Goal: Task Accomplishment & Management: Manage account settings

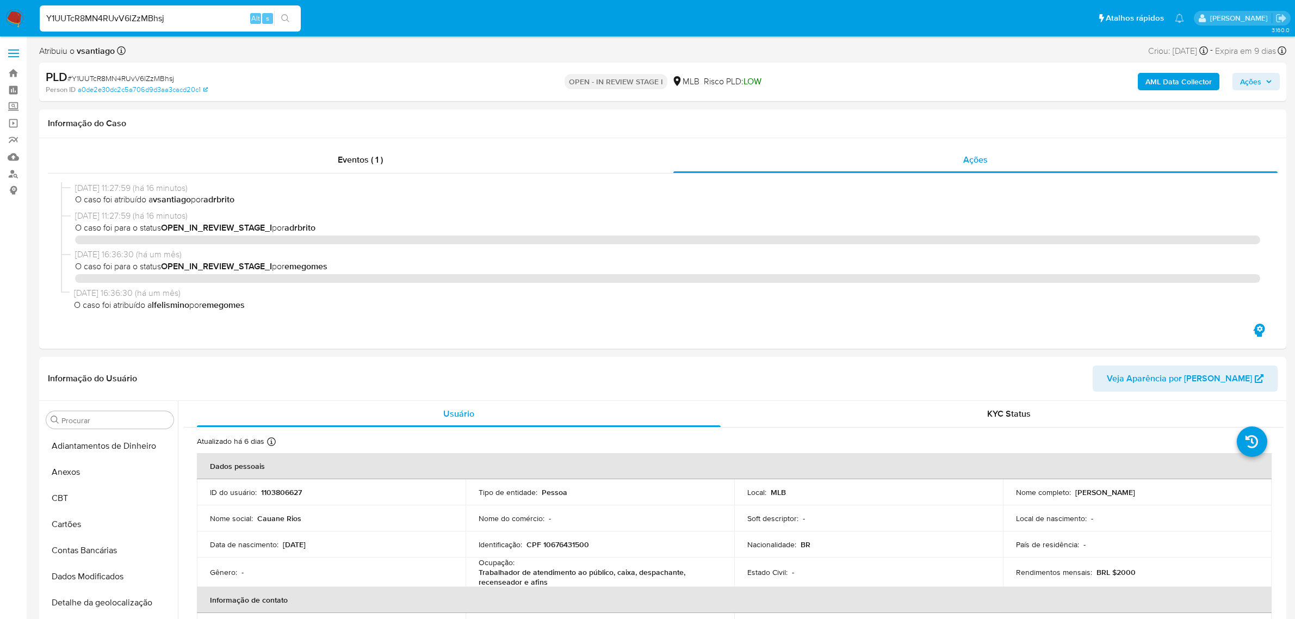
select select "10"
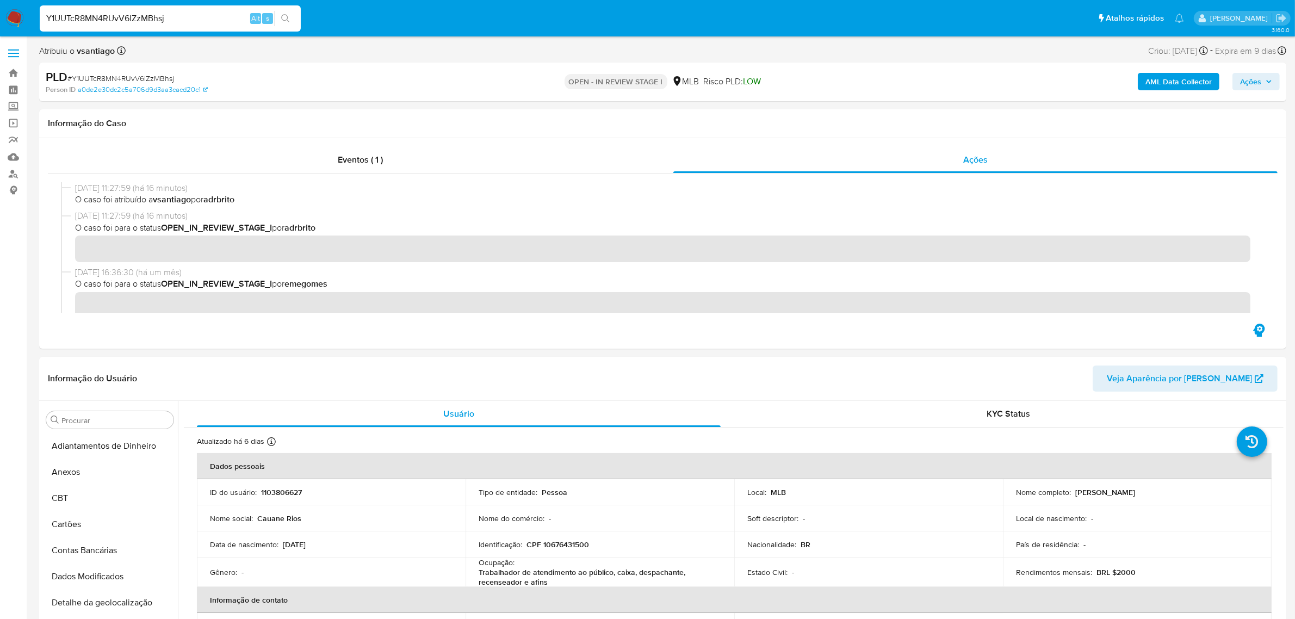
click at [142, 20] on input "Y1UUTcR8MN4RUvV6lZzMBhsj" at bounding box center [170, 18] width 261 height 14
drag, startPoint x: 0, startPoint y: 0, endPoint x: 142, endPoint y: 20, distance: 143.3
type input "4iaINFDEp7djHINiQNFHP2Om"
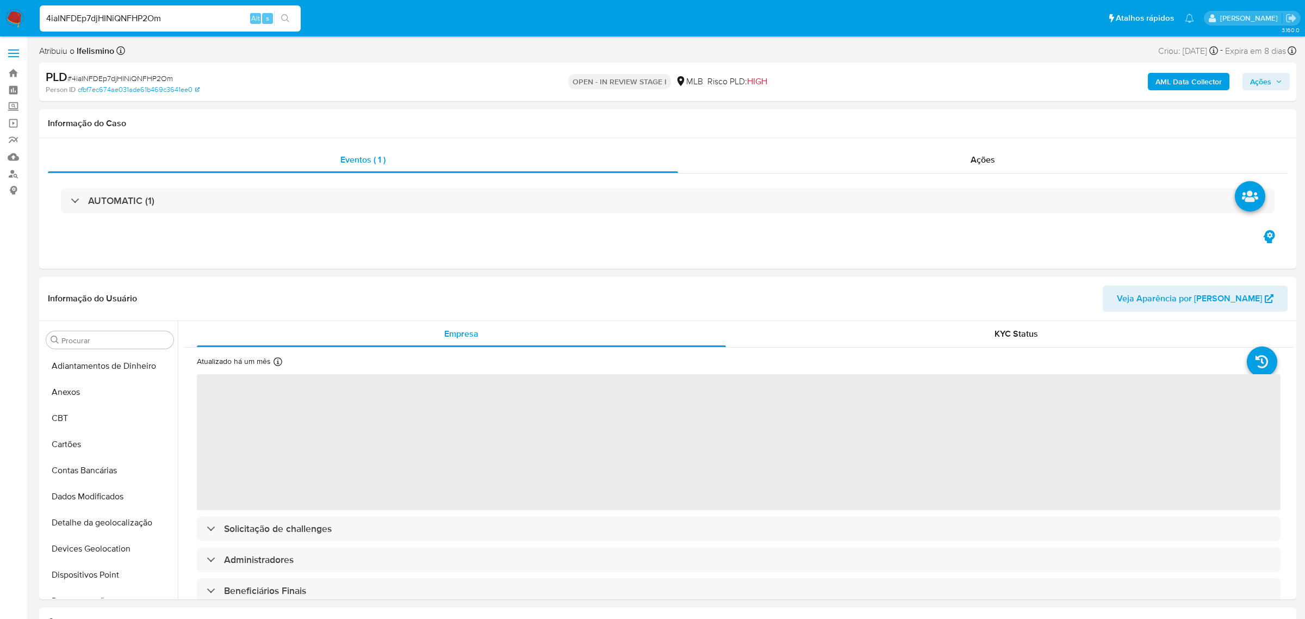
select select "10"
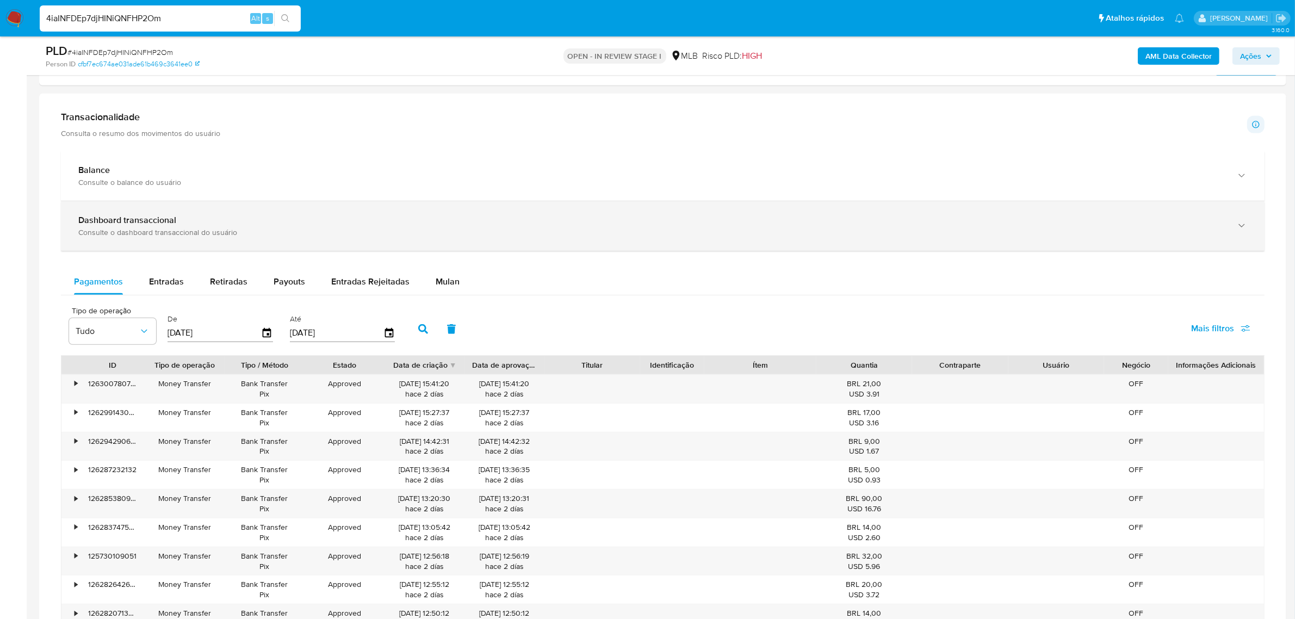
scroll to position [721, 0]
click at [224, 230] on div "Consulte o dashboard transaccional do usuário" at bounding box center [651, 233] width 1147 height 10
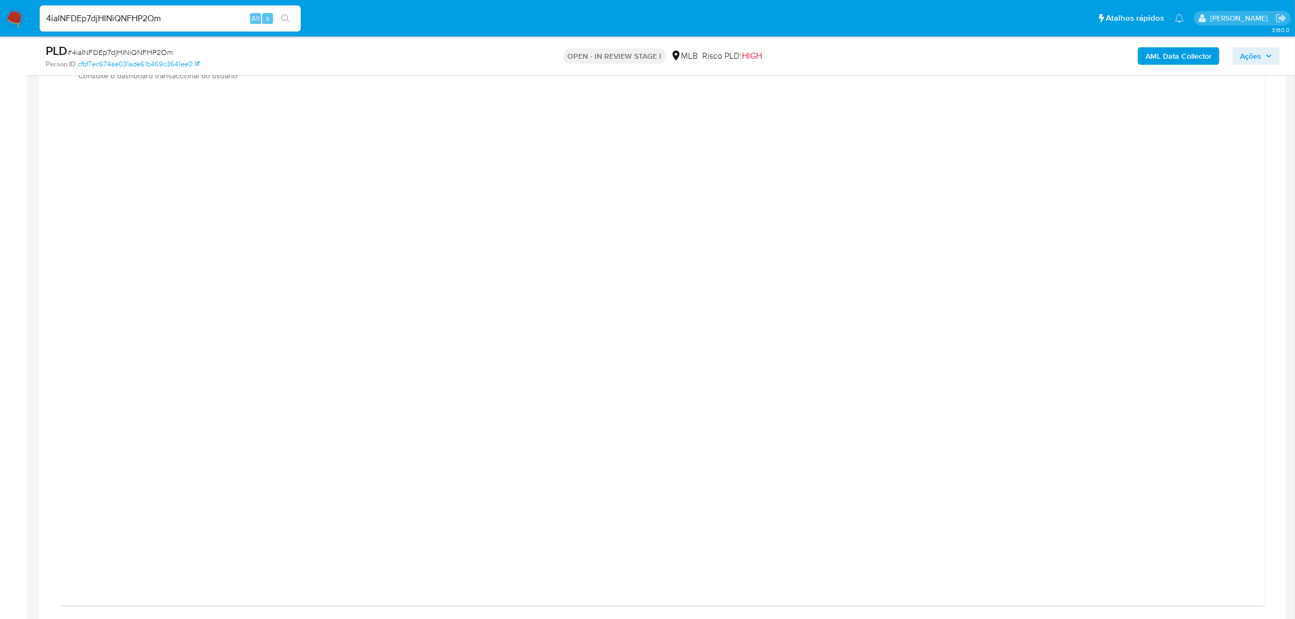
scroll to position [857, 0]
drag, startPoint x: 68, startPoint y: 210, endPoint x: 343, endPoint y: 203, distance: 274.8
click at [71, 210] on div at bounding box center [663, 371] width 1204 height 511
drag, startPoint x: 1251, startPoint y: 260, endPoint x: 1233, endPoint y: 270, distance: 20.7
click at [1255, 262] on div at bounding box center [663, 369] width 1186 height 489
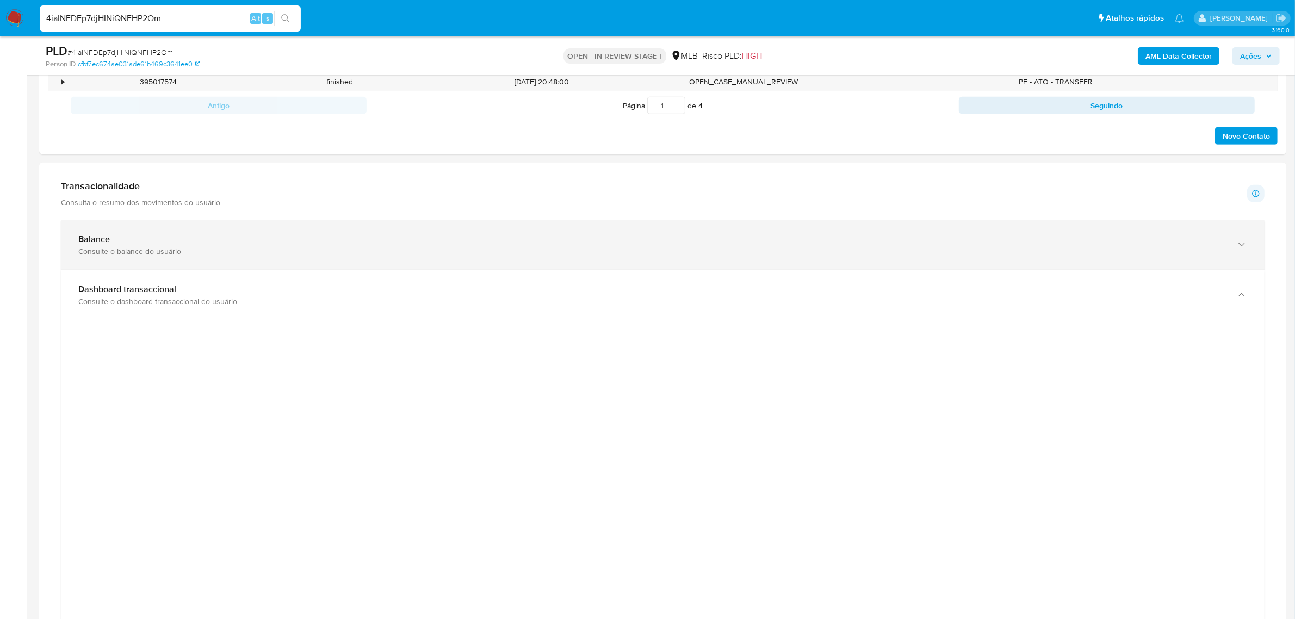
click at [109, 227] on div "Balance Consulte o balance do usuário" at bounding box center [663, 244] width 1204 height 49
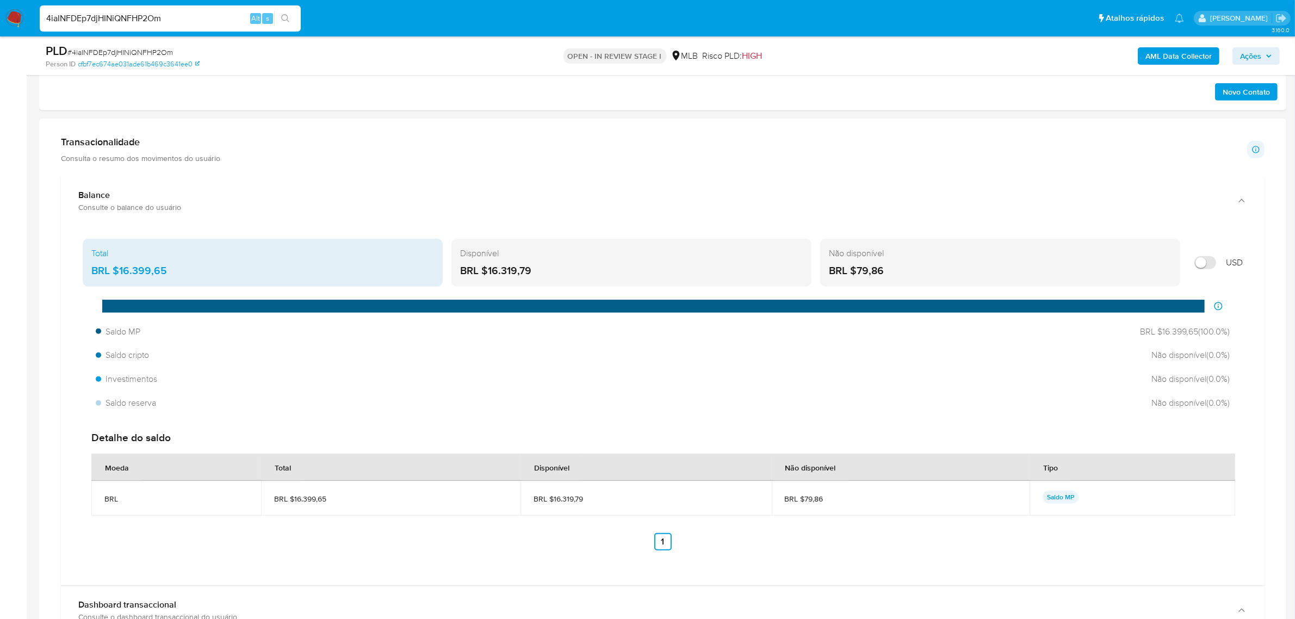
scroll to position [721, 0]
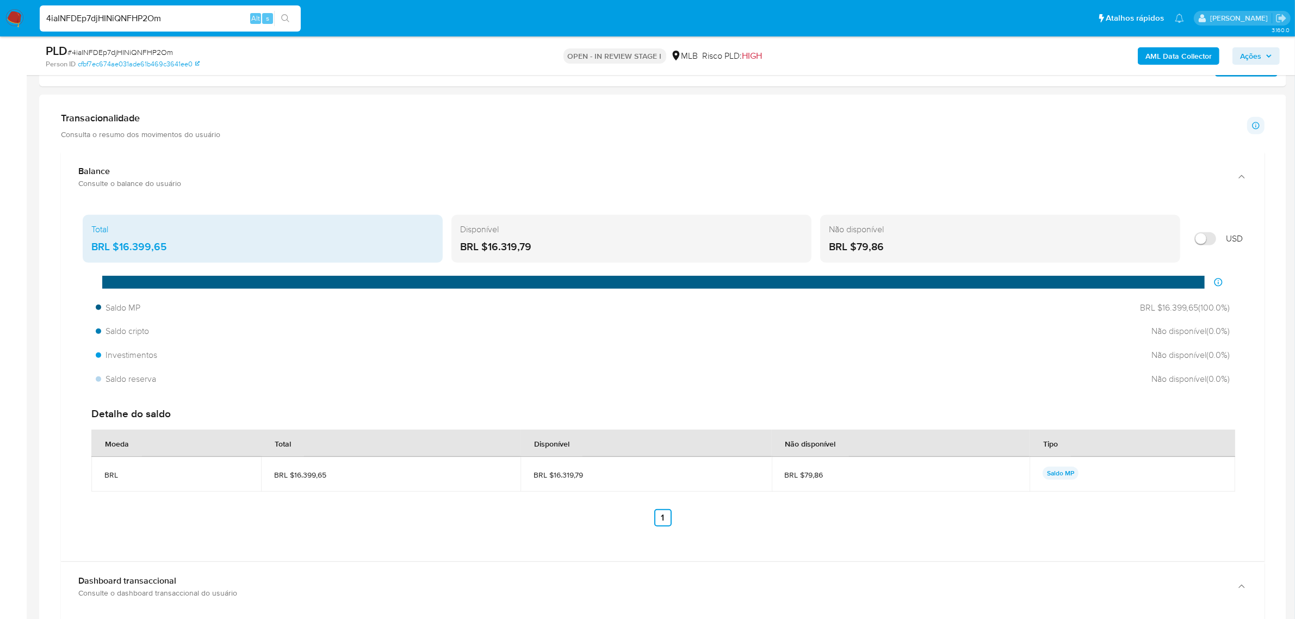
drag, startPoint x: 538, startPoint y: 245, endPoint x: 487, endPoint y: 245, distance: 51.1
click at [487, 245] on div "BRL $16.319,79" at bounding box center [631, 247] width 343 height 14
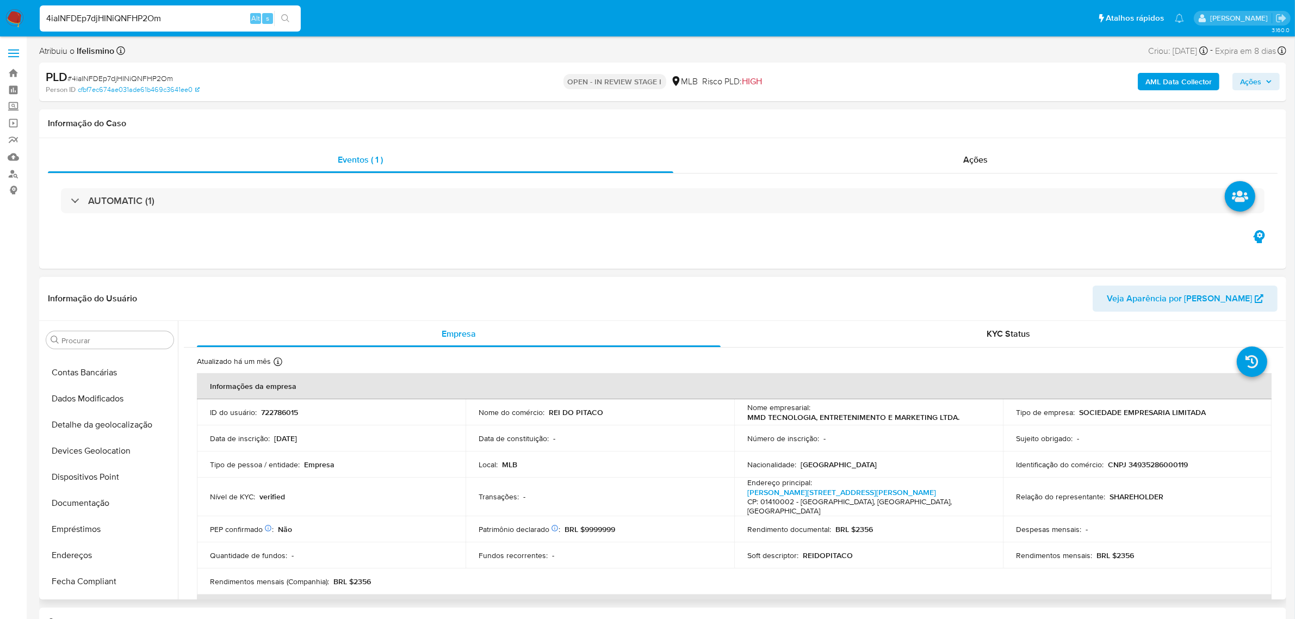
scroll to position [0, 0]
click at [117, 405] on button "Anexos" at bounding box center [105, 392] width 127 height 26
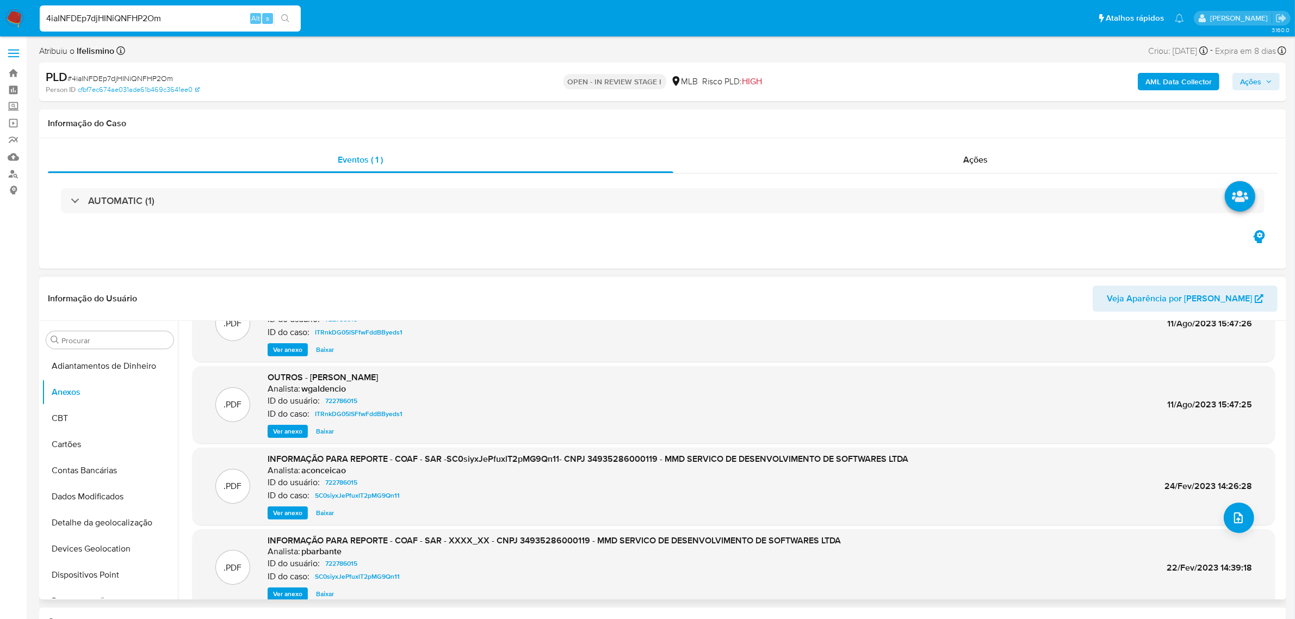
scroll to position [68, 0]
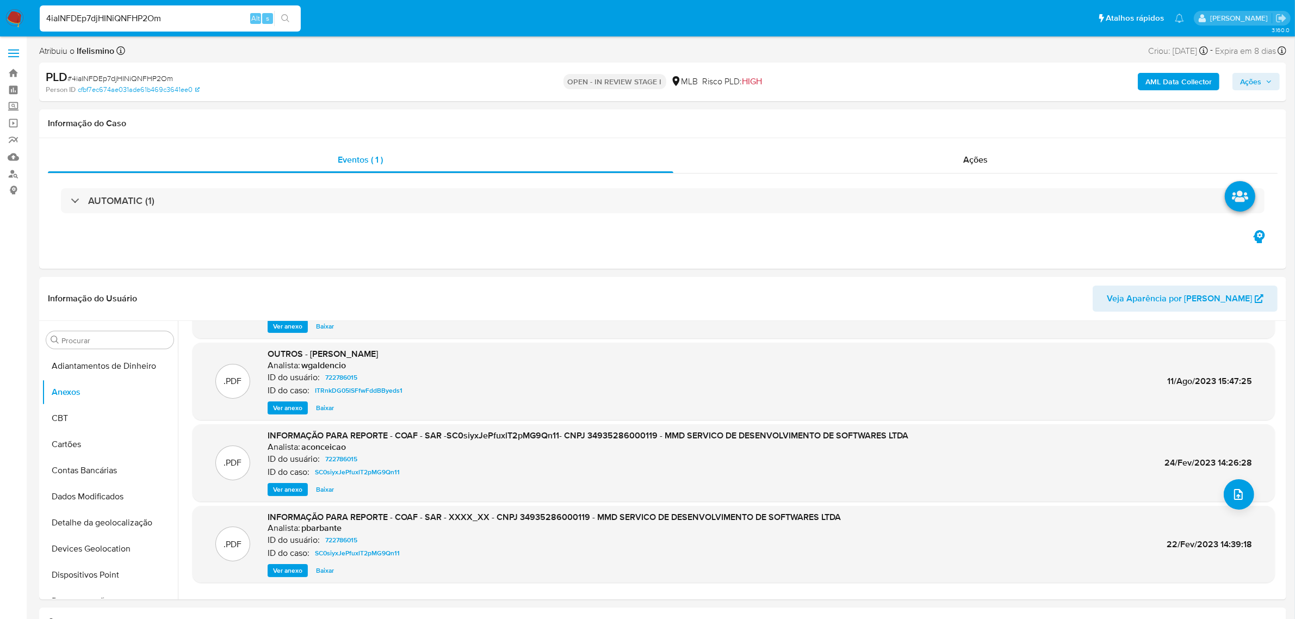
click at [115, 79] on span "# 4iaINFDEp7djHINiQNFHP2Om" at bounding box center [120, 78] width 106 height 11
copy span "4iaINFDEp7djHINiQNFHP2Om"
click at [138, 342] on input "Procurar" at bounding box center [115, 341] width 108 height 10
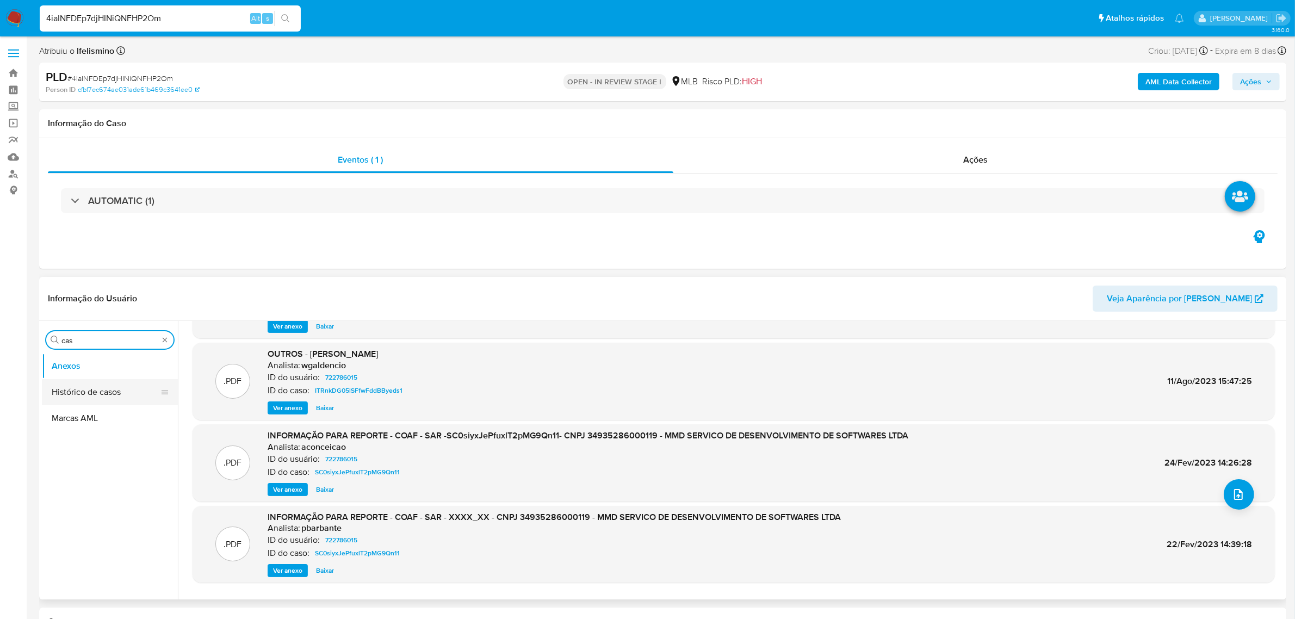
type input "cas"
click at [118, 394] on button "Histórico de casos" at bounding box center [105, 392] width 127 height 26
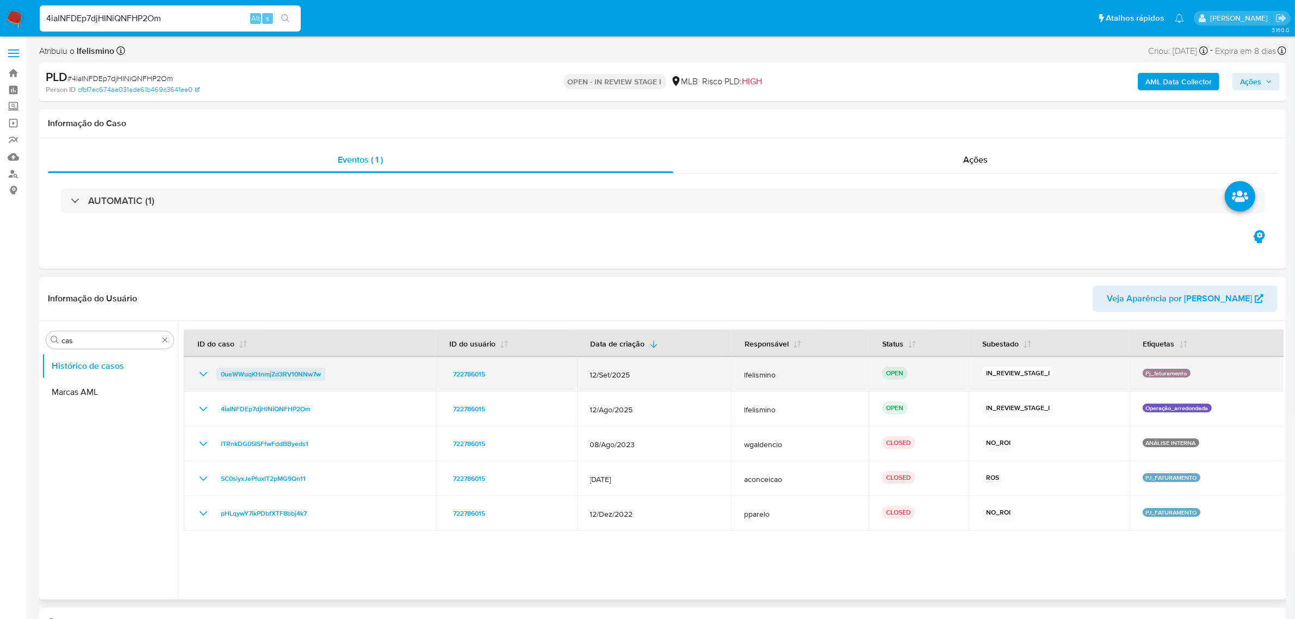
click at [249, 380] on span "0ueWWuqKHnmjZd3RV10NNw7w" at bounding box center [271, 374] width 100 height 13
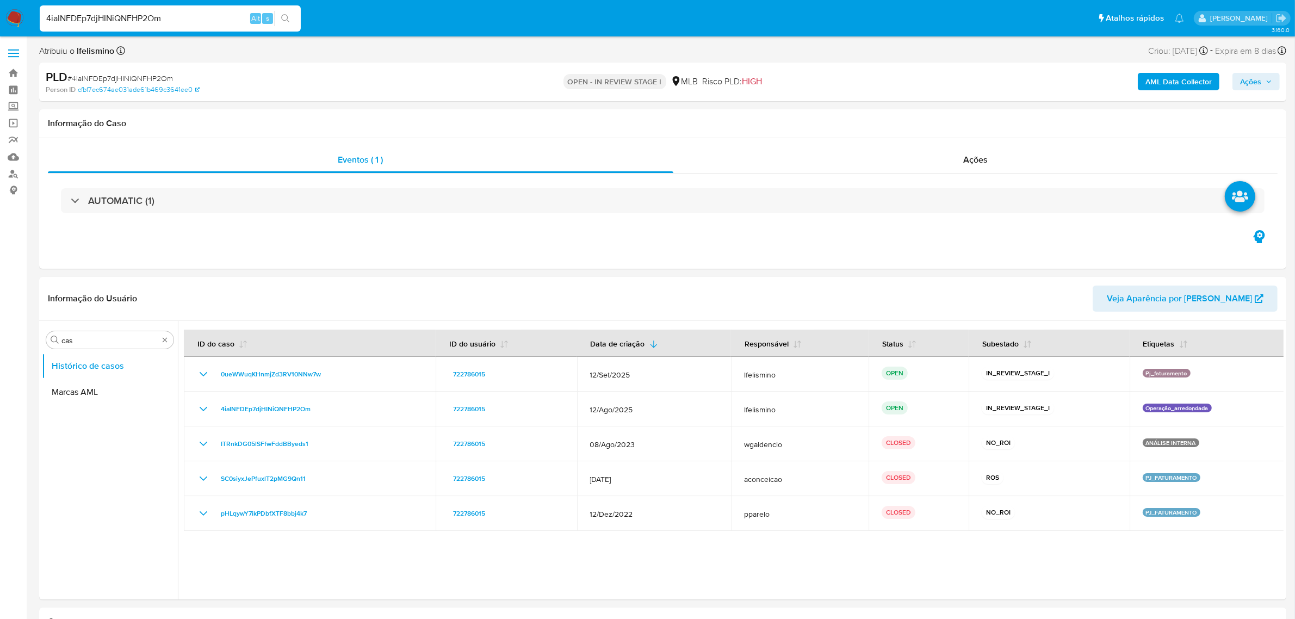
click at [134, 10] on div "4iaINFDEp7djHINiQNFHP2Om Alt s" at bounding box center [170, 18] width 261 height 26
click at [128, 16] on input "4iaINFDEp7djHINiQNFHP2Om" at bounding box center [170, 18] width 261 height 14
paste input "pNRkgnfL1ZxVT7QGNygd9CiG"
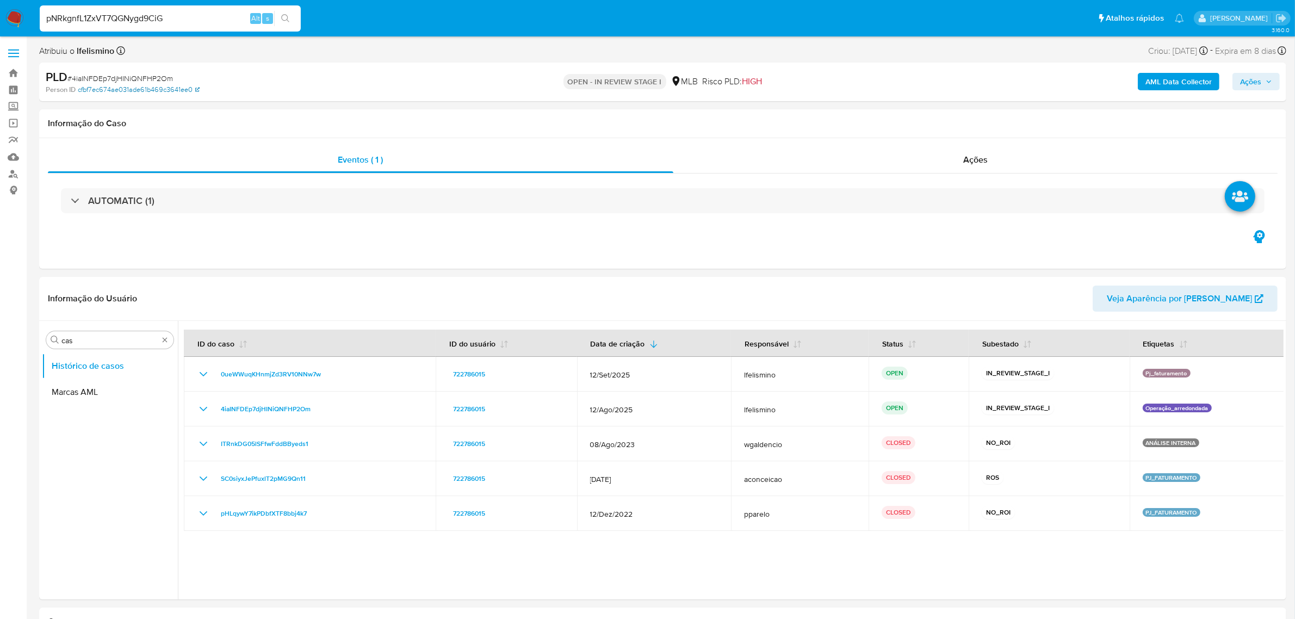
type input "pNRkgnfL1ZxVT7QGNygd9CiG"
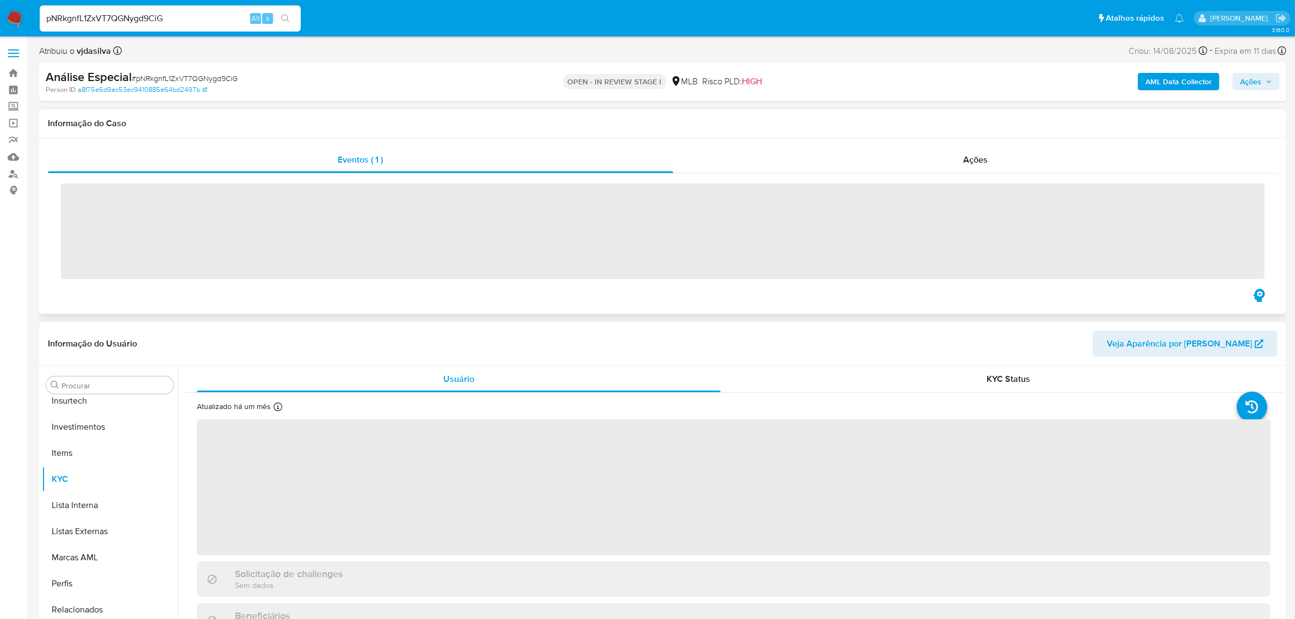
scroll to position [511, 0]
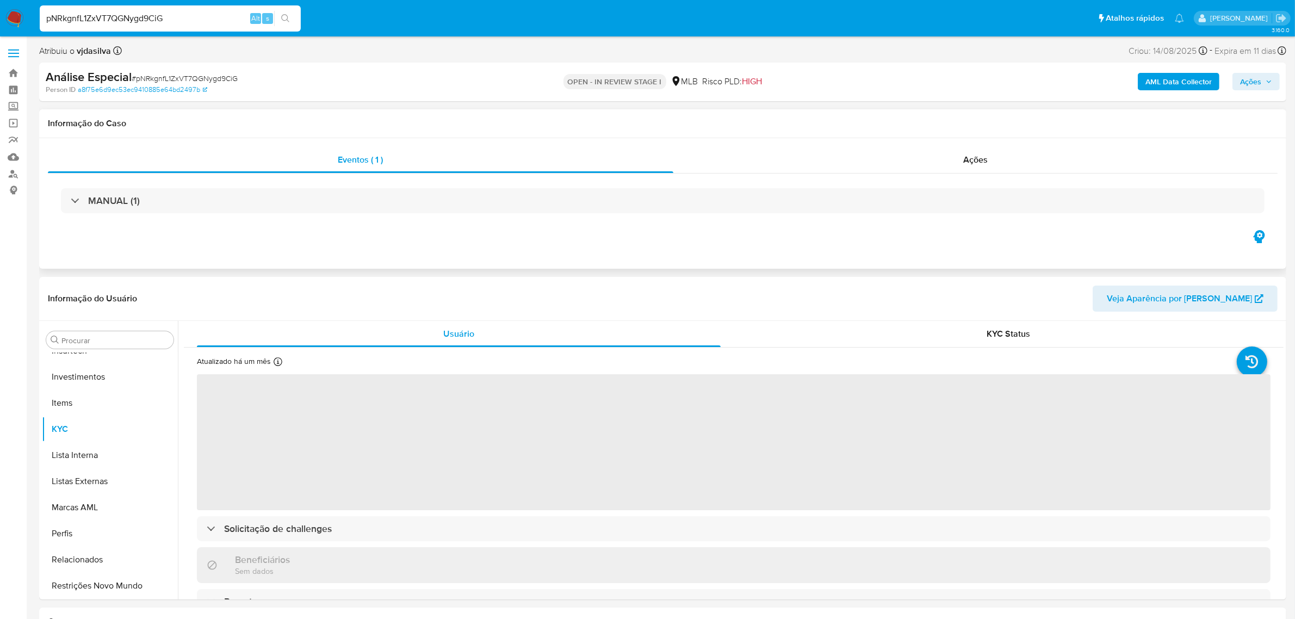
select select "10"
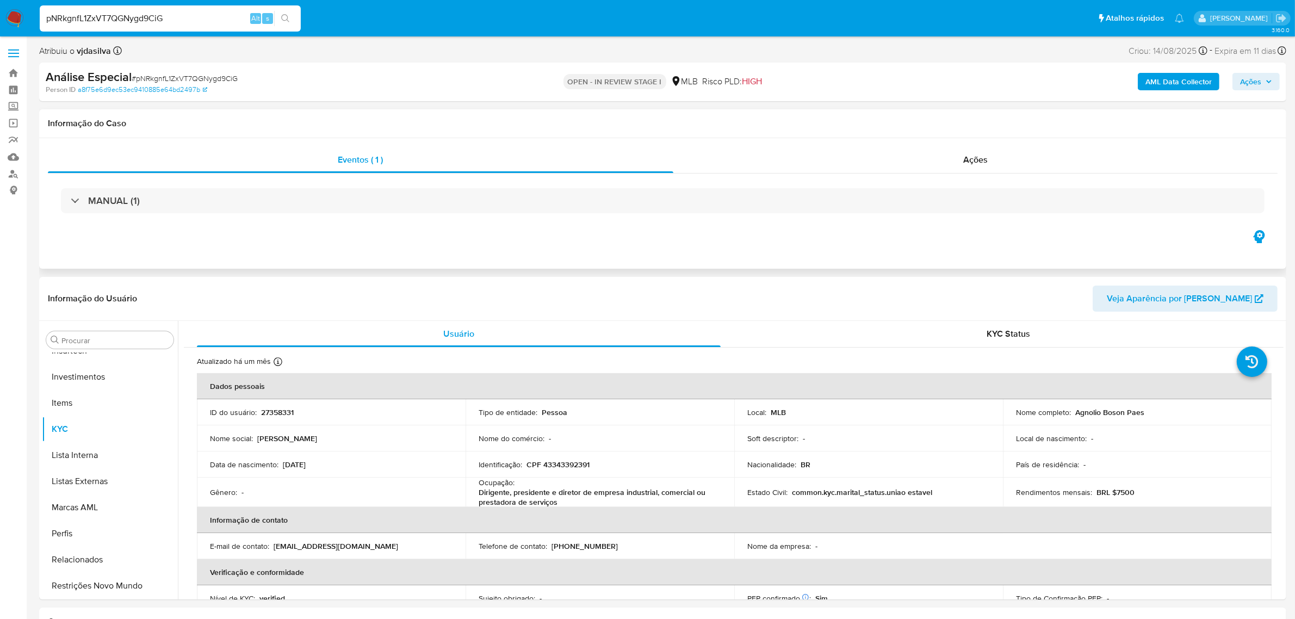
click at [986, 175] on div "MANUAL (1)" at bounding box center [663, 200] width 1230 height 54
click at [980, 166] on div "Ações" at bounding box center [975, 160] width 605 height 26
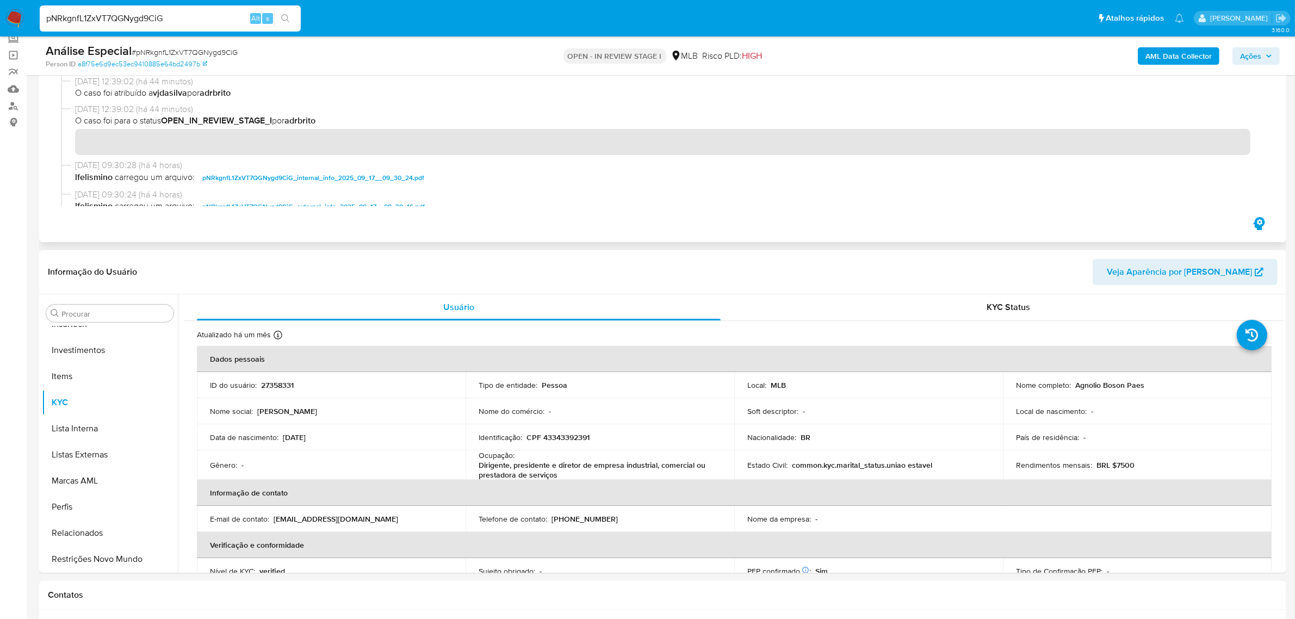
scroll to position [0, 0]
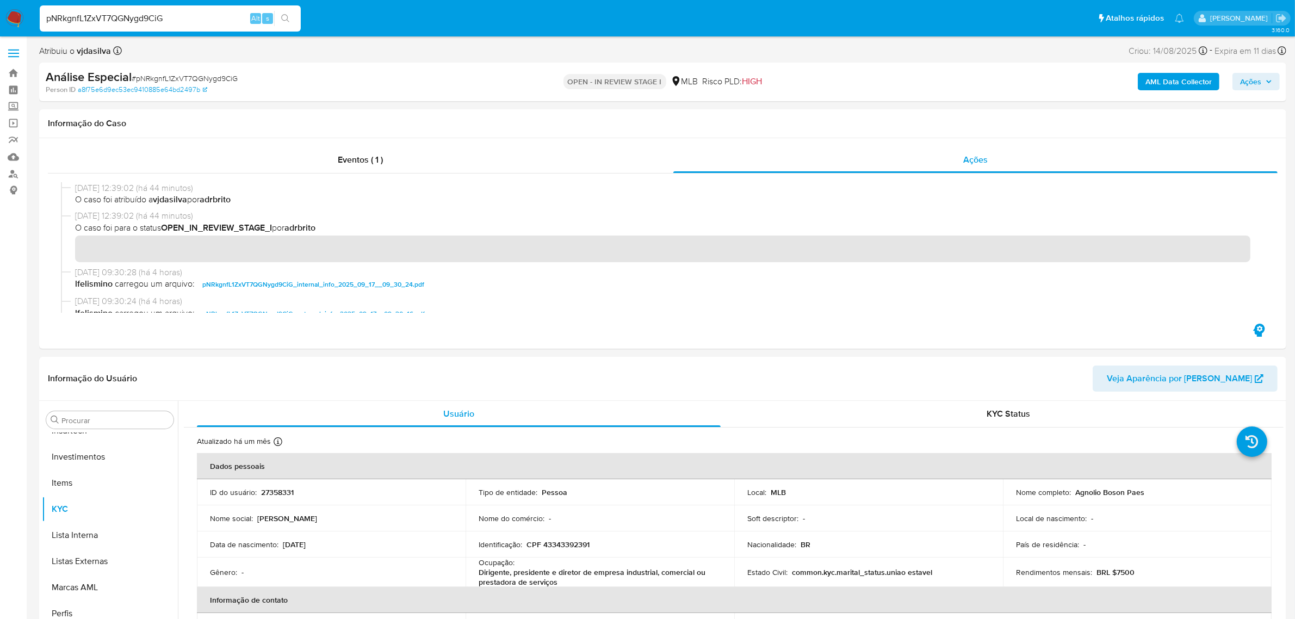
click at [208, 78] on span "# pNRkgnfL1ZxVT7QGNygd9CiG" at bounding box center [185, 78] width 106 height 11
copy span "pNRkgnfL1ZxVT7QGNygd9CiG"
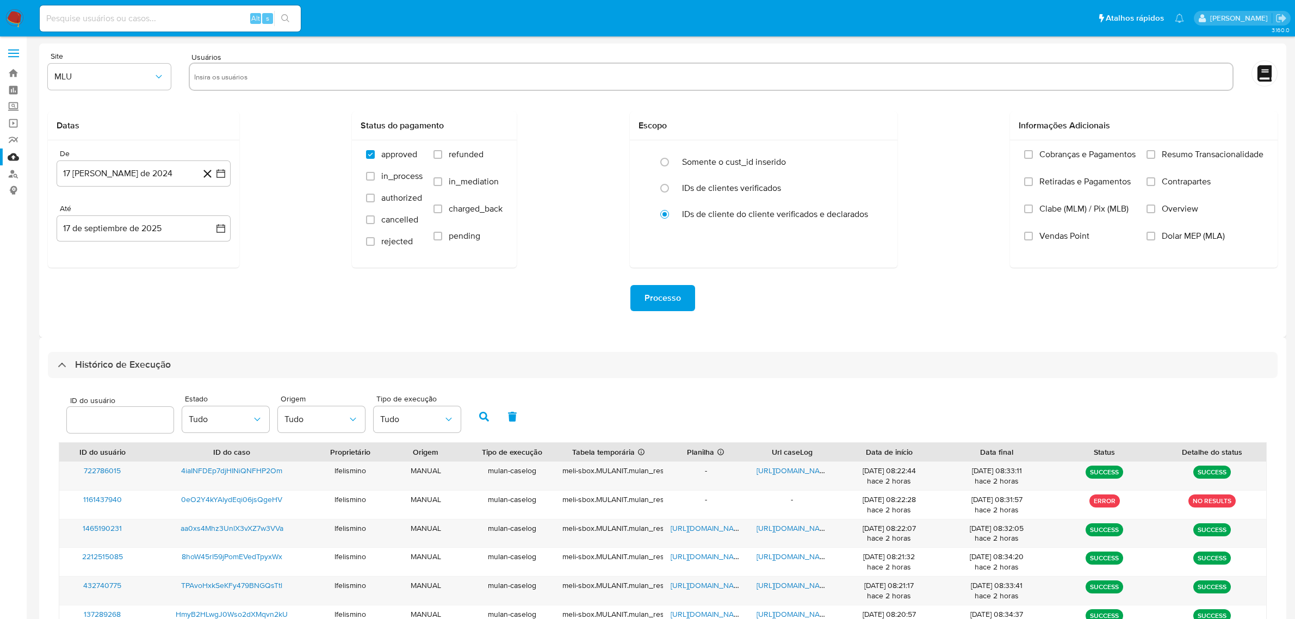
select select "10"
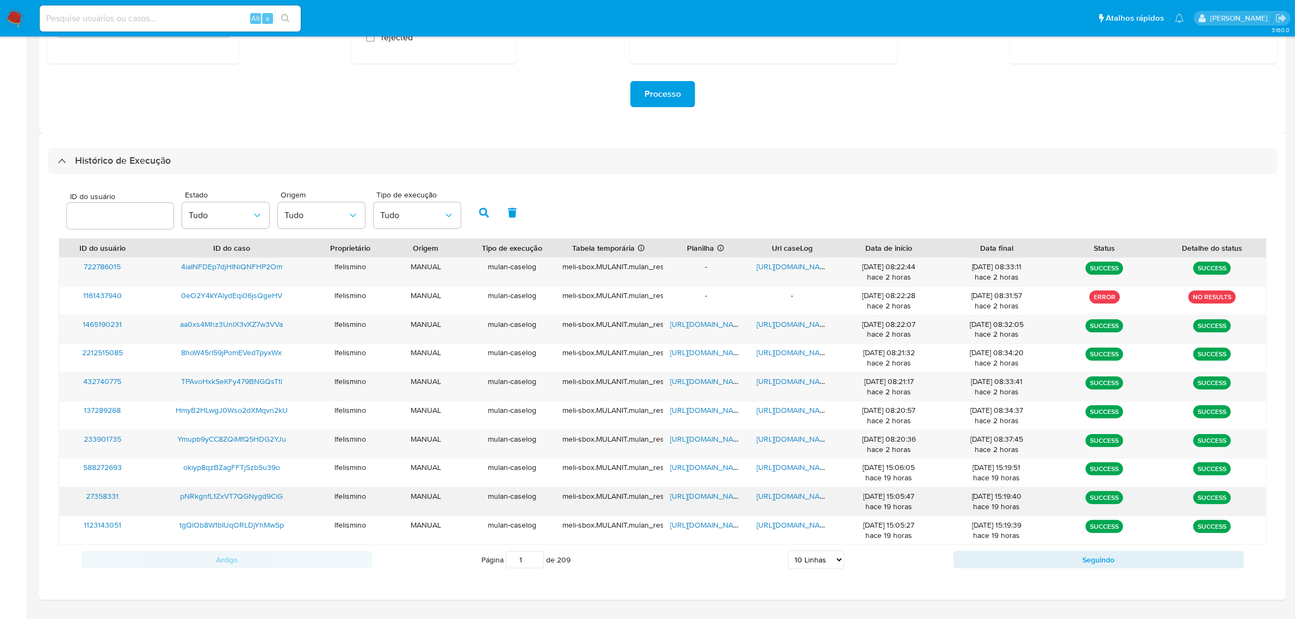
click at [773, 498] on span "https://docs.google.com/document/d/1Vvhi0zGr7w_kTGobjVErF8qV2W8AyxlxzDc0IheqBwQ…" at bounding box center [794, 496] width 75 height 11
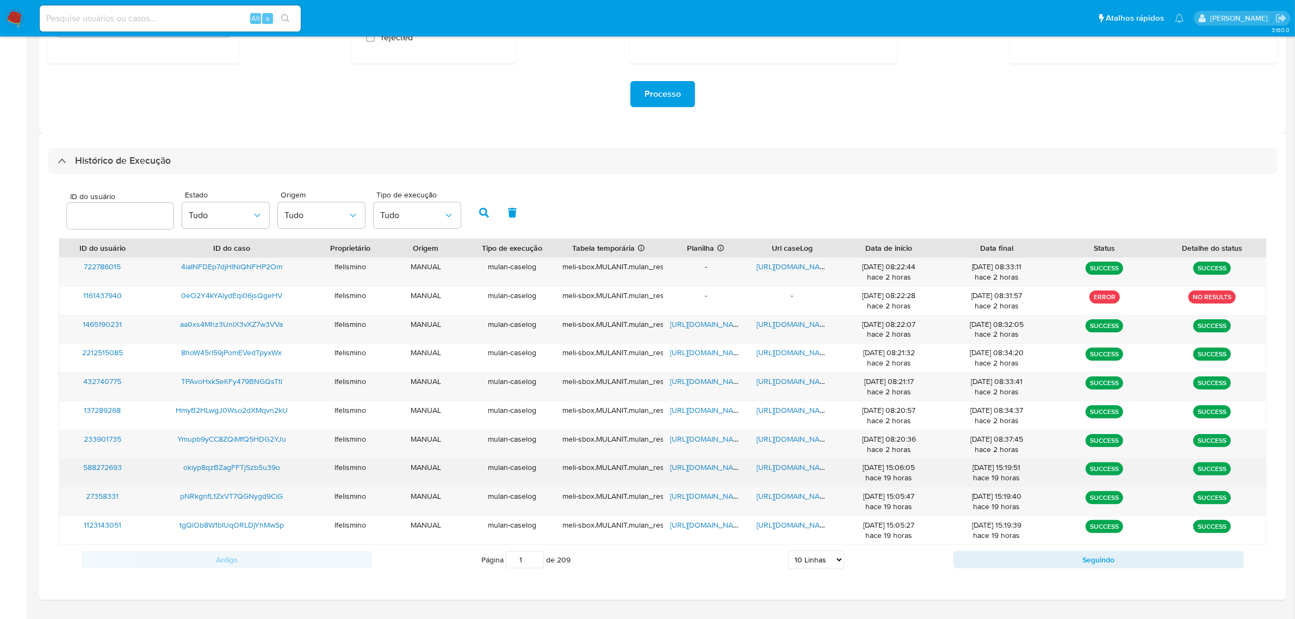
click at [776, 470] on span "https://docs.google.com/document/d/1FnJiH8k42STJioXQ1vt9fl7Vinh0MBO9HNqd2sEW7Rk…" at bounding box center [794, 467] width 75 height 11
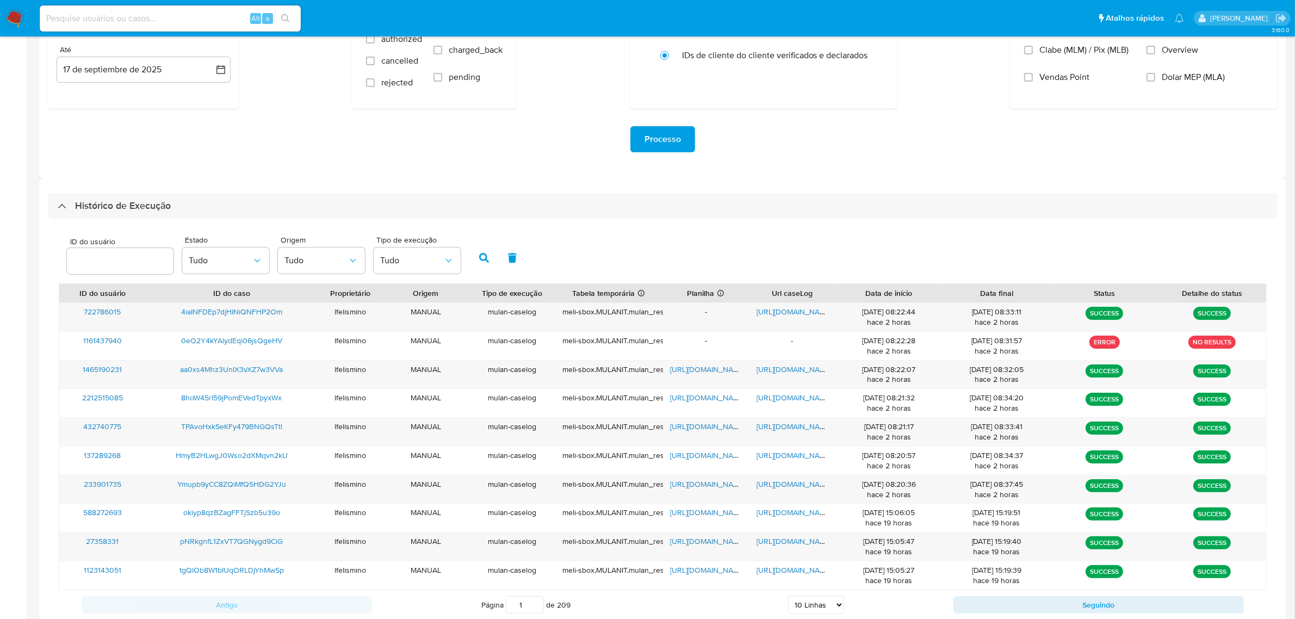
scroll to position [136, 0]
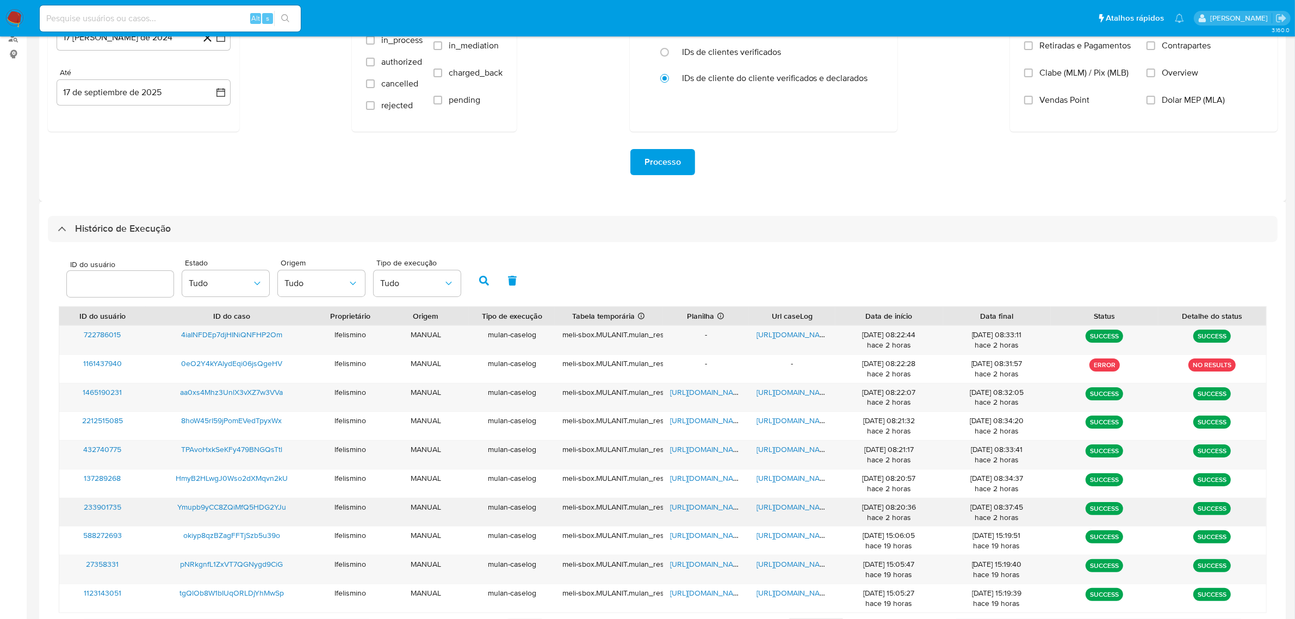
click at [801, 507] on span "https://docs.google.com/document/d/1S0Zfng9Dn6xbFD__ynQL3N-hTIH3Yg0M1k_69LjUbjY…" at bounding box center [794, 506] width 75 height 11
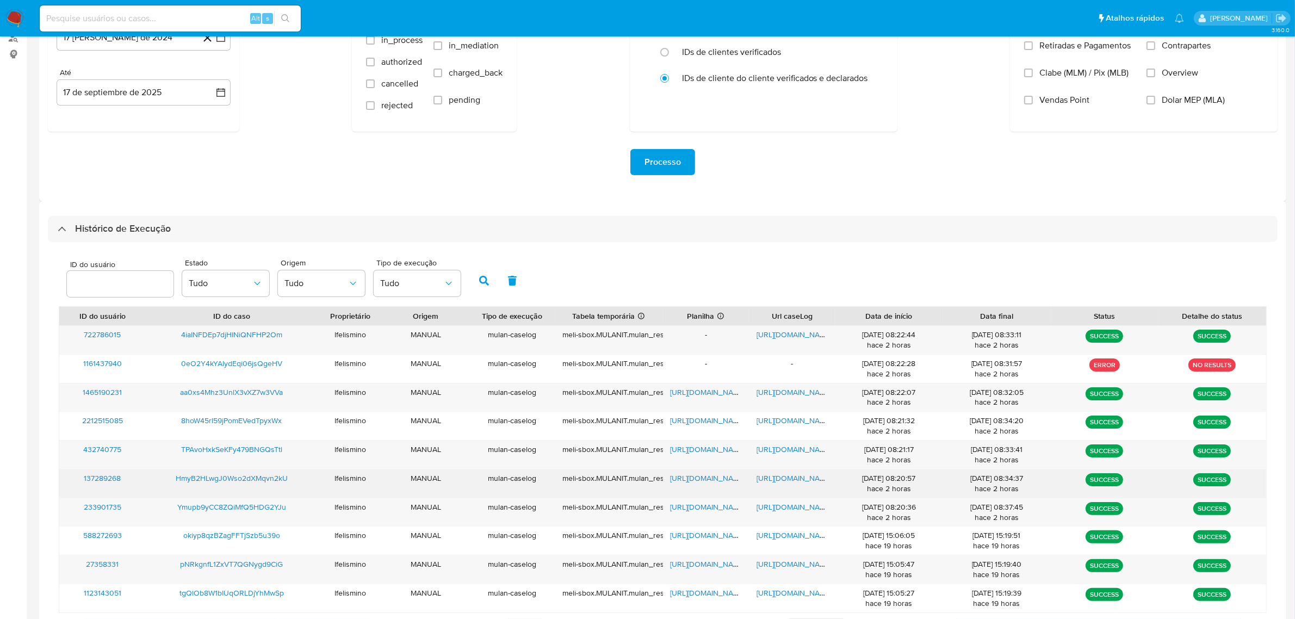
click at [773, 478] on span "https://docs.google.com/document/d/1OSSJnhASpQdgqUI1ZuJVy7pyk0hDFDnnwXM7sv4myB4…" at bounding box center [794, 478] width 75 height 11
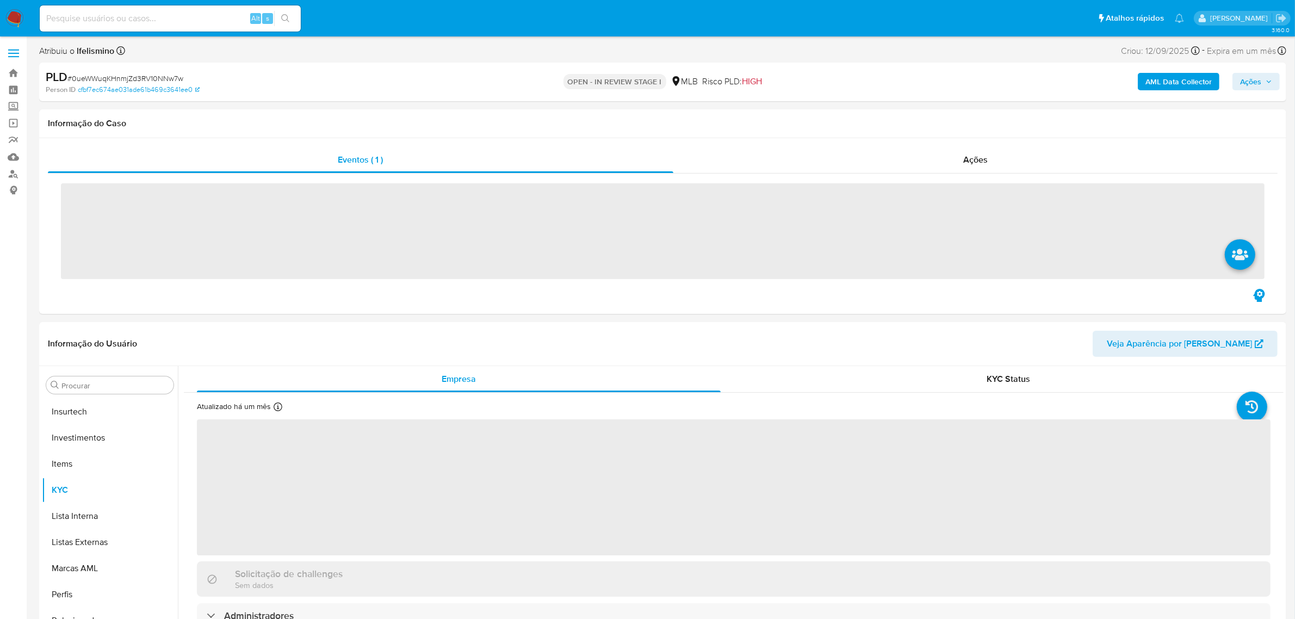
scroll to position [511, 0]
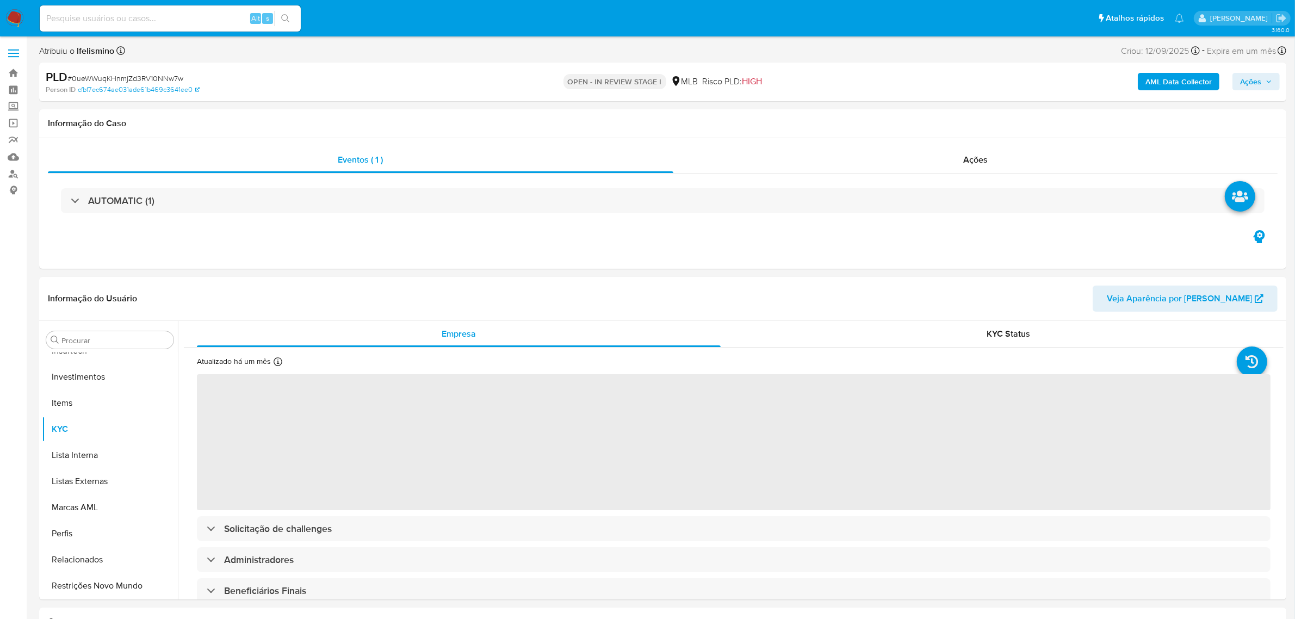
select select "10"
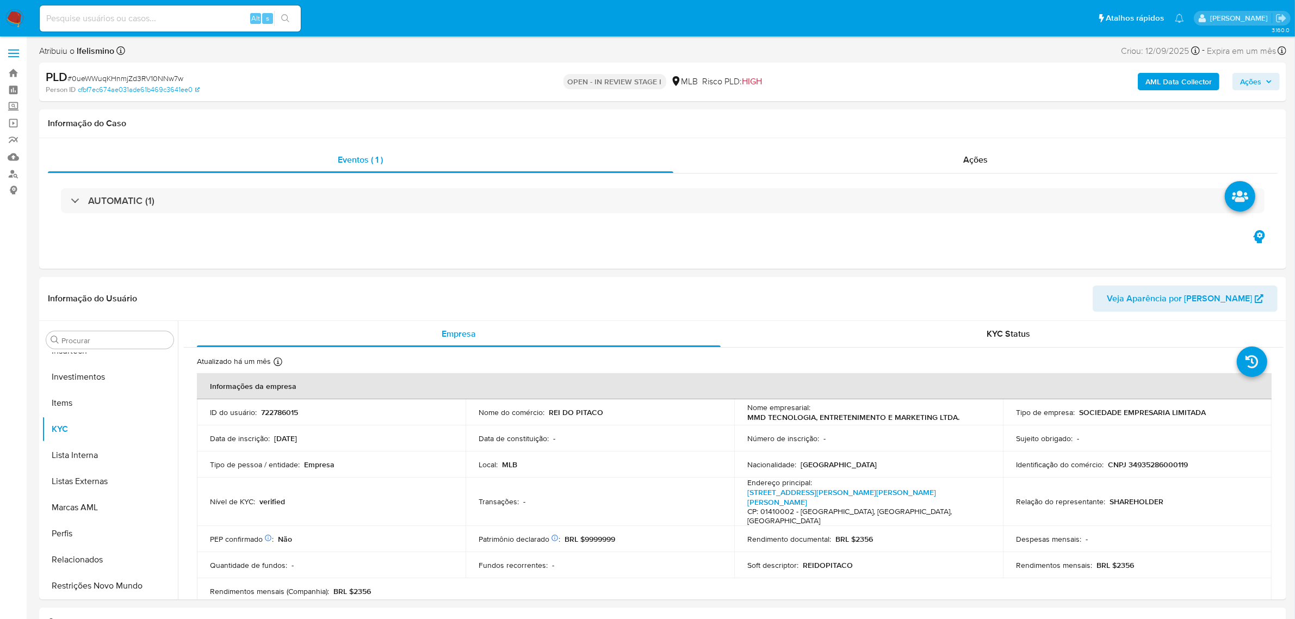
click at [1266, 77] on span "Ações" at bounding box center [1256, 81] width 32 height 15
click at [955, 120] on span "Resolução do caso" at bounding box center [939, 116] width 73 height 13
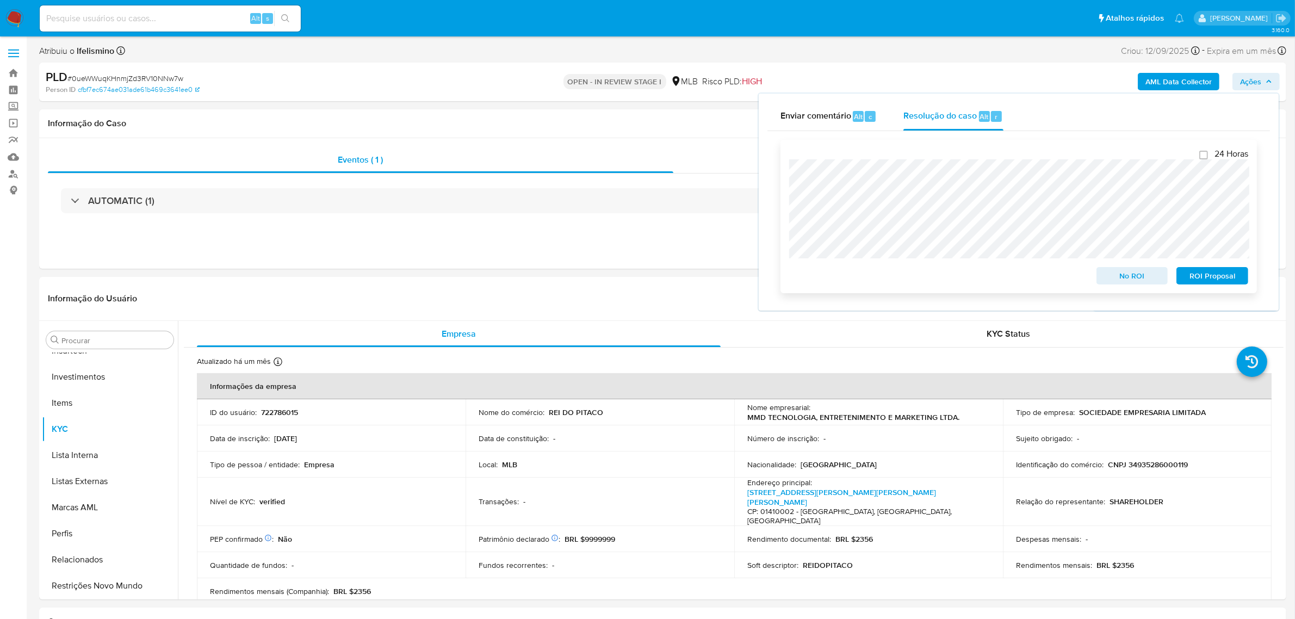
click at [1118, 271] on span "No ROI" at bounding box center [1132, 275] width 57 height 15
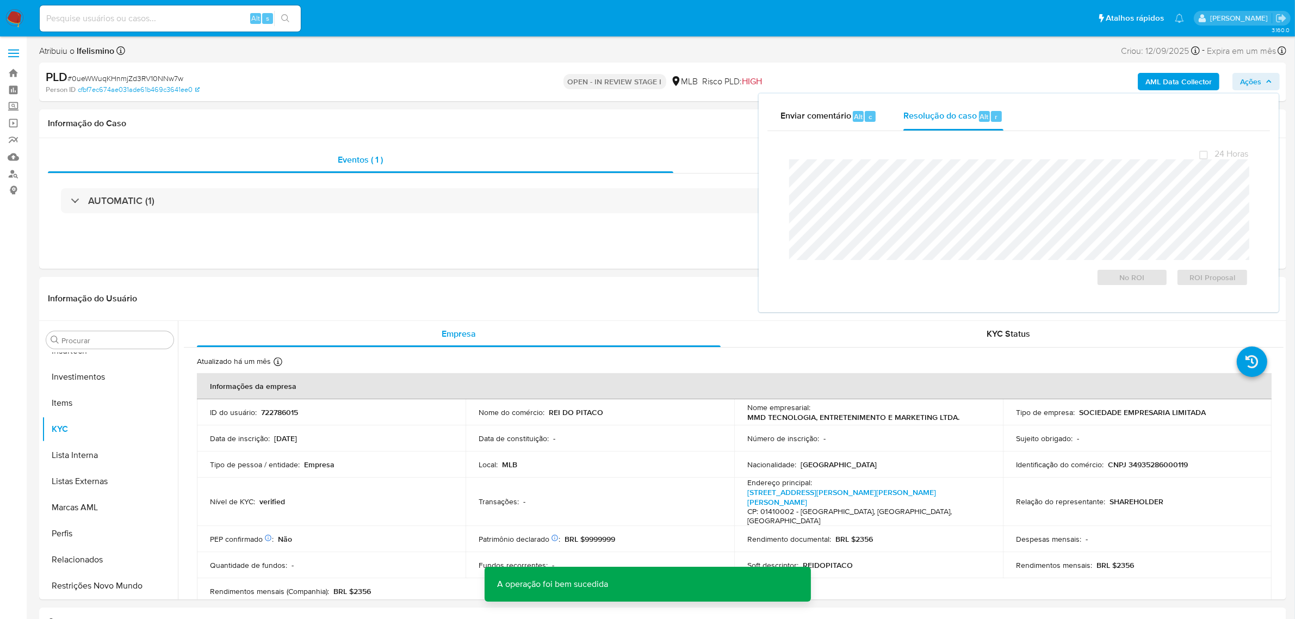
click at [152, 75] on span "# 0ueWWuqKHnmjZd3RV10NNw7w" at bounding box center [125, 78] width 116 height 11
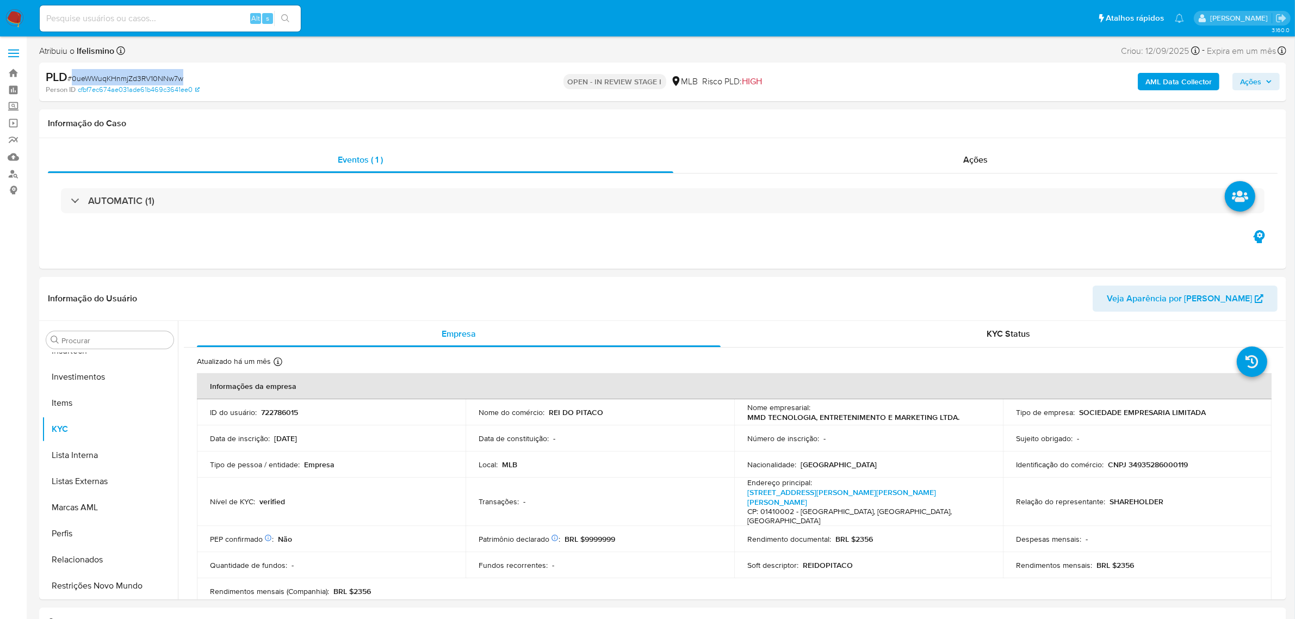
click at [152, 75] on span "# 0ueWWuqKHnmjZd3RV10NNw7w" at bounding box center [125, 78] width 116 height 11
copy span "0ueWWuqKHnmjZd3RV10NNw7w"
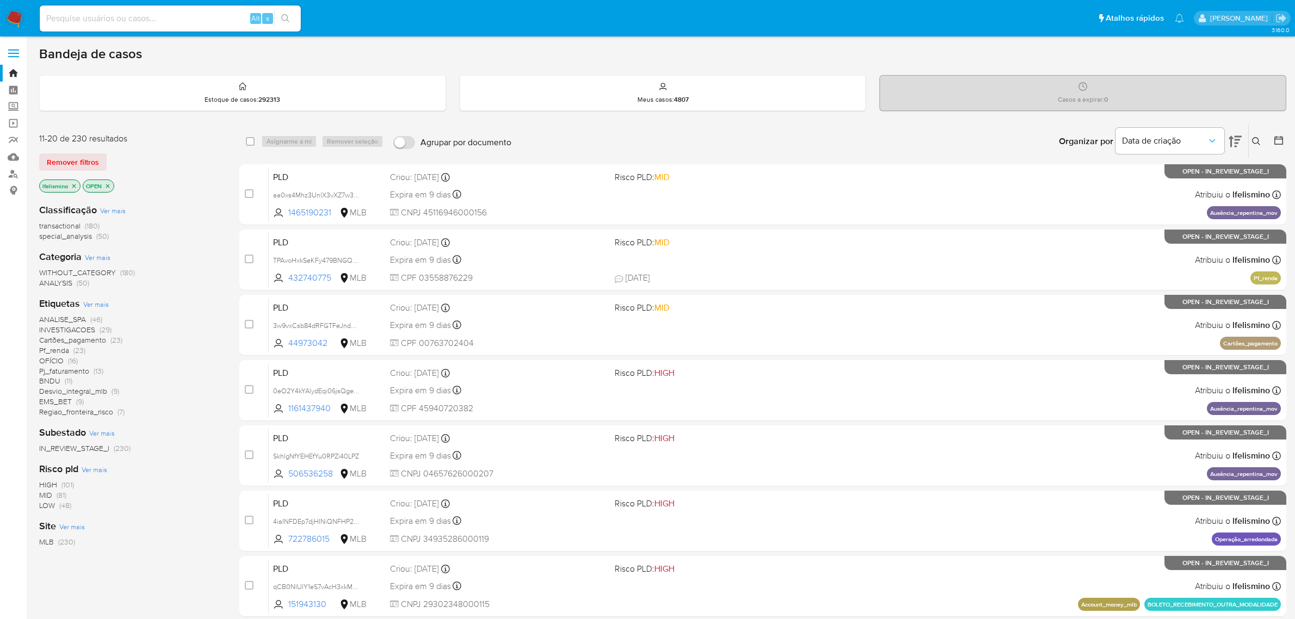
scroll to position [136, 0]
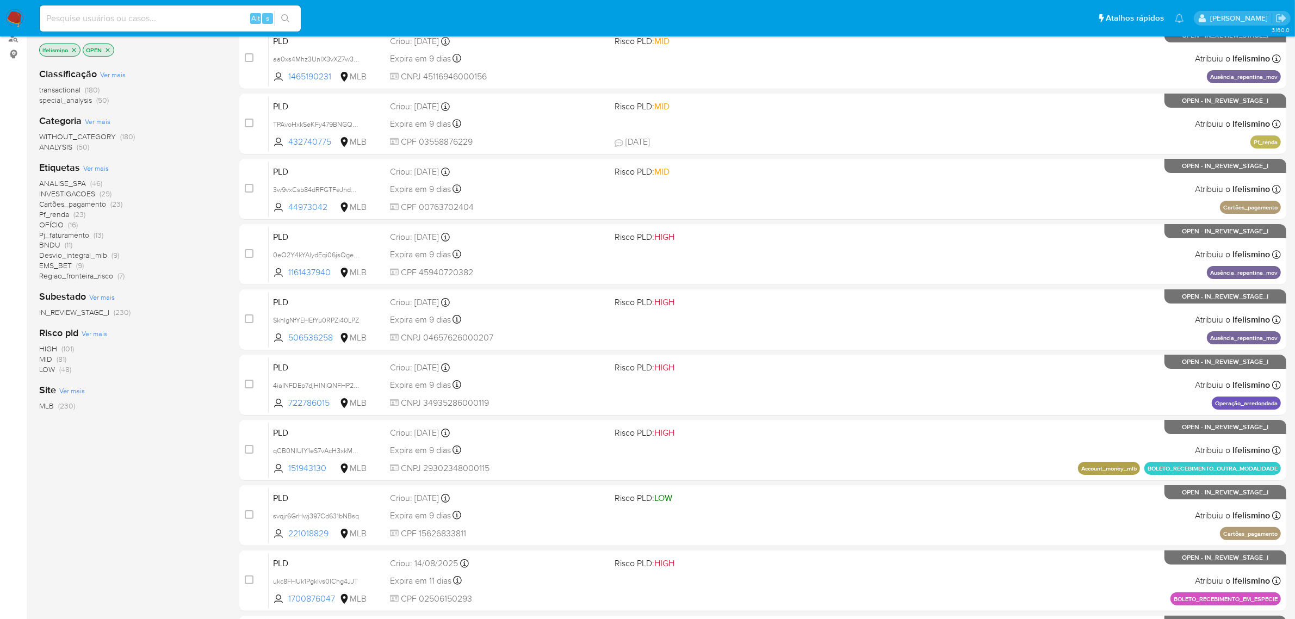
click at [11, 19] on img at bounding box center [14, 18] width 18 height 18
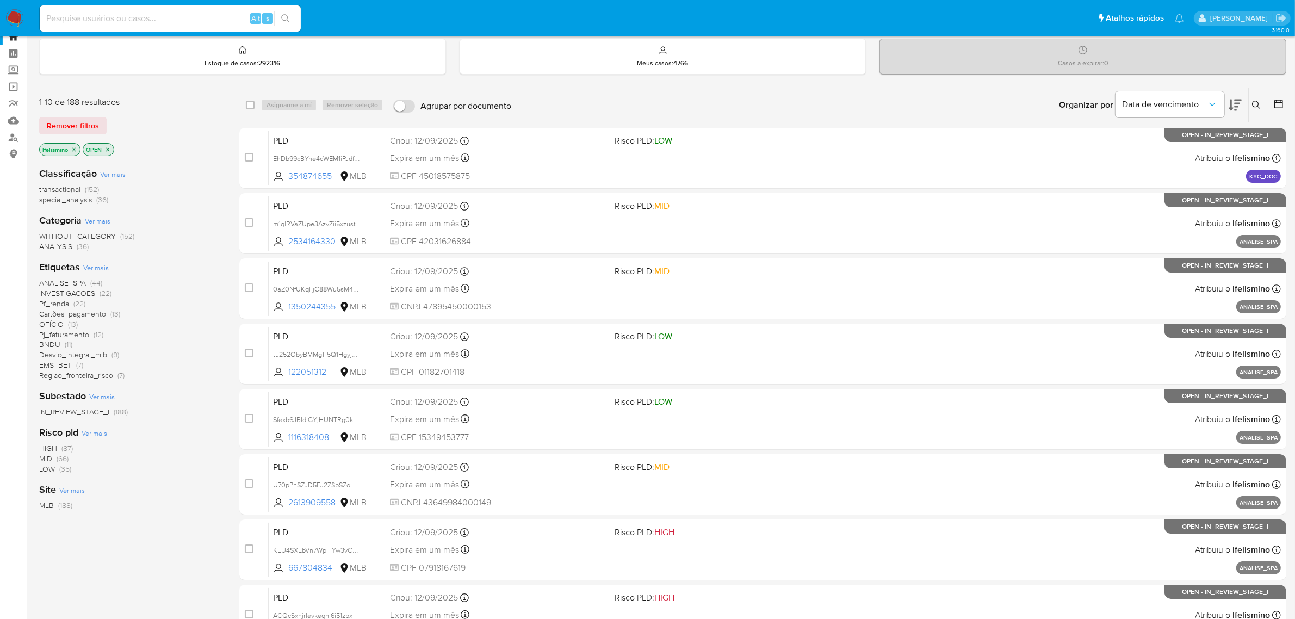
scroll to position [68, 0]
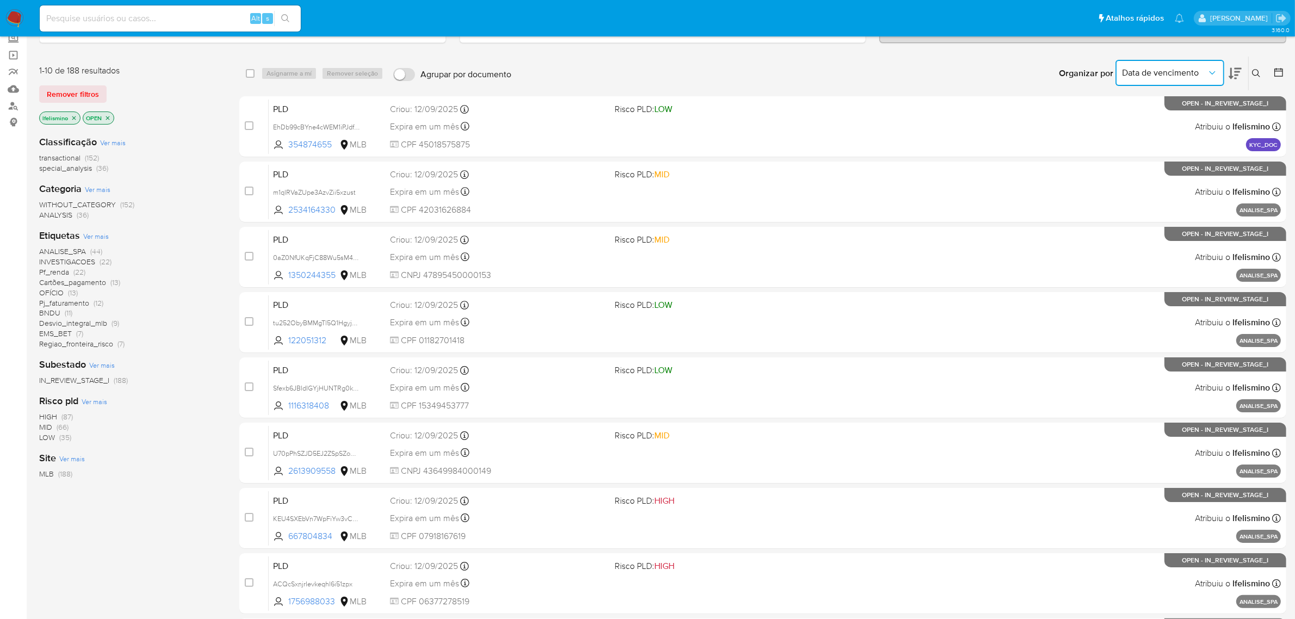
click at [1205, 71] on span "Data de vencimento" at bounding box center [1164, 72] width 85 height 11
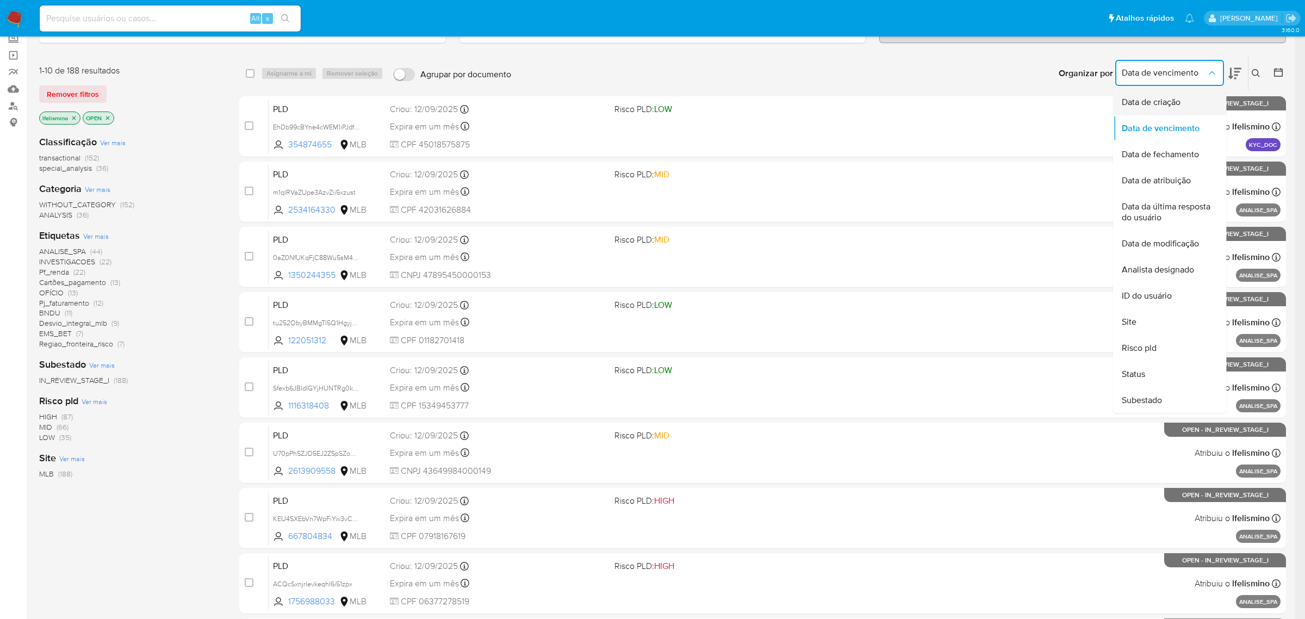
click at [1153, 102] on span "Data de criação" at bounding box center [1151, 102] width 59 height 11
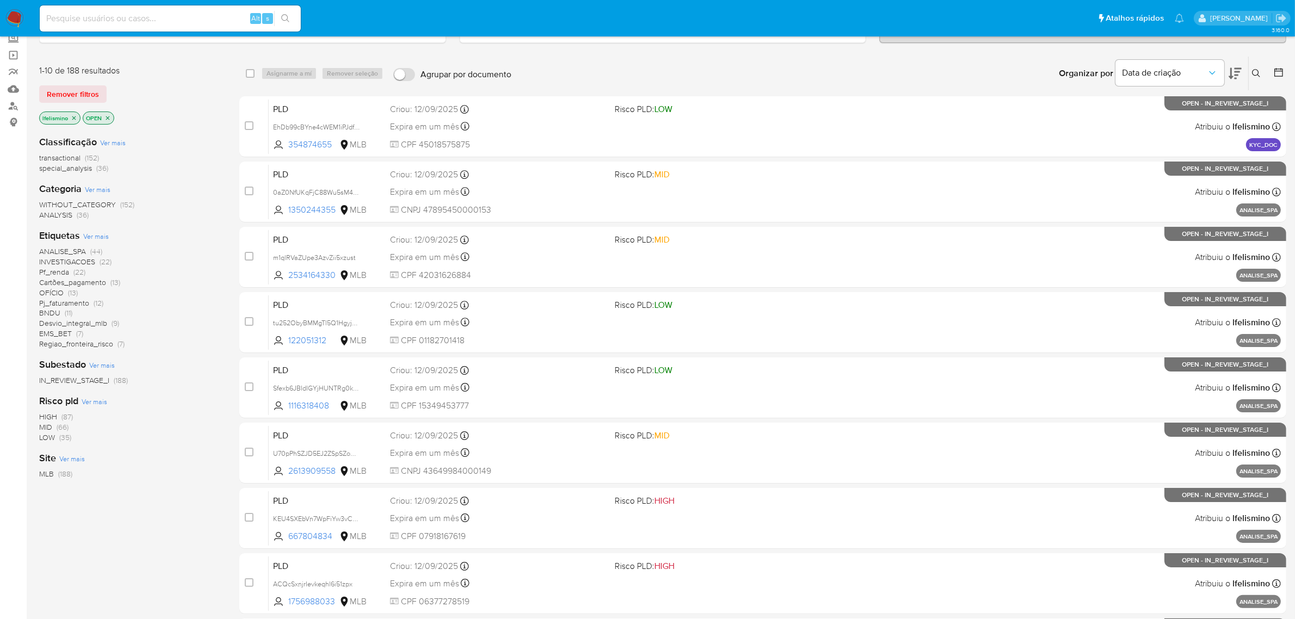
click at [1230, 77] on icon at bounding box center [1235, 73] width 13 height 11
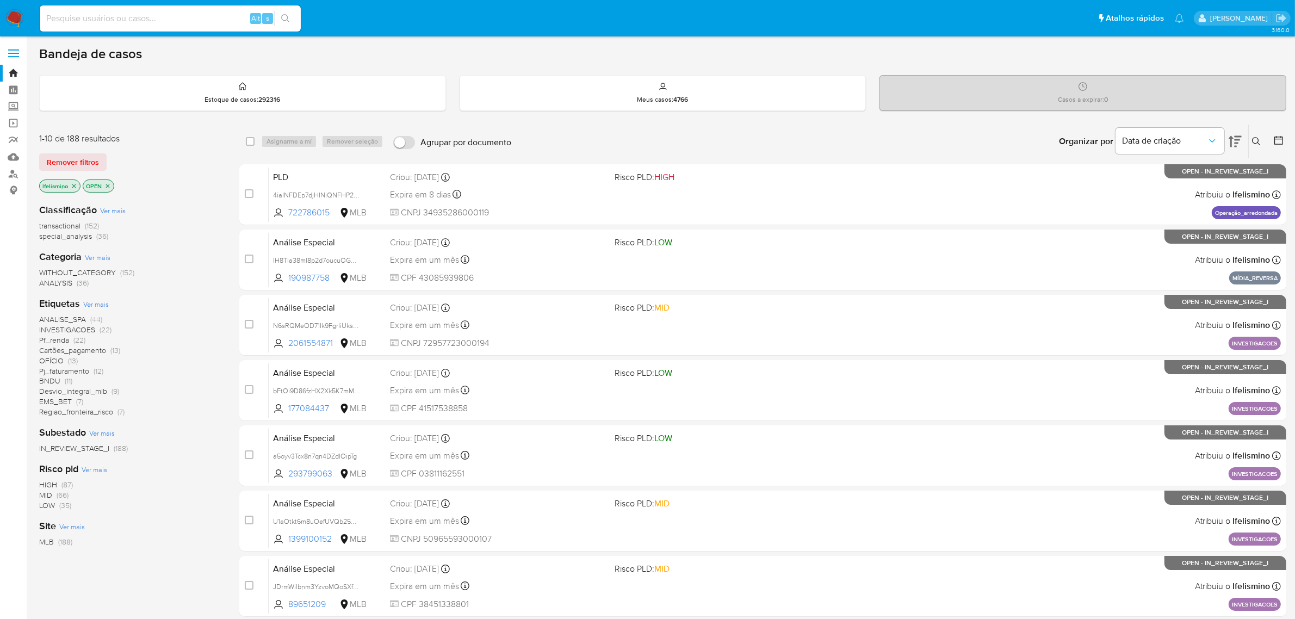
click at [88, 155] on span "Remover filtros" at bounding box center [73, 161] width 52 height 15
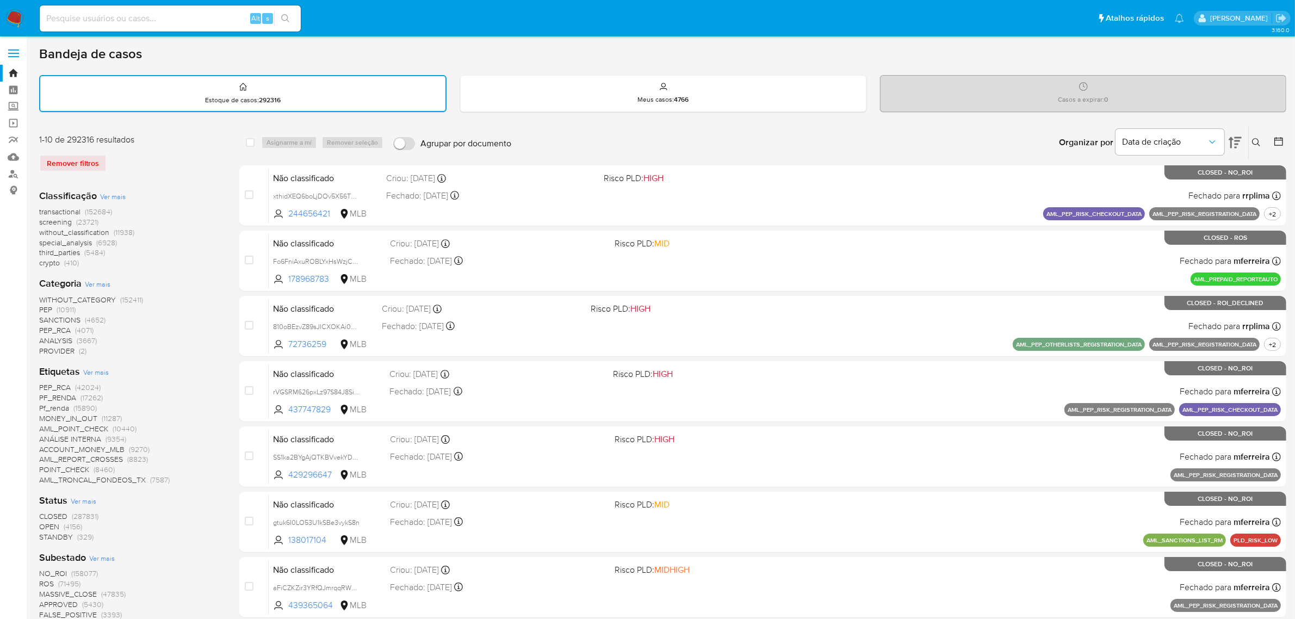
click at [1251, 133] on div "Insira a ID do usuário ou caso Procurar Remover filtros" at bounding box center [1257, 143] width 18 height 34
click at [1260, 141] on icon at bounding box center [1256, 142] width 9 height 9
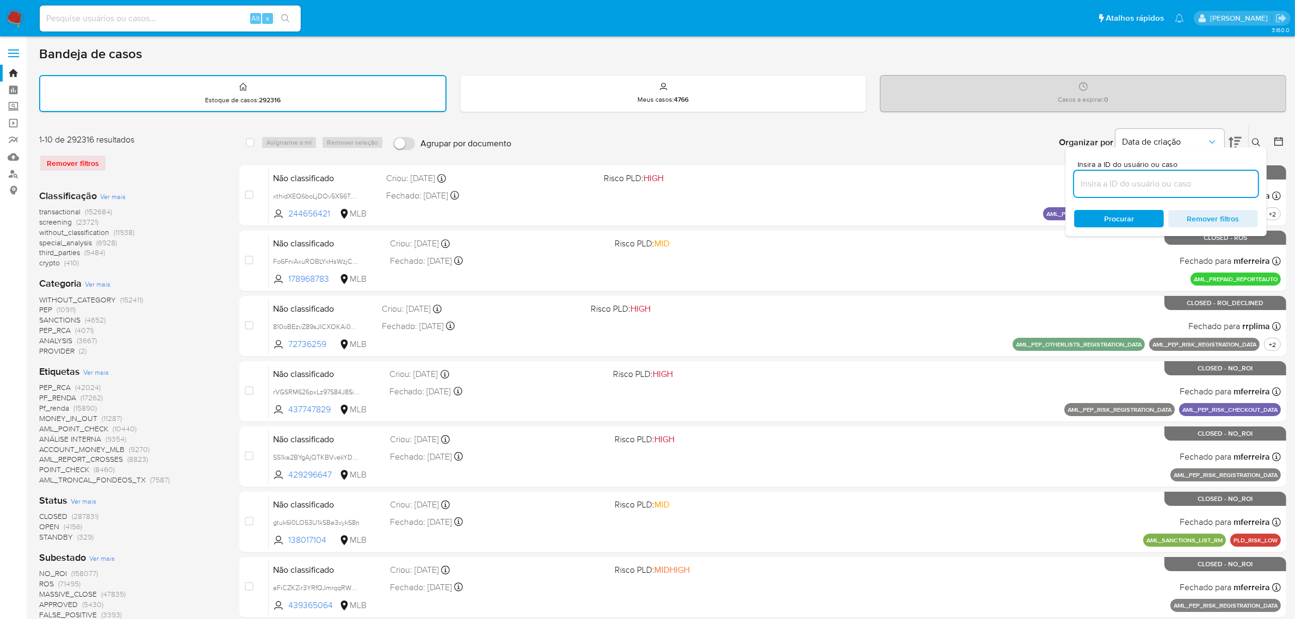
click at [1164, 184] on input at bounding box center [1166, 184] width 184 height 14
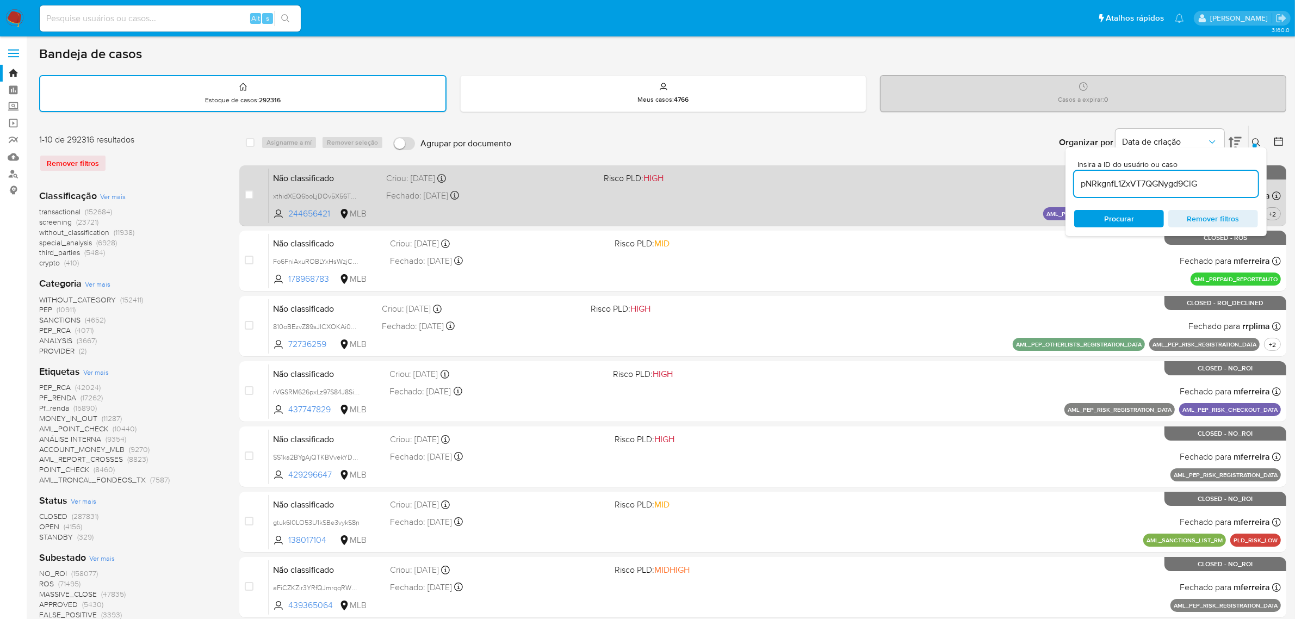
type input "pNRkgnfL1ZxVT7QGNygd9CiG"
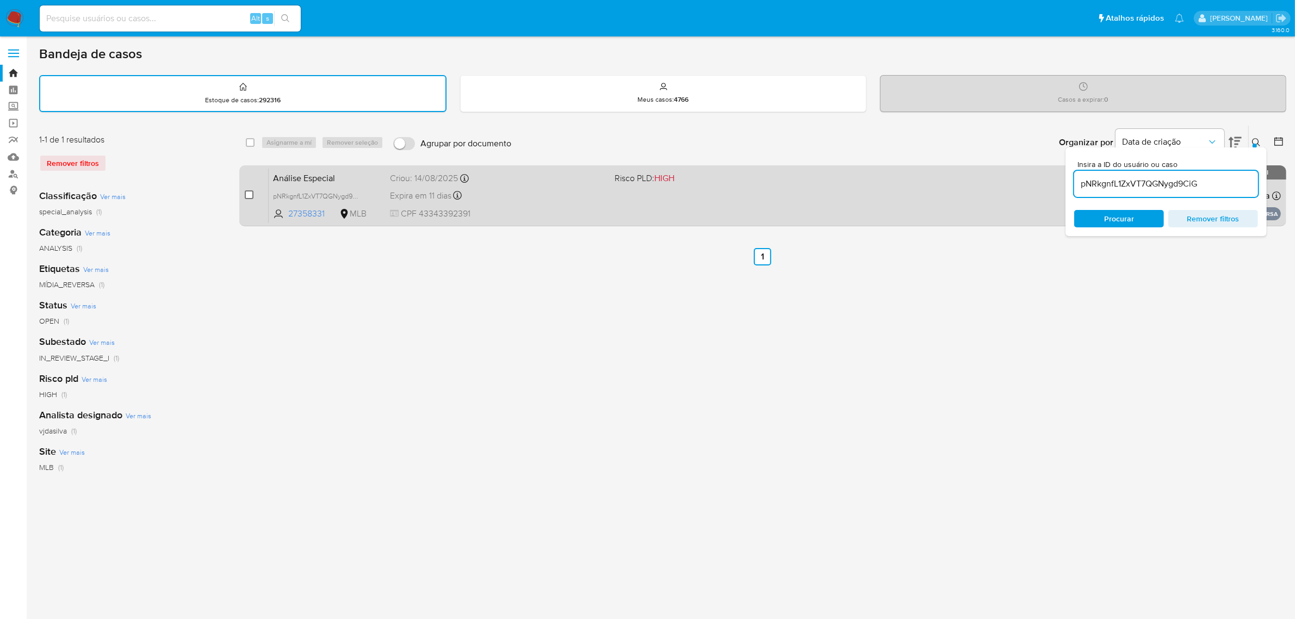
click at [246, 196] on input "checkbox" at bounding box center [249, 194] width 9 height 9
checkbox input "true"
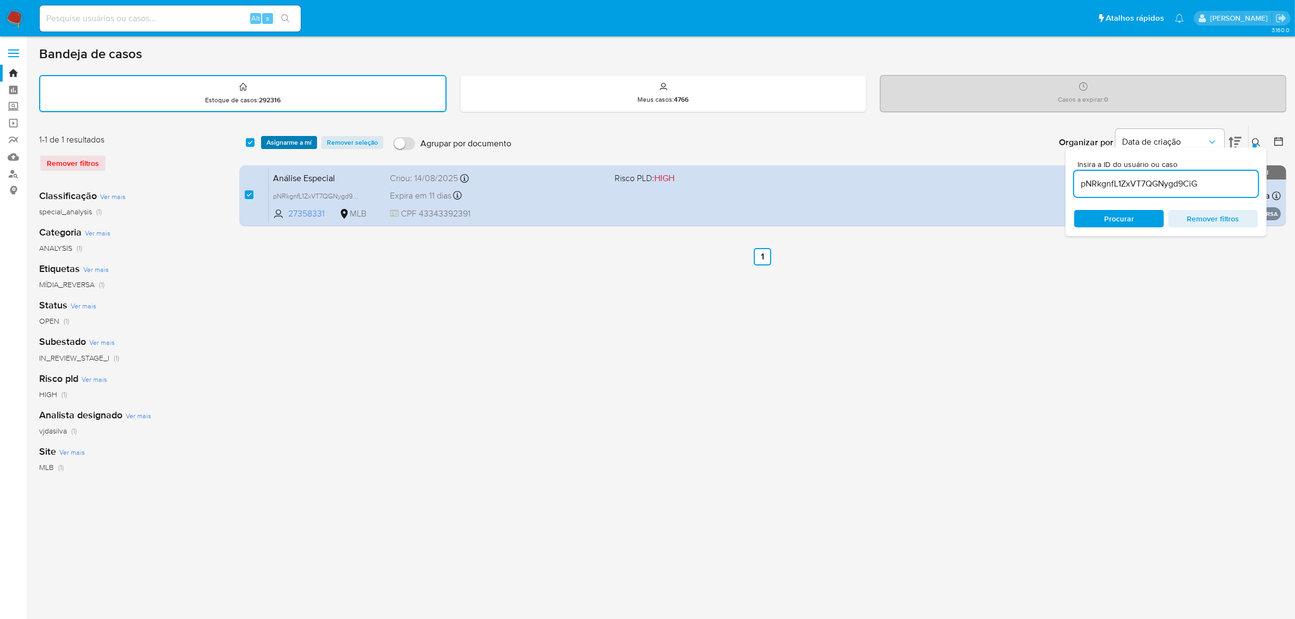
click at [284, 137] on span "Asignarme a mí" at bounding box center [288, 142] width 45 height 11
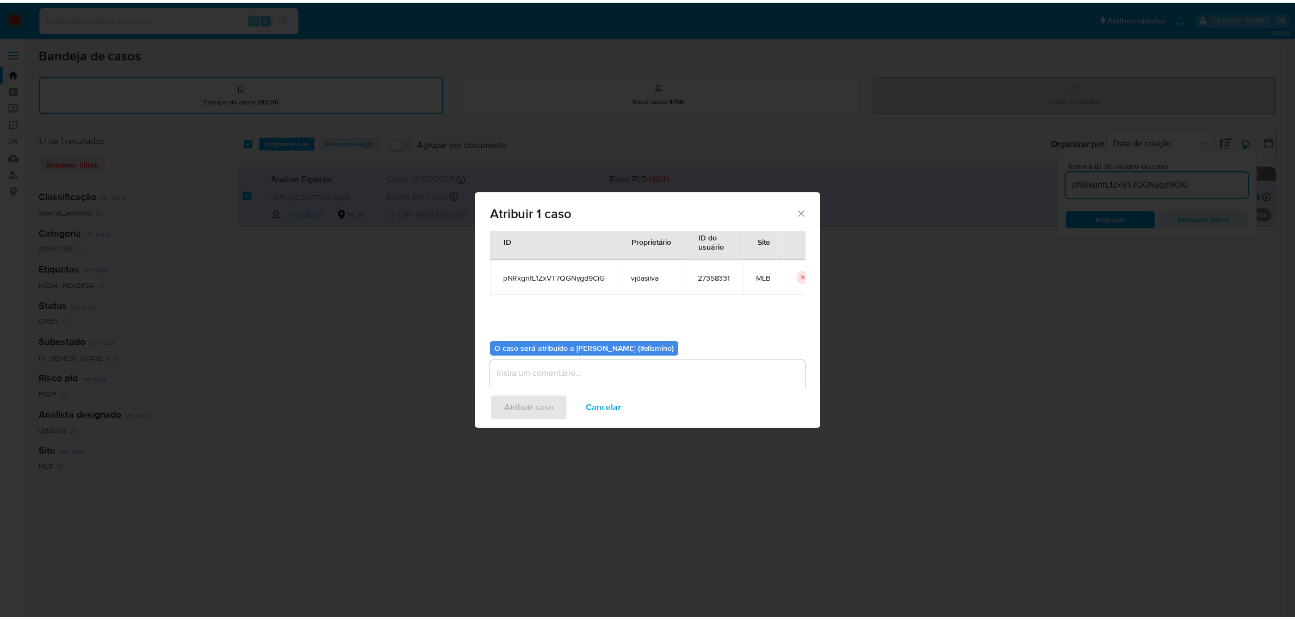
scroll to position [55, 0]
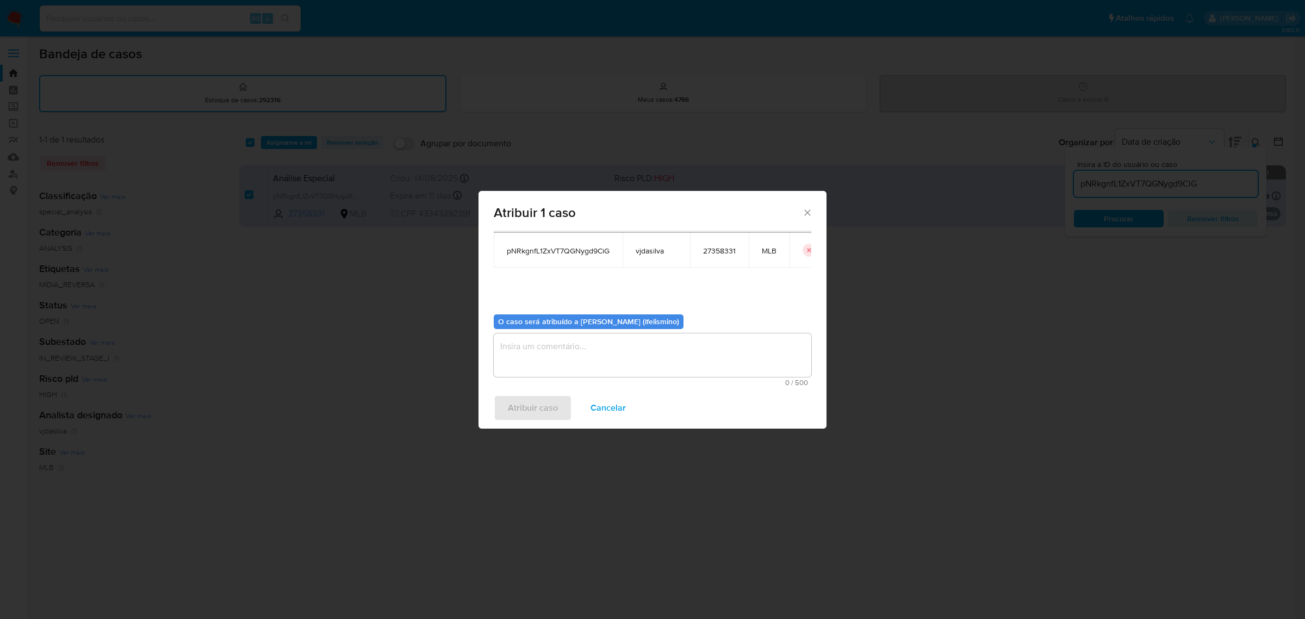
click at [564, 362] on textarea "assign-modal" at bounding box center [653, 355] width 318 height 44
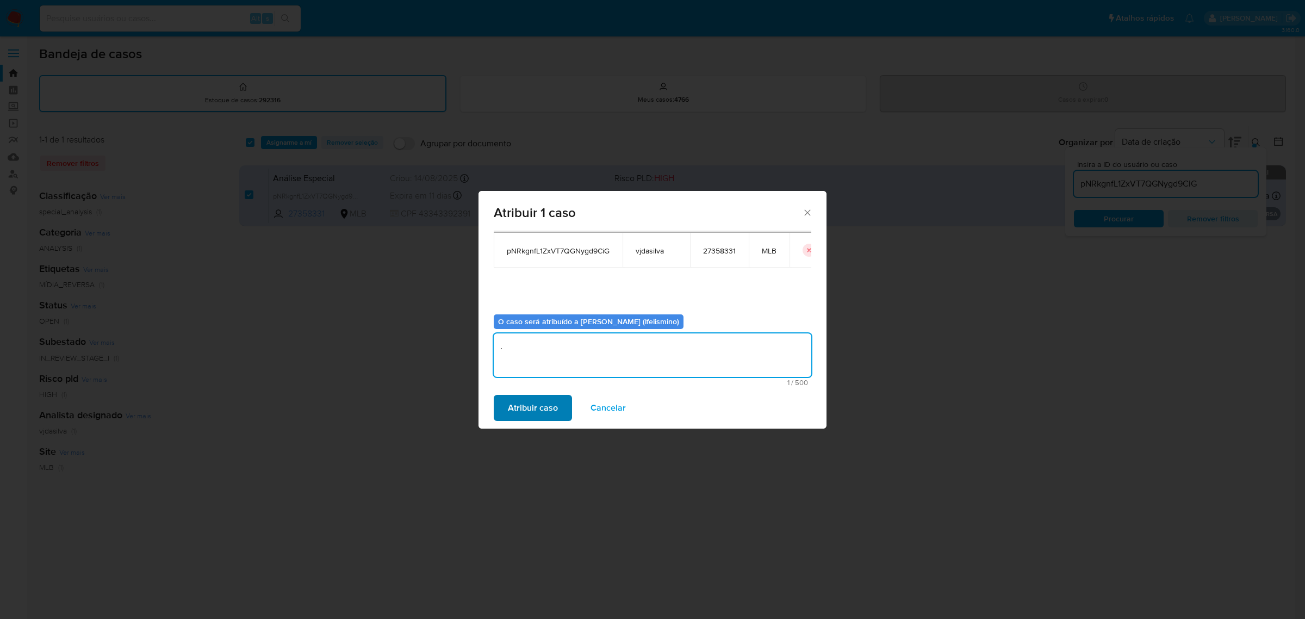
type textarea "."
click at [521, 414] on span "Atribuir caso" at bounding box center [533, 408] width 50 height 24
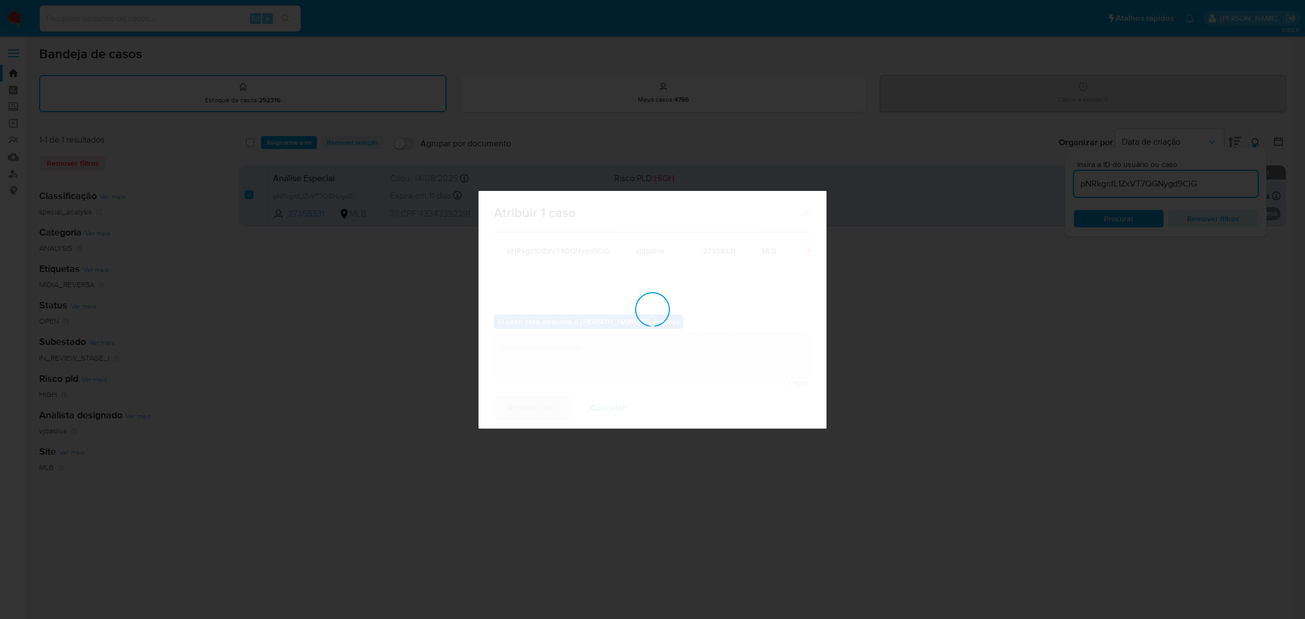
checkbox input "false"
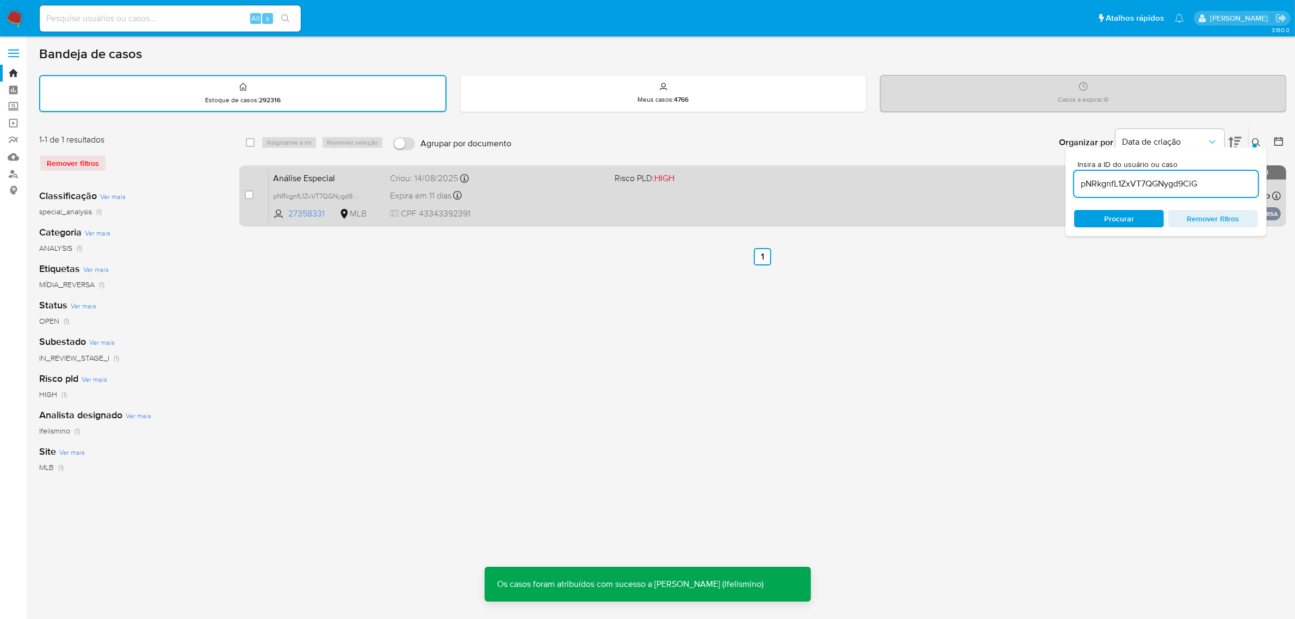
click at [796, 206] on div "Análise Especial pNRkgnfL1ZxVT7QGNygd9CiG 27358331 MLB Risco PLD: HIGH Criou: 1…" at bounding box center [775, 195] width 1012 height 55
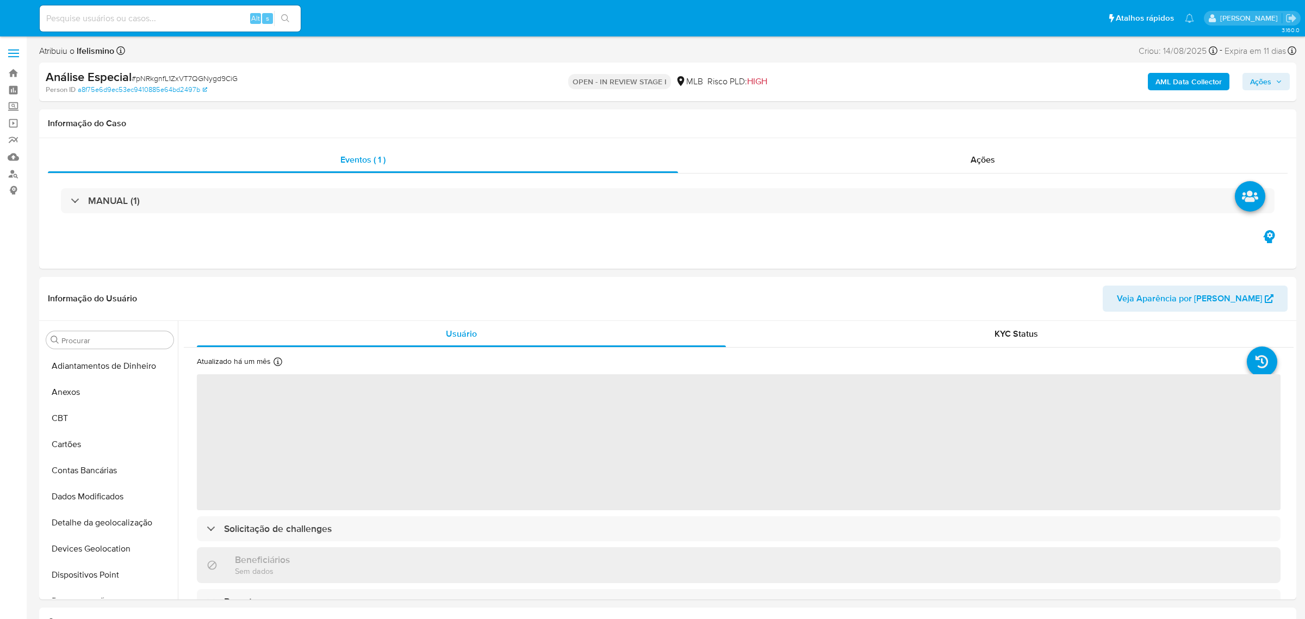
select select "10"
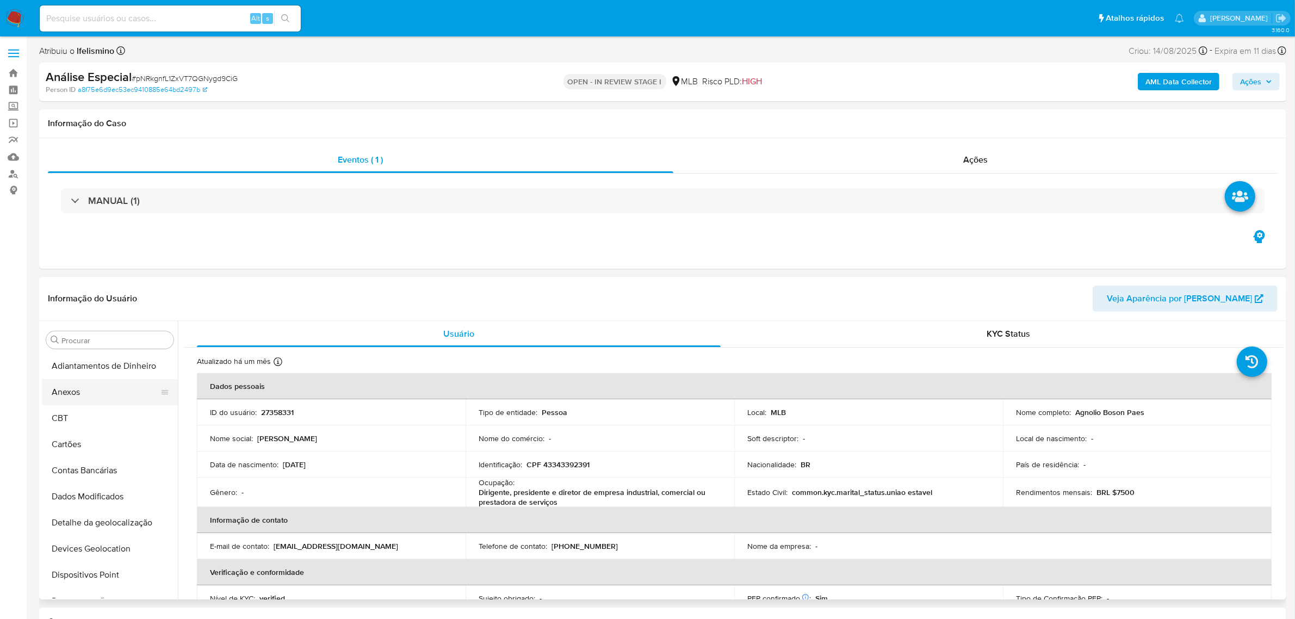
drag, startPoint x: 86, startPoint y: 397, endPoint x: 96, endPoint y: 390, distance: 12.1
click at [86, 397] on button "Anexos" at bounding box center [105, 392] width 127 height 26
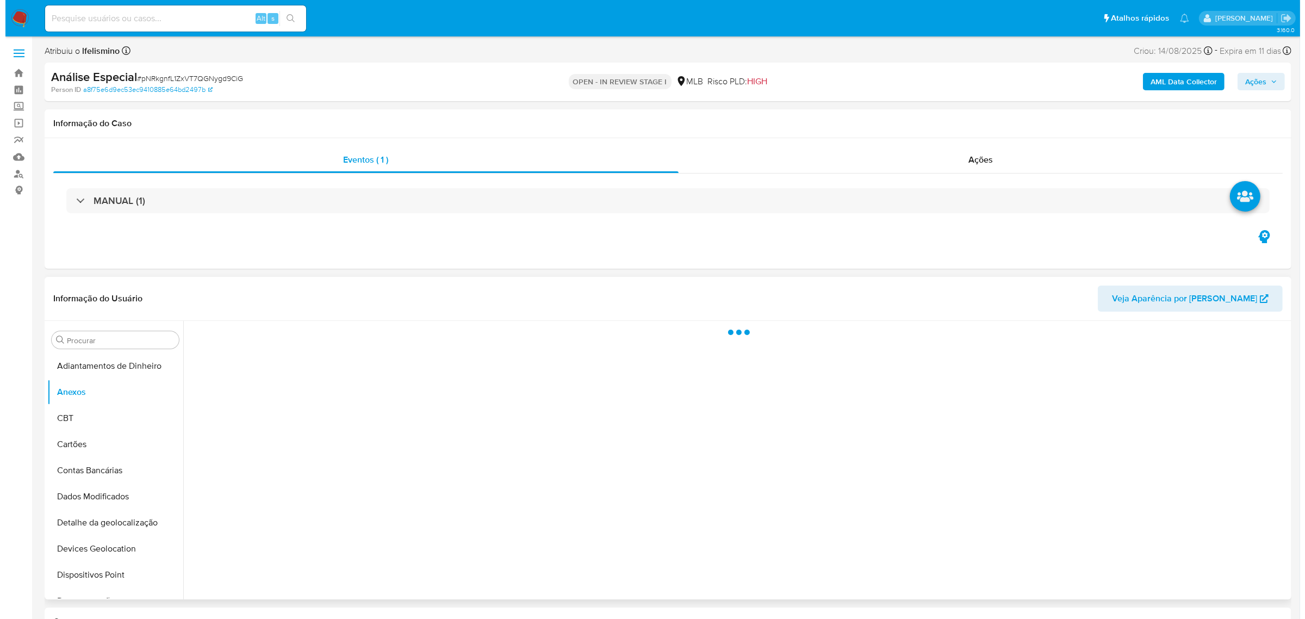
scroll to position [68, 0]
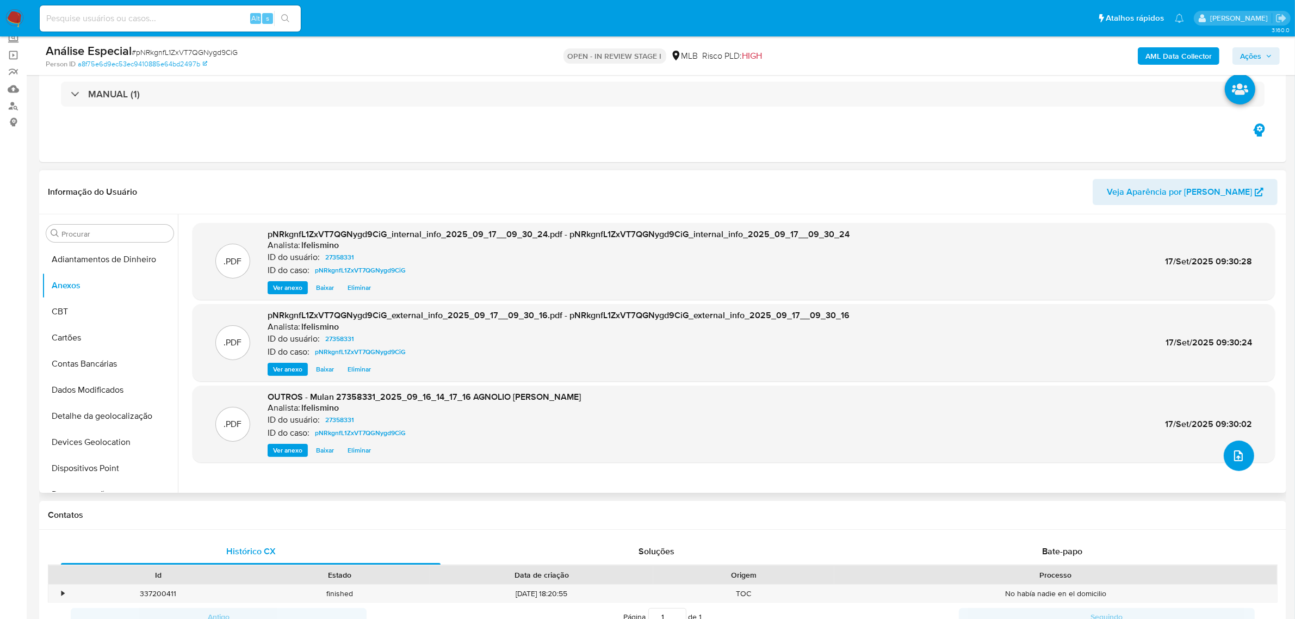
click at [1232, 456] on icon "upload-file" at bounding box center [1238, 455] width 13 height 13
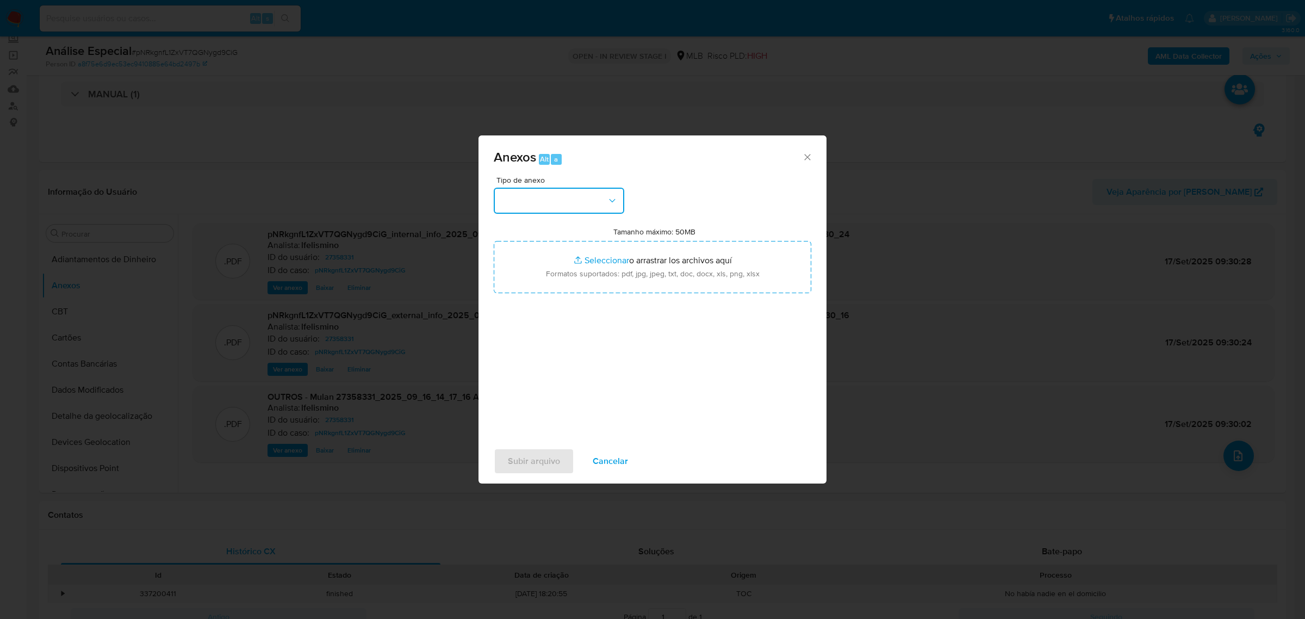
click at [597, 199] on button "button" at bounding box center [559, 201] width 131 height 26
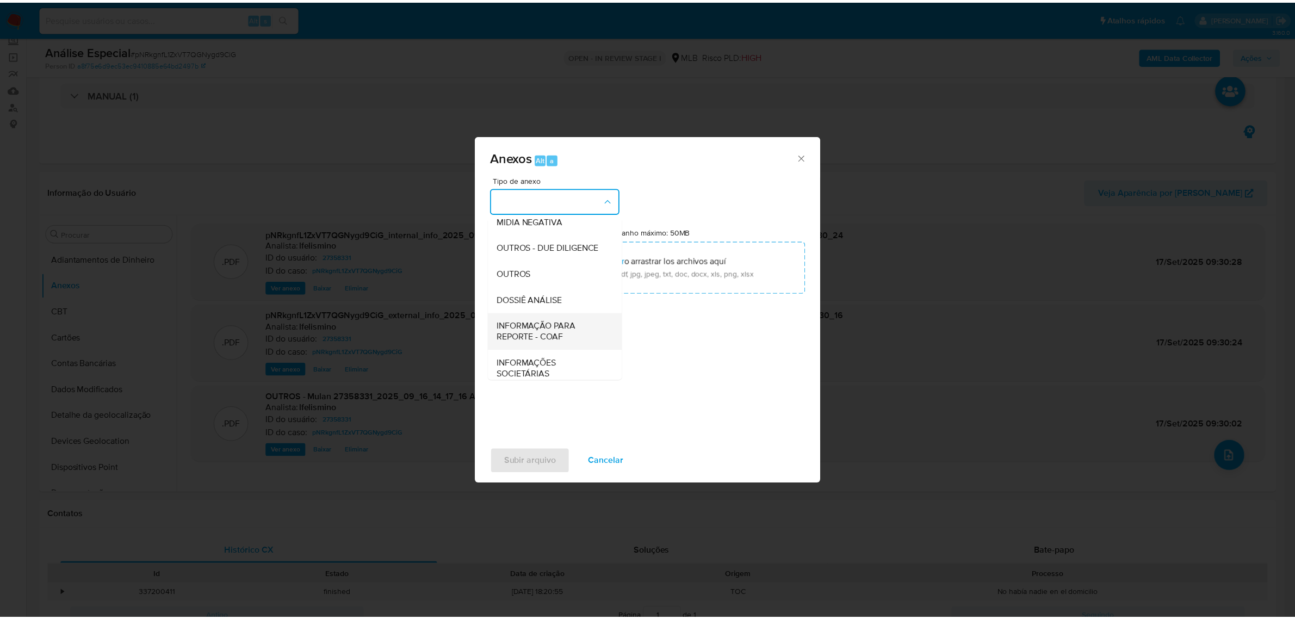
scroll to position [167, 0]
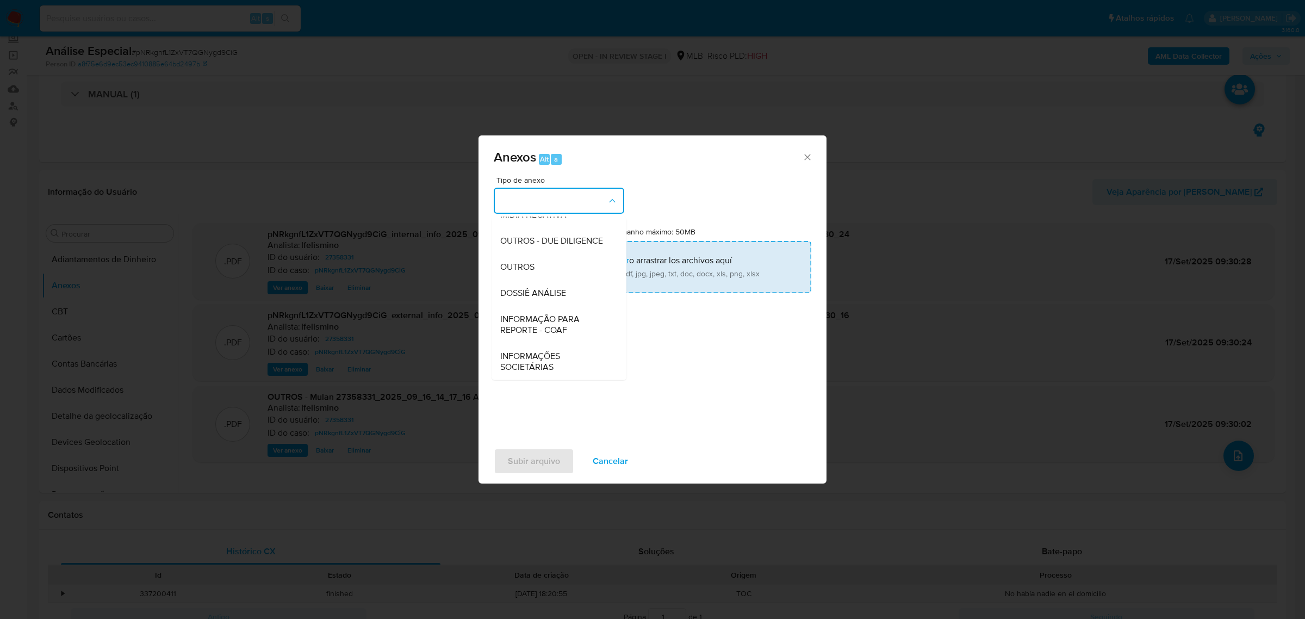
drag, startPoint x: 537, startPoint y: 296, endPoint x: 544, endPoint y: 291, distance: 8.9
click at [537, 296] on span "DOSSIÊ ANÁLISE" at bounding box center [533, 292] width 66 height 11
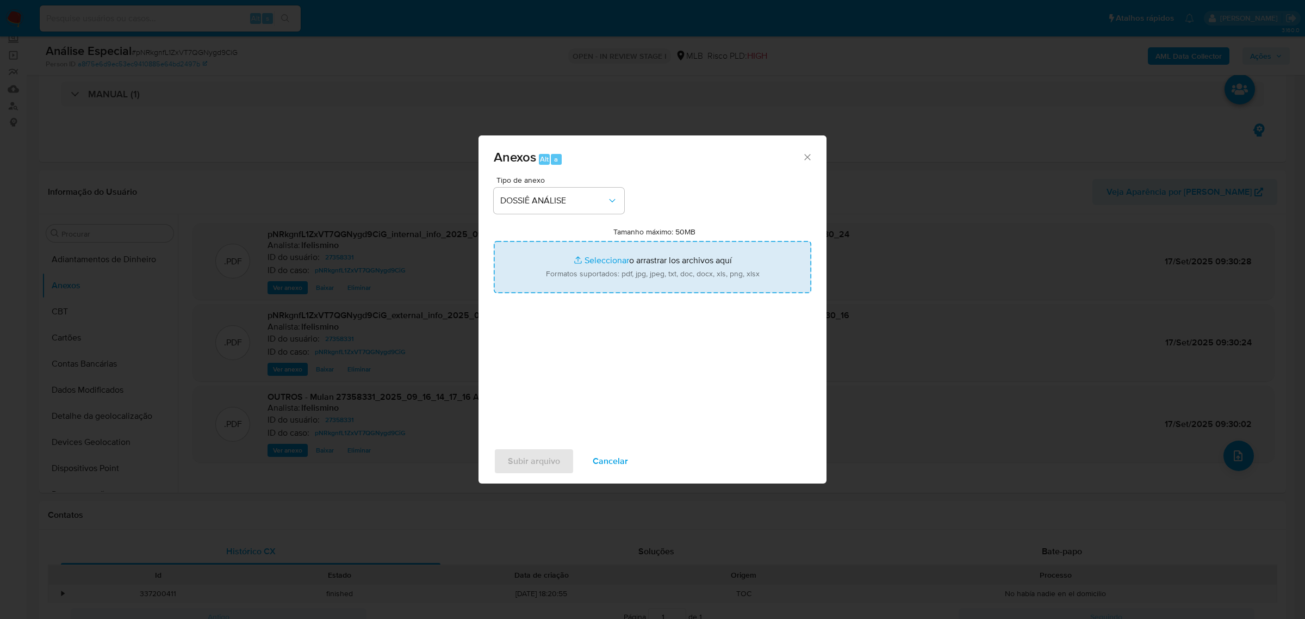
type input "C:\fakepath\SAR - CPF 43343392391 - AGNOLIO BOSON PAES.pdf"
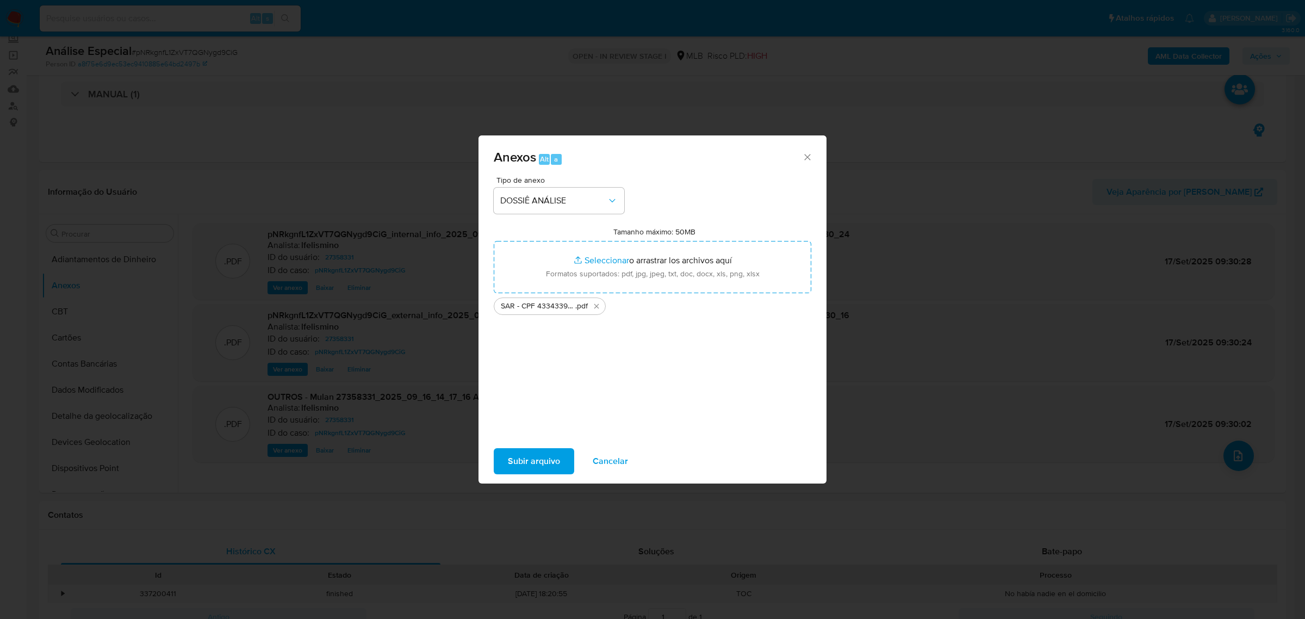
click at [512, 461] on span "Subir arquivo" at bounding box center [534, 461] width 52 height 24
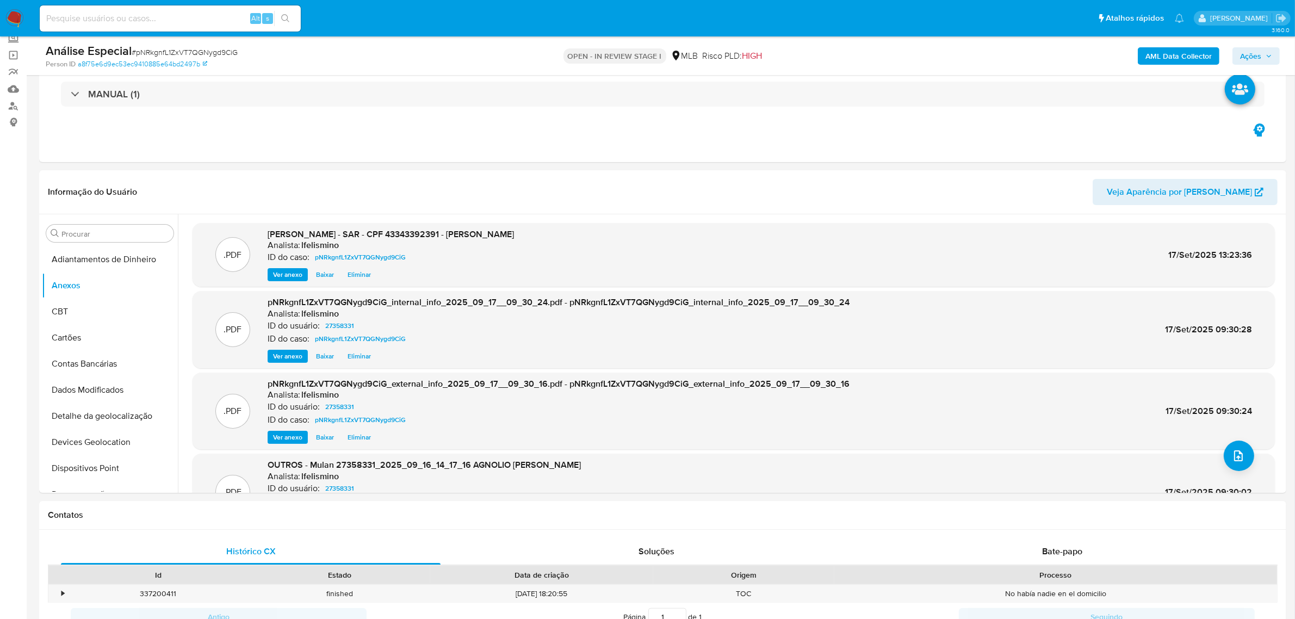
click at [1266, 56] on icon "button" at bounding box center [1269, 56] width 7 height 7
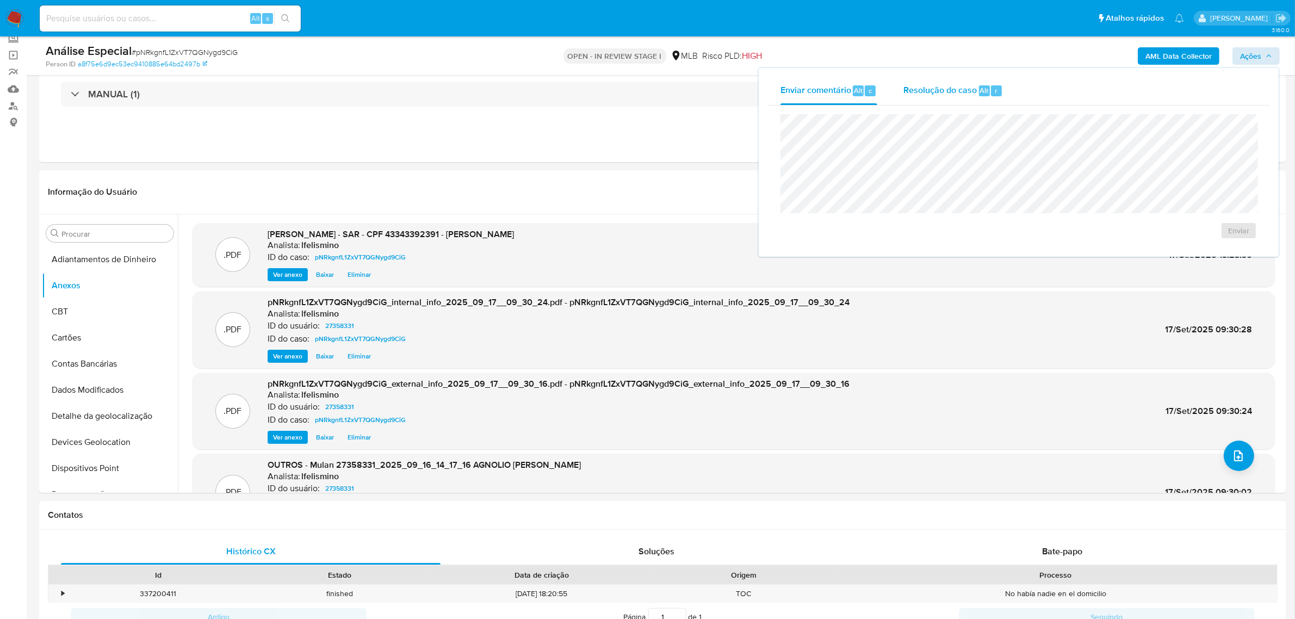
click at [937, 90] on span "Resolução do caso" at bounding box center [939, 90] width 73 height 13
click at [1137, 249] on span "No ROI" at bounding box center [1132, 247] width 57 height 15
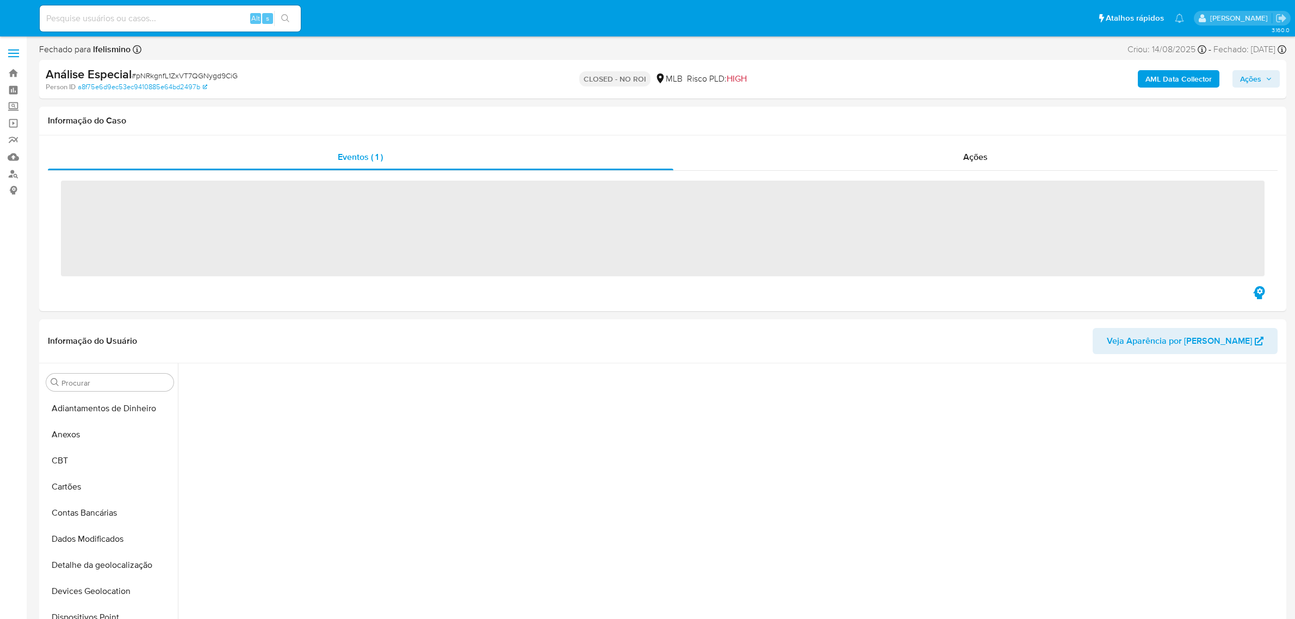
select select "10"
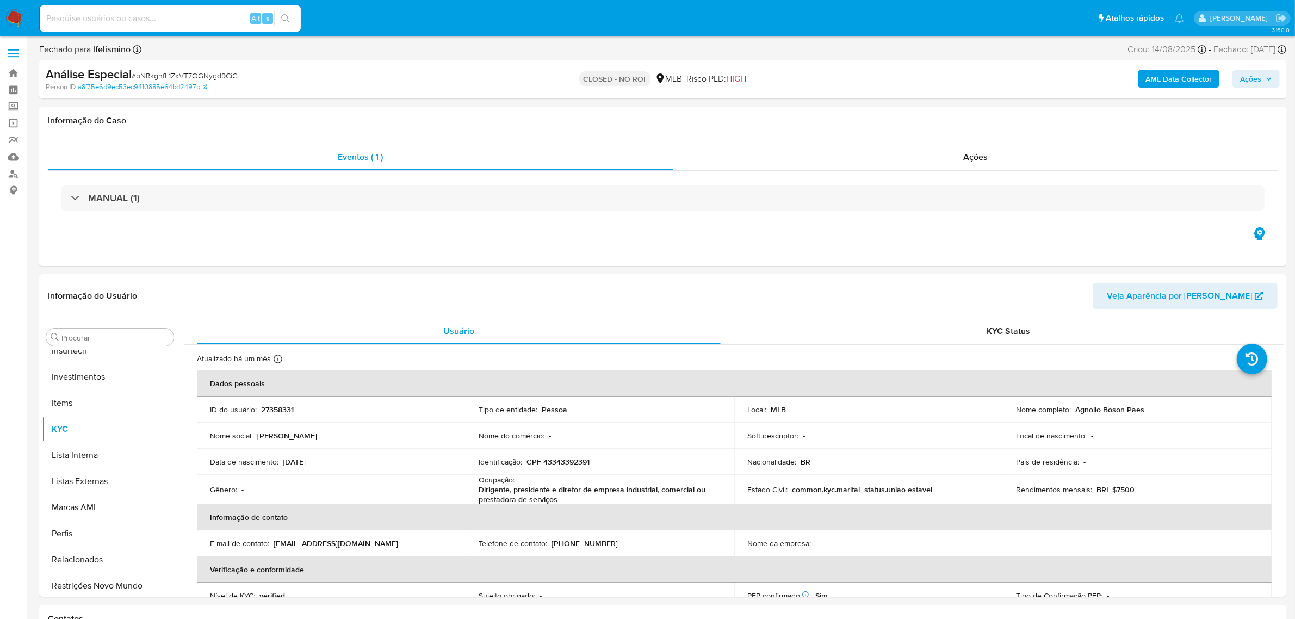
scroll to position [511, 0]
click at [231, 20] on input at bounding box center [170, 18] width 261 height 14
paste input "okiyp8qzBZagFFTjSzb5u39o"
type input "okiyp8qzBZagFFTjSzb5u39o"
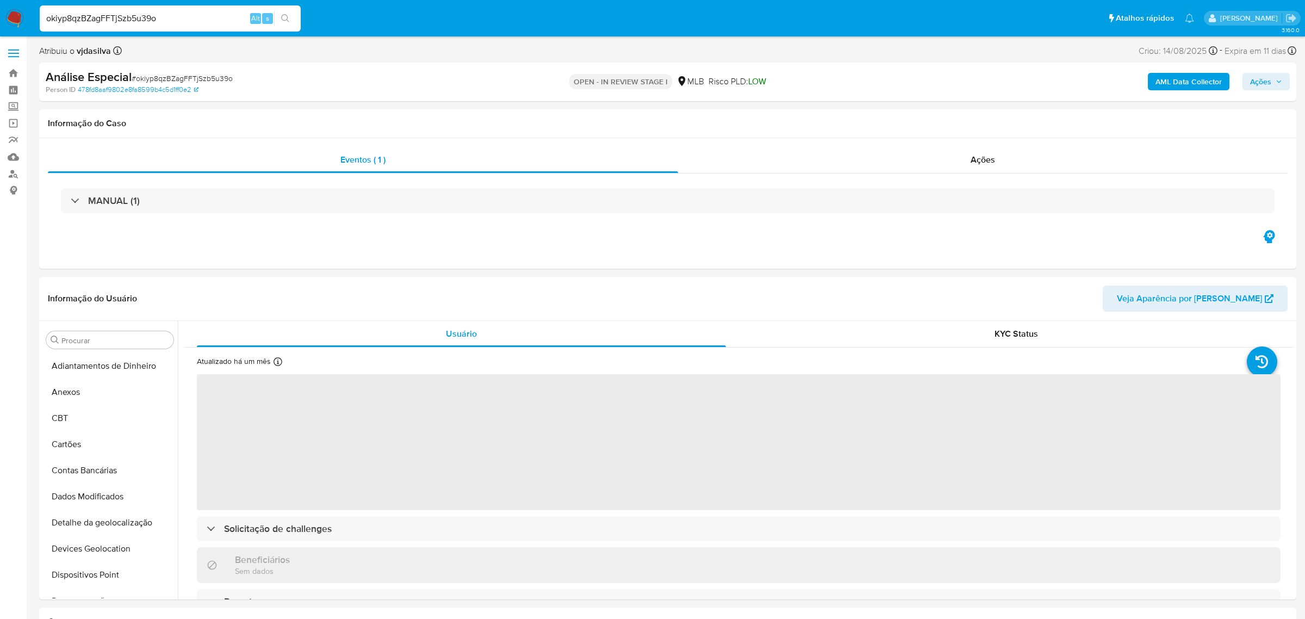
select select "10"
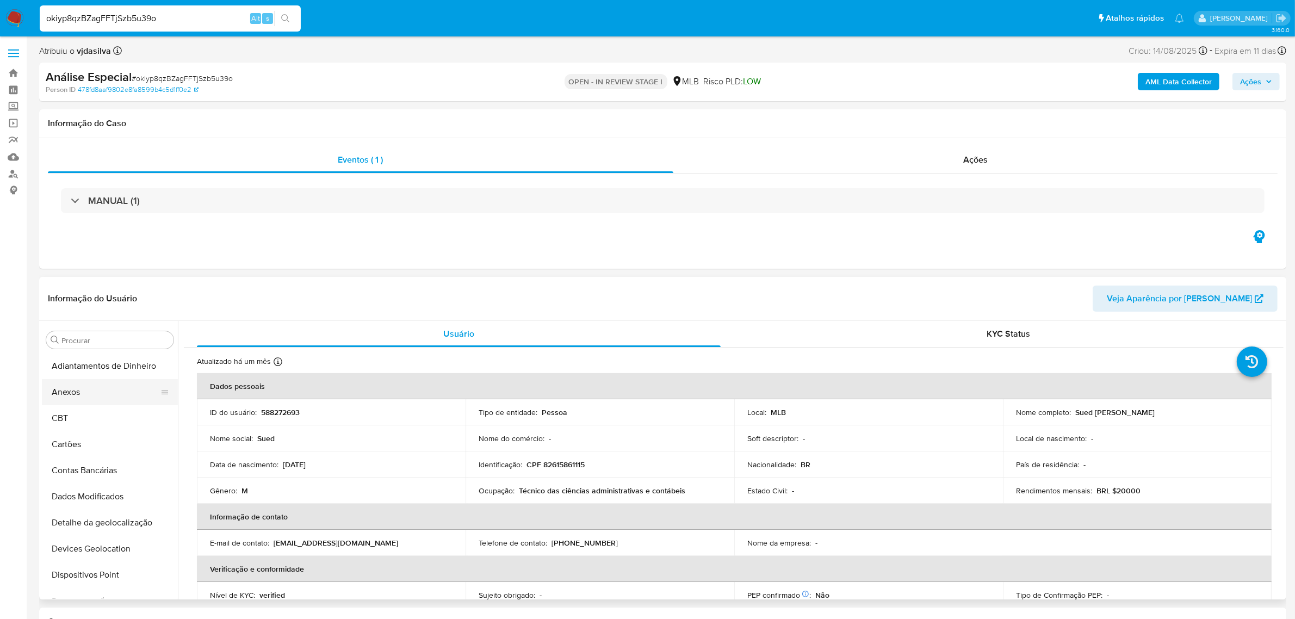
click at [84, 394] on button "Anexos" at bounding box center [105, 392] width 127 height 26
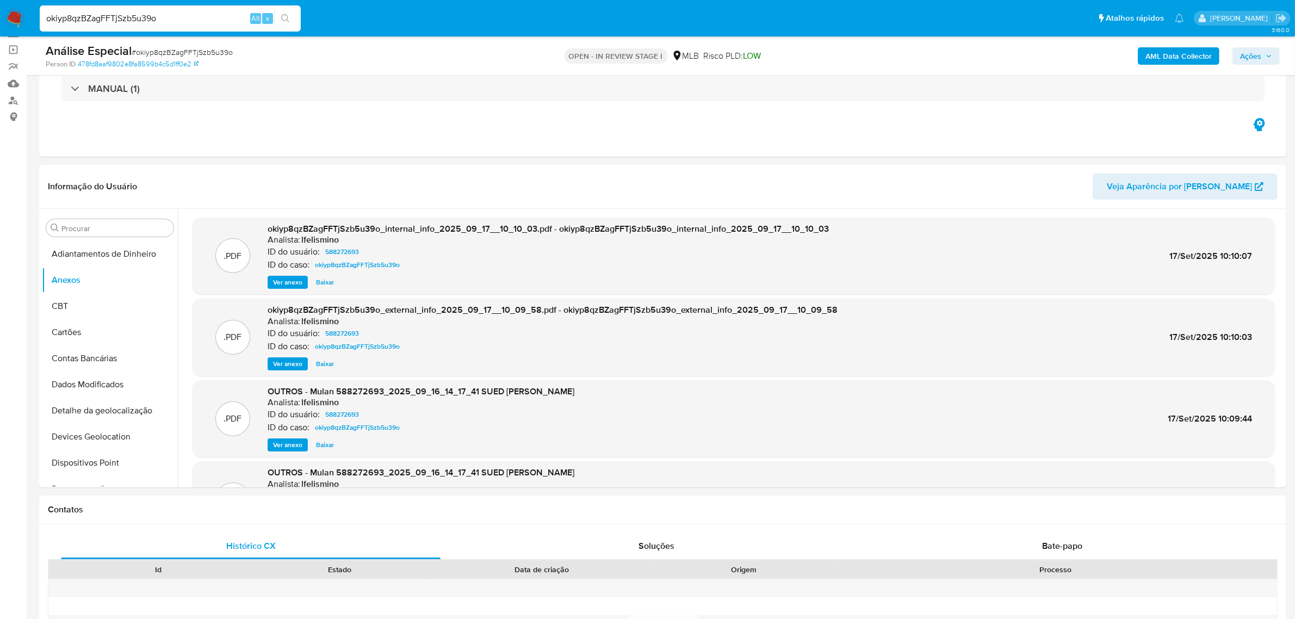
scroll to position [68, 0]
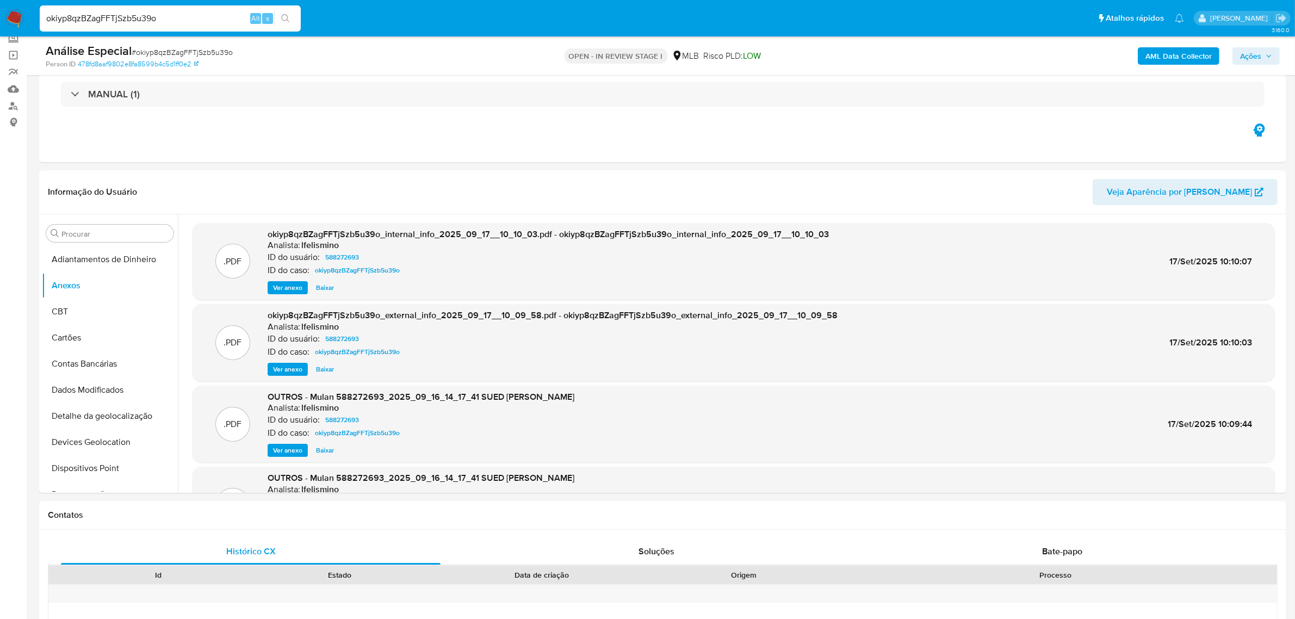
click at [158, 49] on span "# okiyp8qzBZagFFTjSzb5u39o" at bounding box center [182, 52] width 101 height 11
click at [161, 50] on span "# okiyp8qzBZagFFTjSzb5u39o" at bounding box center [182, 52] width 101 height 11
copy span "okiyp8qzBZagFFTjSzb5u39o"
click at [14, 21] on img at bounding box center [14, 18] width 18 height 18
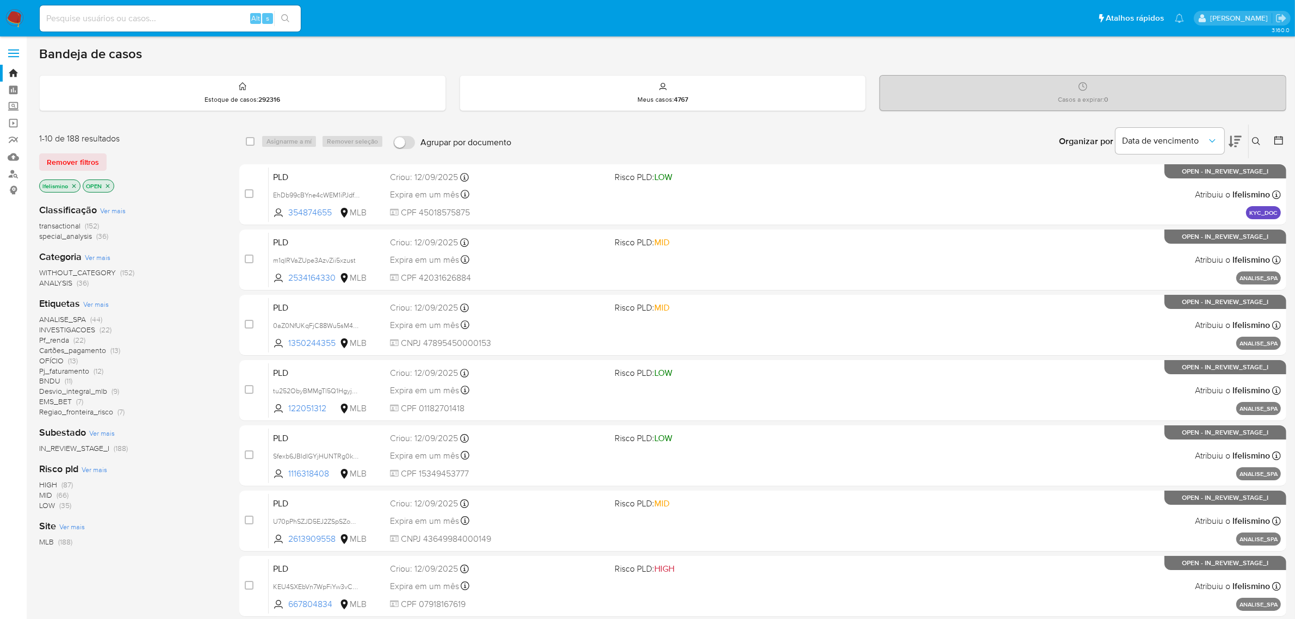
drag, startPoint x: 78, startPoint y: 164, endPoint x: 313, endPoint y: 151, distance: 235.9
click at [78, 164] on span "Remover filtros" at bounding box center [73, 161] width 52 height 15
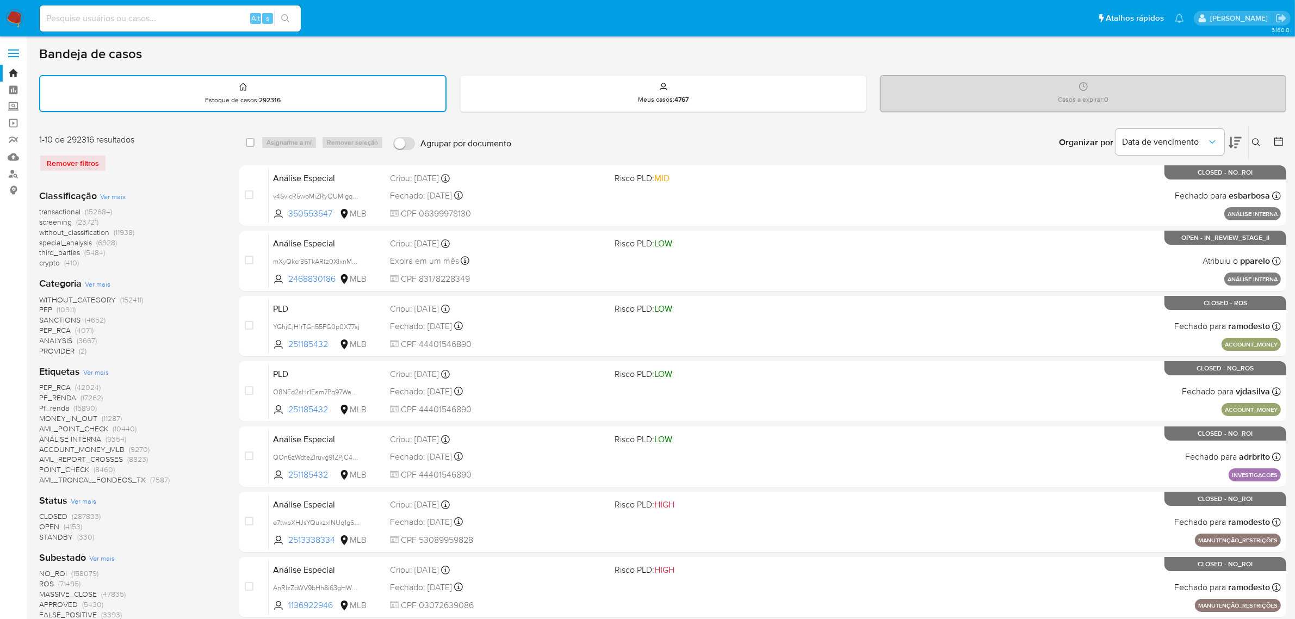
click at [1253, 140] on icon at bounding box center [1256, 142] width 8 height 8
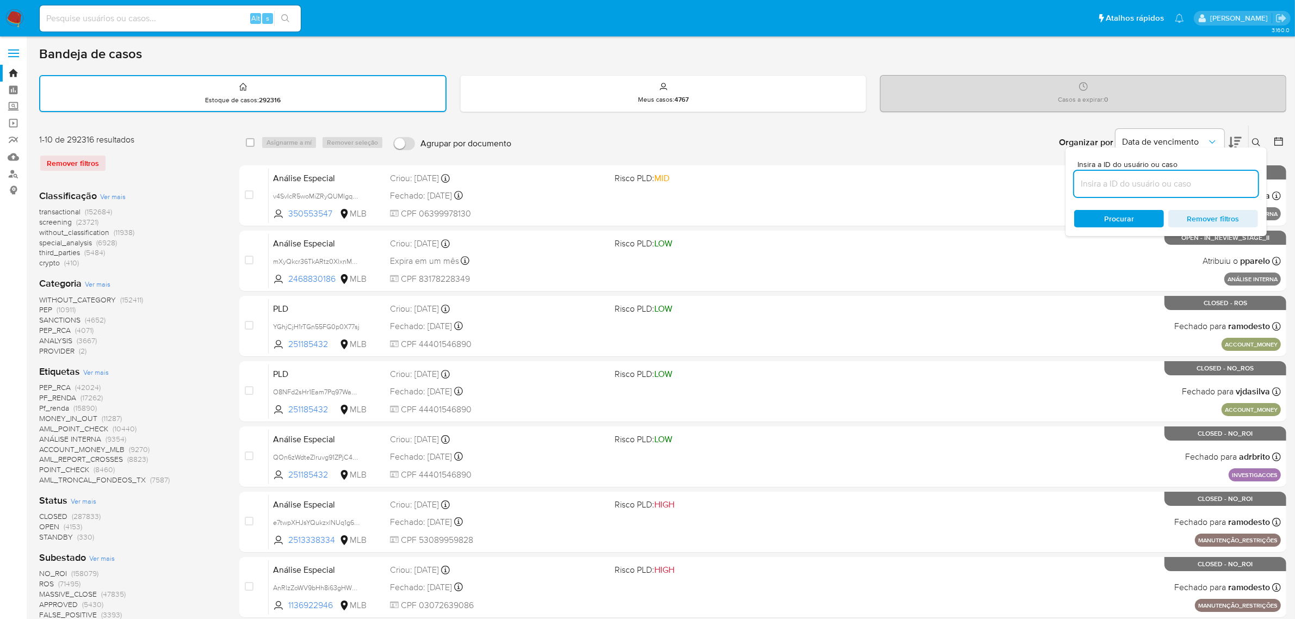
click at [1133, 184] on input at bounding box center [1166, 184] width 184 height 14
type input "okiyp8qzBZagFFTjSzb5u39o"
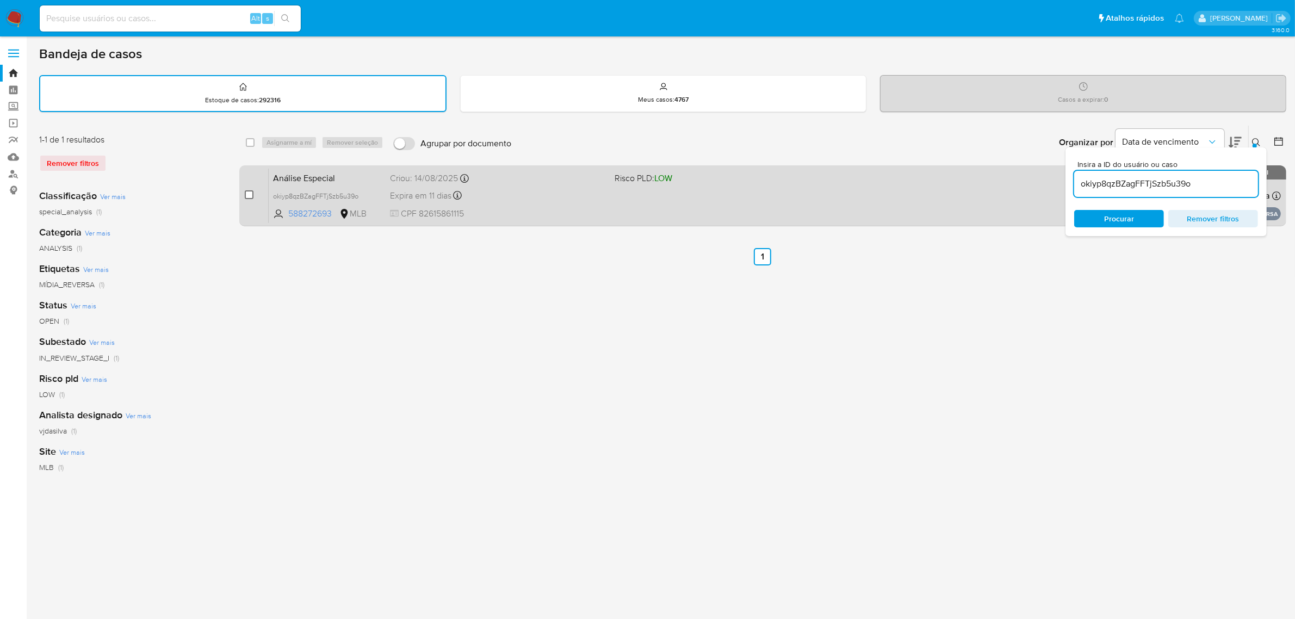
click at [245, 193] on input "checkbox" at bounding box center [249, 194] width 9 height 9
checkbox input "true"
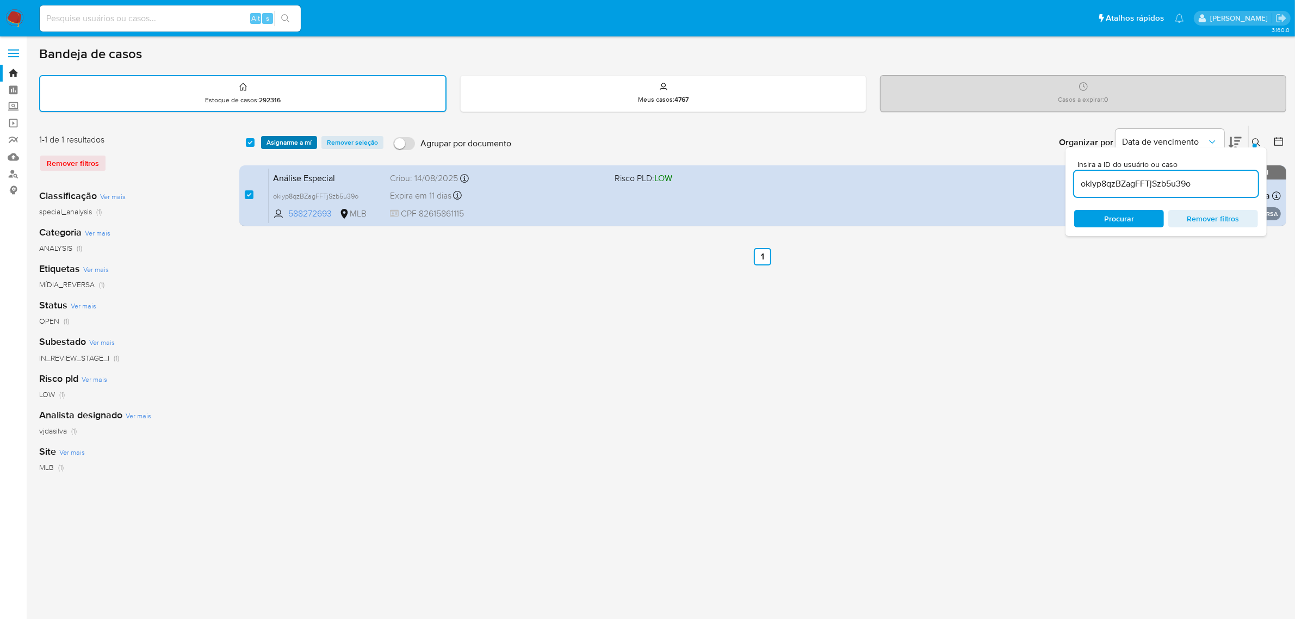
click at [291, 144] on span "Asignarme a mí" at bounding box center [288, 142] width 45 height 11
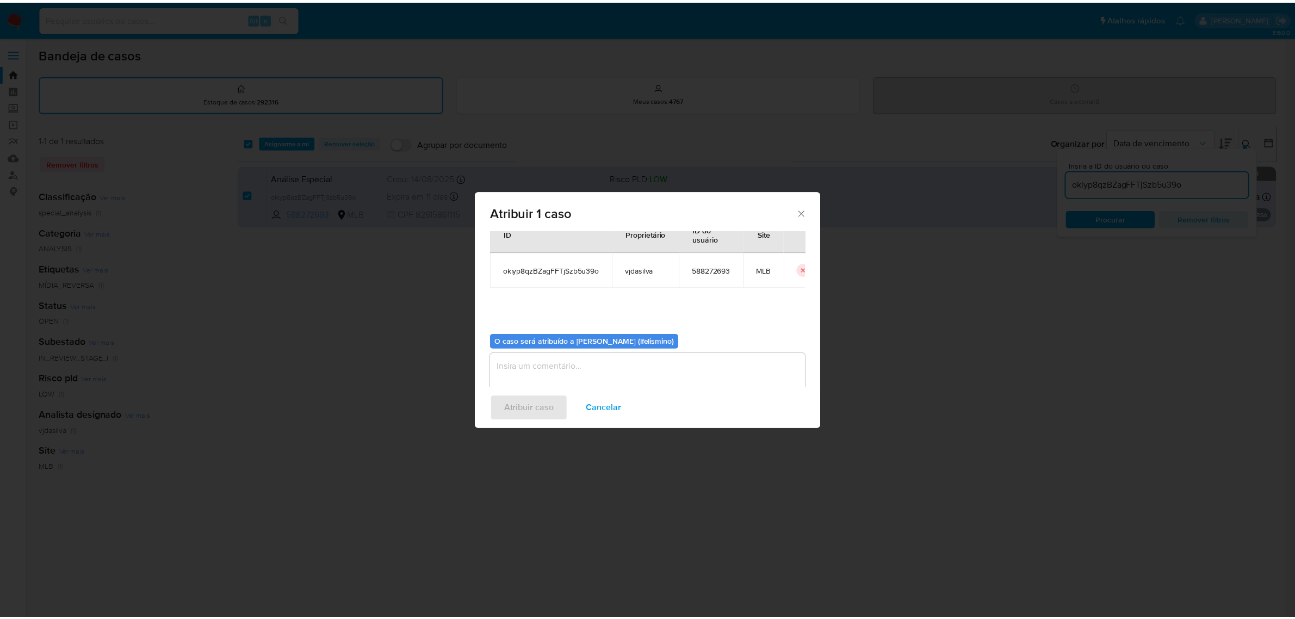
scroll to position [55, 0]
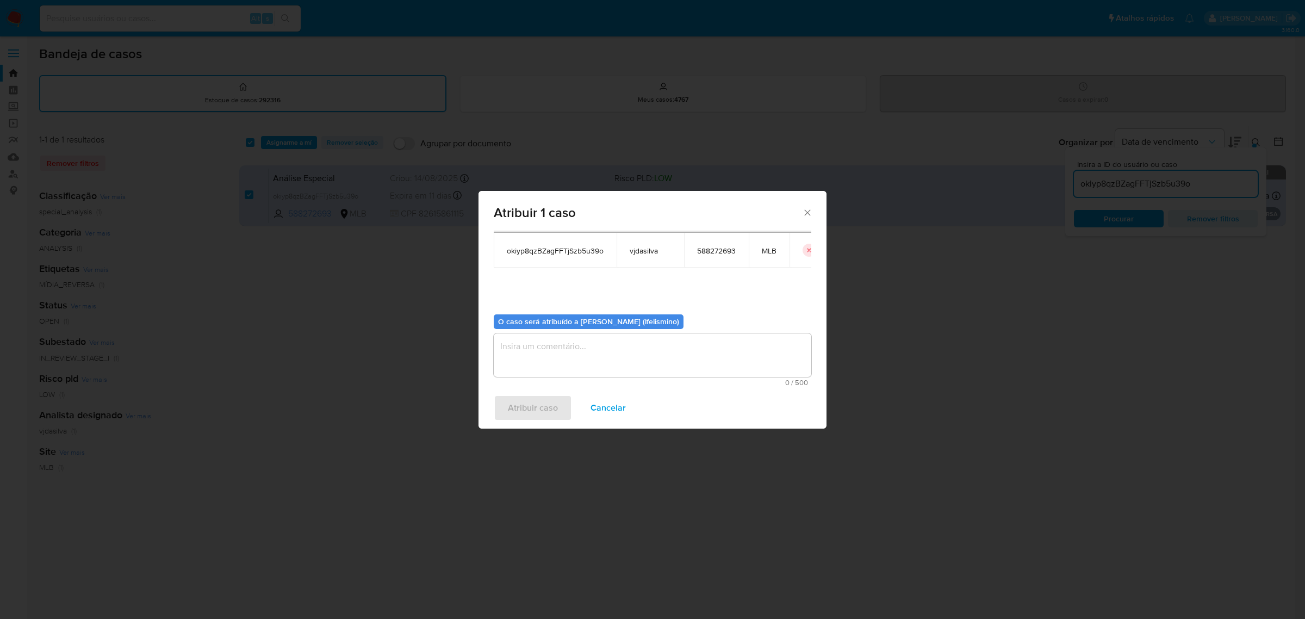
click at [694, 348] on textarea "assign-modal" at bounding box center [653, 355] width 318 height 44
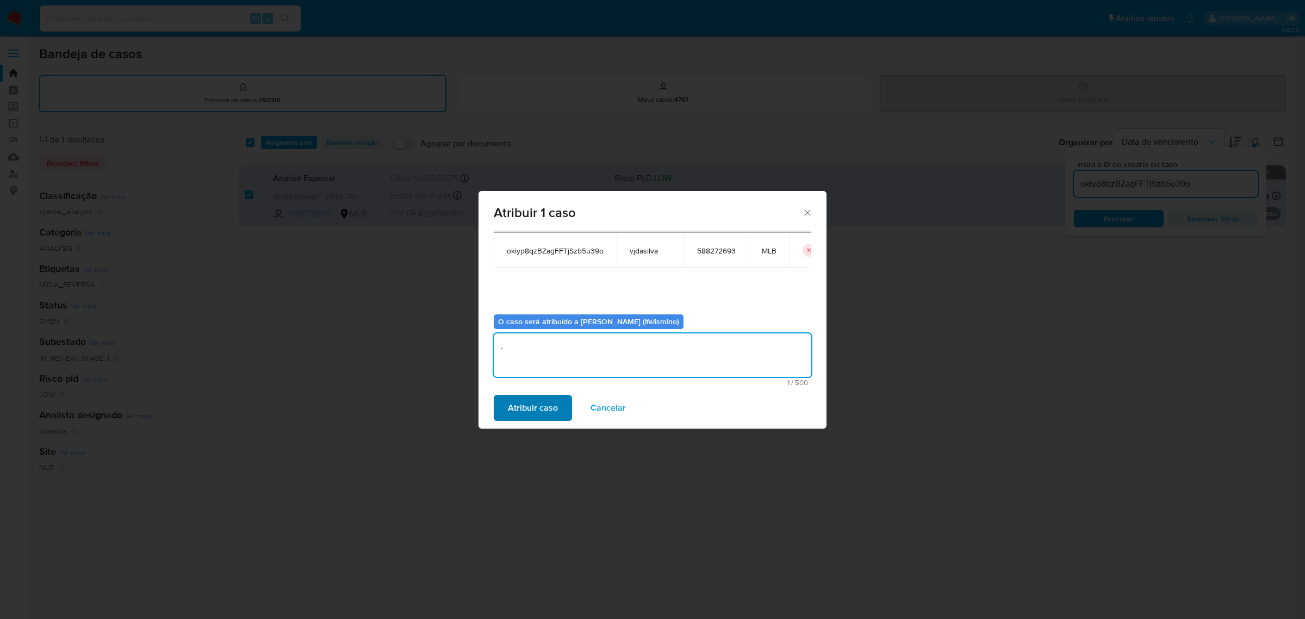
type textarea "."
click at [537, 396] on span "Atribuir caso" at bounding box center [533, 408] width 50 height 24
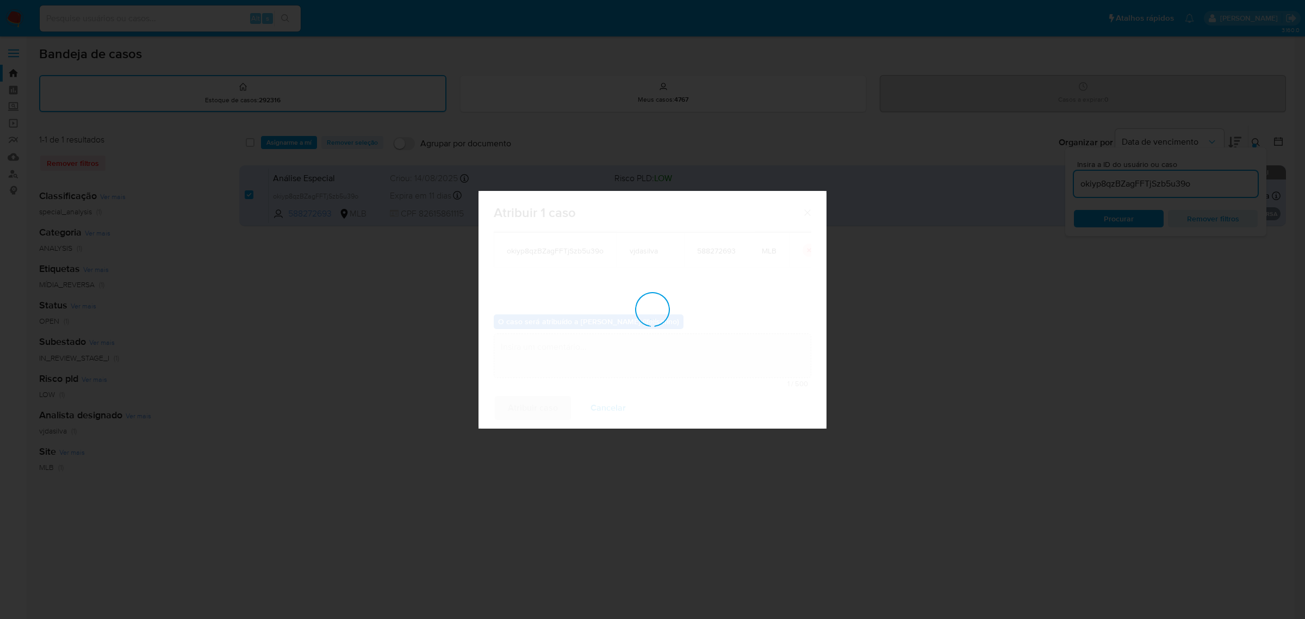
checkbox input "false"
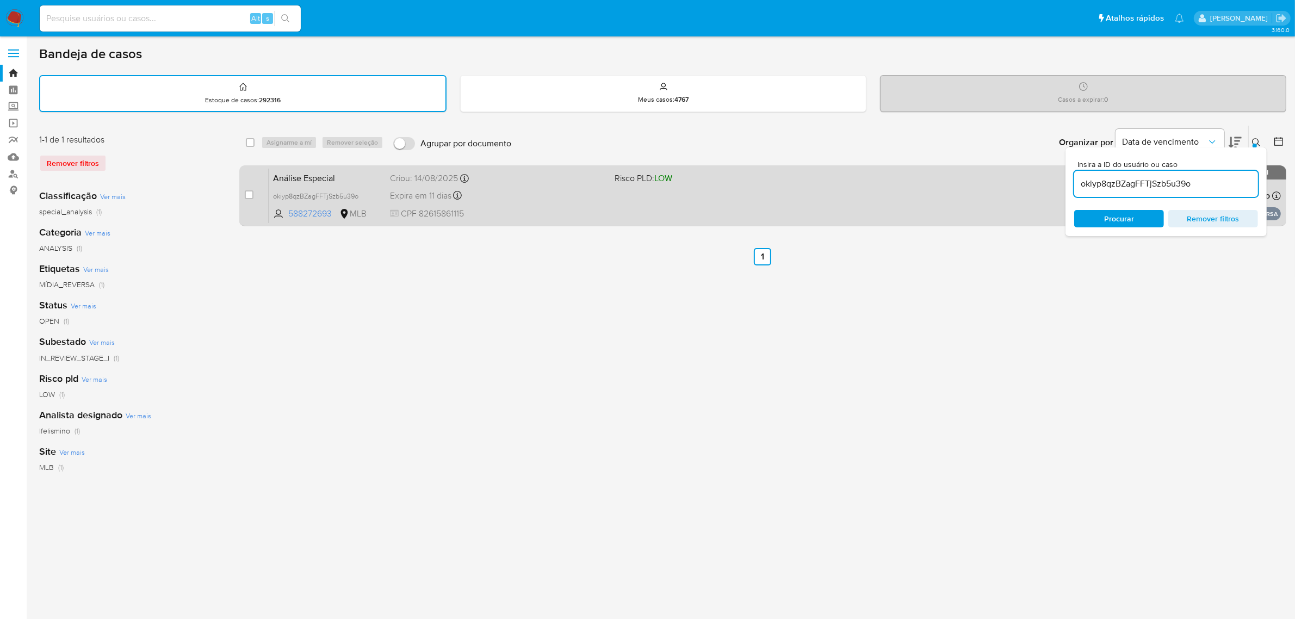
click at [586, 188] on div "Expira em 11 dias Expira em 28/09/2025 15:00:21" at bounding box center [498, 195] width 216 height 15
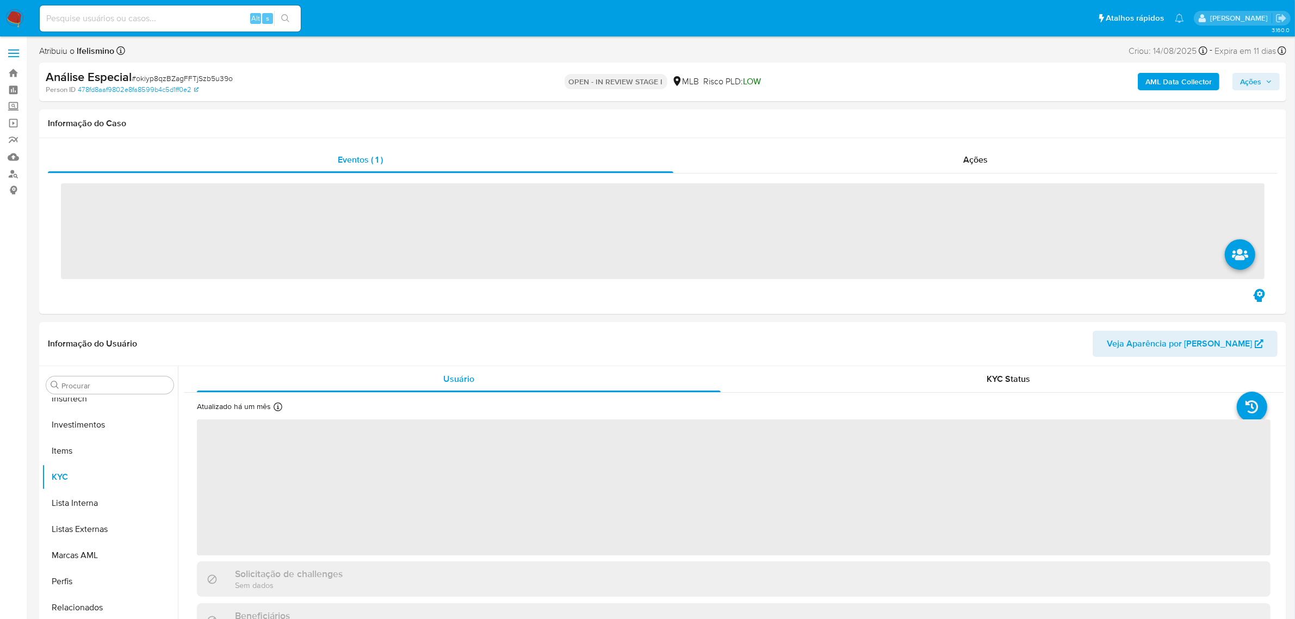
scroll to position [511, 0]
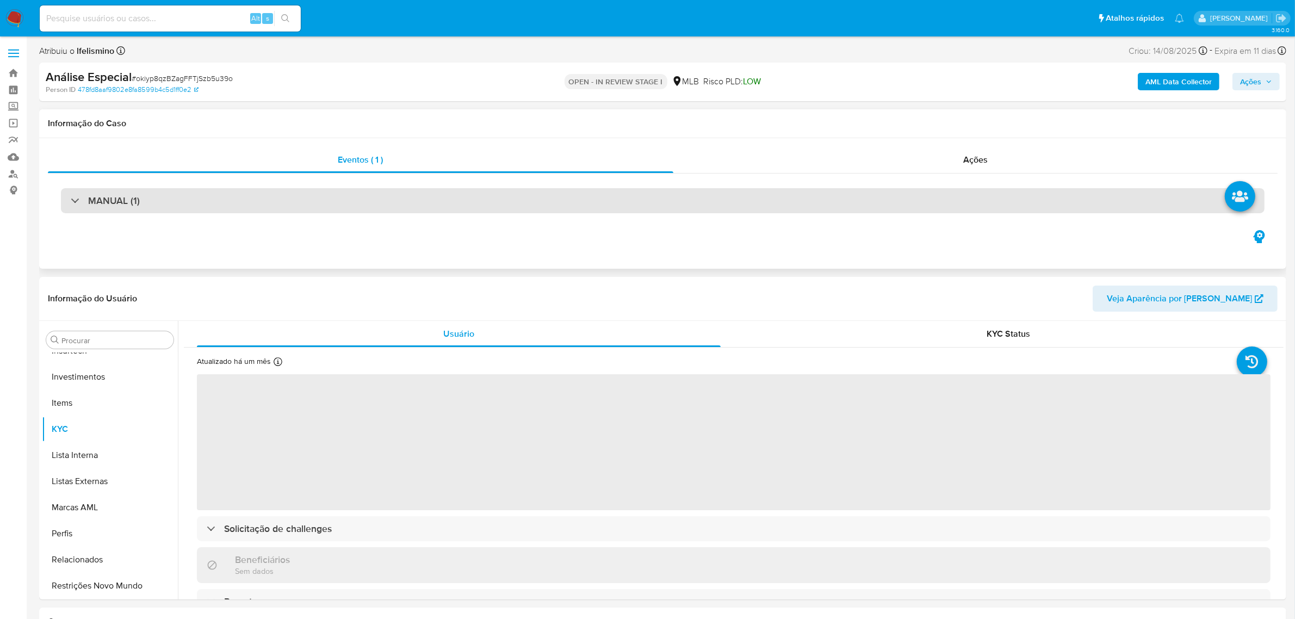
select select "10"
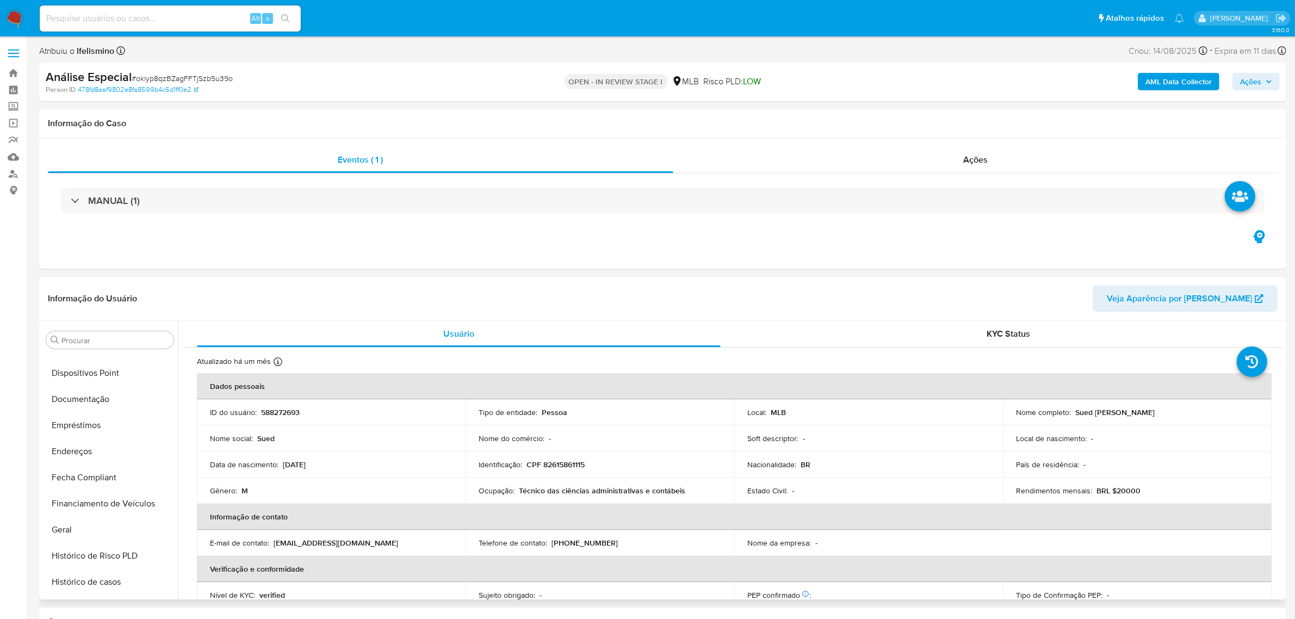
scroll to position [0, 0]
click at [115, 400] on button "Anexos" at bounding box center [105, 392] width 127 height 26
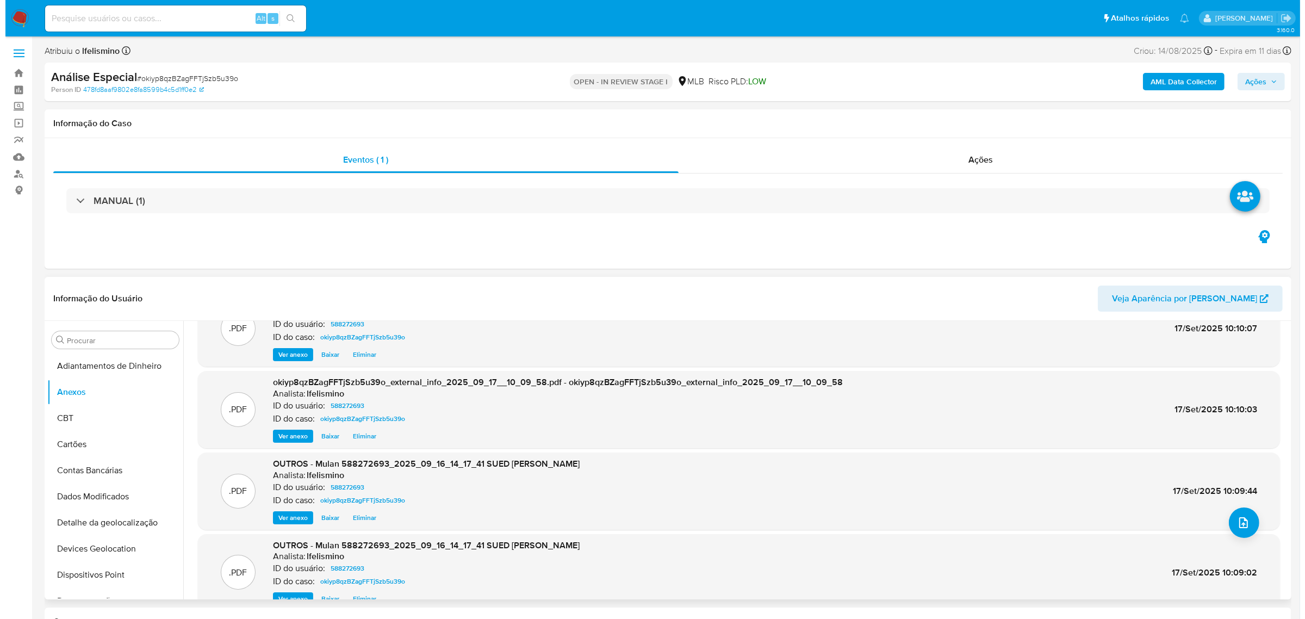
scroll to position [60, 0]
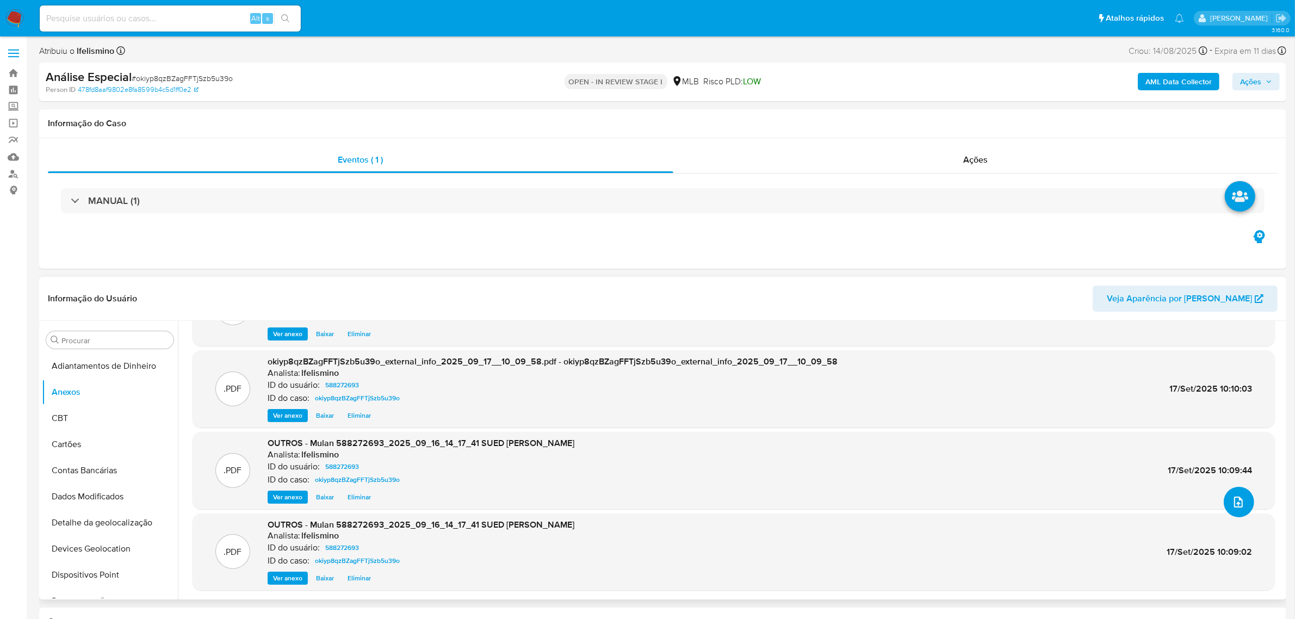
click at [1236, 510] on button "upload-file" at bounding box center [1239, 502] width 30 height 30
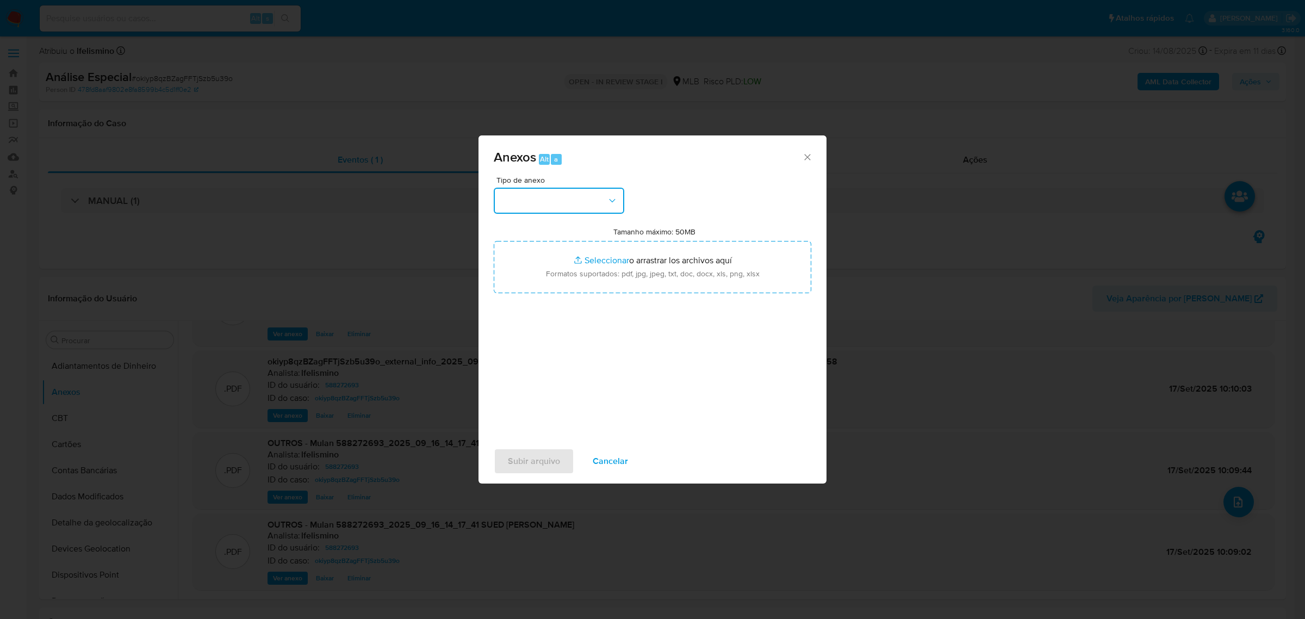
click at [585, 207] on button "button" at bounding box center [559, 201] width 131 height 26
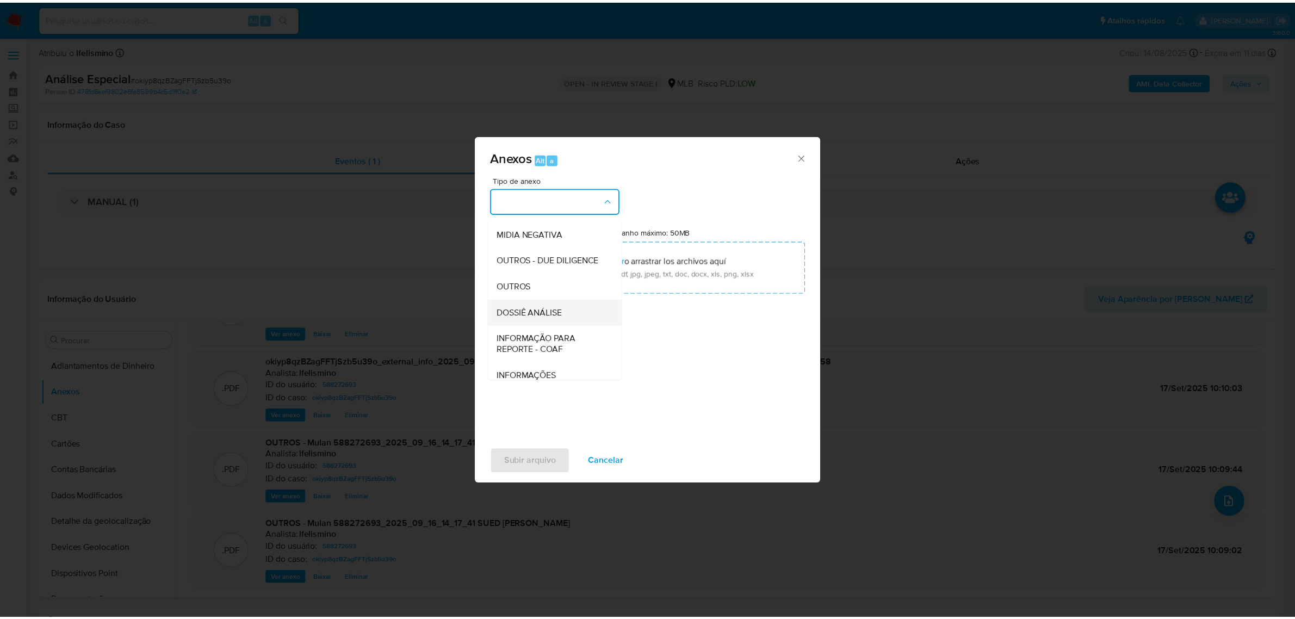
scroll to position [167, 0]
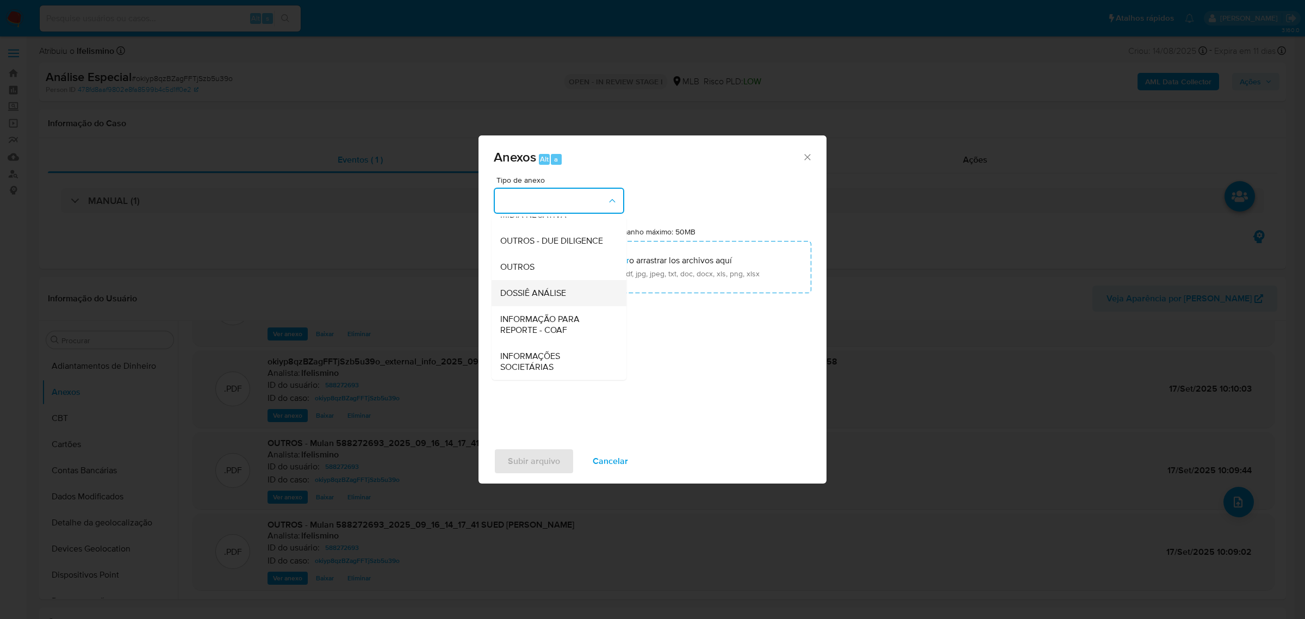
click at [552, 293] on span "DOSSIÊ ANÁLISE" at bounding box center [533, 292] width 66 height 11
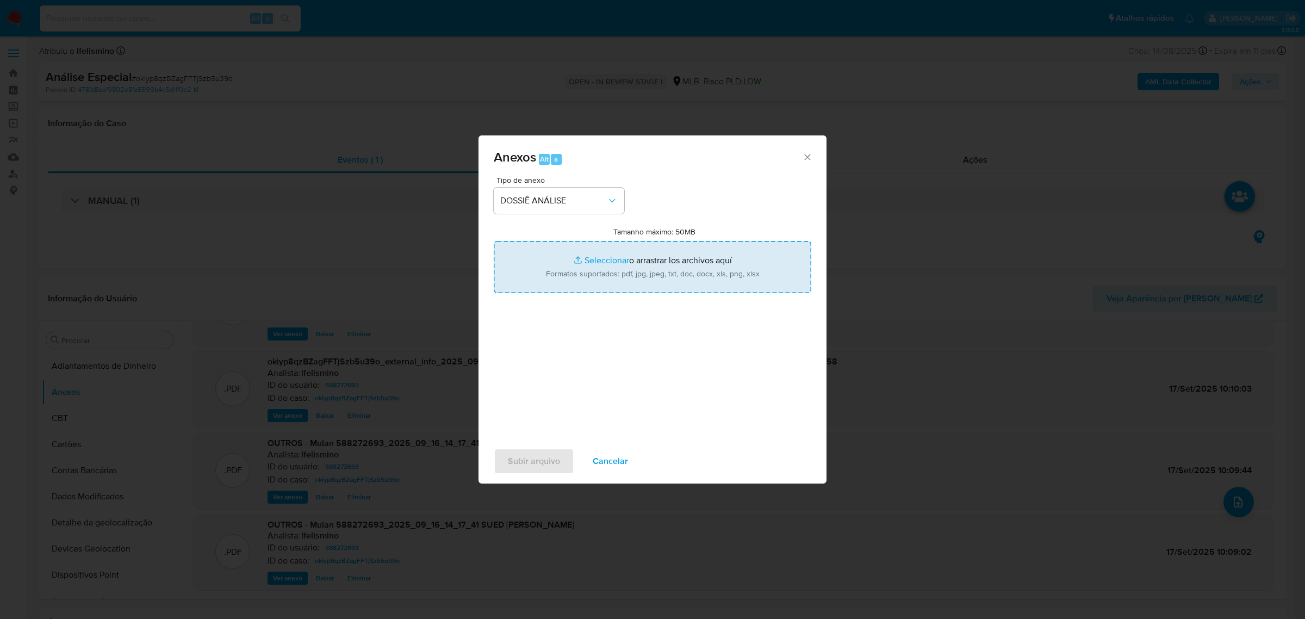
type input "C:\fakepath\DECLÍNIO - SAR - CPF 82615861115 - SUED [PERSON_NAME].pdf"
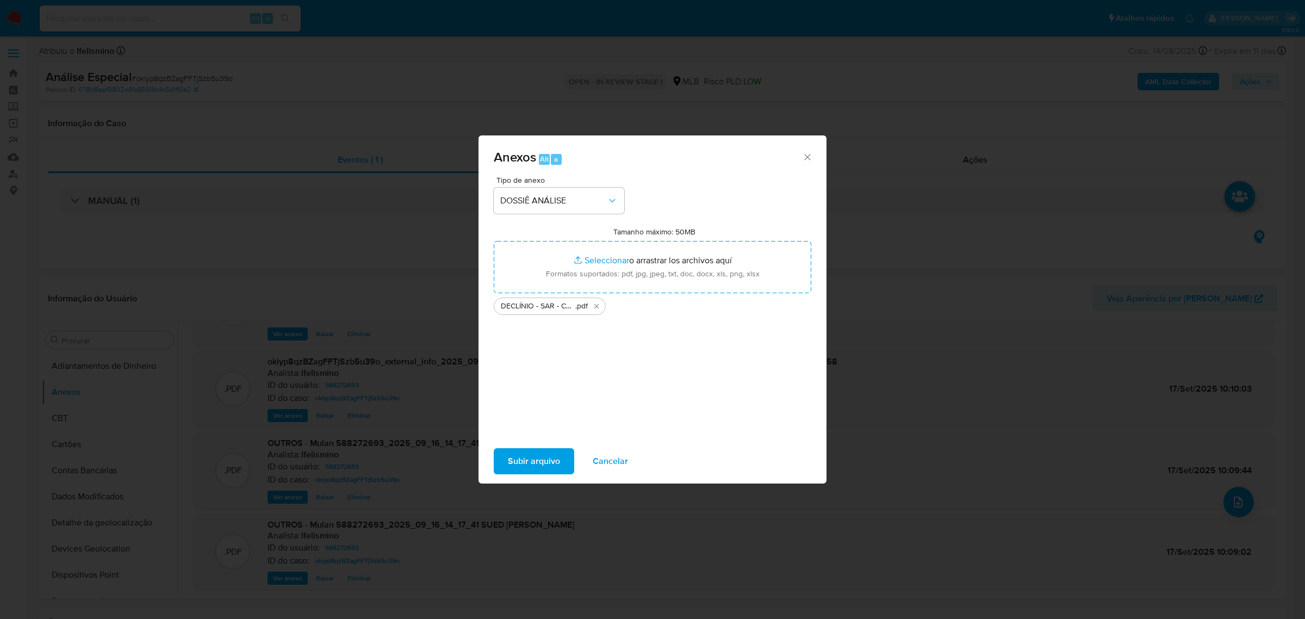
click at [547, 458] on span "Subir arquivo" at bounding box center [534, 461] width 52 height 24
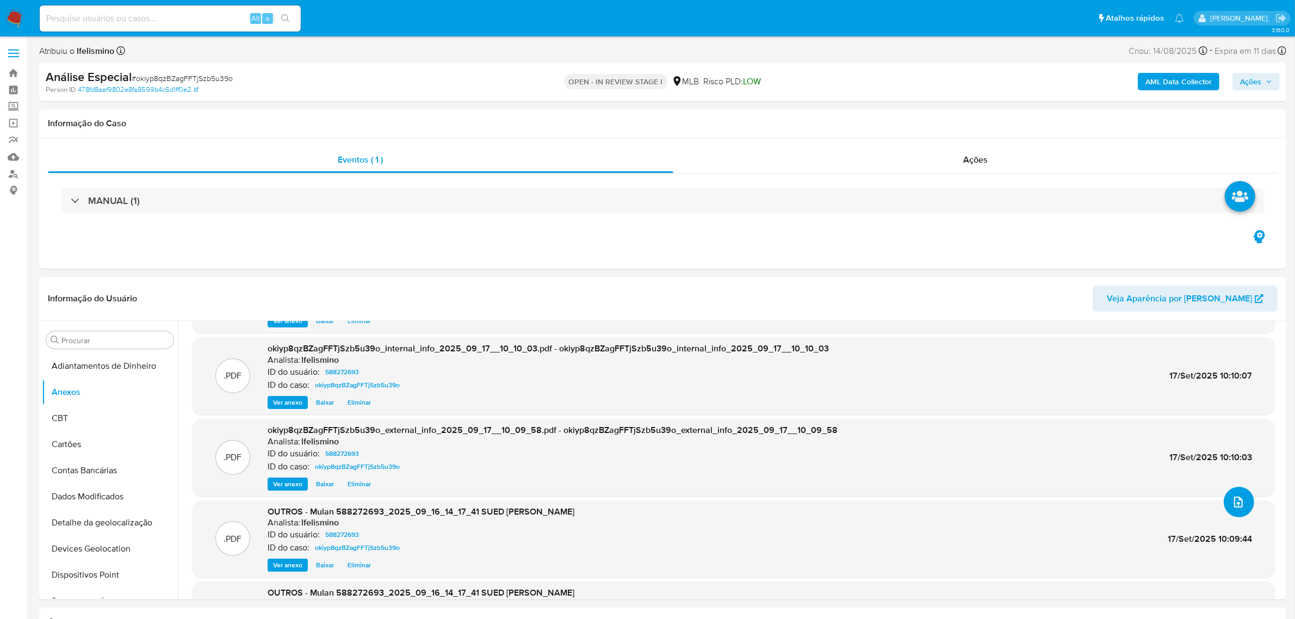
scroll to position [128, 0]
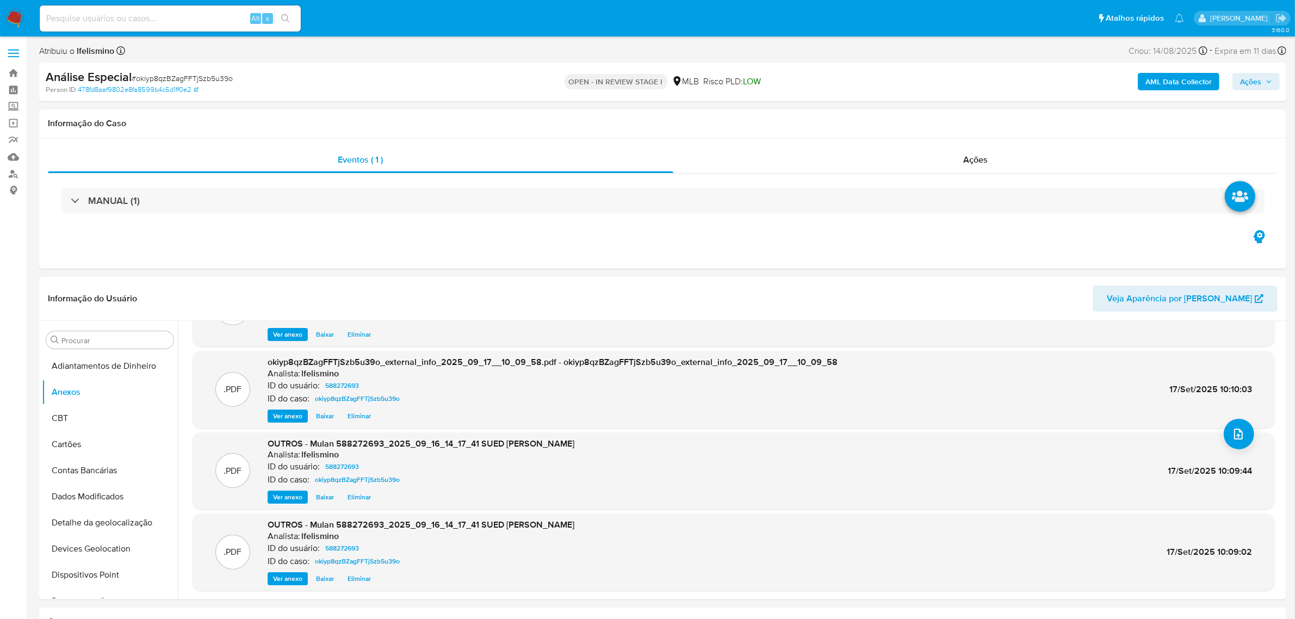
click at [1251, 77] on span "Ações" at bounding box center [1250, 81] width 21 height 17
click at [974, 119] on div "Resolução do caso Alt r" at bounding box center [953, 116] width 100 height 28
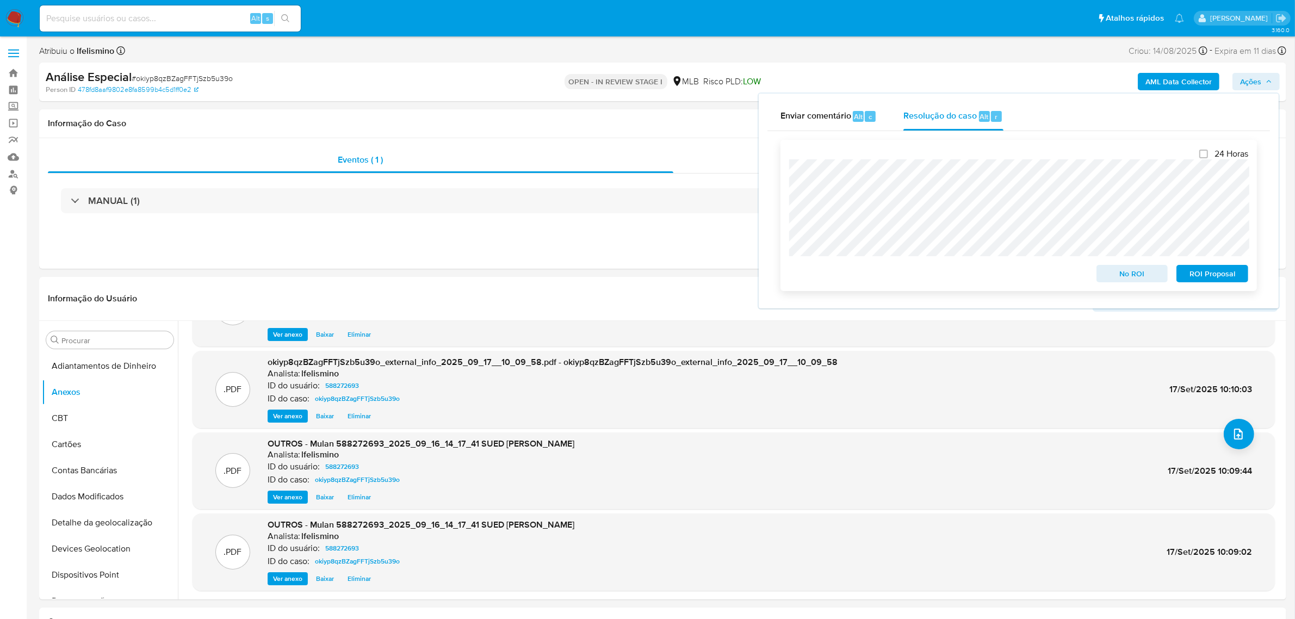
click at [1138, 271] on span "No ROI" at bounding box center [1132, 273] width 57 height 15
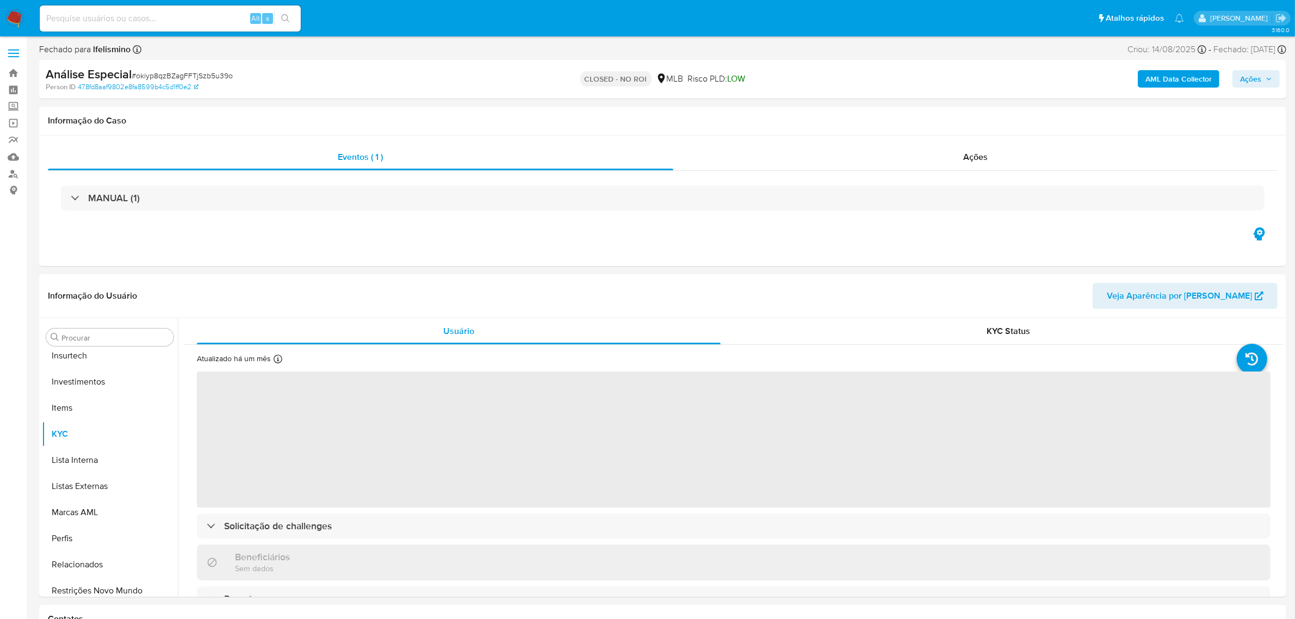
scroll to position [511, 0]
click at [156, 22] on input at bounding box center [170, 18] width 261 height 14
select select "10"
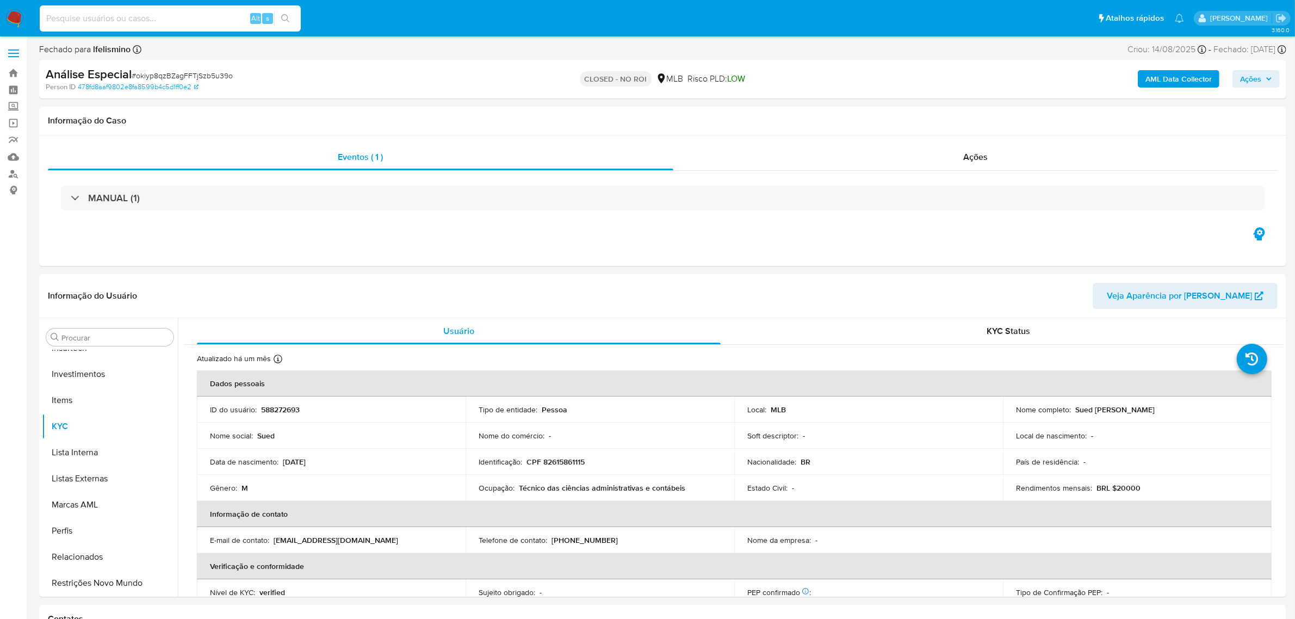
paste input "pNRkgnfL1ZxVT7QGNygd9CiG"
type input "pNRkgnfL1ZxVT7QGNygd9CiG"
drag, startPoint x: 289, startPoint y: 24, endPoint x: 224, endPoint y: 40, distance: 67.0
click at [288, 25] on button "search-icon" at bounding box center [285, 18] width 22 height 15
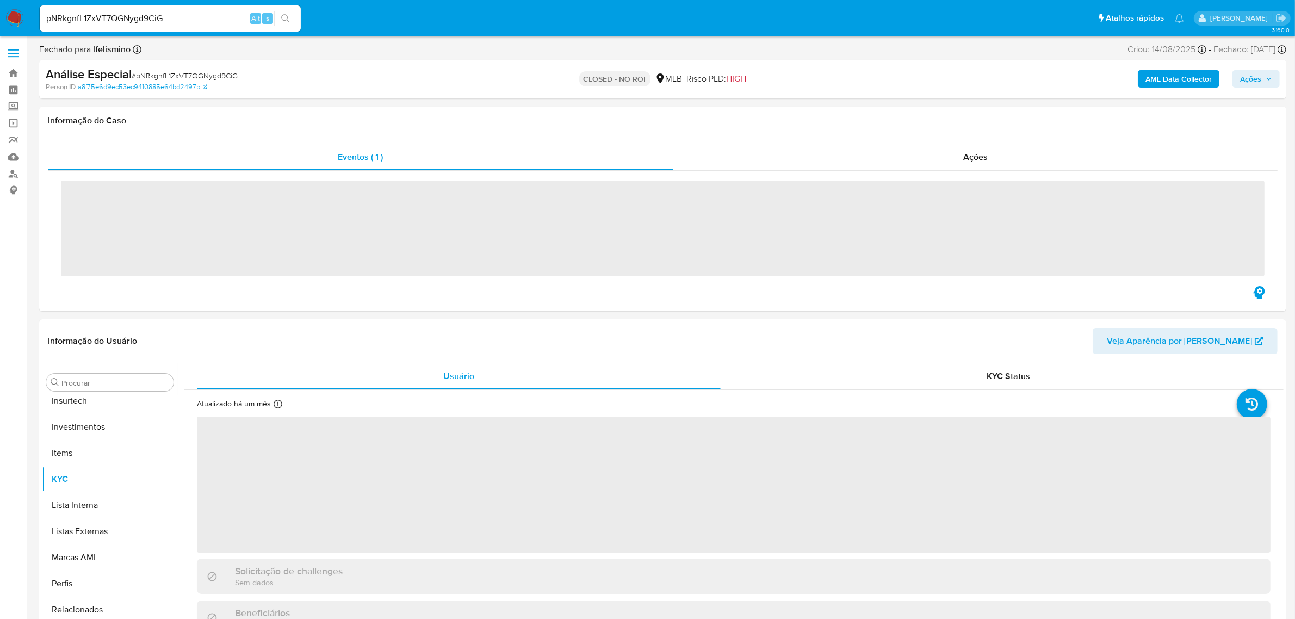
scroll to position [511, 0]
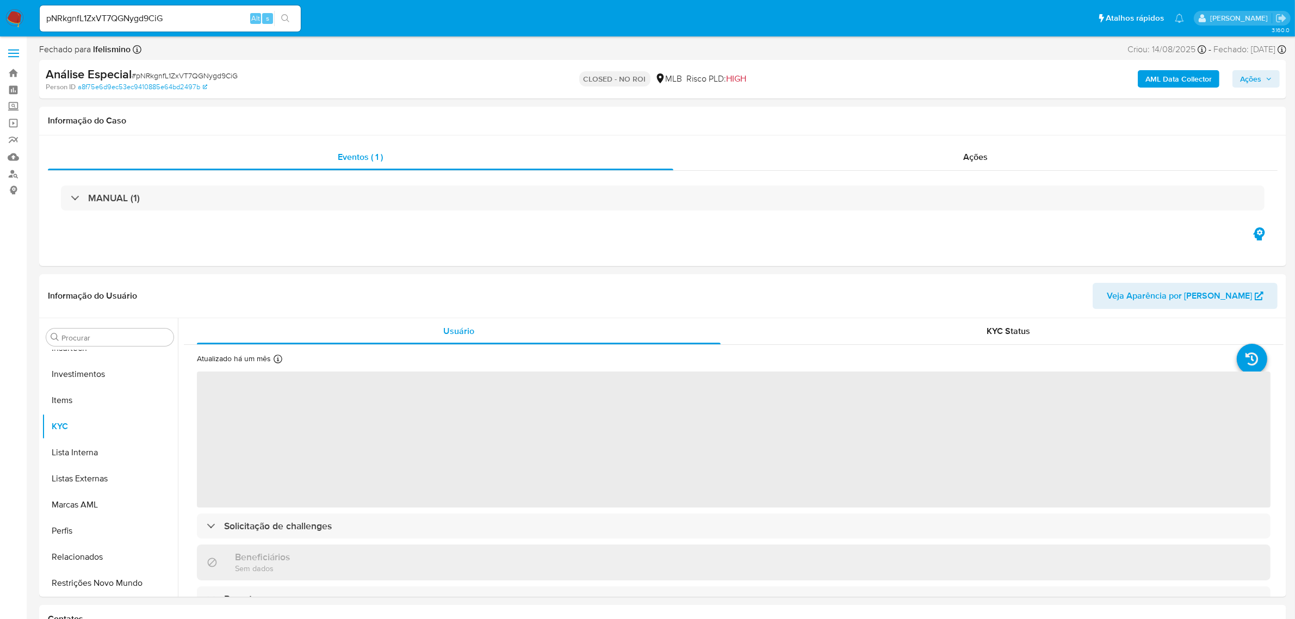
select select "10"
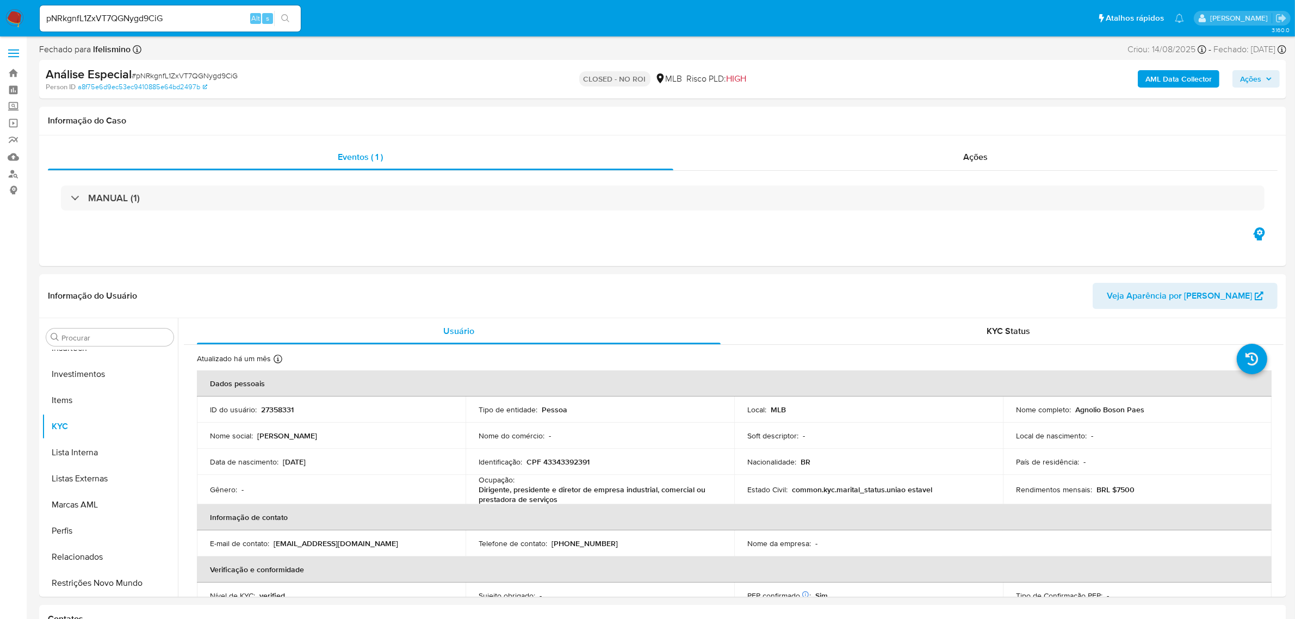
click at [181, 13] on input "pNRkgnfL1ZxVT7QGNygd9CiG" at bounding box center [170, 18] width 261 height 14
click at [180, 14] on input "pNRkgnfL1ZxVT7QGNygd9CiG" at bounding box center [170, 18] width 261 height 14
drag, startPoint x: 180, startPoint y: 14, endPoint x: 110, endPoint y: 18, distance: 69.8
click at [110, 18] on input "pNRkgnfL1ZxVT7QGNygd9CiG" at bounding box center [170, 18] width 261 height 14
click at [113, 17] on input "pNRkgnfL1ZxVT7QGNygd9CiG" at bounding box center [170, 18] width 261 height 14
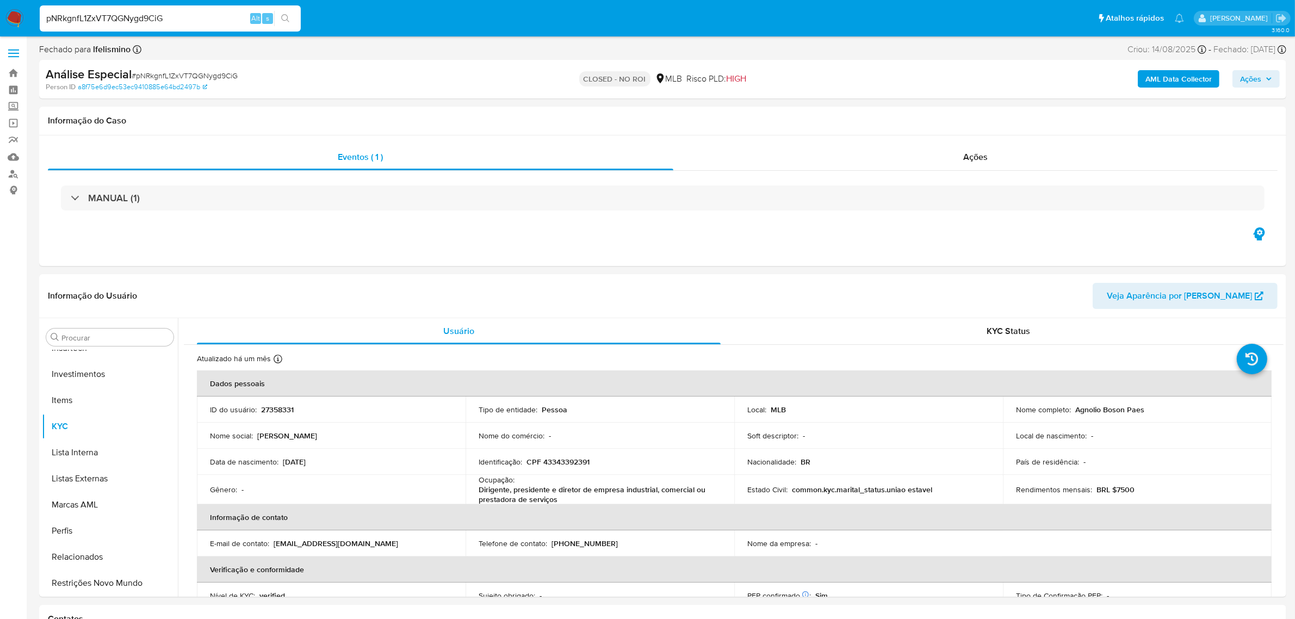
paste input "Ymupb9yCC8ZQiMfQ5HDG2YJu"
type input "Ymupb9yCC8ZQiMfQ5HDG2YJu"
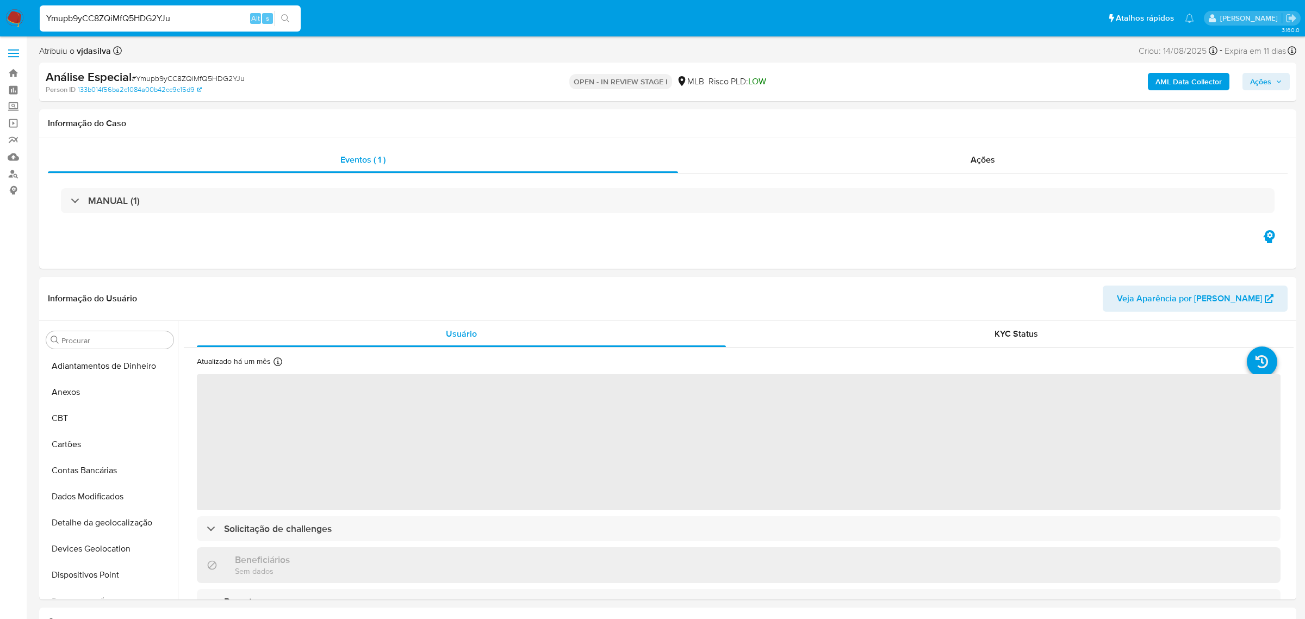
select select "10"
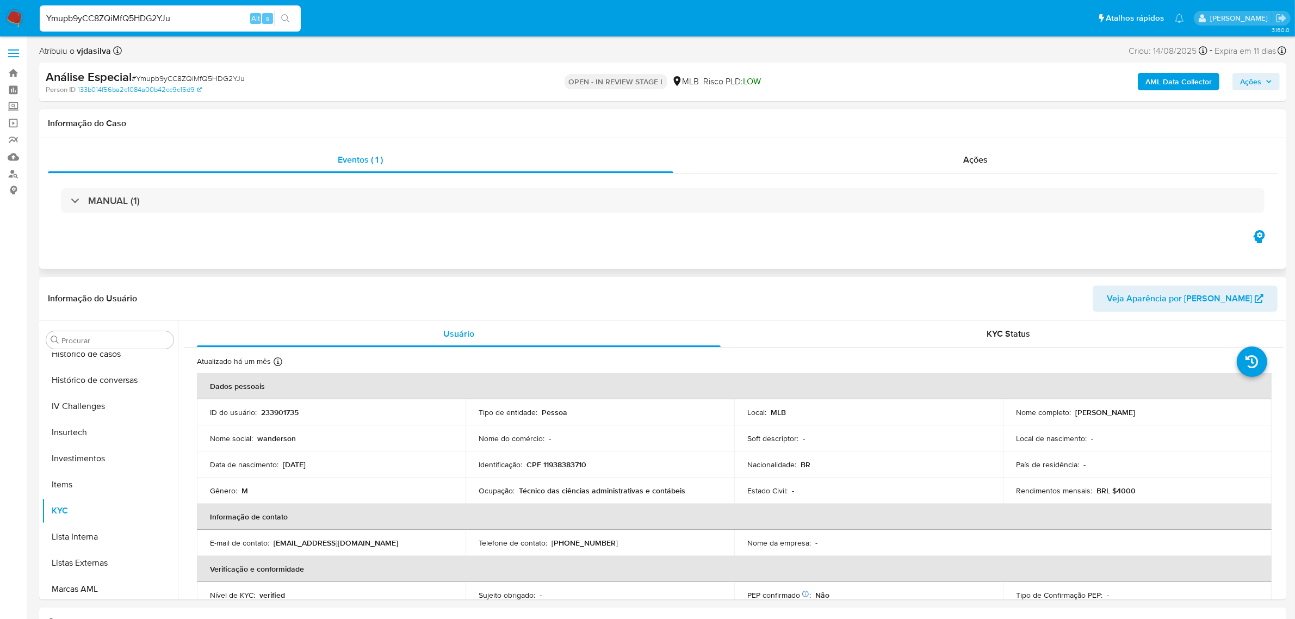
scroll to position [511, 0]
drag, startPoint x: 1009, startPoint y: 181, endPoint x: 996, endPoint y: 165, distance: 20.5
click at [1009, 180] on div "MANUAL (1)" at bounding box center [663, 200] width 1230 height 54
drag, startPoint x: 994, startPoint y: 163, endPoint x: 810, endPoint y: 169, distance: 183.4
click at [991, 160] on div "Ações" at bounding box center [975, 160] width 605 height 26
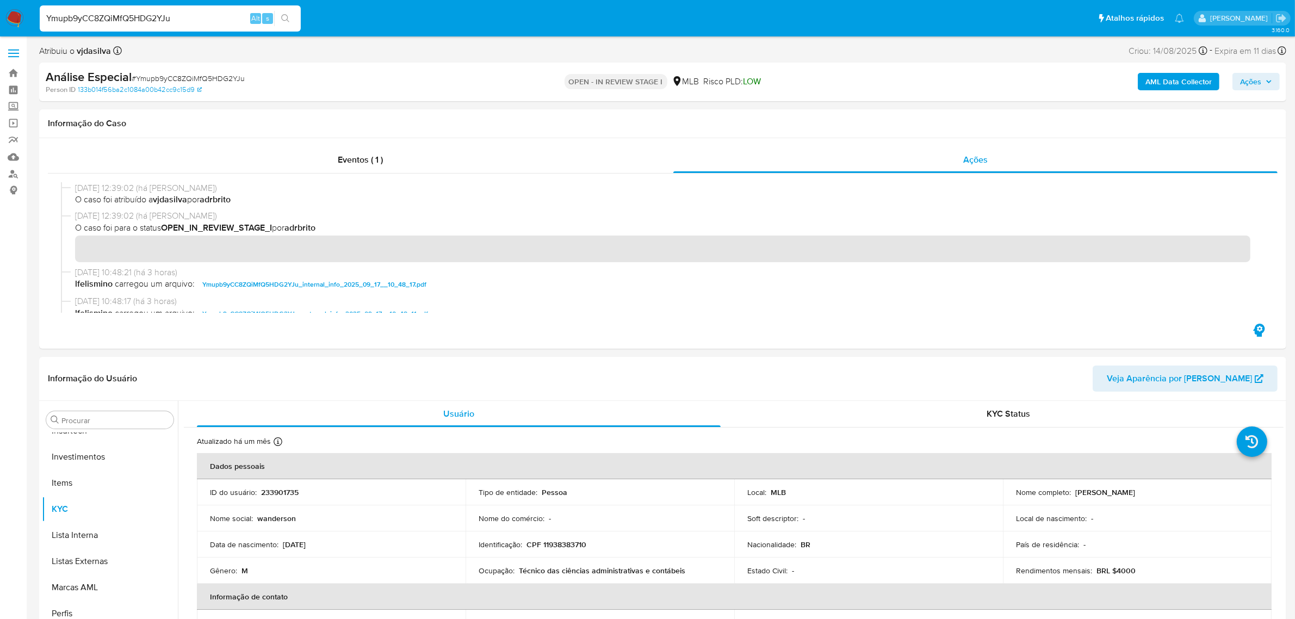
click at [197, 75] on span "# Ymupb9yCC8ZQiMfQ5HDG2YJu" at bounding box center [188, 78] width 113 height 11
copy span "Ymupb9yCC8ZQiMfQ5HDG2YJu"
click at [21, 27] on img at bounding box center [14, 18] width 18 height 18
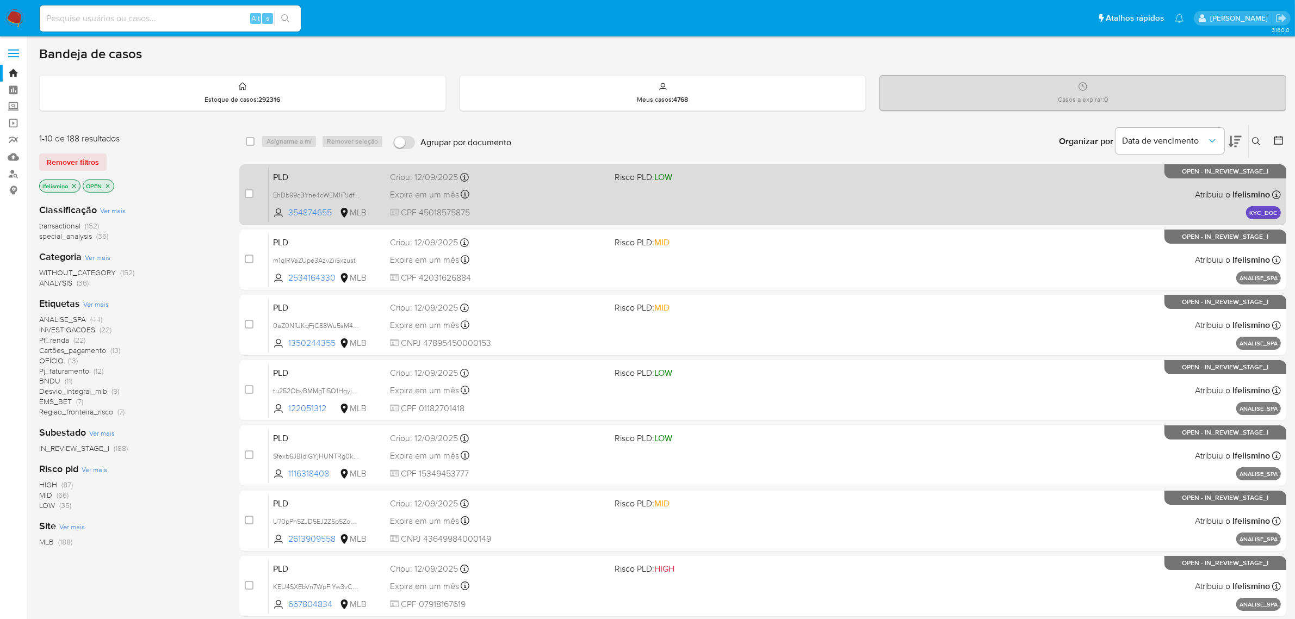
drag, startPoint x: 79, startPoint y: 159, endPoint x: 462, endPoint y: 165, distance: 382.9
click at [83, 159] on span "Remover filtros" at bounding box center [73, 161] width 52 height 15
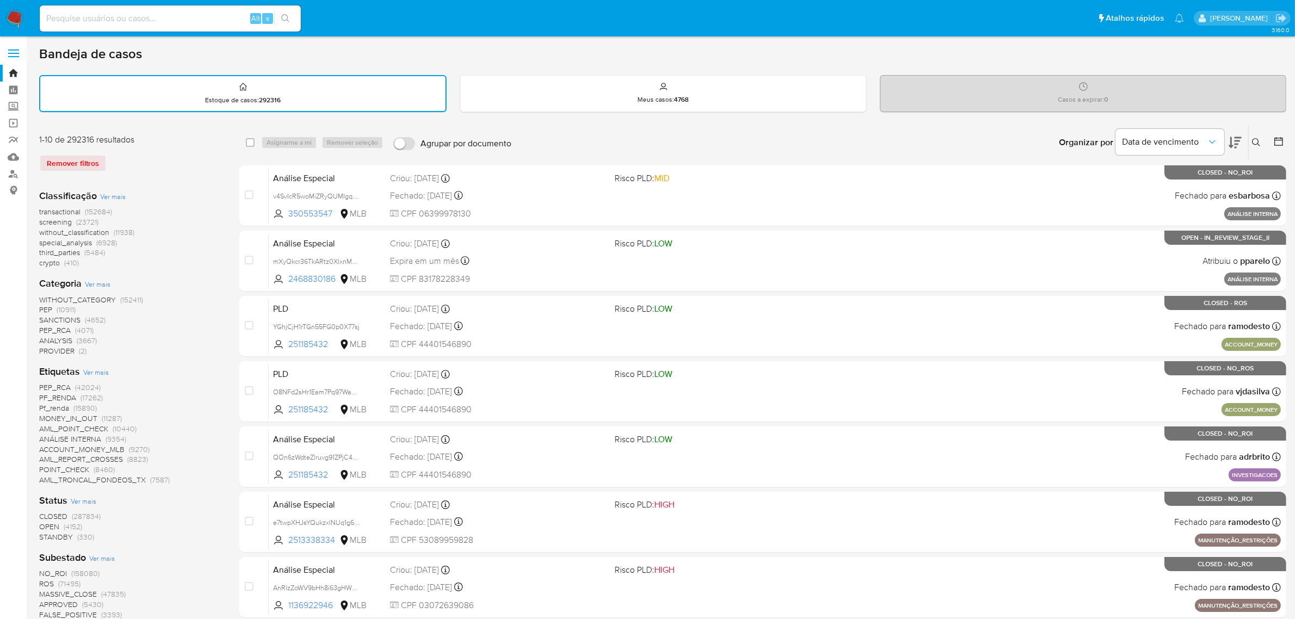
click at [1265, 139] on button at bounding box center [1258, 142] width 18 height 13
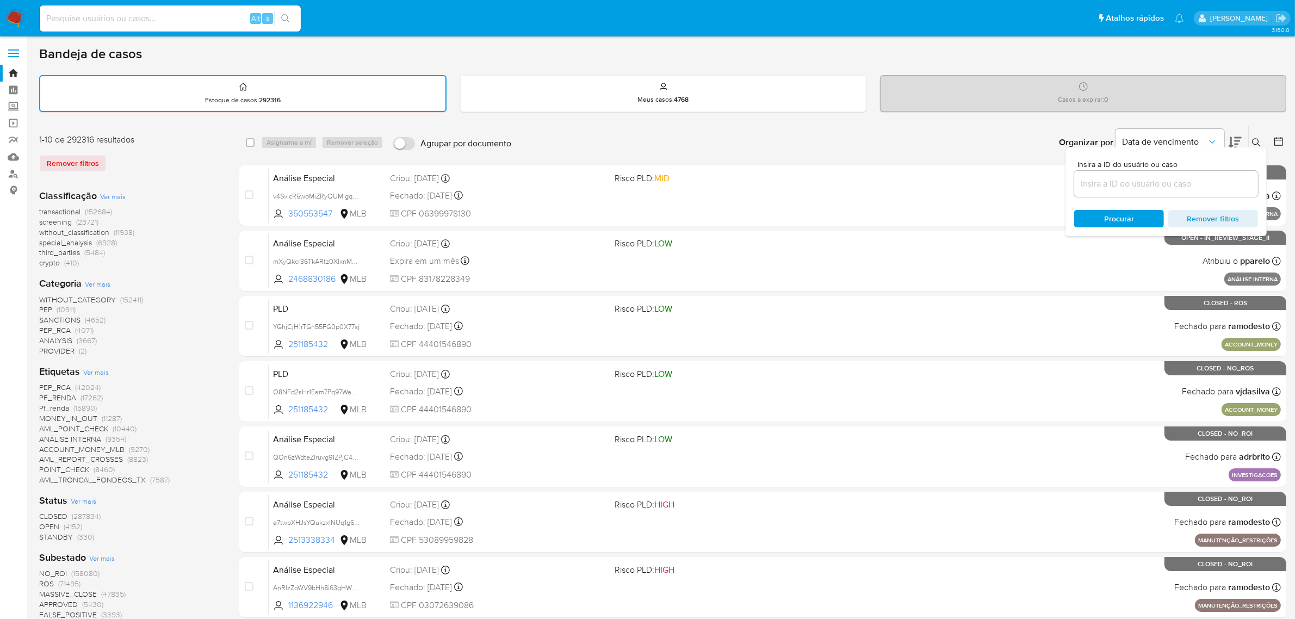
click at [1152, 183] on input at bounding box center [1166, 184] width 184 height 14
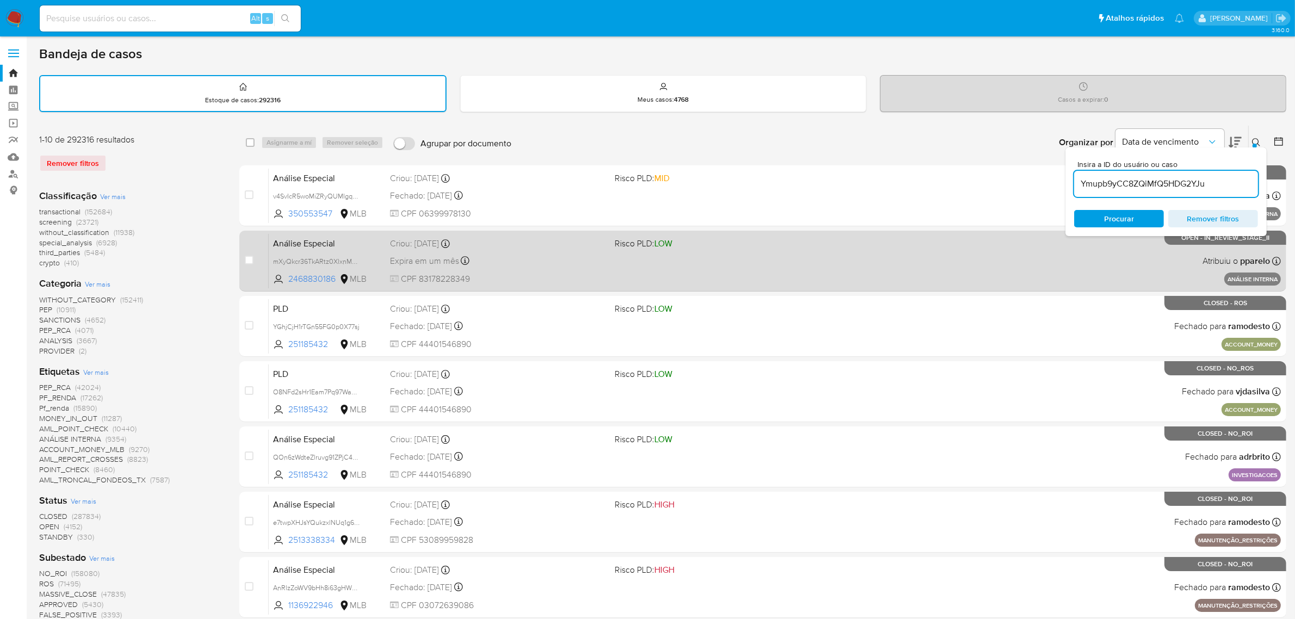
type input "Ymupb9yCC8ZQiMfQ5HDG2YJu"
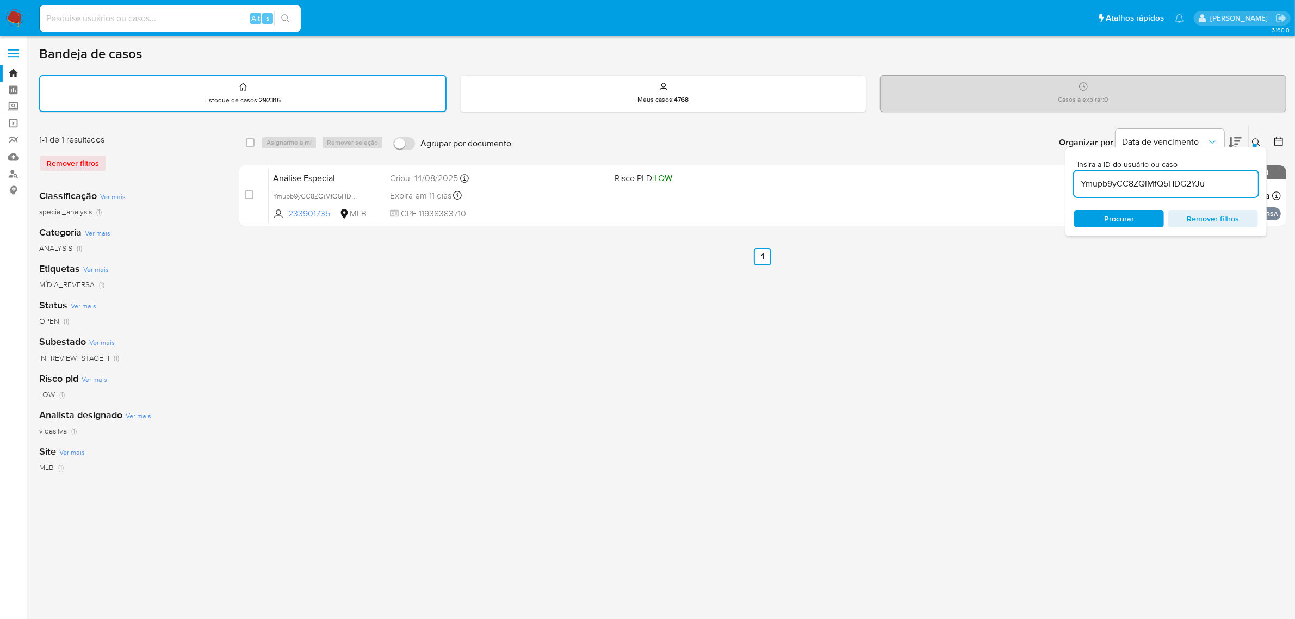
drag, startPoint x: 251, startPoint y: 196, endPoint x: 295, endPoint y: 158, distance: 58.2
click at [251, 196] on input "checkbox" at bounding box center [249, 194] width 9 height 9
checkbox input "true"
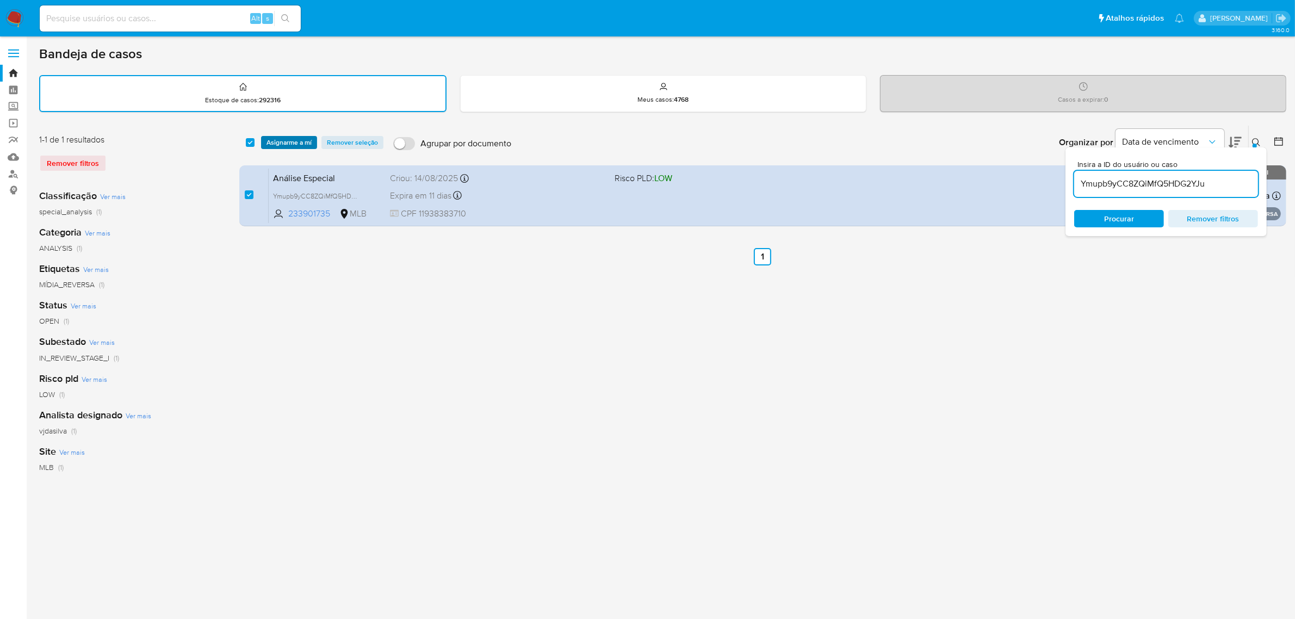
click at [301, 140] on span "Asignarme a mí" at bounding box center [288, 142] width 45 height 11
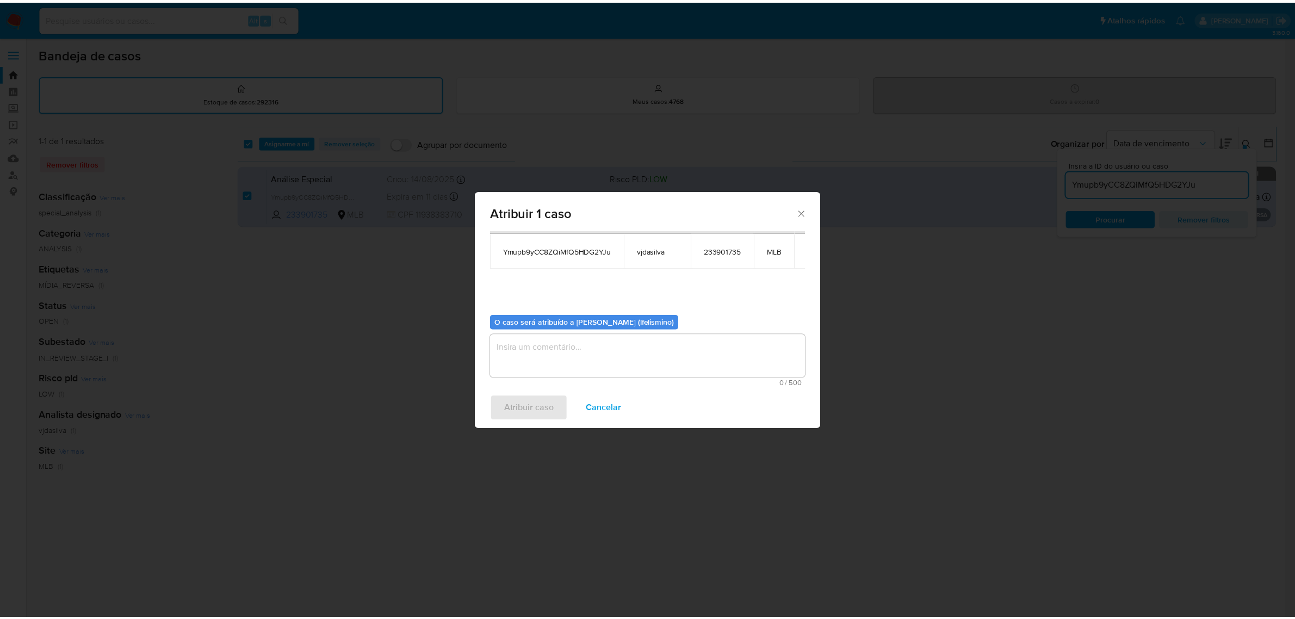
scroll to position [55, 0]
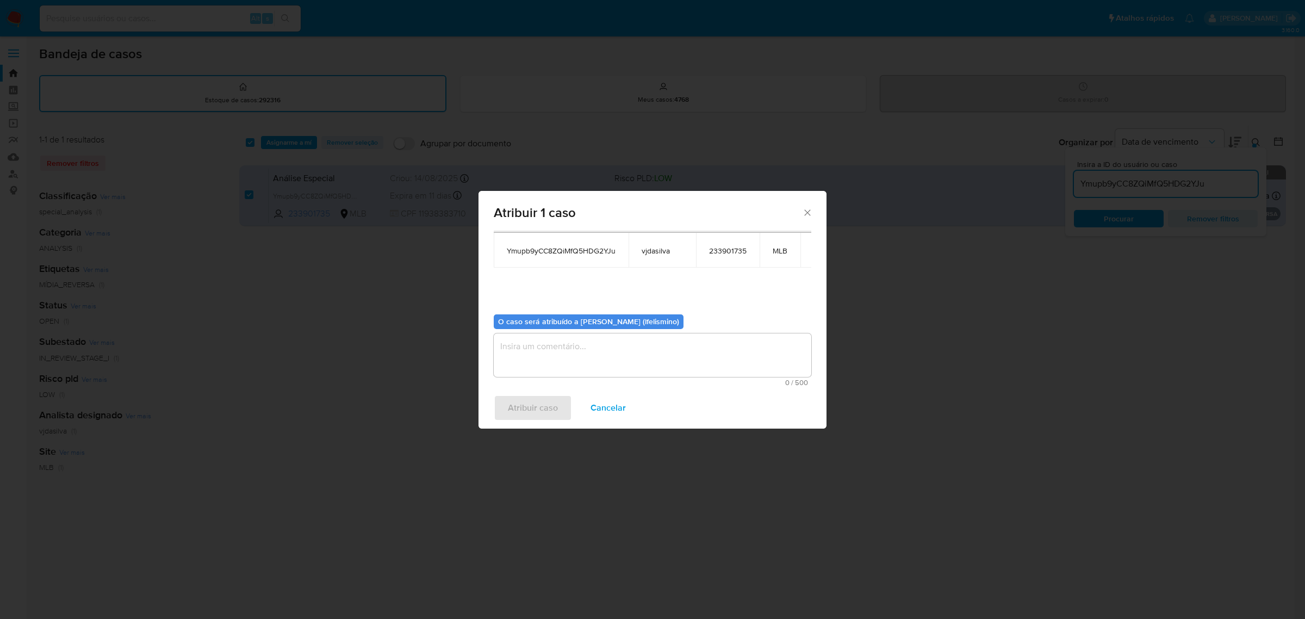
click at [687, 365] on textarea "assign-modal" at bounding box center [653, 355] width 318 height 44
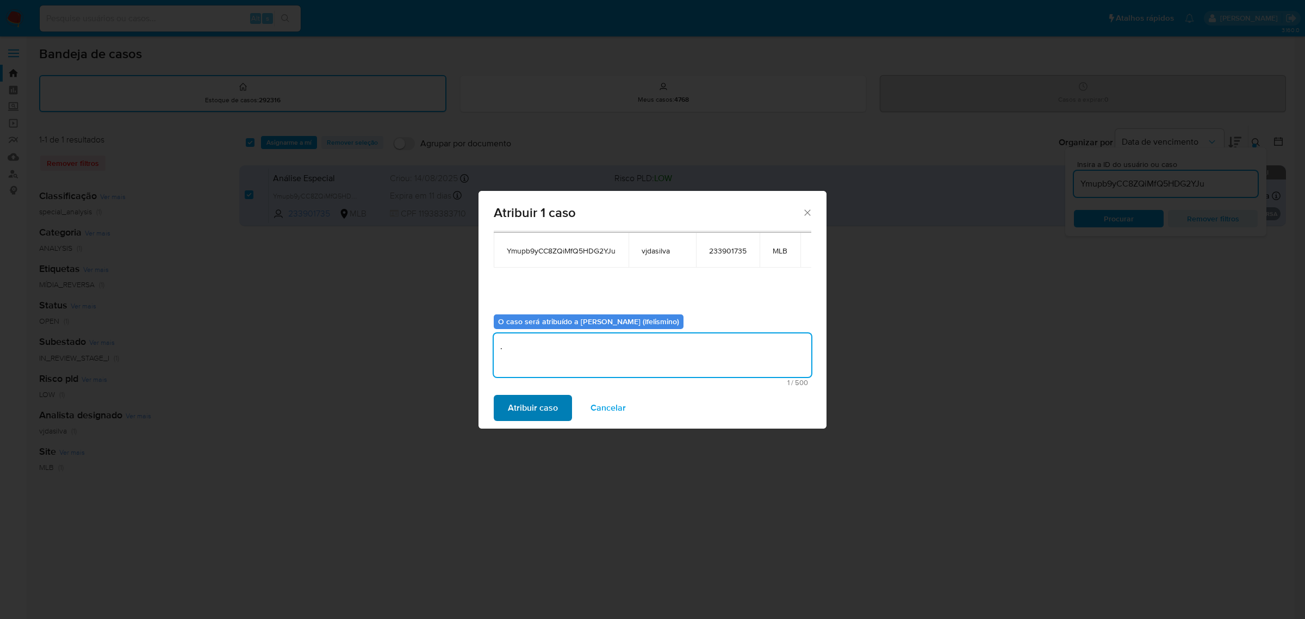
type textarea "."
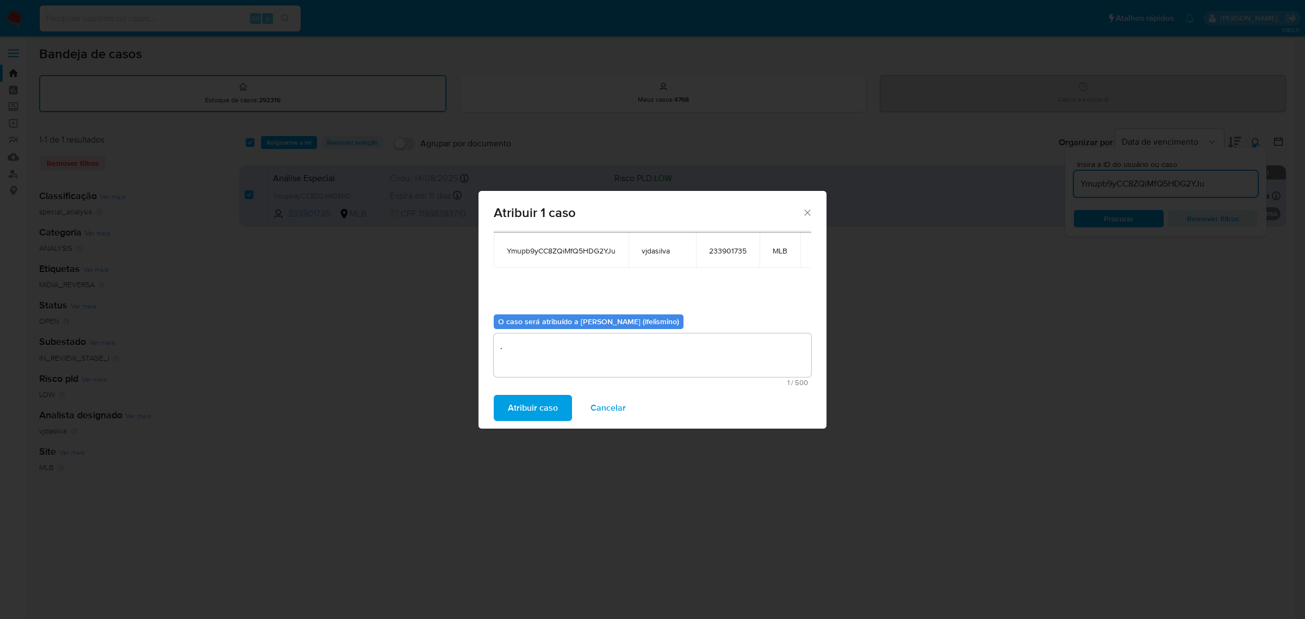
click at [536, 418] on span "Atribuir caso" at bounding box center [533, 408] width 50 height 24
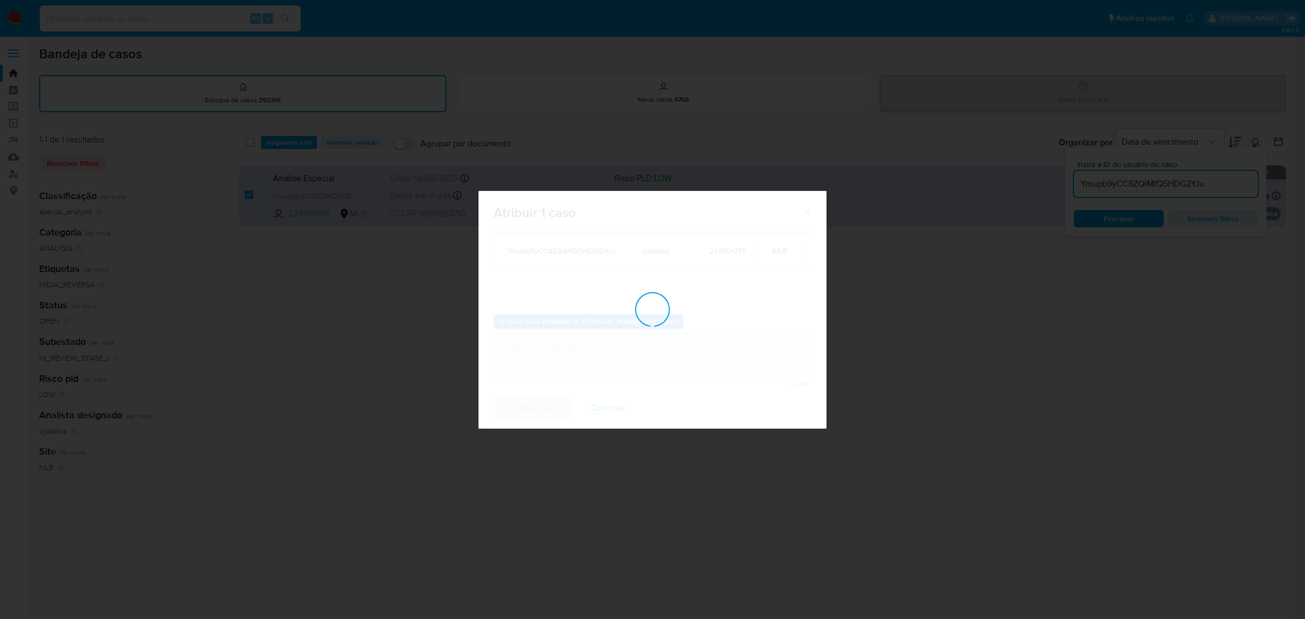
checkbox input "false"
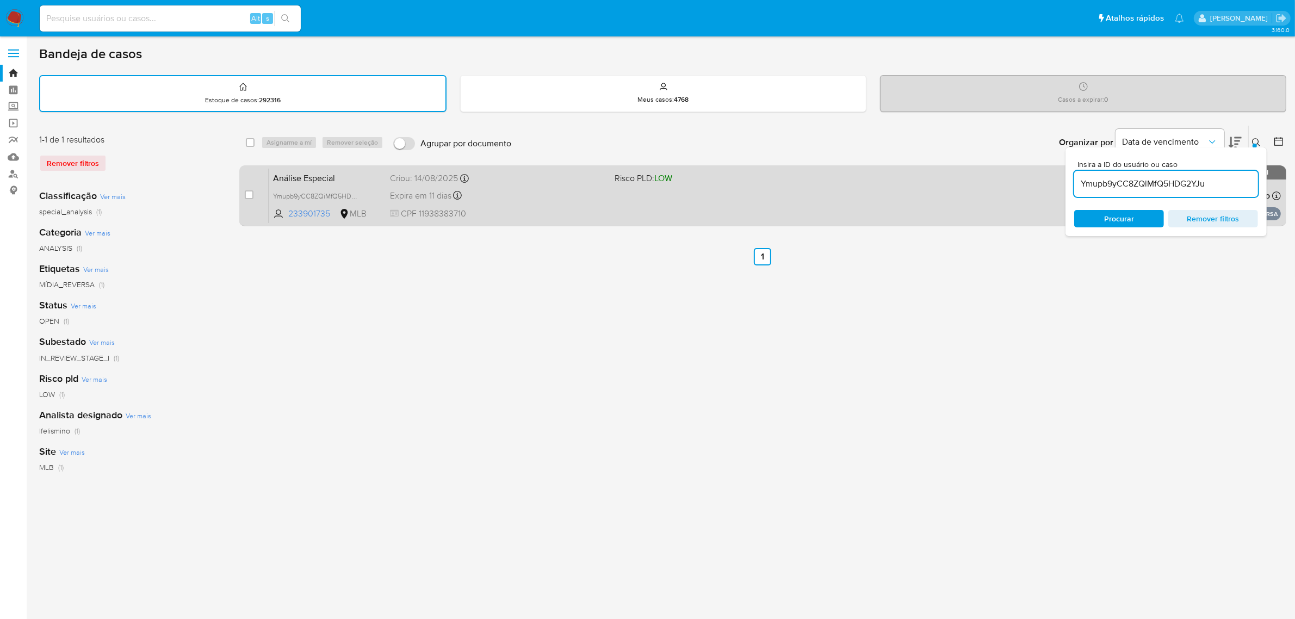
click at [714, 208] on div "Análise Especial Ymupb9yCC8ZQiMfQ5HDG2YJu 233901735 MLB Risco PLD: LOW Criou: […" at bounding box center [775, 195] width 1012 height 55
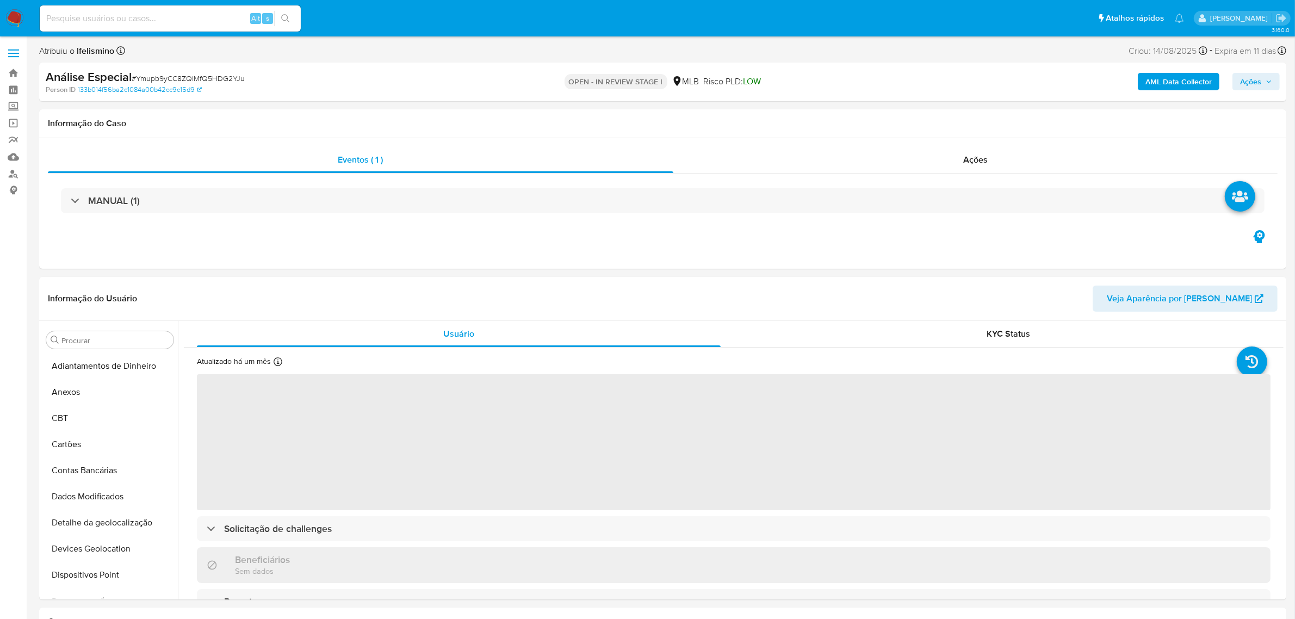
select select "10"
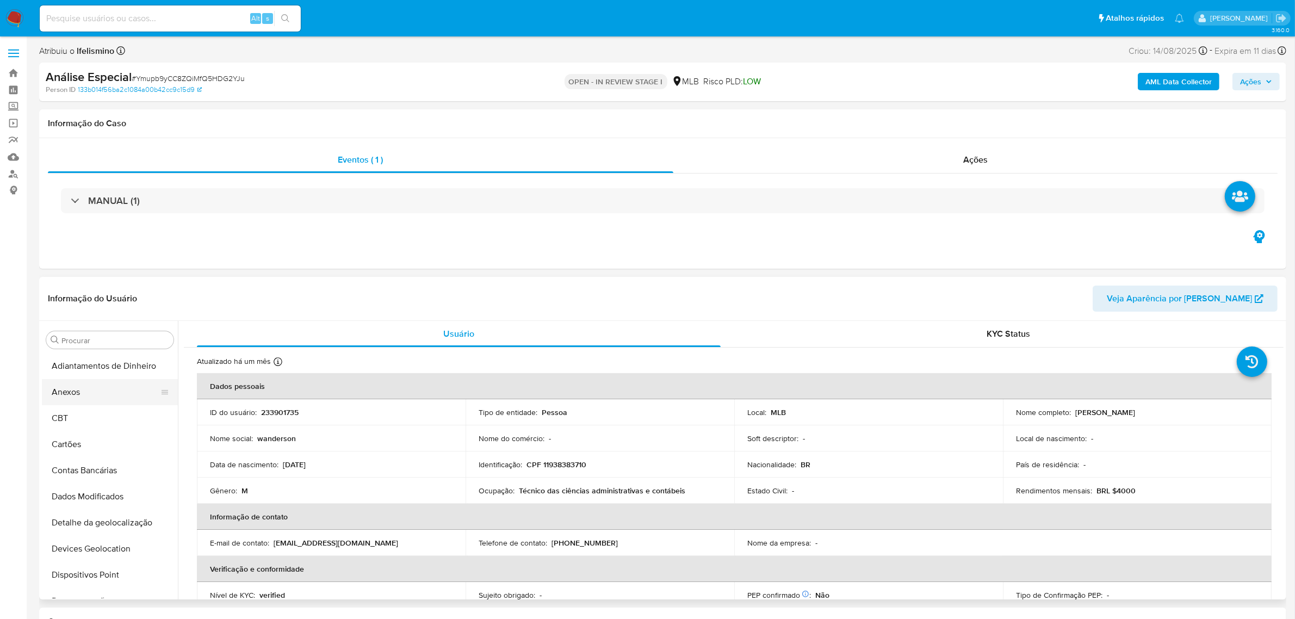
click at [134, 389] on button "Anexos" at bounding box center [105, 392] width 127 height 26
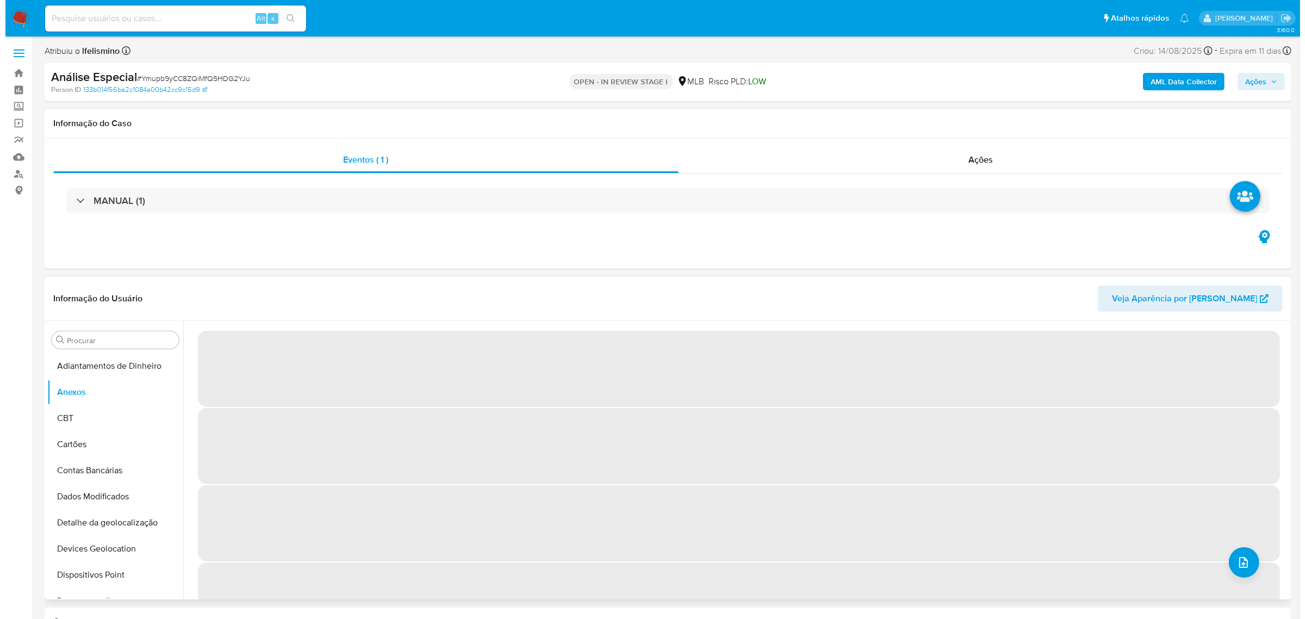
scroll to position [45, 0]
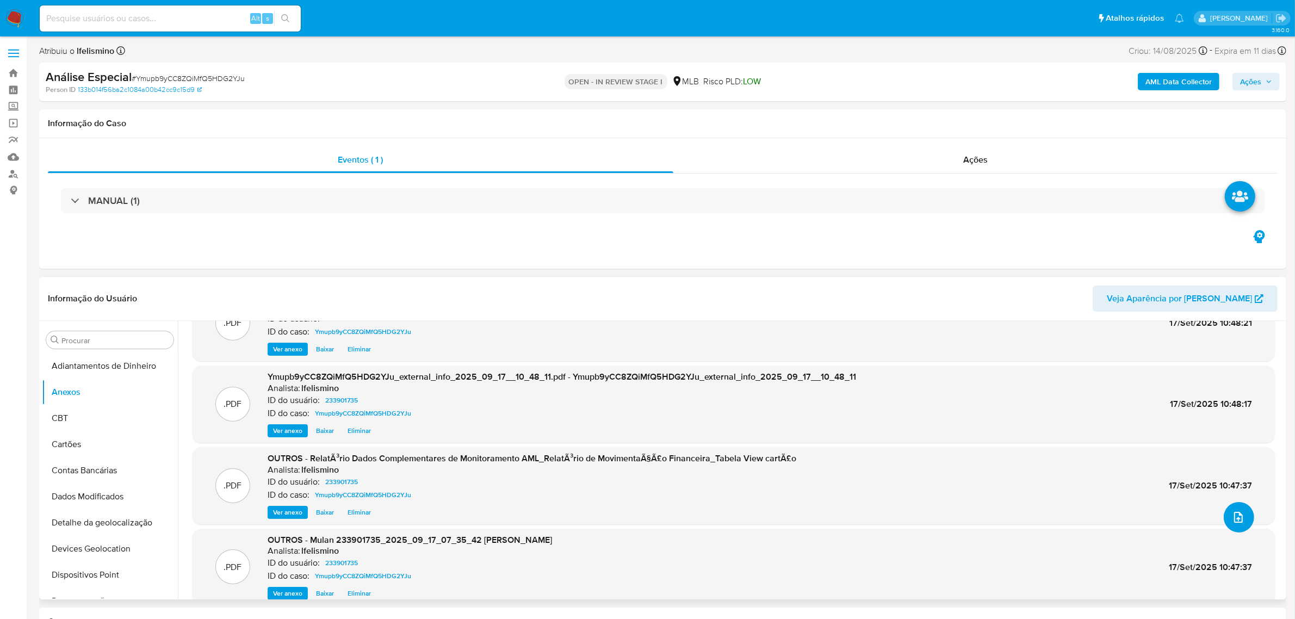
click at [1243, 515] on button "upload-file" at bounding box center [1239, 517] width 30 height 30
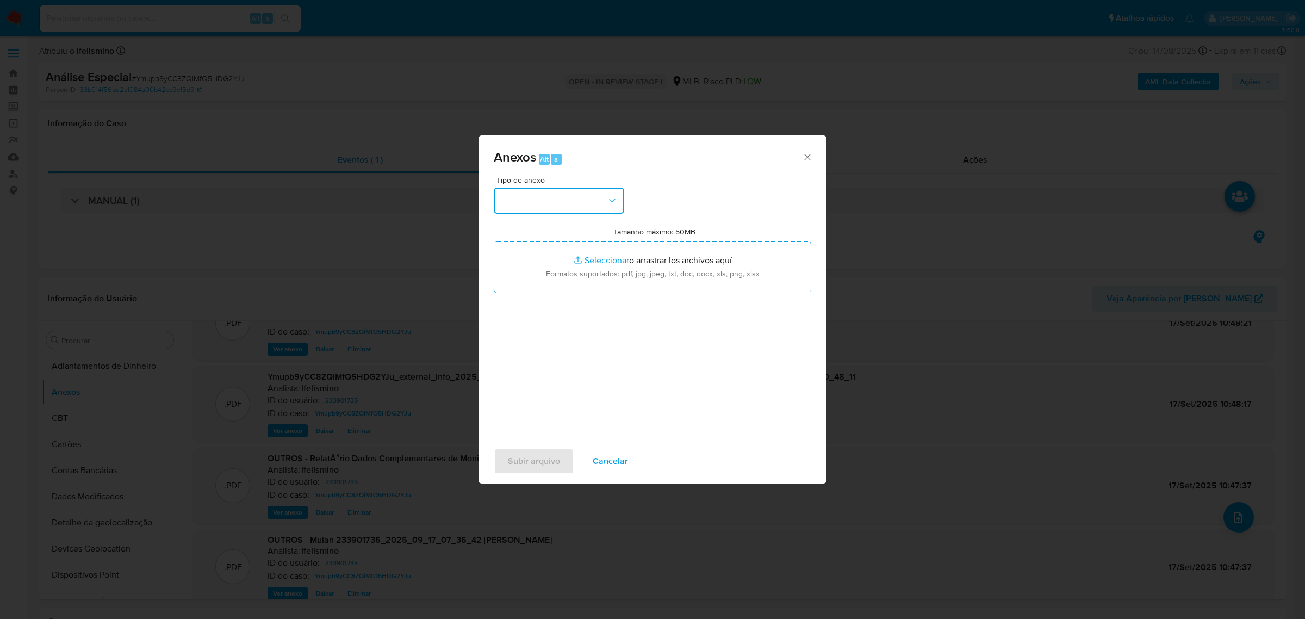
click at [587, 197] on button "button" at bounding box center [559, 201] width 131 height 26
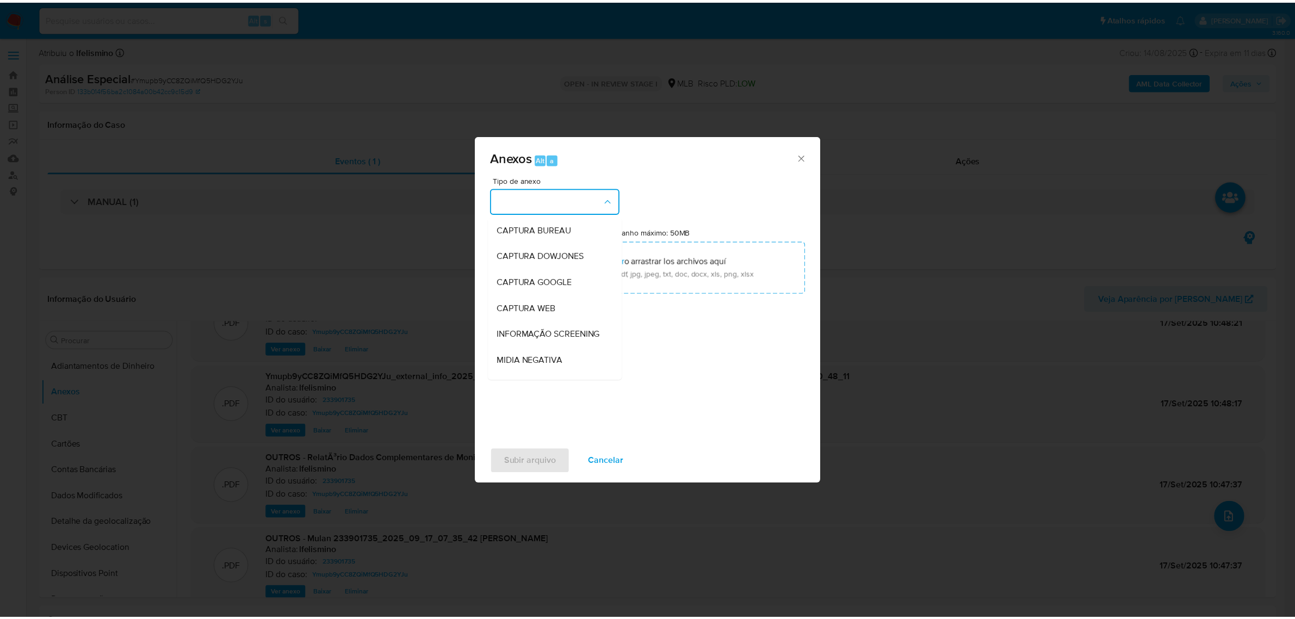
scroll to position [167, 0]
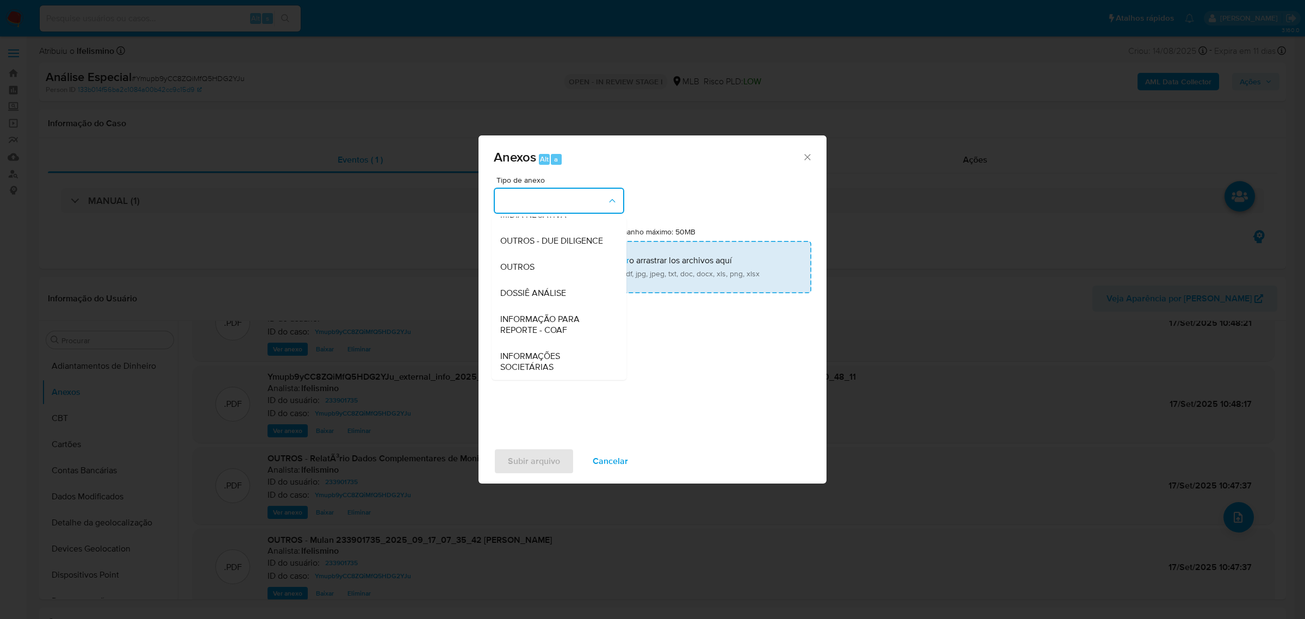
click at [545, 288] on span "DOSSIÊ ANÁLISE" at bounding box center [533, 292] width 66 height 11
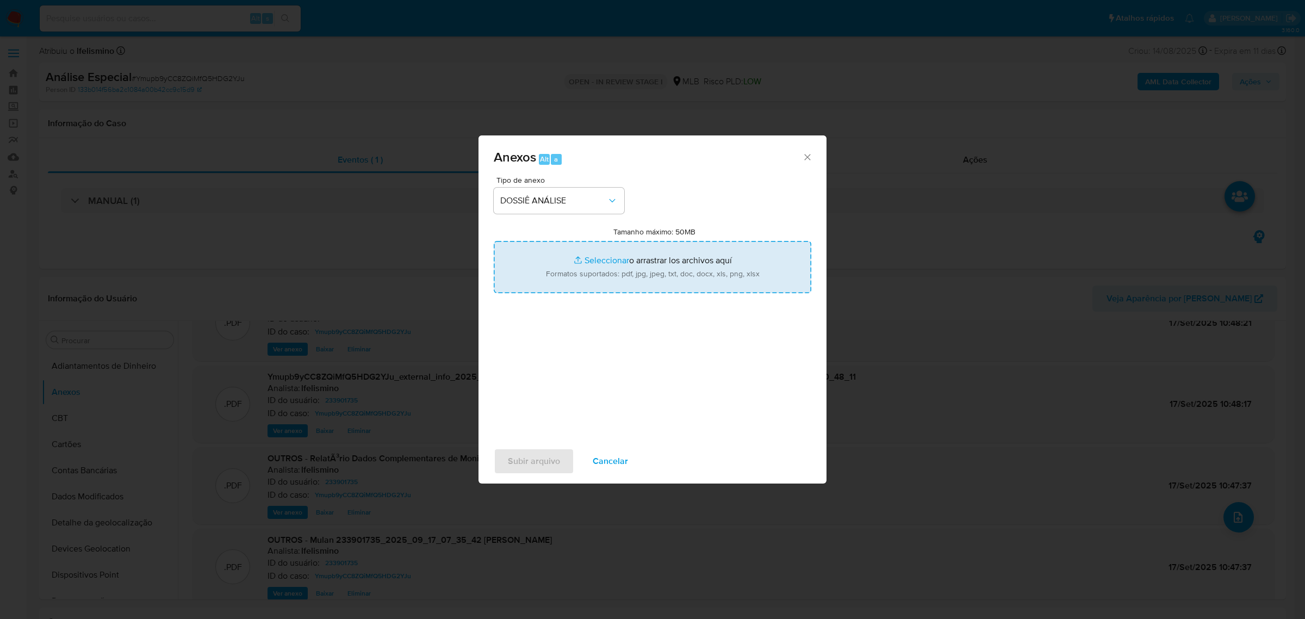
type input "C:\fakepath\DECLÍNIO - SAR - CPF 11938383710 - [PERSON_NAME].pdf"
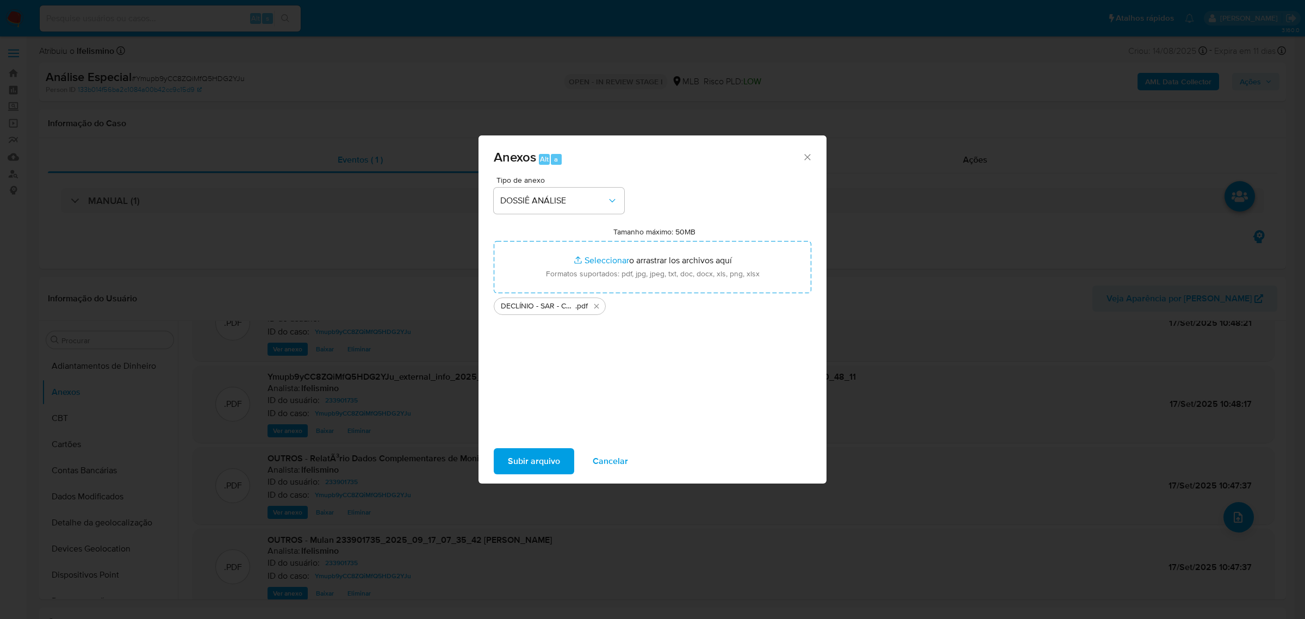
click at [518, 471] on span "Subir arquivo" at bounding box center [534, 461] width 52 height 24
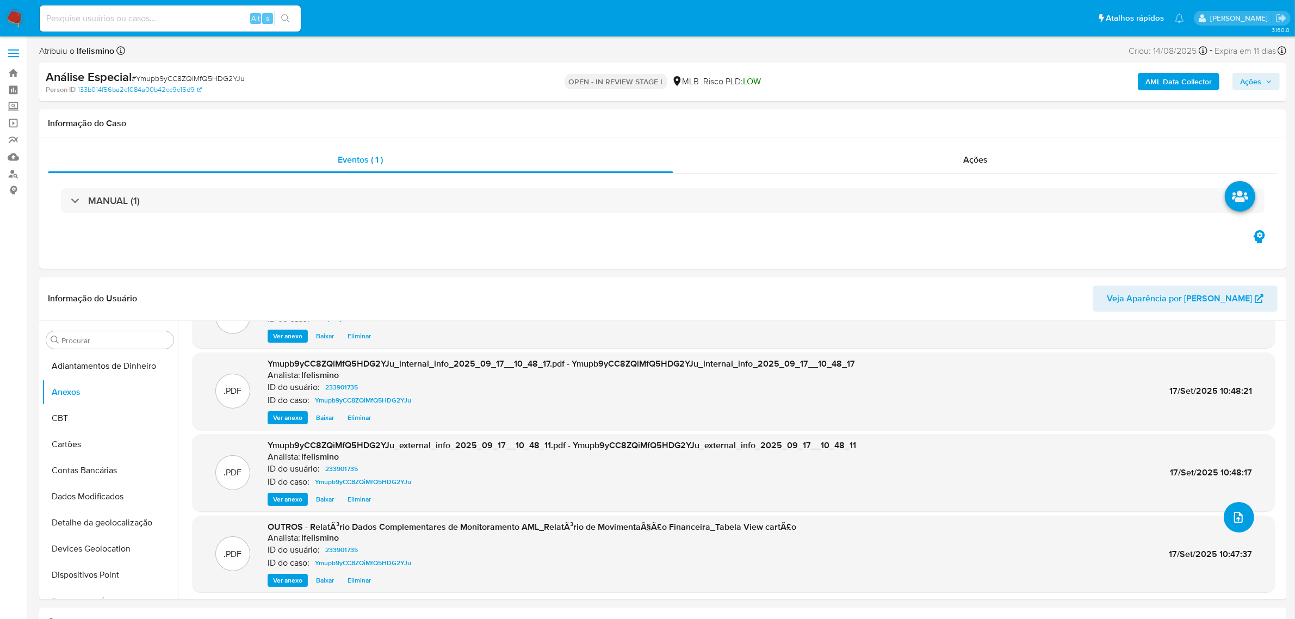
scroll to position [47, 0]
click at [1261, 83] on span "Ações" at bounding box center [1250, 81] width 21 height 17
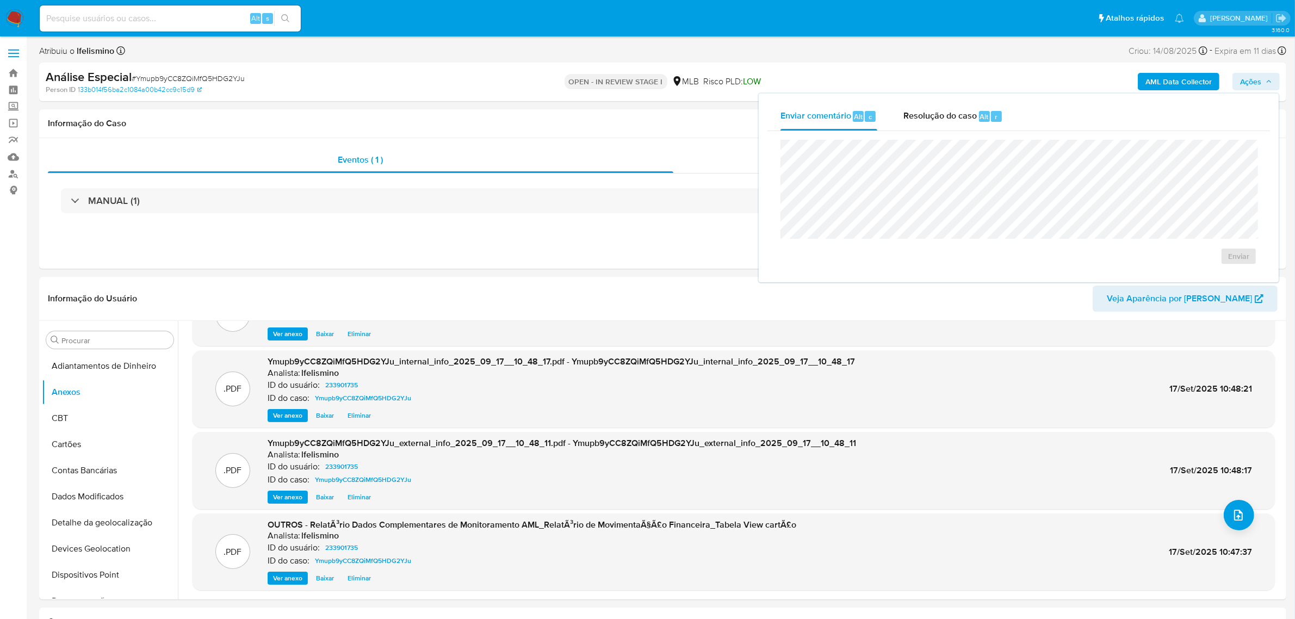
drag, startPoint x: 906, startPoint y: 113, endPoint x: 916, endPoint y: 136, distance: 25.8
click at [909, 121] on span "Resolução do caso" at bounding box center [939, 116] width 73 height 13
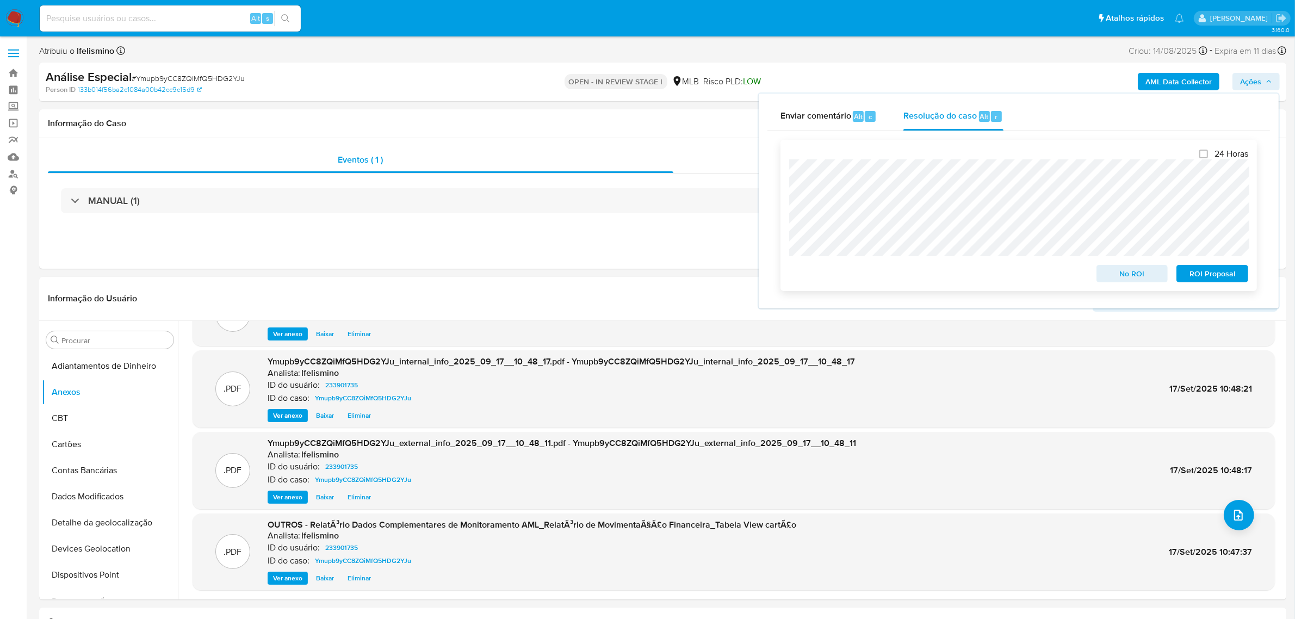
click at [1137, 279] on span "No ROI" at bounding box center [1132, 273] width 57 height 15
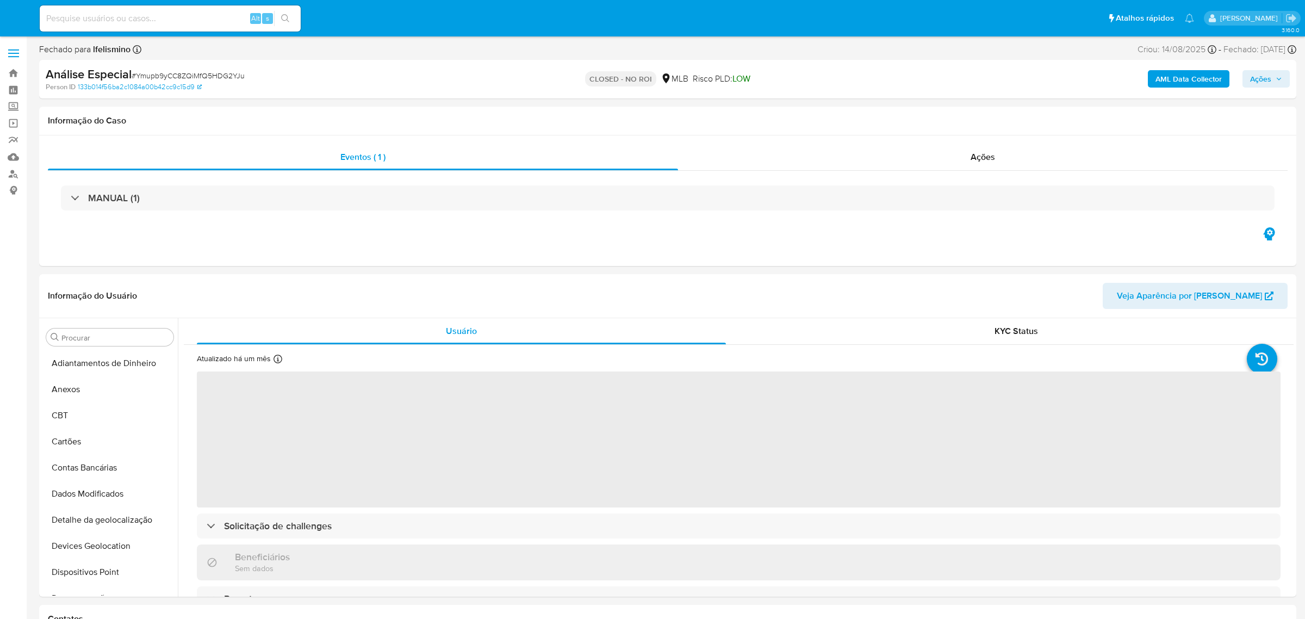
select select "10"
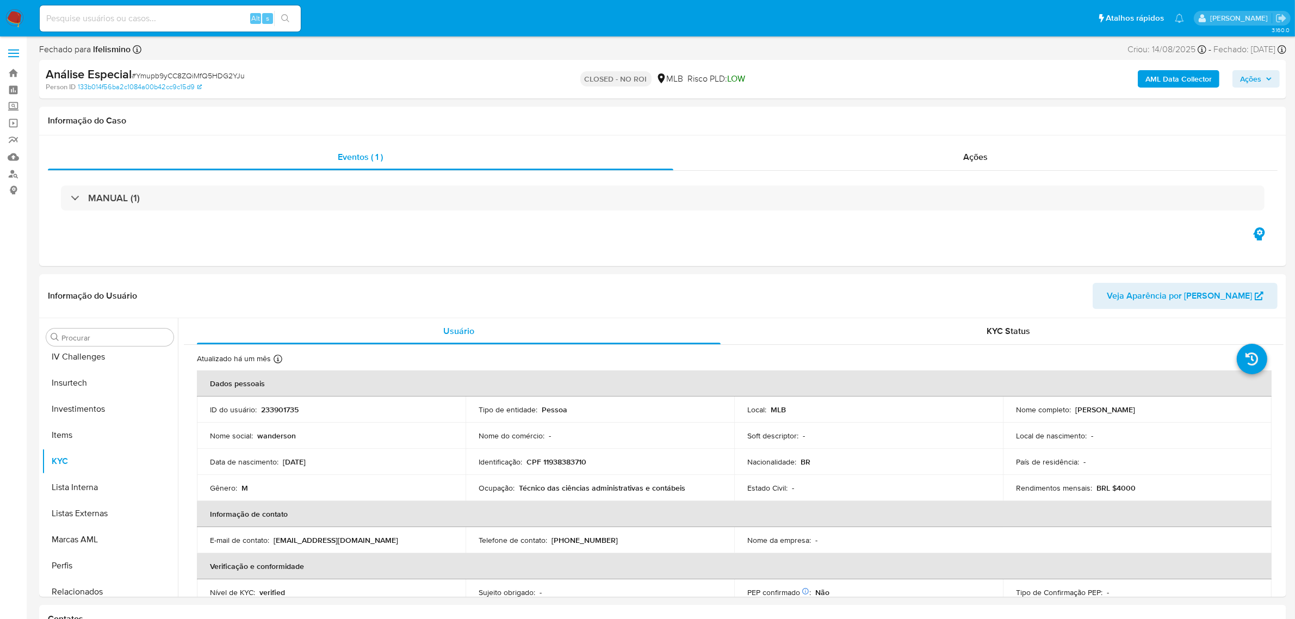
scroll to position [511, 0]
click at [9, 17] on img at bounding box center [14, 18] width 18 height 18
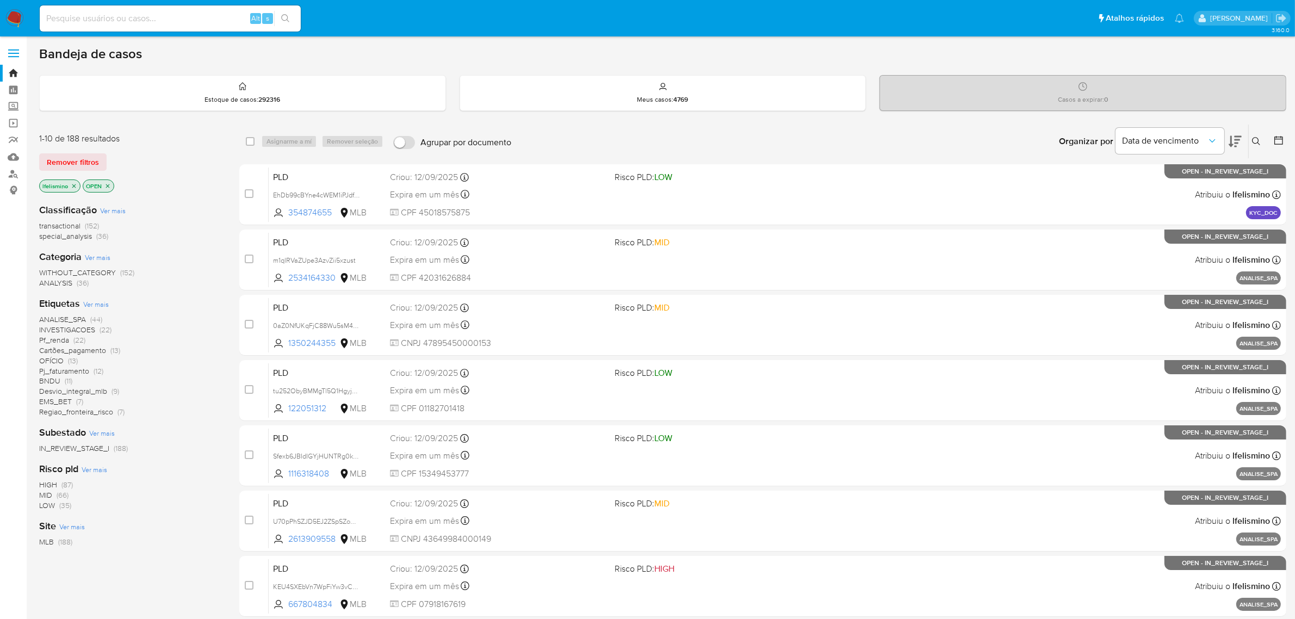
drag, startPoint x: 82, startPoint y: 154, endPoint x: 204, endPoint y: 162, distance: 122.6
click at [82, 154] on span "Remover filtros" at bounding box center [73, 161] width 52 height 15
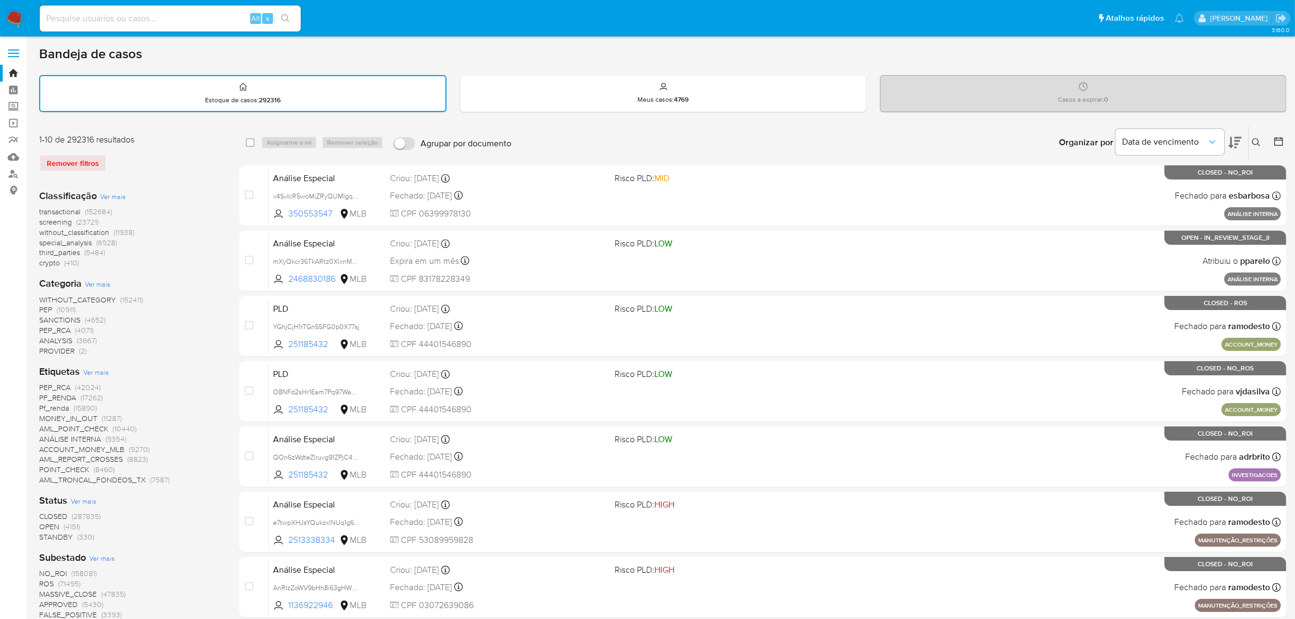
drag, startPoint x: 1255, startPoint y: 136, endPoint x: 1065, endPoint y: 153, distance: 191.2
click at [1257, 136] on button at bounding box center [1258, 142] width 18 height 13
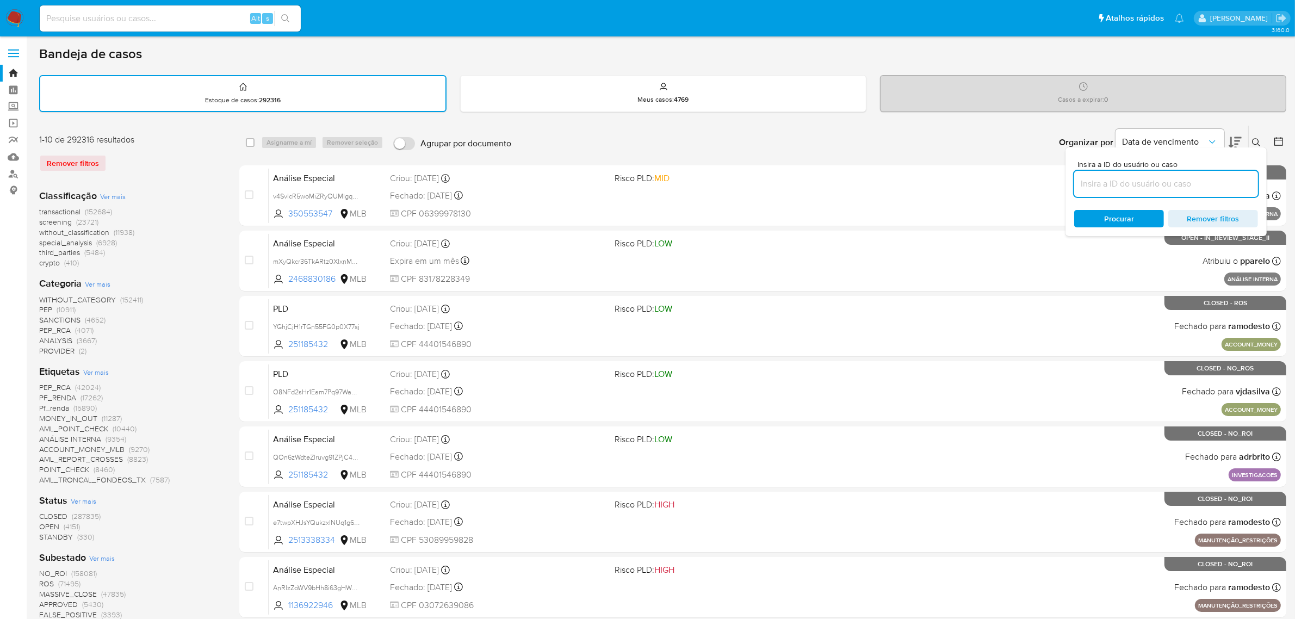
click at [1126, 178] on input at bounding box center [1166, 184] width 184 height 14
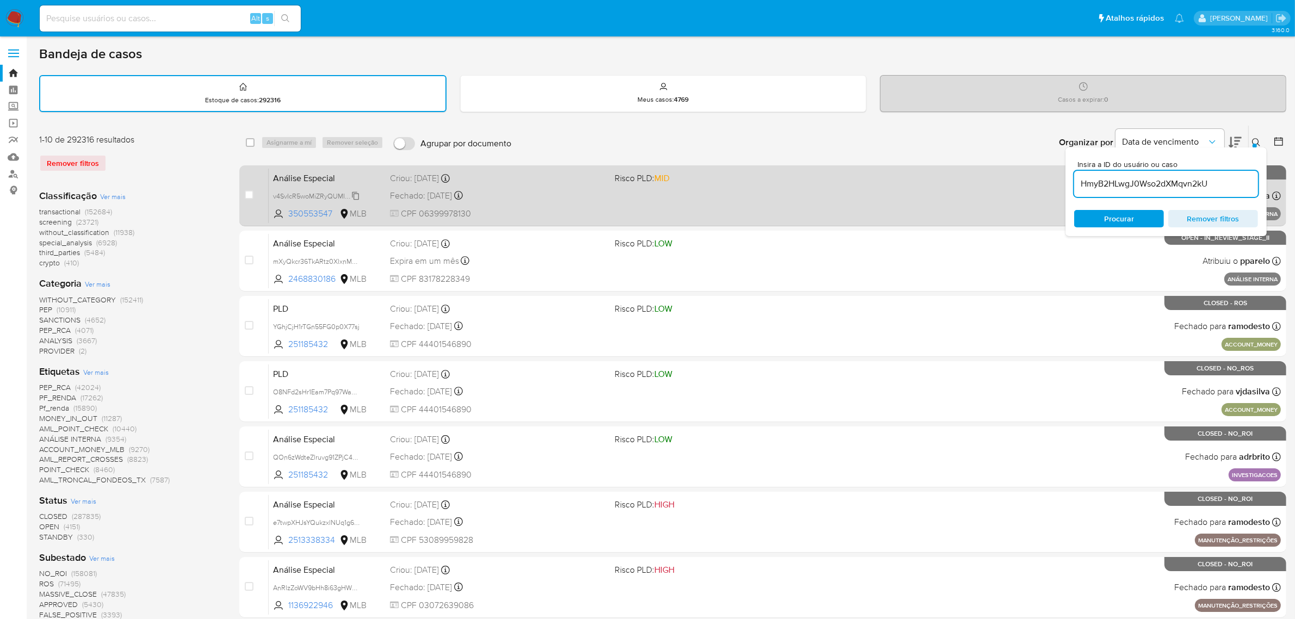
type input "HmyB2HLwgJ0Wso2dXMqvn2kU"
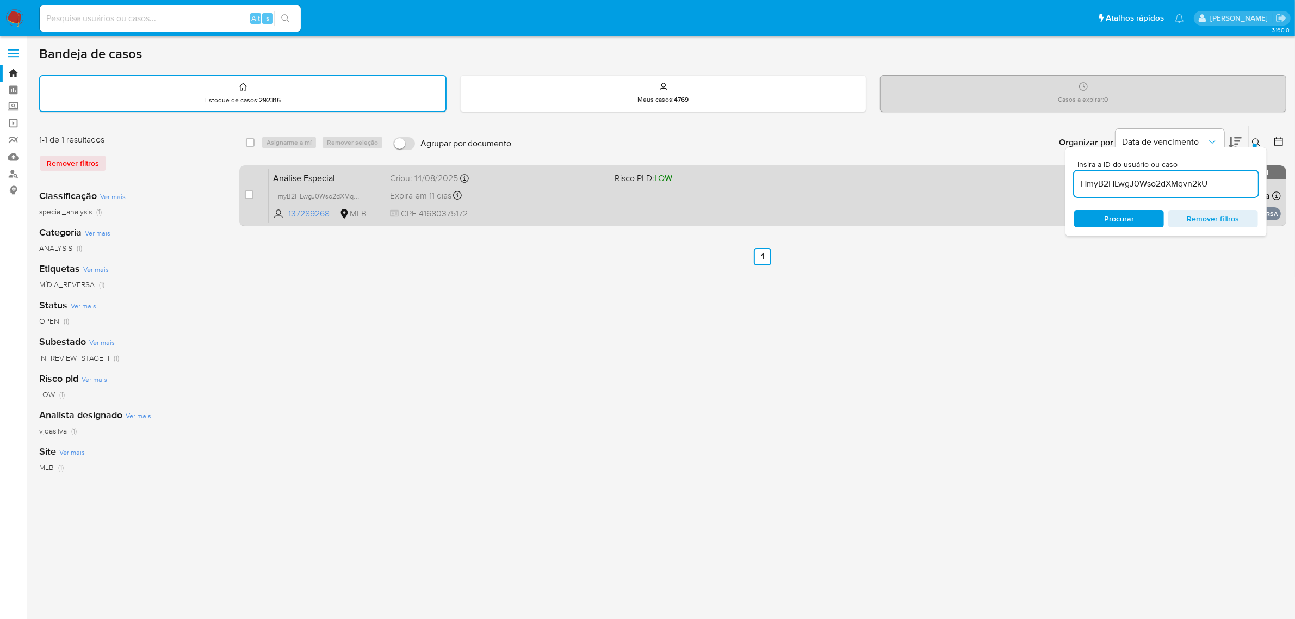
click at [248, 189] on div "case-item-checkbox" at bounding box center [249, 194] width 9 height 11
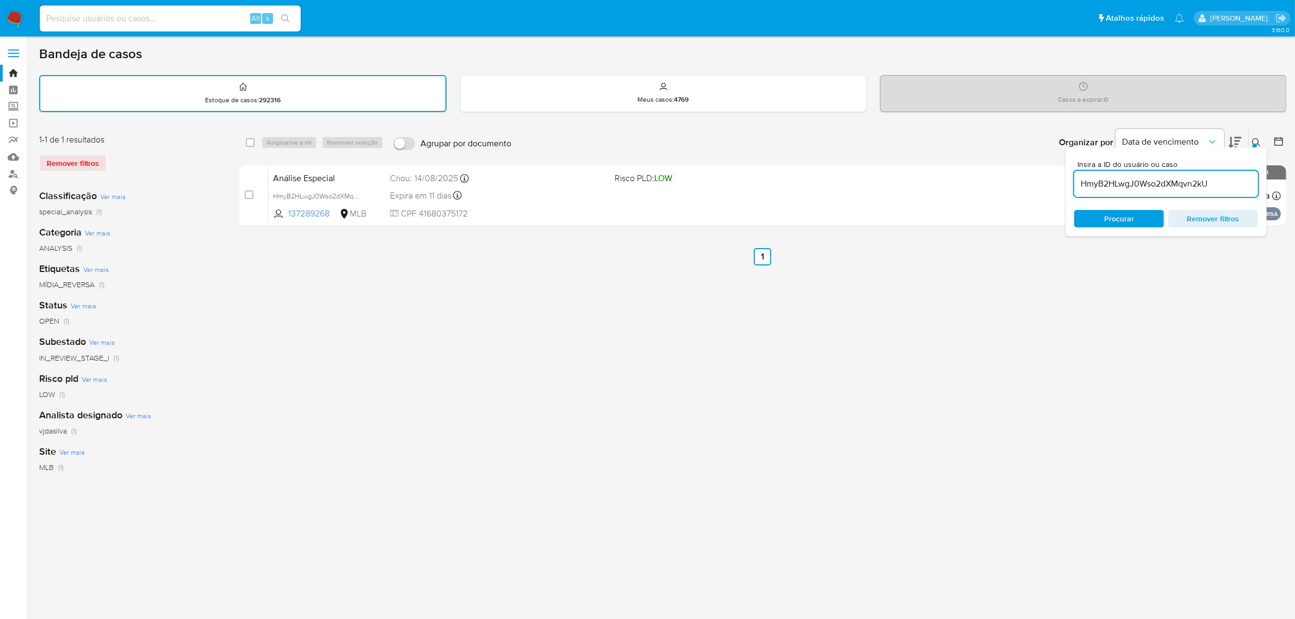
click at [268, 133] on div "select-all-cases-checkbox Asignarme a mí Remover seleção Agrupar por documento …" at bounding box center [762, 143] width 1047 height 34
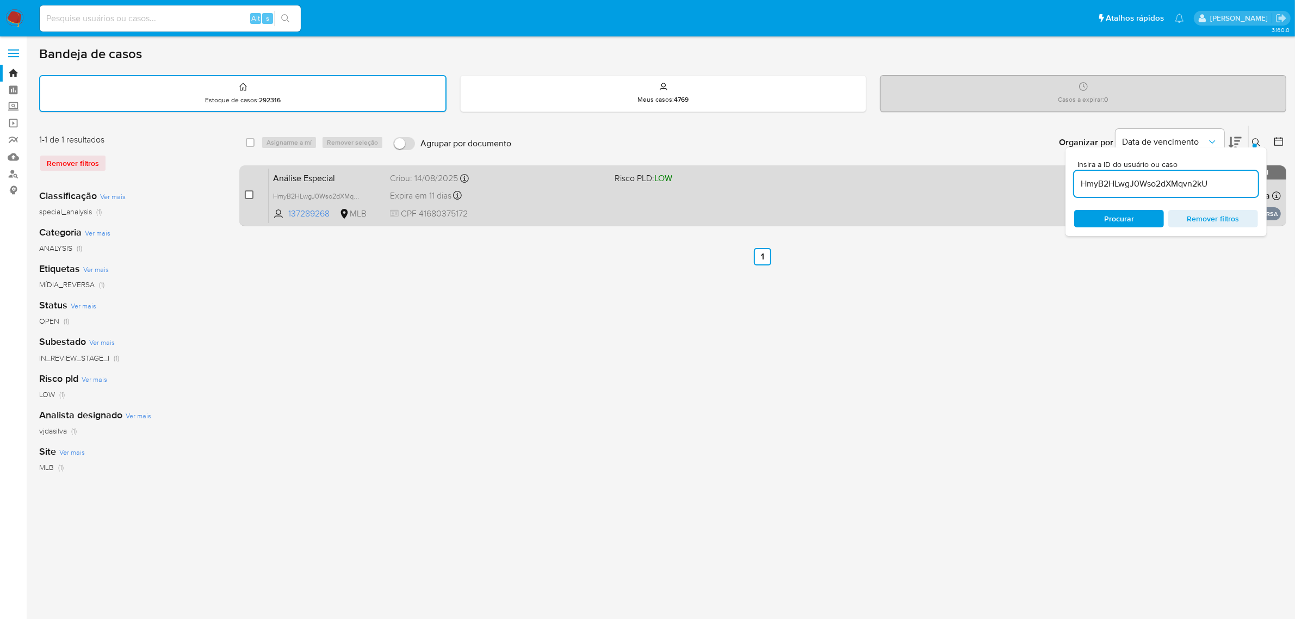
click at [249, 195] on input "checkbox" at bounding box center [249, 194] width 9 height 9
checkbox input "true"
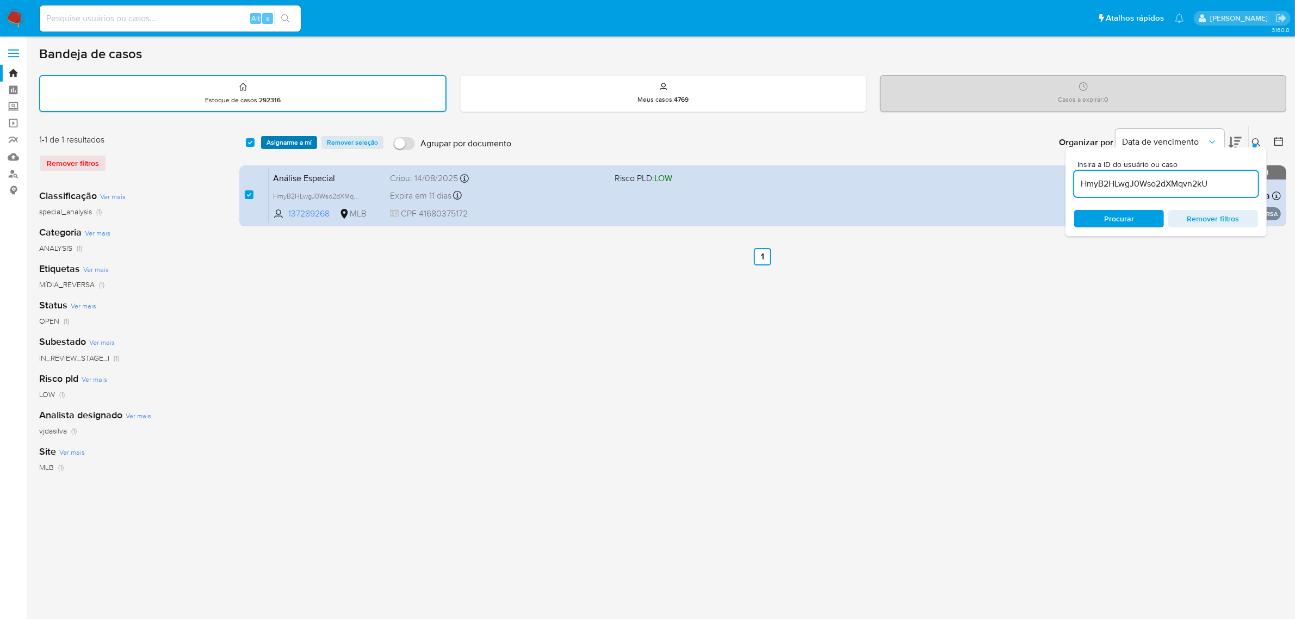
click at [291, 139] on span "Asignarme a mí" at bounding box center [288, 142] width 45 height 11
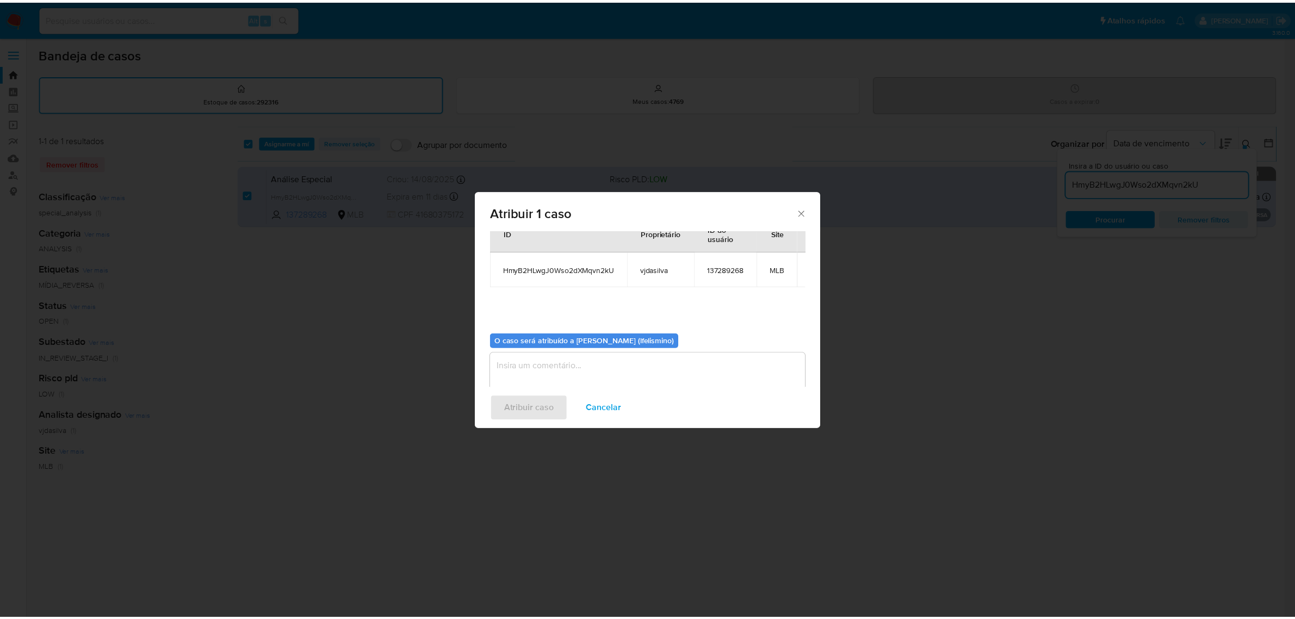
scroll to position [66, 0]
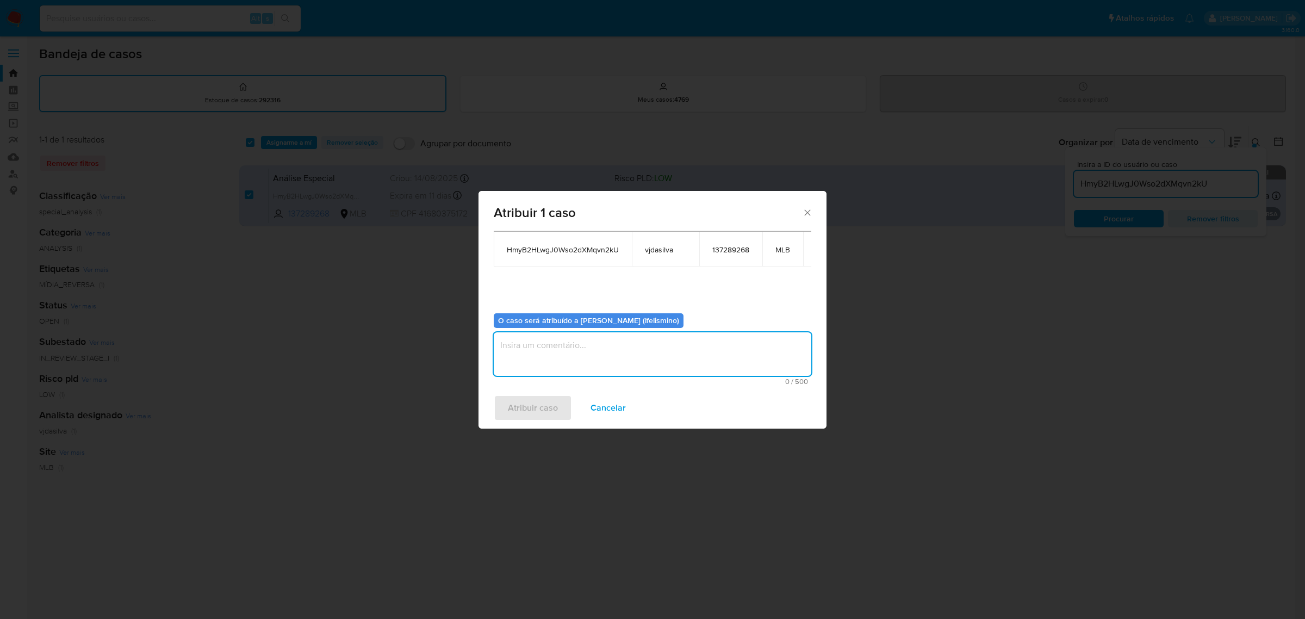
click at [656, 332] on textarea "assign-modal" at bounding box center [653, 354] width 318 height 44
type textarea "."
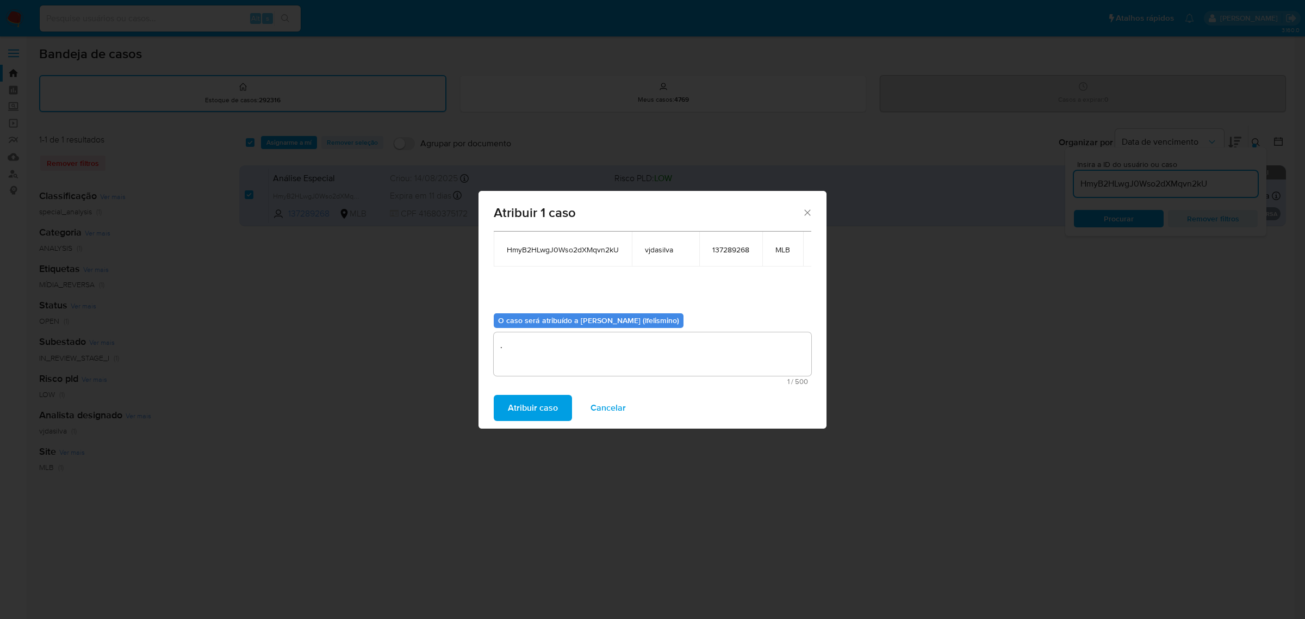
click at [537, 396] on span "Atribuir caso" at bounding box center [533, 408] width 50 height 24
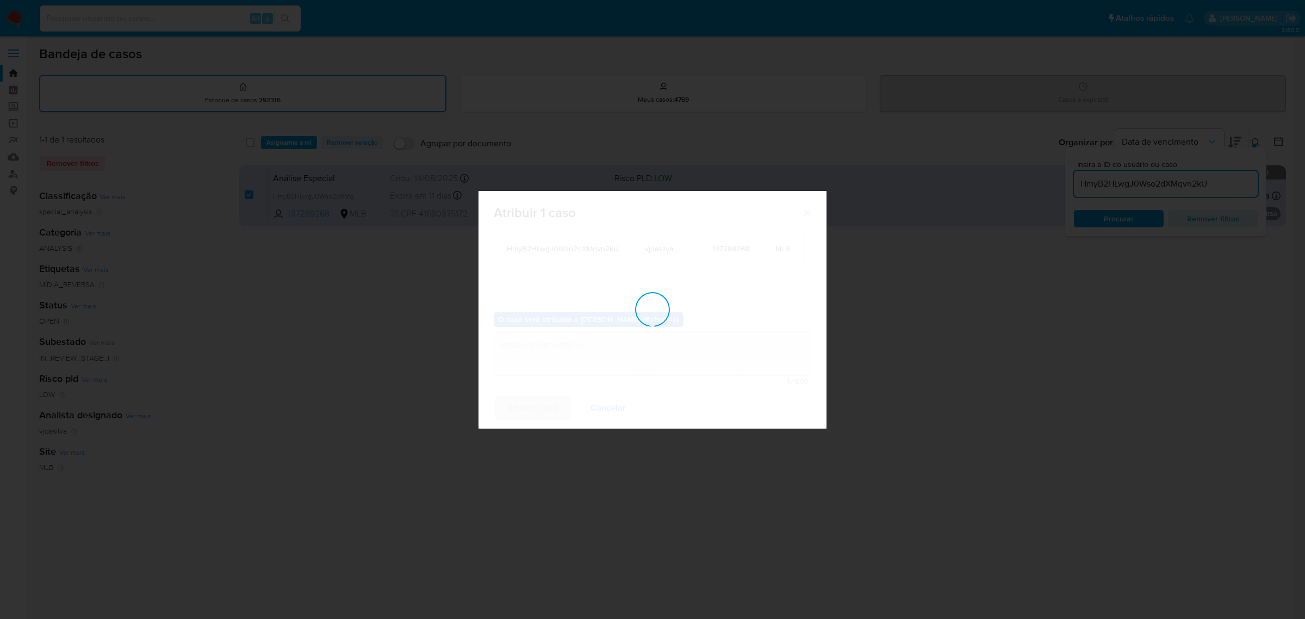
checkbox input "false"
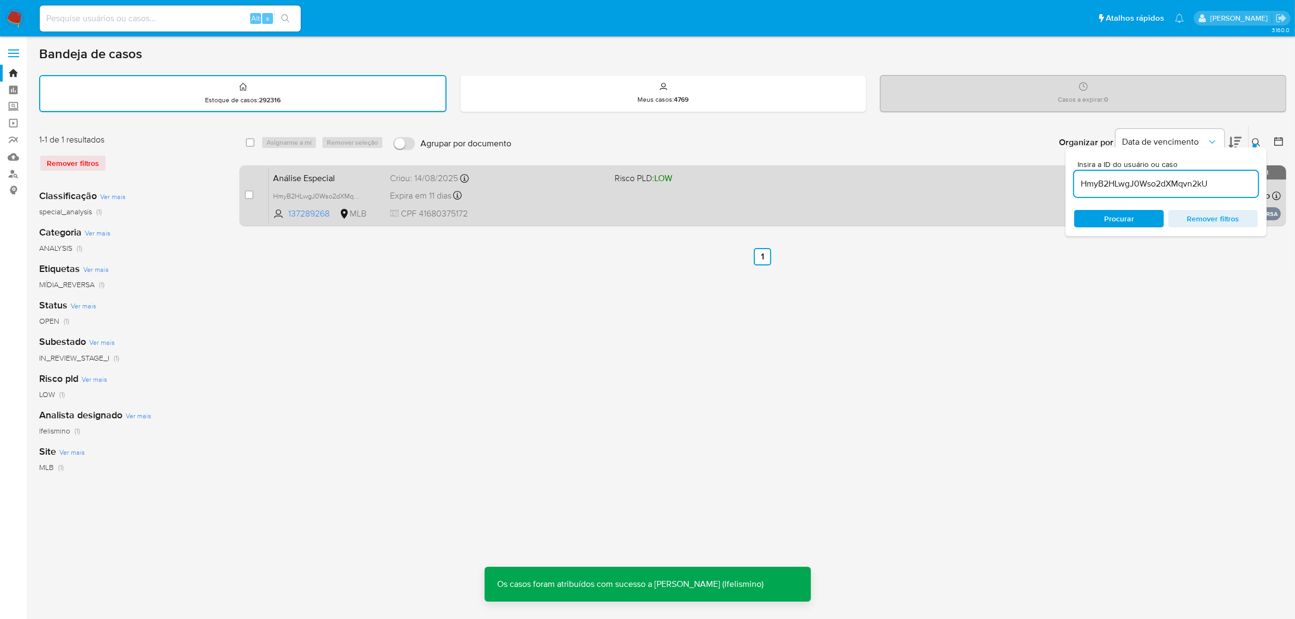
click at [656, 199] on div "Análise Especial HmyB2HLwgJ0Wso2dXMqvn2kU 137289268 MLB Risco PLD: LOW Criou: 1…" at bounding box center [775, 195] width 1012 height 55
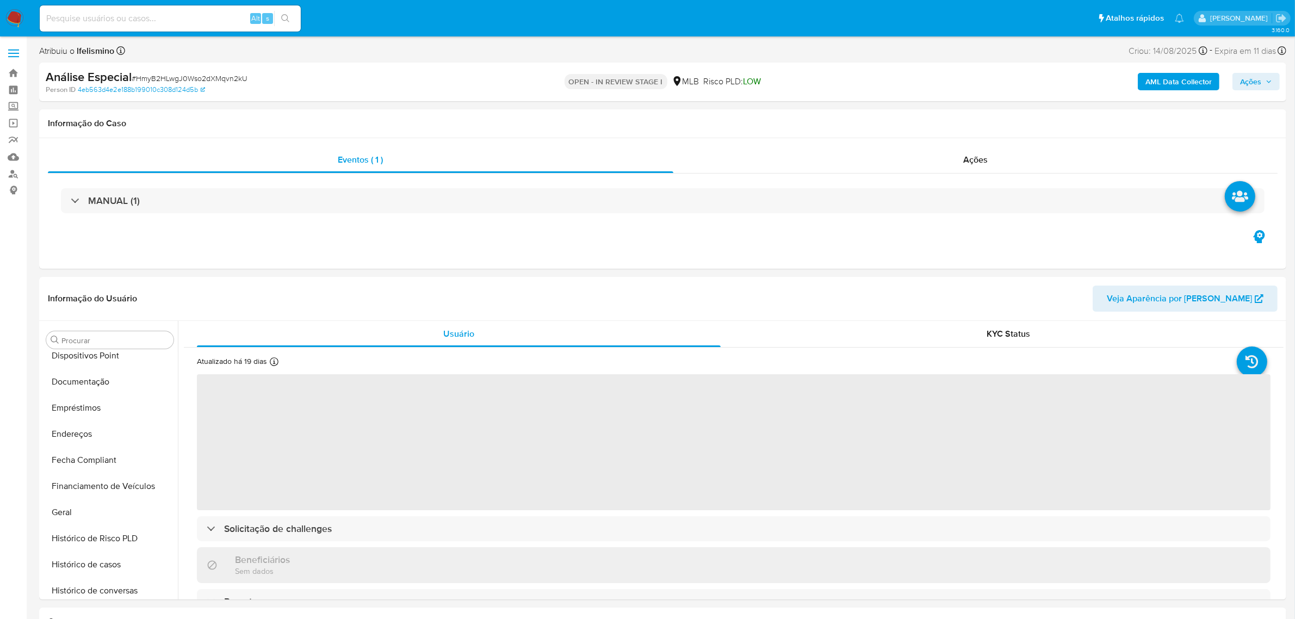
scroll to position [511, 0]
select select "10"
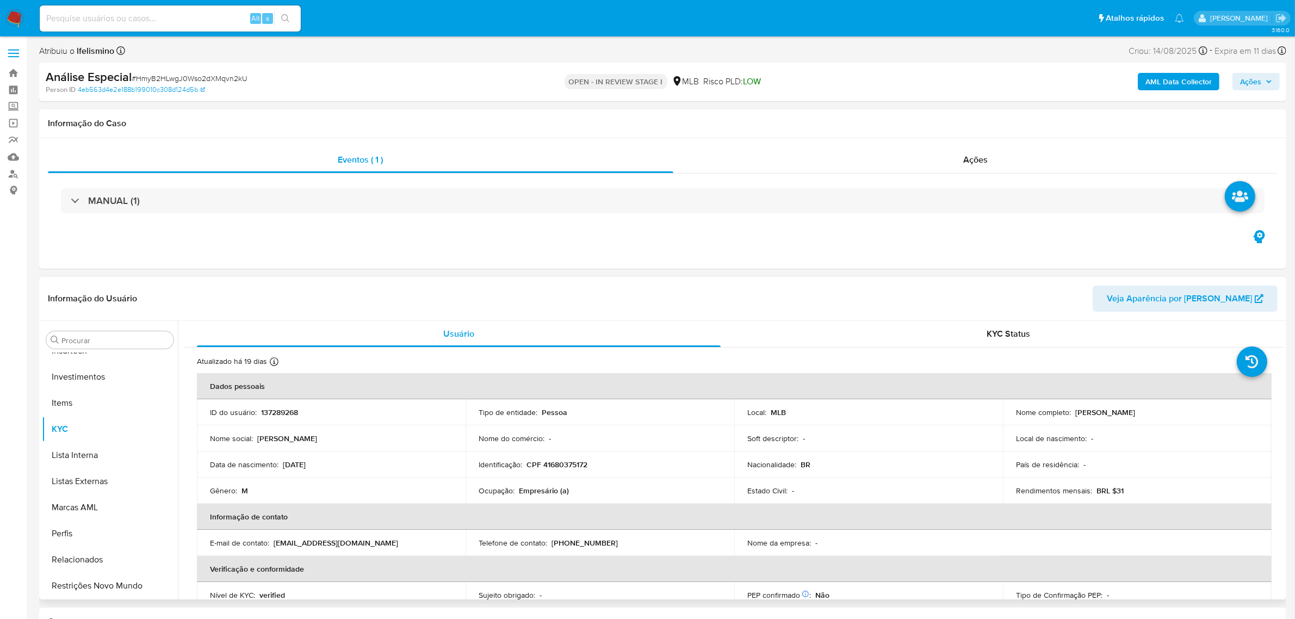
scroll to position [0, 0]
drag, startPoint x: 112, startPoint y: 387, endPoint x: 108, endPoint y: 277, distance: 109.4
click at [111, 388] on button "Anexos" at bounding box center [110, 392] width 136 height 26
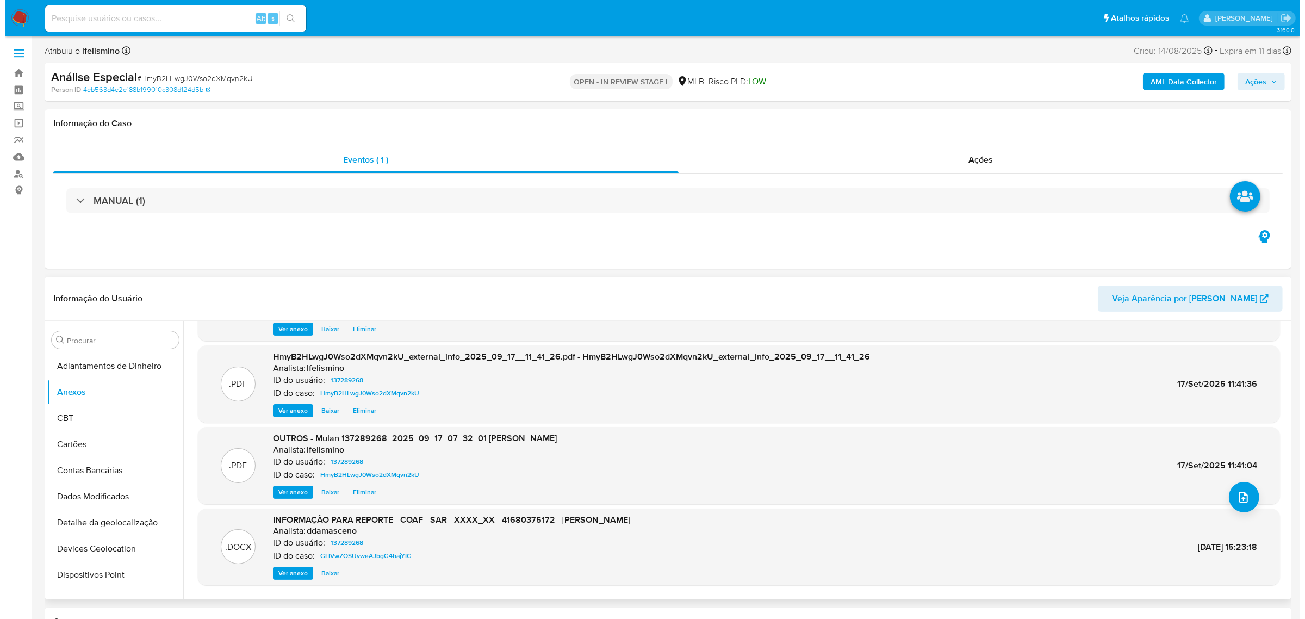
scroll to position [91, 0]
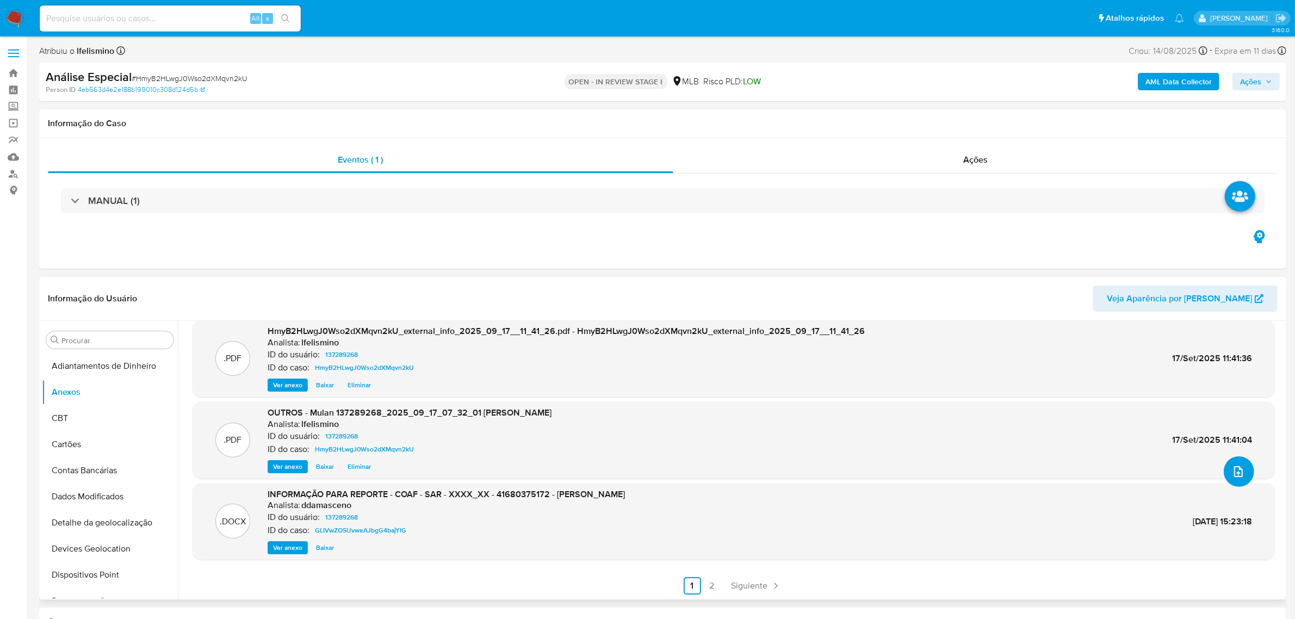
click at [1226, 479] on button "upload-file" at bounding box center [1239, 471] width 30 height 30
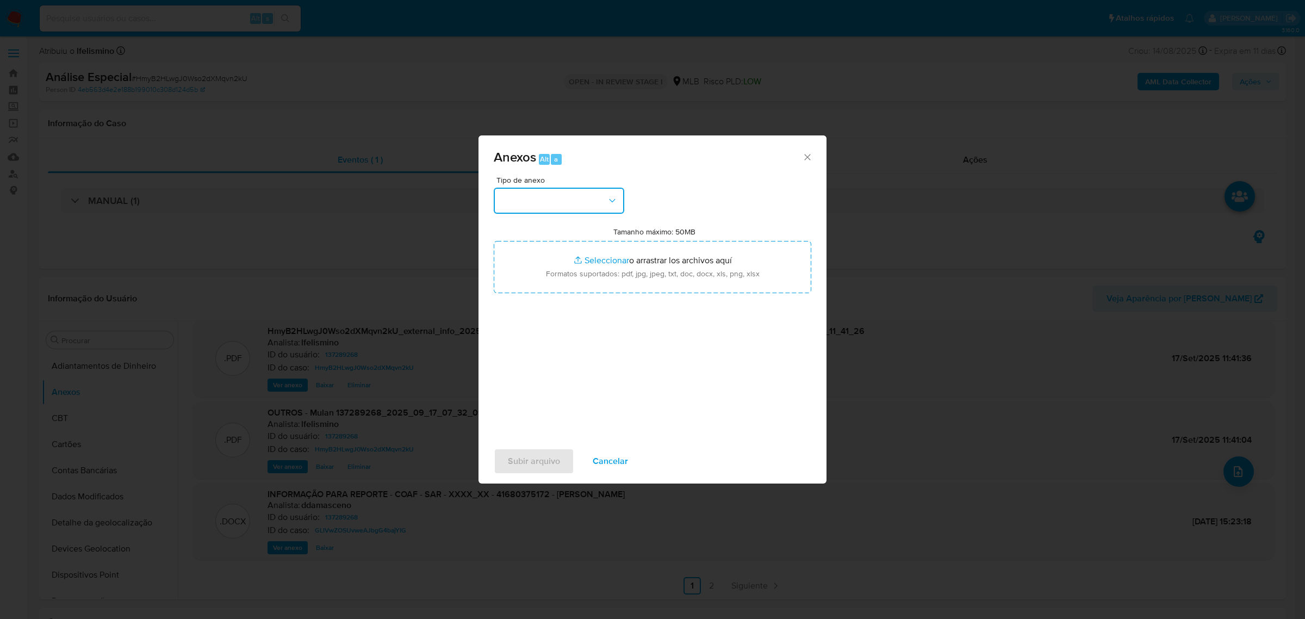
click at [582, 205] on button "button" at bounding box center [559, 201] width 131 height 26
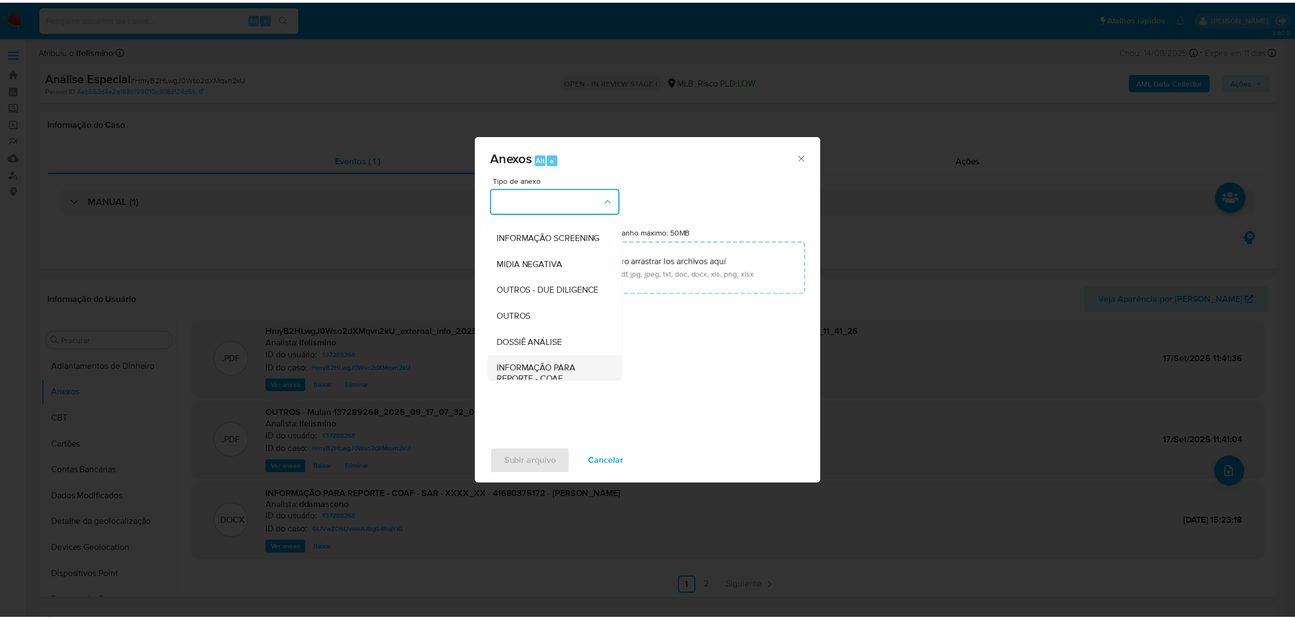
scroll to position [167, 0]
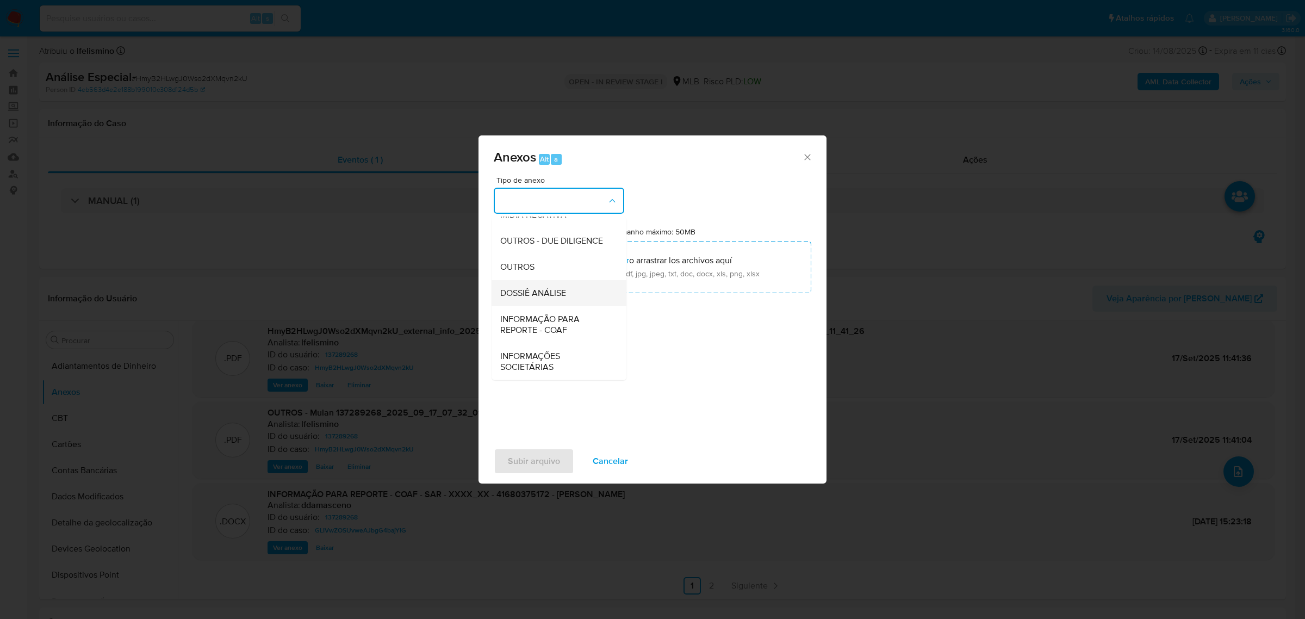
click at [564, 289] on span "DOSSIÊ ANÁLISE" at bounding box center [533, 292] width 66 height 11
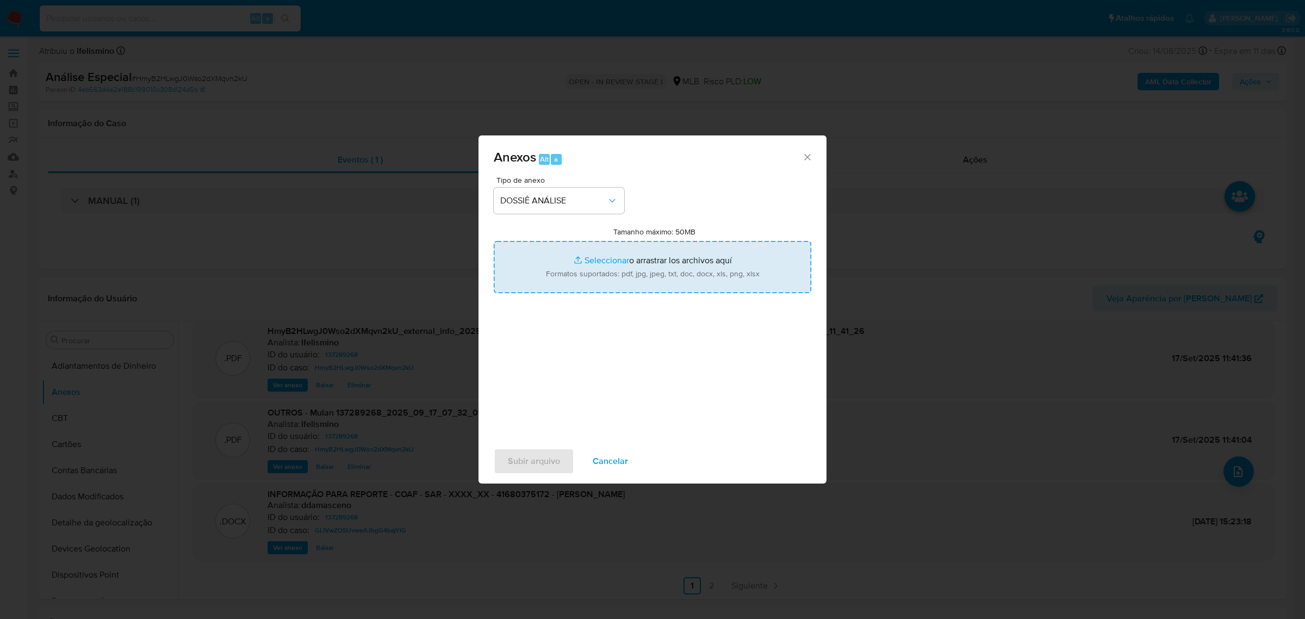
type input "C:\fakepath\DECLÍNIO - SAR - CPF 41680375172 - [PERSON_NAME].pdf"
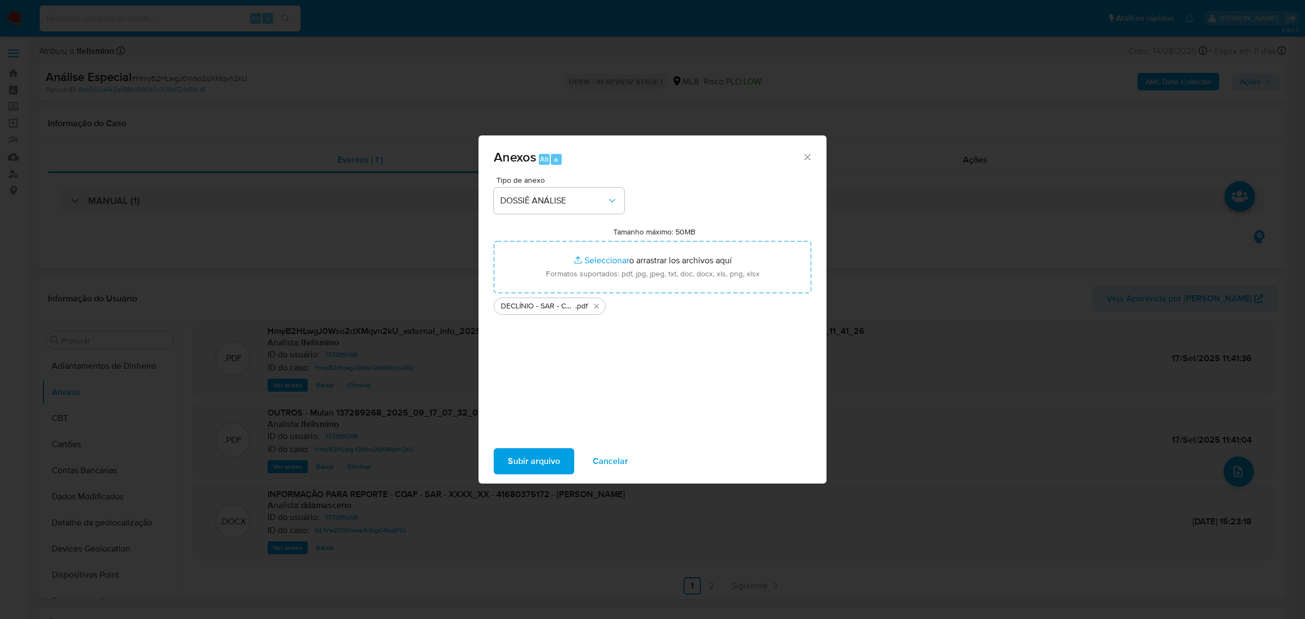
click at [523, 467] on span "Subir arquivo" at bounding box center [534, 461] width 52 height 24
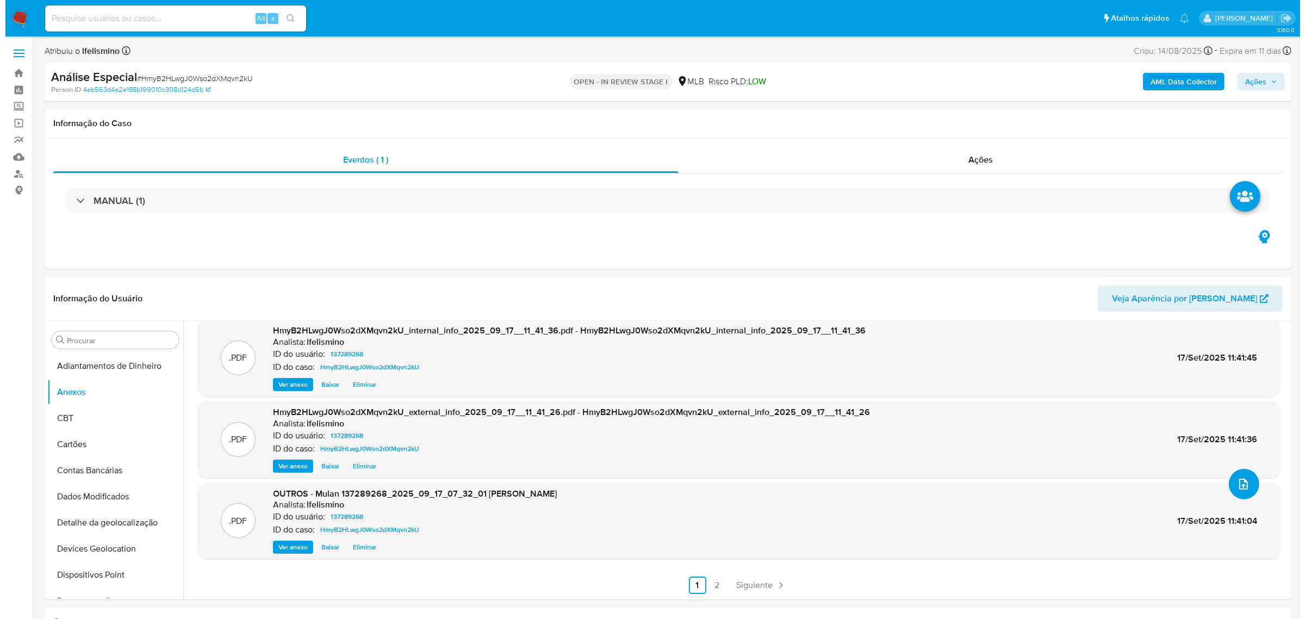
scroll to position [78, 0]
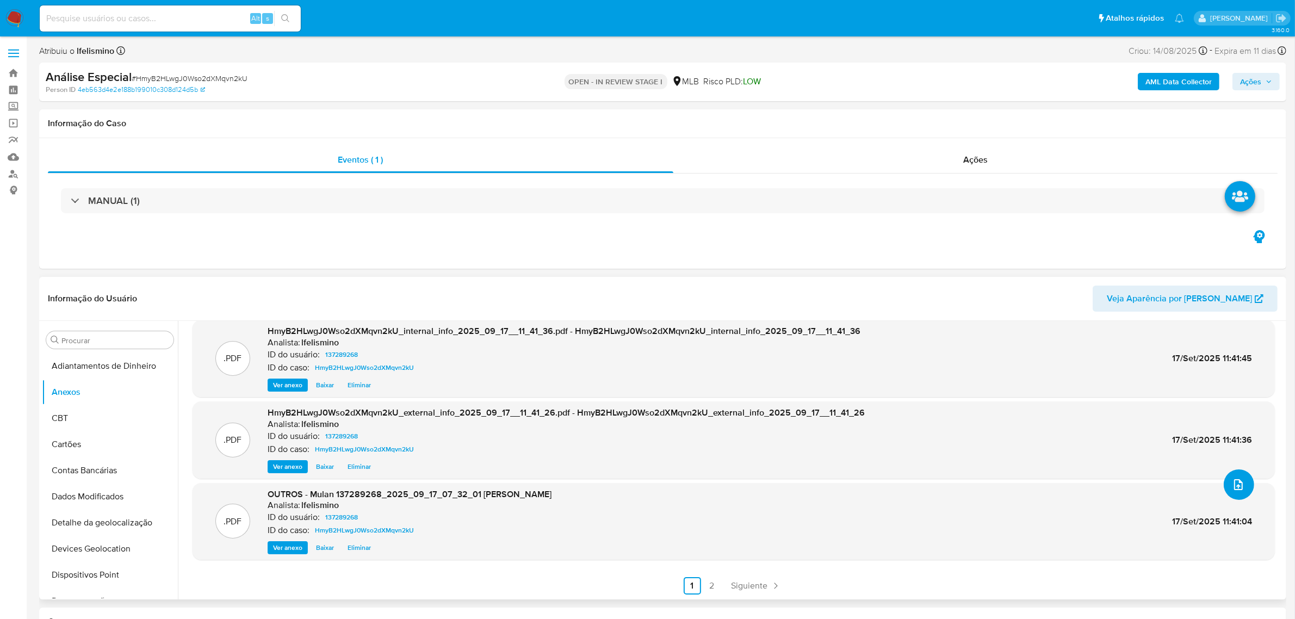
click at [1227, 485] on button "upload-file" at bounding box center [1239, 484] width 30 height 30
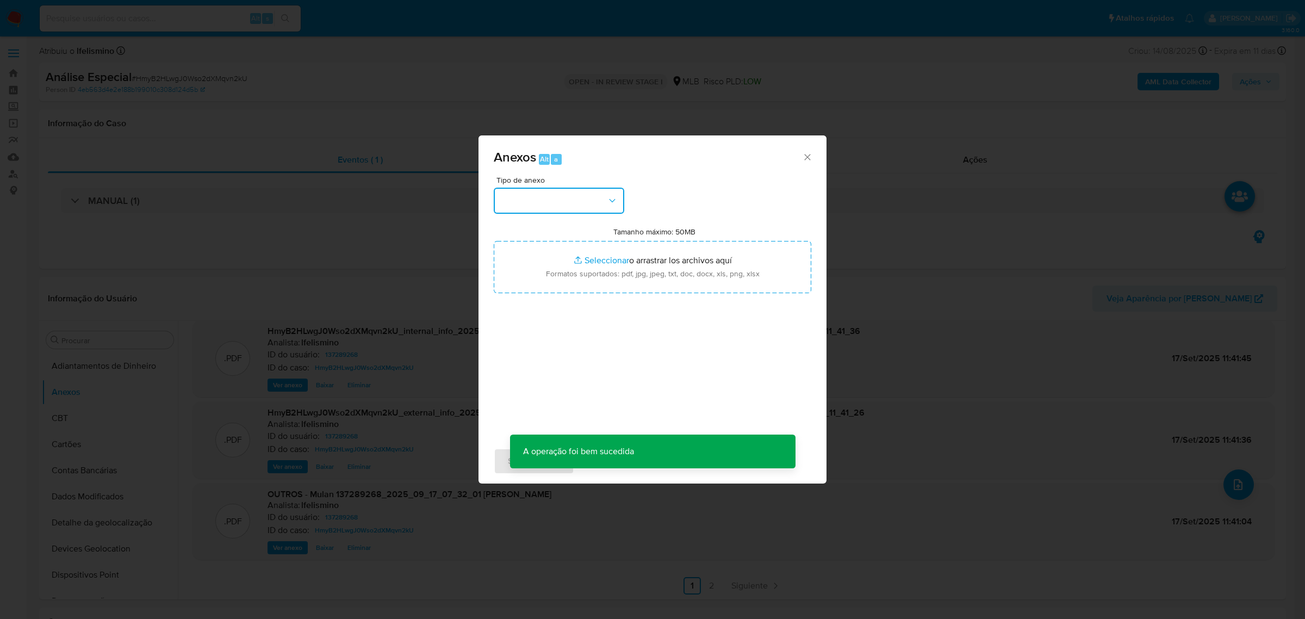
click at [528, 209] on button "button" at bounding box center [559, 201] width 131 height 26
click at [544, 298] on span "DOSSIÊ ANÁLISE" at bounding box center [533, 292] width 66 height 11
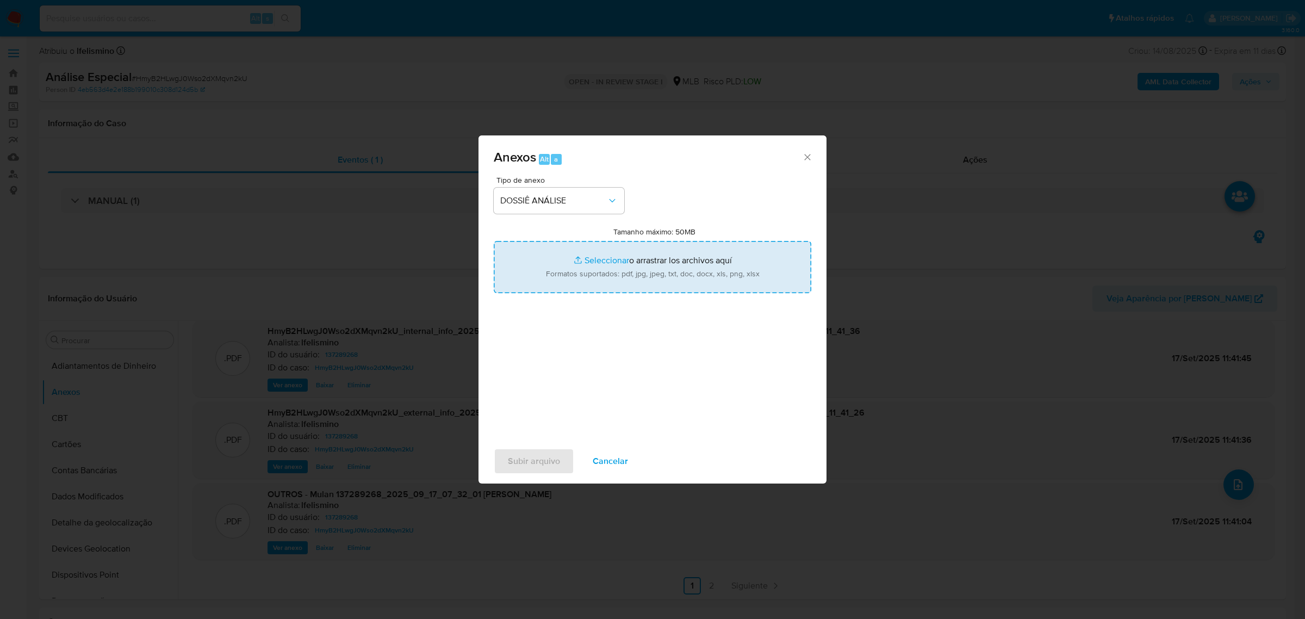
type input "C:\fakepath\DECLÍNIO - SAR - CPF 41680375172 - [PERSON_NAME] (1).pdf"
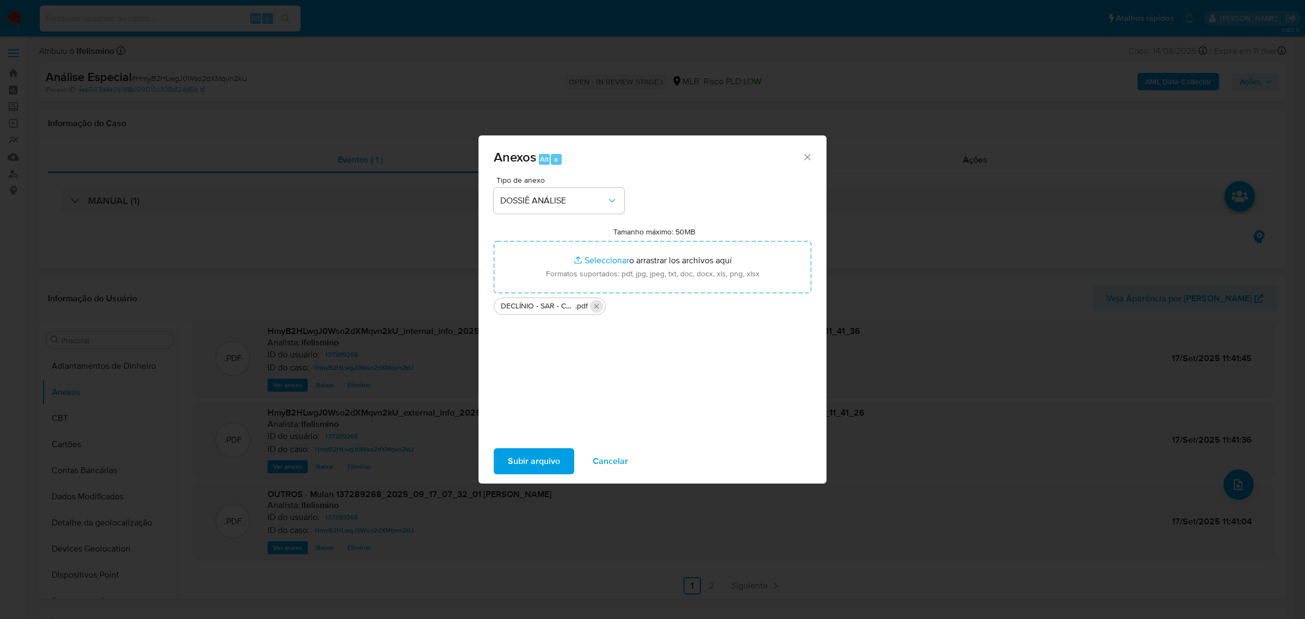
click at [599, 305] on icon "Eliminar DECLÍNIO - SAR - CPF 41680375172 - CARLOS HABIB CHATER (1).pdf" at bounding box center [596, 306] width 9 height 9
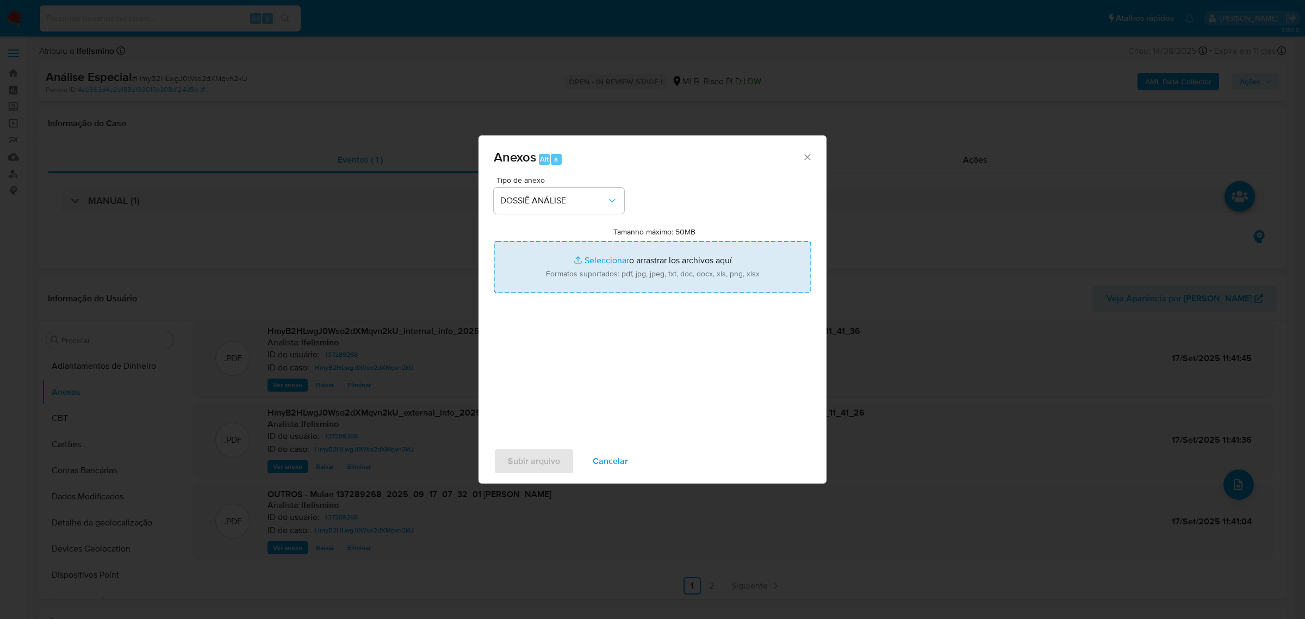
type input "C:\fakepath\DECLÍNIO - SAR - CPF 41680375172 - [PERSON_NAME] (3).pdf"
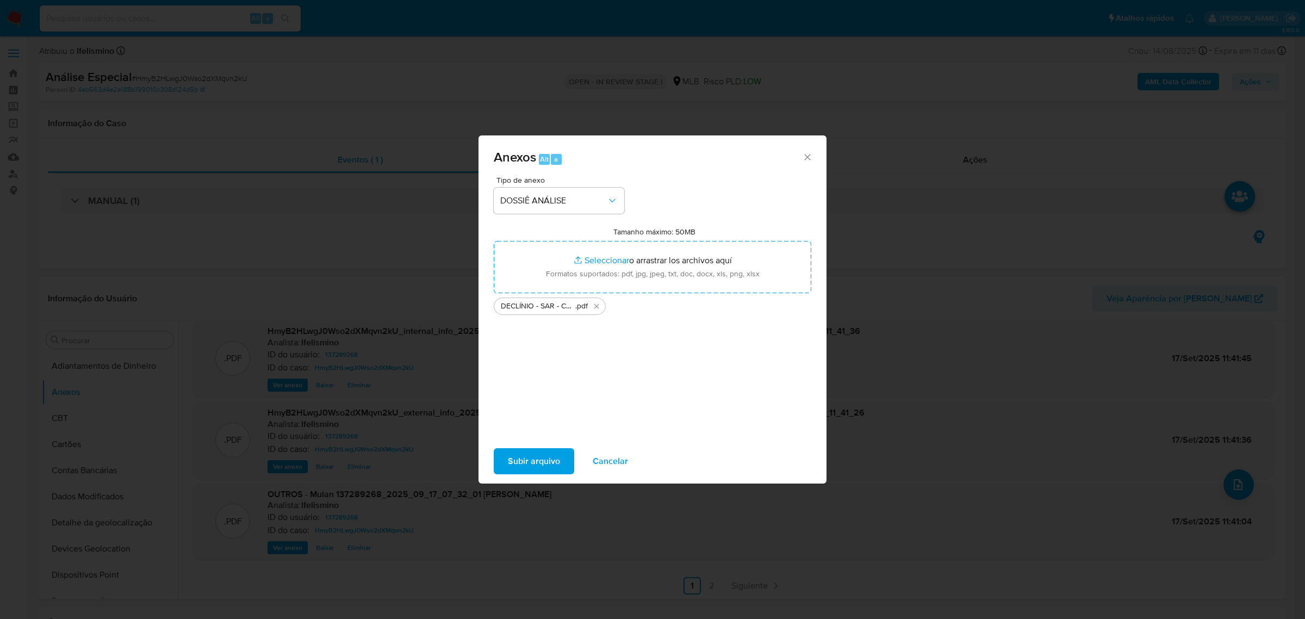
click at [541, 455] on span "Subir arquivo" at bounding box center [534, 461] width 52 height 24
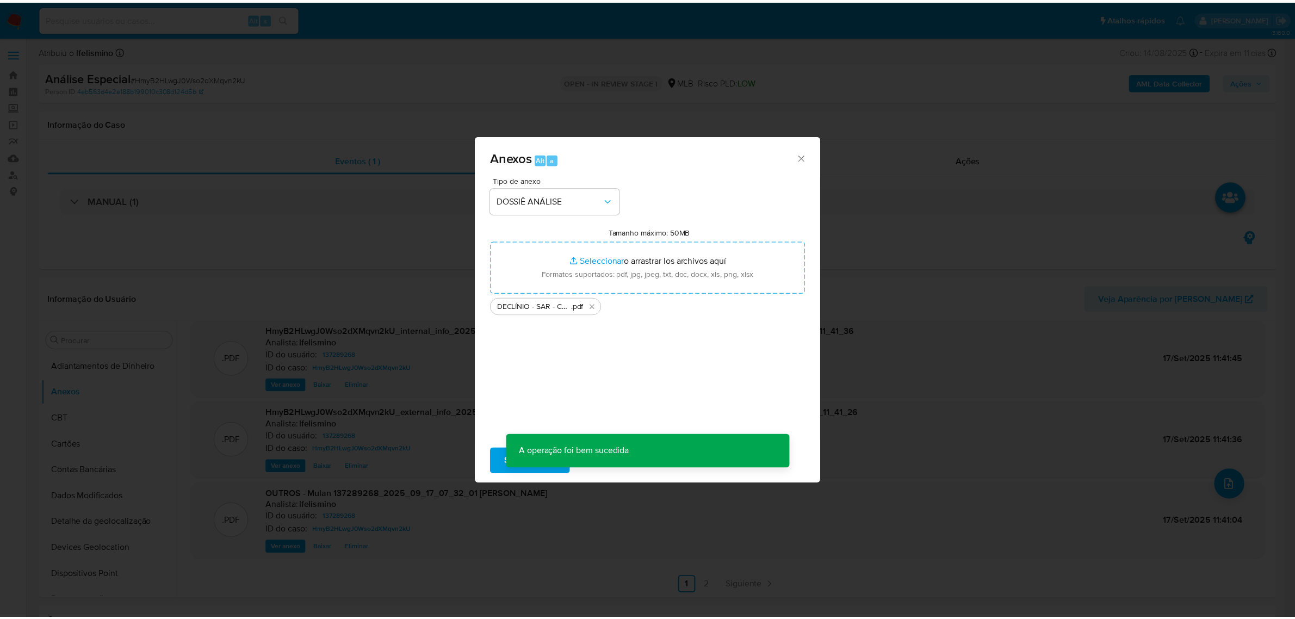
scroll to position [65, 0]
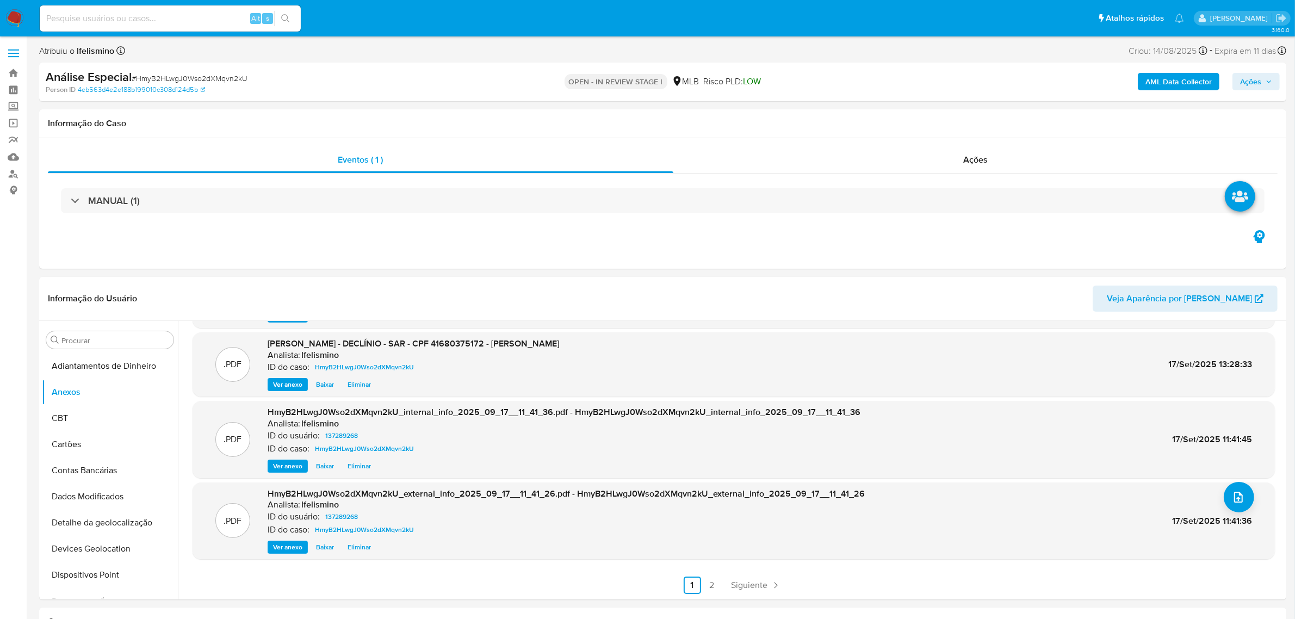
drag, startPoint x: 1251, startPoint y: 85, endPoint x: 1241, endPoint y: 91, distance: 12.2
click at [1252, 86] on span "Ações" at bounding box center [1250, 81] width 21 height 17
drag, startPoint x: 970, startPoint y: 123, endPoint x: 965, endPoint y: 133, distance: 10.7
click at [968, 123] on div "Resolução do caso Alt r" at bounding box center [953, 116] width 100 height 28
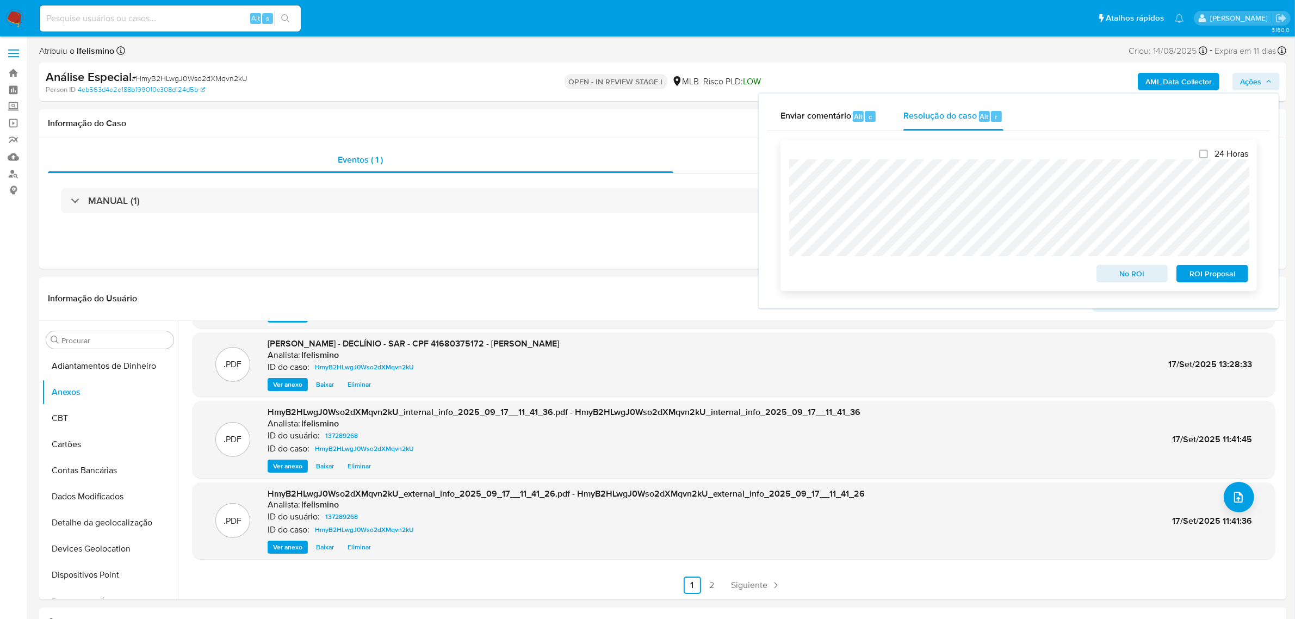
click at [1197, 277] on span "ROI Proposal" at bounding box center [1212, 273] width 57 height 15
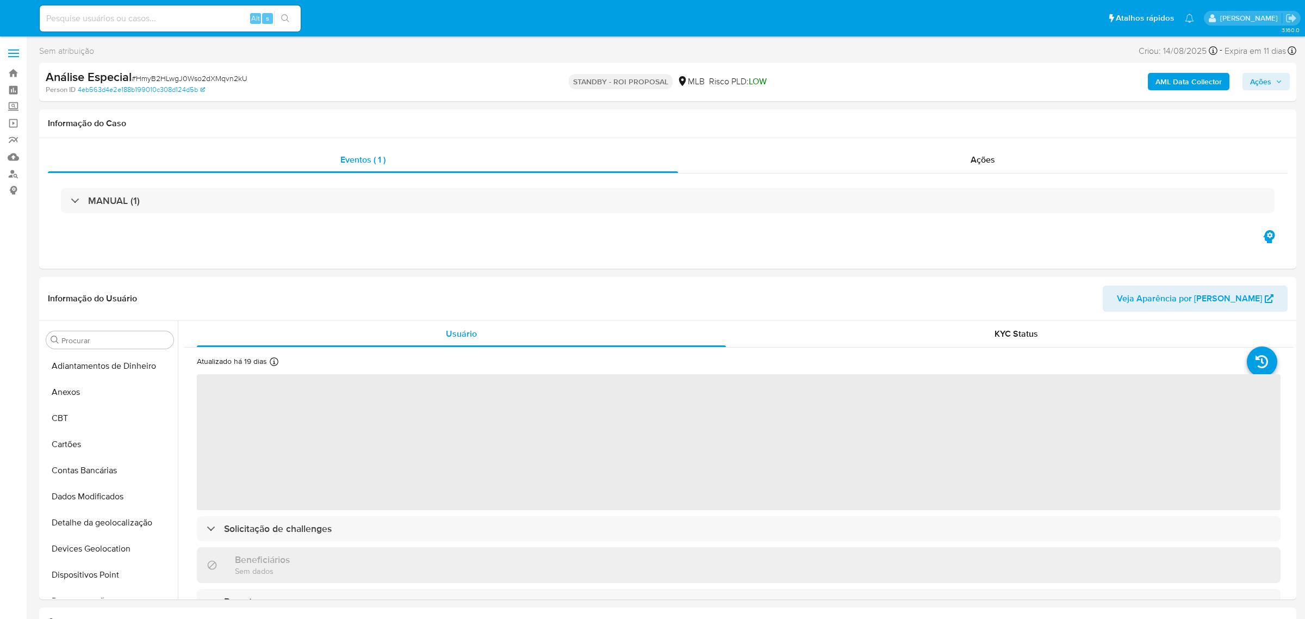
select select "10"
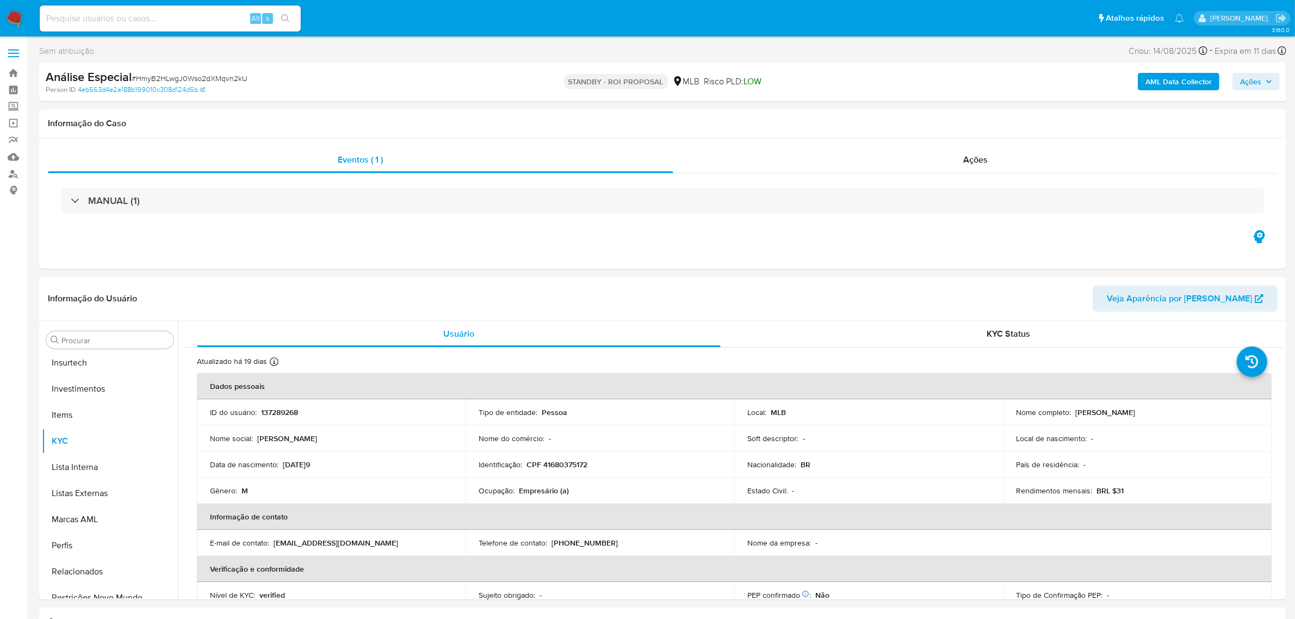
scroll to position [511, 0]
click at [97, 17] on input at bounding box center [170, 18] width 261 height 14
paste input "4iaINFDEp7djHINiQNFHP2Om"
type input "4iaINFDEp7djHINiQNFHP2Om"
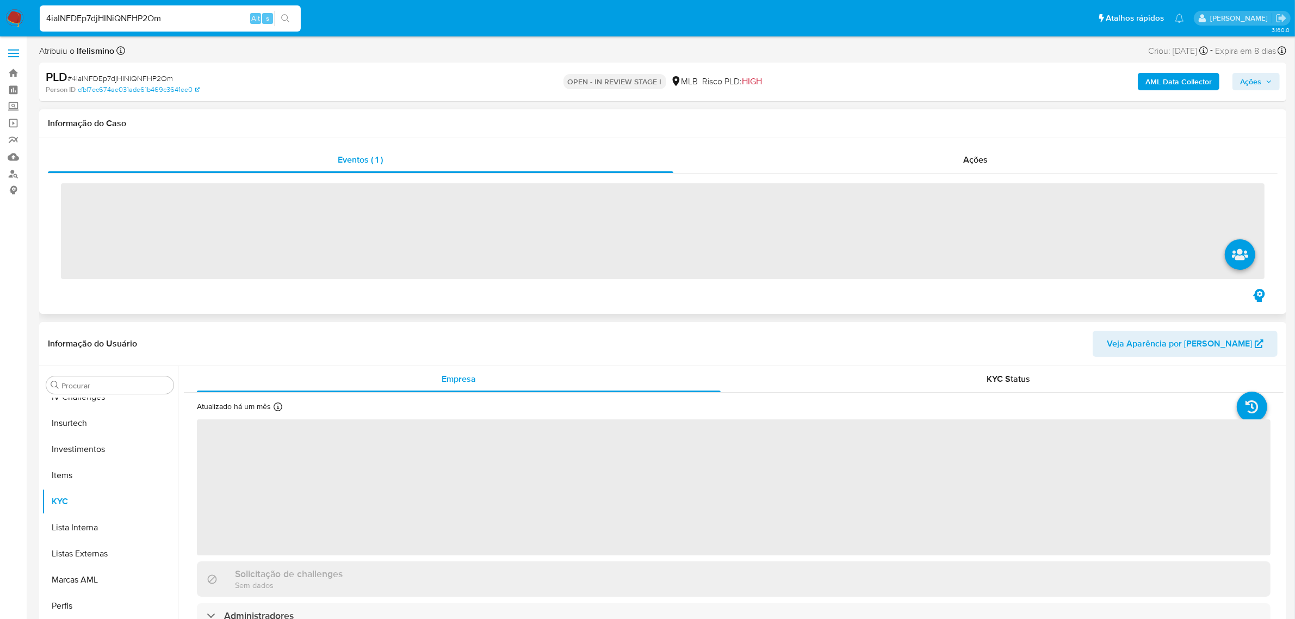
scroll to position [511, 0]
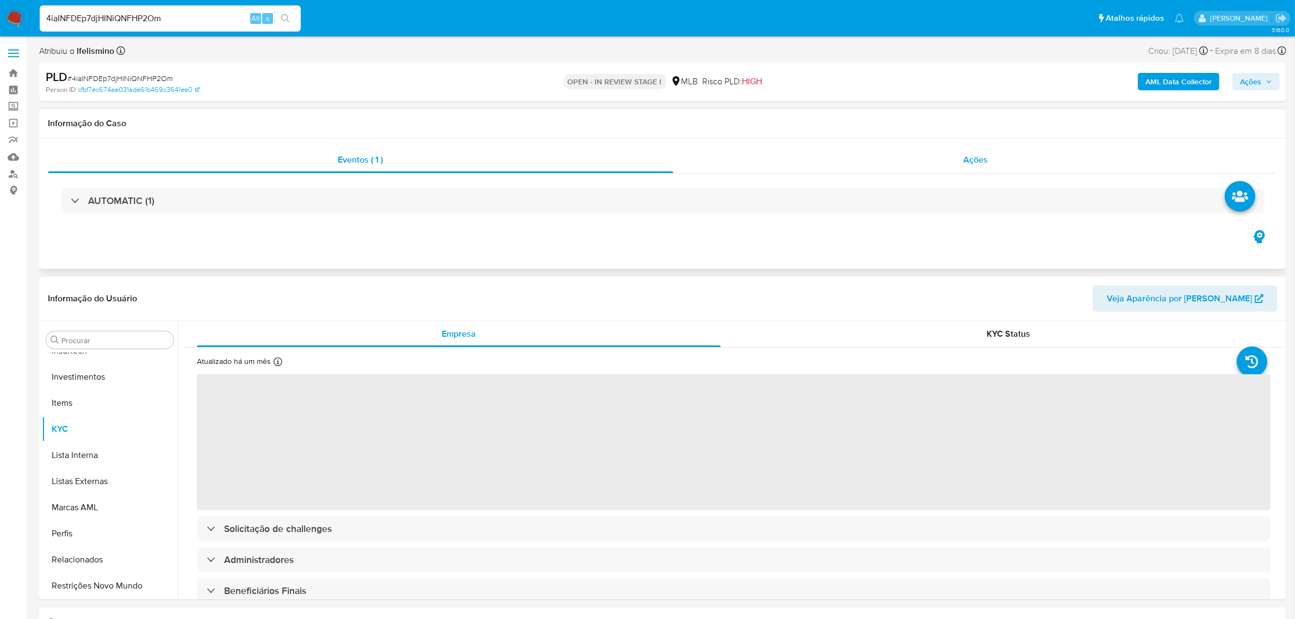
click at [997, 153] on div "Ações" at bounding box center [975, 160] width 605 height 26
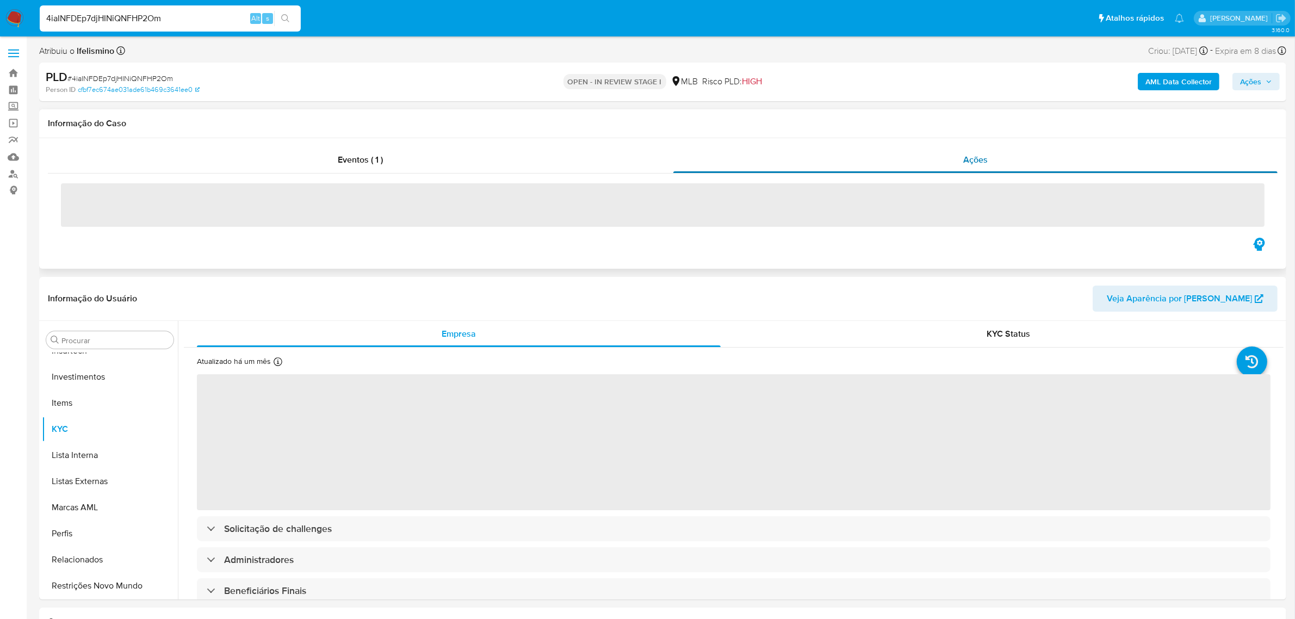
select select "10"
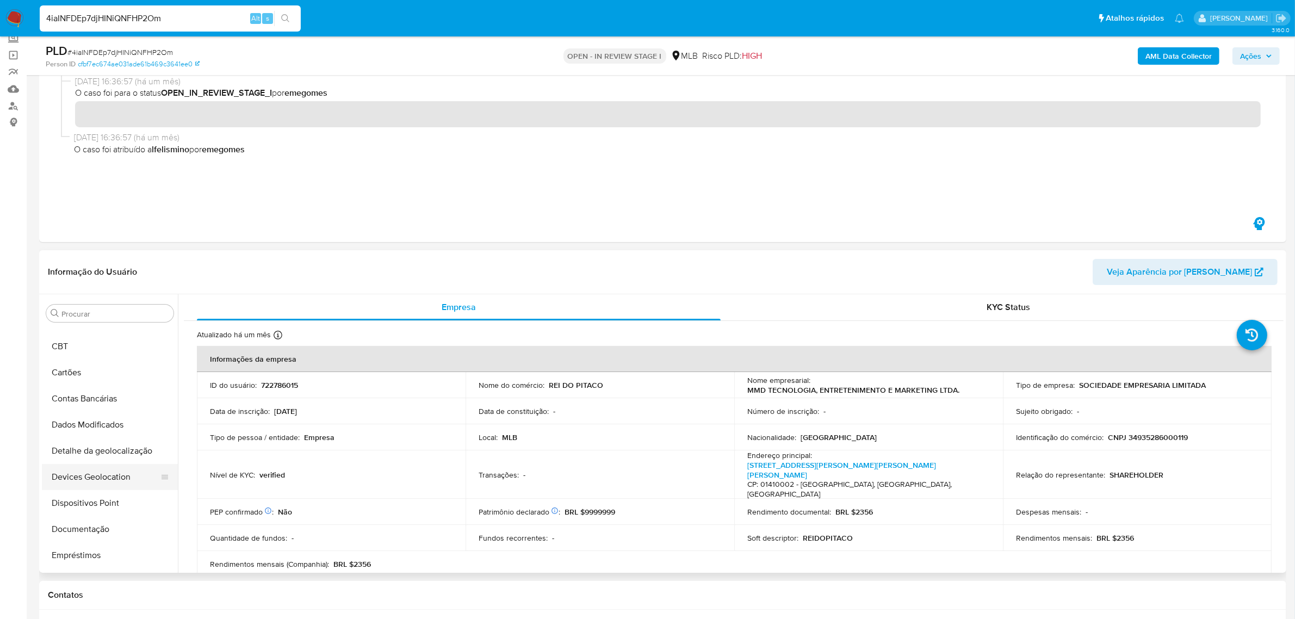
scroll to position [35, 0]
click at [101, 335] on button "Anexos" at bounding box center [105, 330] width 127 height 26
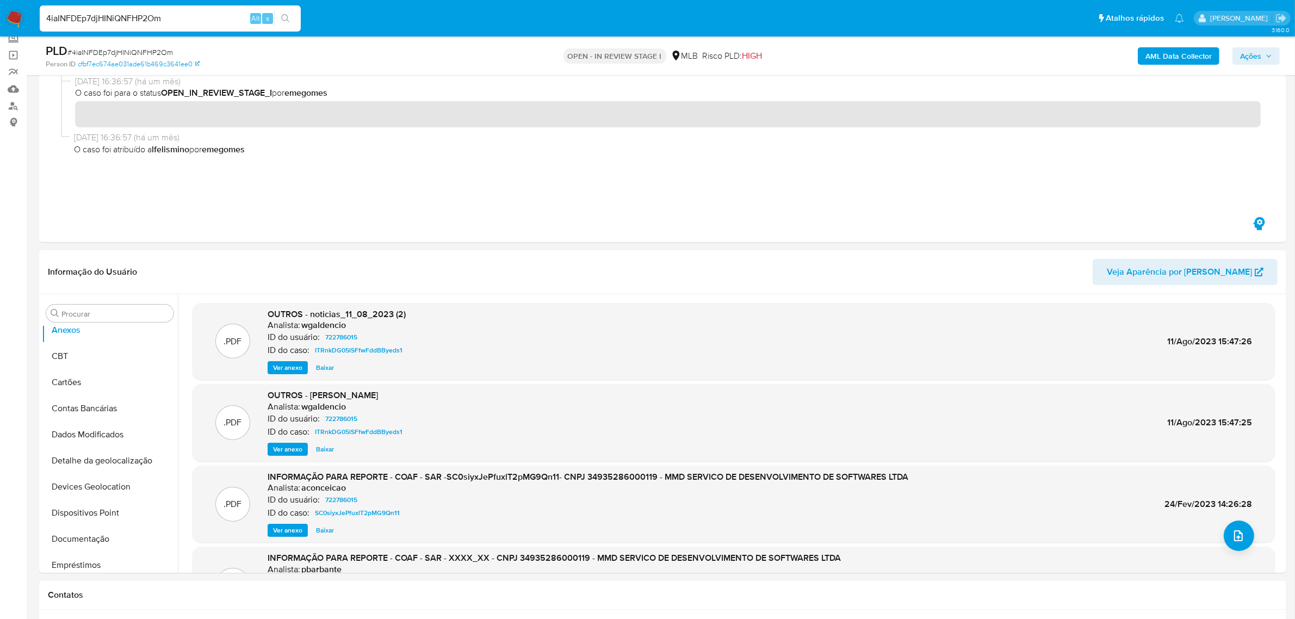
click at [134, 13] on input "4iaINFDEp7djHINiQNFHP2Om" at bounding box center [170, 18] width 261 height 14
paste input "YZo5nqolaFkp6Nf5T7g3FDI5"
type input "YZo5nqolaFkp6Nf5T7g3FDI5"
click at [286, 26] on button "search-icon" at bounding box center [285, 18] width 22 height 15
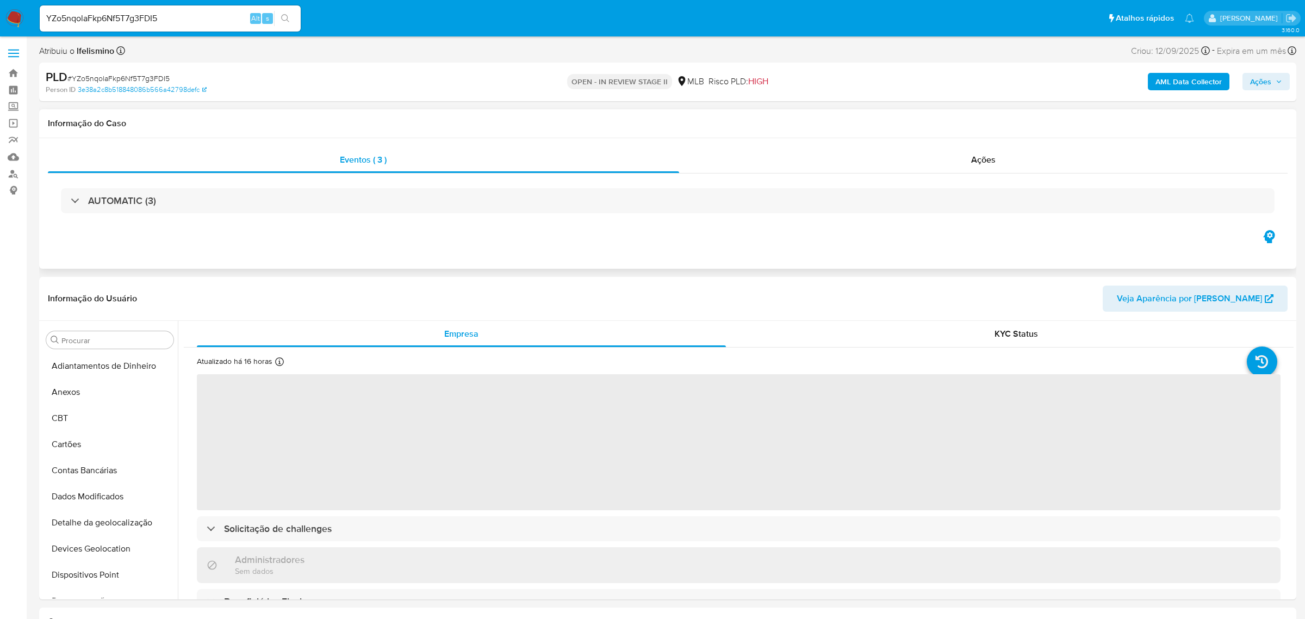
select select "10"
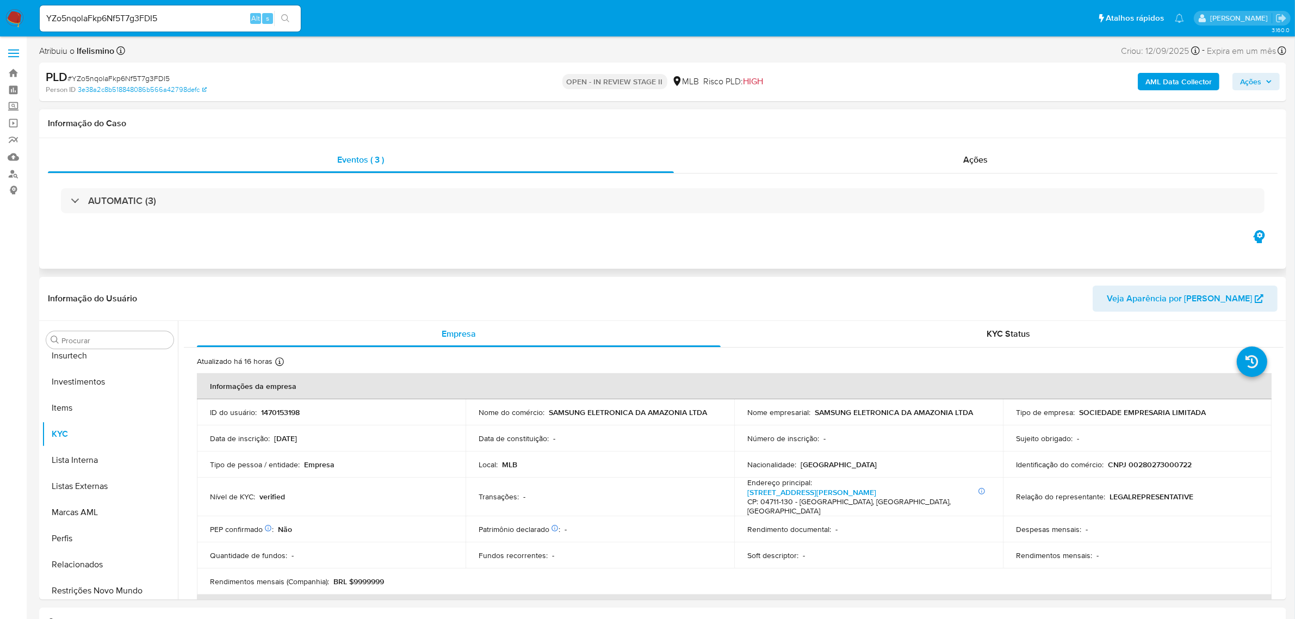
scroll to position [511, 0]
click at [958, 166] on div "Ações" at bounding box center [976, 160] width 604 height 26
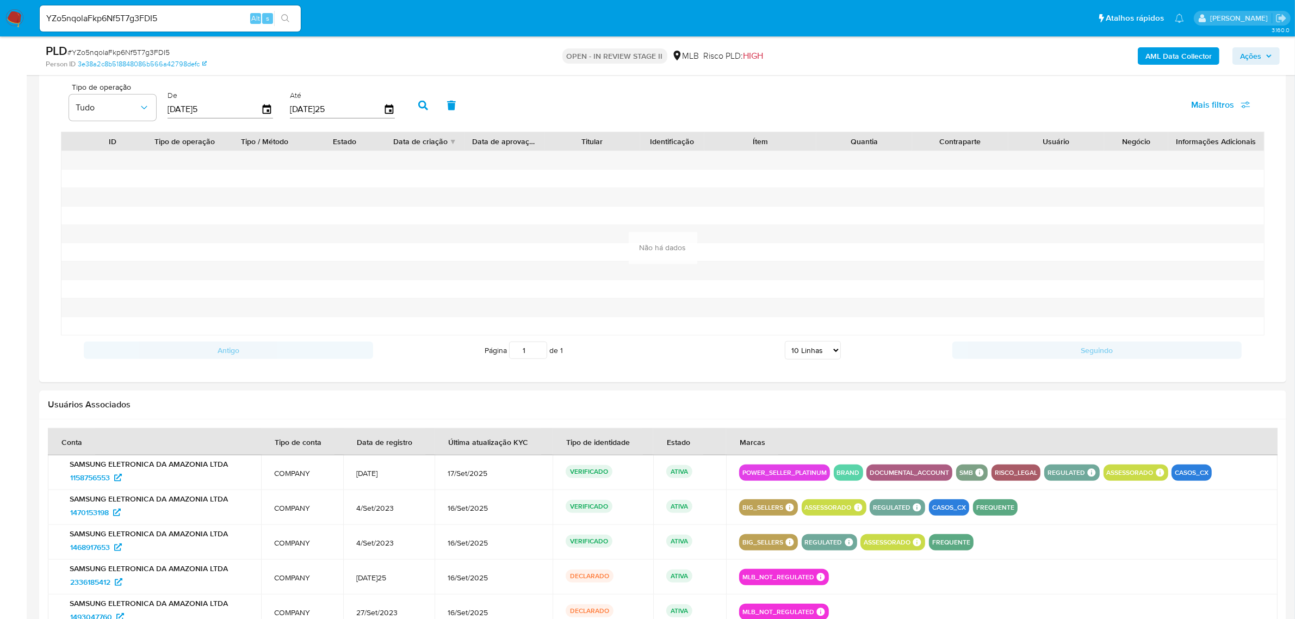
scroll to position [884, 0]
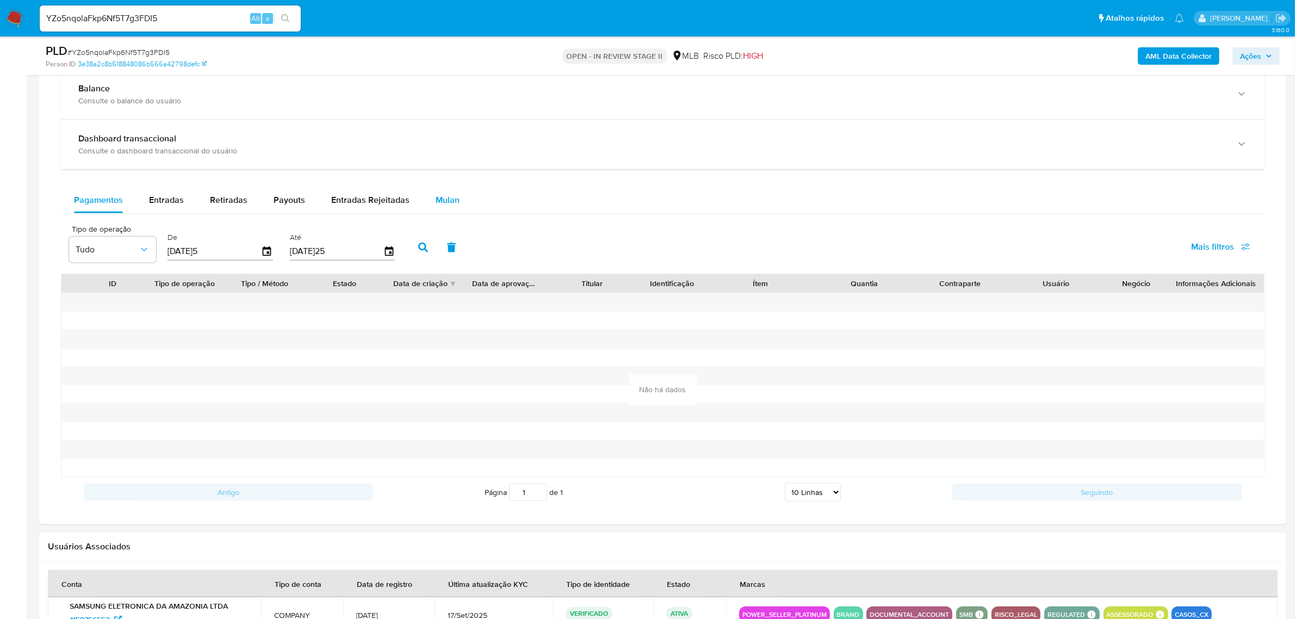
click at [436, 200] on span "Mulan" at bounding box center [448, 200] width 24 height 13
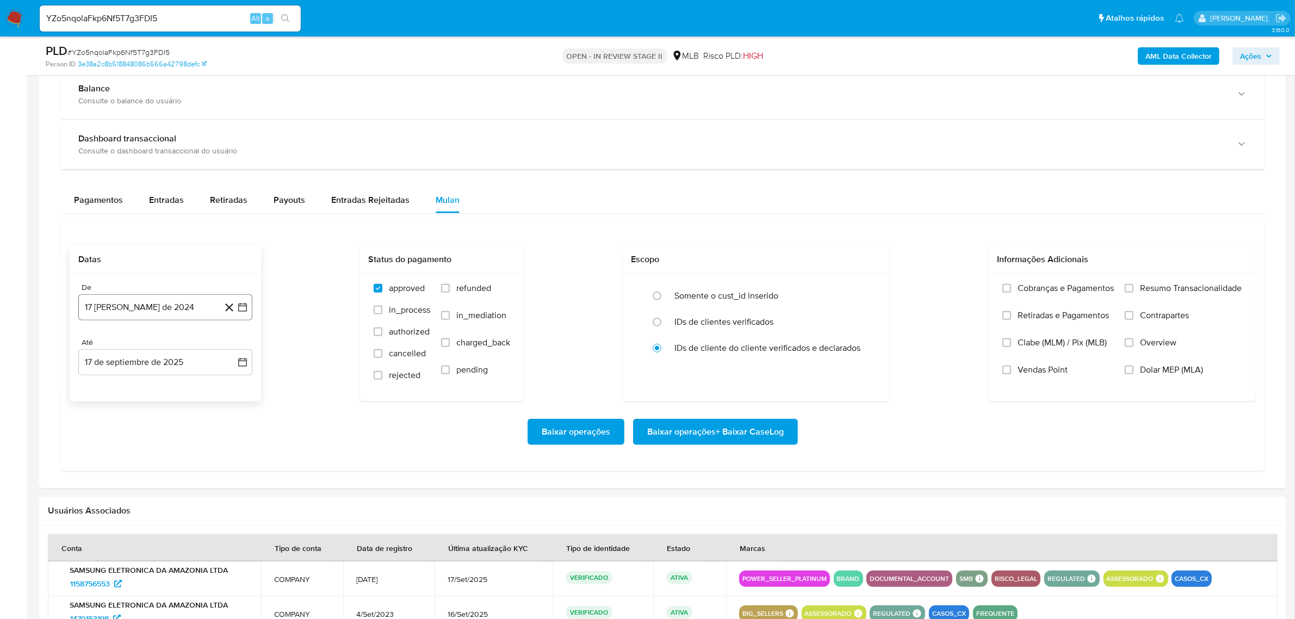
click at [154, 321] on div "De 17 de agosto de 2024 17-08-2024 Até 17 de septiembre de 2025 17-09-2025" at bounding box center [165, 337] width 191 height 127
click at [158, 314] on button "17 [PERSON_NAME] de 2024" at bounding box center [165, 307] width 174 height 26
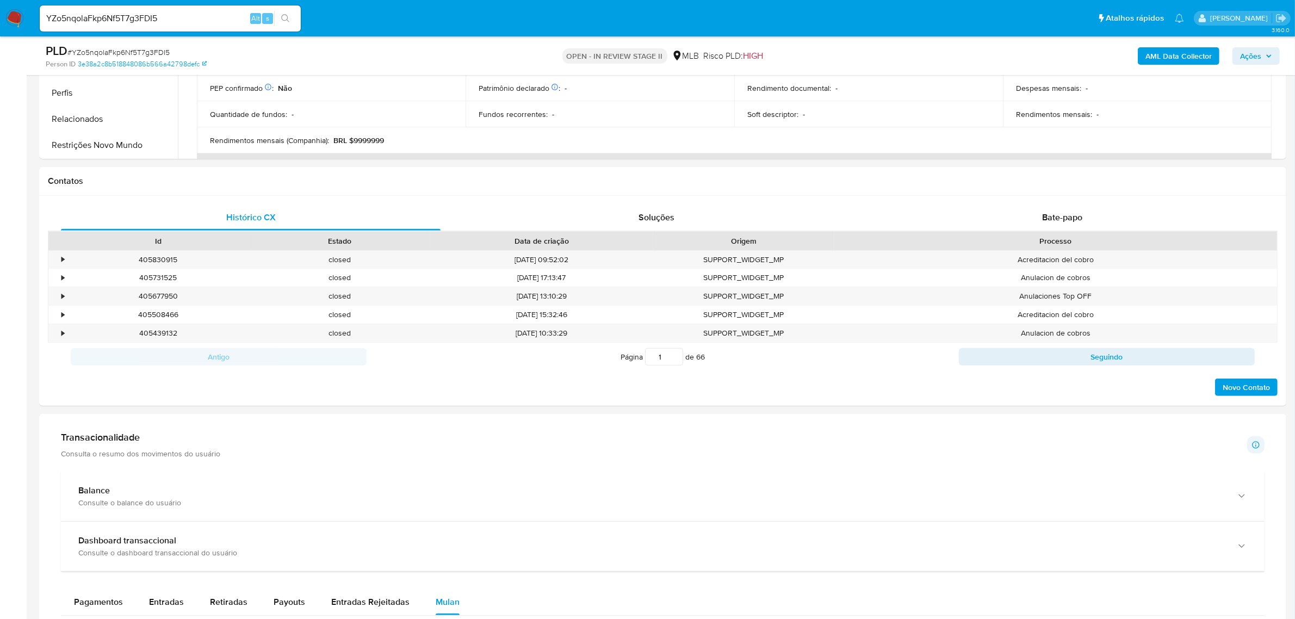
scroll to position [816, 0]
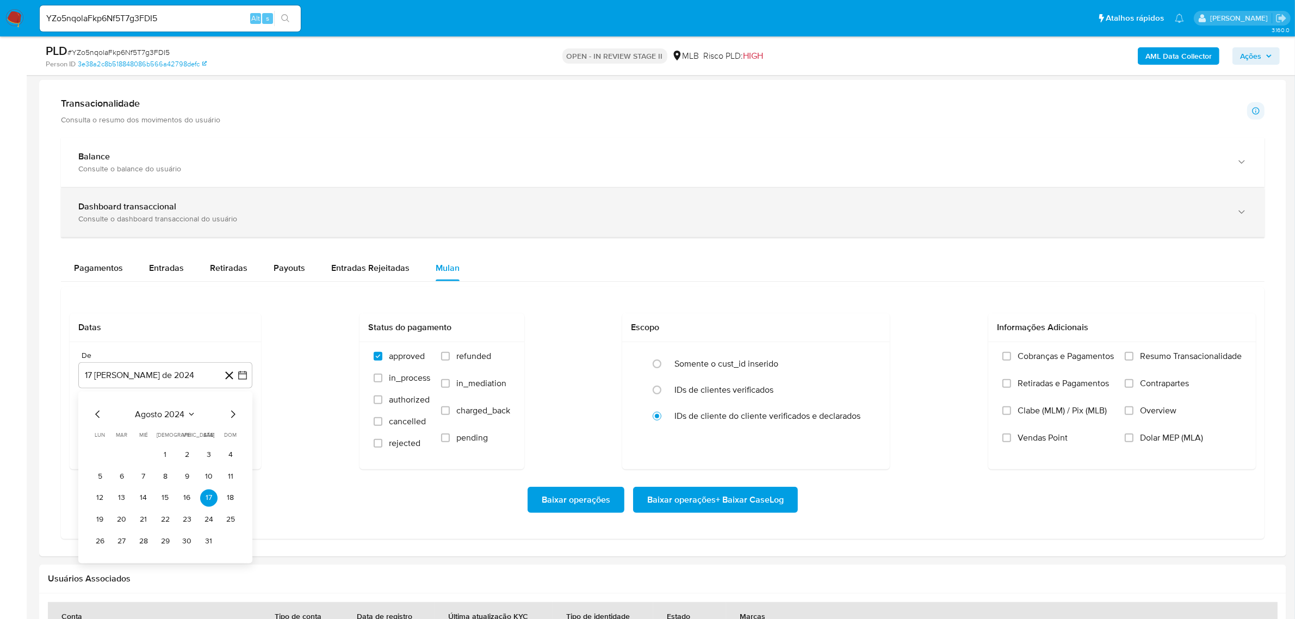
click at [246, 226] on div "Dashboard transaccional Consulte o dashboard transaccional do usuário" at bounding box center [663, 212] width 1204 height 49
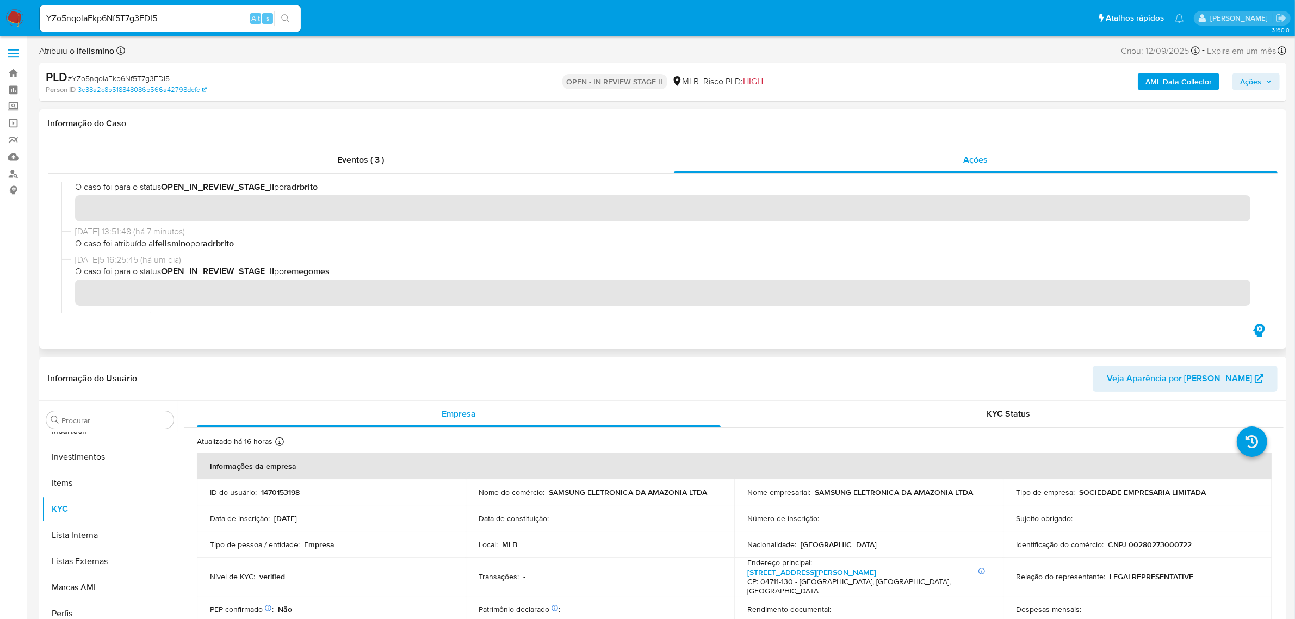
scroll to position [0, 0]
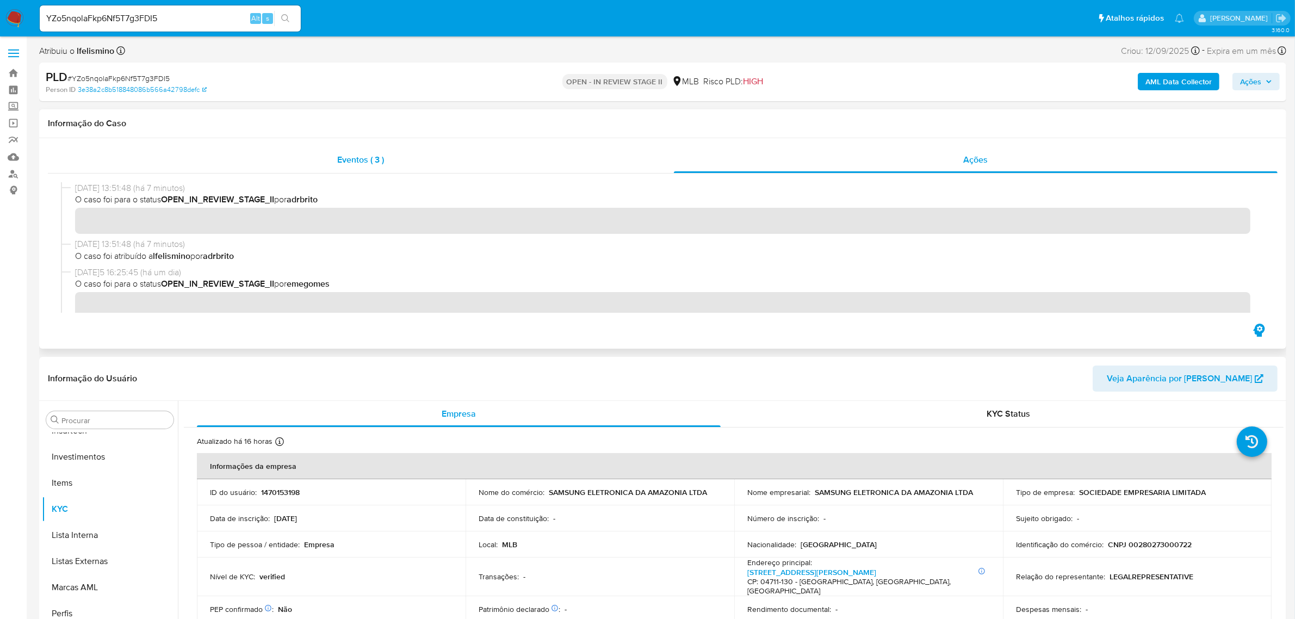
click at [356, 162] on span "Eventos ( 3 )" at bounding box center [361, 159] width 47 height 13
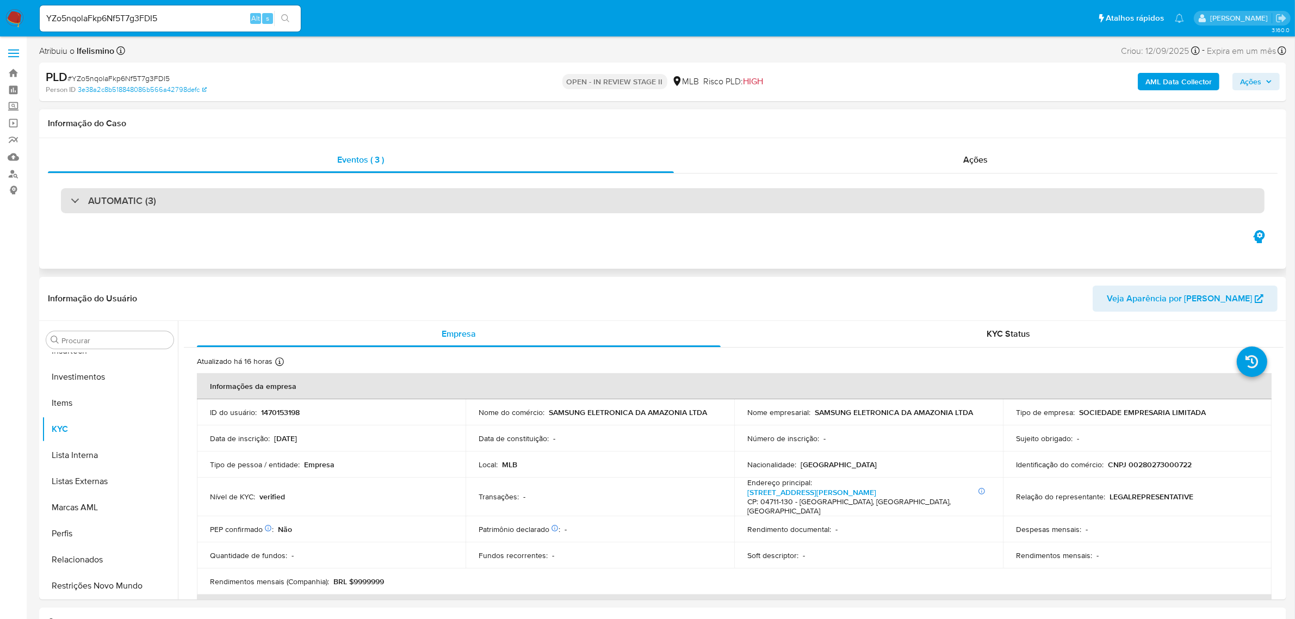
click at [246, 199] on div "AUTOMATIC (3)" at bounding box center [663, 200] width 1204 height 25
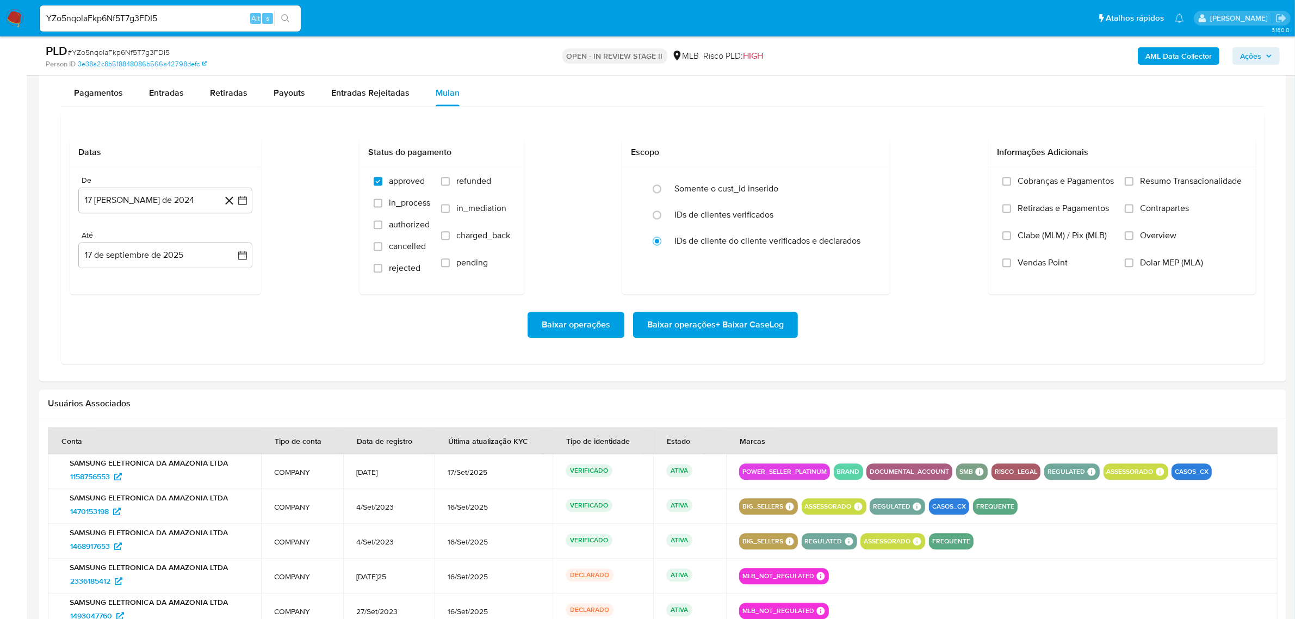
scroll to position [2923, 0]
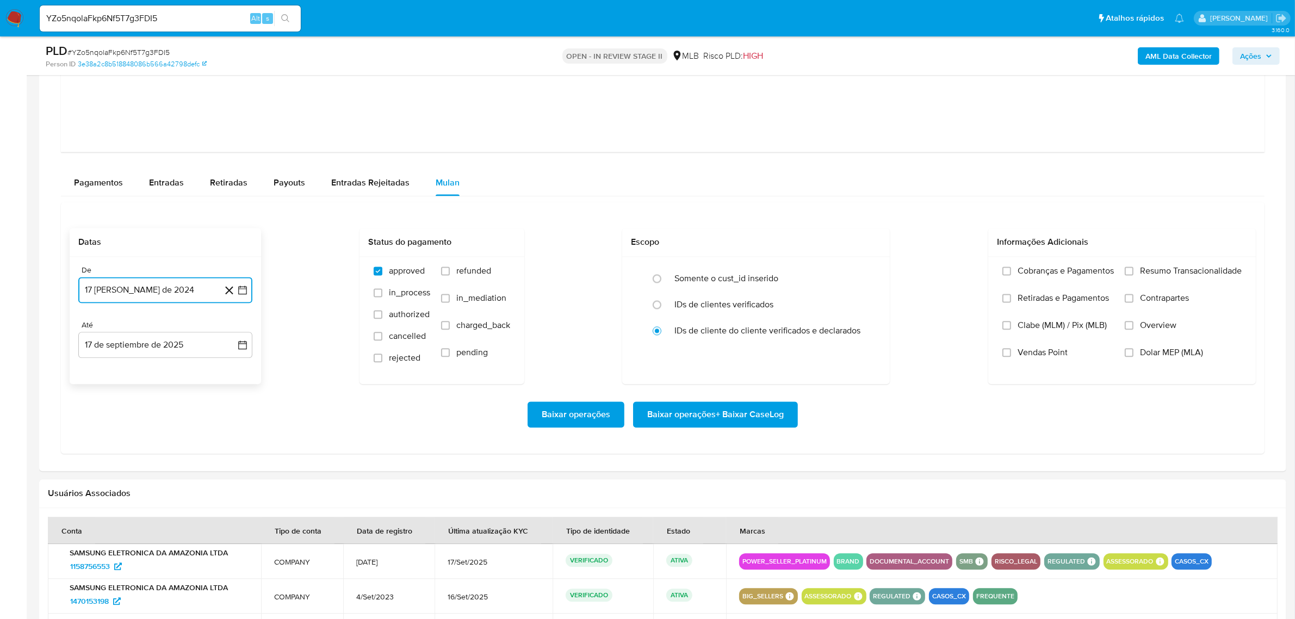
click at [166, 288] on button "17 de agosto de 2024" at bounding box center [165, 290] width 174 height 26
click at [150, 333] on span "agosto 2024" at bounding box center [159, 328] width 49 height 11
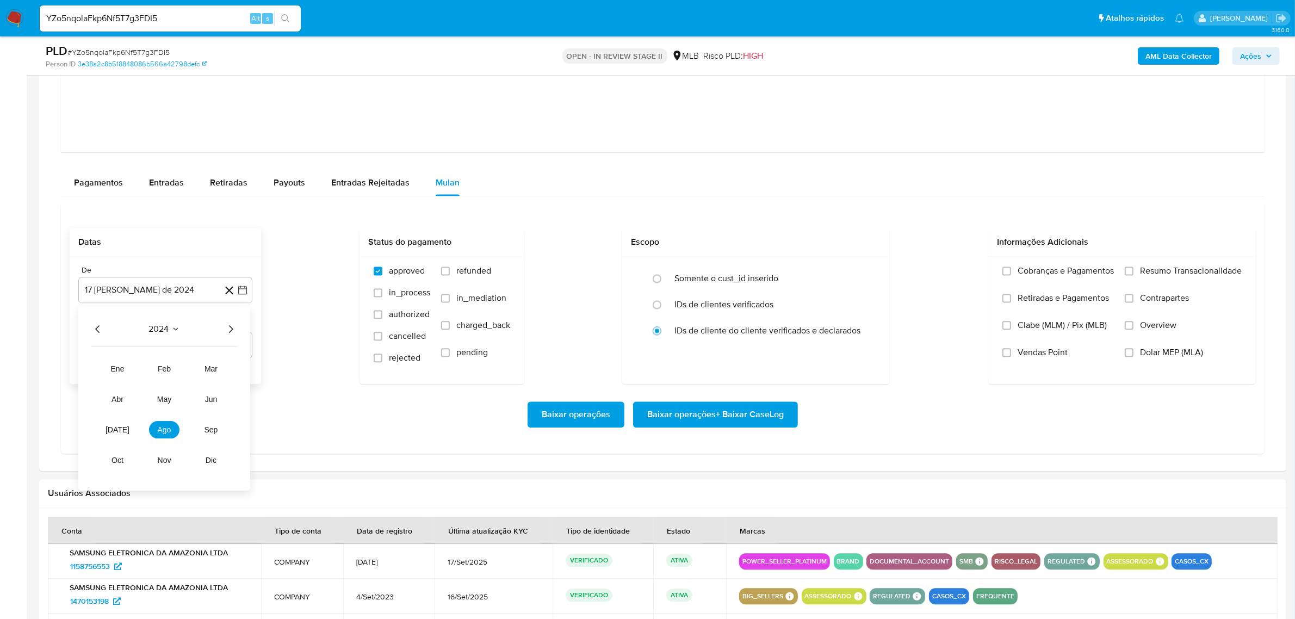
click at [227, 332] on icon "Año siguiente" at bounding box center [230, 328] width 13 height 13
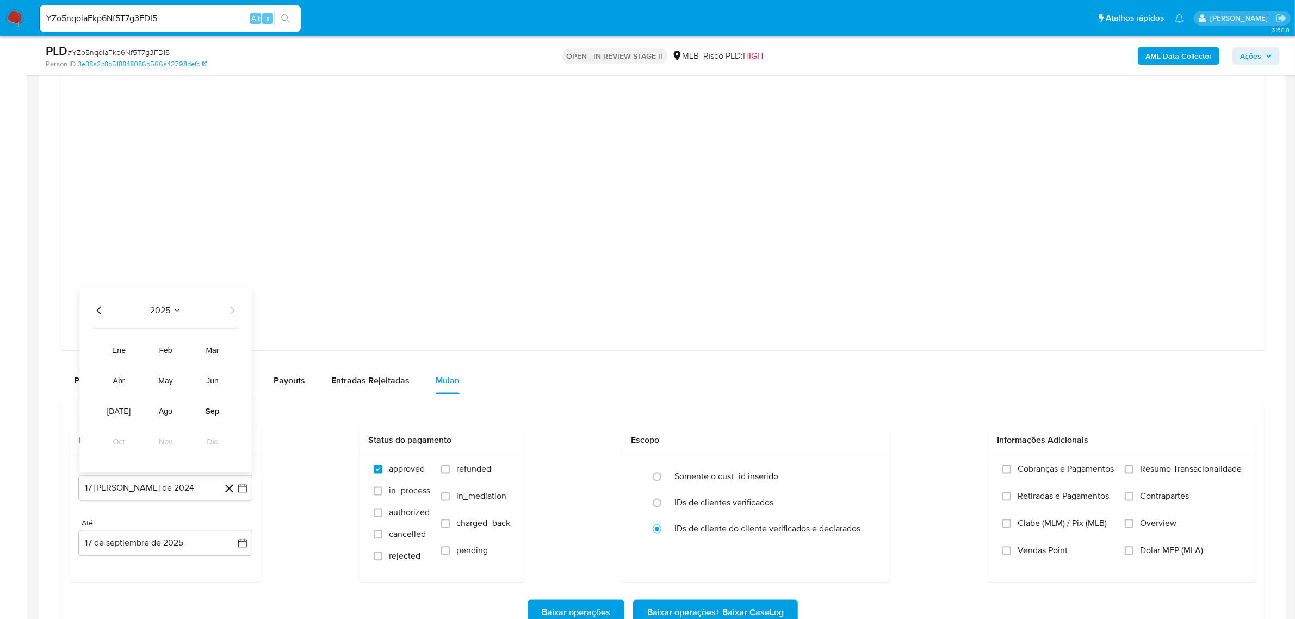
scroll to position [2855, 0]
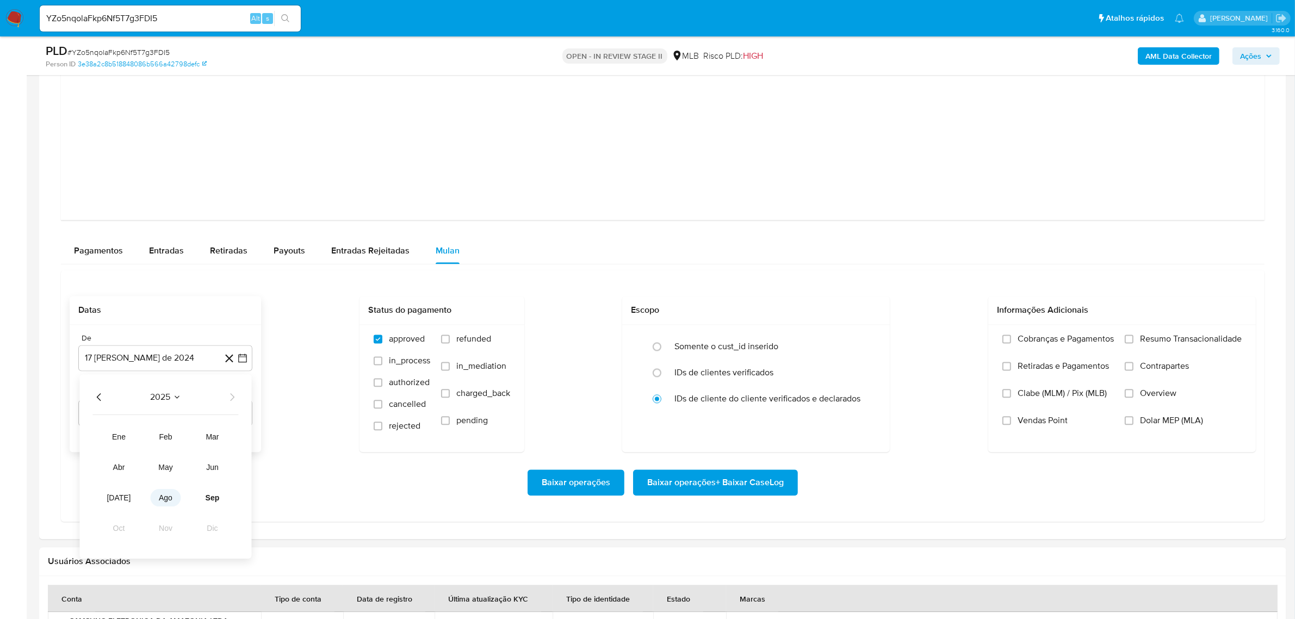
click at [159, 498] on span "ago" at bounding box center [166, 497] width 14 height 9
click at [188, 441] on button "1" at bounding box center [186, 436] width 17 height 17
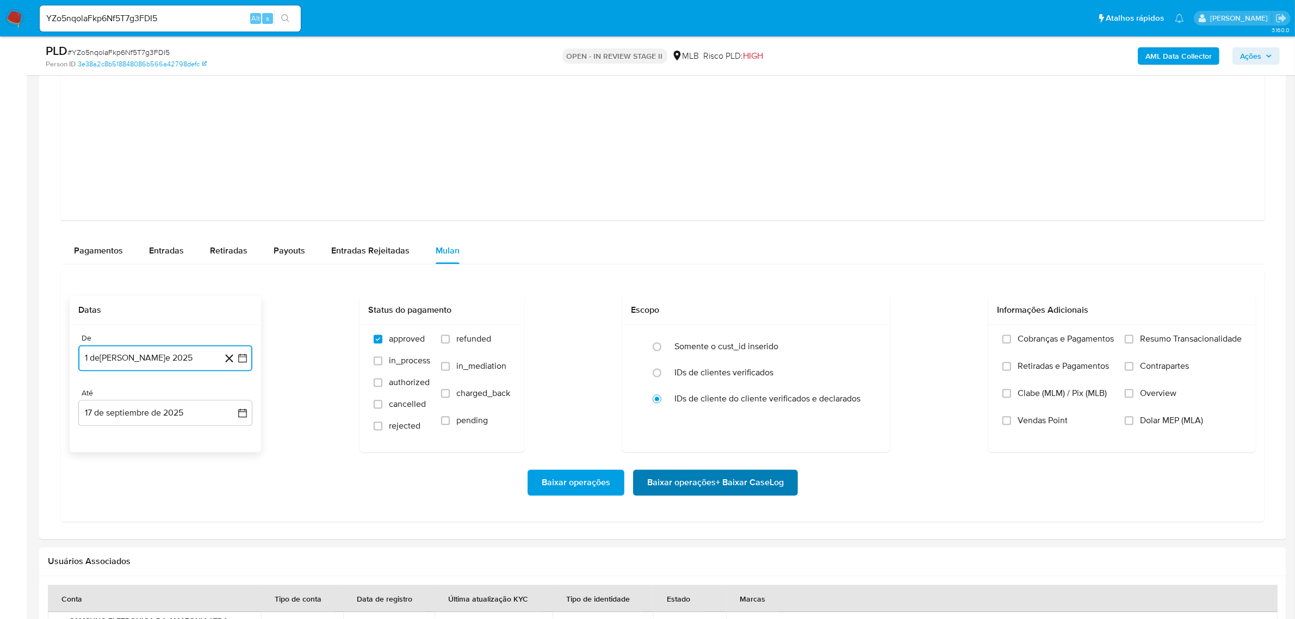
click at [647, 485] on span "Baixar operações + Baixar CaseLog" at bounding box center [715, 482] width 137 height 24
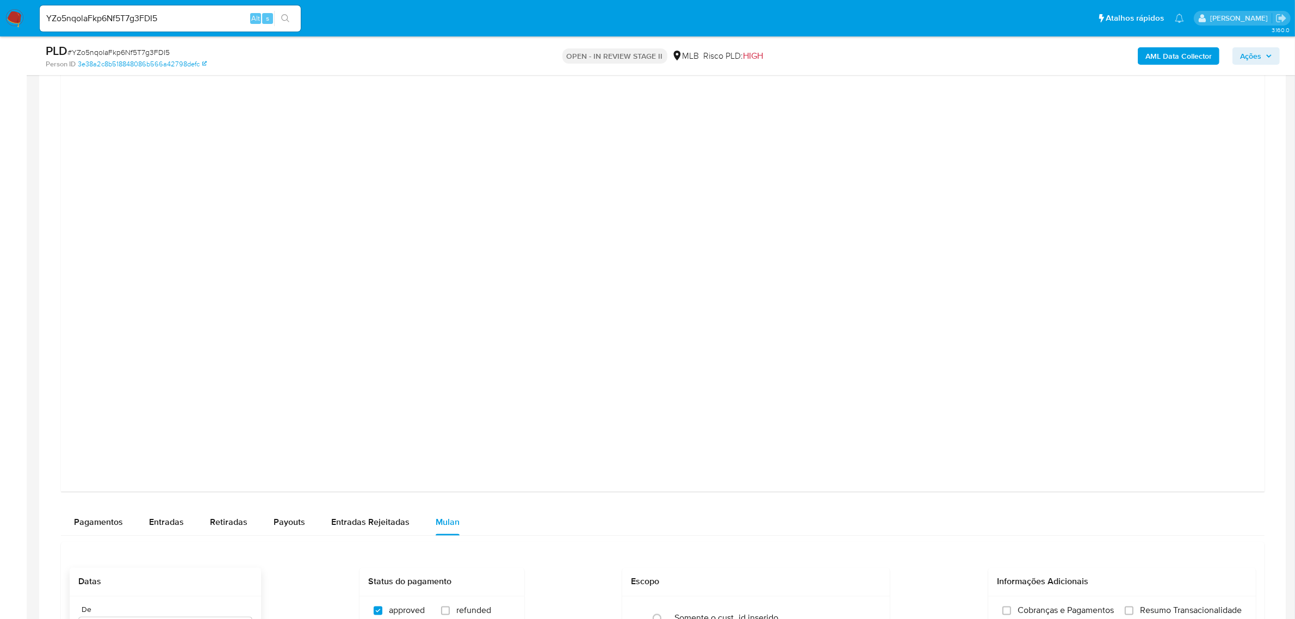
scroll to position [2311, 0]
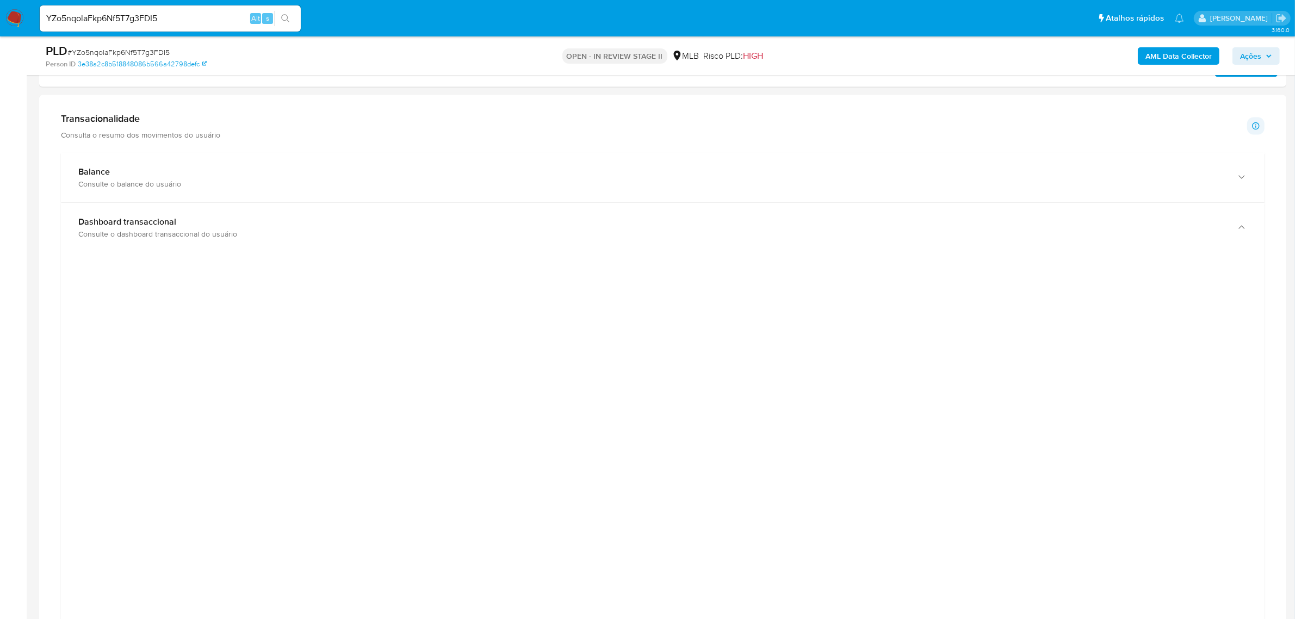
click at [171, 17] on input "YZo5nqolaFkp6Nf5T7g3FDI5" at bounding box center [170, 18] width 261 height 14
paste input "HmyB2HLwgJ0Wso2dXMqvn2kU"
type input "HmyB2HLwgJ0Wso2dXMqvn2kU"
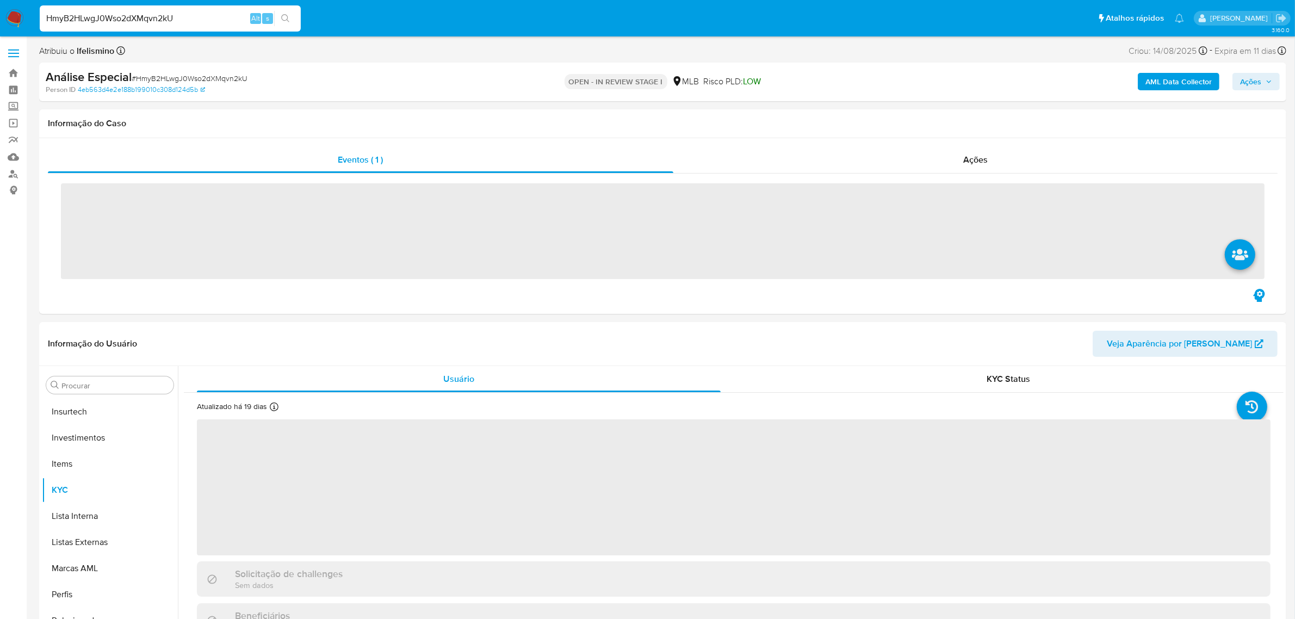
scroll to position [511, 0]
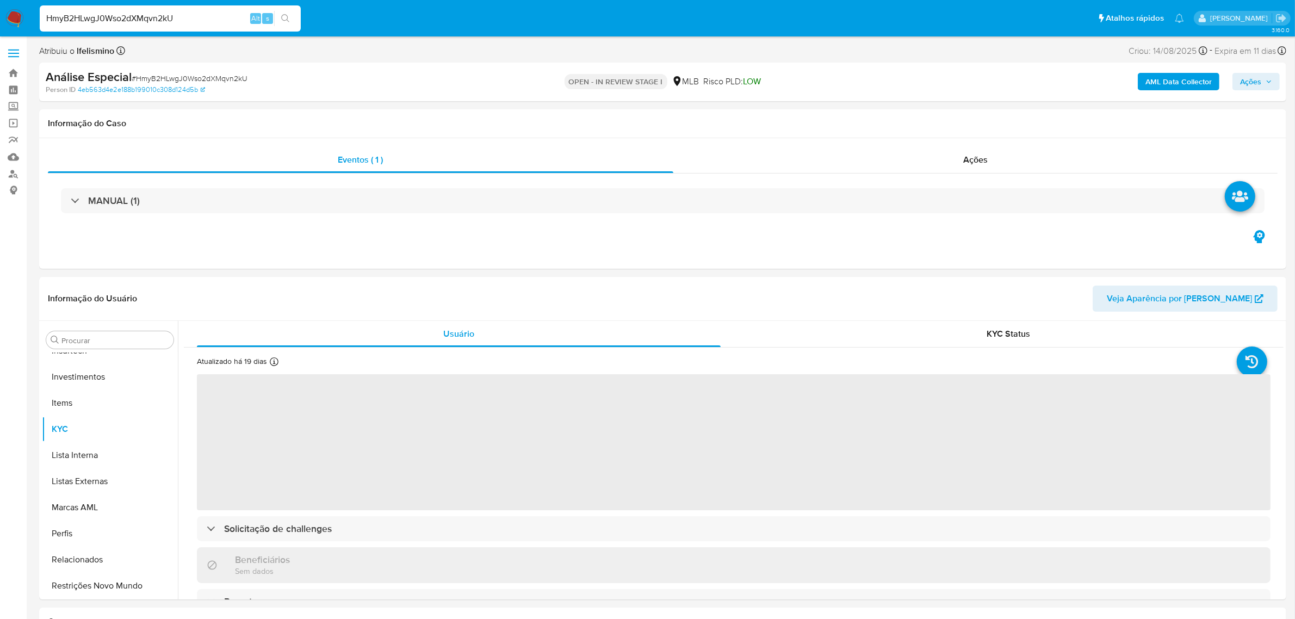
select select "10"
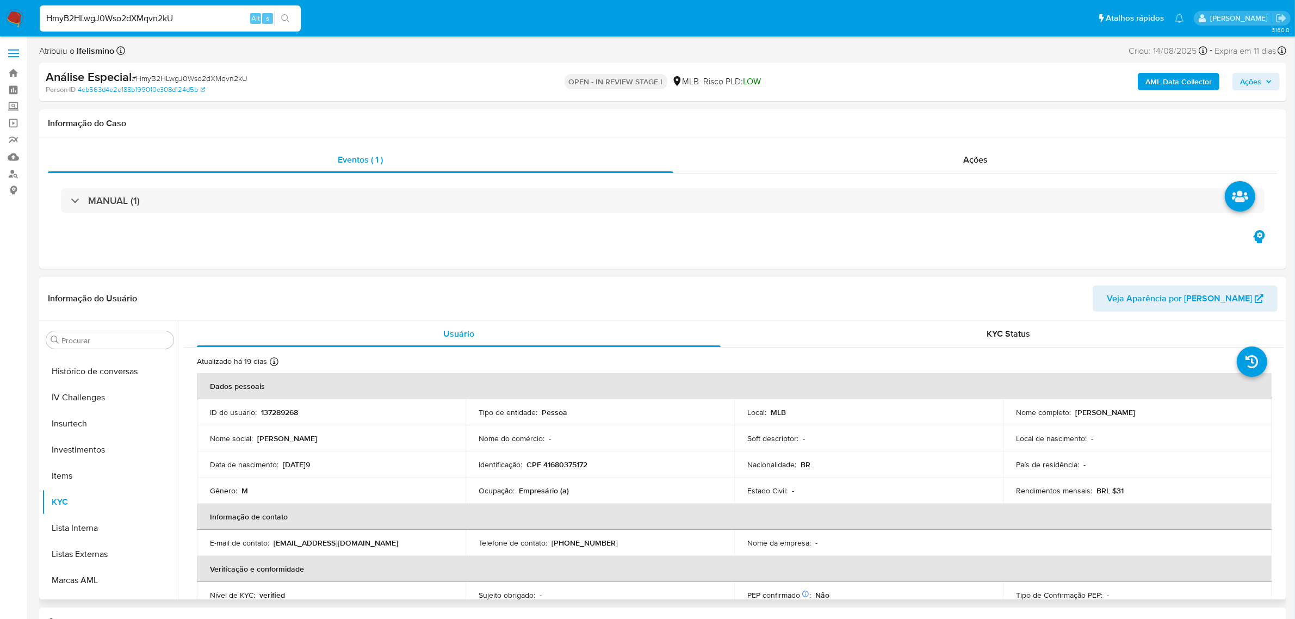
scroll to position [307, 0]
click at [94, 417] on button "Geral" at bounding box center [105, 424] width 127 height 26
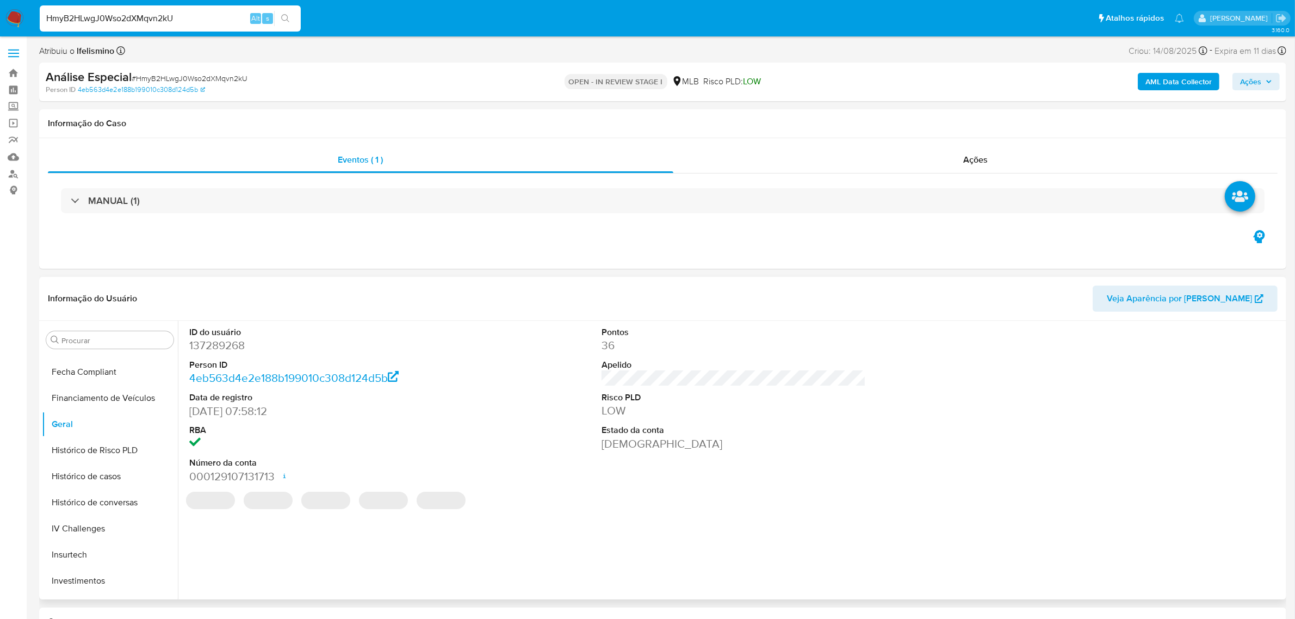
click at [231, 343] on dd "137289268" at bounding box center [321, 345] width 264 height 15
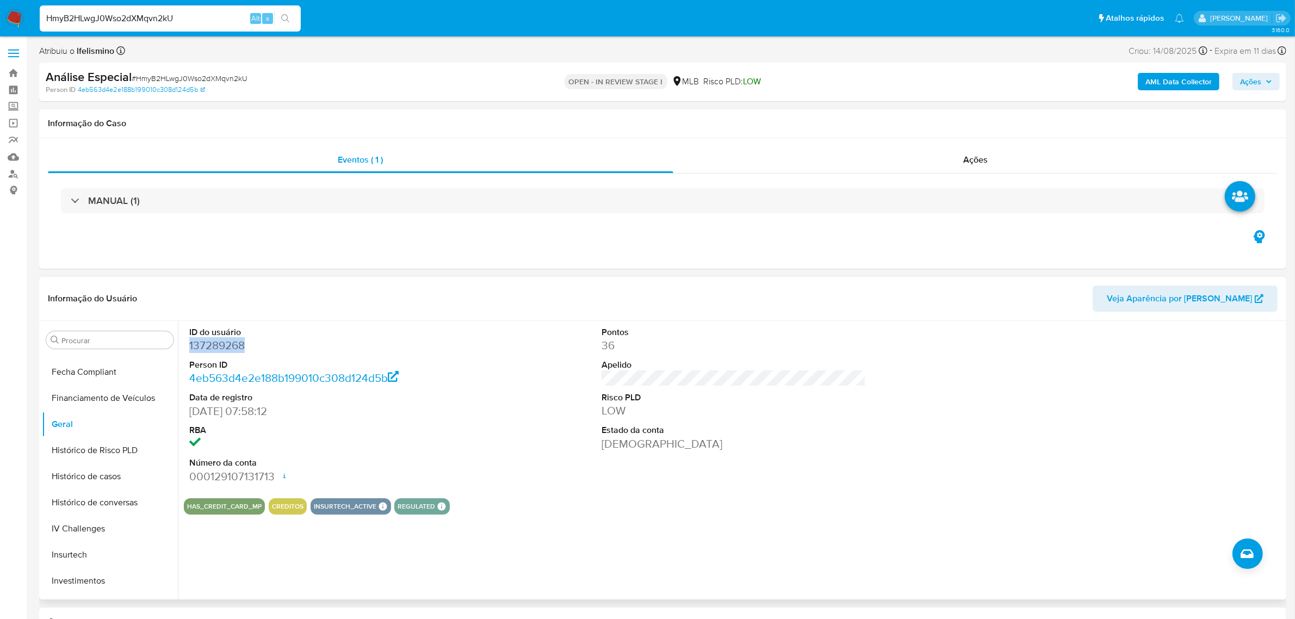
copy dd "137289268"
click at [121, 397] on button "Anexos" at bounding box center [105, 392] width 127 height 26
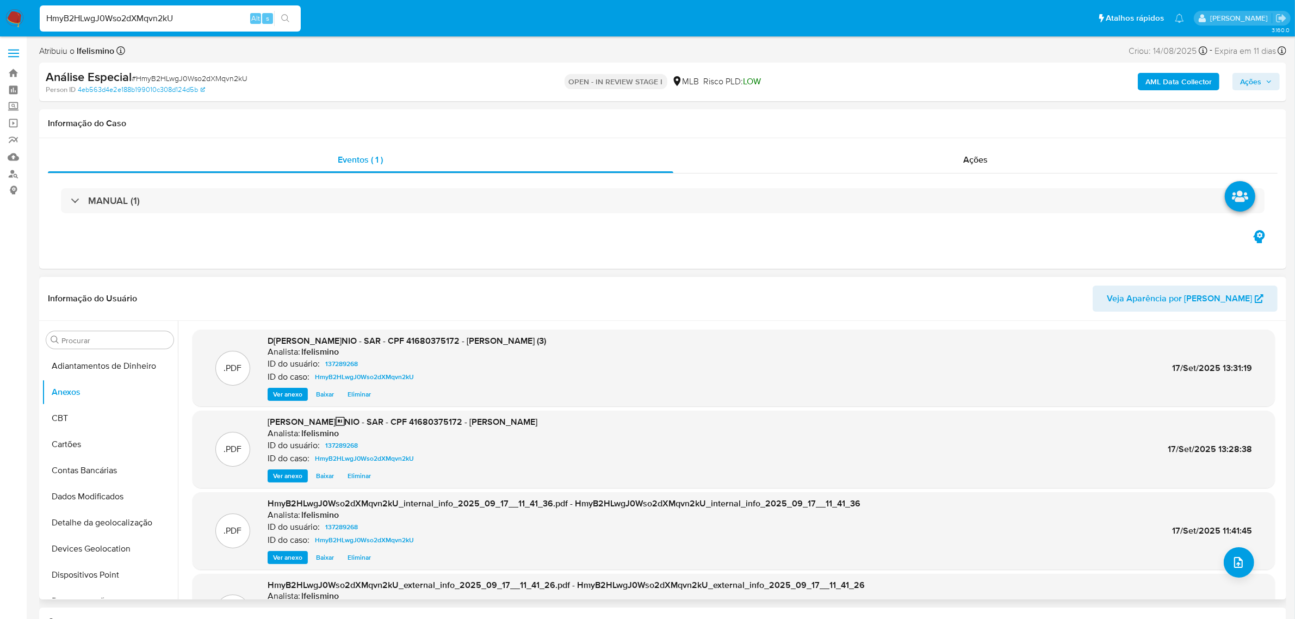
click at [348, 390] on span "Eliminar" at bounding box center [359, 394] width 23 height 11
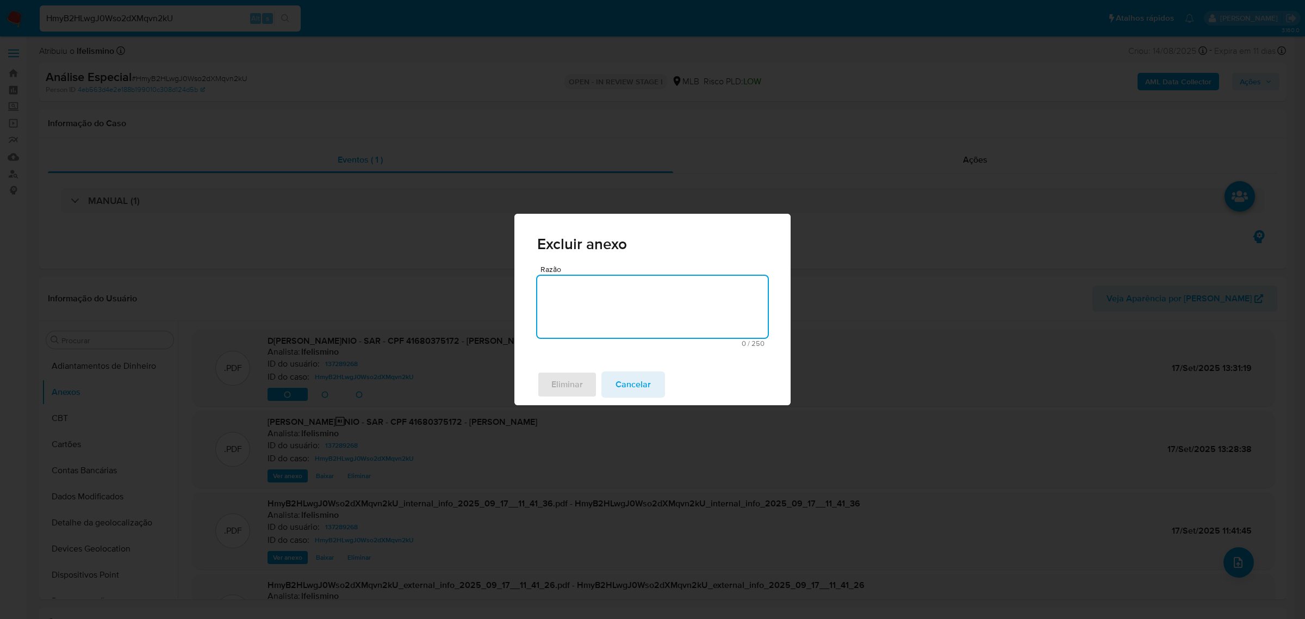
click at [592, 315] on textarea "Razão" at bounding box center [652, 307] width 231 height 62
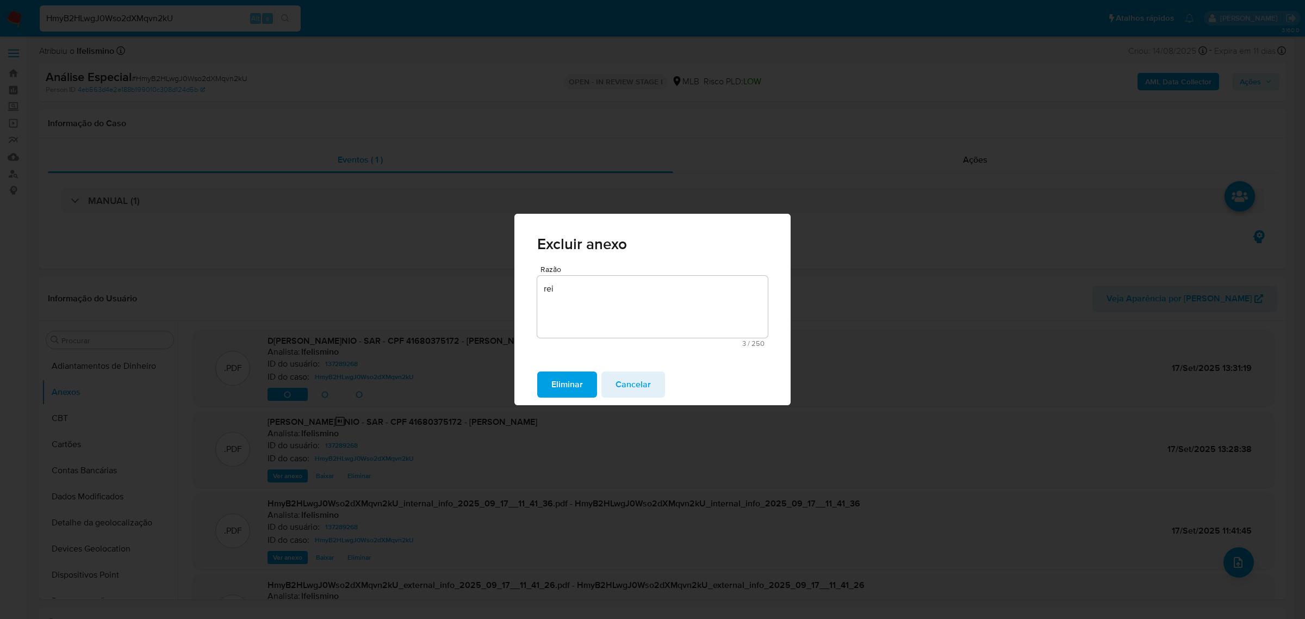
click at [599, 300] on textarea "rei" at bounding box center [652, 307] width 231 height 62
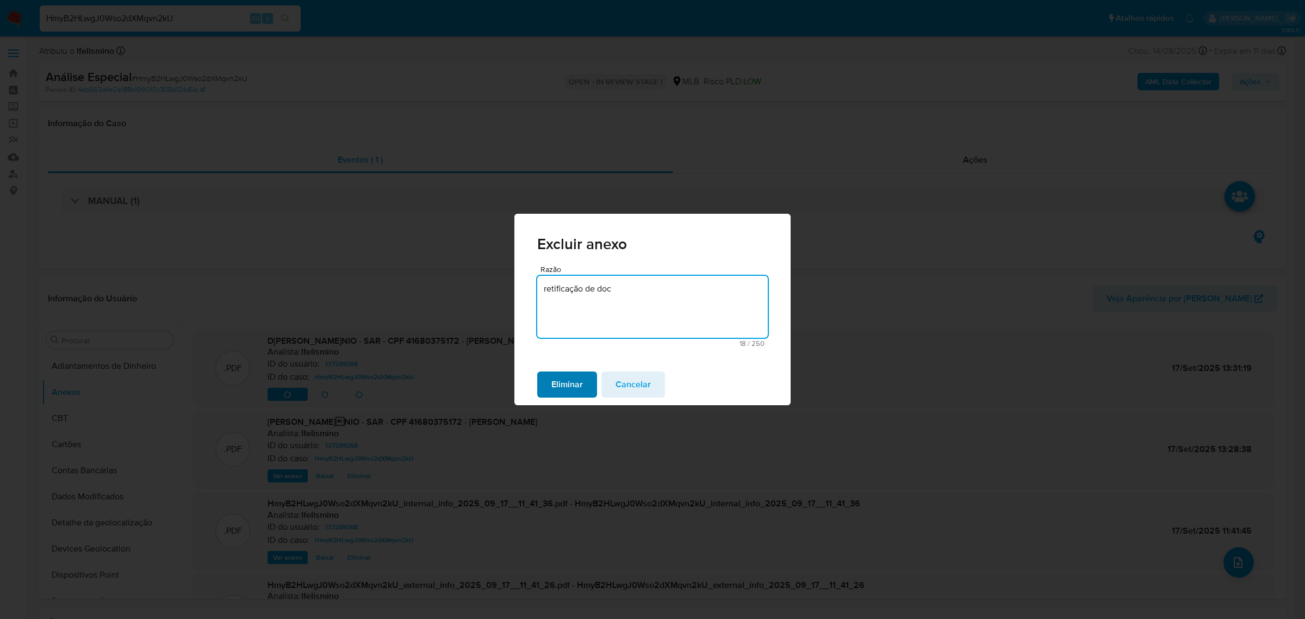
type textarea "retificação de doc"
click at [547, 384] on button "Eliminar" at bounding box center [567, 384] width 60 height 26
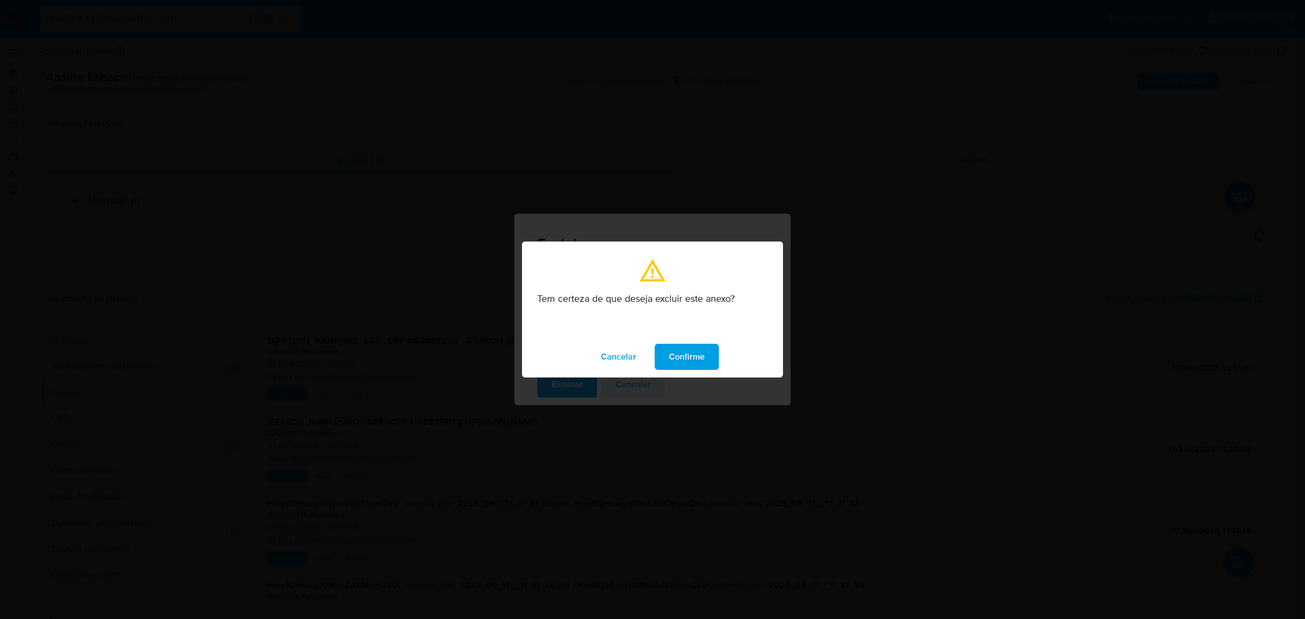
click at [689, 357] on span "Confirme" at bounding box center [687, 357] width 36 height 24
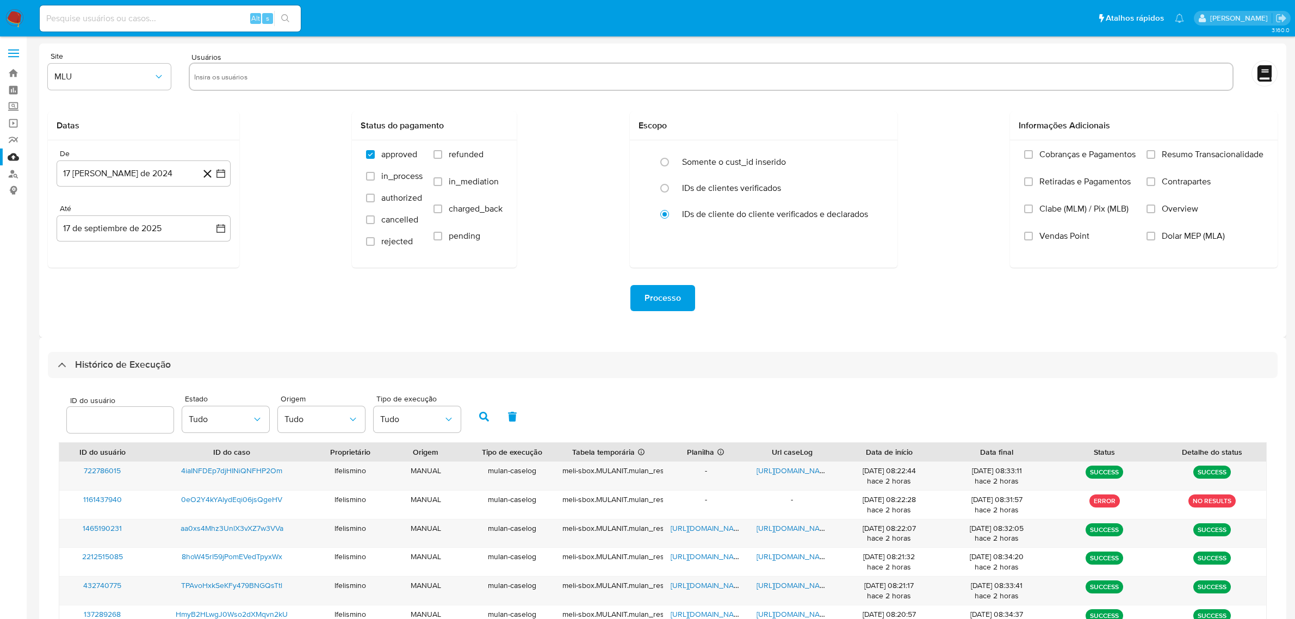
select select "10"
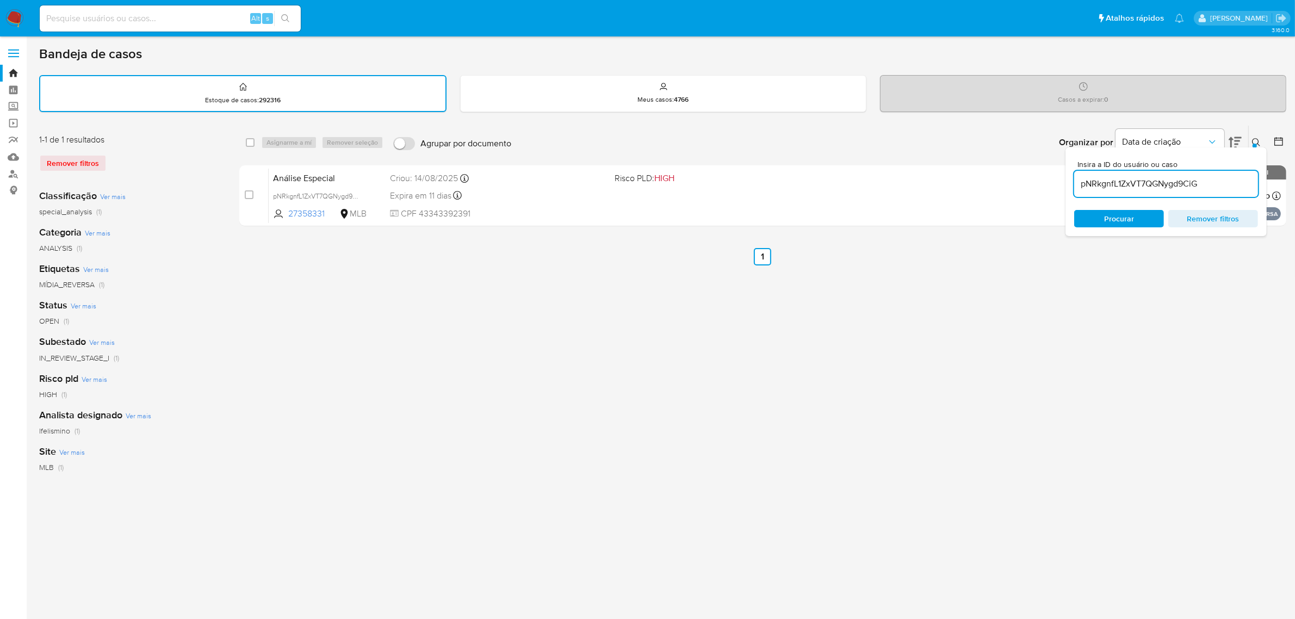
click at [11, 13] on img at bounding box center [14, 18] width 18 height 18
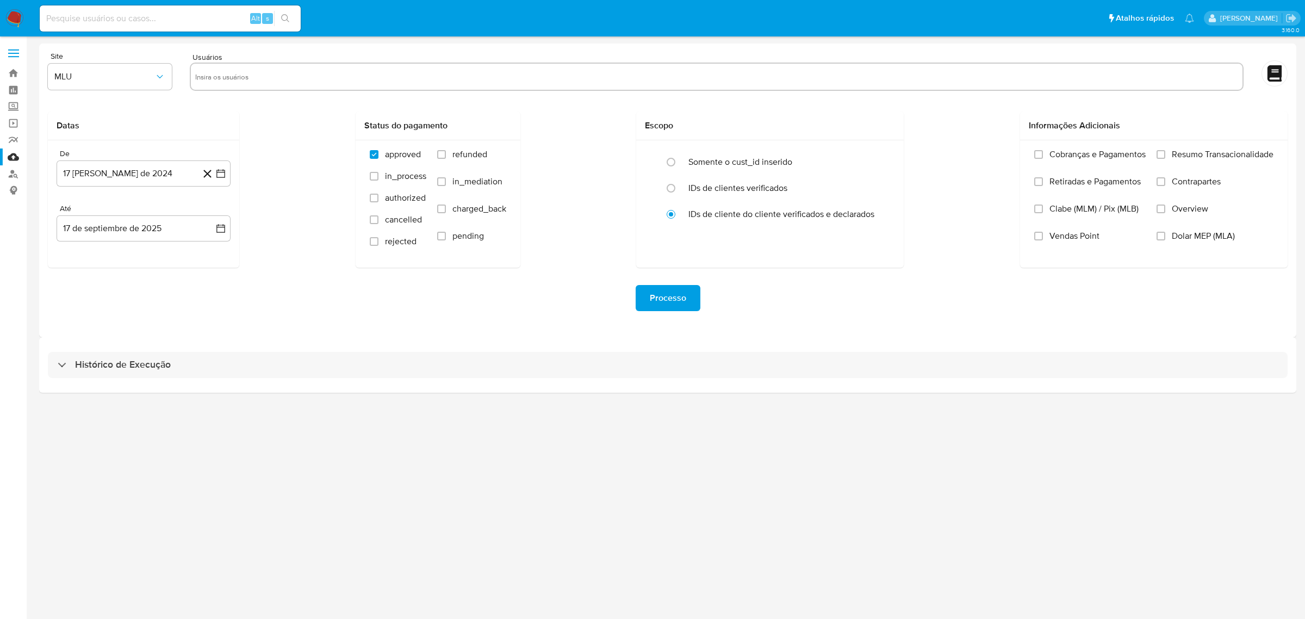
click at [283, 391] on div "Histórico de Execução" at bounding box center [667, 364] width 1257 height 55
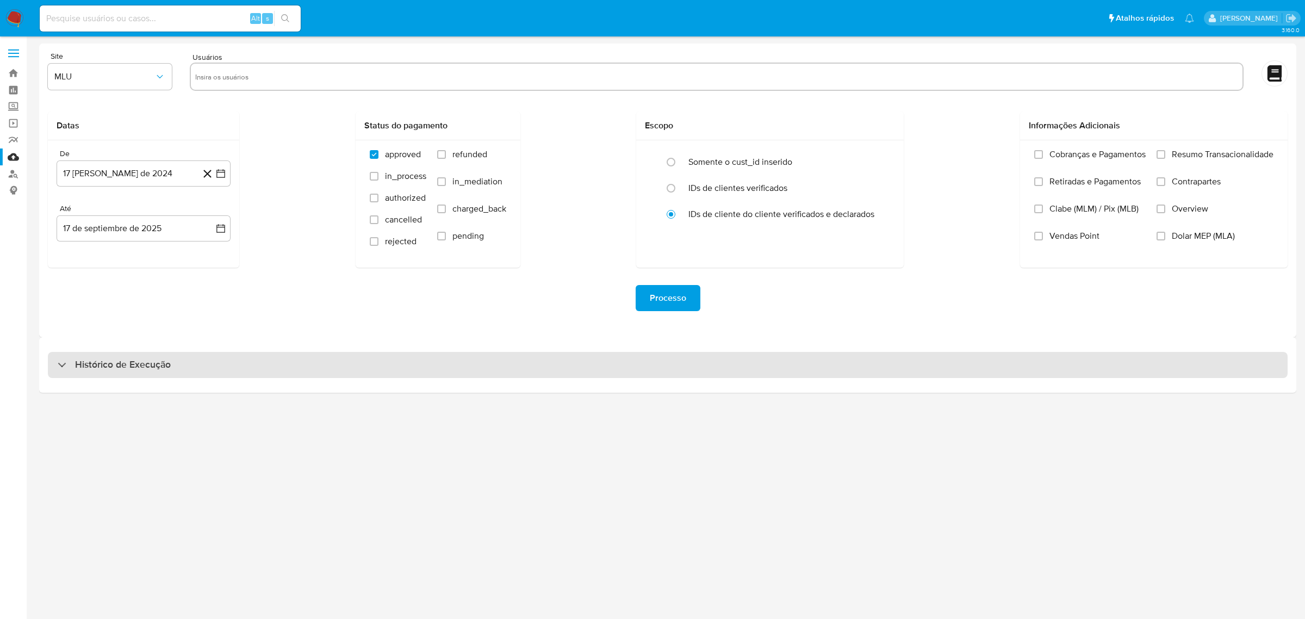
click at [297, 365] on div "Histórico de Execução" at bounding box center [668, 365] width 1240 height 26
select select "10"
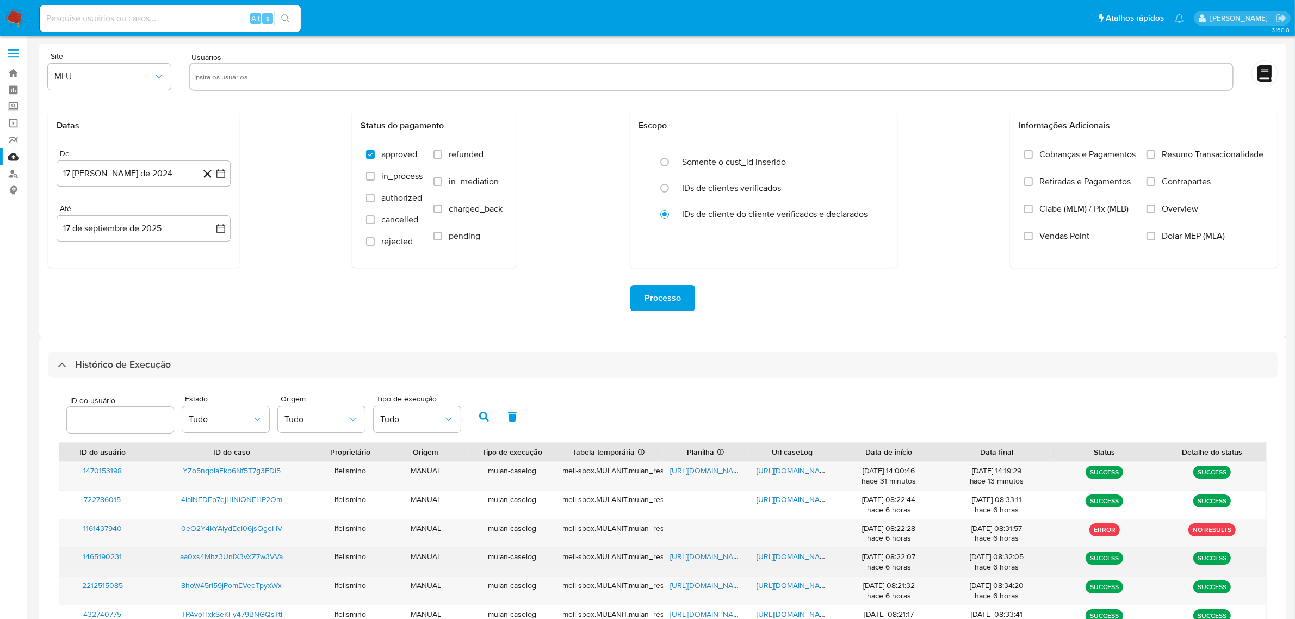
scroll to position [231, 0]
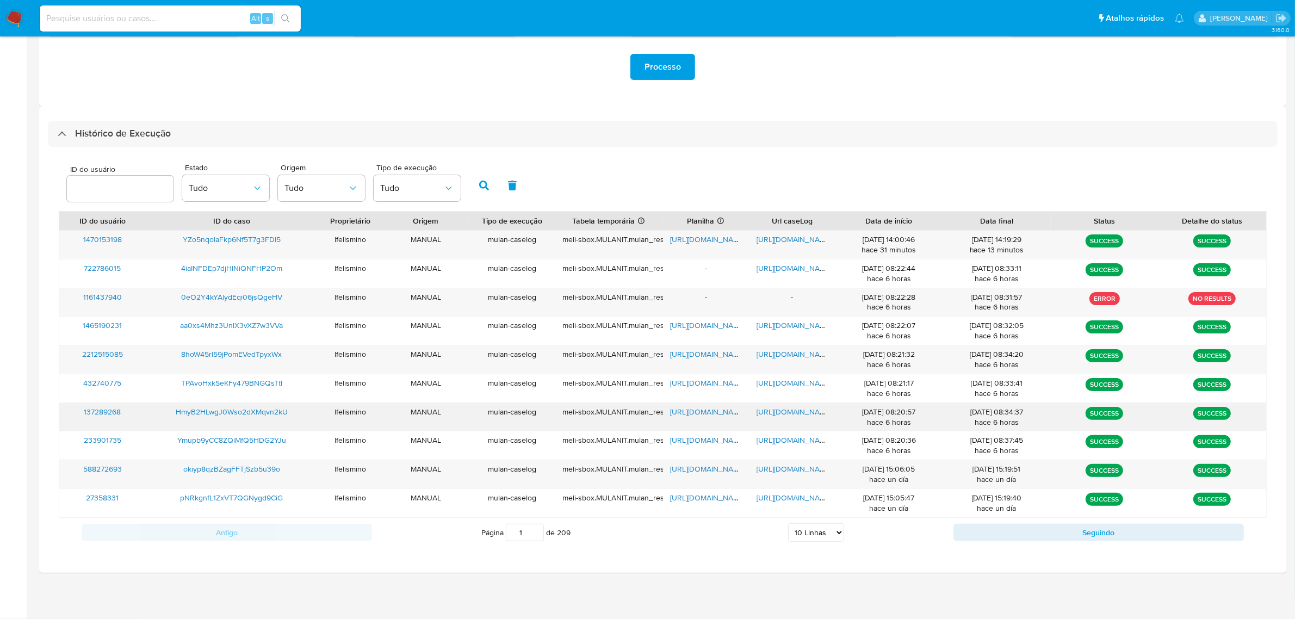
click at [789, 412] on span "https://docs.google.com/document/d/1OSSJnhASpQdgqUI1ZuJVy7pyk0hDFDnnwXM7sv4myB4…" at bounding box center [794, 411] width 75 height 11
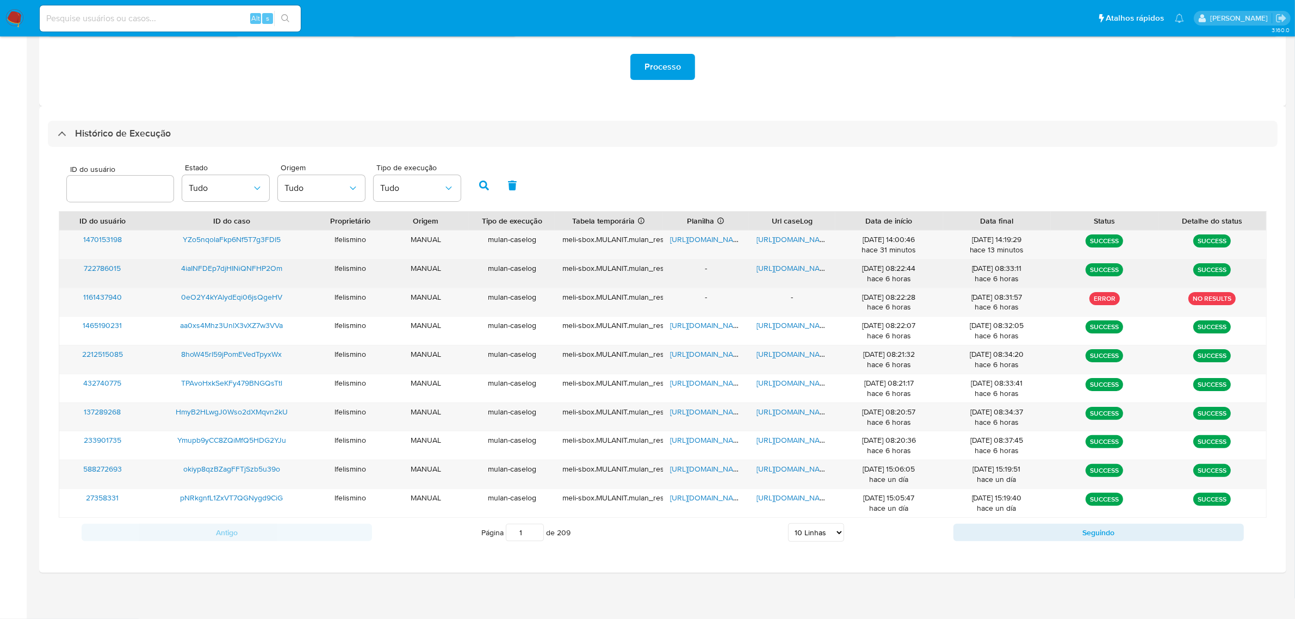
click at [784, 272] on span "https://docs.google.com/document/d/1Dke06JOIOm9GV1oaSl3BL56g6OUjO5rJjvF8s_qngTo…" at bounding box center [794, 268] width 75 height 11
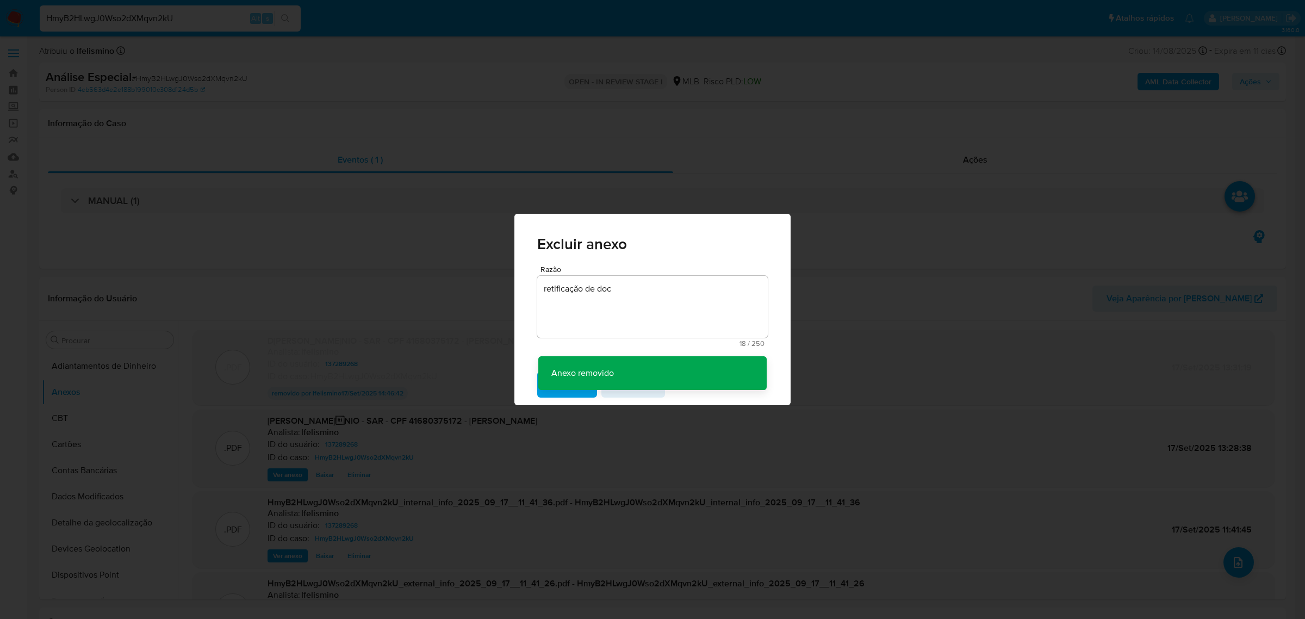
select select "10"
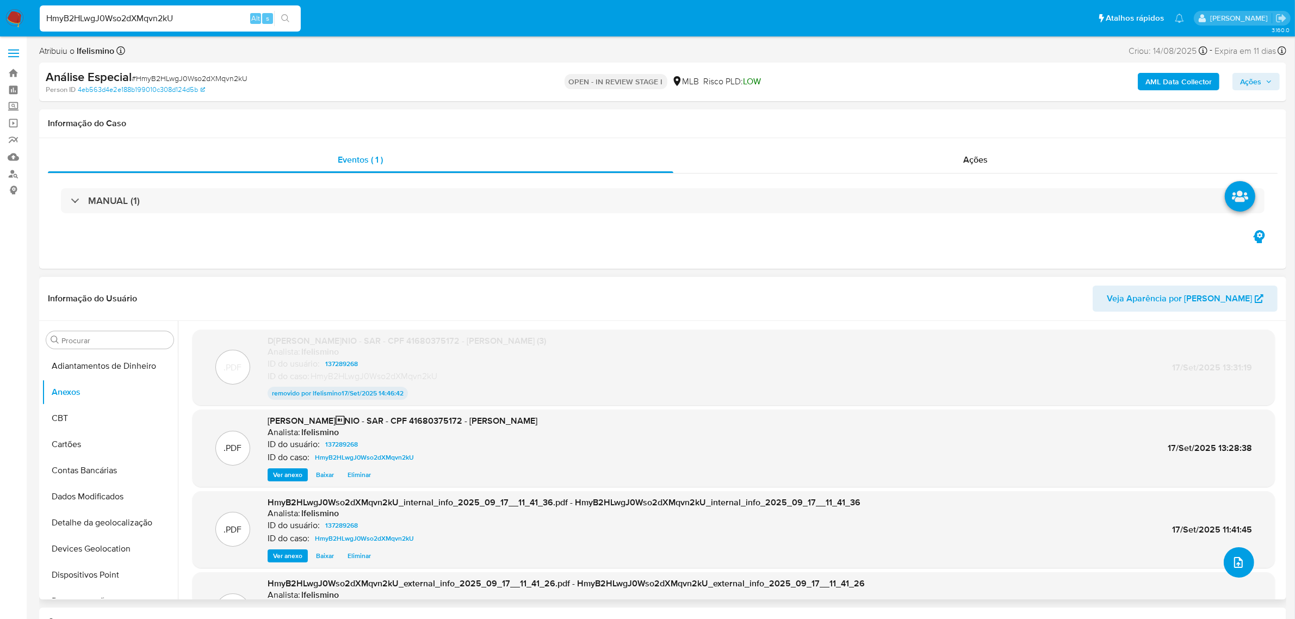
drag, startPoint x: 1225, startPoint y: 556, endPoint x: 1230, endPoint y: 564, distance: 9.8
click at [1230, 564] on button "upload-file" at bounding box center [1239, 562] width 30 height 30
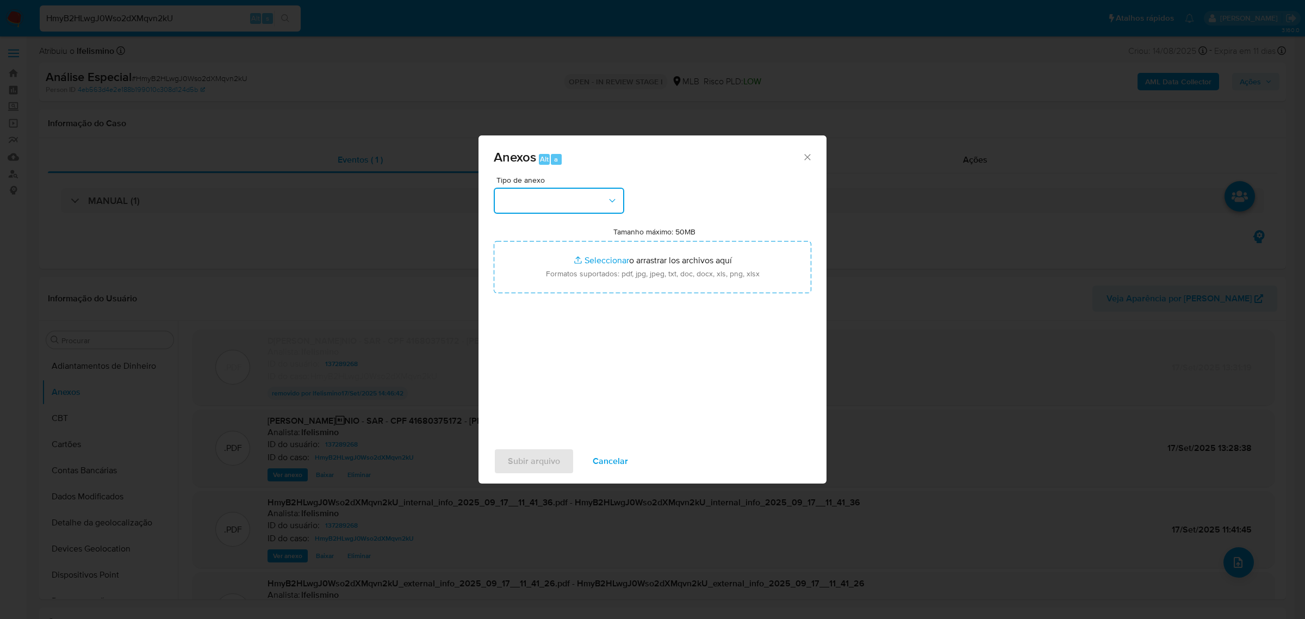
click at [559, 191] on button "button" at bounding box center [559, 201] width 131 height 26
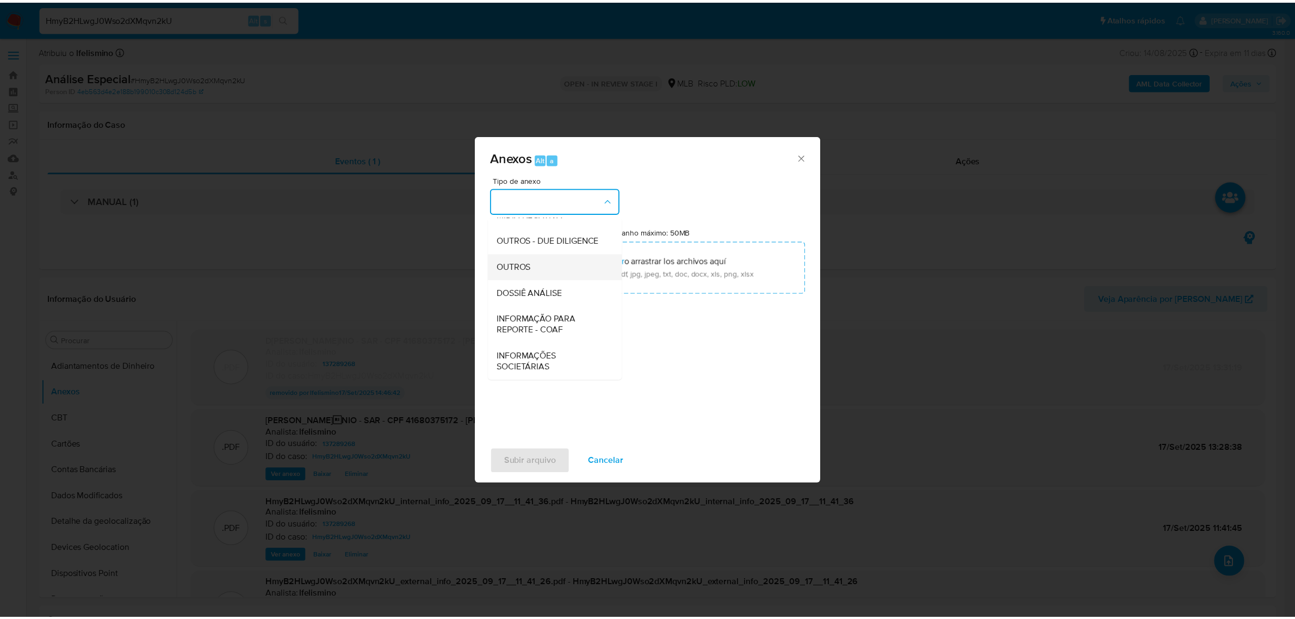
scroll to position [167, 0]
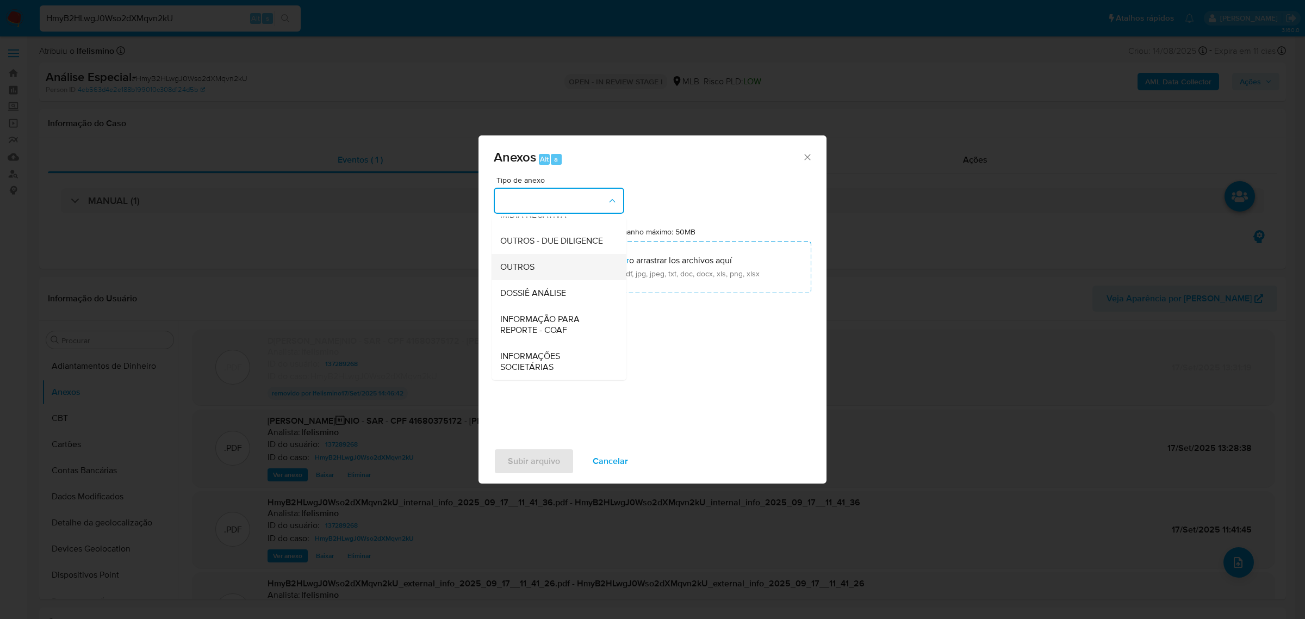
click at [556, 265] on div "OUTROS" at bounding box center [555, 266] width 111 height 26
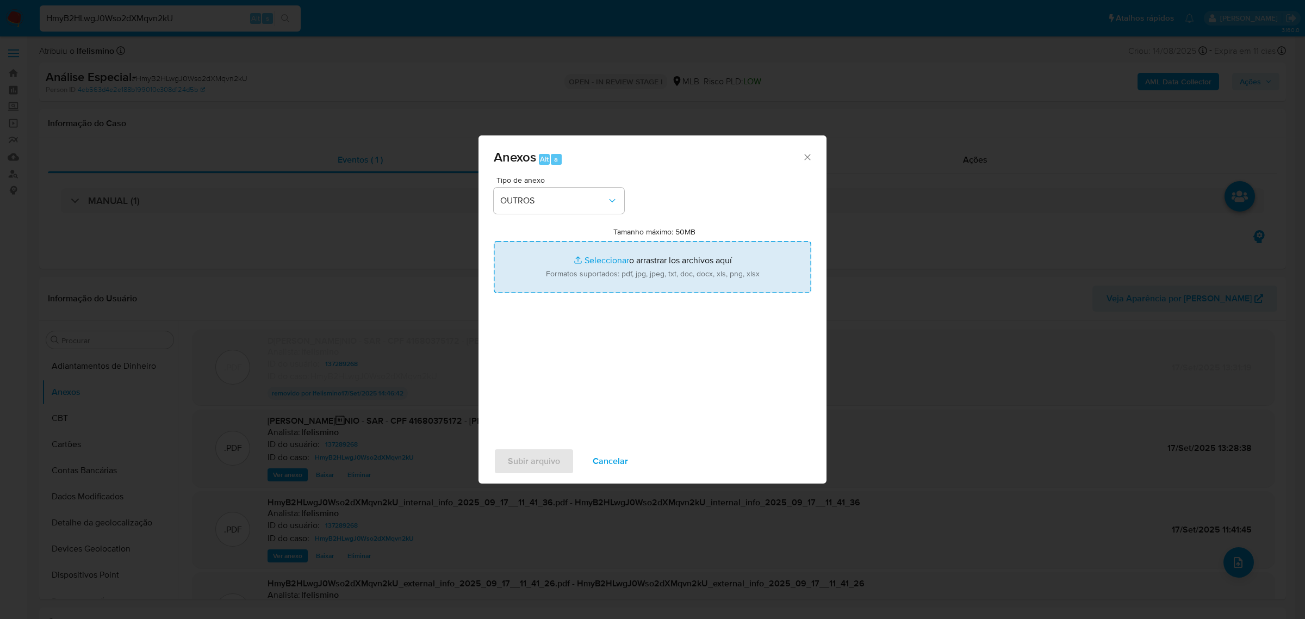
type input "C:\fakepath\Relatório Dados Complementares de Monitoramento AML_Relatório de Mo…"
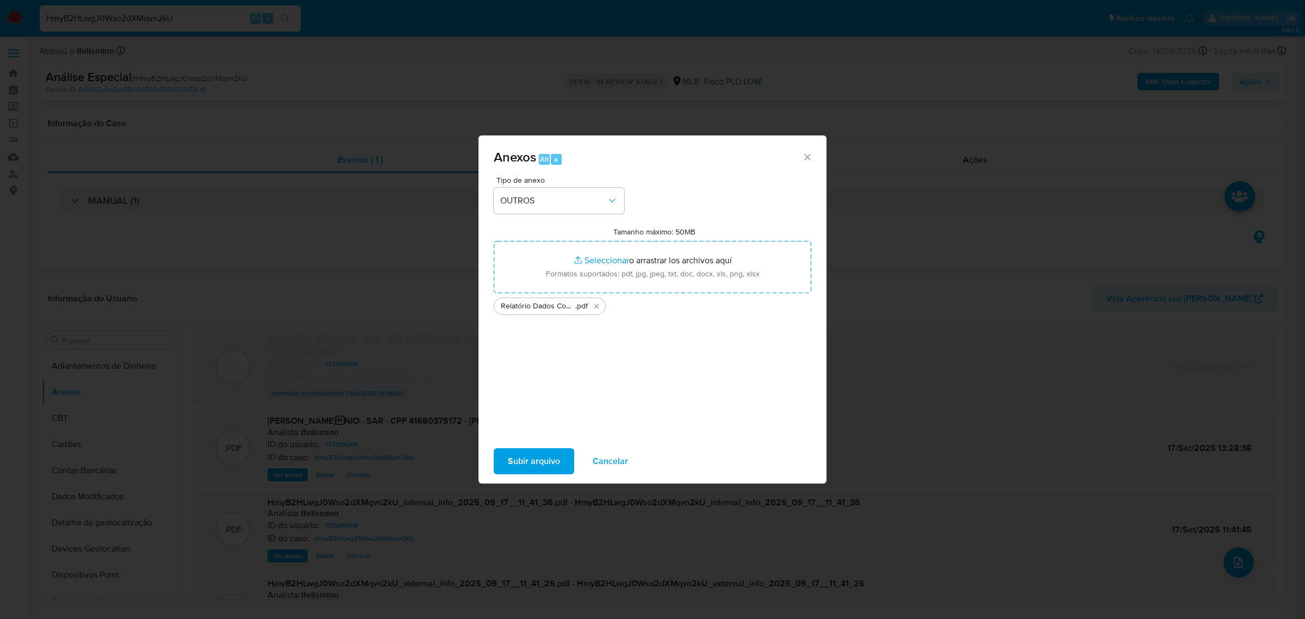
click at [518, 465] on span "Subir arquivo" at bounding box center [534, 461] width 52 height 24
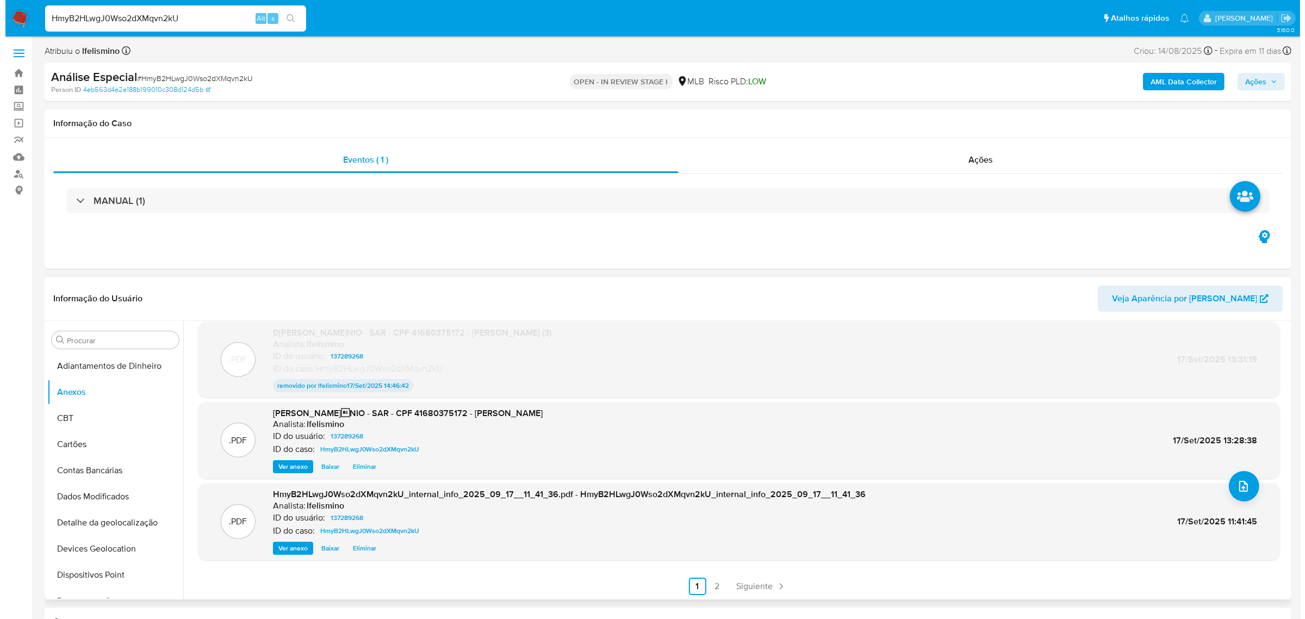
scroll to position [77, 0]
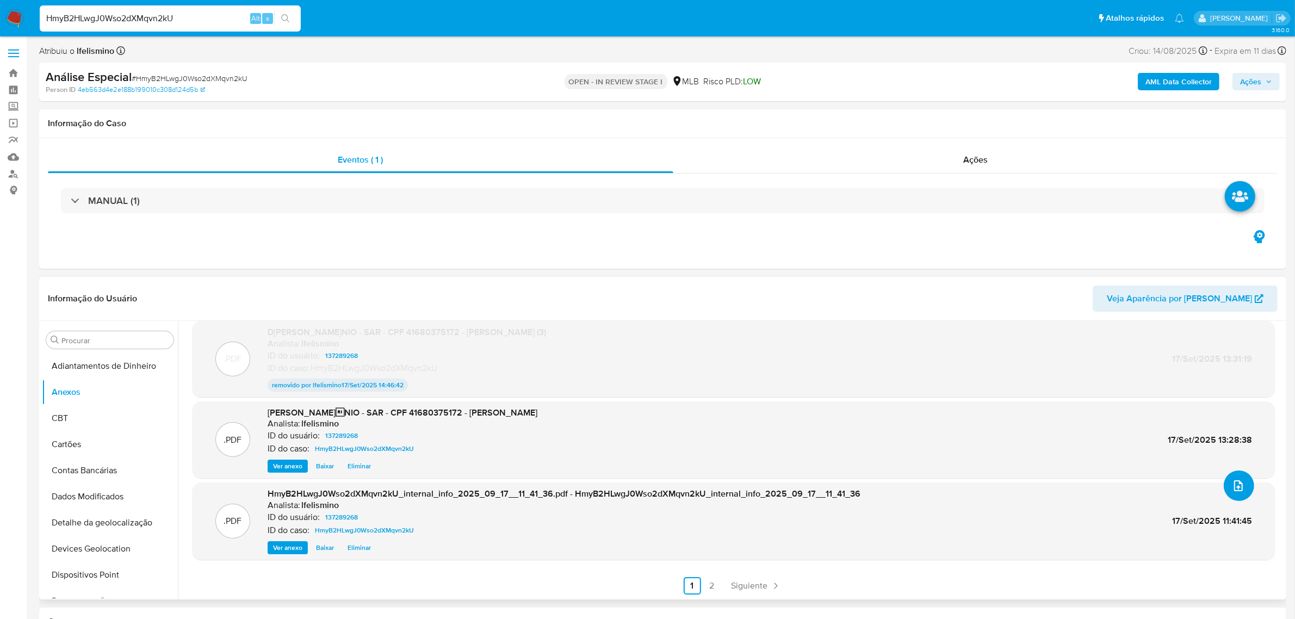
click at [1227, 493] on button "upload-file" at bounding box center [1239, 485] width 30 height 30
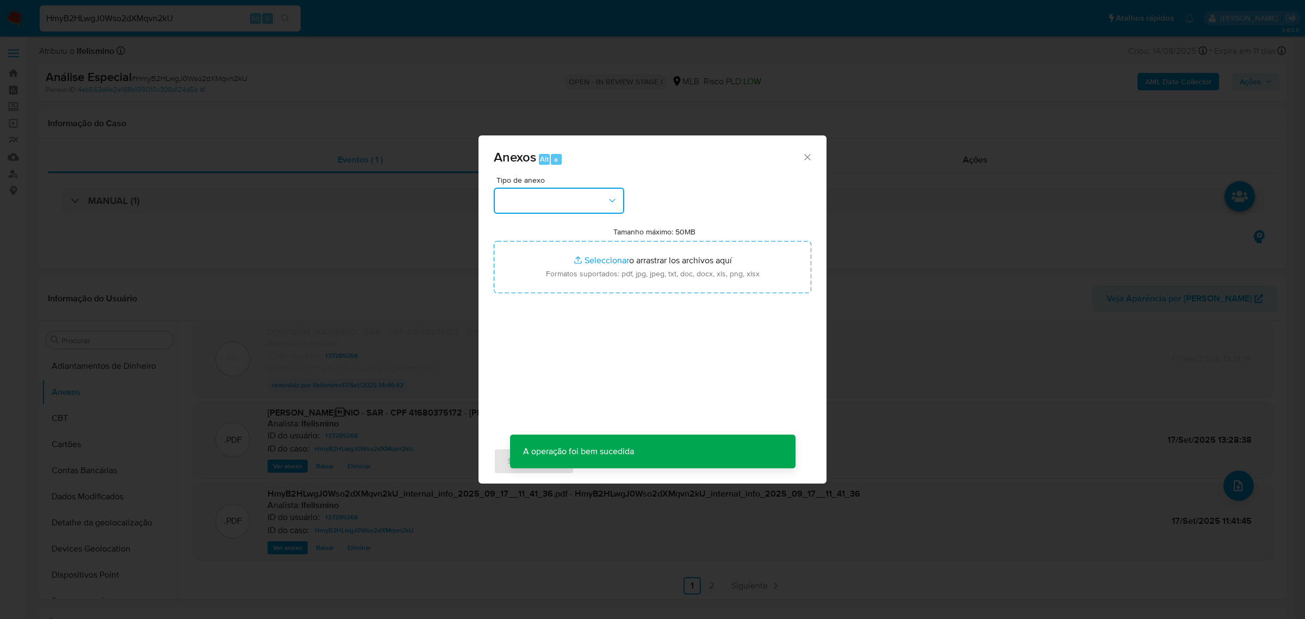
click at [553, 203] on button "button" at bounding box center [559, 201] width 131 height 26
click at [532, 308] on span "DOSSIÊ ANÁLISE" at bounding box center [533, 302] width 66 height 11
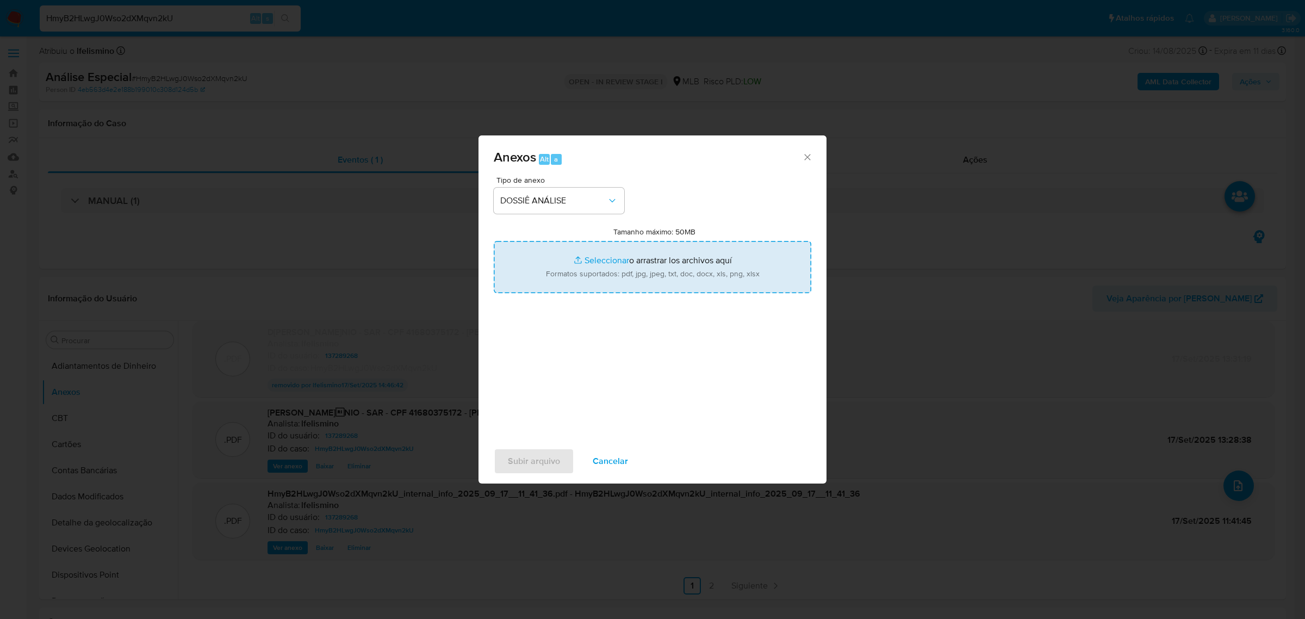
type input "C:\fakepath\SAR - CPF 41680375172 - CARLOS HABIB CHATER (1).pdf"
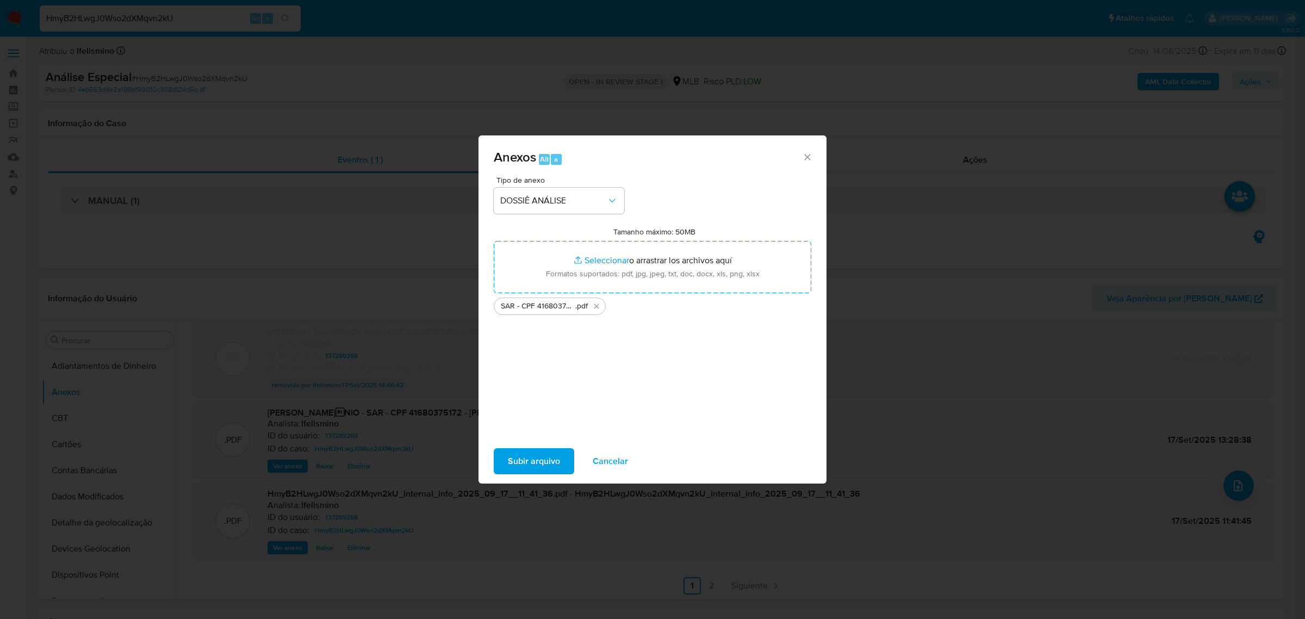
click at [536, 450] on span "Subir arquivo" at bounding box center [534, 461] width 52 height 24
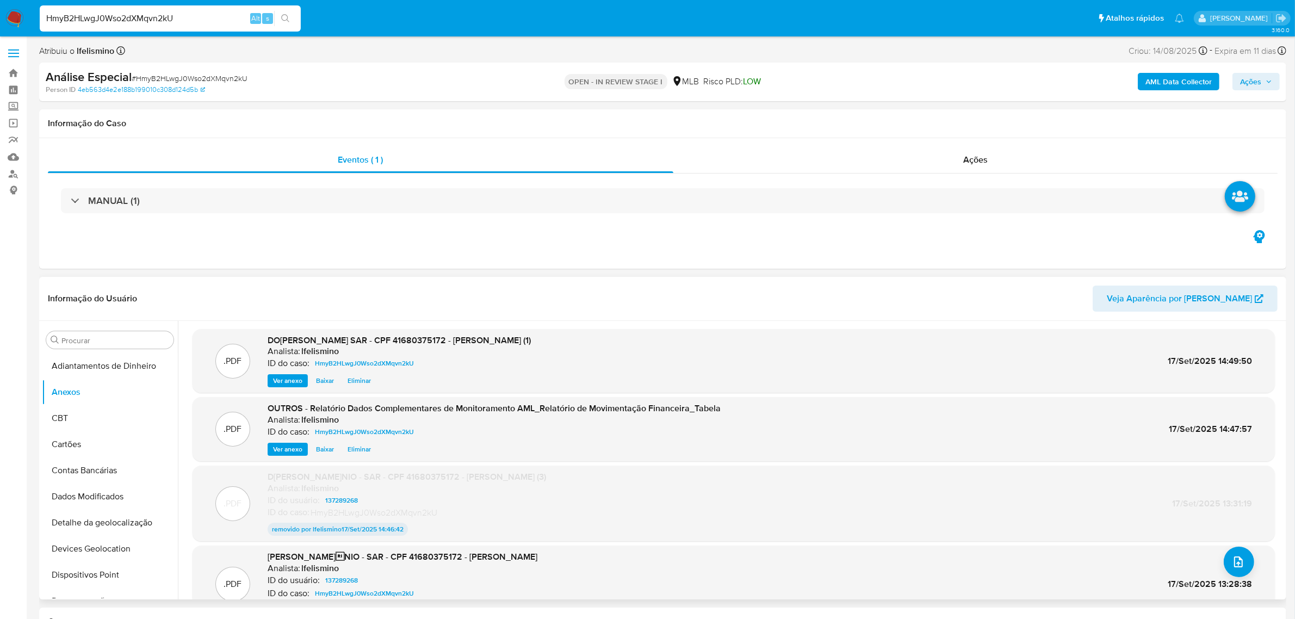
scroll to position [0, 0]
drag, startPoint x: 1275, startPoint y: 82, endPoint x: 1262, endPoint y: 85, distance: 13.5
click at [1275, 82] on button "Ações" at bounding box center [1255, 81] width 47 height 17
click at [991, 115] on div "r" at bounding box center [996, 116] width 11 height 11
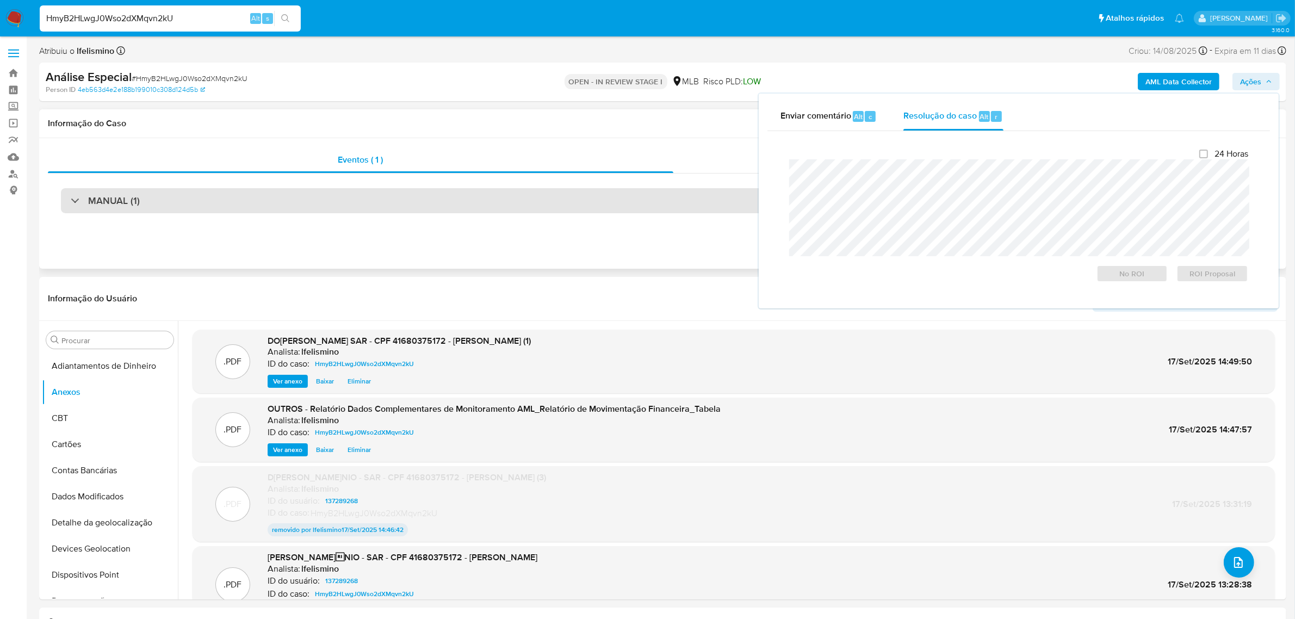
drag, startPoint x: 966, startPoint y: 158, endPoint x: 482, endPoint y: 199, distance: 485.8
click at [483, 199] on div "MANUAL (1)" at bounding box center [663, 200] width 1204 height 25
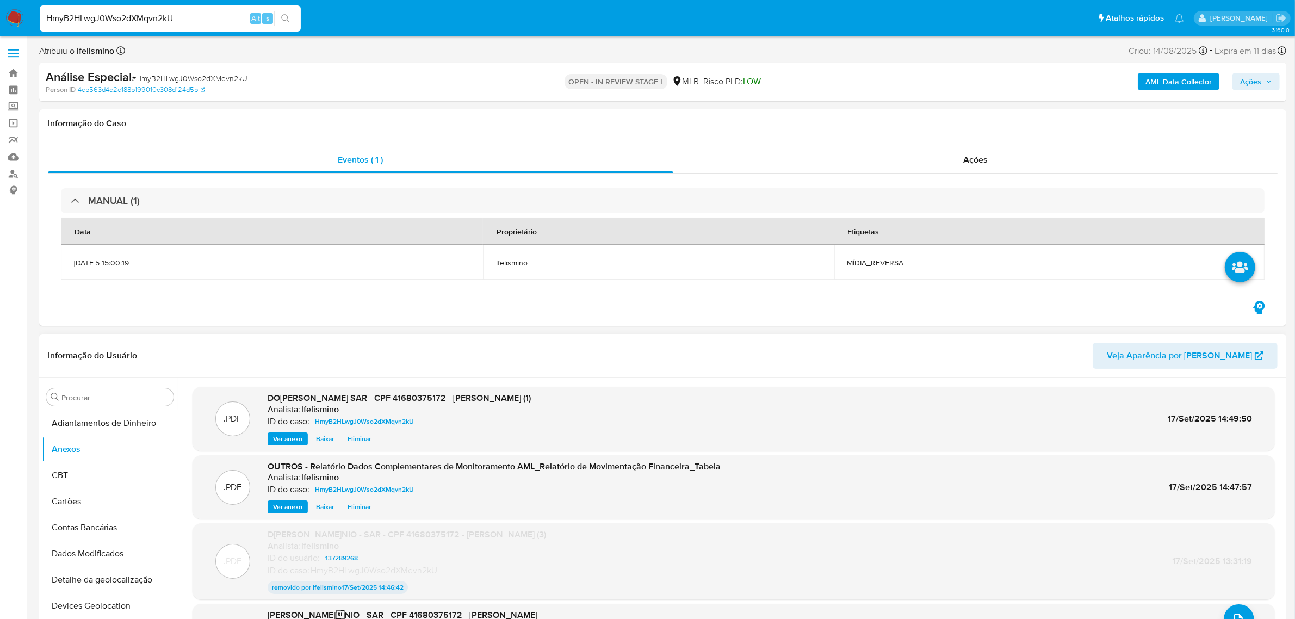
click at [361, 441] on span "Eliminar" at bounding box center [359, 438] width 23 height 11
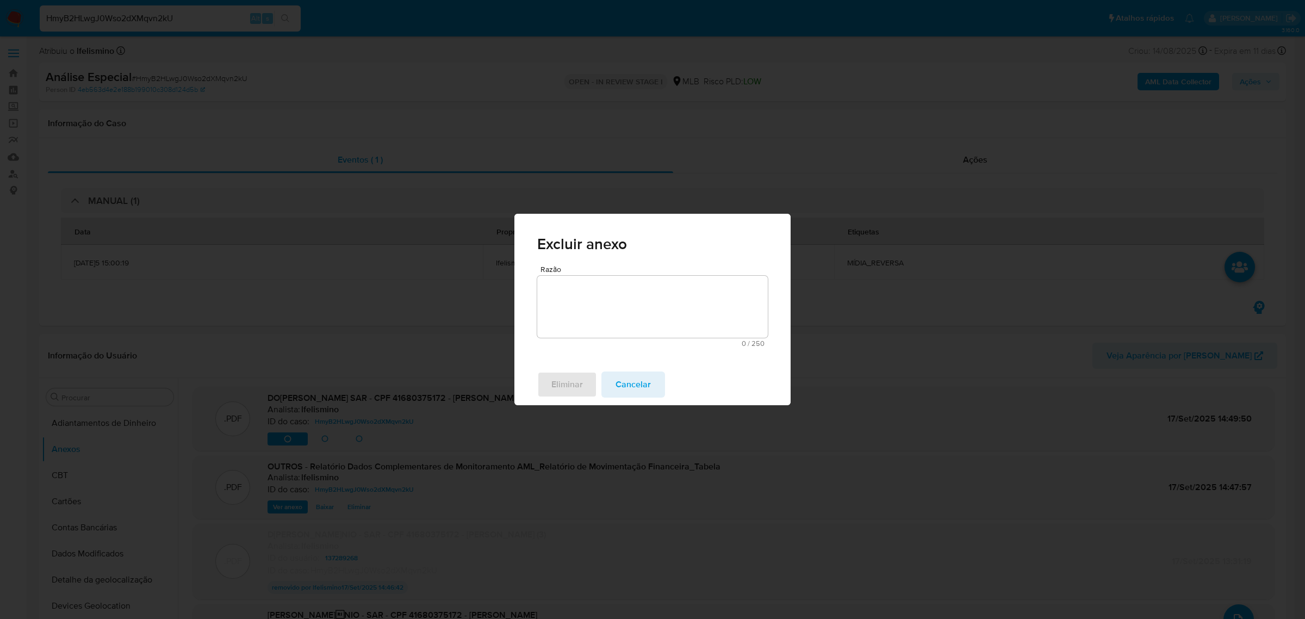
click at [652, 276] on textarea "Razão" at bounding box center [652, 307] width 231 height 62
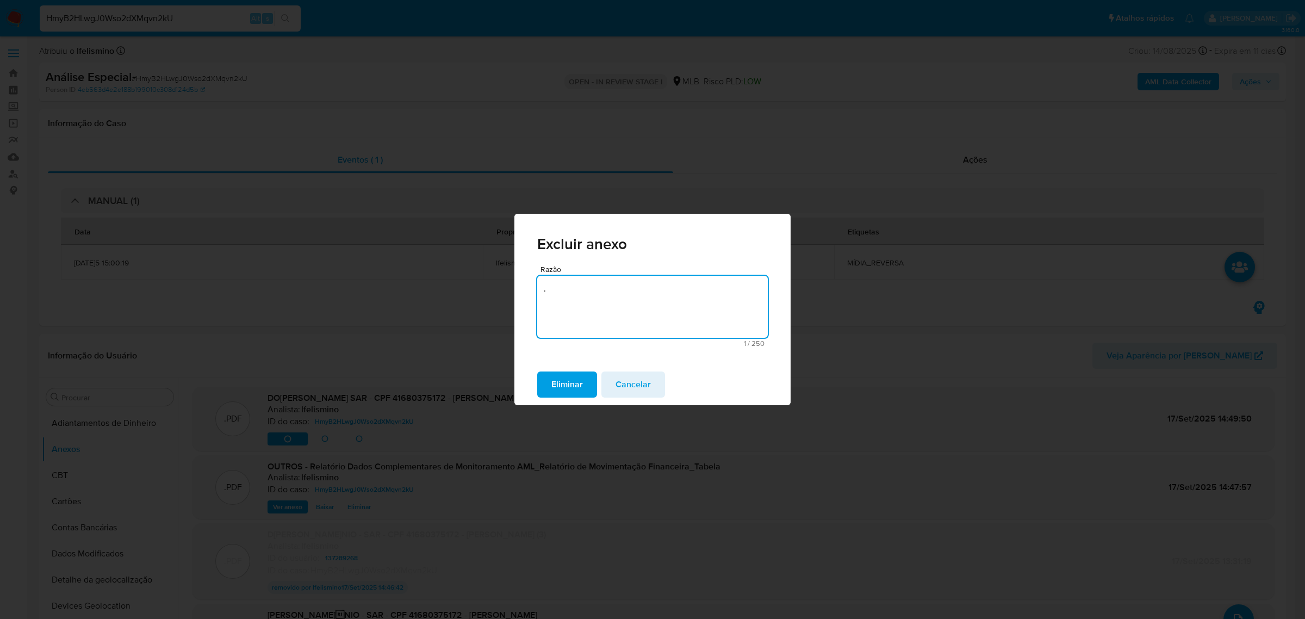
type textarea "."
click at [552, 401] on div "Eliminar Cancelar" at bounding box center [653, 384] width 276 height 41
click at [572, 385] on span "Eliminar" at bounding box center [567, 385] width 32 height 24
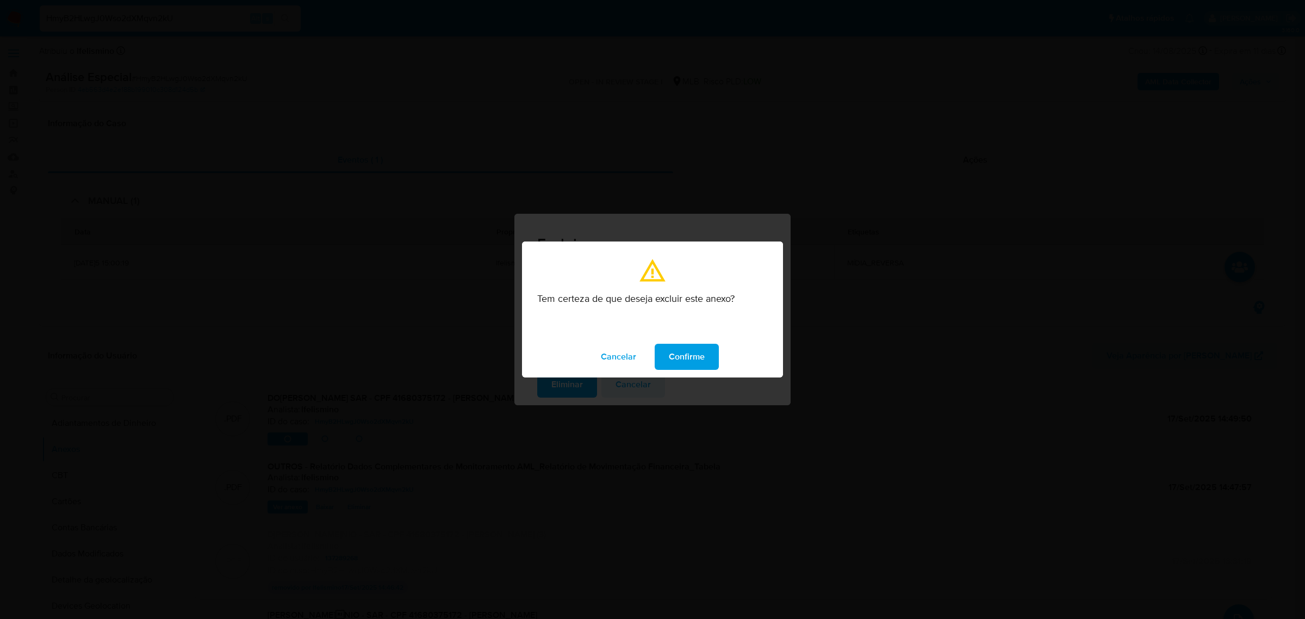
click at [689, 350] on span "Confirme" at bounding box center [687, 357] width 36 height 24
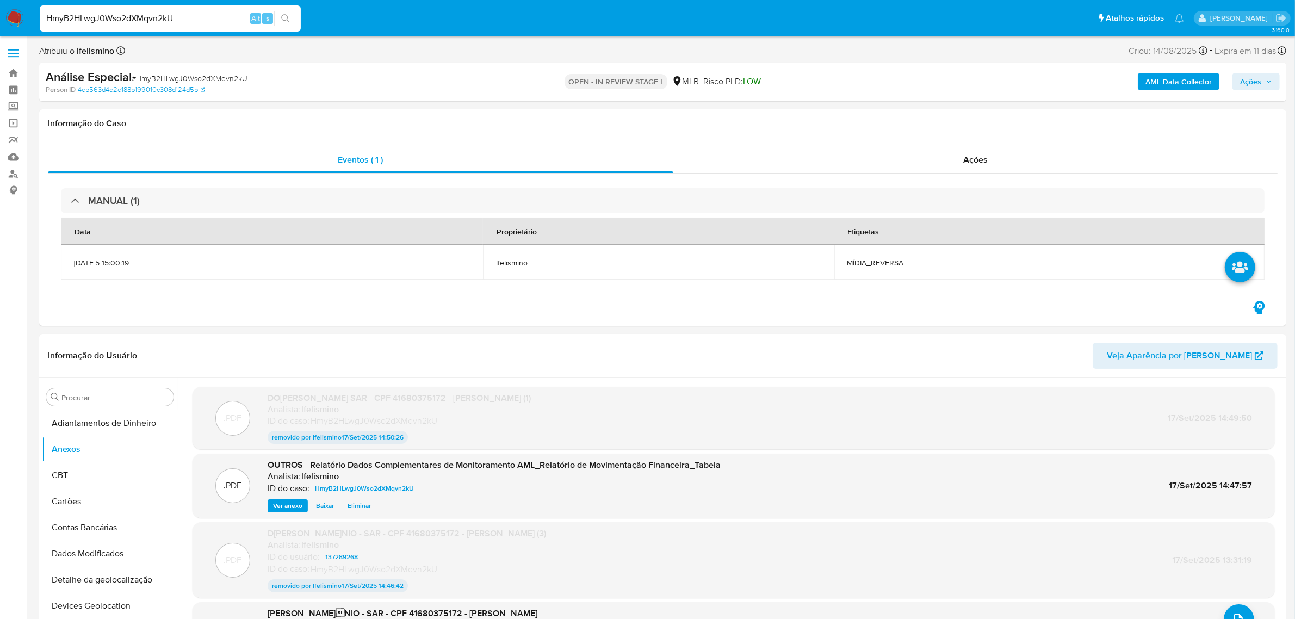
click at [121, 22] on input "HmyB2HLwgJ0Wso2dXMqvn2kU" at bounding box center [170, 18] width 261 height 14
paste input "YZo5nqolaFkp6Nf5T7g3FDI5"
type input "YZo5nqolaFkp6Nf5T7g3FDI5"
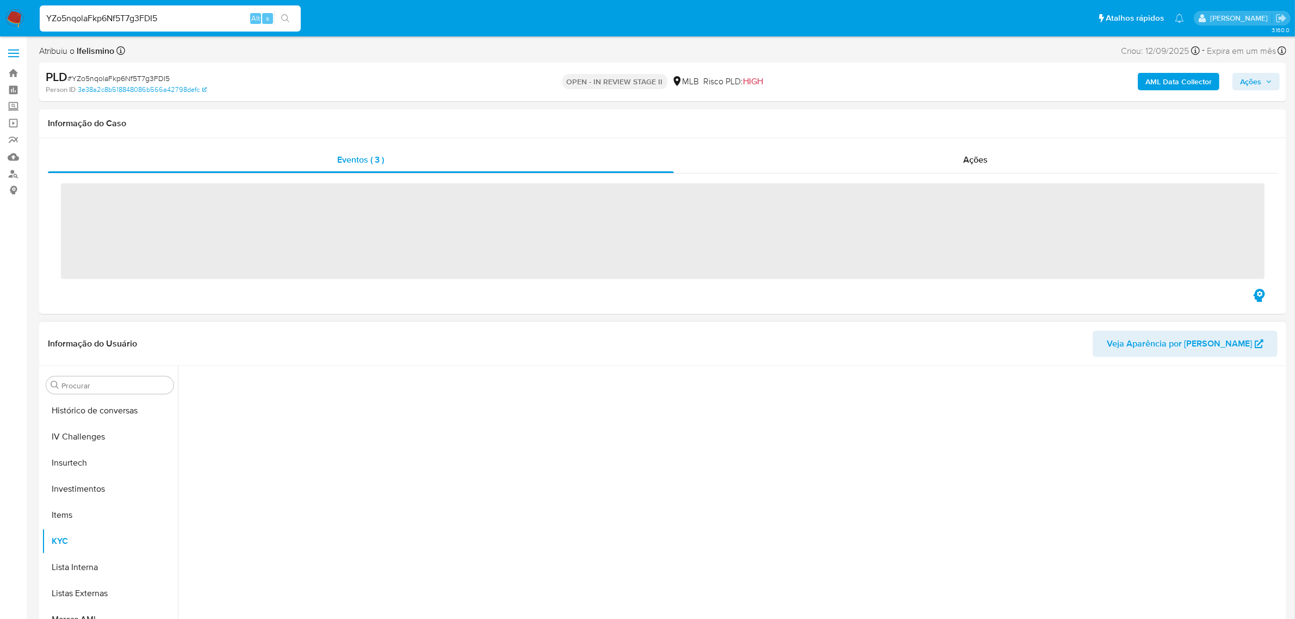
scroll to position [511, 0]
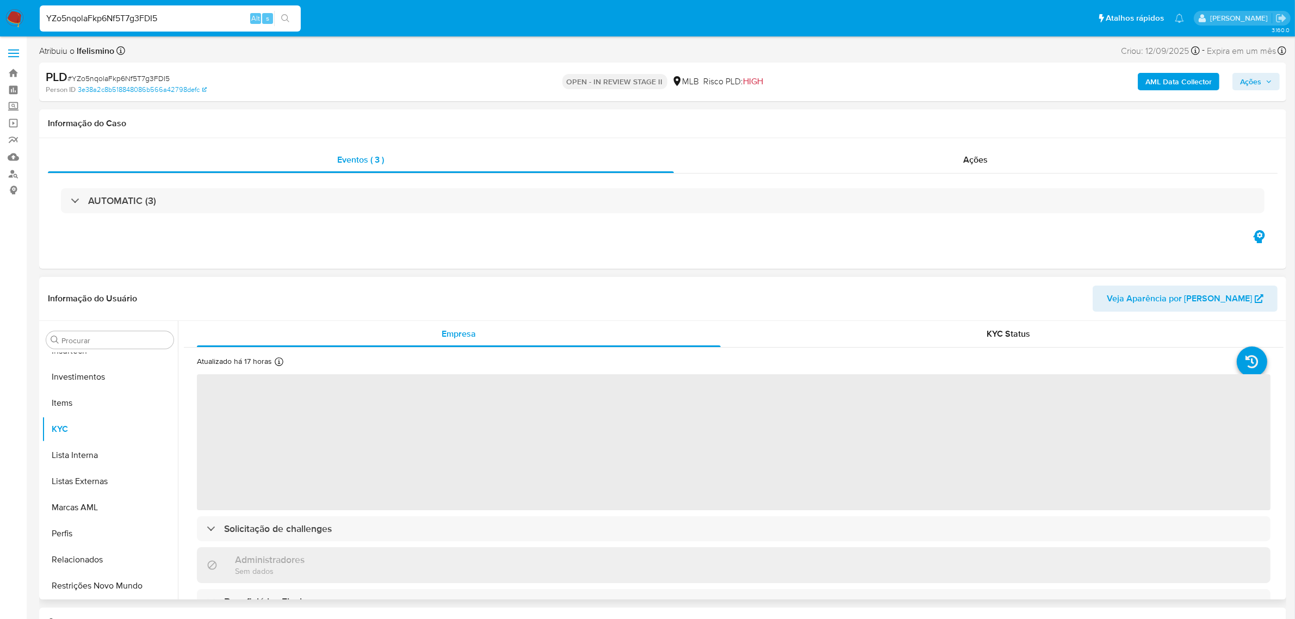
select select "10"
click at [107, 333] on div "Procurar" at bounding box center [109, 339] width 127 height 17
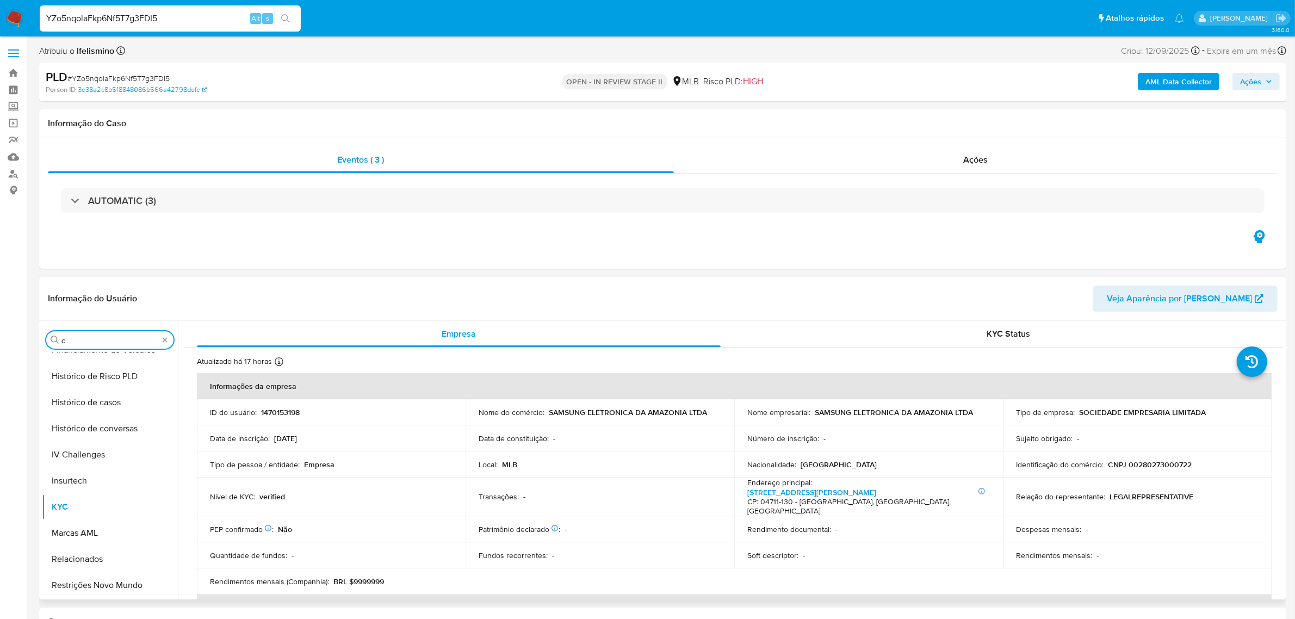
click at [113, 345] on input "c" at bounding box center [109, 341] width 97 height 10
type input "cas"
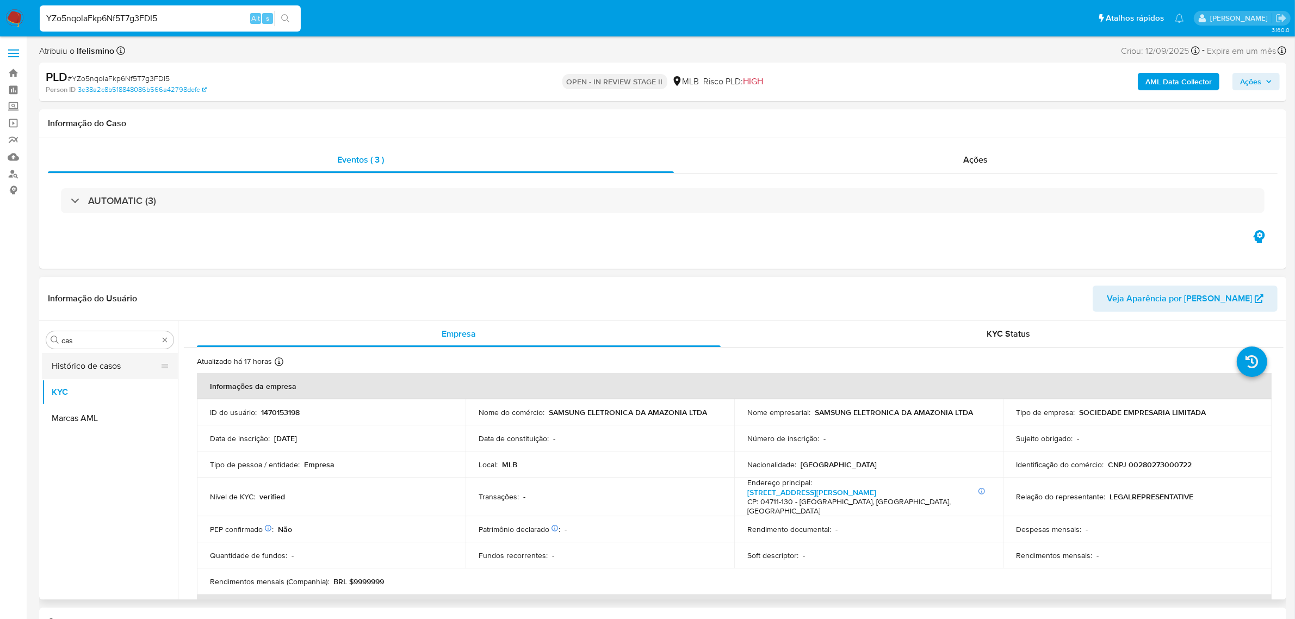
click at [89, 371] on button "Histórico de casos" at bounding box center [105, 366] width 127 height 26
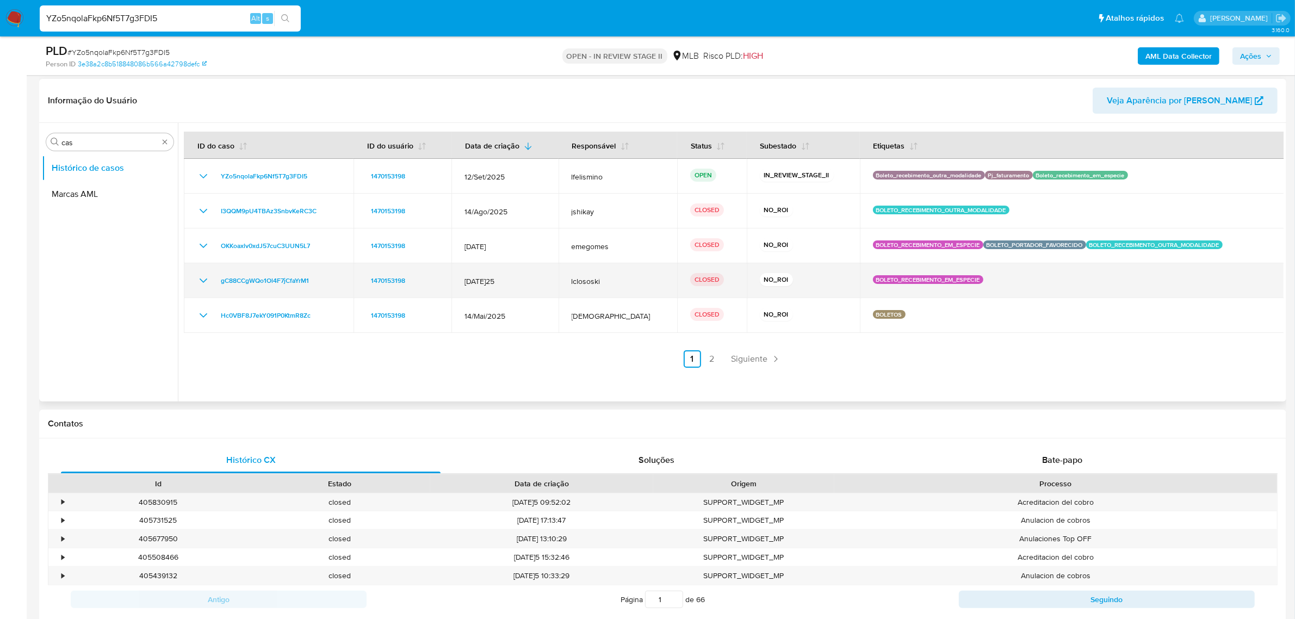
scroll to position [136, 0]
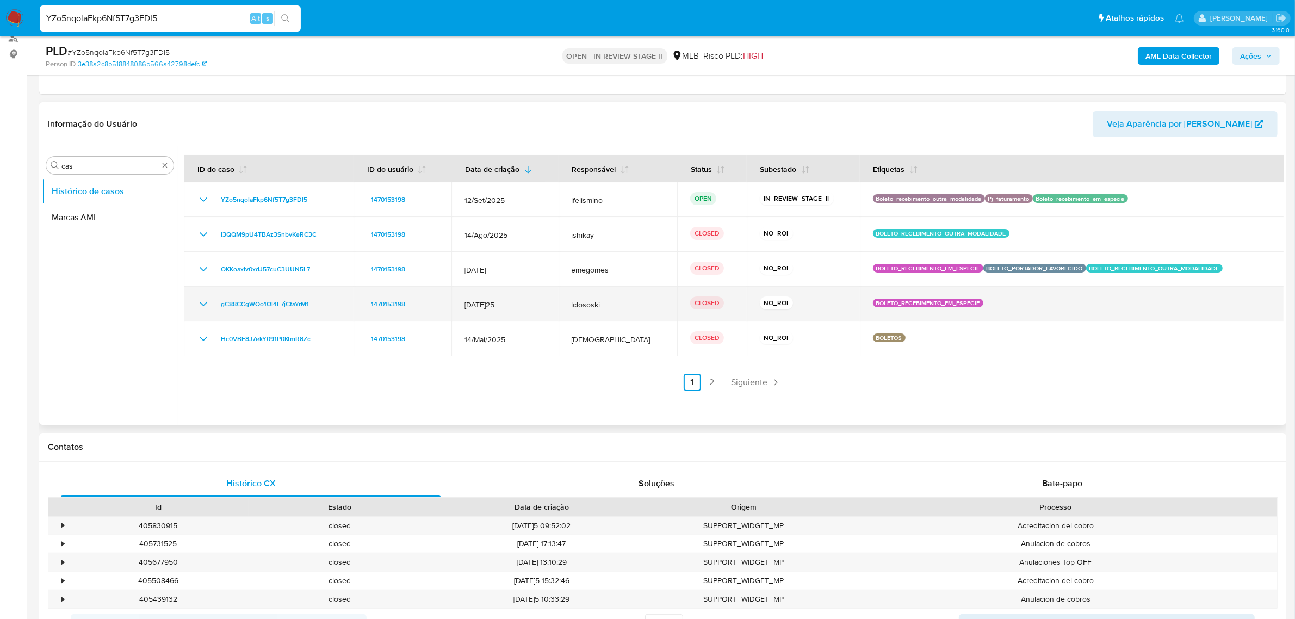
click at [197, 306] on icon "Mostrar/Ocultar" at bounding box center [203, 304] width 13 height 13
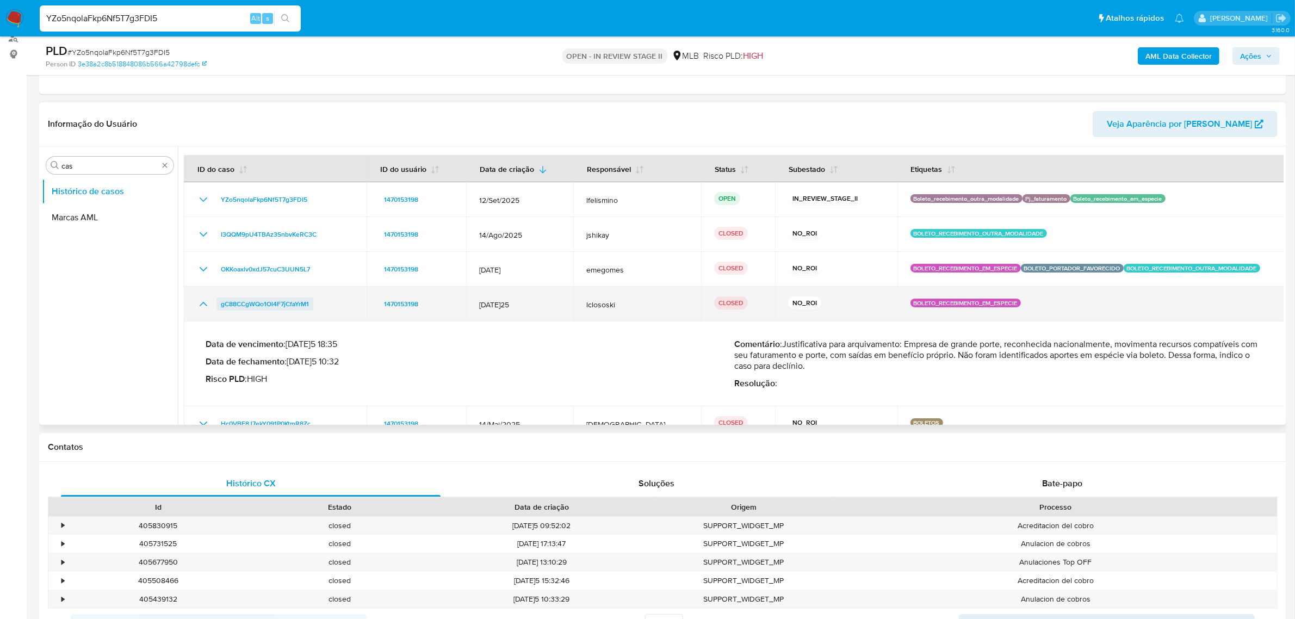
drag, startPoint x: 287, startPoint y: 305, endPoint x: 218, endPoint y: 303, distance: 69.1
click at [218, 303] on div "gC88CCgWQo1Ol4F7jCfaYrM1" at bounding box center [275, 304] width 157 height 13
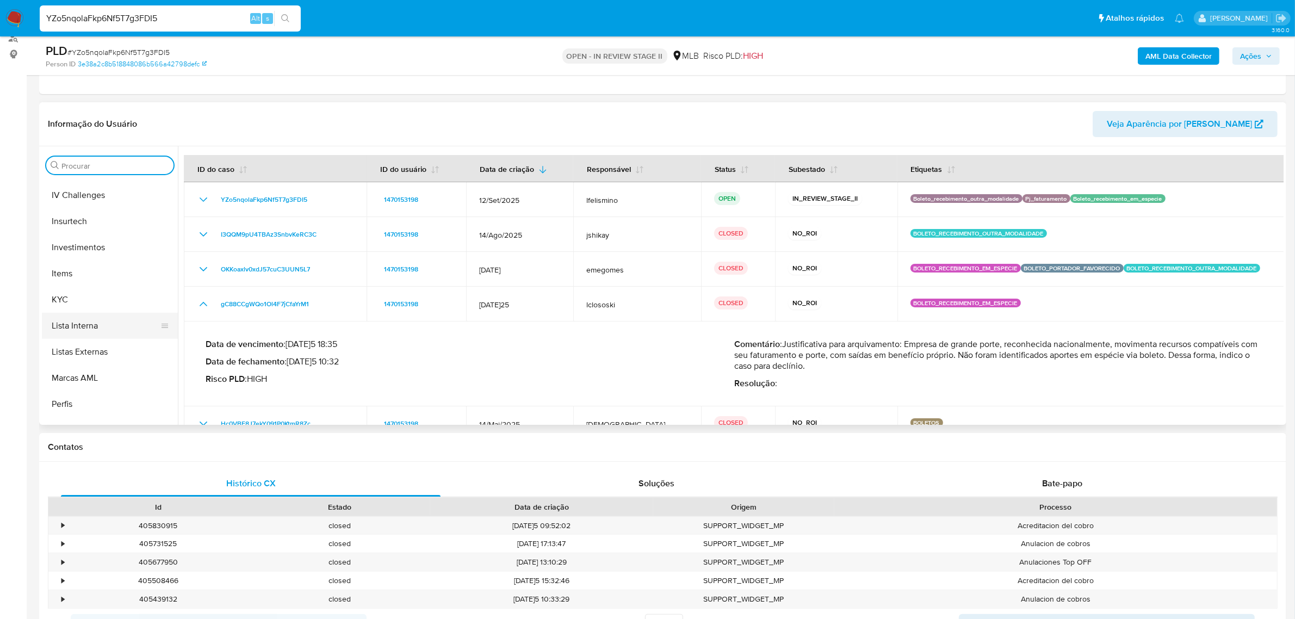
scroll to position [340, 0]
click at [92, 224] on button "Geral" at bounding box center [105, 217] width 127 height 26
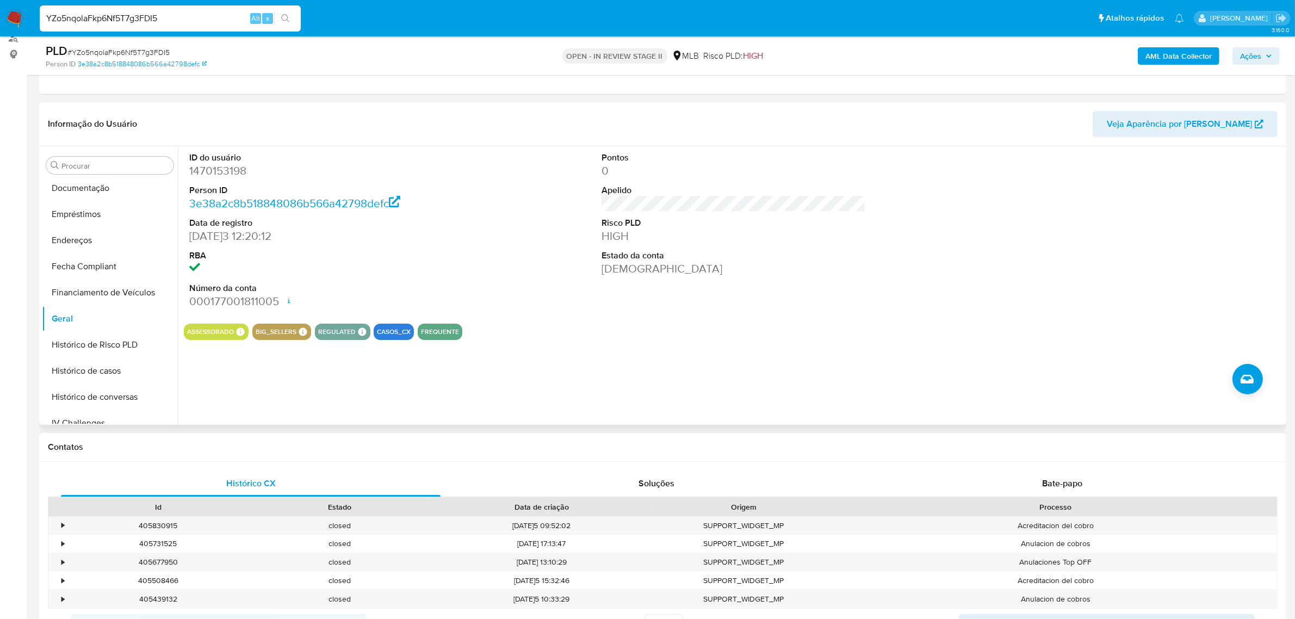
scroll to position [136, 0]
click at [94, 282] on button "Documentação" at bounding box center [105, 290] width 127 height 26
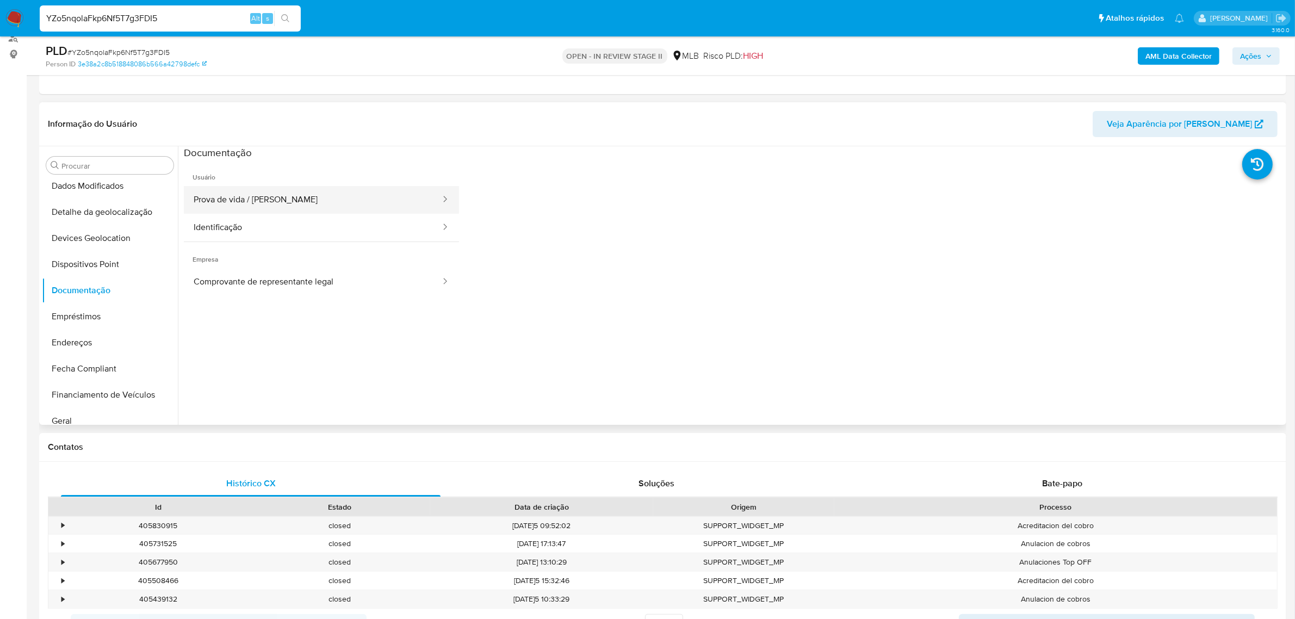
click at [330, 210] on button "Prova de vida / Selfie" at bounding box center [313, 200] width 258 height 28
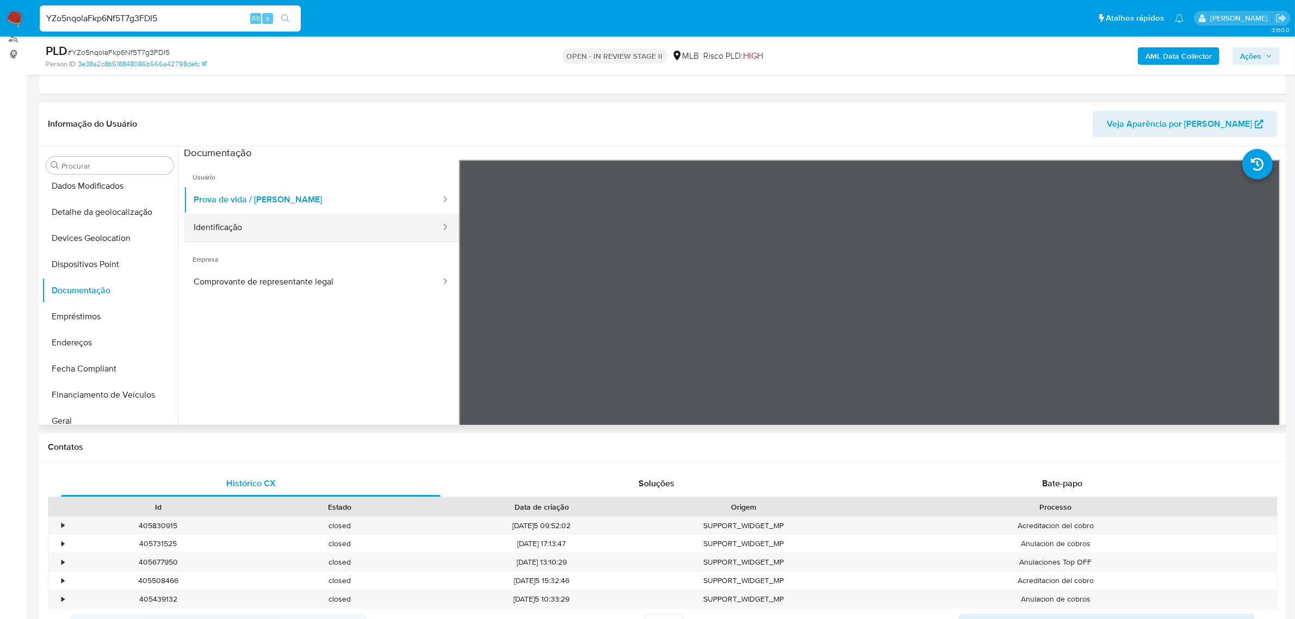
click at [305, 231] on button "Identificação" at bounding box center [313, 228] width 258 height 28
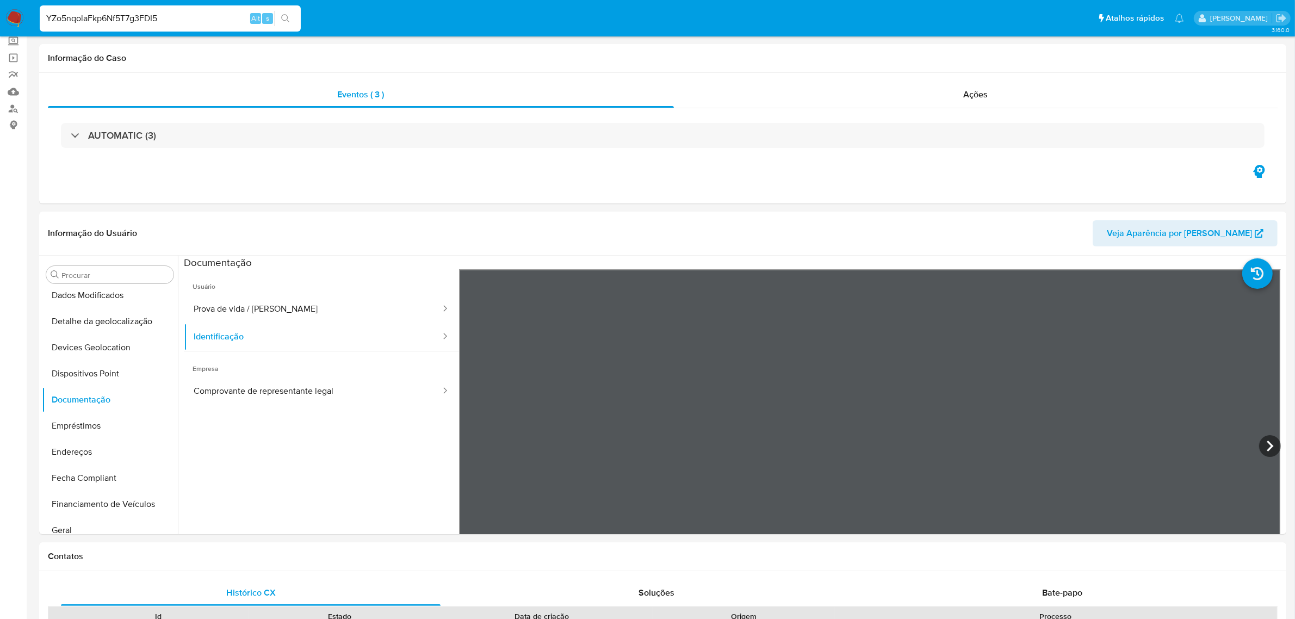
scroll to position [0, 0]
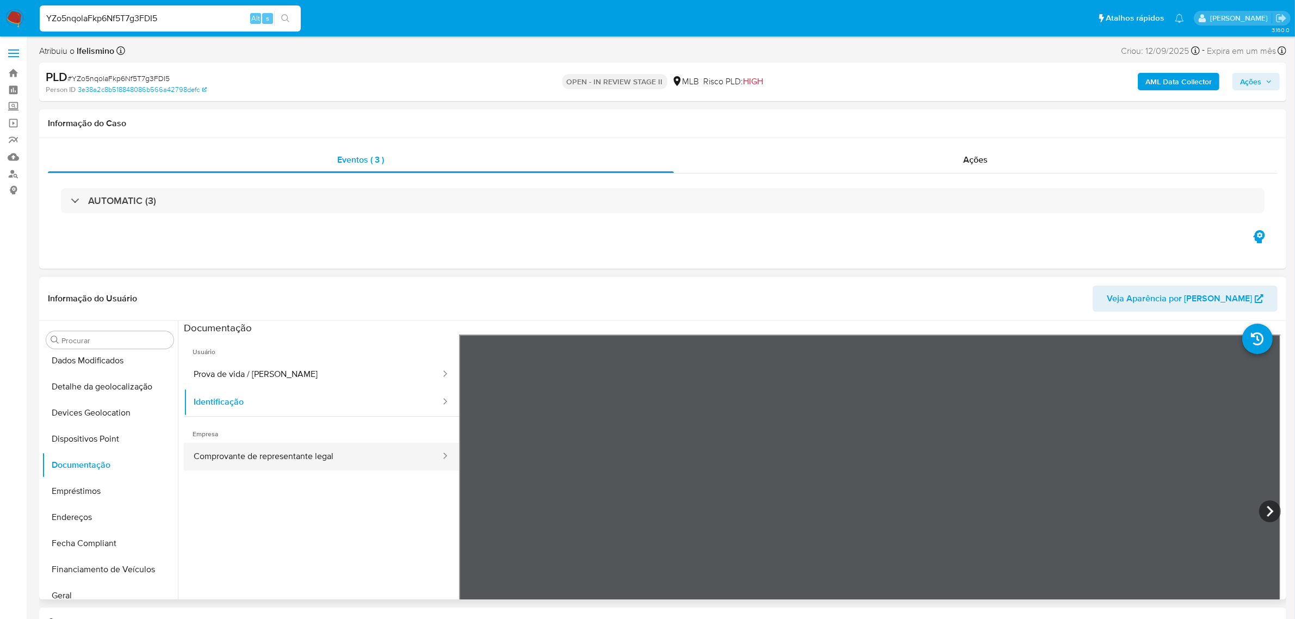
click at [234, 448] on button "Comprovante de representante legal" at bounding box center [313, 457] width 258 height 28
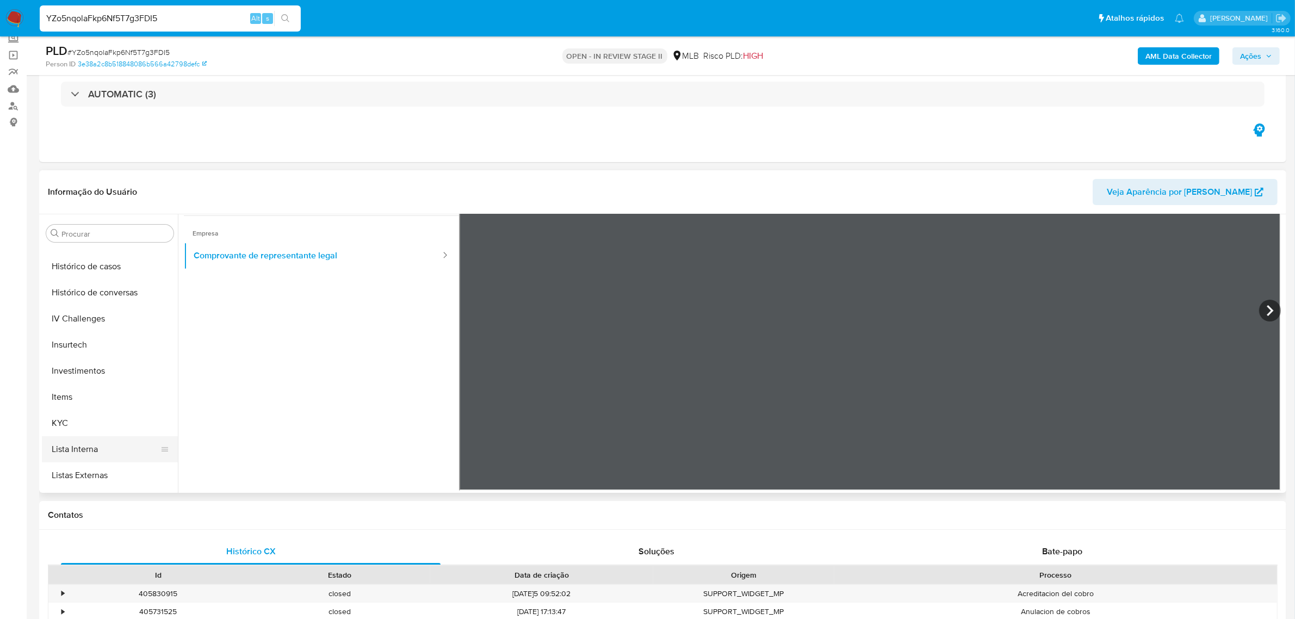
scroll to position [511, 0]
click at [76, 487] on button "Restrições Novo Mundo" at bounding box center [105, 479] width 127 height 26
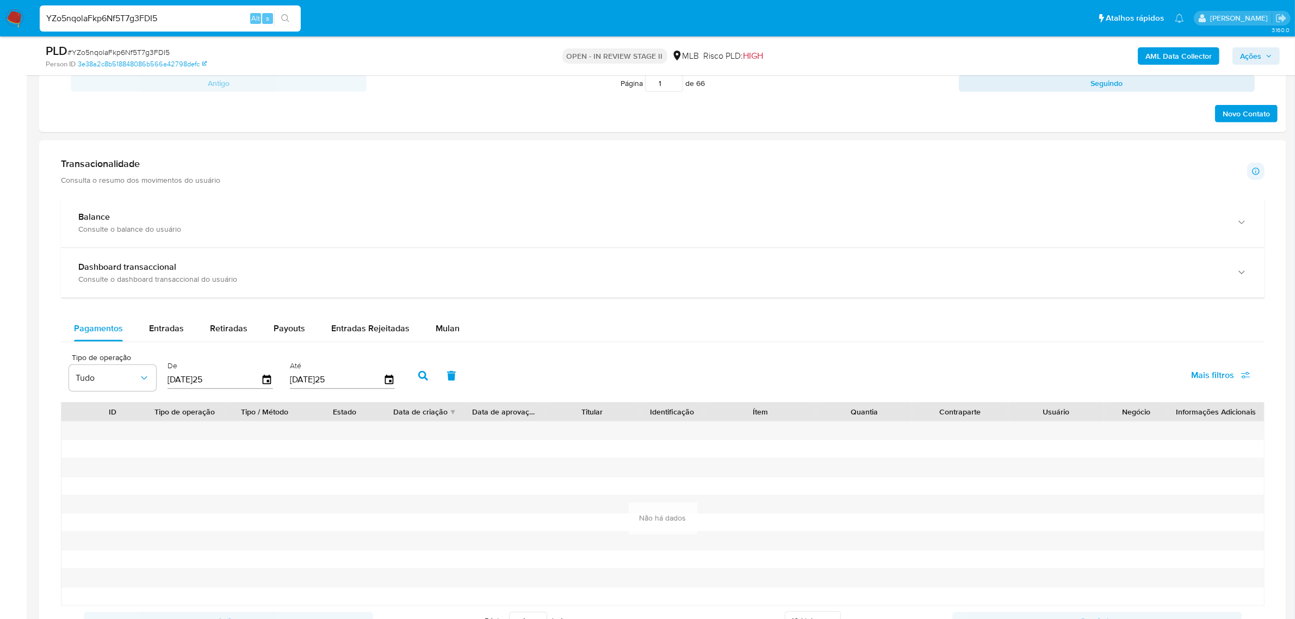
scroll to position [884, 0]
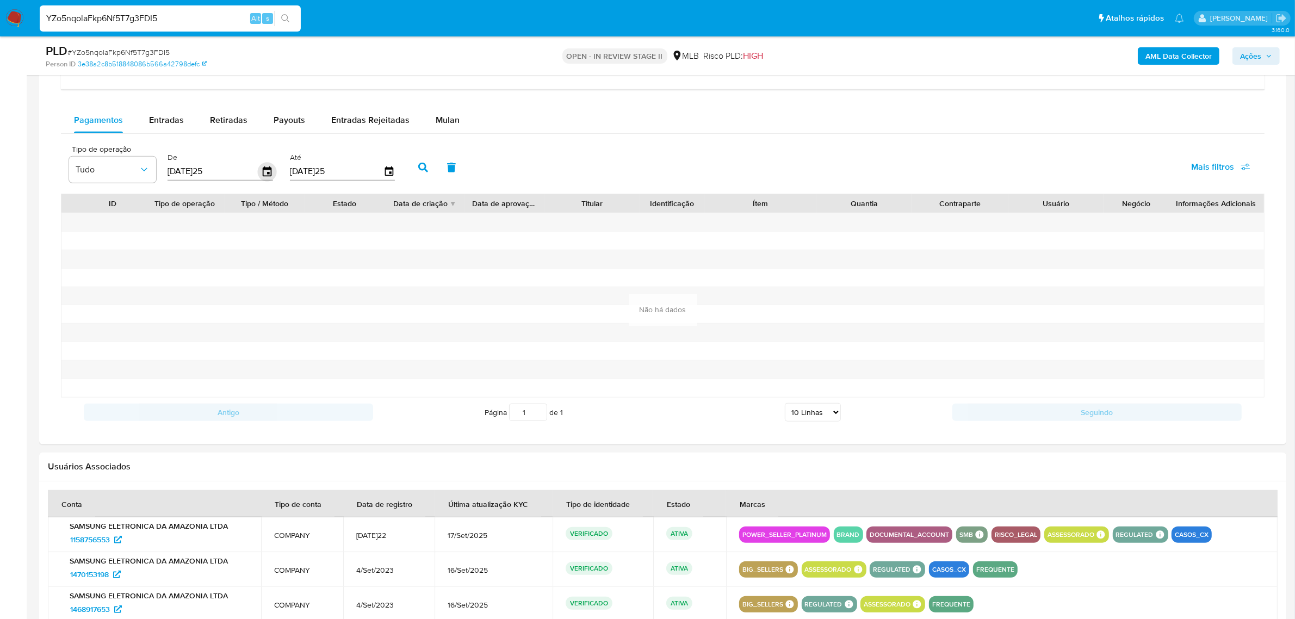
click at [265, 172] on icon "button" at bounding box center [267, 171] width 19 height 19
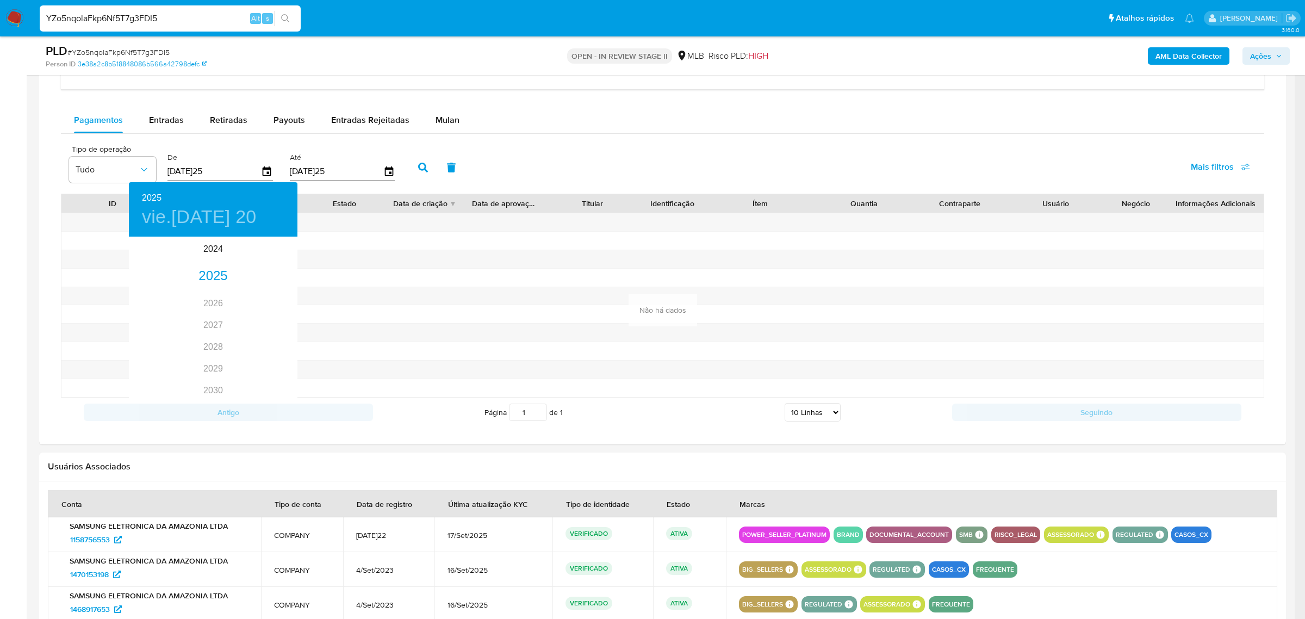
click at [443, 333] on div at bounding box center [652, 309] width 1305 height 619
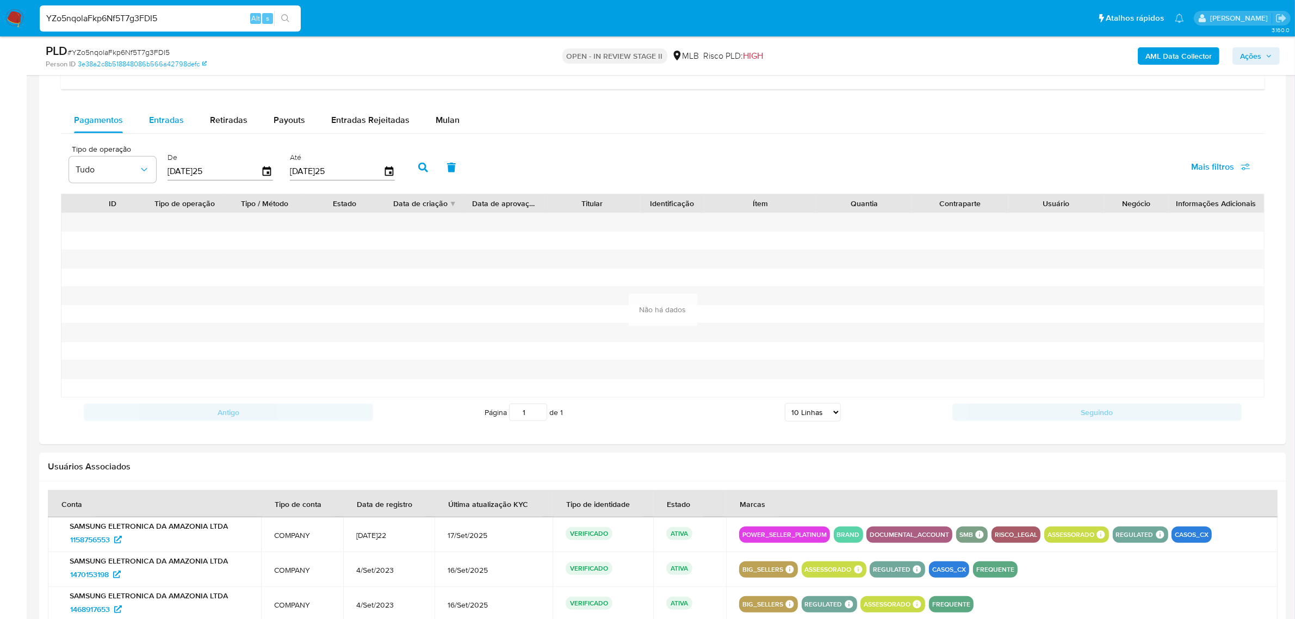
click at [167, 132] on div "Entradas" at bounding box center [166, 120] width 35 height 26
select select "10"
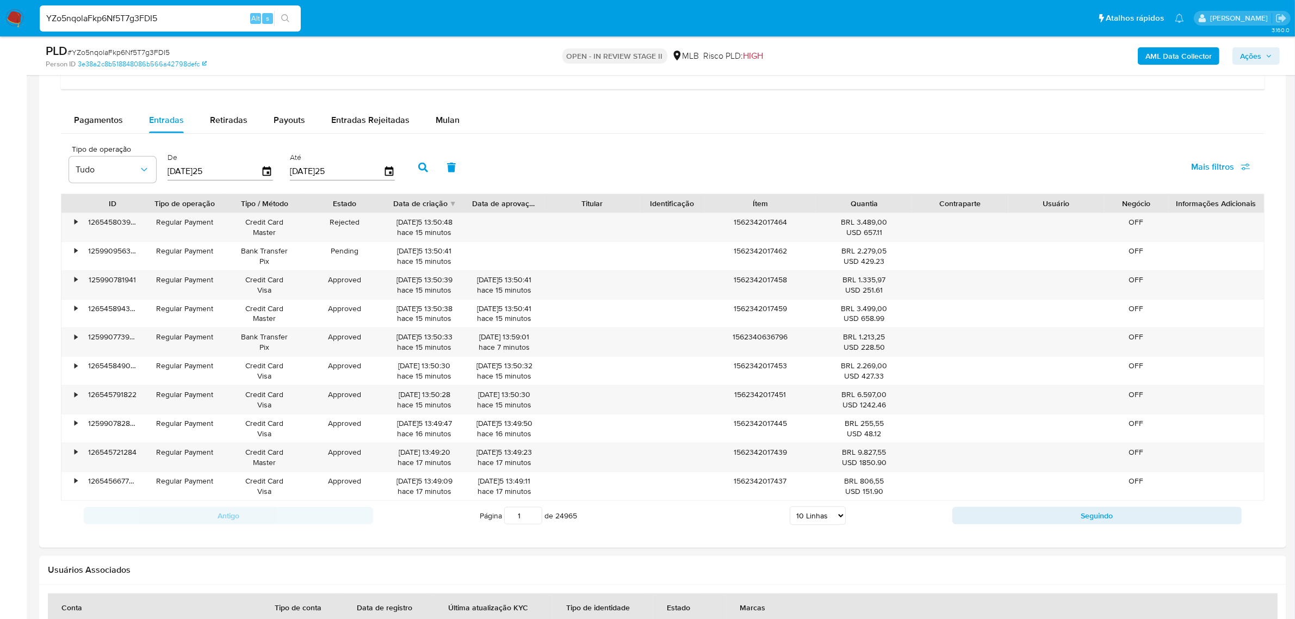
click at [814, 520] on select "5 Linhas 10 Linhas 20 Linhas 25 Linhas 50 Linhas 100 Linhas" at bounding box center [818, 515] width 56 height 18
click at [262, 172] on icon "button" at bounding box center [267, 171] width 19 height 19
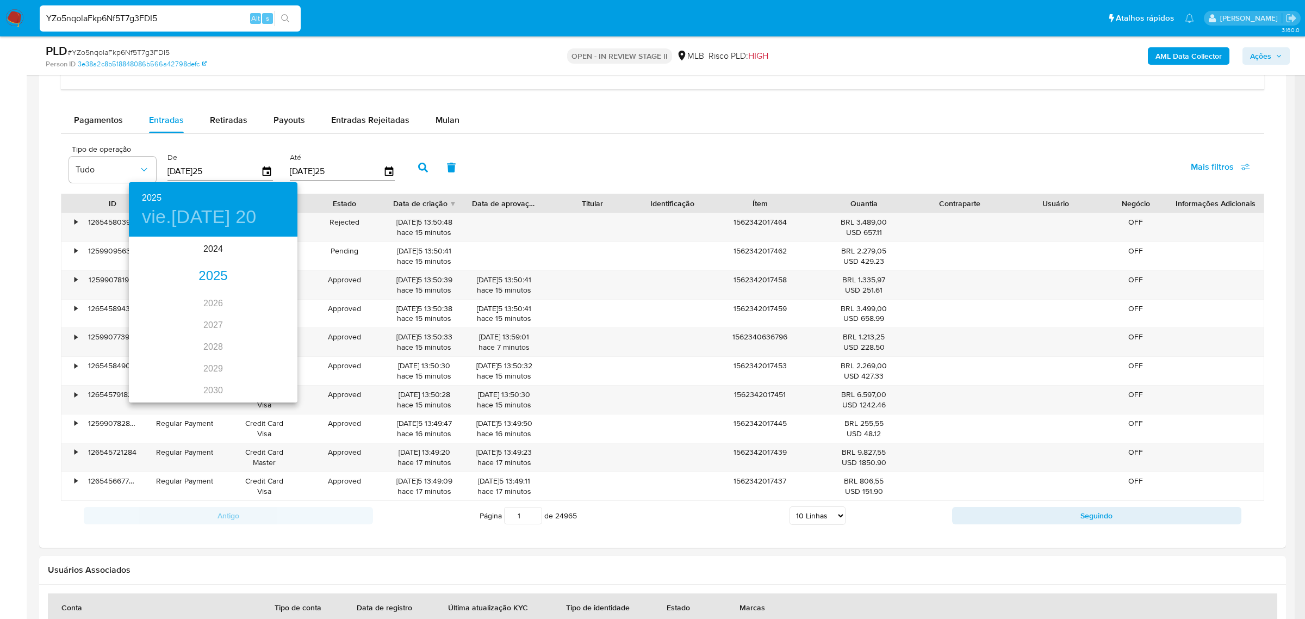
click at [194, 271] on div "2025" at bounding box center [213, 276] width 169 height 22
click at [272, 340] on div "sep." at bounding box center [269, 340] width 56 height 41
type input "[DATE]"
click at [191, 330] on p "17" at bounding box center [191, 333] width 9 height 11
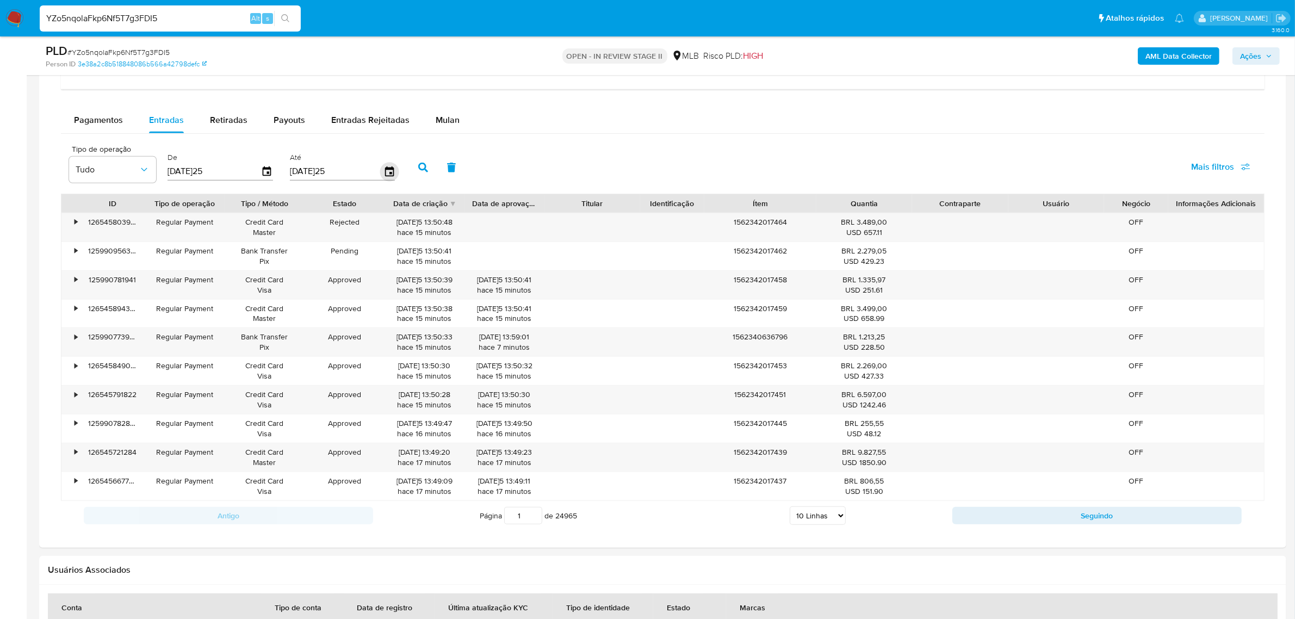
click at [386, 167] on icon "button" at bounding box center [389, 171] width 19 height 19
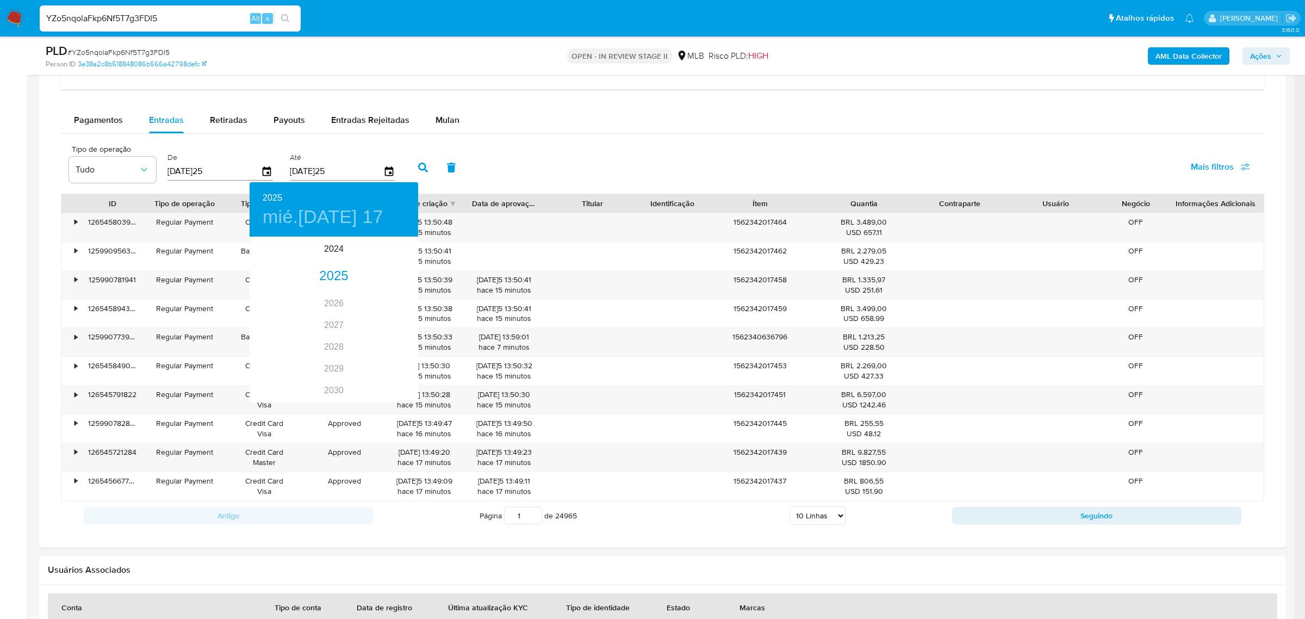
click at [419, 171] on div at bounding box center [652, 309] width 1305 height 619
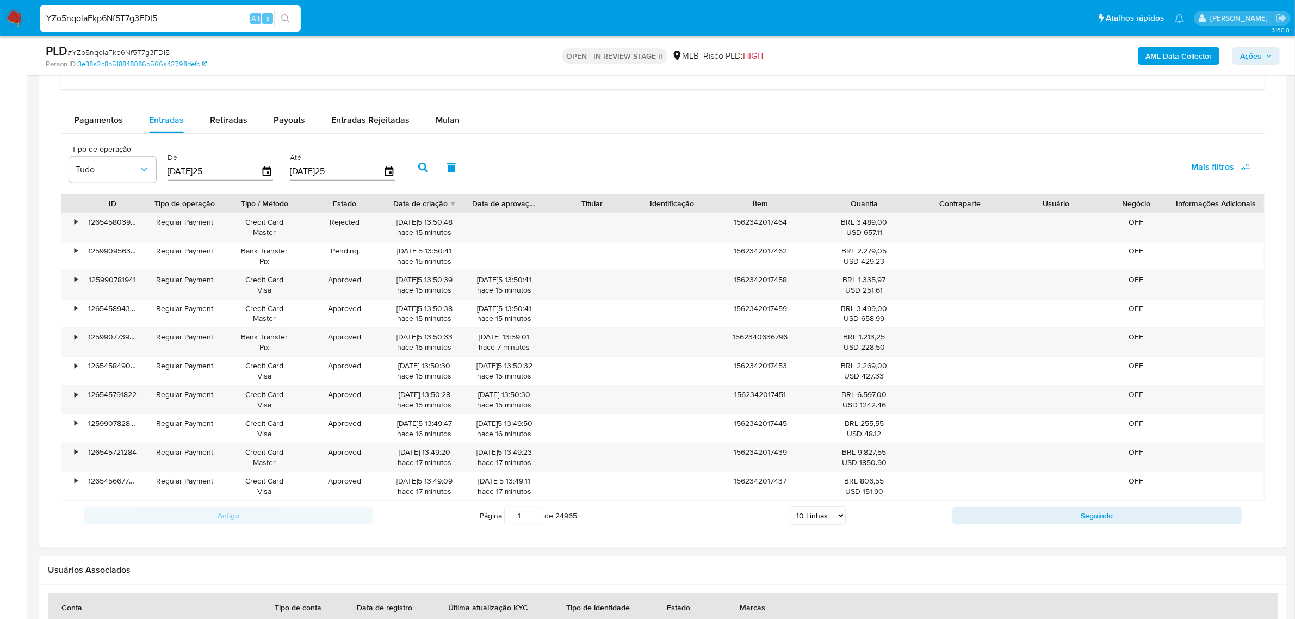
click at [419, 171] on icon "button" at bounding box center [423, 168] width 10 height 10
drag, startPoint x: 812, startPoint y: 524, endPoint x: 811, endPoint y: 536, distance: 12.6
click at [812, 524] on select "5 Linhas 10 Linhas 20 Linhas 25 Linhas 50 Linhas 100 Linhas" at bounding box center [815, 515] width 56 height 18
select select "100"
click at [787, 510] on select "5 Linhas 10 Linhas 20 Linhas 25 Linhas 50 Linhas 100 Linhas" at bounding box center [815, 515] width 56 height 18
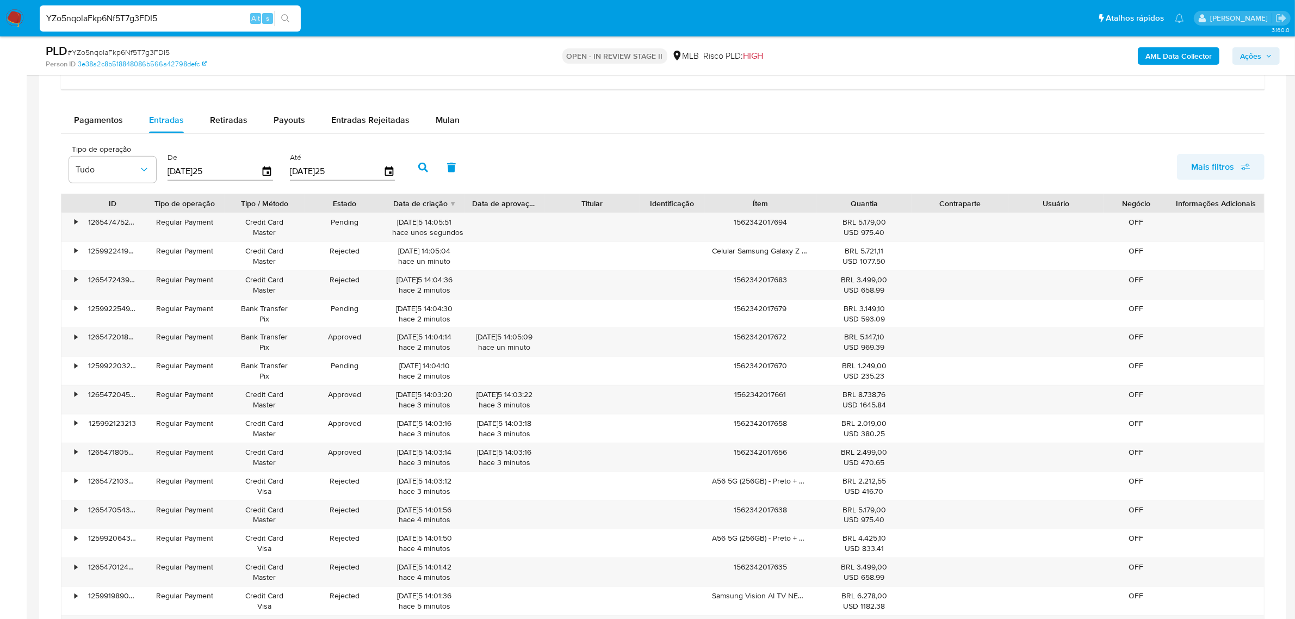
click at [1232, 166] on span "Mais filtros" at bounding box center [1212, 167] width 43 height 26
click at [1228, 168] on span "Mais filtros" at bounding box center [1212, 167] width 43 height 26
click at [1238, 169] on span "Mais filtros" at bounding box center [1220, 167] width 59 height 24
click at [1125, 274] on span "Id de pagamento" at bounding box center [1141, 271] width 64 height 11
click at [1102, 274] on input "Id de pagamento" at bounding box center [1098, 271] width 9 height 9
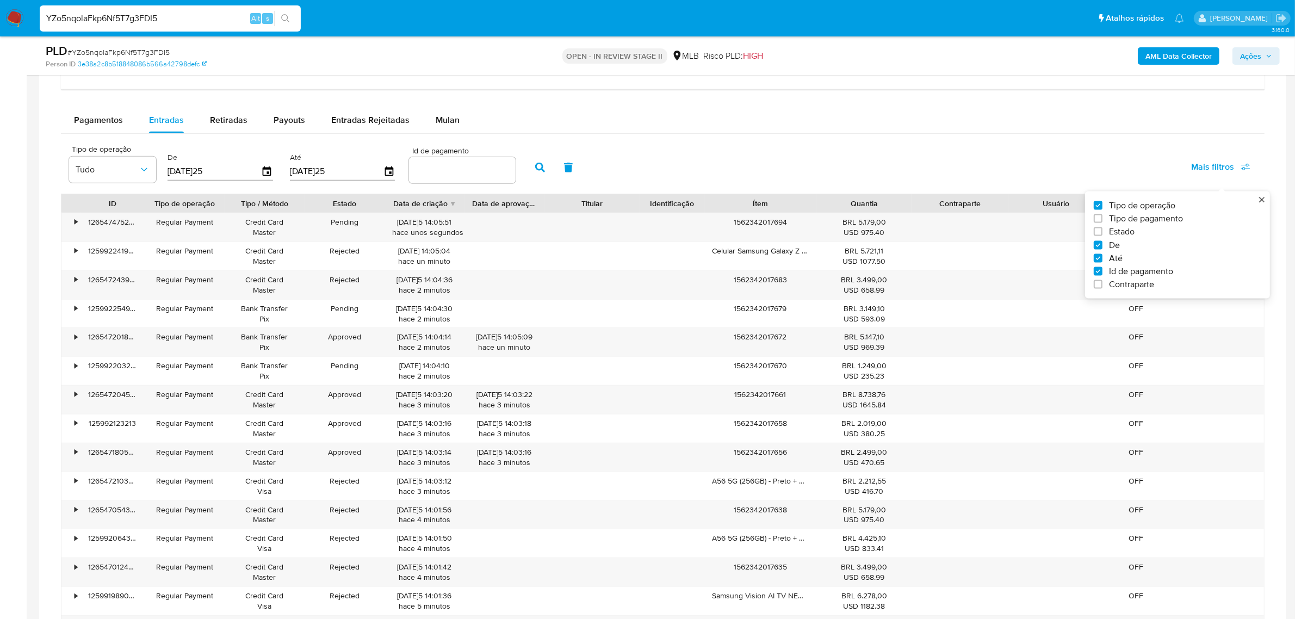
click at [1138, 270] on span "Id de pagamento" at bounding box center [1141, 271] width 64 height 11
click at [1102, 270] on input "Id de pagamento" at bounding box center [1098, 271] width 9 height 9
click at [1126, 277] on span "Id de pagamento" at bounding box center [1141, 271] width 64 height 11
click at [1102, 276] on input "Id de pagamento" at bounding box center [1098, 271] width 9 height 9
click at [1127, 274] on span "Id de pagamento" at bounding box center [1141, 271] width 64 height 11
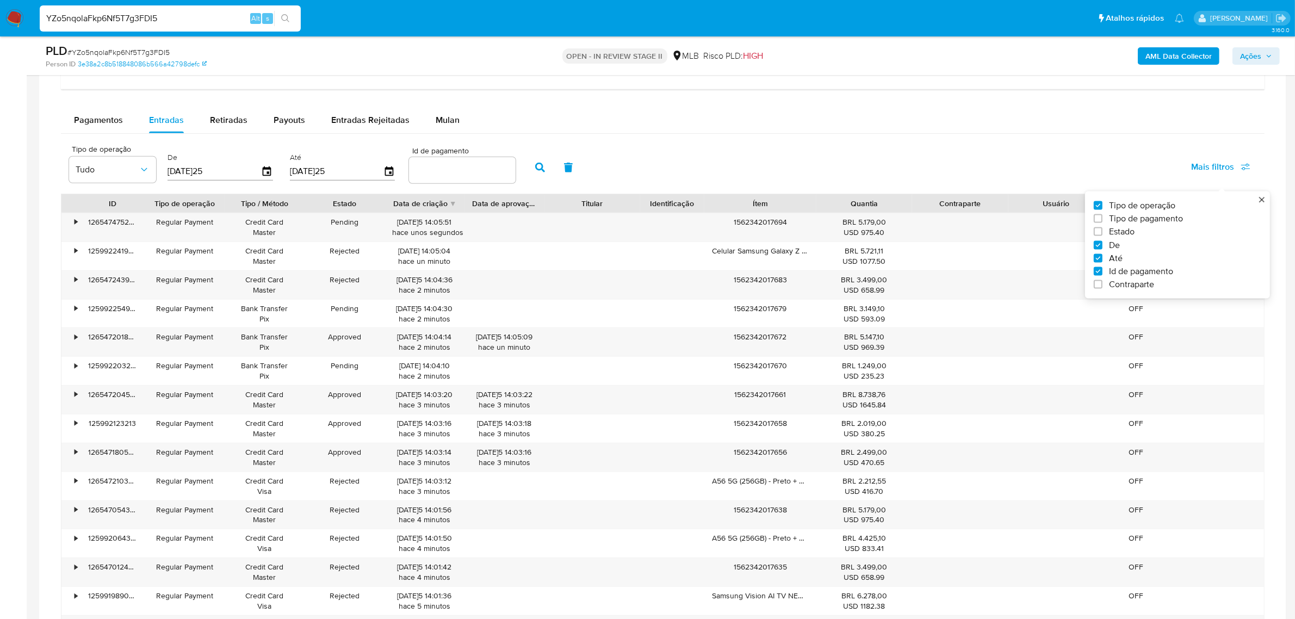
click at [1102, 274] on input "Id de pagamento" at bounding box center [1098, 271] width 9 height 9
checkbox input "false"
click at [1126, 286] on span "Contraparte" at bounding box center [1131, 284] width 45 height 11
click at [1102, 286] on input "Contraparte" at bounding box center [1098, 284] width 9 height 9
checkbox input "true"
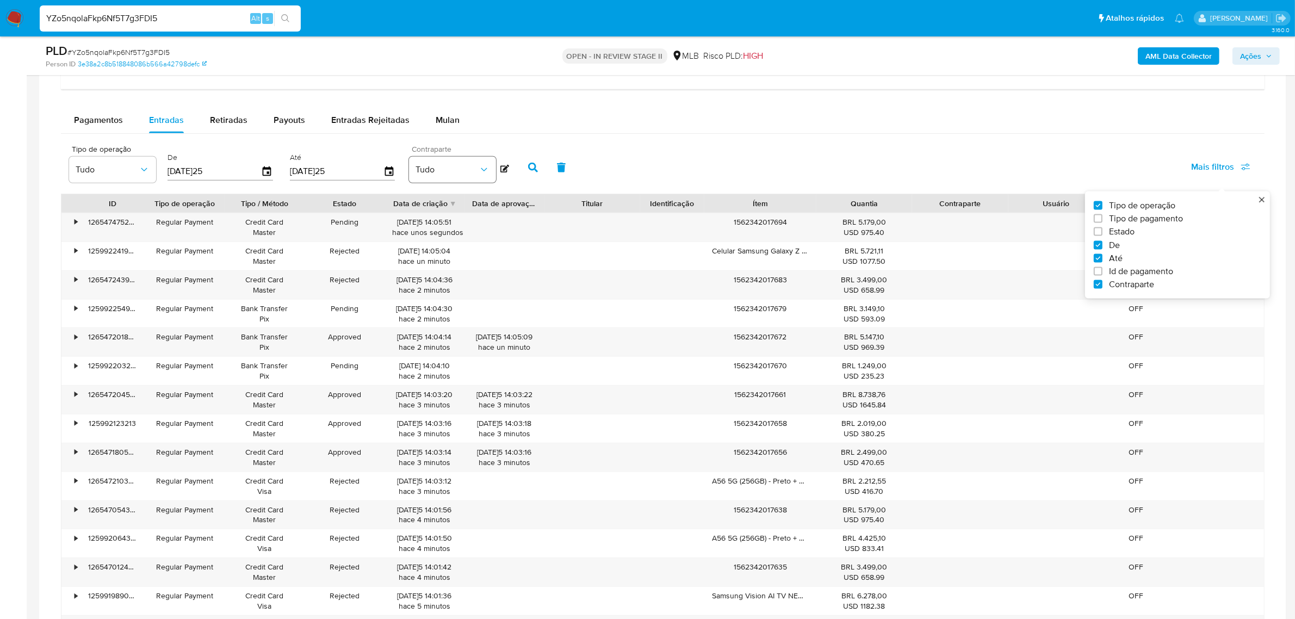
click at [447, 170] on span "Tudo" at bounding box center [447, 169] width 63 height 11
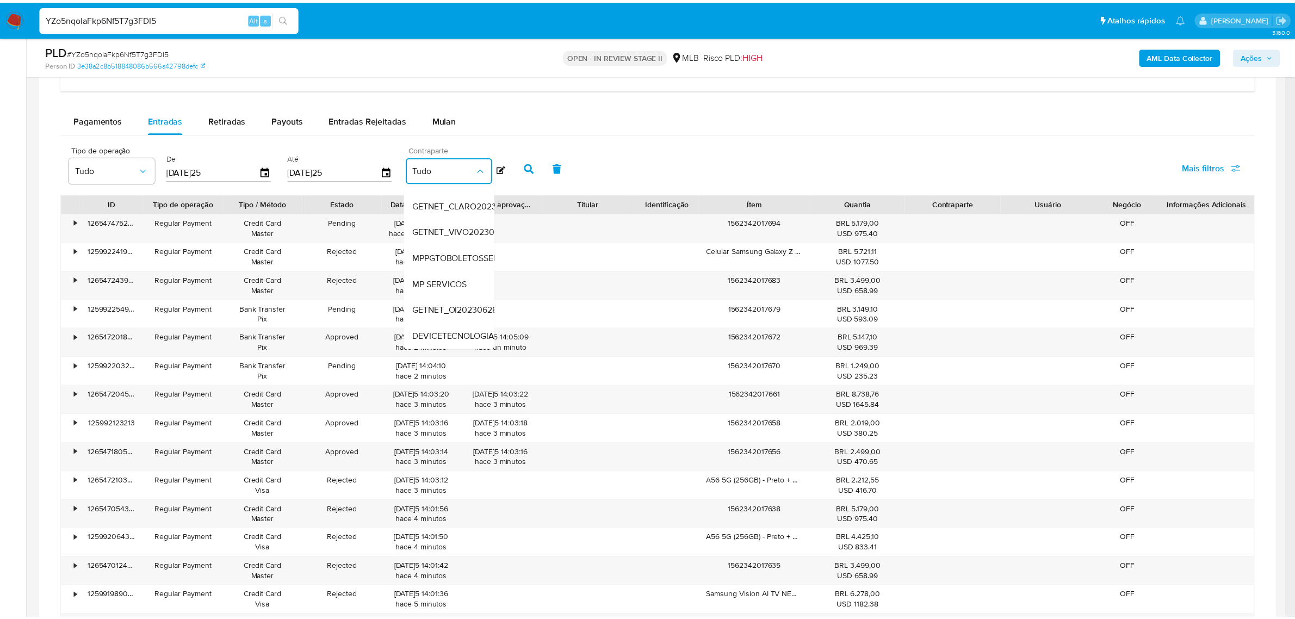
scroll to position [134, 0]
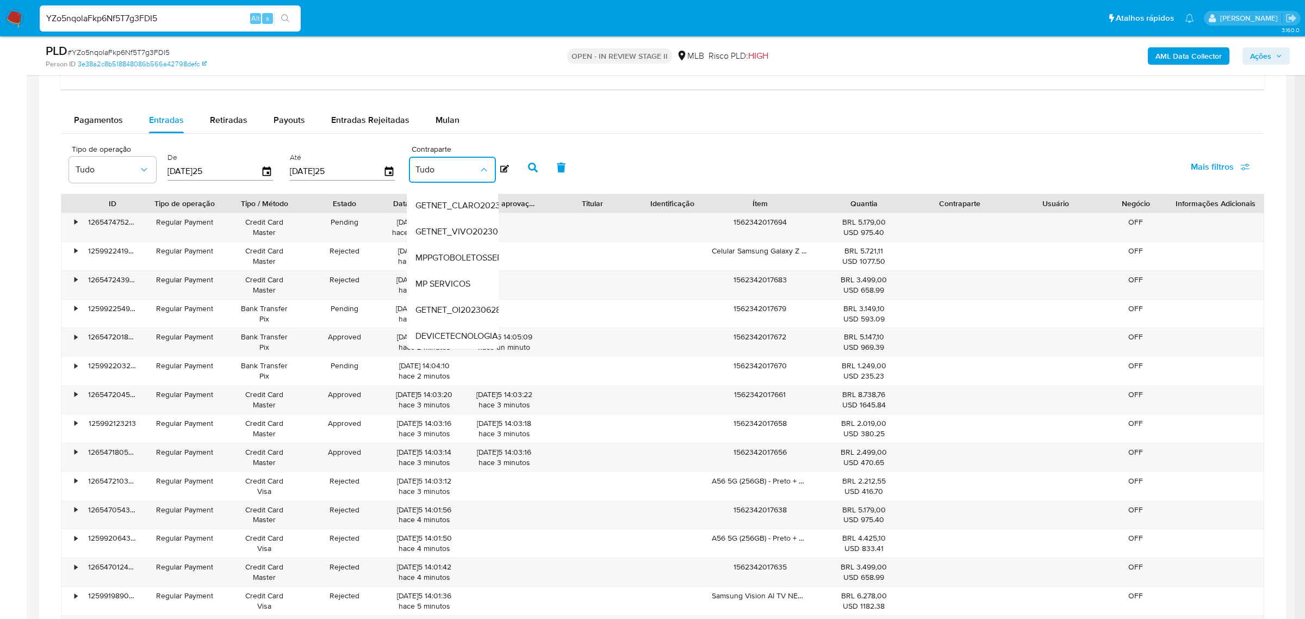
click at [841, 128] on div "Pagamentos Entradas Retiradas Payouts Entradas Rejeitadas Mulan" at bounding box center [663, 120] width 1204 height 26
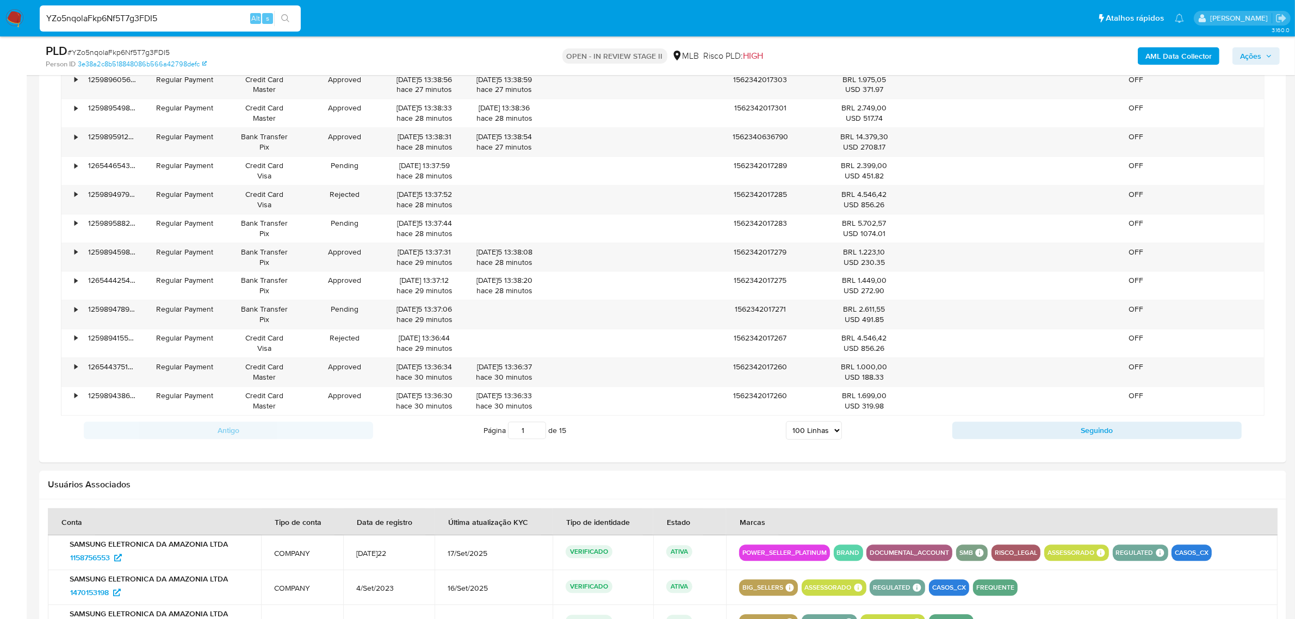
scroll to position [3807, 0]
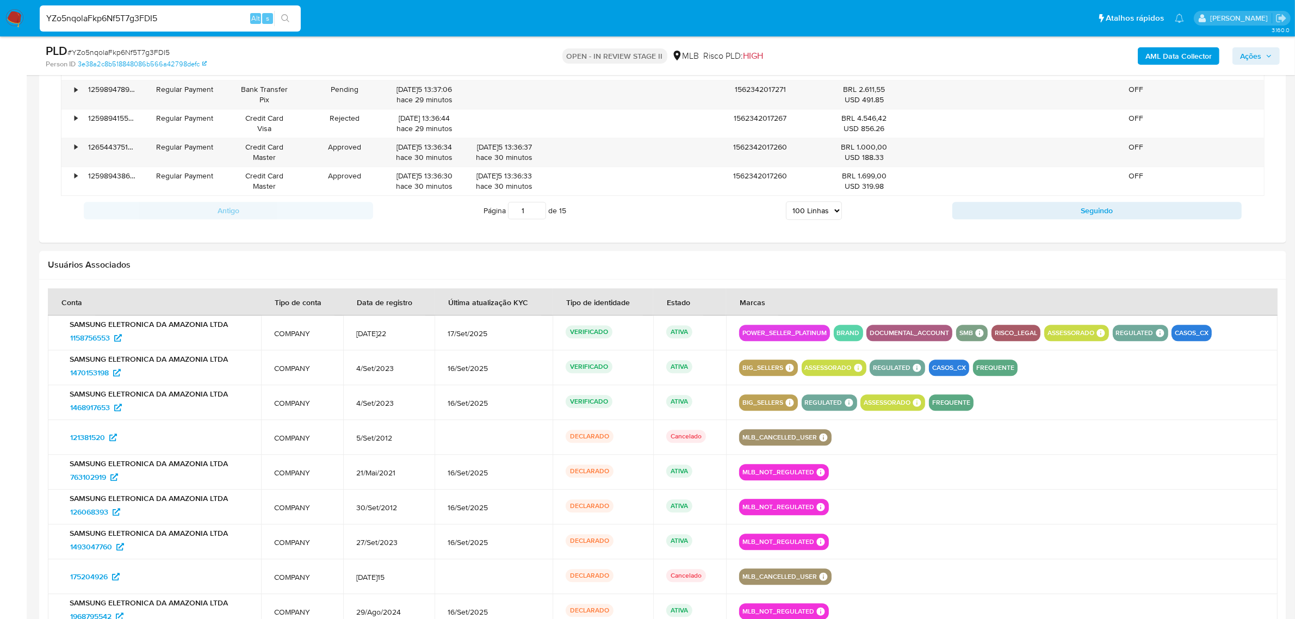
click at [787, 220] on select "5 Linhas 10 Linhas 20 Linhas 25 Linhas 50 Linhas 100 Linhas" at bounding box center [814, 210] width 56 height 18
click at [792, 220] on select "5 Linhas 10 Linhas 20 Linhas 25 Linhas 50 Linhas 100 Linhas" at bounding box center [814, 210] width 56 height 18
click at [525, 219] on input "1" at bounding box center [527, 210] width 38 height 17
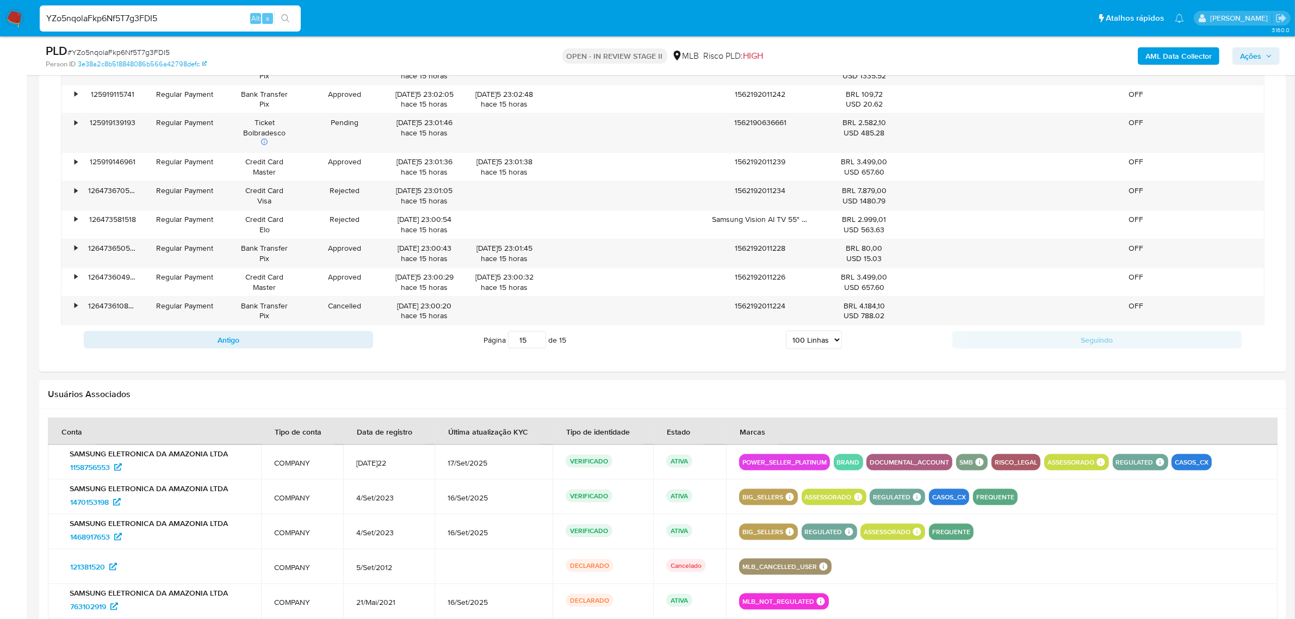
scroll to position [1697, 0]
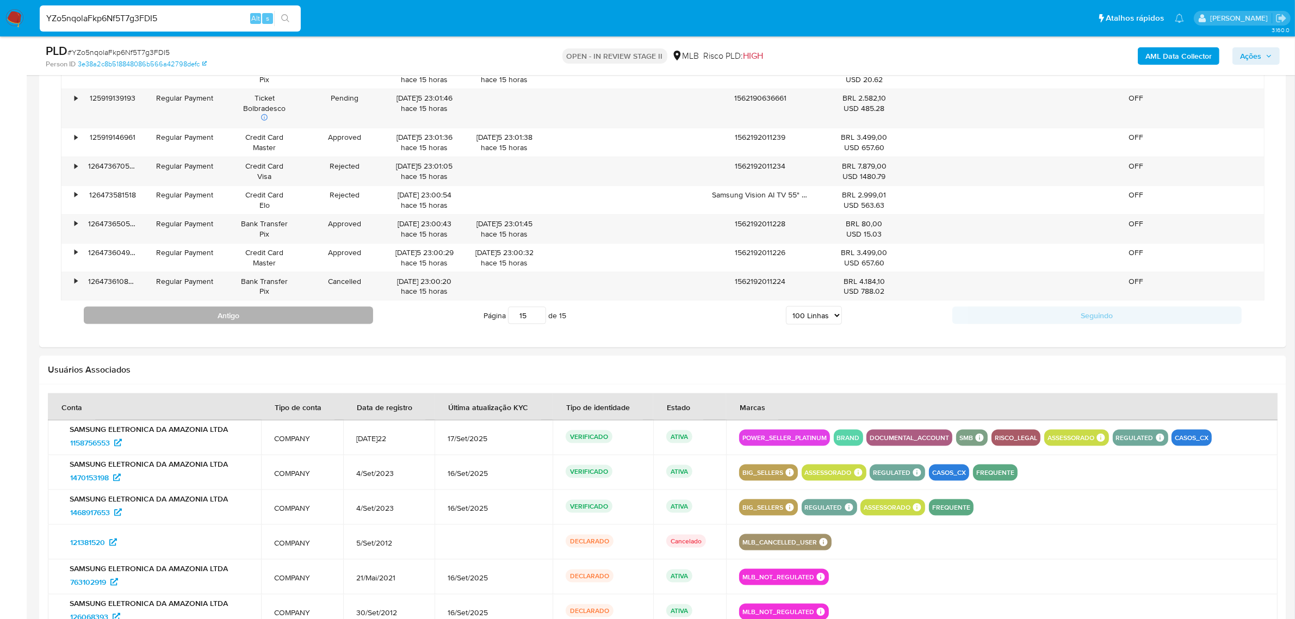
click at [237, 319] on button "Antigo" at bounding box center [228, 315] width 289 height 17
type input "14"
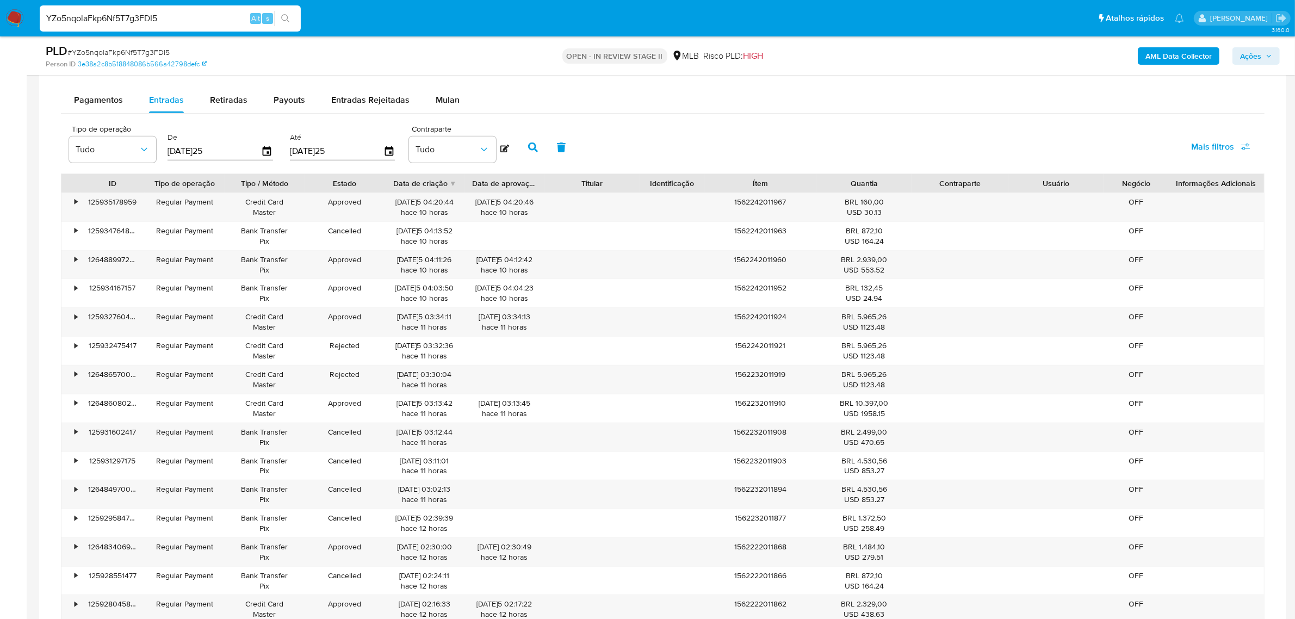
scroll to position [882, 0]
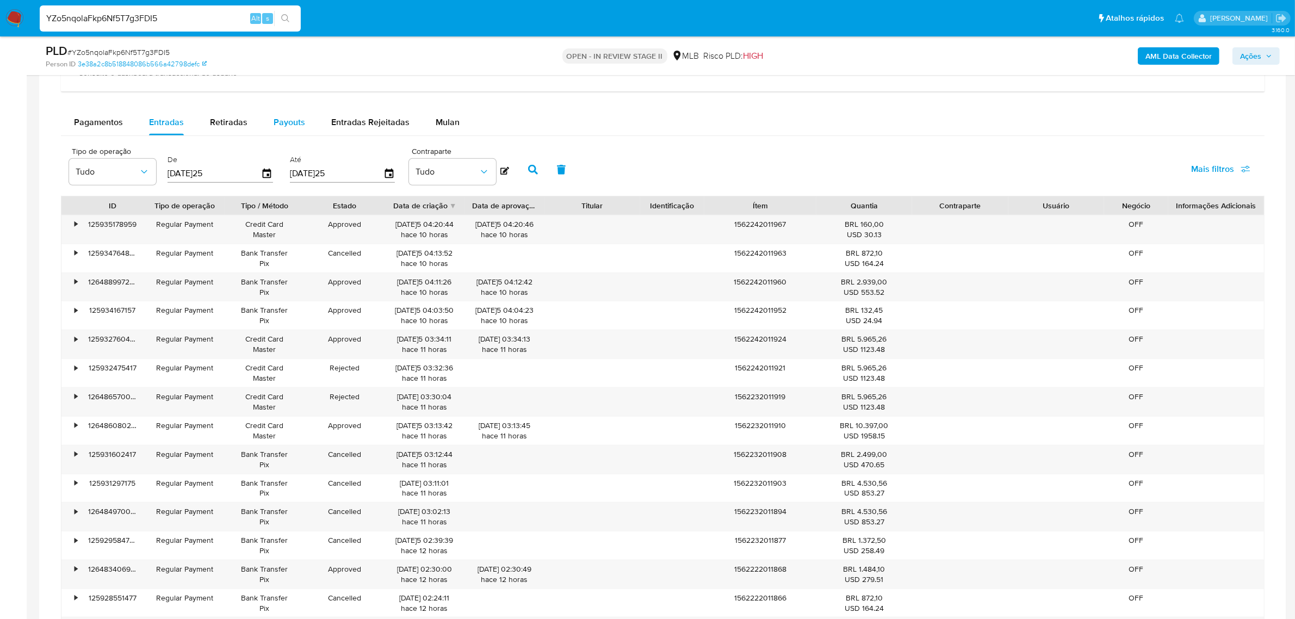
click at [281, 127] on span "Payouts" at bounding box center [290, 122] width 32 height 13
select select "10"
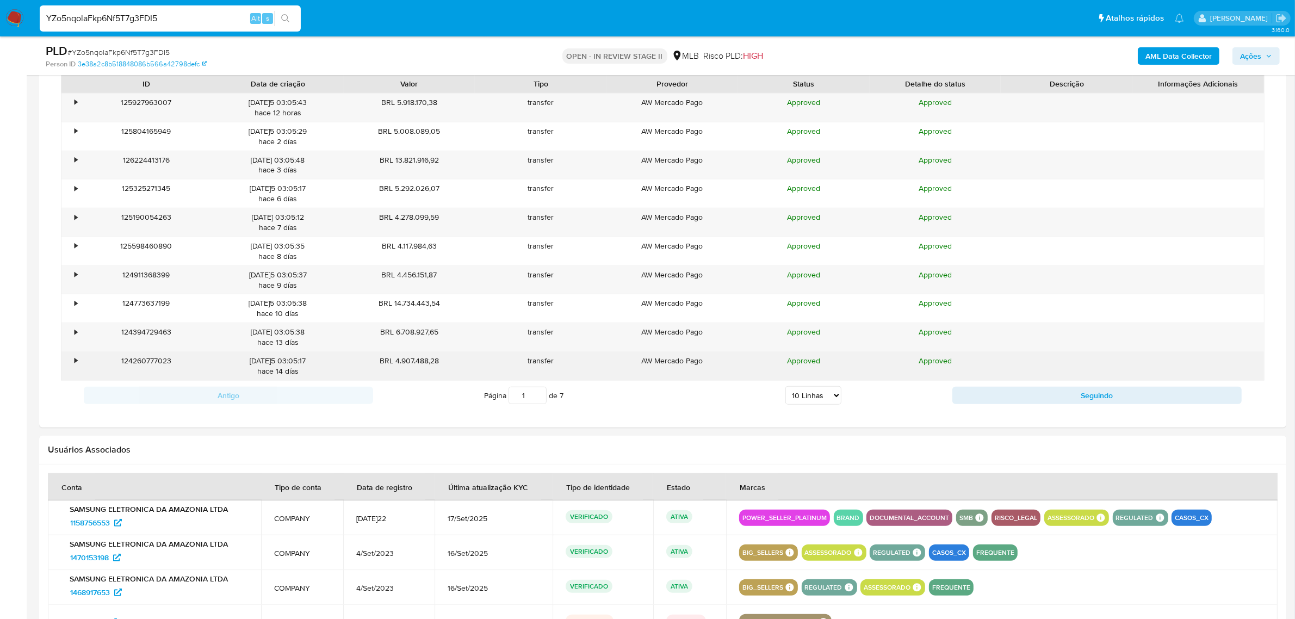
scroll to position [1018, 0]
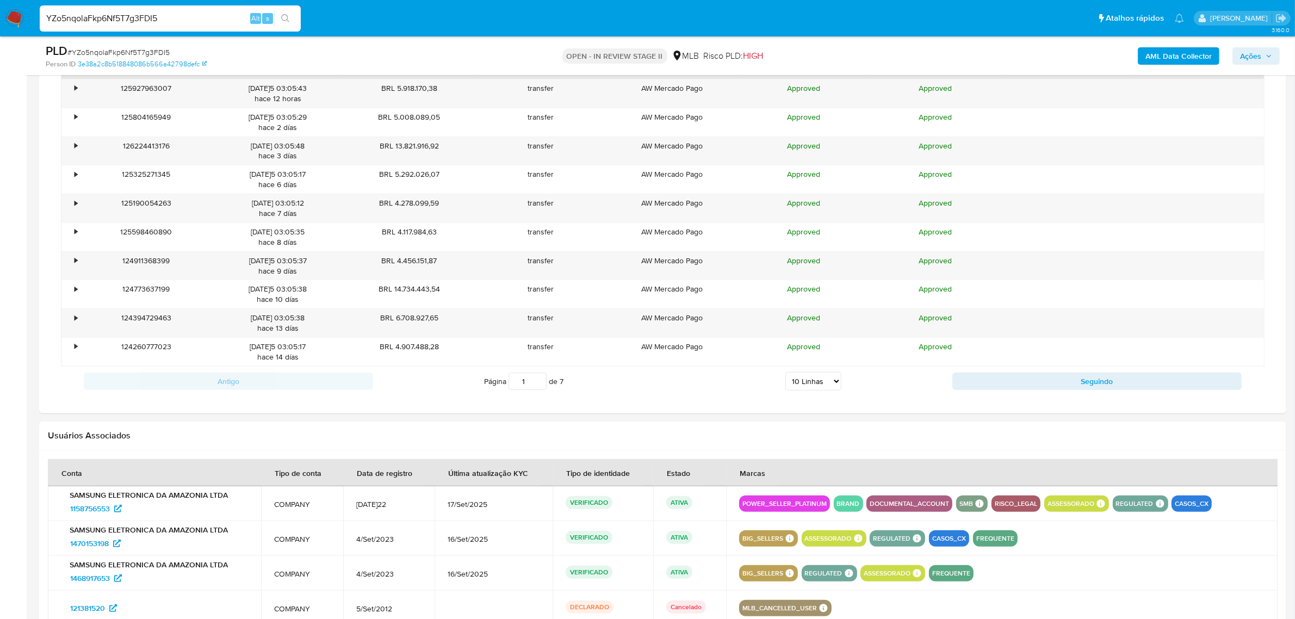
click at [817, 382] on select "5 Linhas 10 Linhas 20 Linhas 25 Linhas 50 Linhas 100 Linhas" at bounding box center [813, 381] width 56 height 18
select select "20"
click at [785, 375] on select "5 Linhas 10 Linhas 20 Linhas 25 Linhas 50 Linhas 100 Linhas" at bounding box center [813, 381] width 56 height 18
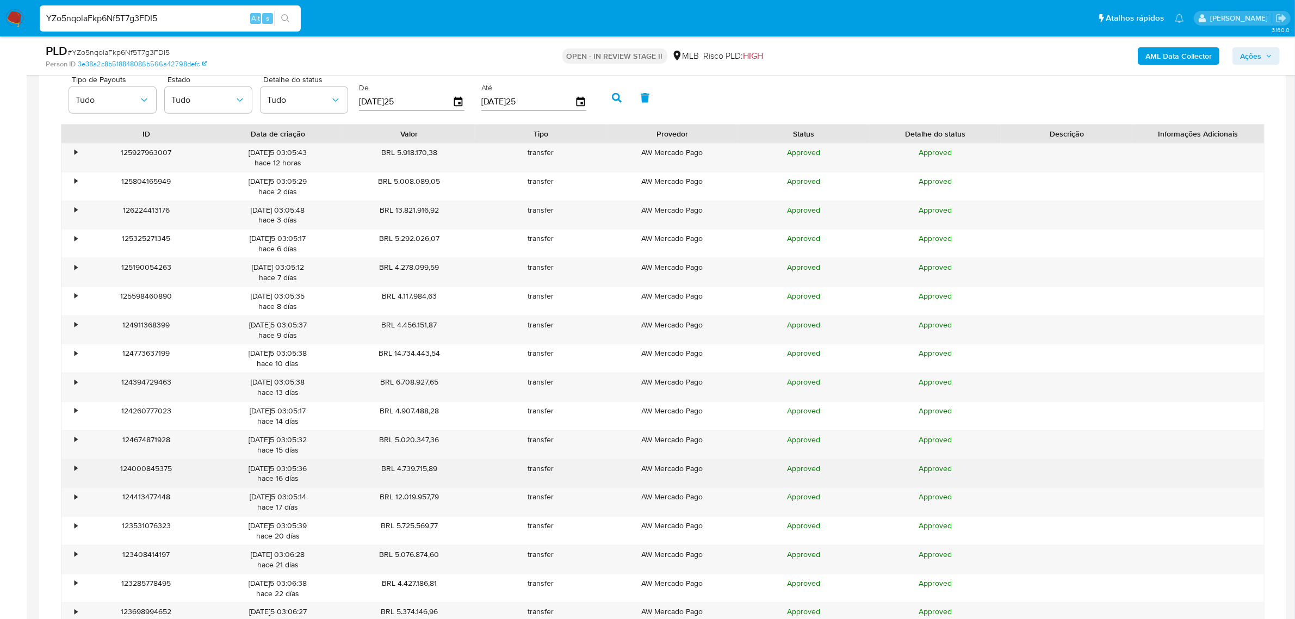
scroll to position [950, 0]
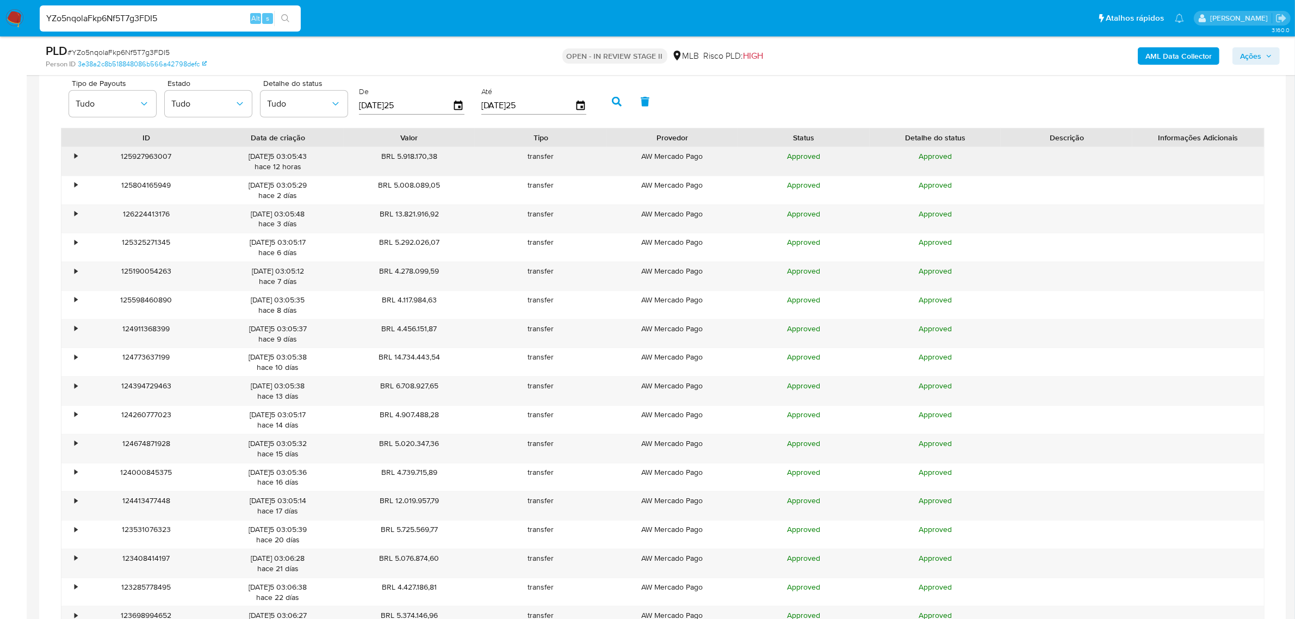
click at [69, 166] on div "•" at bounding box center [70, 161] width 19 height 28
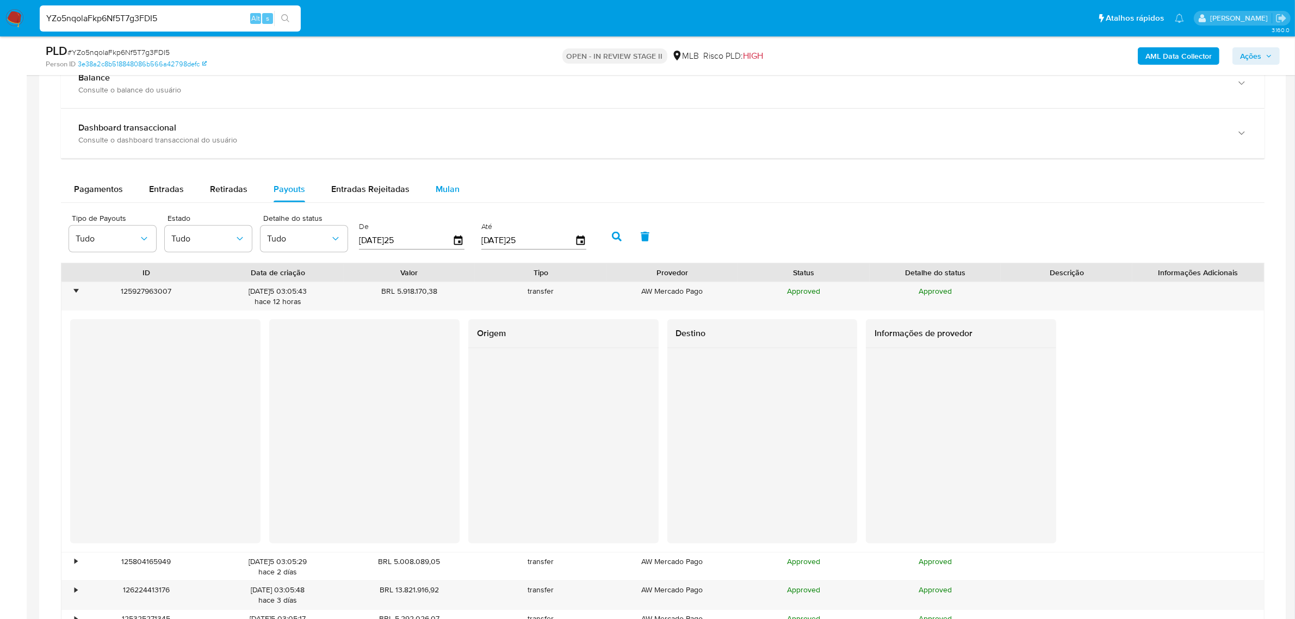
scroll to position [814, 0]
click at [456, 243] on icon "button" at bounding box center [458, 241] width 19 height 19
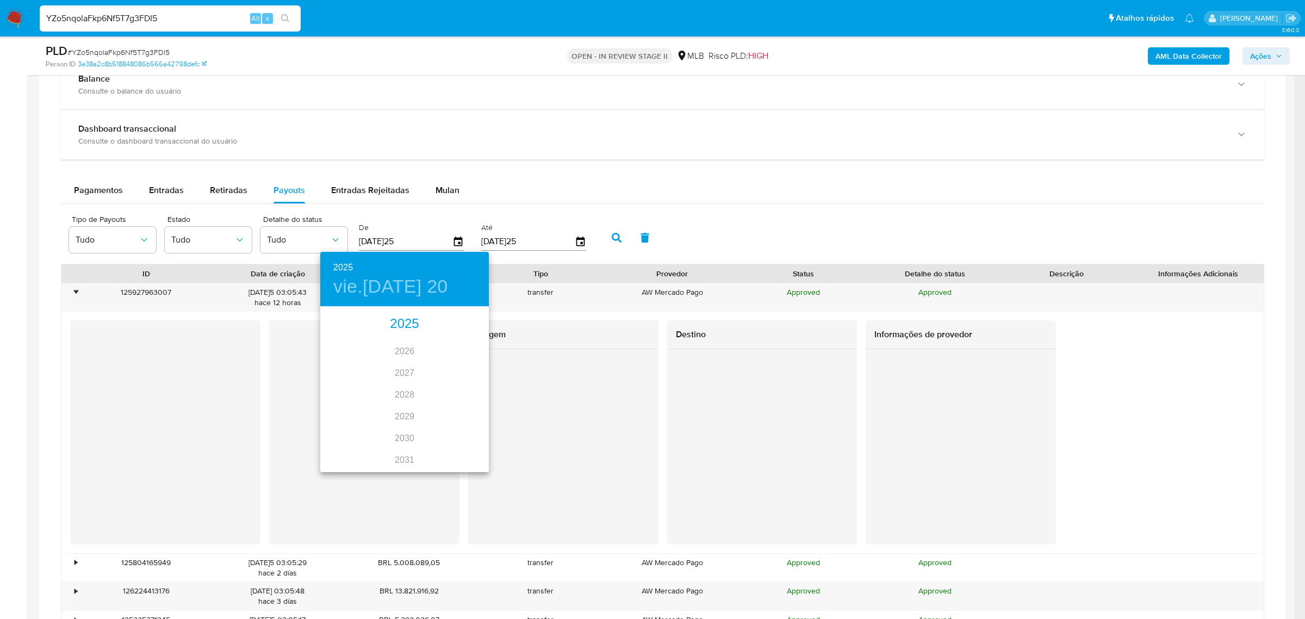
click at [405, 323] on div "2025" at bounding box center [404, 324] width 169 height 22
click at [453, 410] on div "sep." at bounding box center [461, 409] width 56 height 41
type input "[DATE]"
drag, startPoint x: 386, startPoint y: 401, endPoint x: 400, endPoint y: 392, distance: 17.2
click at [385, 401] on p "17" at bounding box center [383, 403] width 9 height 11
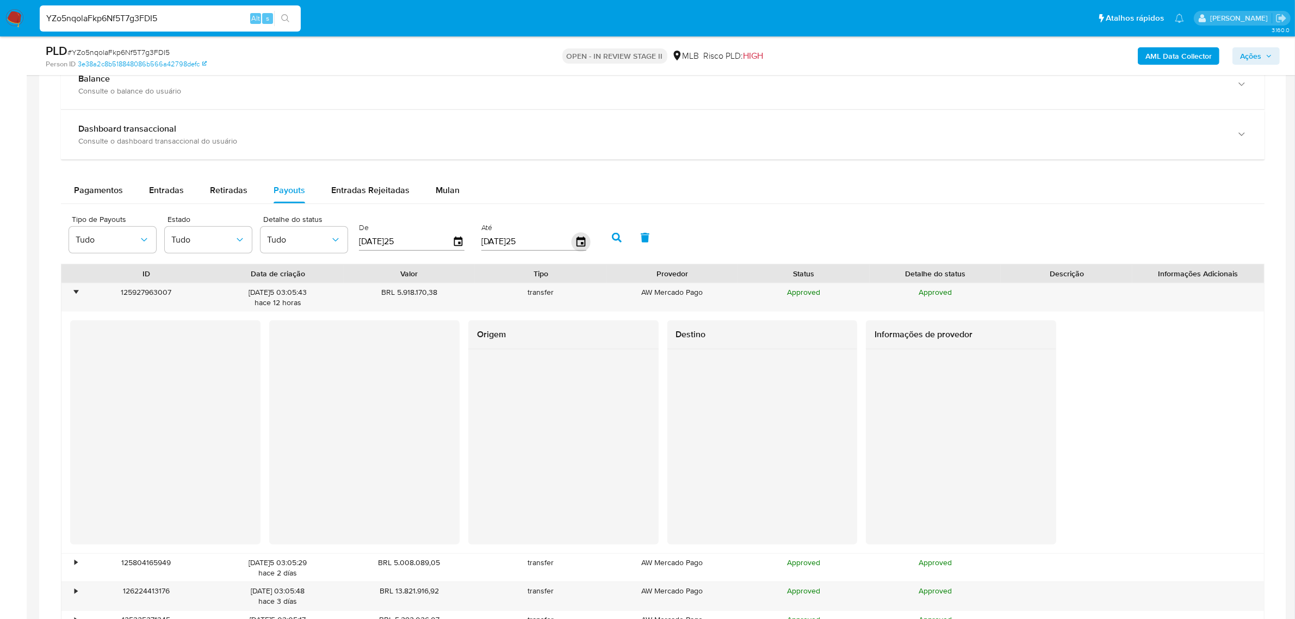
click at [571, 240] on icon "button" at bounding box center [580, 241] width 19 height 19
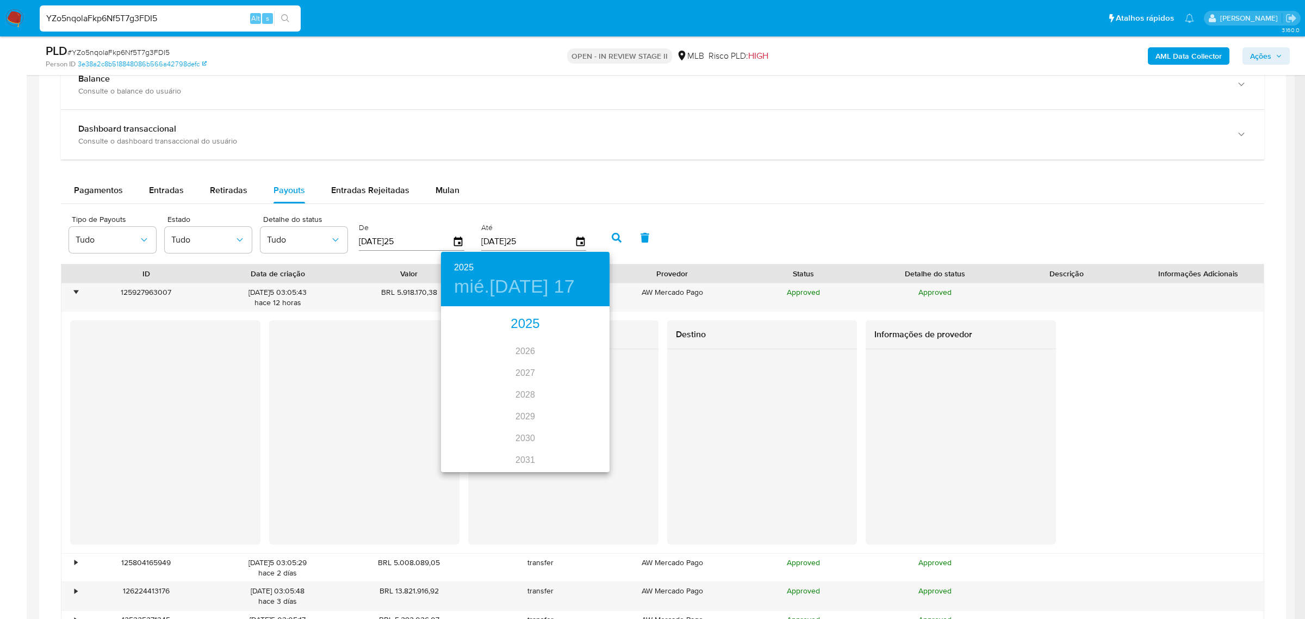
click at [523, 323] on div "2025" at bounding box center [525, 324] width 169 height 22
click at [585, 414] on div "sep." at bounding box center [582, 409] width 56 height 41
click at [501, 403] on p "17" at bounding box center [503, 403] width 9 height 11
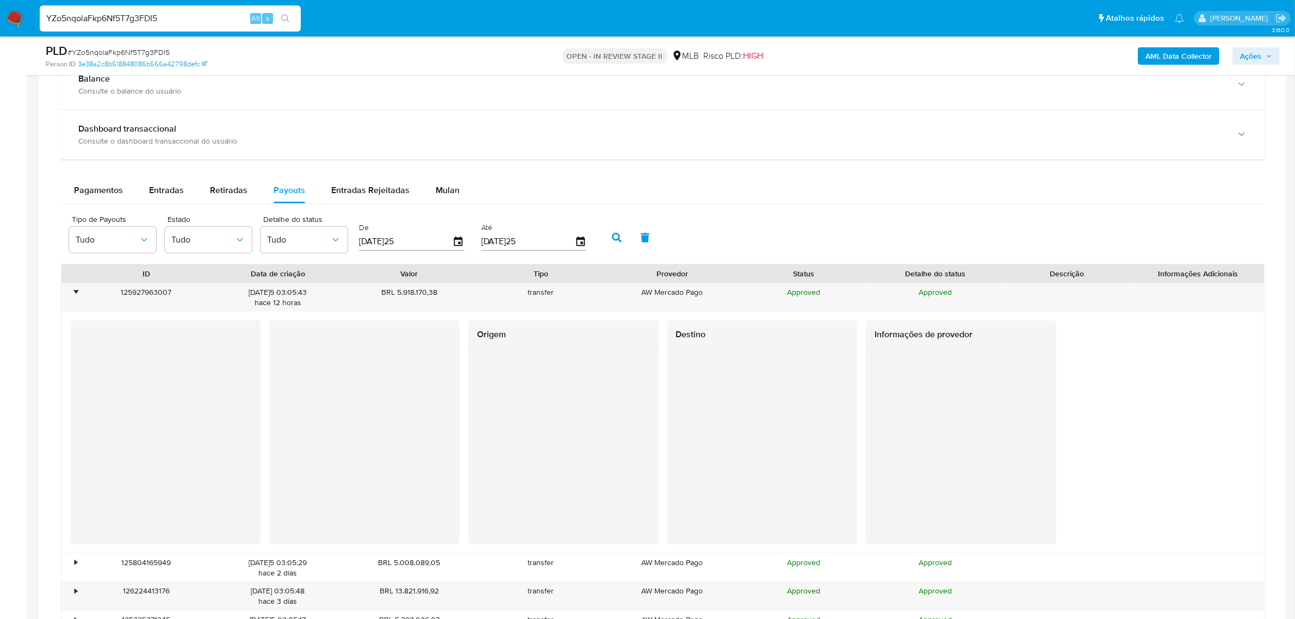
click at [607, 232] on button "button" at bounding box center [617, 238] width 28 height 26
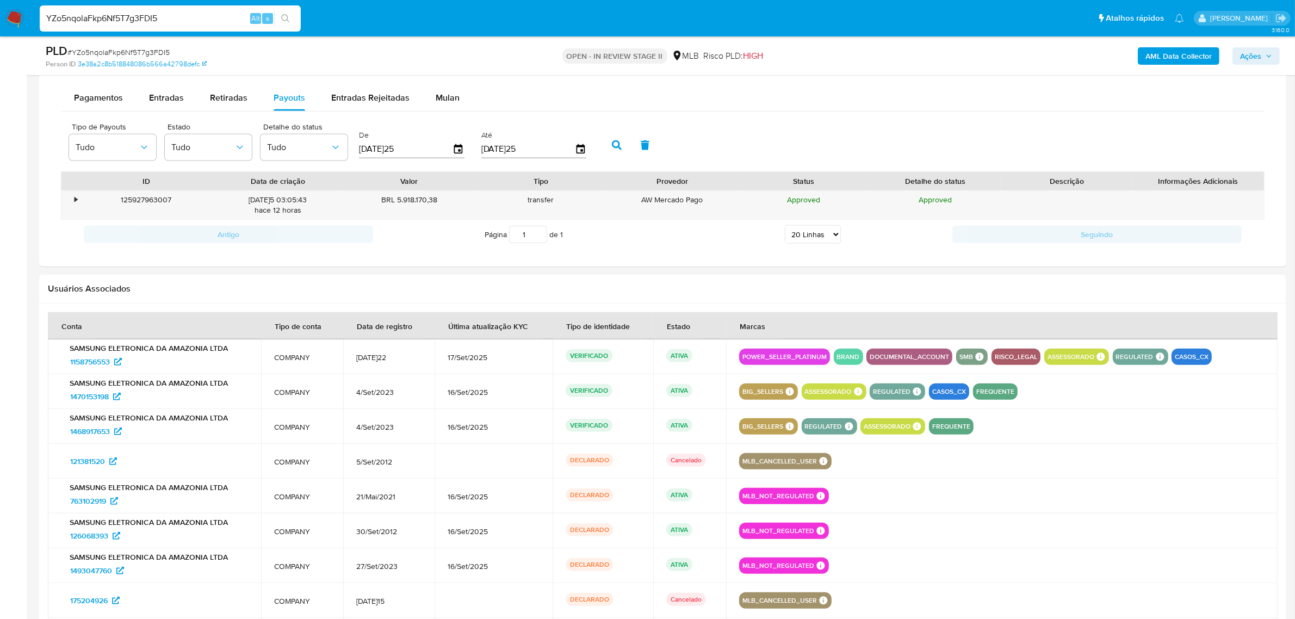
scroll to position [882, 0]
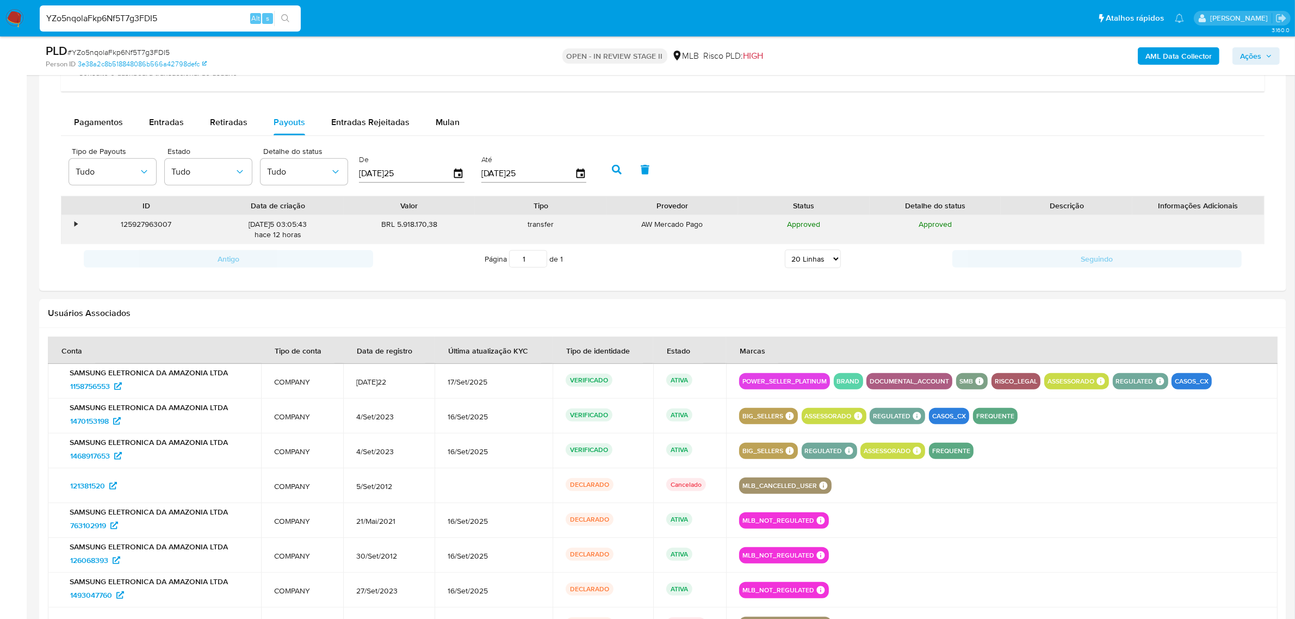
click at [72, 225] on div "•" at bounding box center [70, 229] width 19 height 28
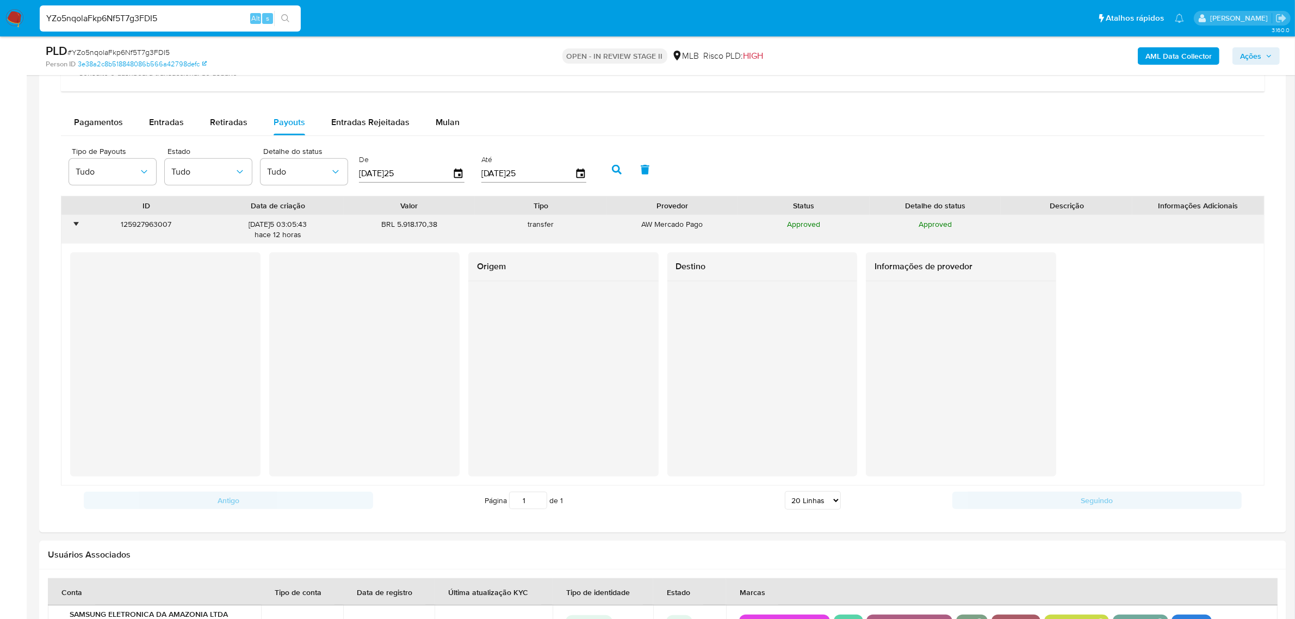
click at [75, 226] on div "•" at bounding box center [76, 224] width 3 height 10
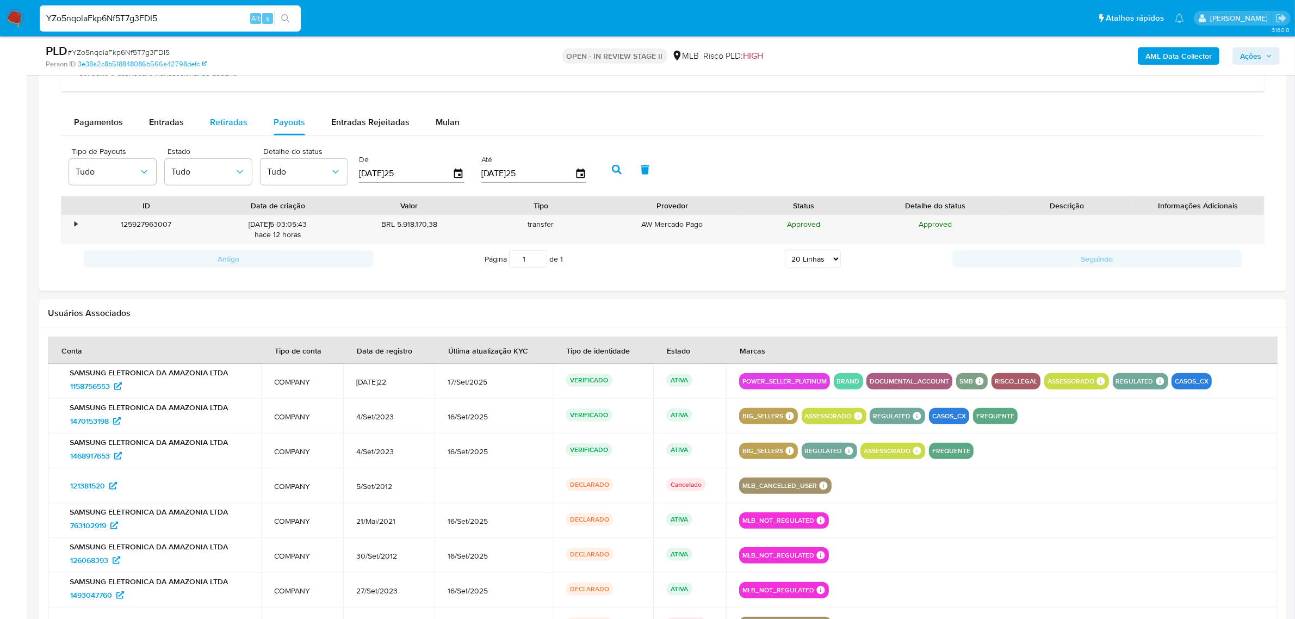
click at [208, 129] on button "Retiradas" at bounding box center [229, 122] width 64 height 26
select select "10"
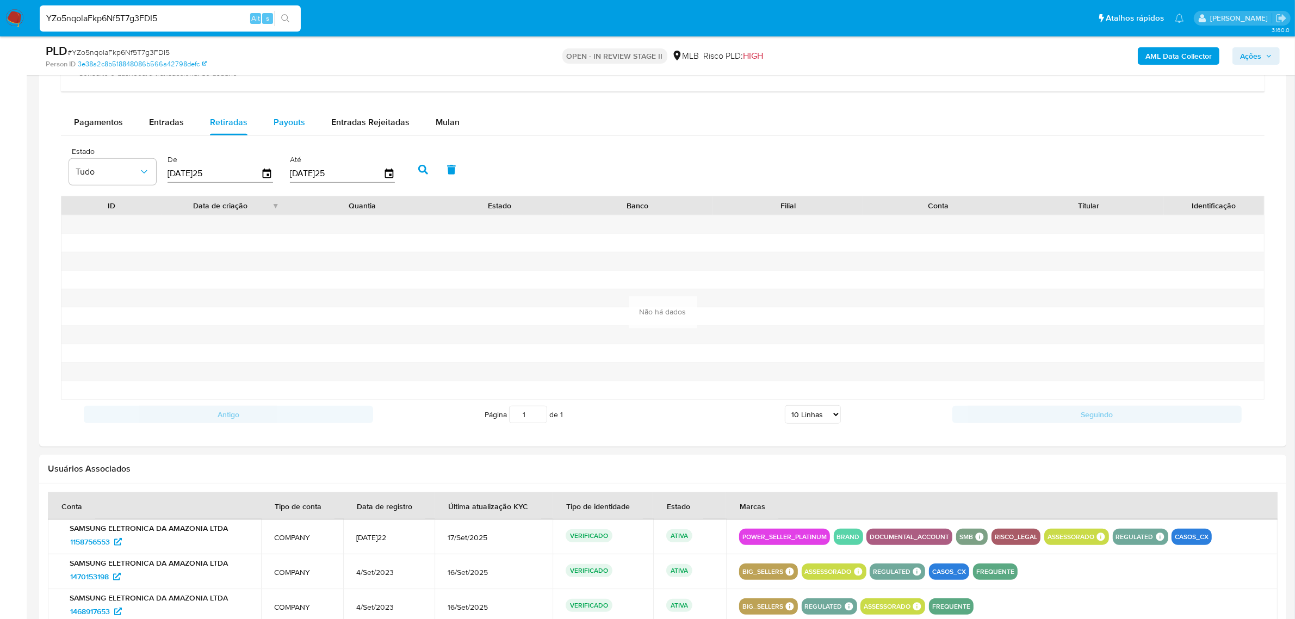
click at [287, 121] on span "Payouts" at bounding box center [290, 122] width 32 height 13
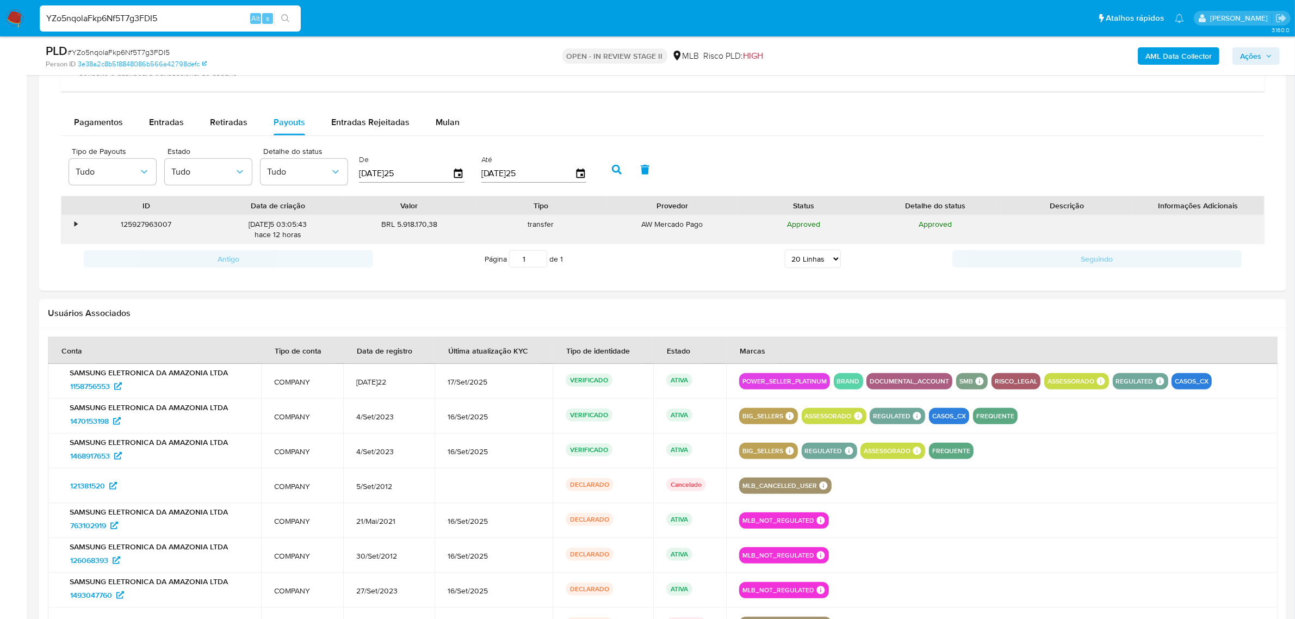
click at [80, 226] on div "125927963007" at bounding box center [146, 229] width 132 height 28
click at [75, 225] on div "•" at bounding box center [76, 224] width 3 height 10
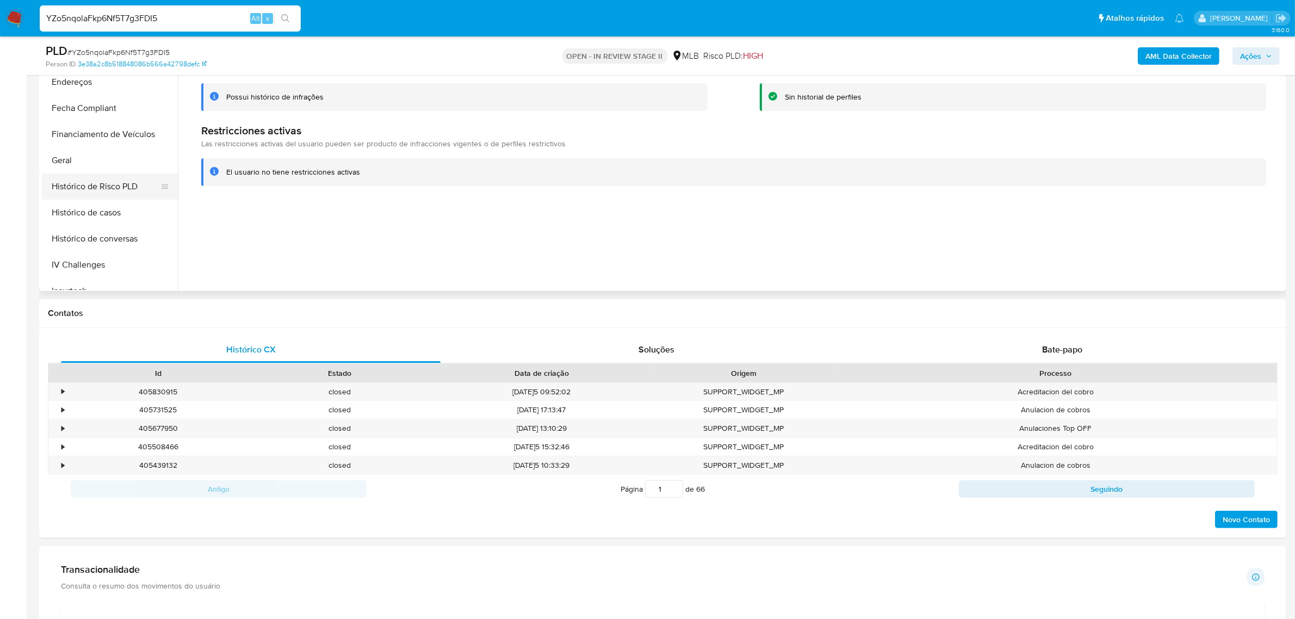
scroll to position [239, 0]
click at [89, 189] on button "Geral" at bounding box center [105, 184] width 127 height 26
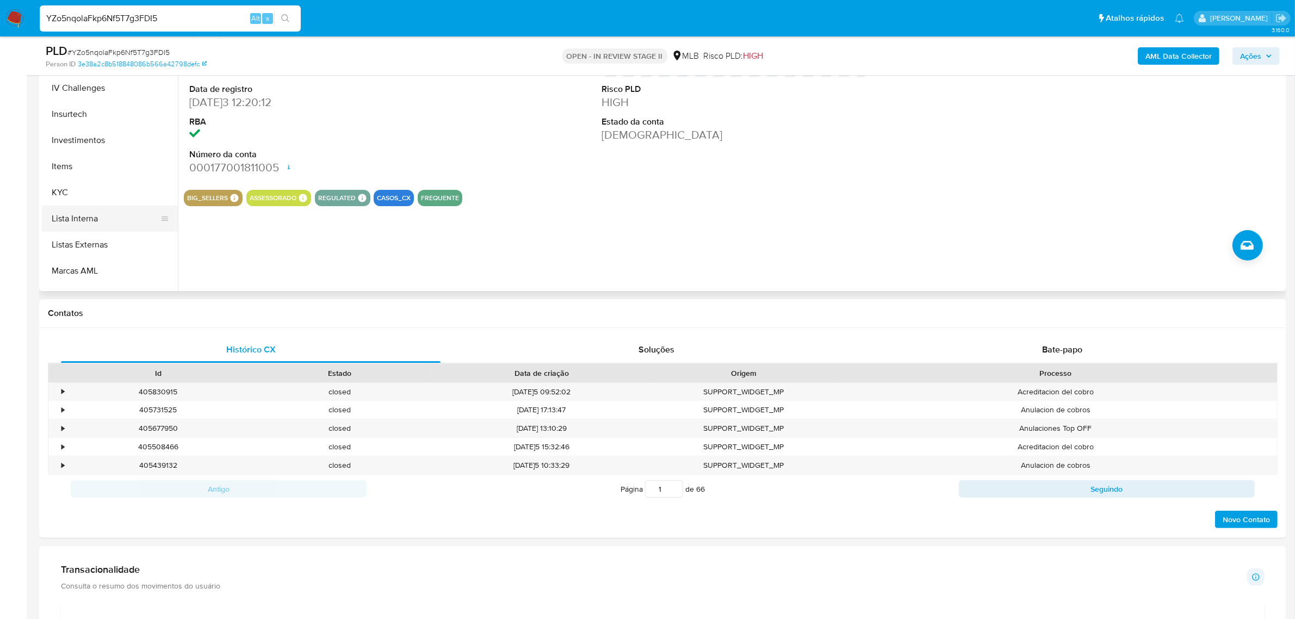
scroll to position [443, 0]
click at [84, 199] on button "KYC" at bounding box center [105, 189] width 127 height 26
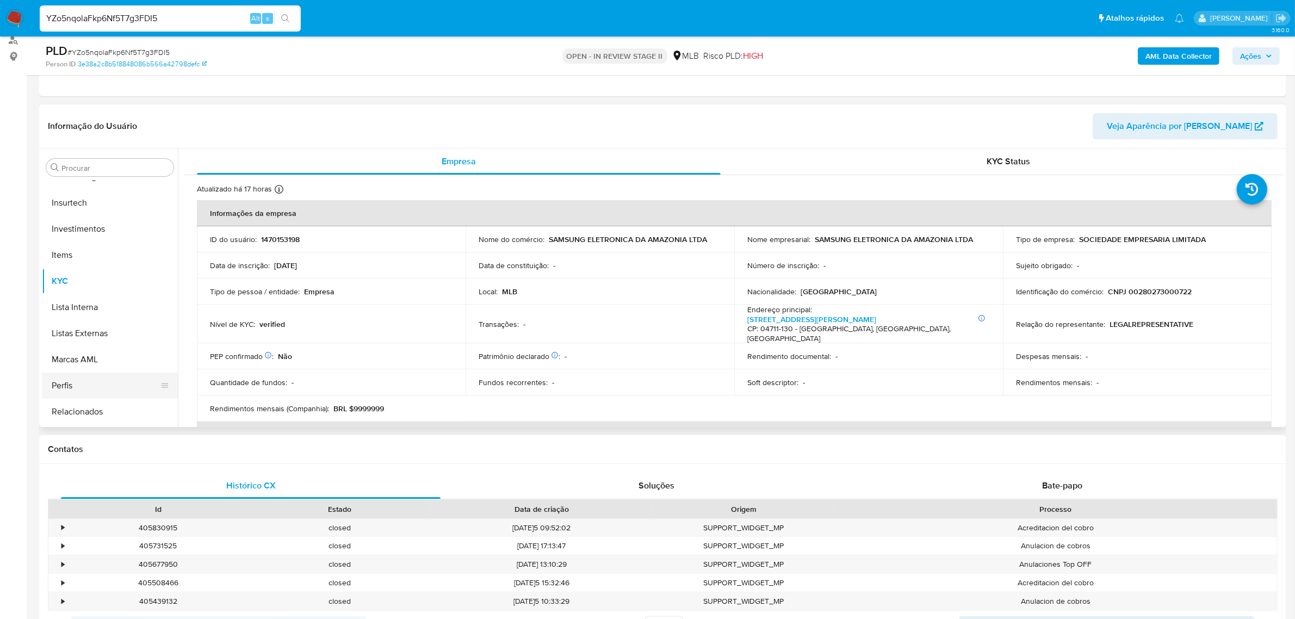
scroll to position [511, 0]
click at [104, 395] on button "Relacionados" at bounding box center [105, 387] width 127 height 26
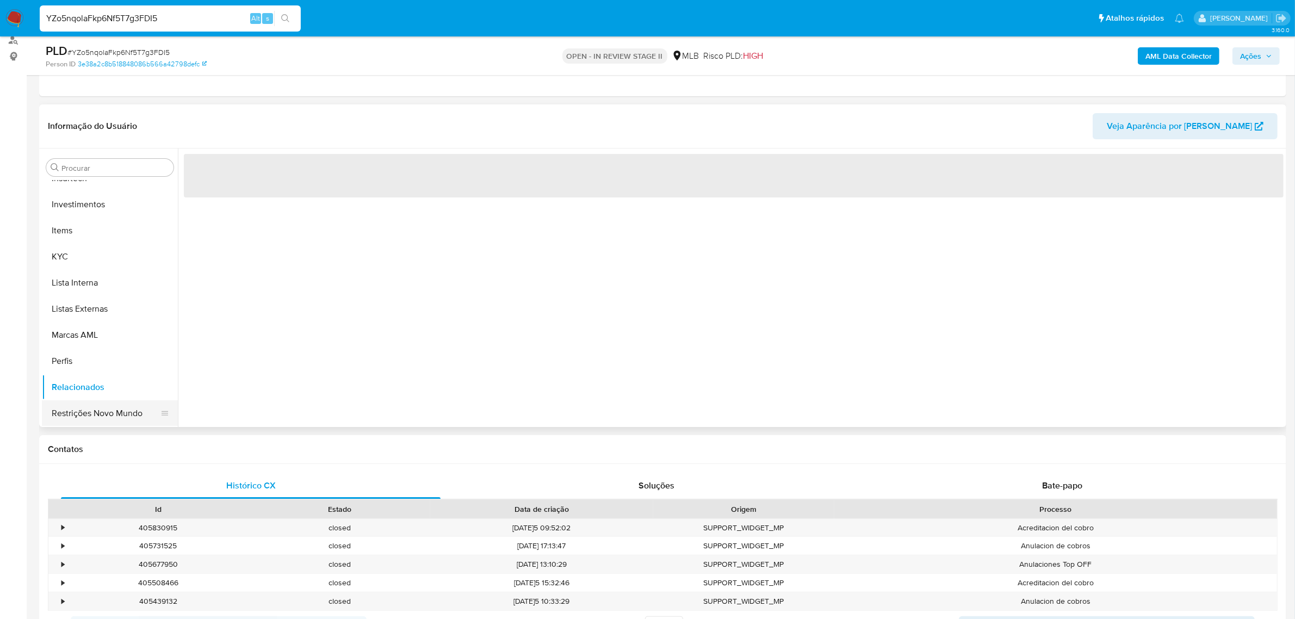
click at [90, 413] on button "Restrições Novo Mundo" at bounding box center [105, 413] width 127 height 26
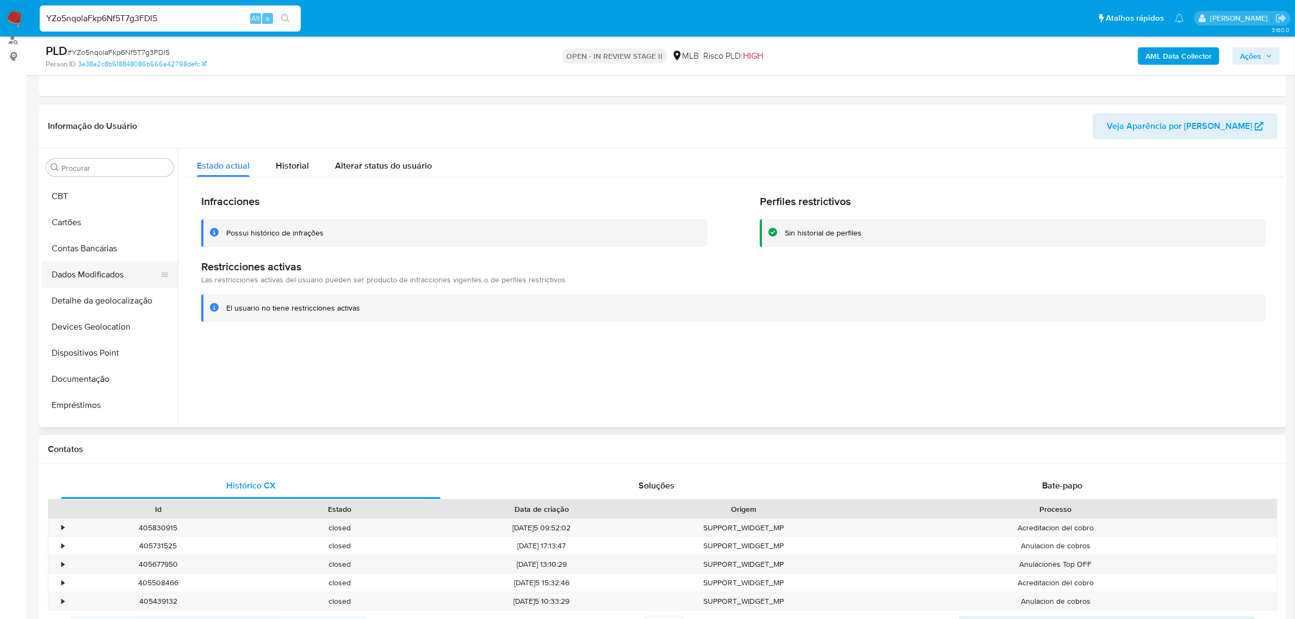
scroll to position [35, 0]
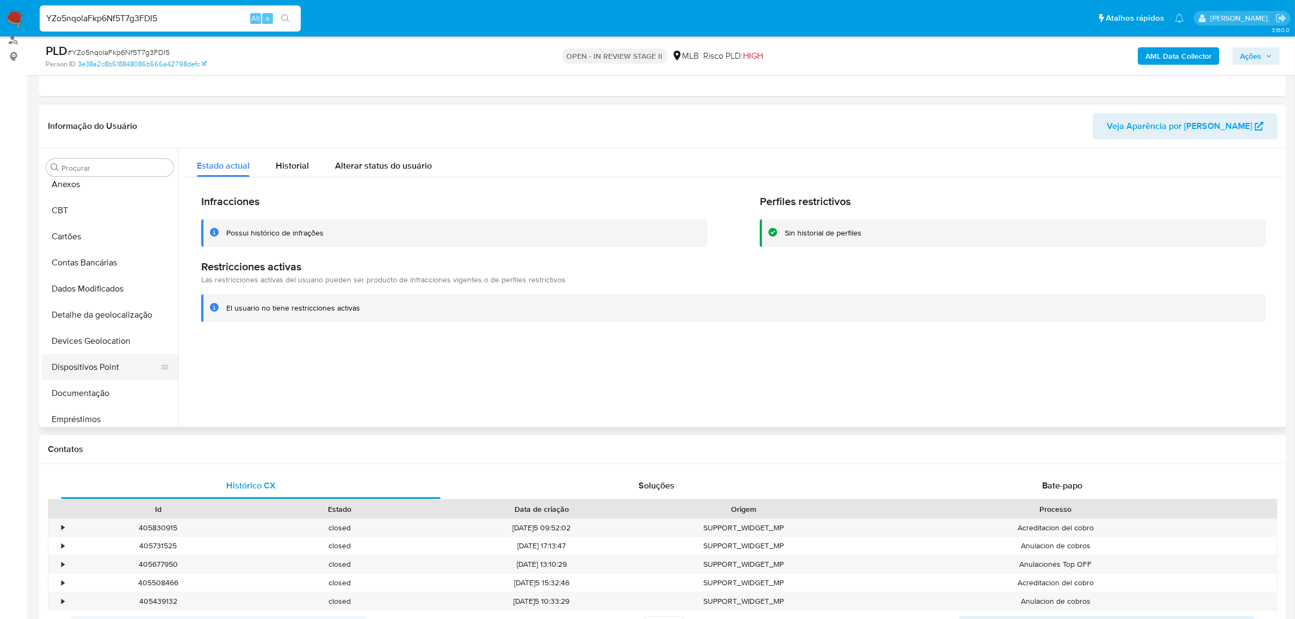
drag, startPoint x: 121, startPoint y: 363, endPoint x: 54, endPoint y: 365, distance: 66.4
click at [120, 364] on button "Dispositivos Point" at bounding box center [105, 367] width 127 height 26
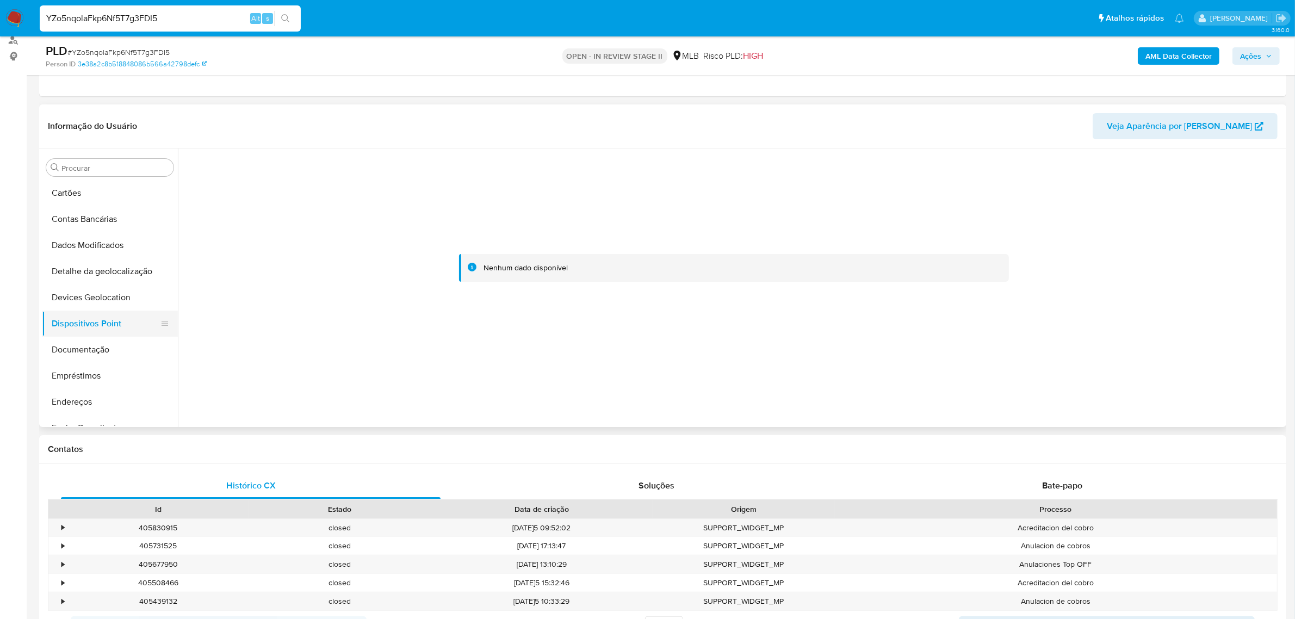
scroll to position [103, 0]
click at [96, 371] on button "Endereços" at bounding box center [105, 377] width 127 height 26
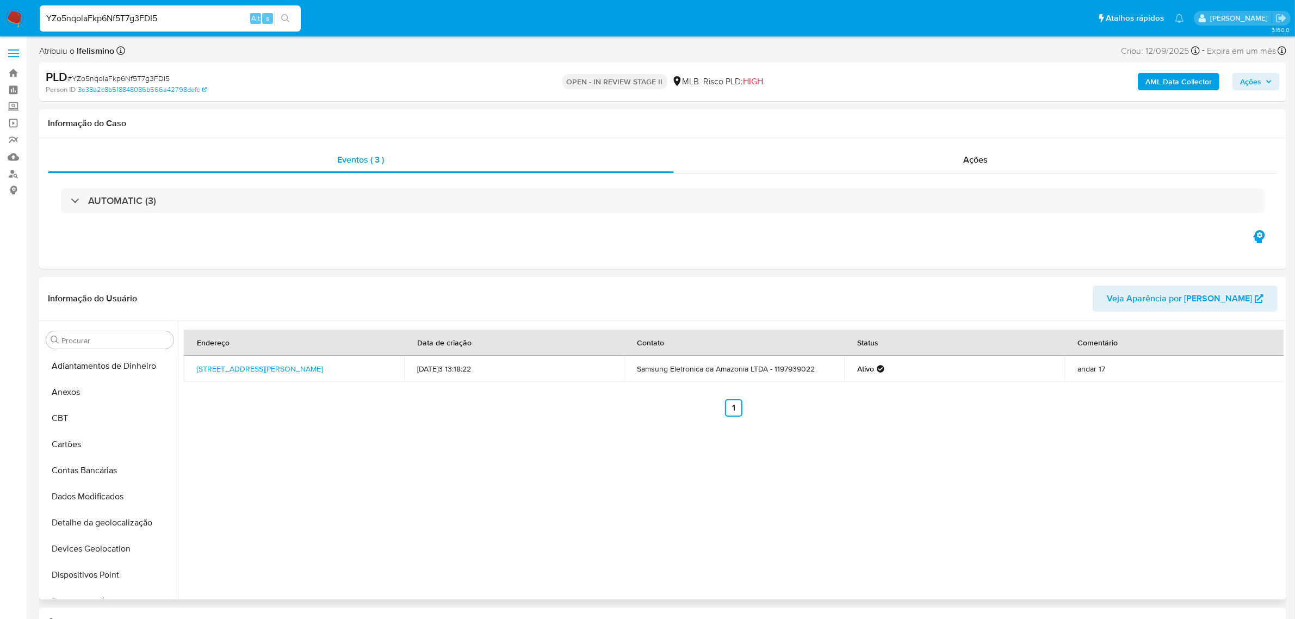
scroll to position [272, 0]
click at [89, 462] on button "Geral" at bounding box center [105, 460] width 127 height 26
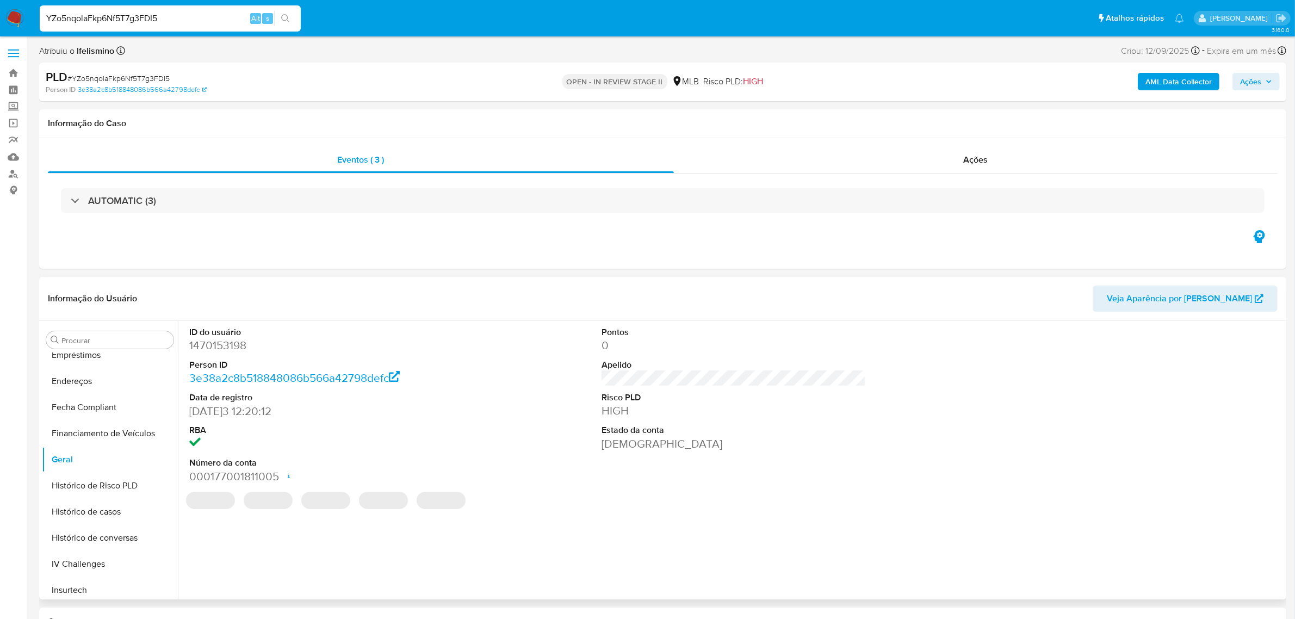
click at [231, 349] on dd "1470153198" at bounding box center [321, 345] width 264 height 15
copy dd "1470153198"
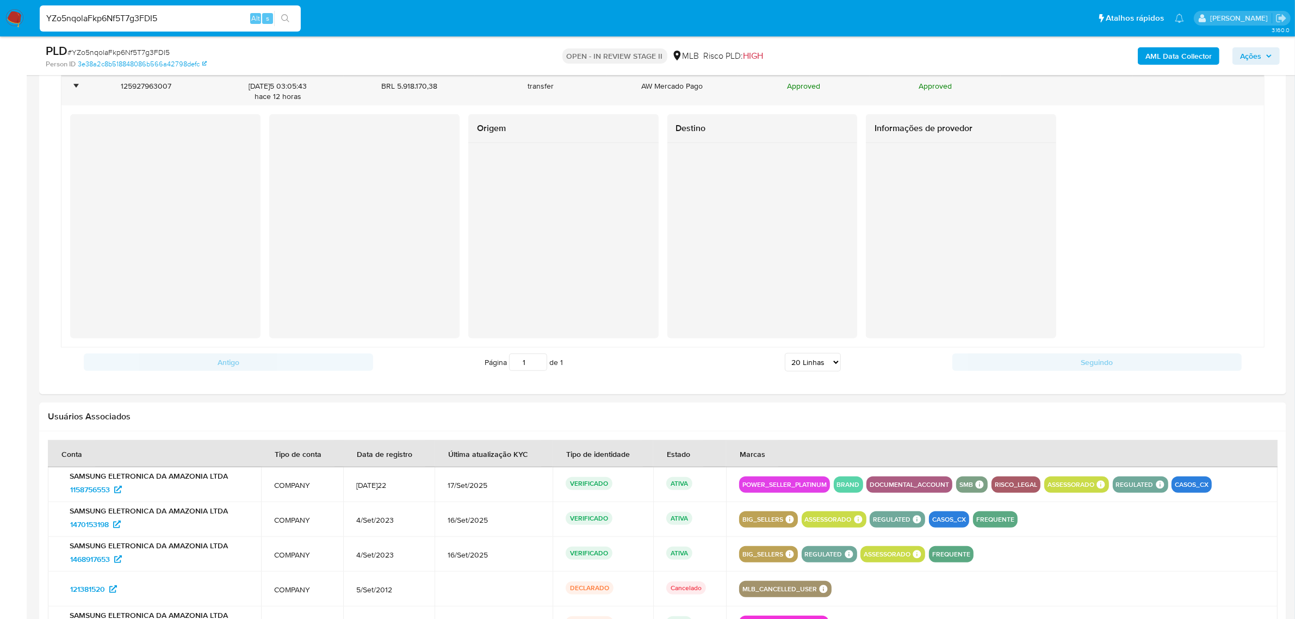
scroll to position [952, 0]
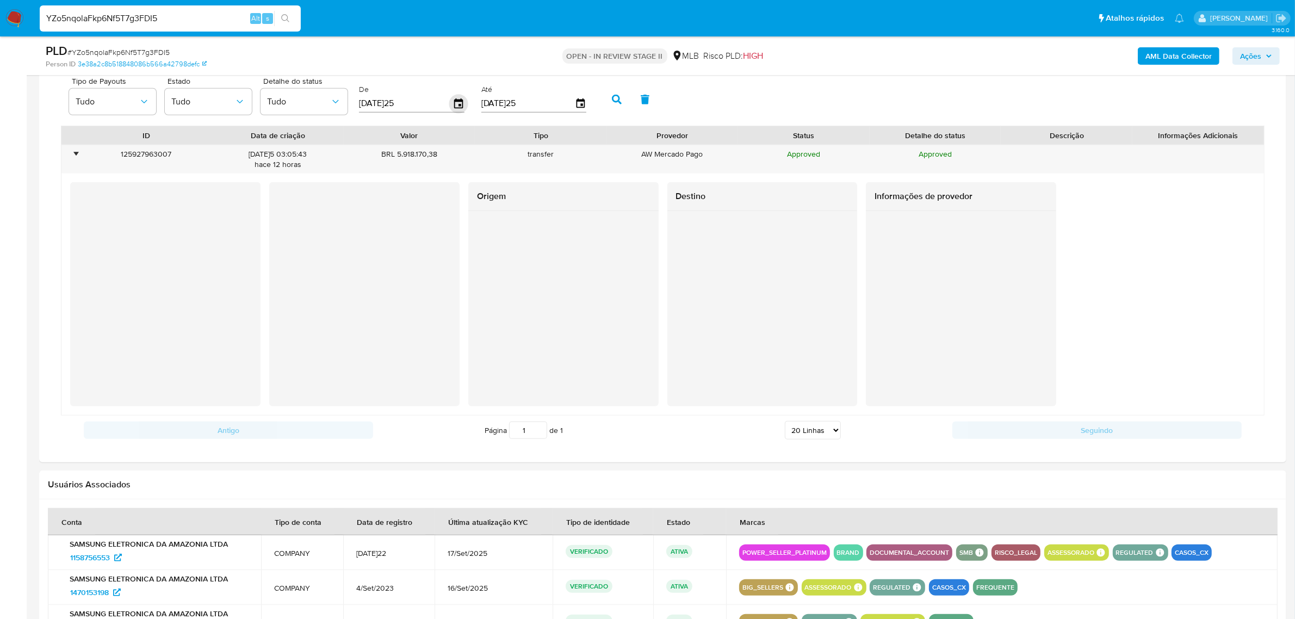
click at [455, 102] on icon "button" at bounding box center [458, 103] width 9 height 10
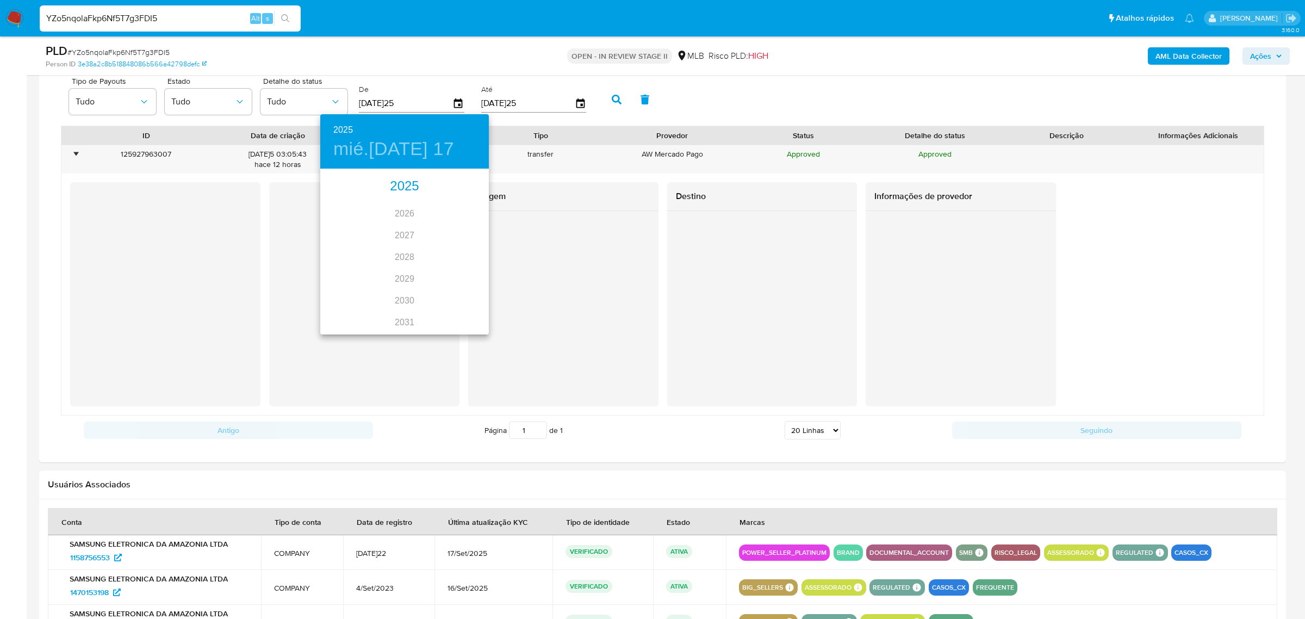
click at [400, 192] on div "2025" at bounding box center [404, 187] width 169 height 22
click at [409, 275] on div "ago." at bounding box center [404, 272] width 56 height 41
click at [425, 227] on p "1" at bounding box center [426, 226] width 4 height 11
type input "01/08/2025"
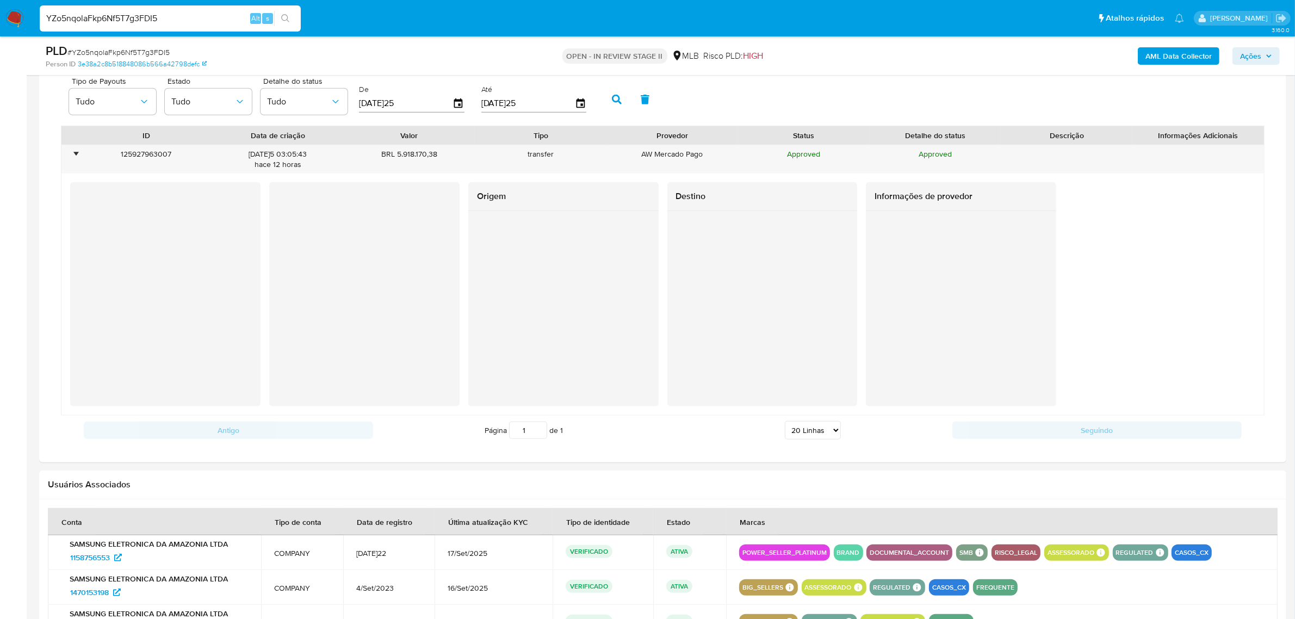
click at [618, 103] on button "button" at bounding box center [617, 99] width 28 height 26
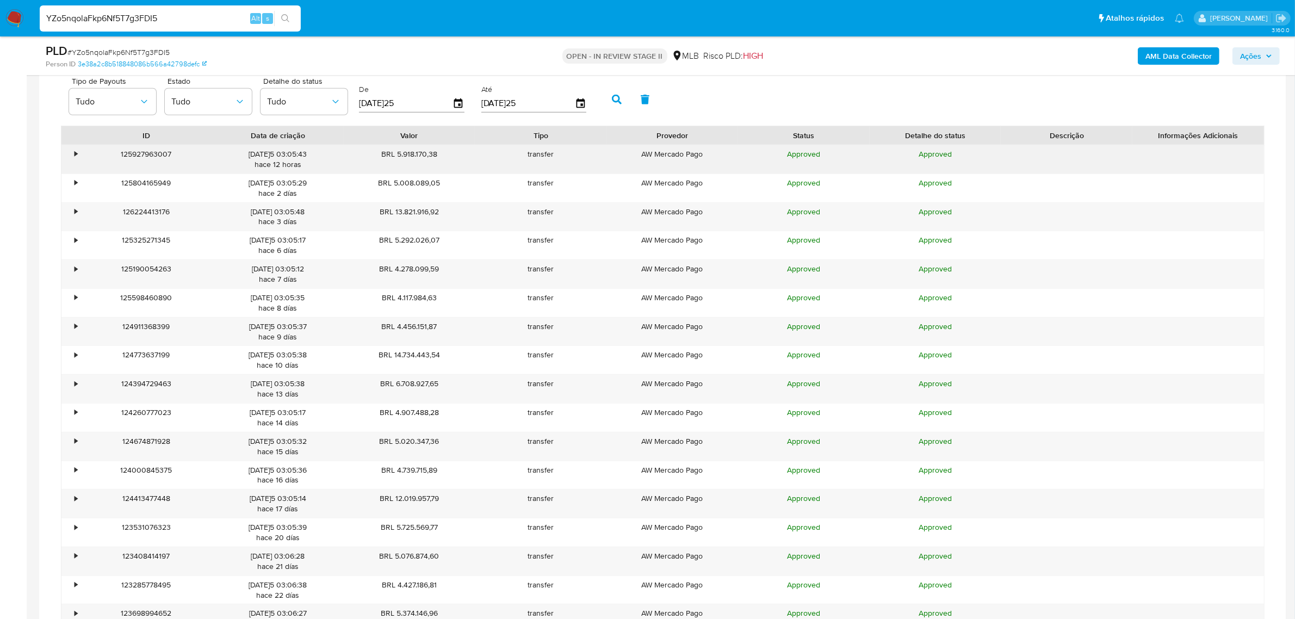
click at [74, 151] on div "•" at bounding box center [70, 159] width 19 height 28
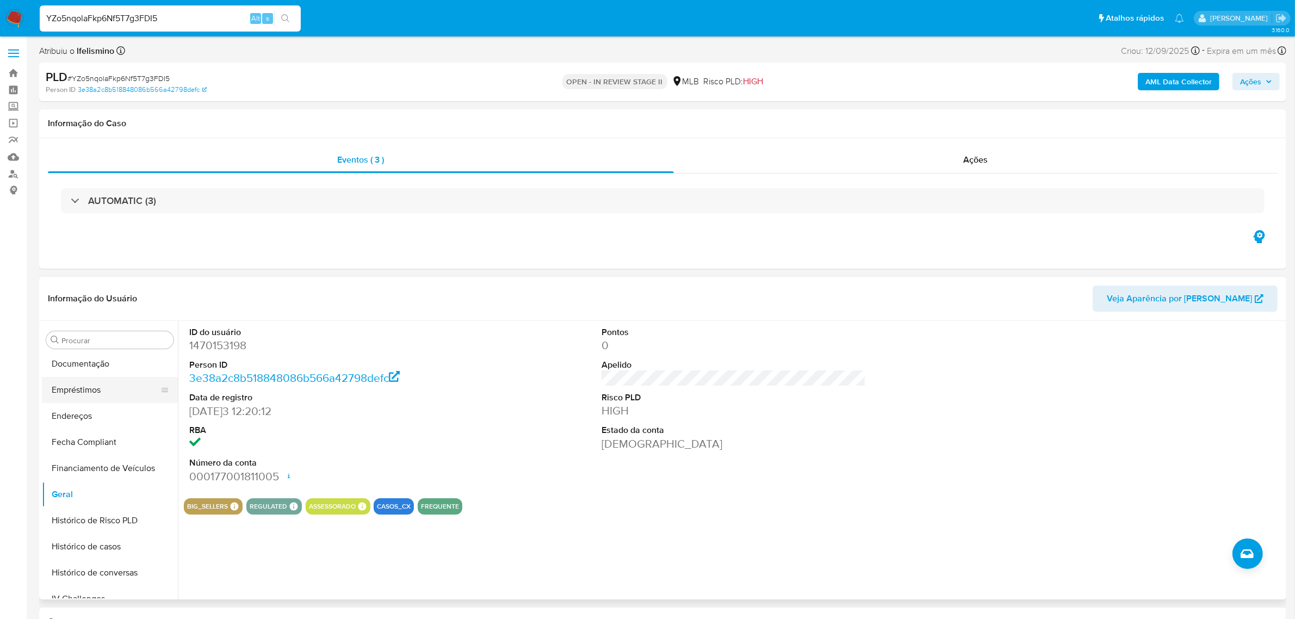
scroll to position [204, 0]
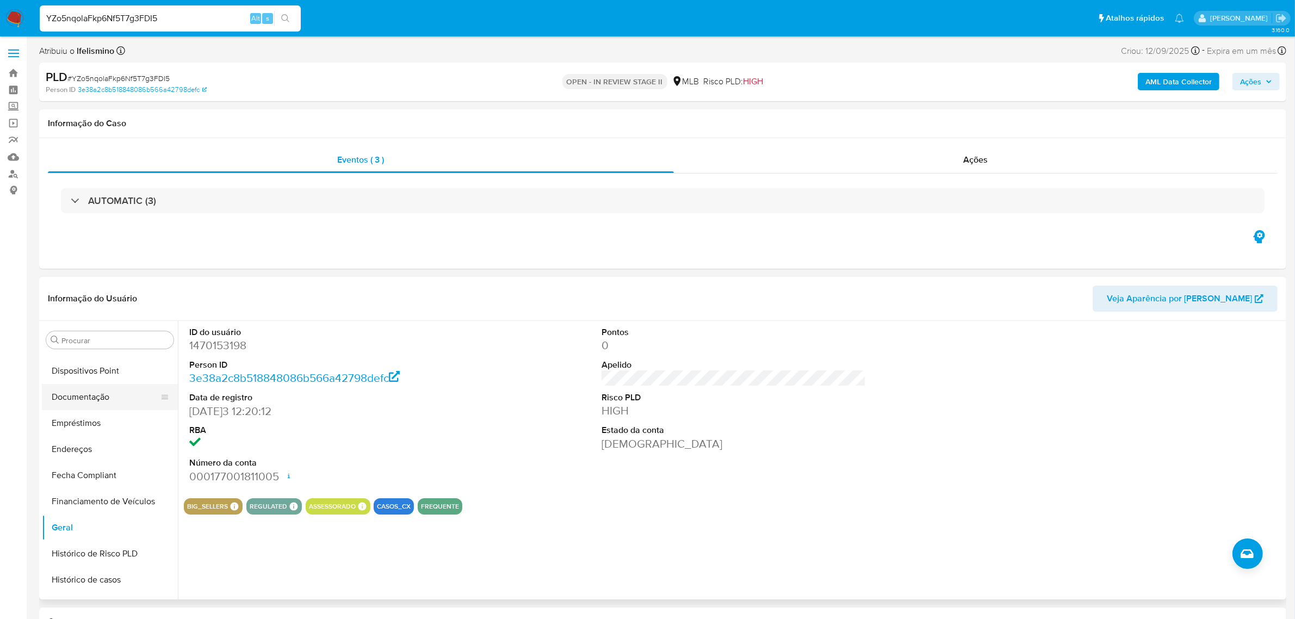
click at [120, 407] on button "Documentação" at bounding box center [105, 397] width 127 height 26
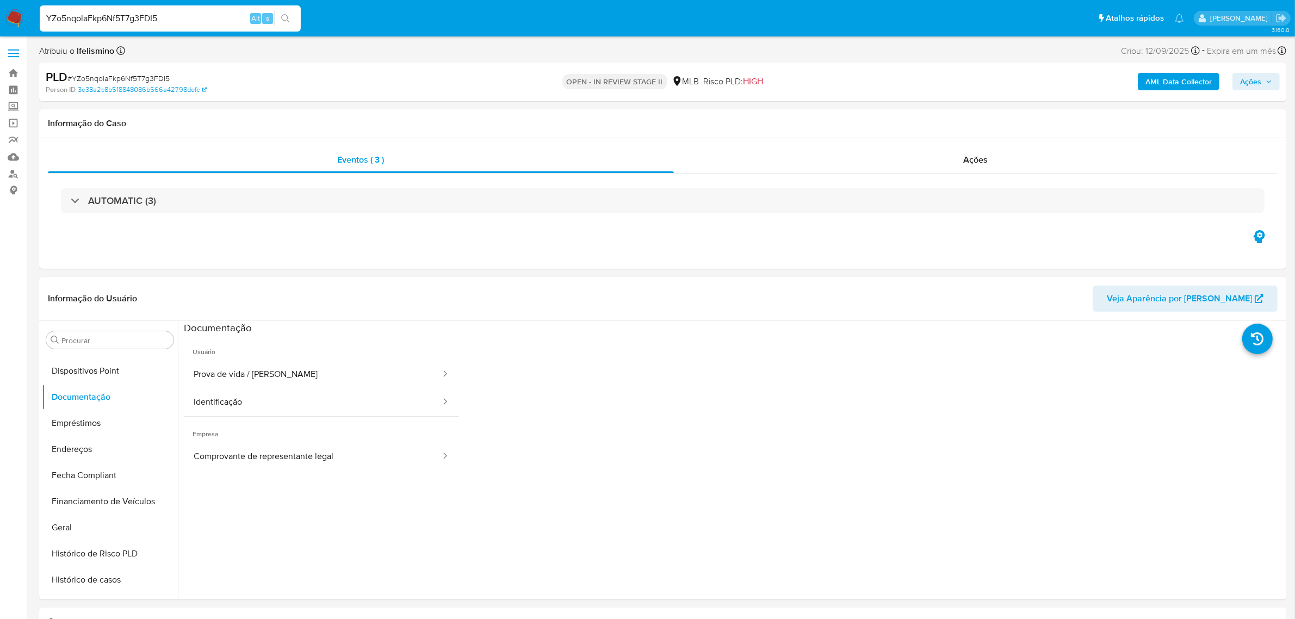
click at [287, 387] on button "Prova de vida / Selfie" at bounding box center [313, 375] width 258 height 28
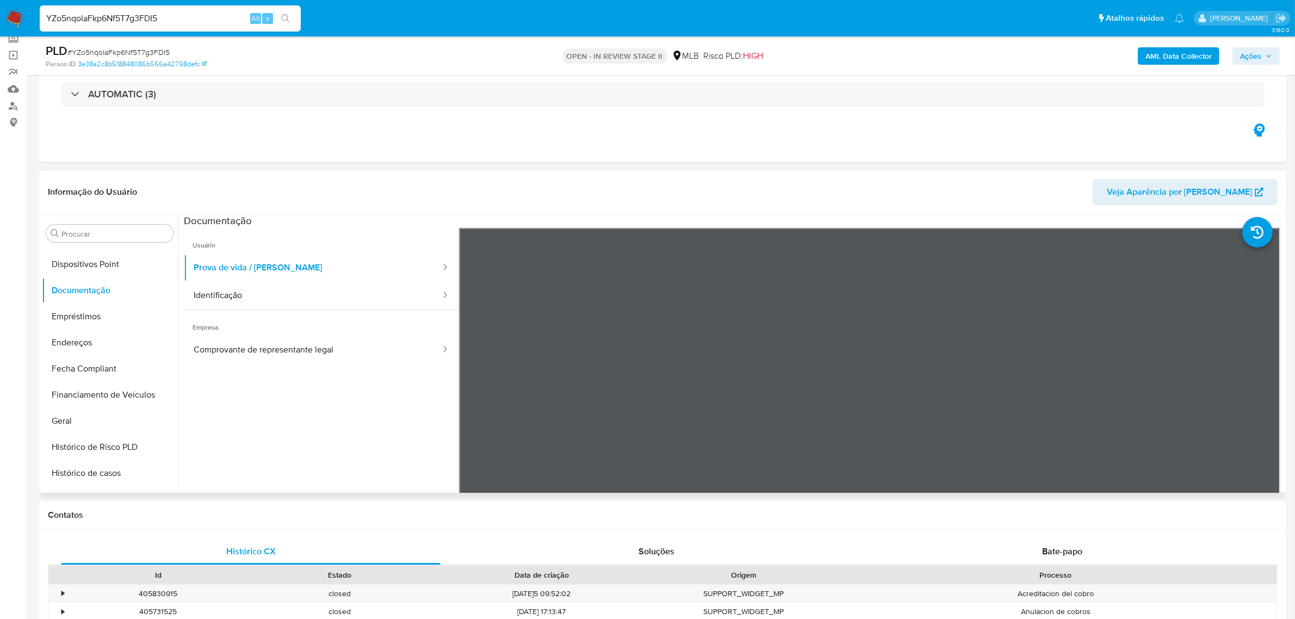
scroll to position [0, 0]
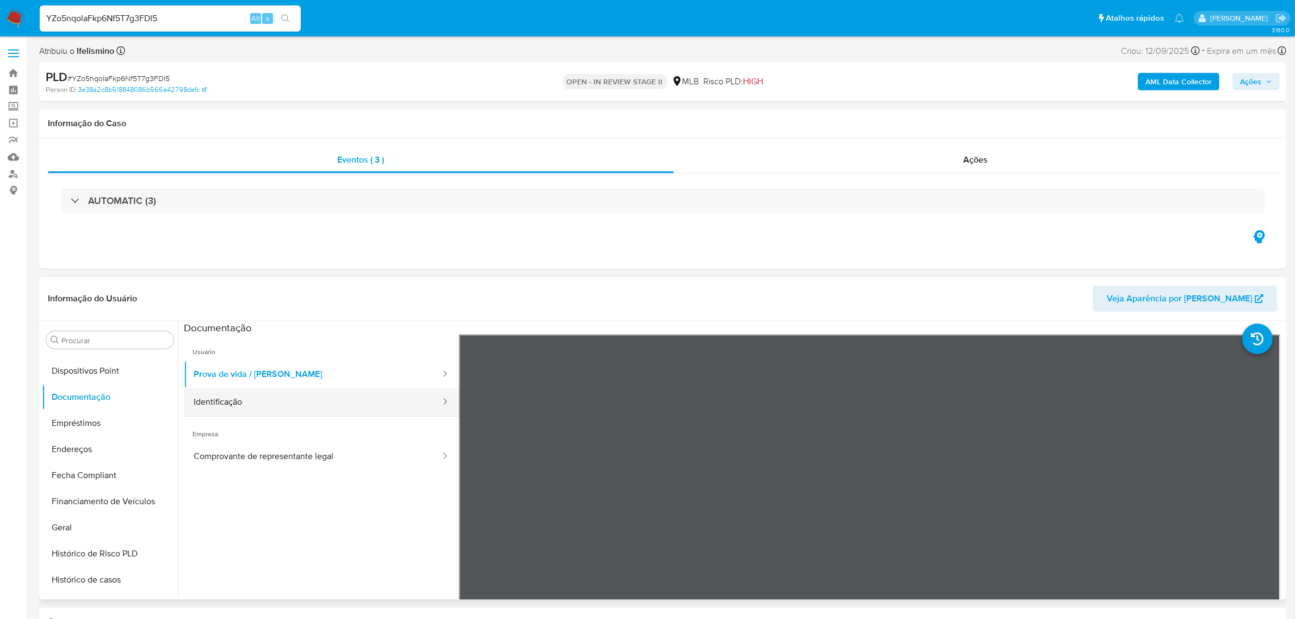
click at [295, 395] on button "Identificação" at bounding box center [313, 402] width 258 height 28
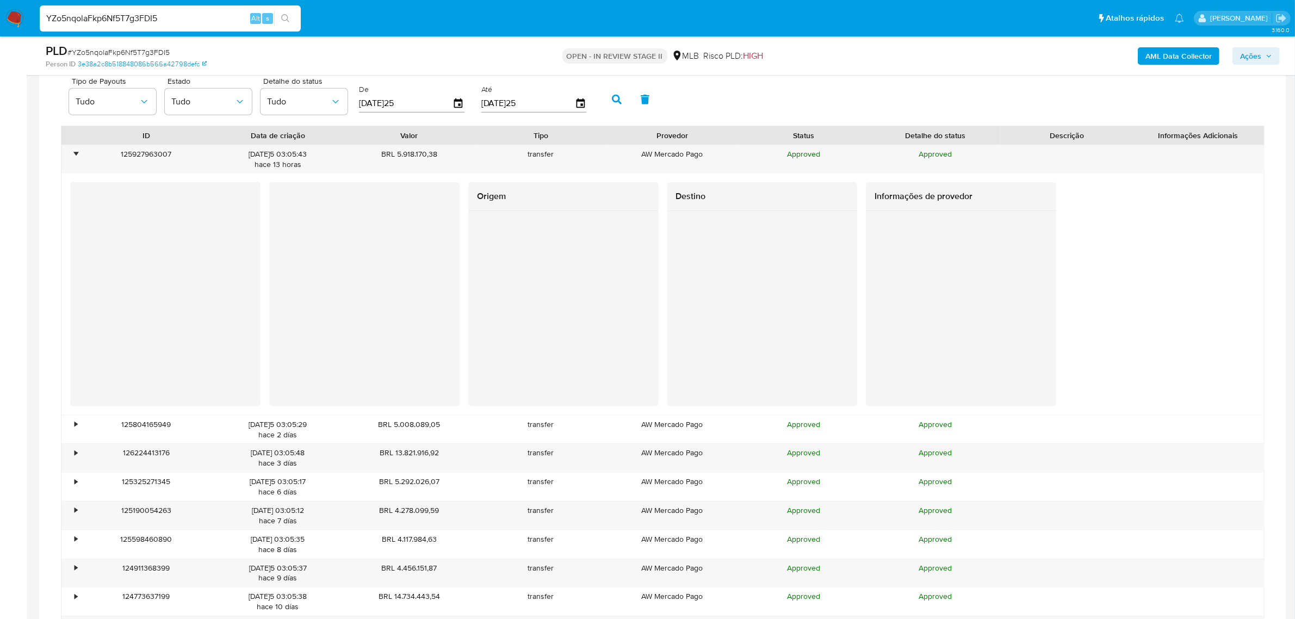
scroll to position [612, 0]
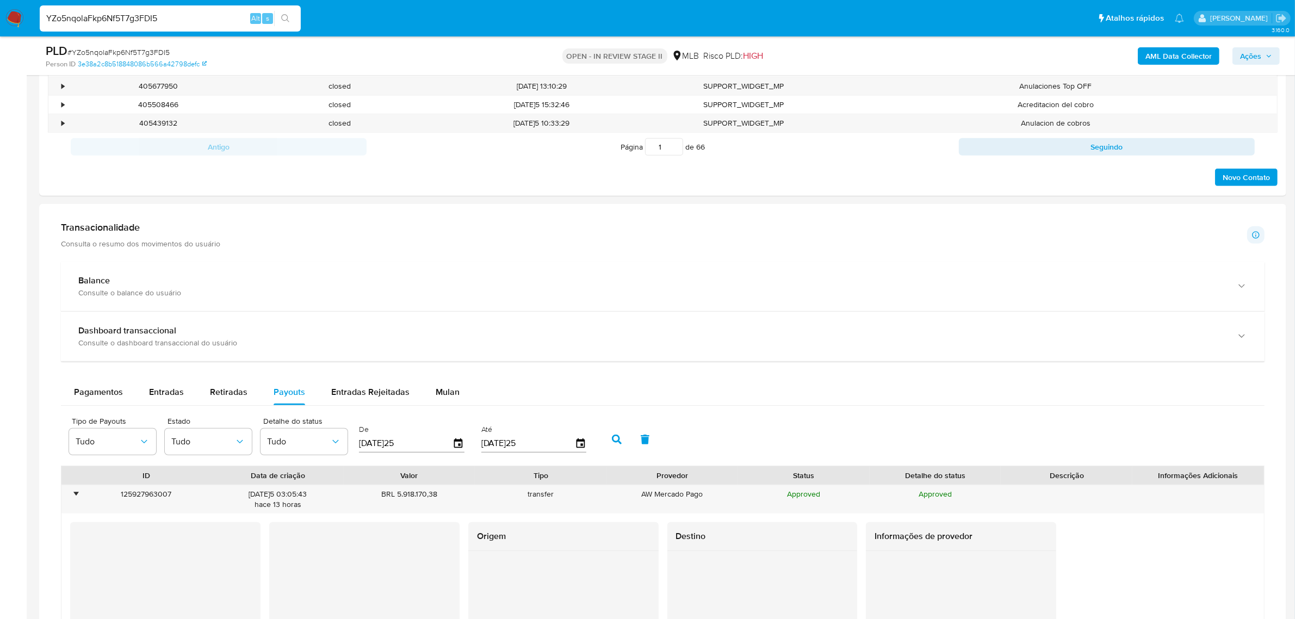
click at [145, 47] on span "# YZo5nqolaFkp6Nf5T7g3FDI5" at bounding box center [118, 52] width 102 height 11
click at [142, 57] on span "# YZo5nqolaFkp6Nf5T7g3FDI5" at bounding box center [118, 52] width 102 height 11
click at [142, 58] on div "PLD # YZo5nqolaFkp6Nf5T7g3FDI5" at bounding box center [249, 51] width 407 height 16
copy span "YZo5nqolaFkp6Nf5T7g3FDI5"
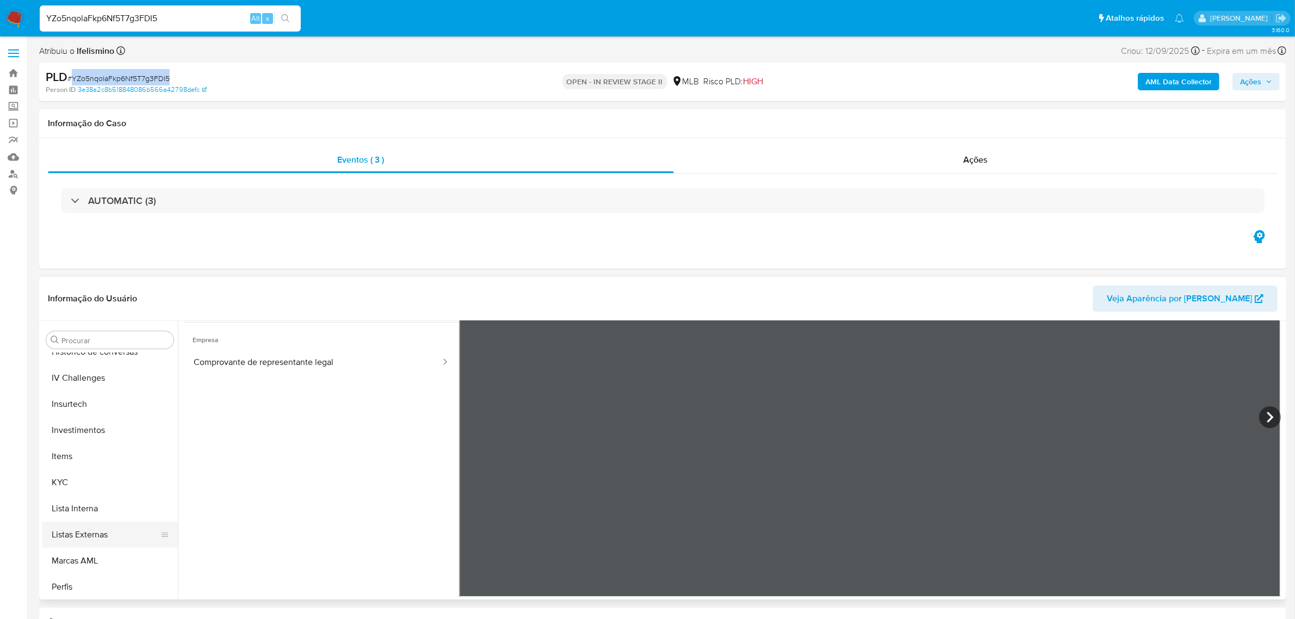
scroll to position [476, 0]
click at [90, 468] on button "KYC" at bounding box center [105, 464] width 127 height 26
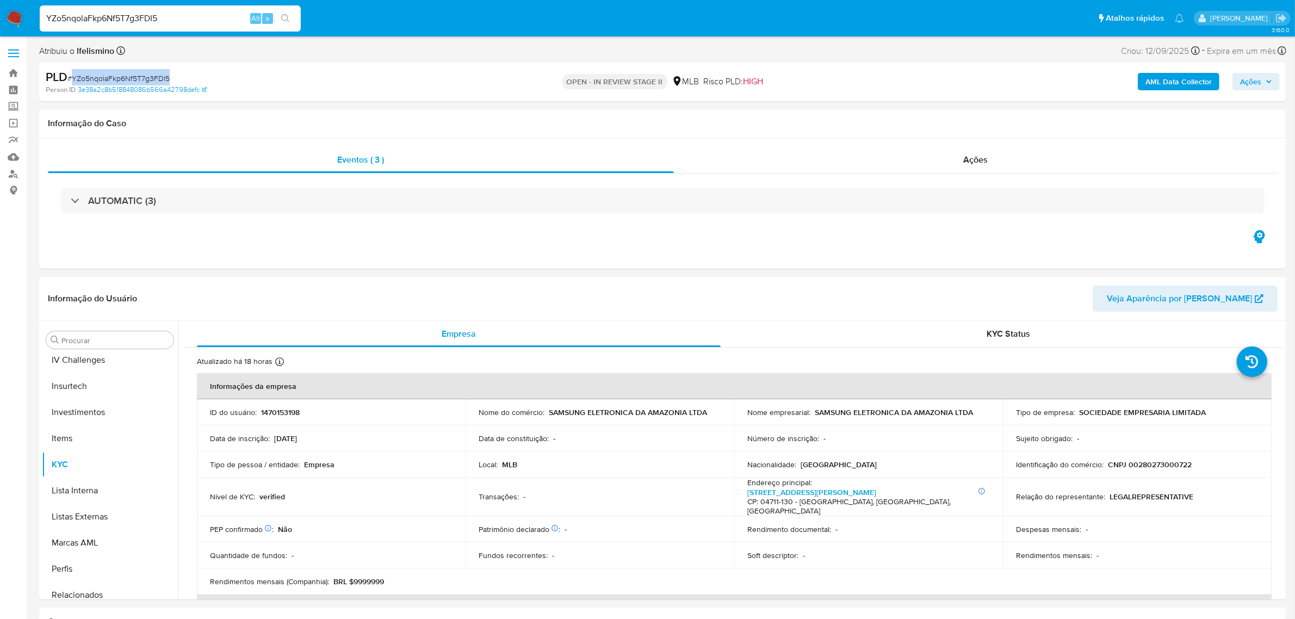
click at [1250, 74] on span "Ações" at bounding box center [1250, 81] width 21 height 17
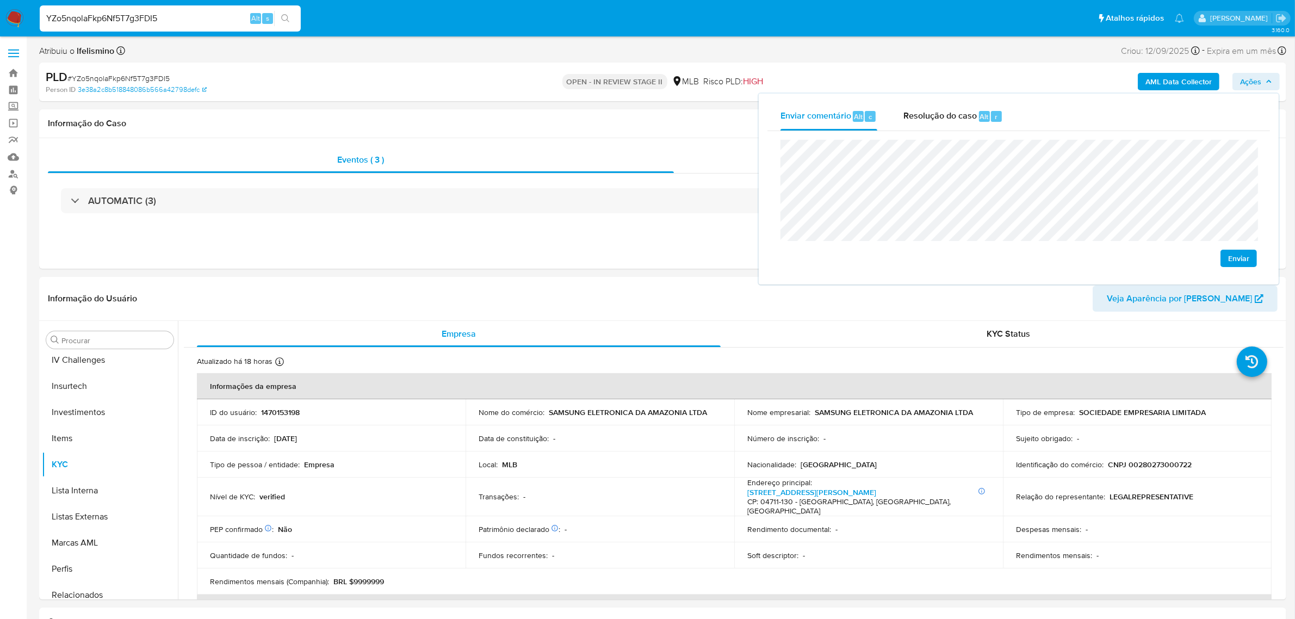
click at [1226, 251] on button "Enviar" at bounding box center [1238, 258] width 36 height 17
click at [117, 79] on span "# YZo5nqolaFkp6Nf5T7g3FDI5" at bounding box center [118, 78] width 102 height 11
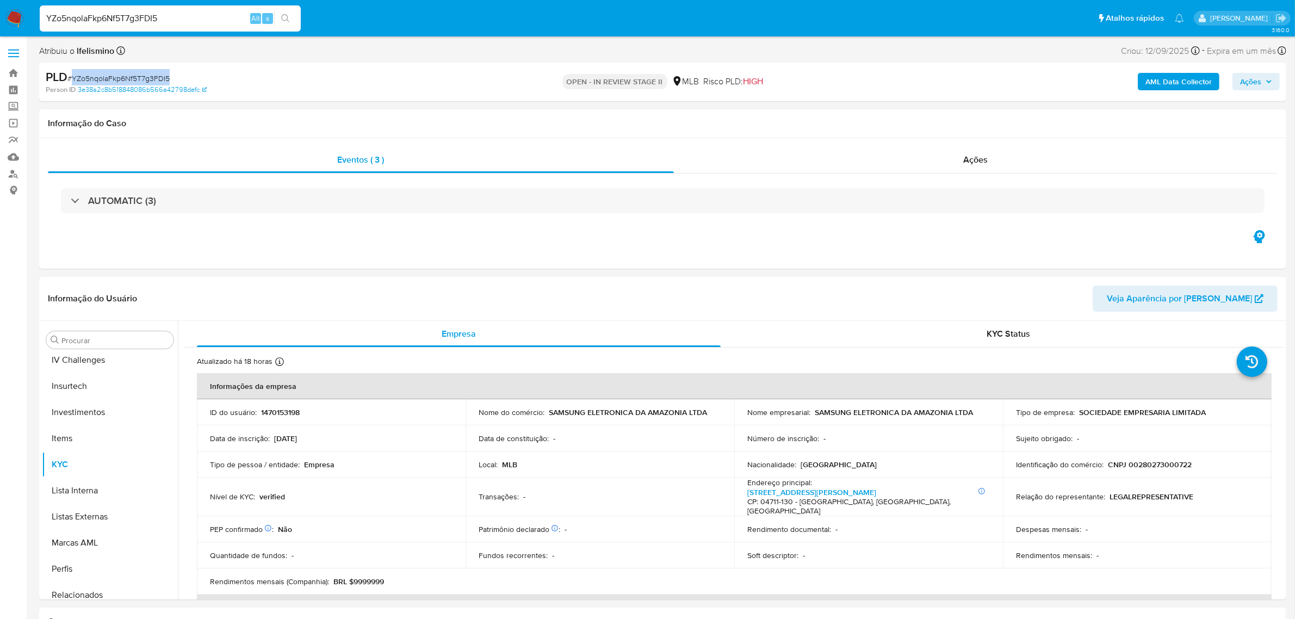
copy span "YZo5nqolaFkp6Nf5T7g3FDI5"
click at [123, 16] on input "YZo5nqolaFkp6Nf5T7g3FDI5" at bounding box center [170, 18] width 261 height 14
paste input "4iaINFDEp7djHINiQNFHP2Om"
type input "4iaINFDEp7djHINiQNFHP2Om"
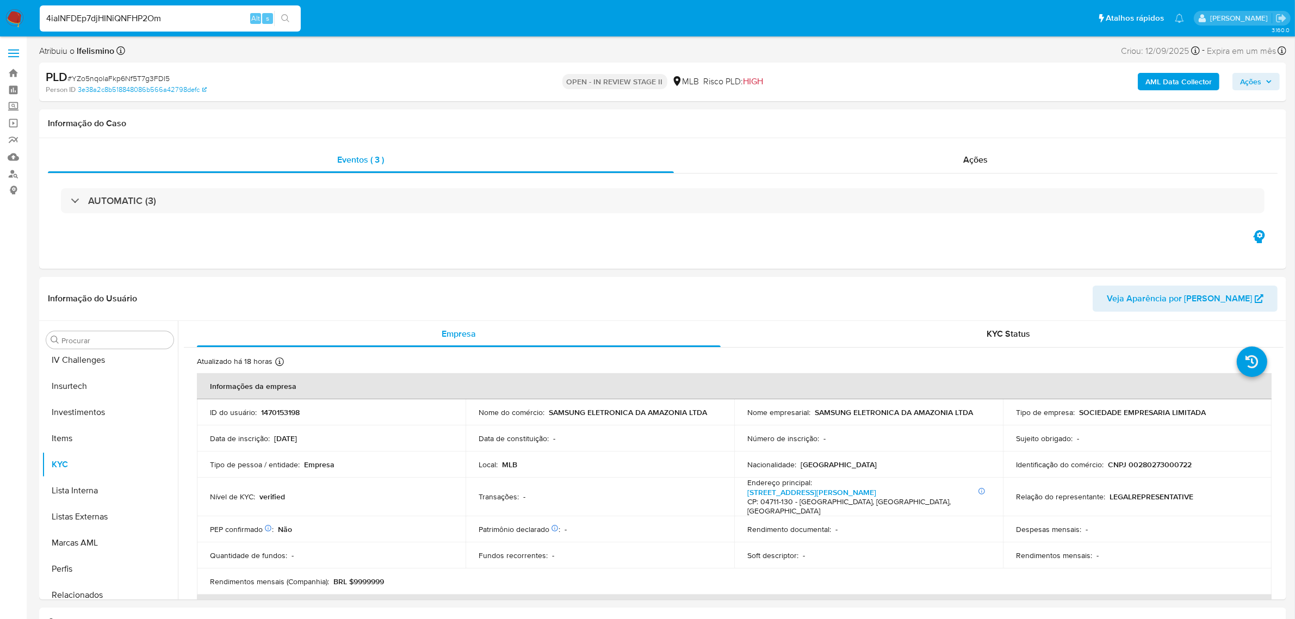
click at [292, 24] on button "search-icon" at bounding box center [285, 18] width 22 height 15
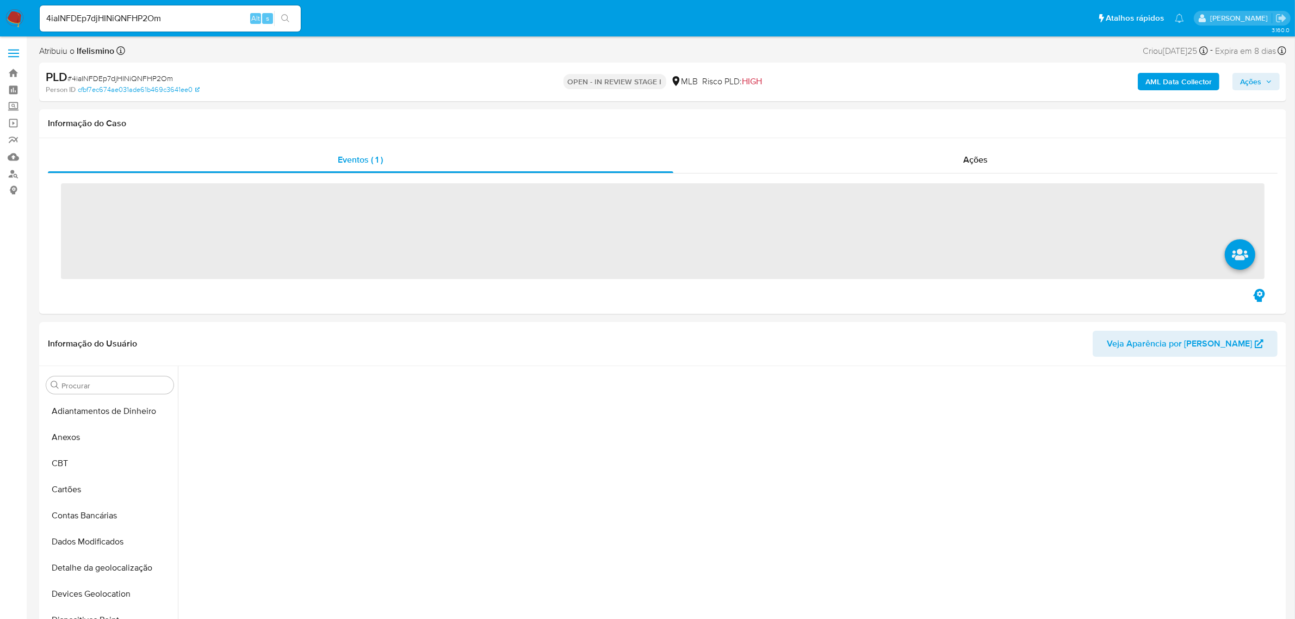
scroll to position [457, 0]
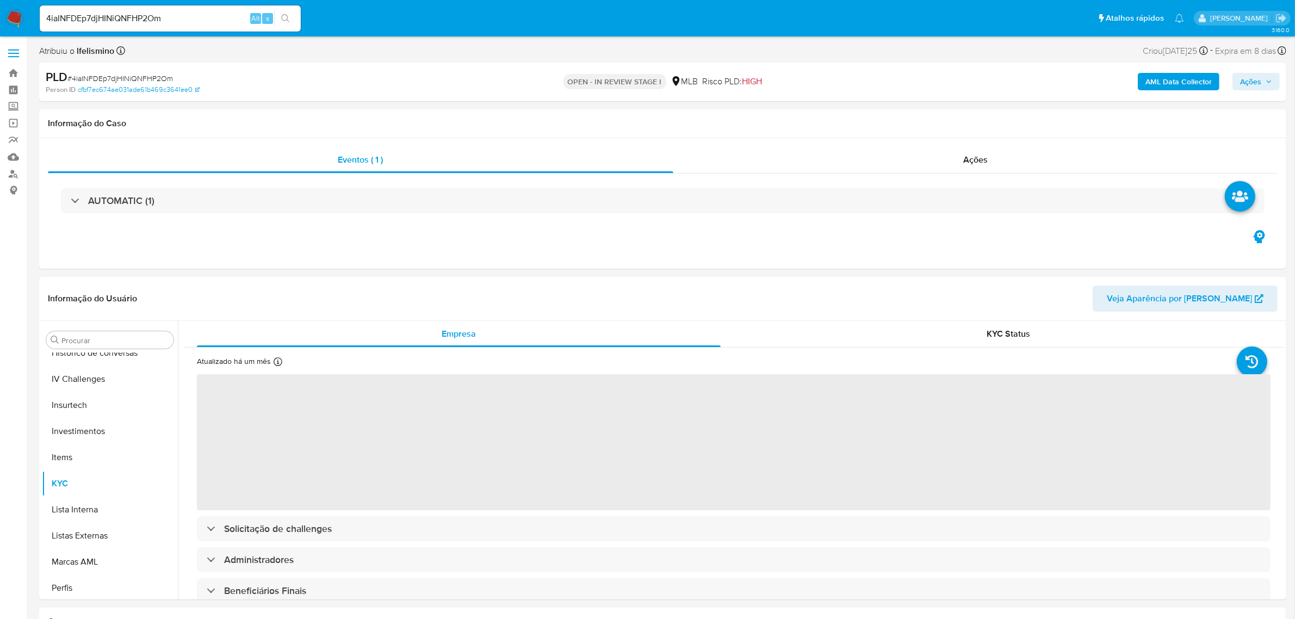
select select "10"
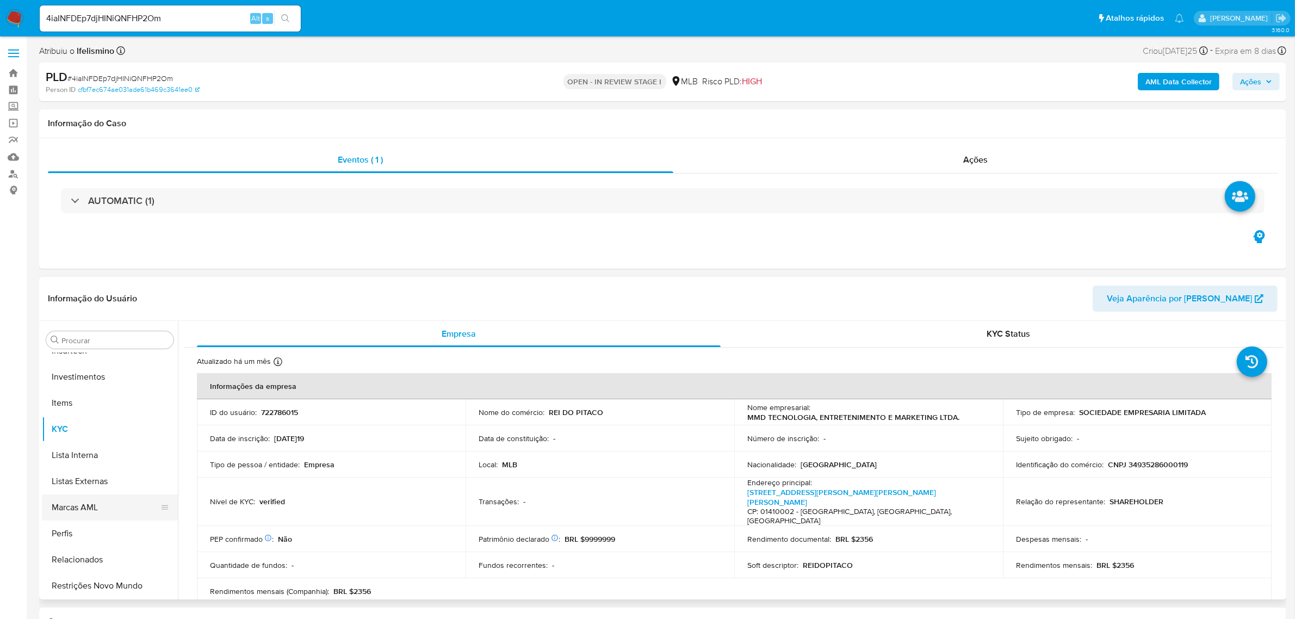
scroll to position [375, 0]
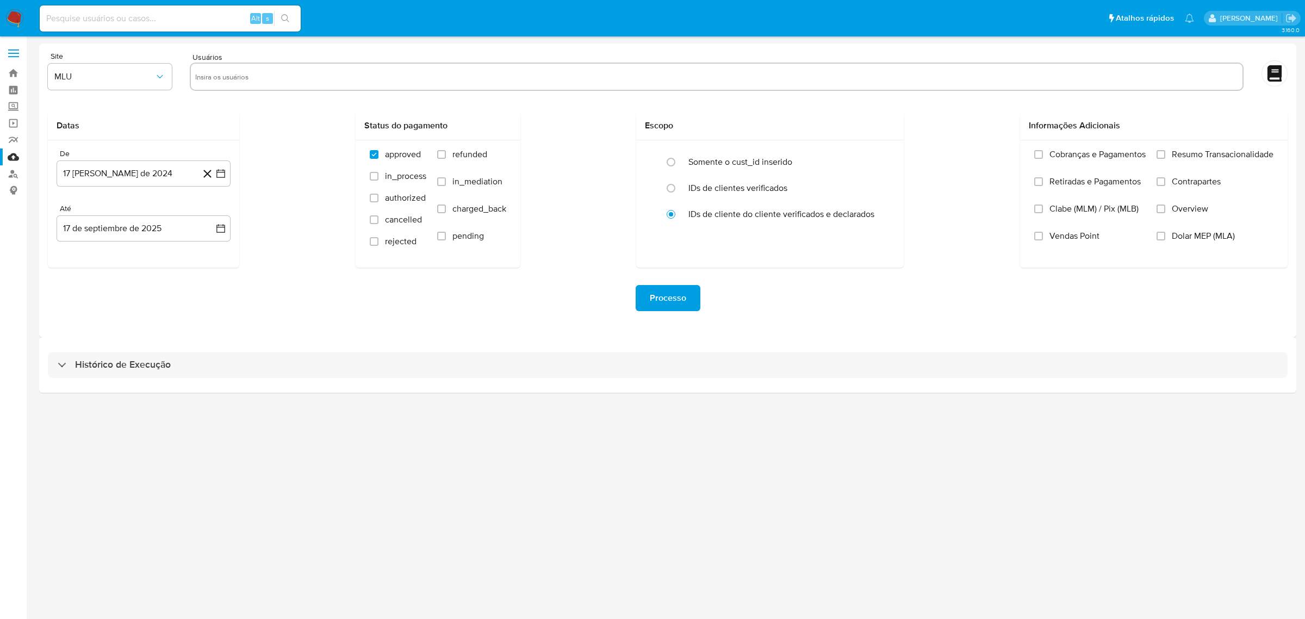
click at [417, 343] on div "Histórico de Execução" at bounding box center [667, 364] width 1257 height 55
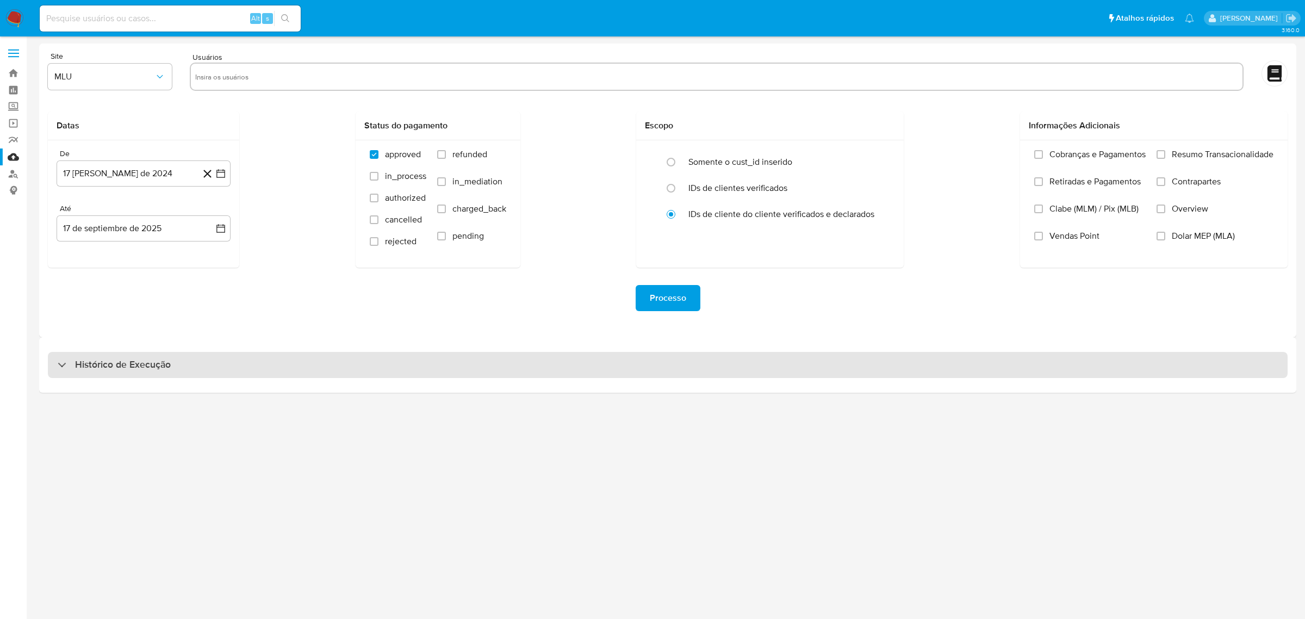
click at [402, 355] on div "Histórico de Execução" at bounding box center [668, 365] width 1240 height 26
select select "10"
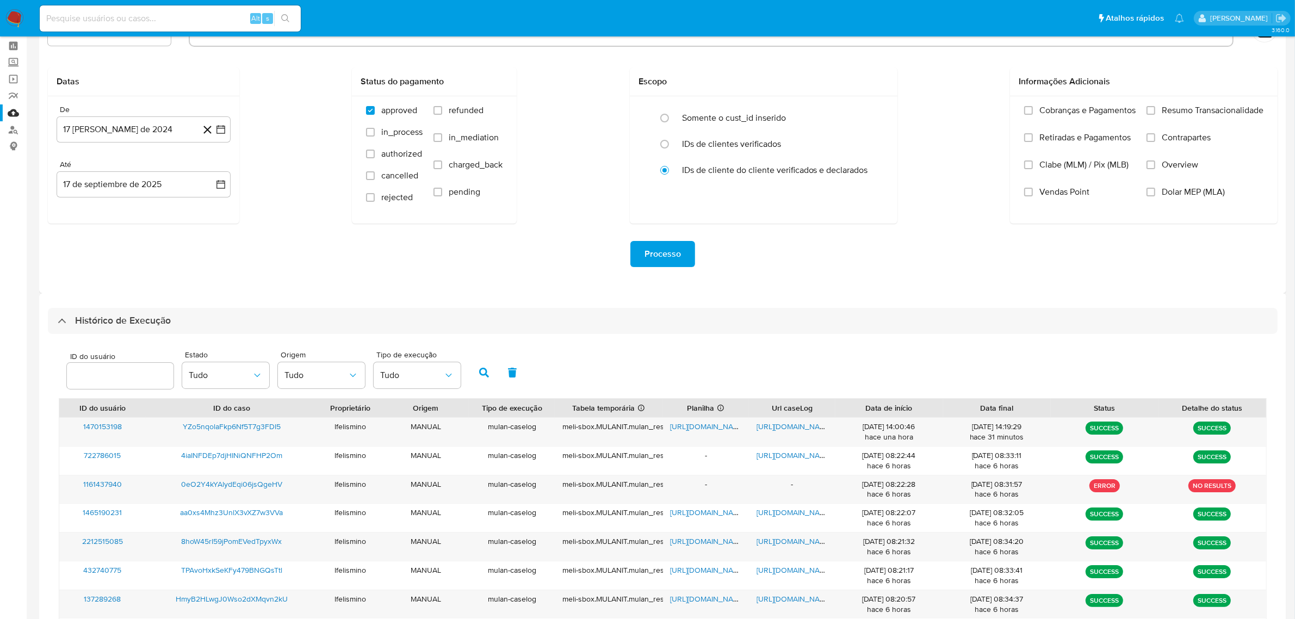
scroll to position [68, 0]
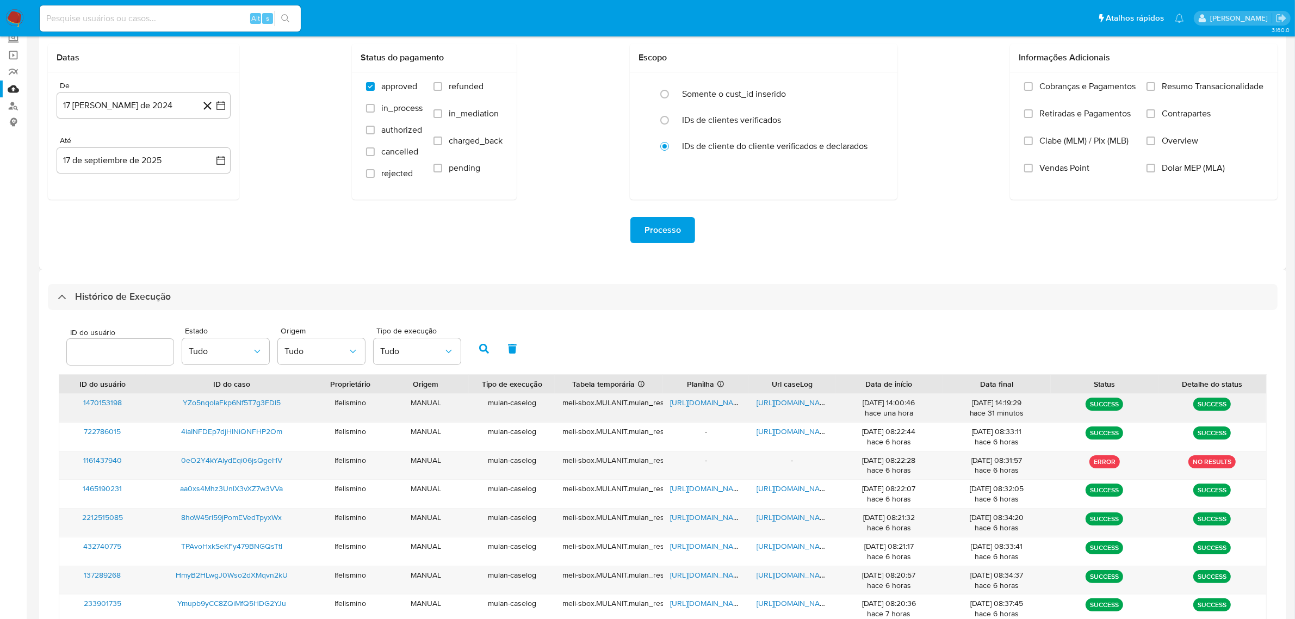
click at [776, 406] on span "[URL][DOMAIN_NAME]" at bounding box center [794, 402] width 75 height 11
click at [695, 406] on span "[URL][DOMAIN_NAME]" at bounding box center [708, 402] width 75 height 11
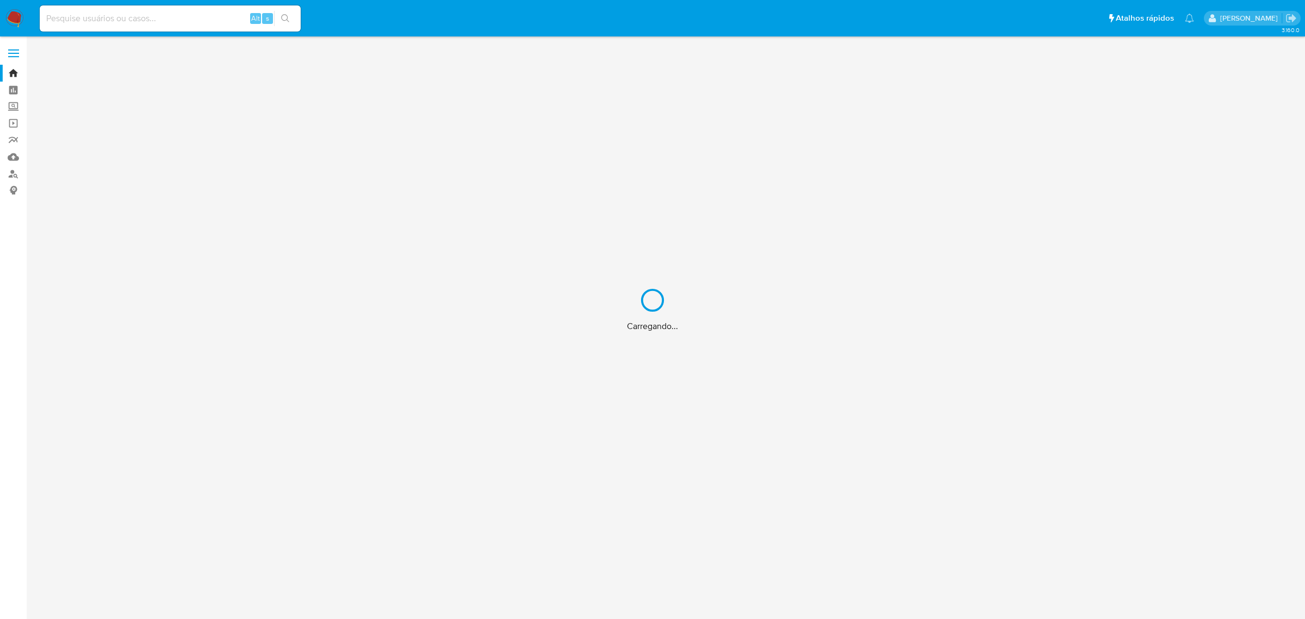
click at [125, 14] on div "Carregando..." at bounding box center [652, 309] width 1305 height 619
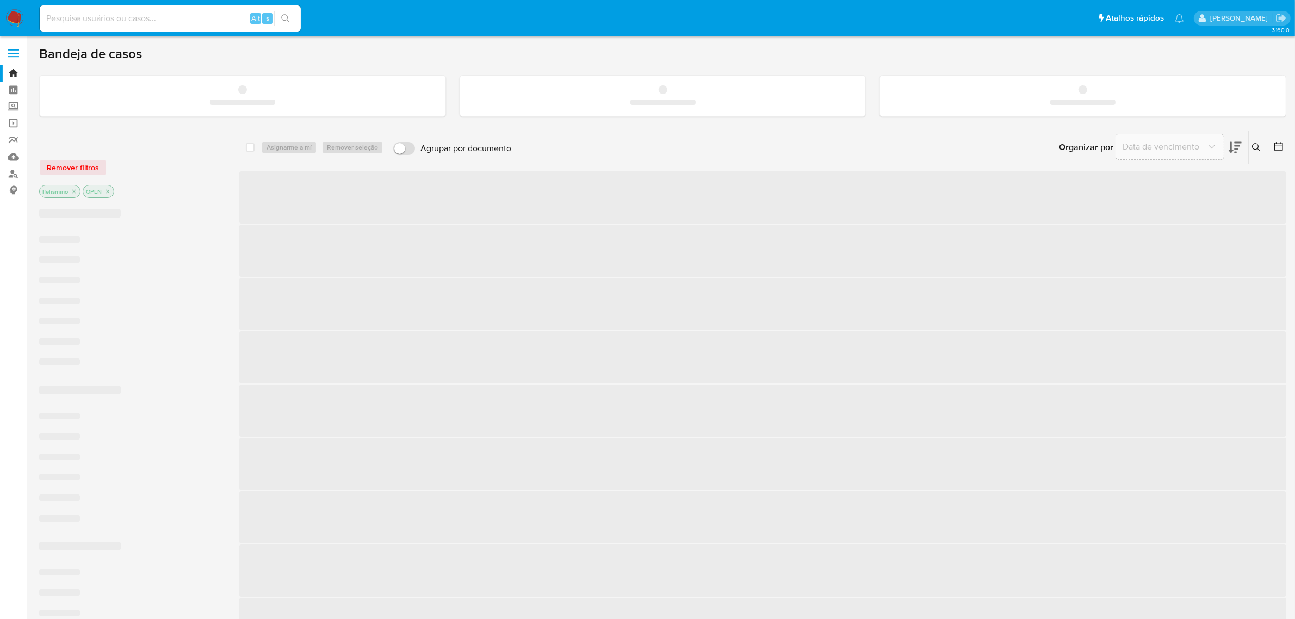
click at [137, 22] on input at bounding box center [170, 18] width 261 height 14
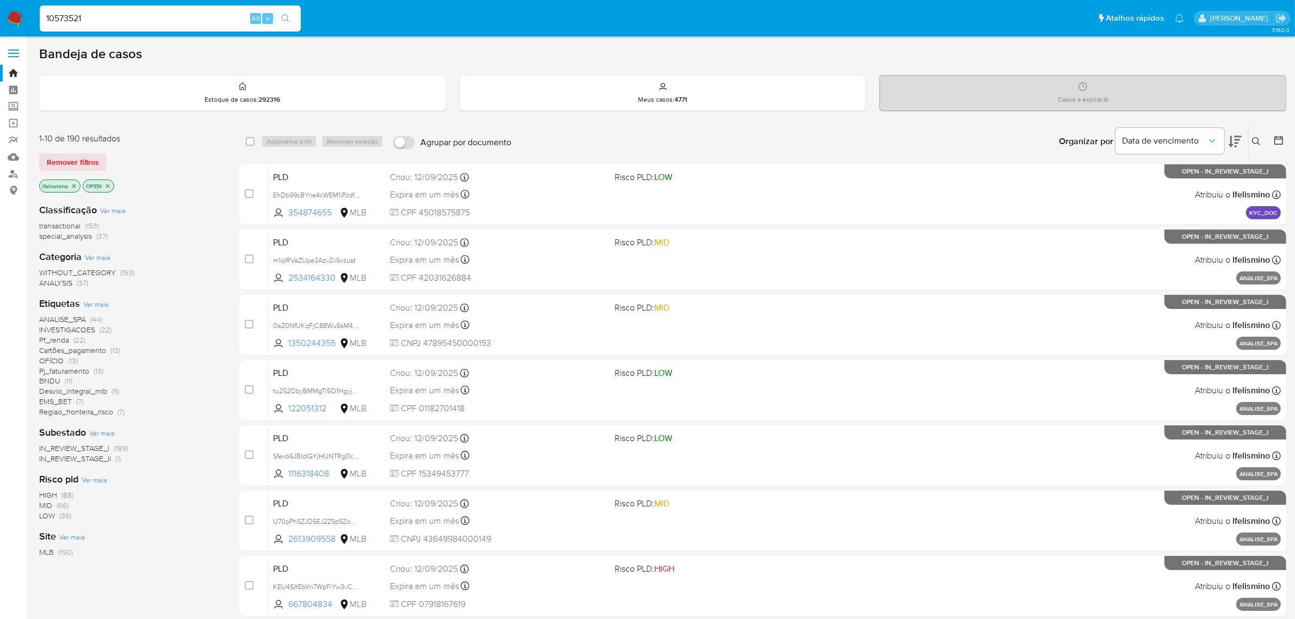
type input "10573521"
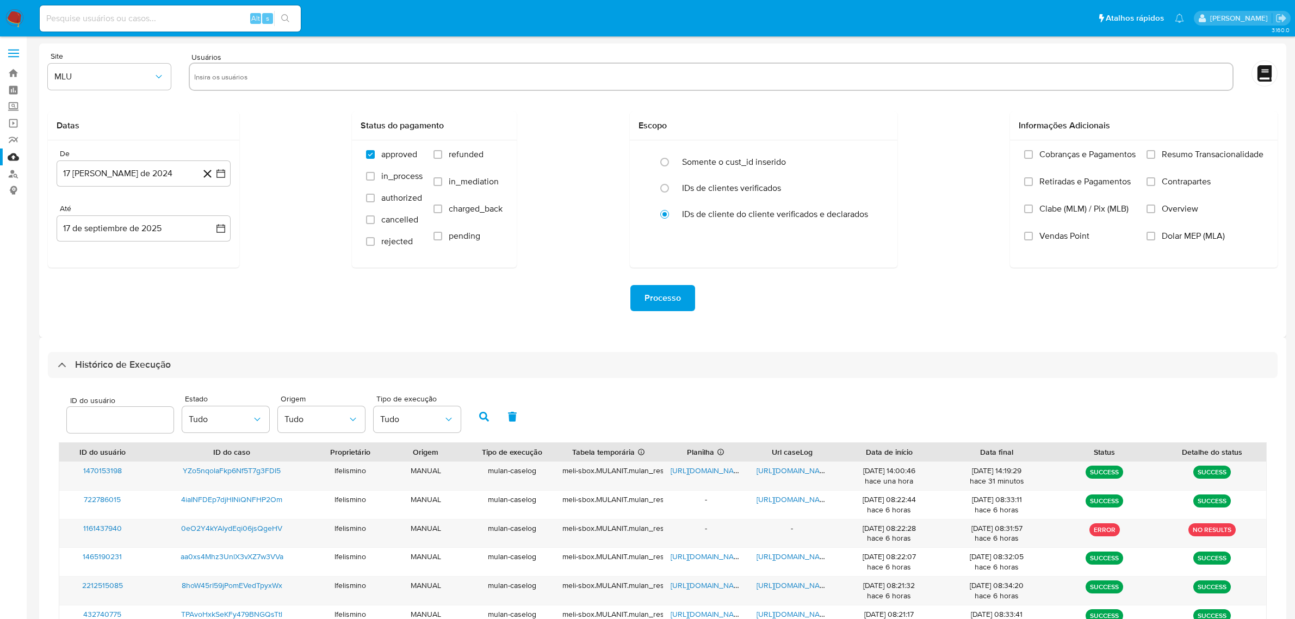
select select "10"
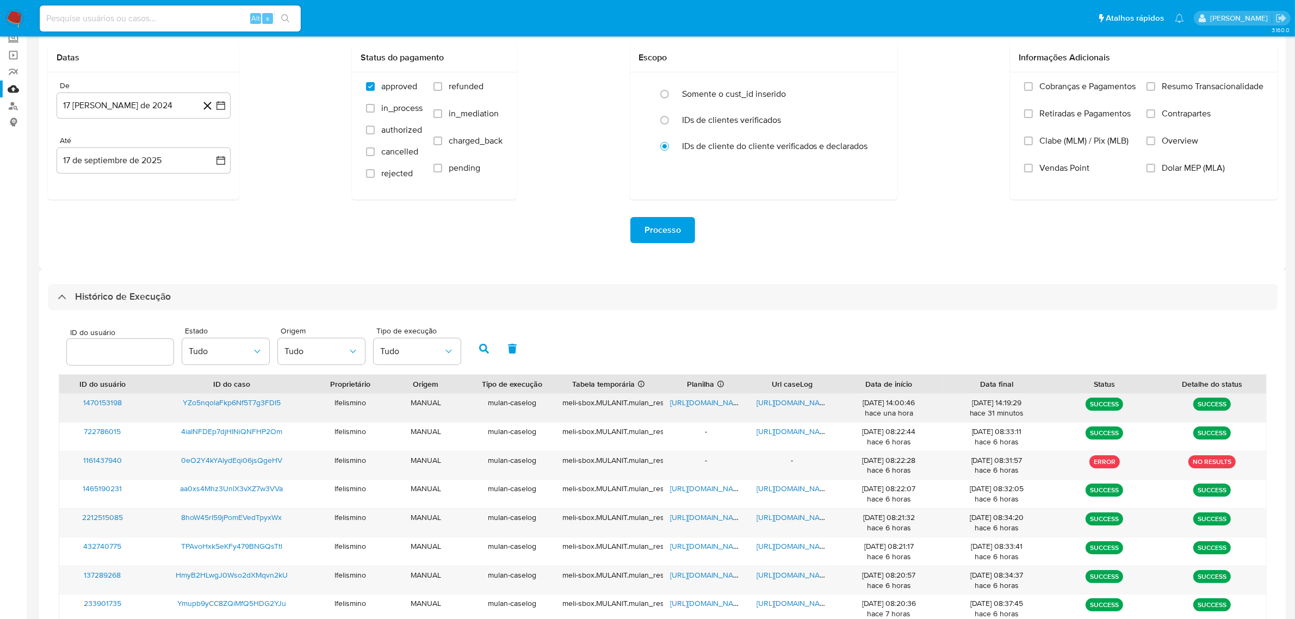
click at [800, 405] on span "[URL][DOMAIN_NAME]" at bounding box center [794, 402] width 75 height 11
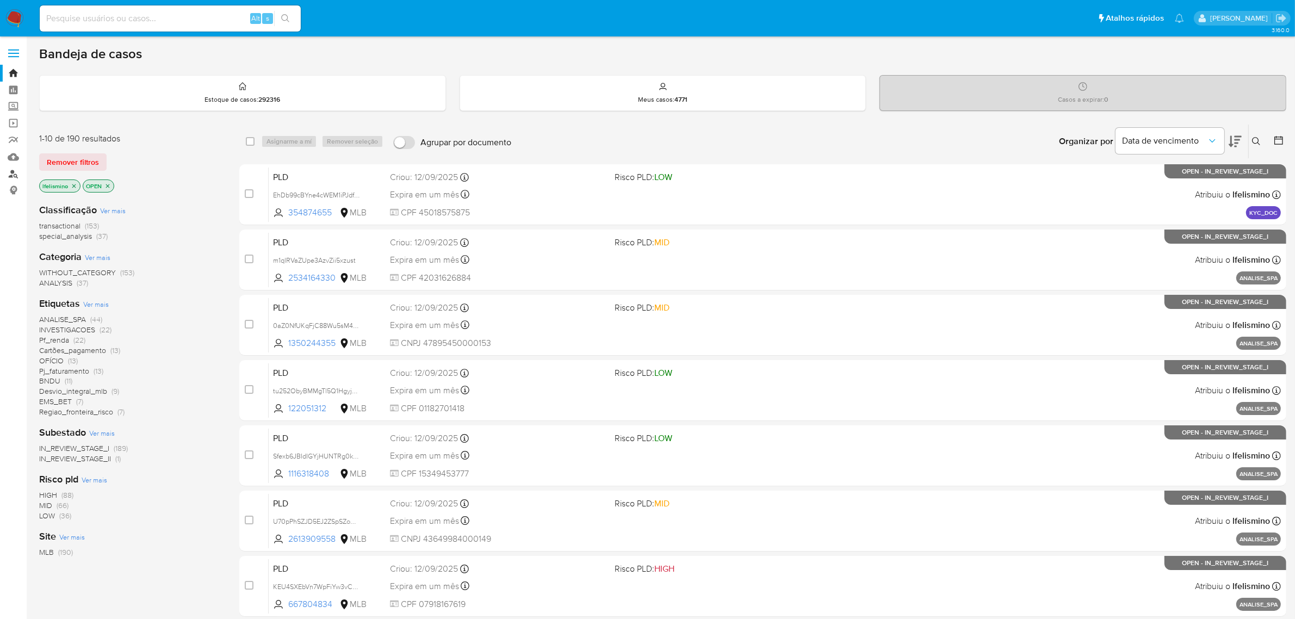
click at [15, 172] on link "Localizador de pessoas" at bounding box center [64, 173] width 129 height 17
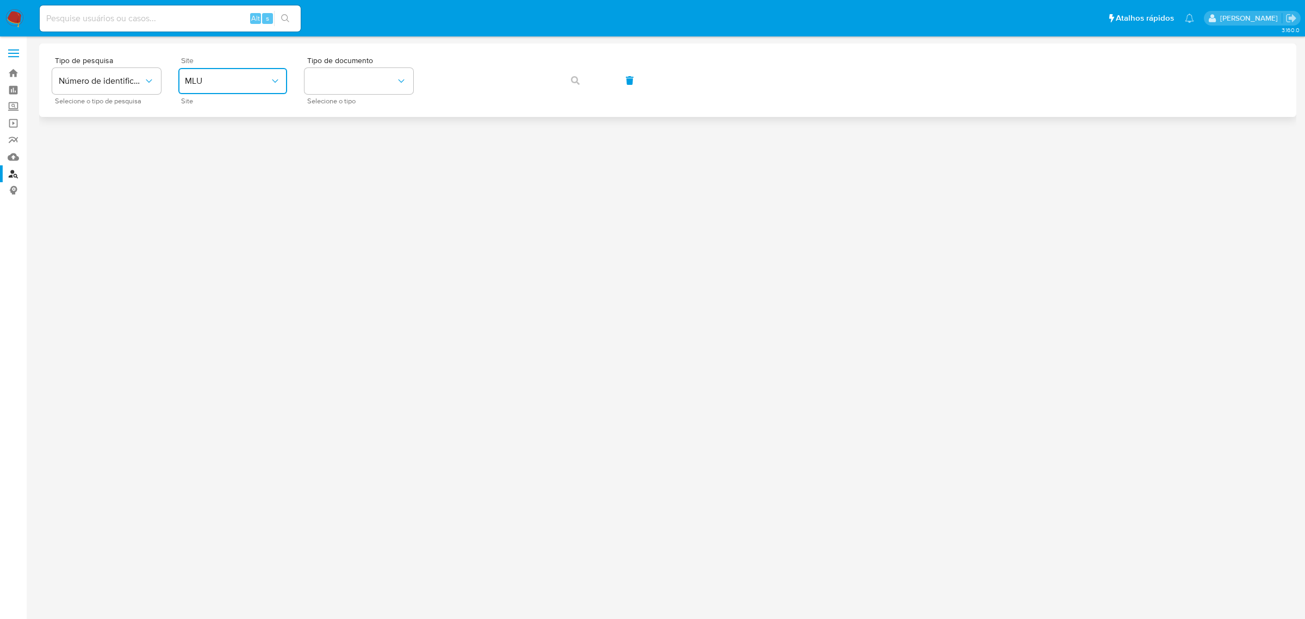
click at [259, 73] on button "MLU" at bounding box center [232, 81] width 109 height 26
click at [224, 160] on div "MLB" at bounding box center [229, 163] width 89 height 26
click at [347, 83] on button "identificationType" at bounding box center [359, 81] width 109 height 26
drag, startPoint x: 327, startPoint y: 160, endPoint x: 398, endPoint y: 146, distance: 71.7
click at [330, 159] on div "CPF CPF" at bounding box center [355, 152] width 89 height 37
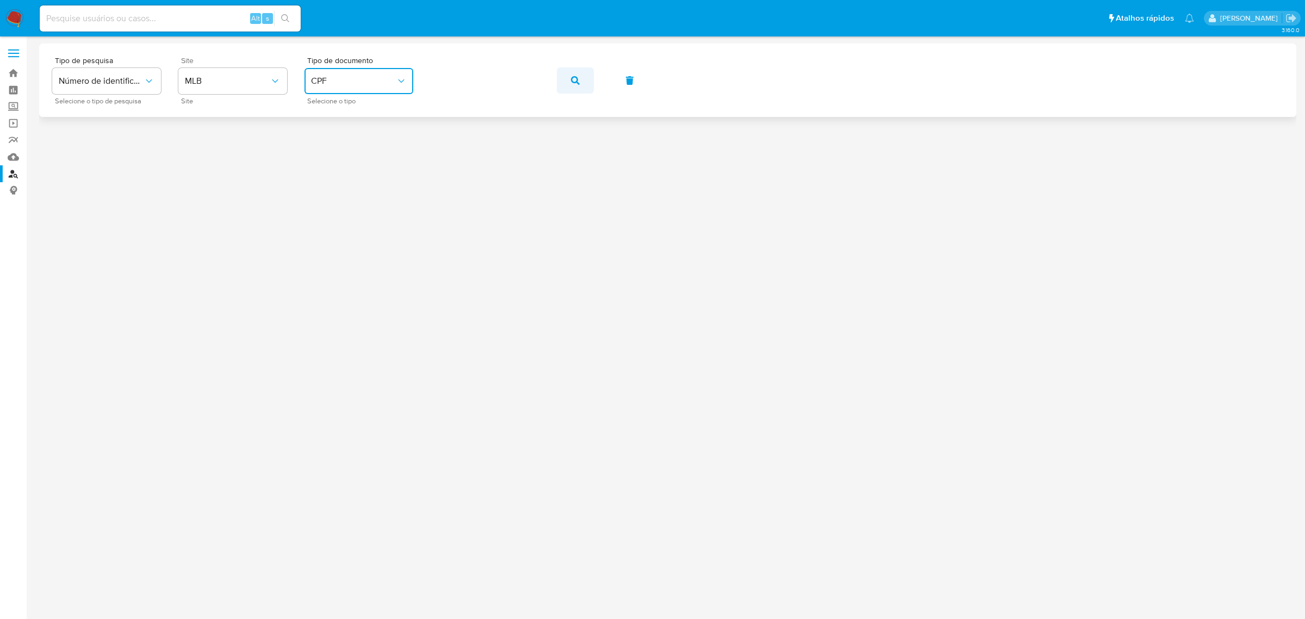
click at [577, 84] on icon "button" at bounding box center [575, 80] width 9 height 9
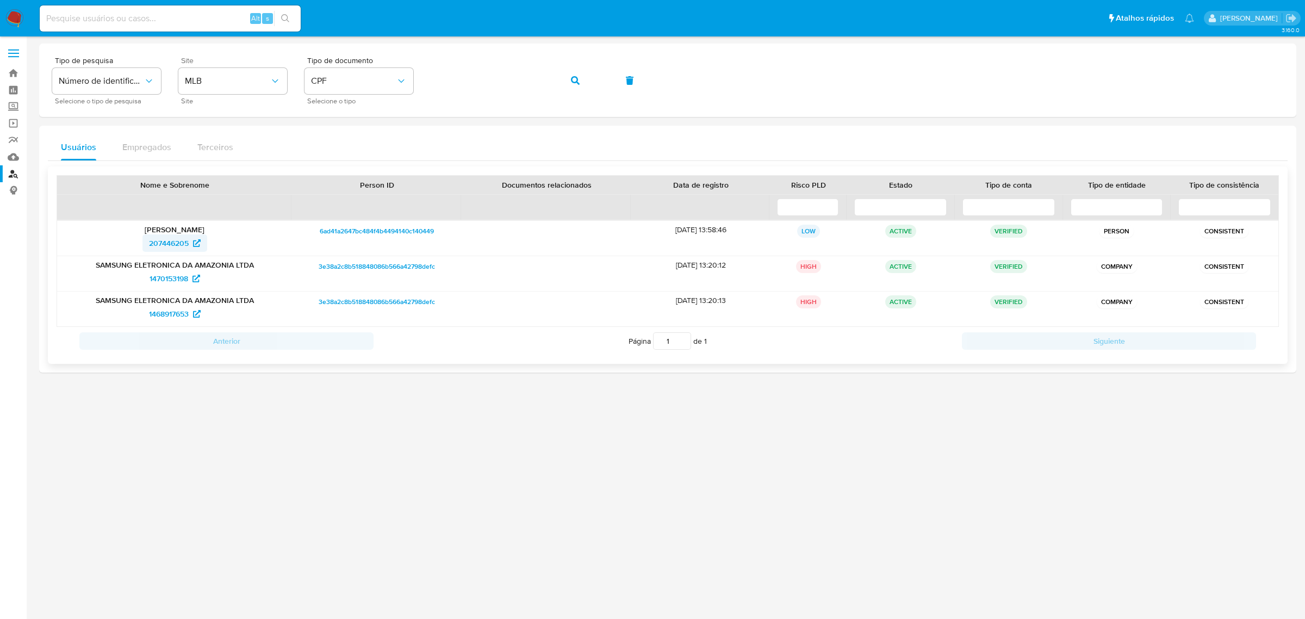
click at [187, 243] on span "207446205" at bounding box center [169, 242] width 40 height 17
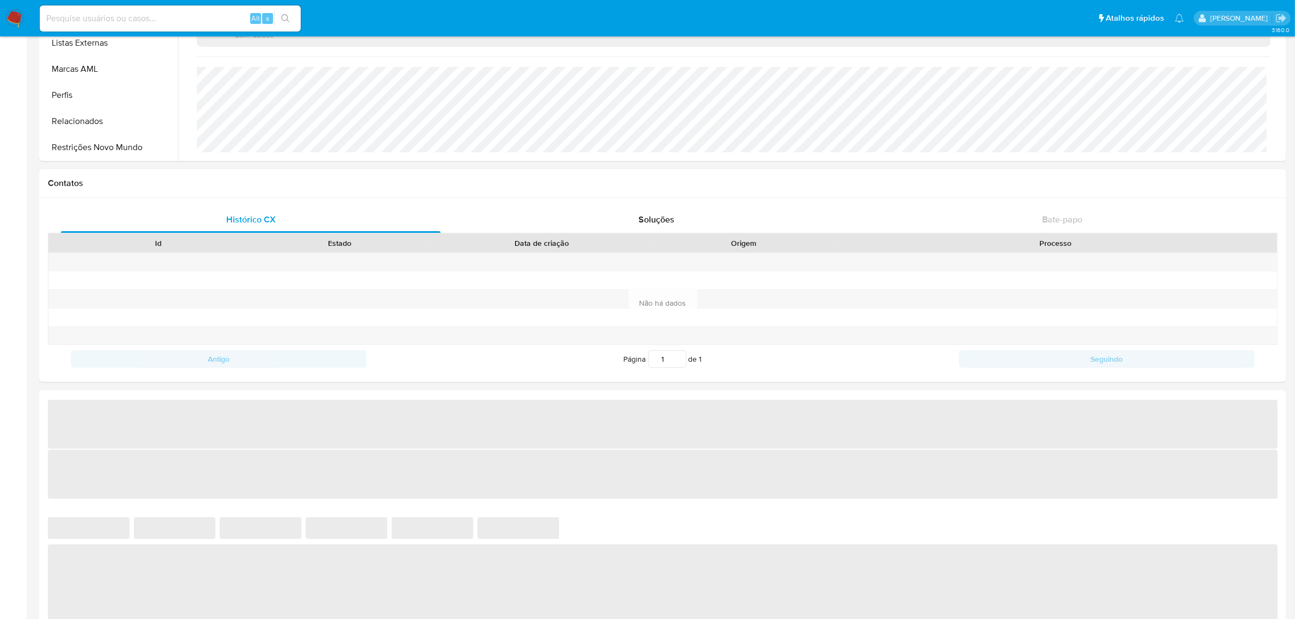
scroll to position [408, 0]
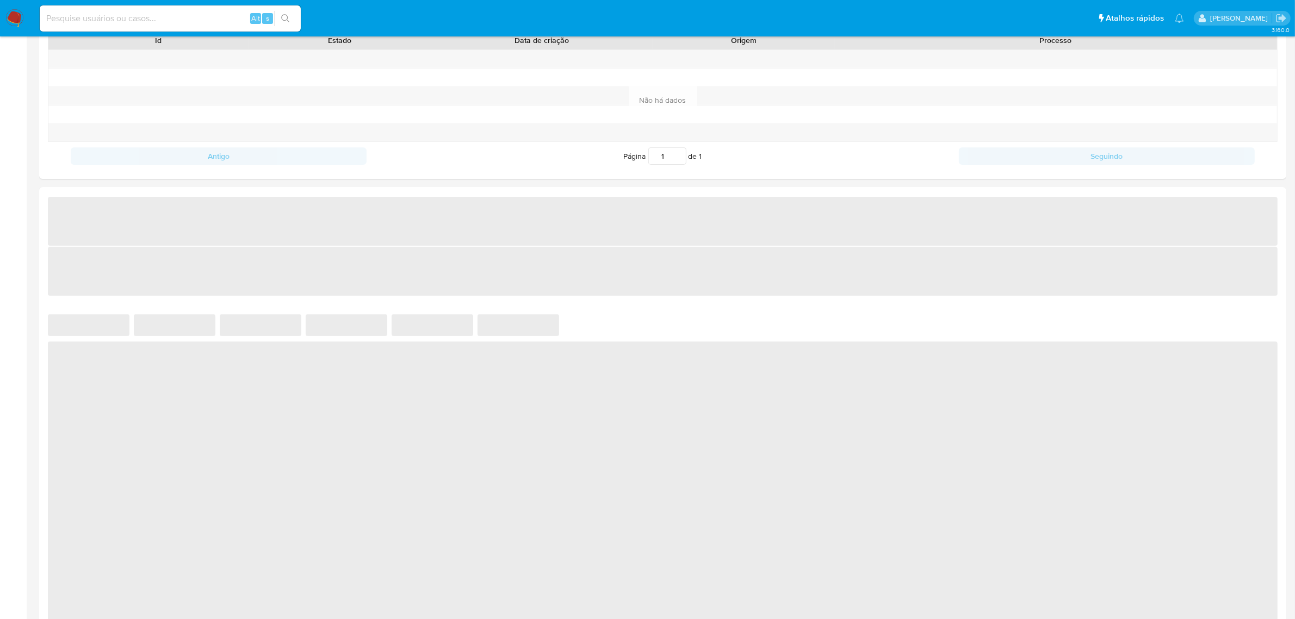
select select "10"
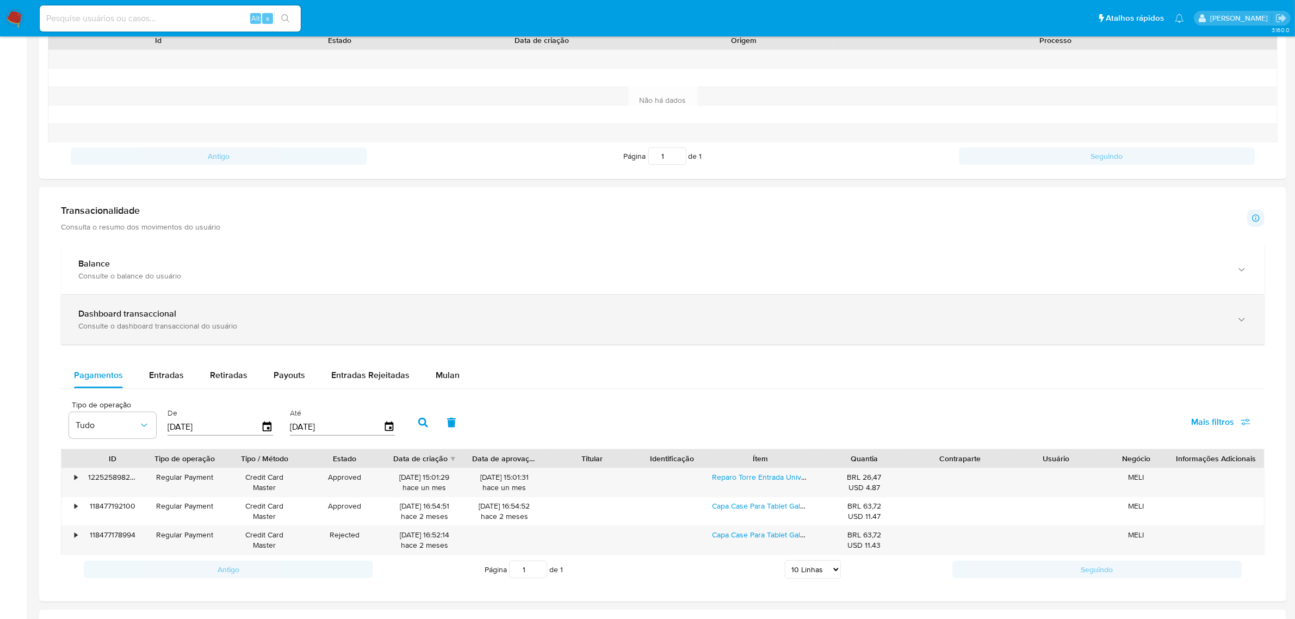
click at [232, 315] on div "Dashboard transaccional" at bounding box center [651, 313] width 1147 height 11
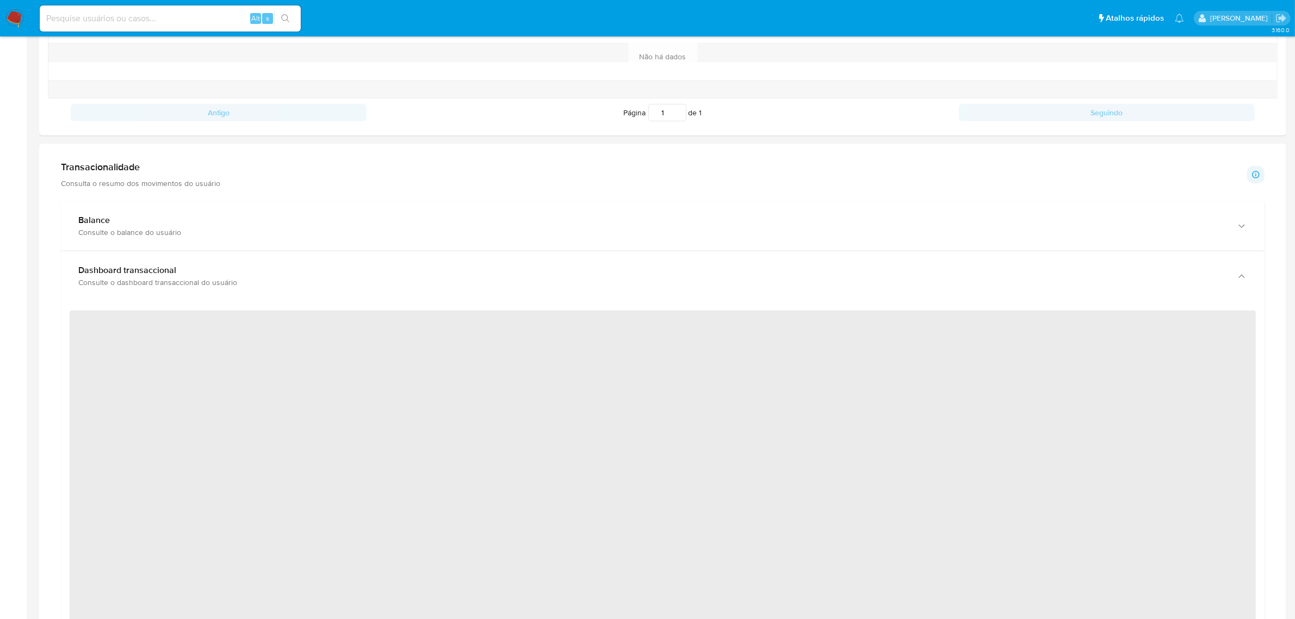
scroll to position [544, 0]
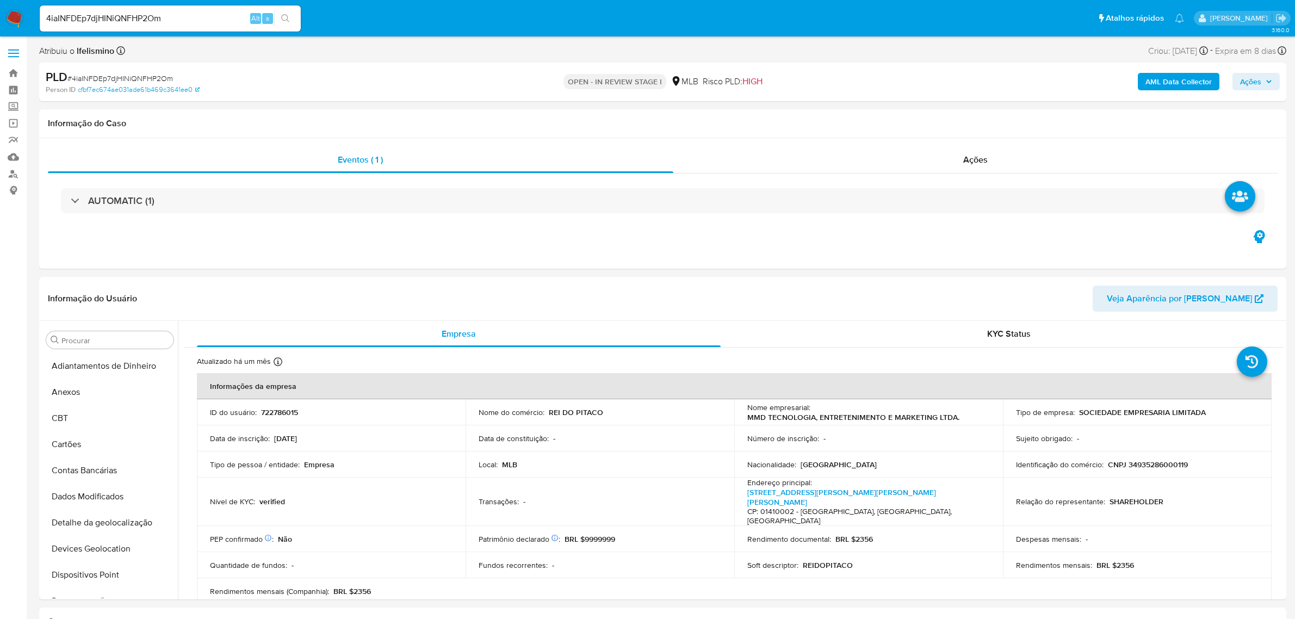
select select "10"
click at [96, 361] on button "Geral" at bounding box center [105, 356] width 127 height 26
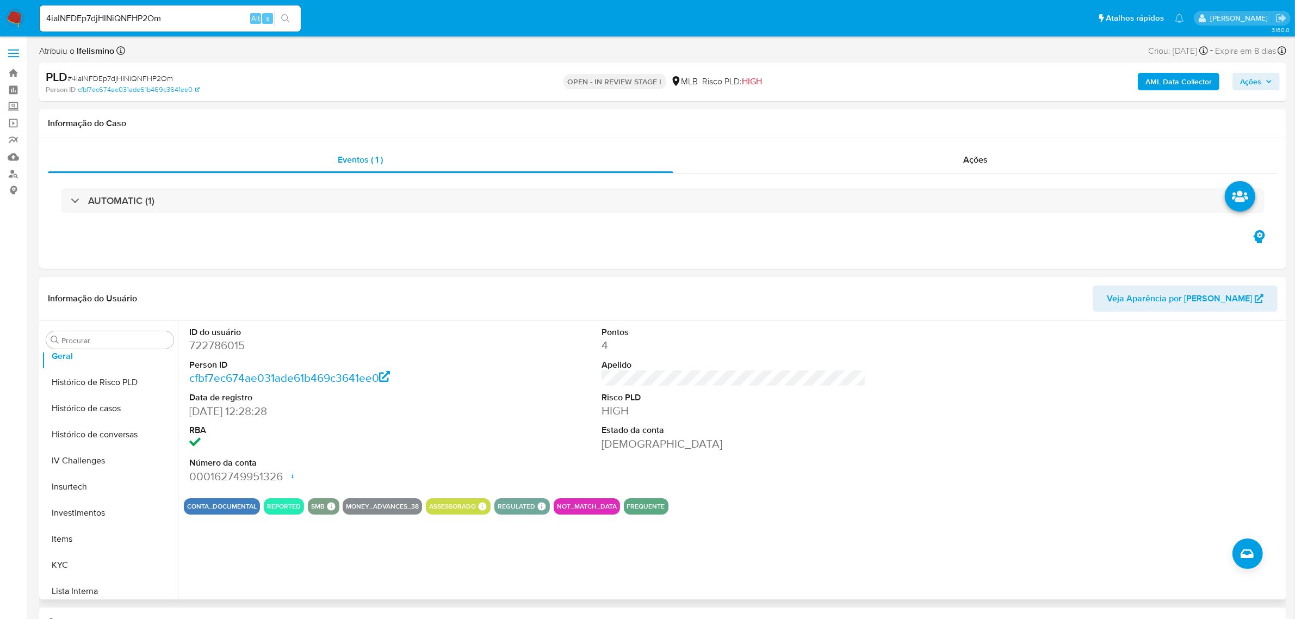
click at [230, 344] on dd "722786015" at bounding box center [321, 345] width 264 height 15
copy dd "722786015"
click at [105, 431] on button "KYC" at bounding box center [105, 429] width 127 height 26
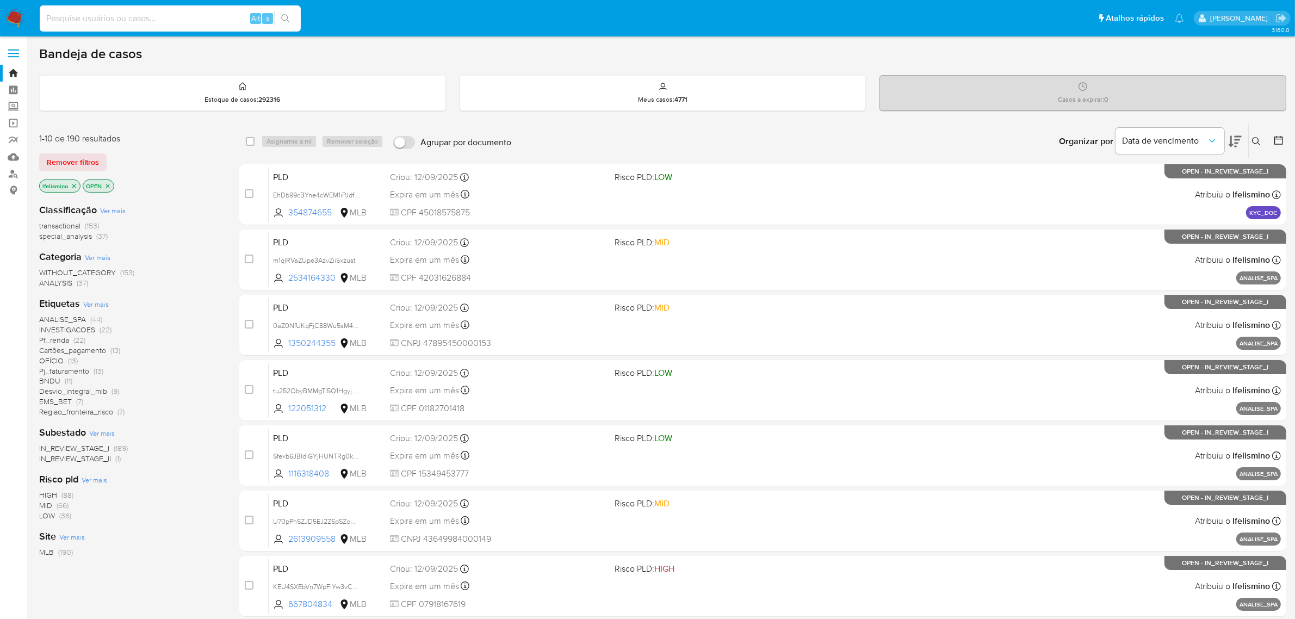
click at [177, 21] on input at bounding box center [170, 18] width 261 height 14
paste input "472718148"
type input "472718148"
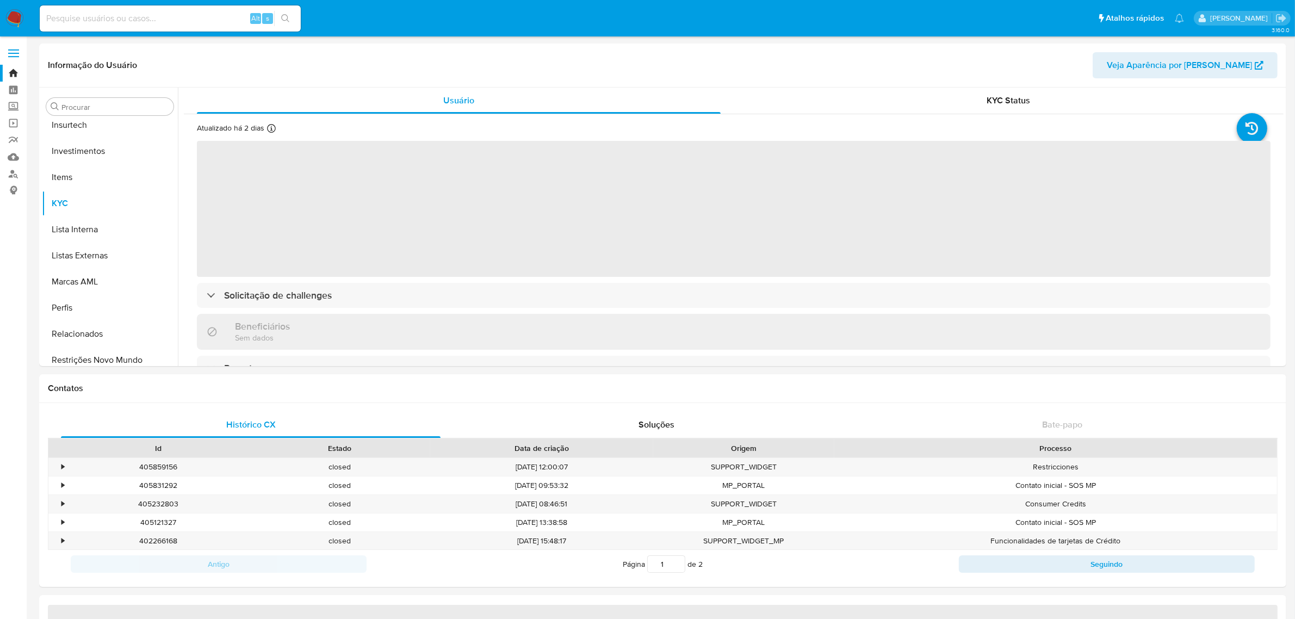
scroll to position [511, 0]
select select "10"
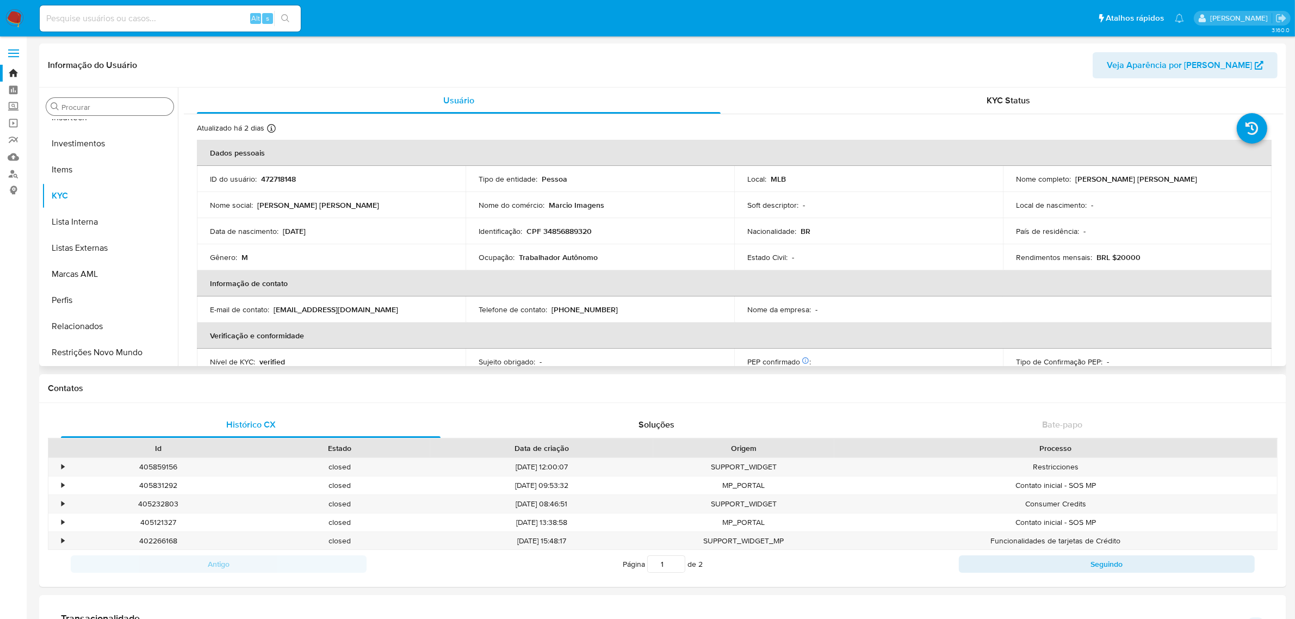
click at [142, 101] on div "Procurar" at bounding box center [109, 106] width 127 height 17
click at [131, 110] on input "Procurar" at bounding box center [115, 107] width 108 height 10
type input "cas"
click at [121, 136] on button "Histórico de casos" at bounding box center [105, 133] width 127 height 26
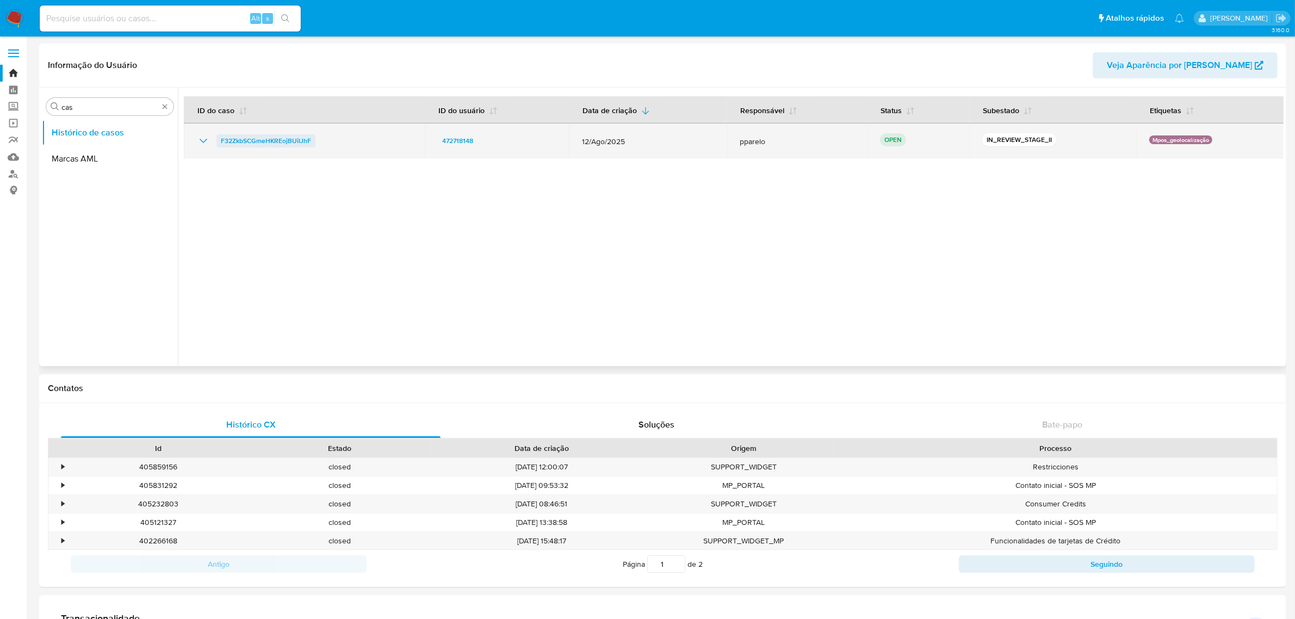
click at [300, 137] on span "F32ZkbSCGmeHKREojBUiIJhF" at bounding box center [266, 140] width 90 height 13
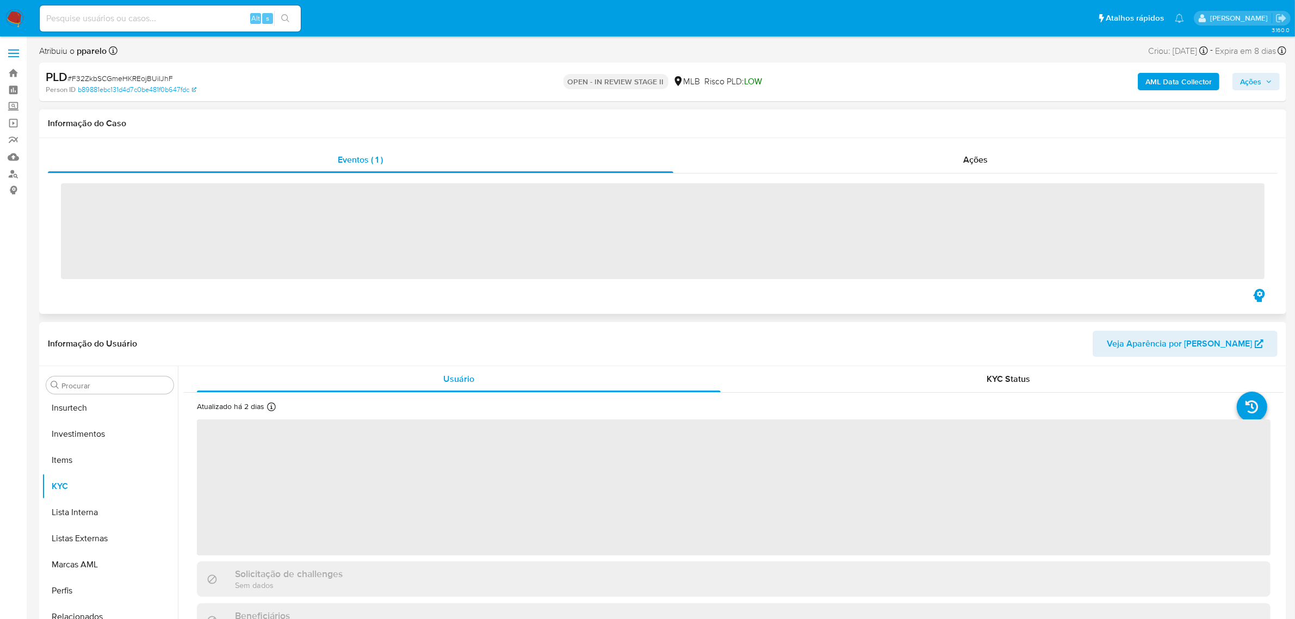
scroll to position [511, 0]
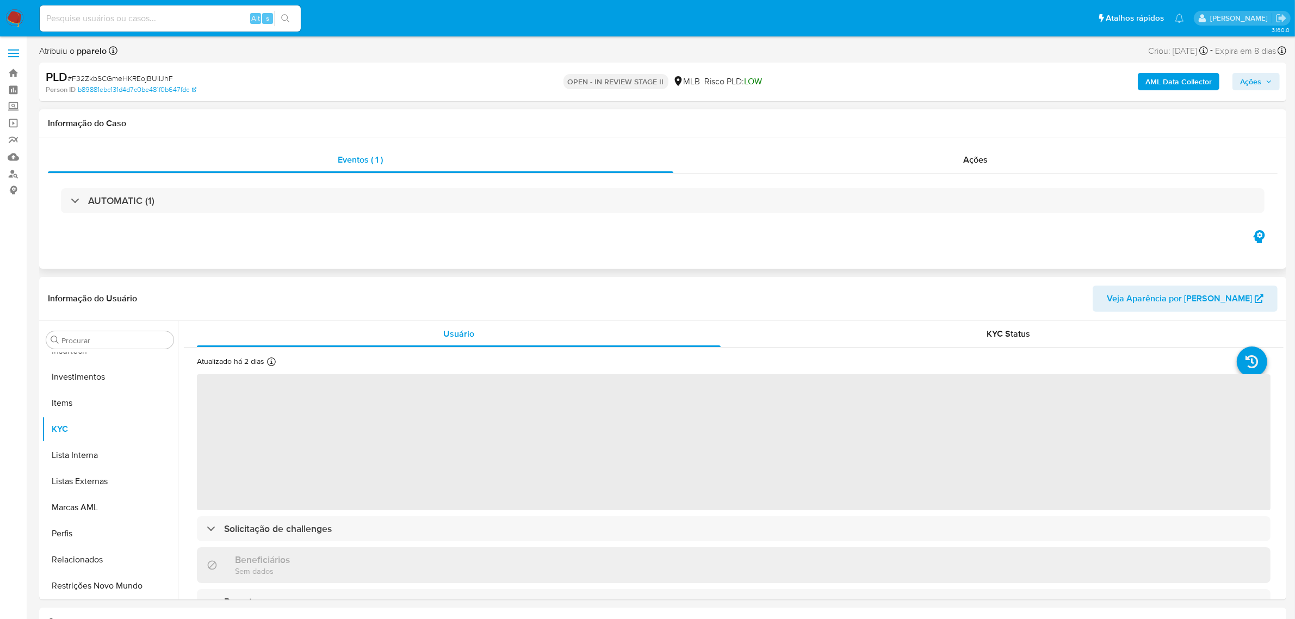
select select "10"
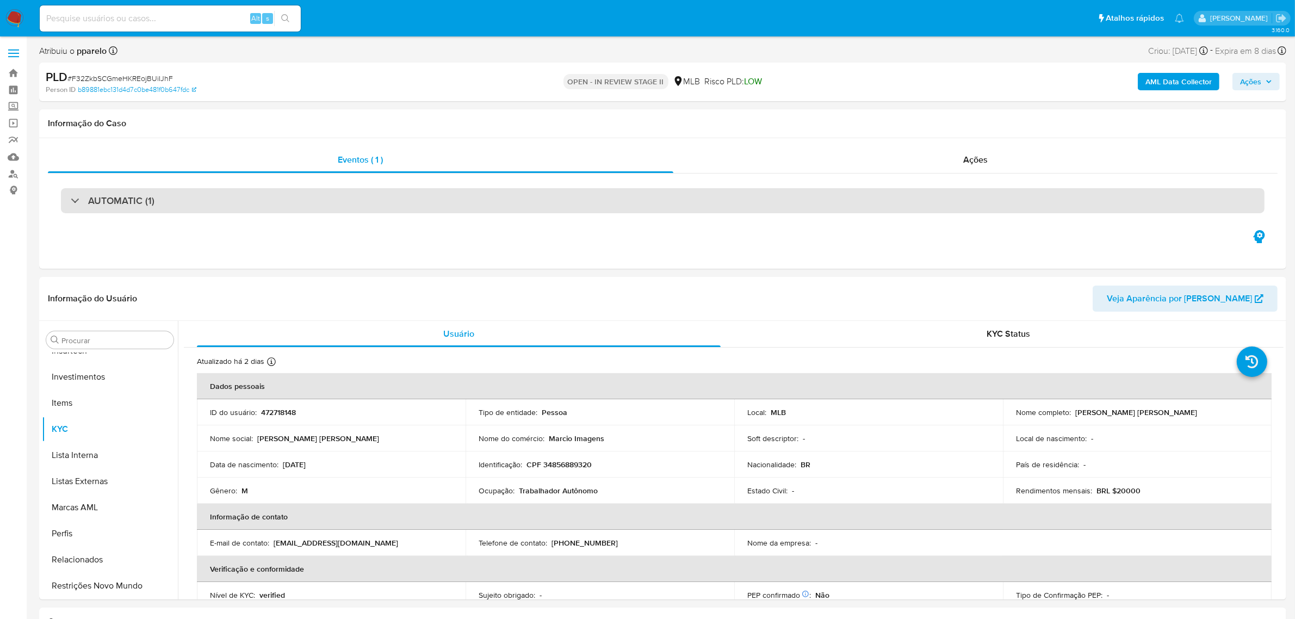
click at [1031, 202] on div "AUTOMATIC (1)" at bounding box center [663, 200] width 1204 height 25
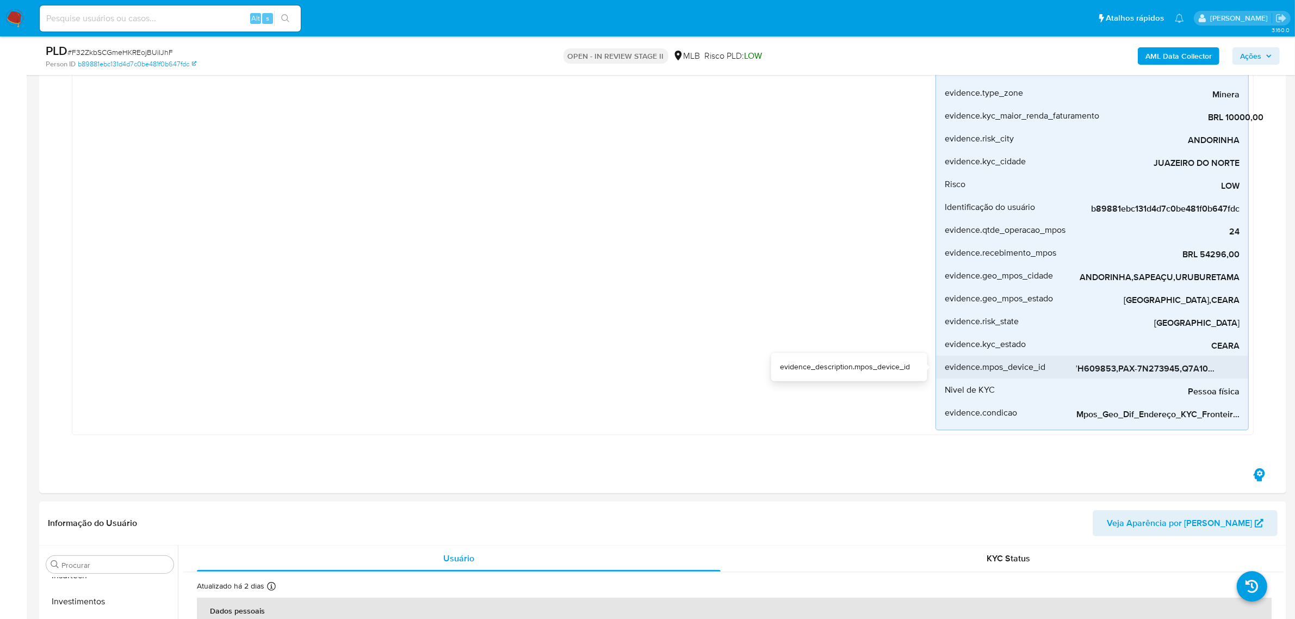
scroll to position [0, 0]
drag, startPoint x: 1142, startPoint y: 378, endPoint x: 1115, endPoint y: 375, distance: 27.3
click at [1115, 375] on div "evidence.desvio_renda 443% evidence_description.desvio_renda [DOMAIN_NAME]_tran…" at bounding box center [1091, 218] width 313 height 423
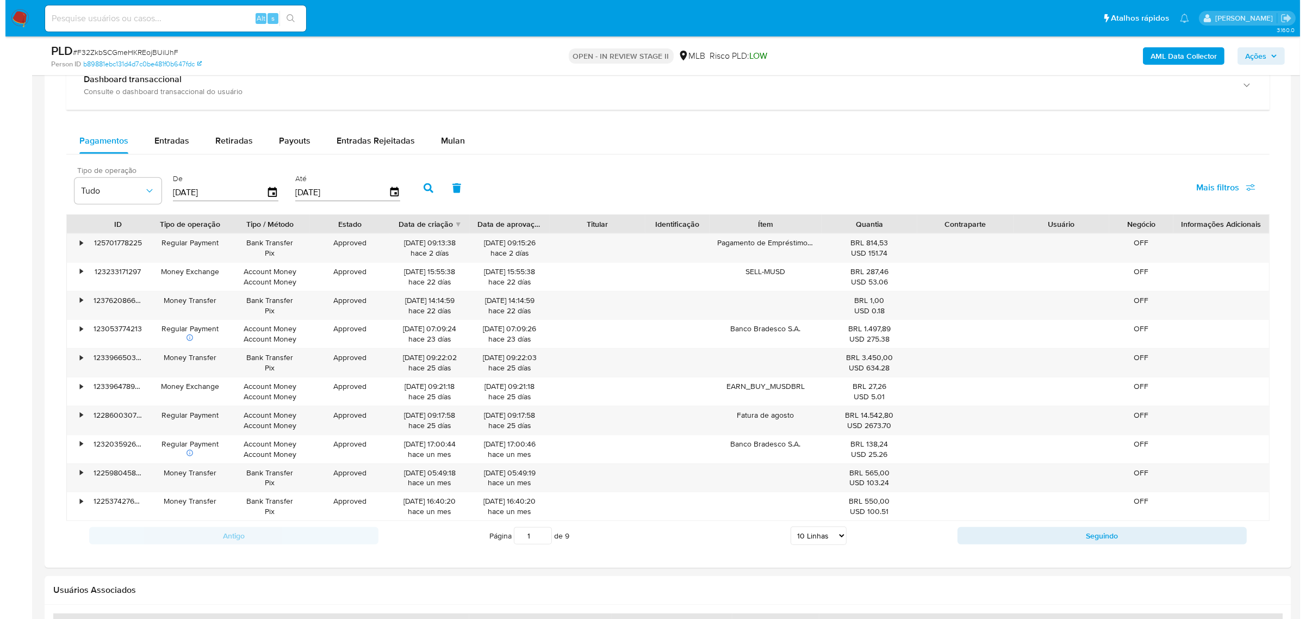
scroll to position [1292, 0]
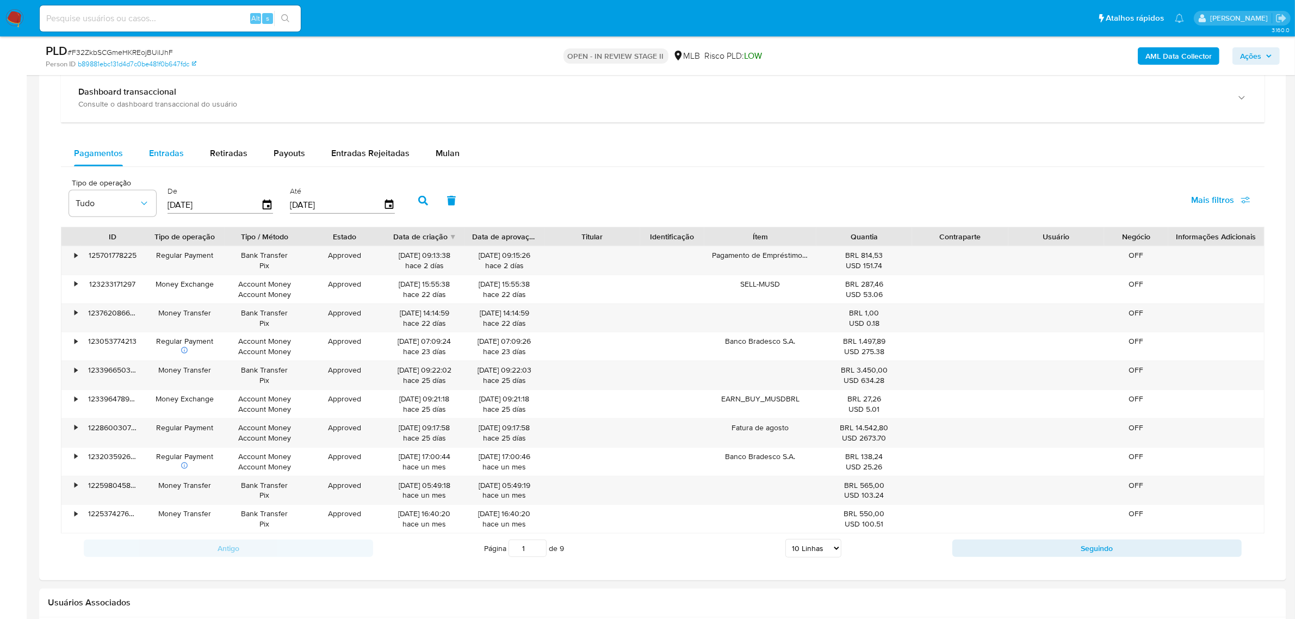
click at [153, 148] on span "Entradas" at bounding box center [166, 153] width 35 height 13
select select "10"
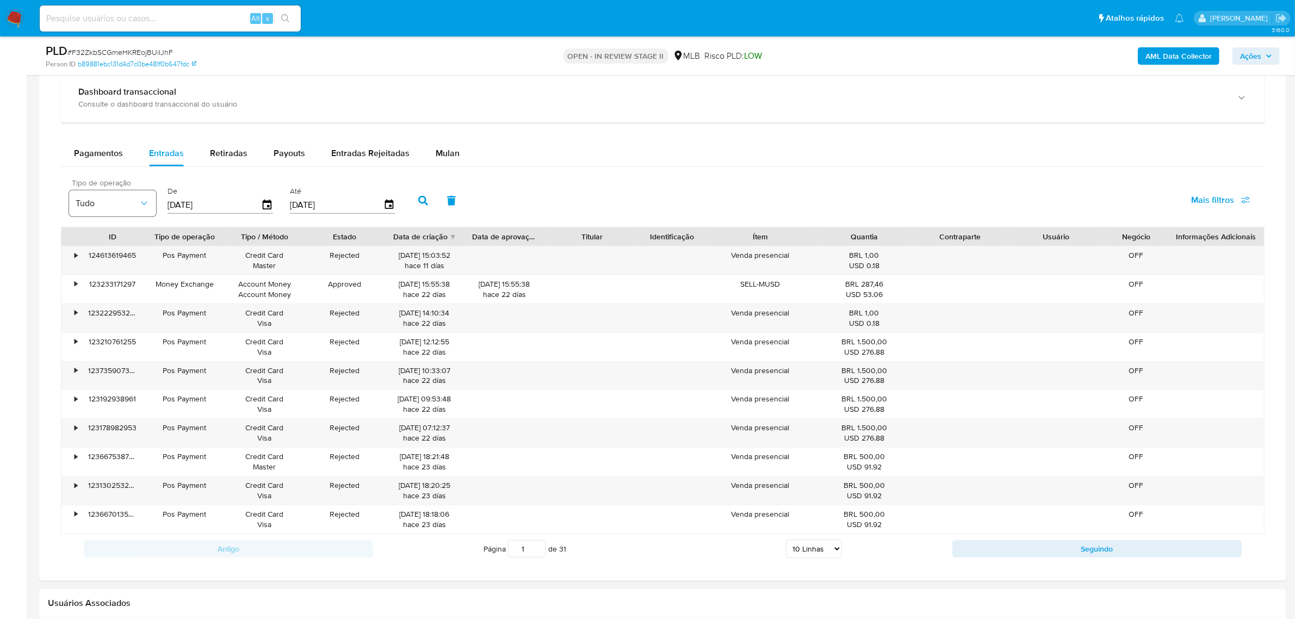
click at [128, 207] on span "Tudo" at bounding box center [107, 203] width 63 height 11
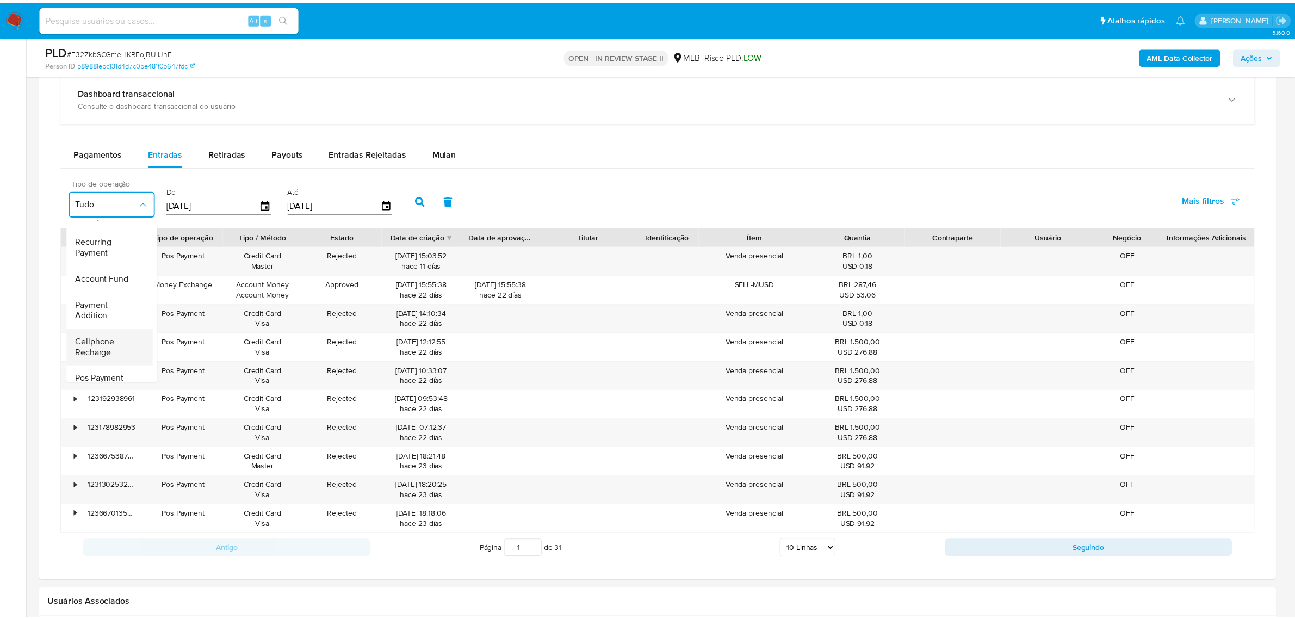
scroll to position [162, 0]
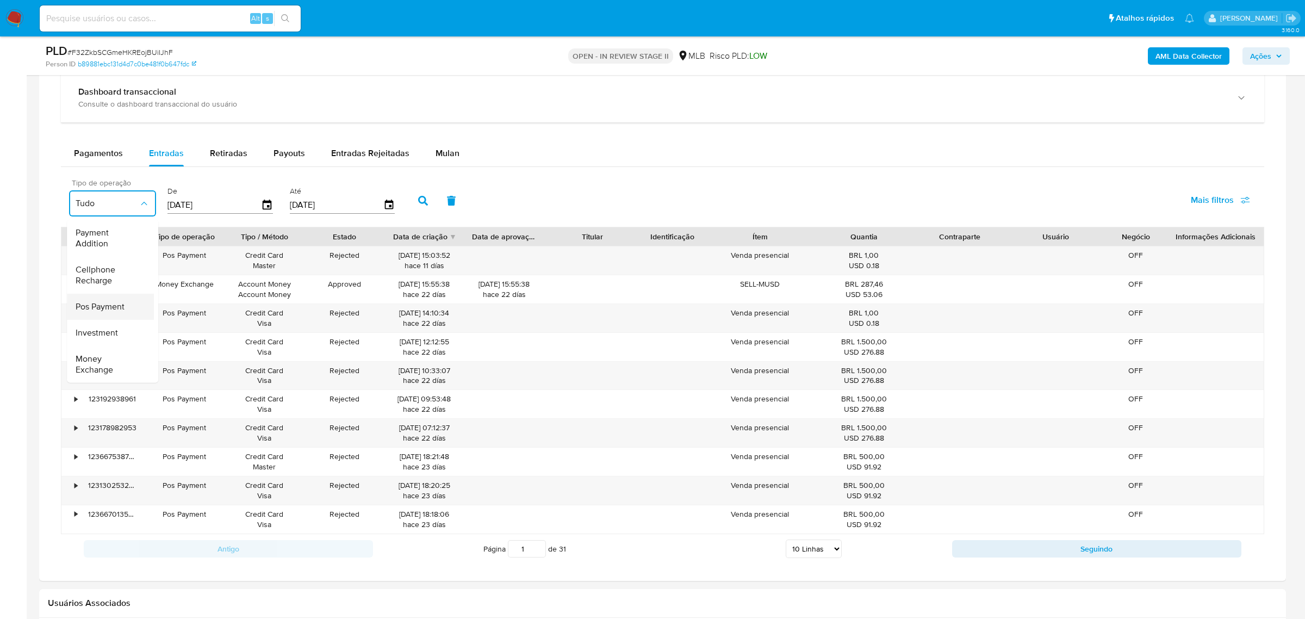
click at [118, 305] on span "Pos Payment" at bounding box center [100, 306] width 49 height 11
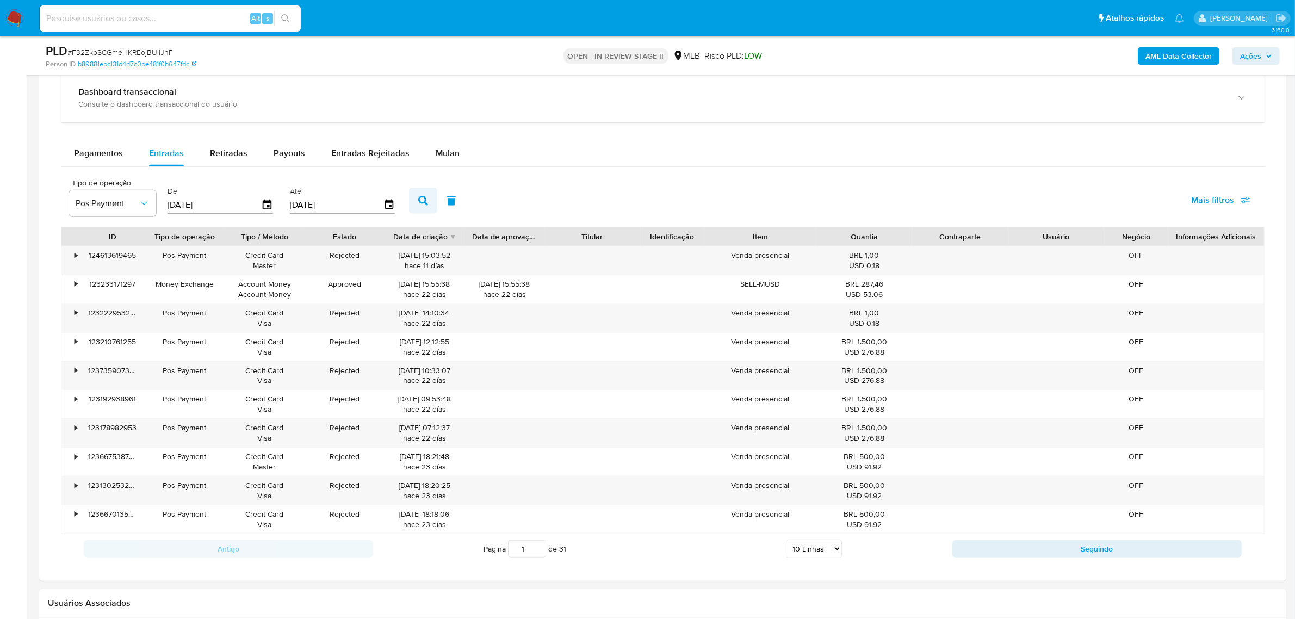
click at [420, 190] on div "Tipo de operação Pos Payment De 20/06/2025 Até 17/09/2025 Mais filtros" at bounding box center [663, 199] width 1204 height 54
click at [420, 199] on icon "button" at bounding box center [423, 201] width 10 height 10
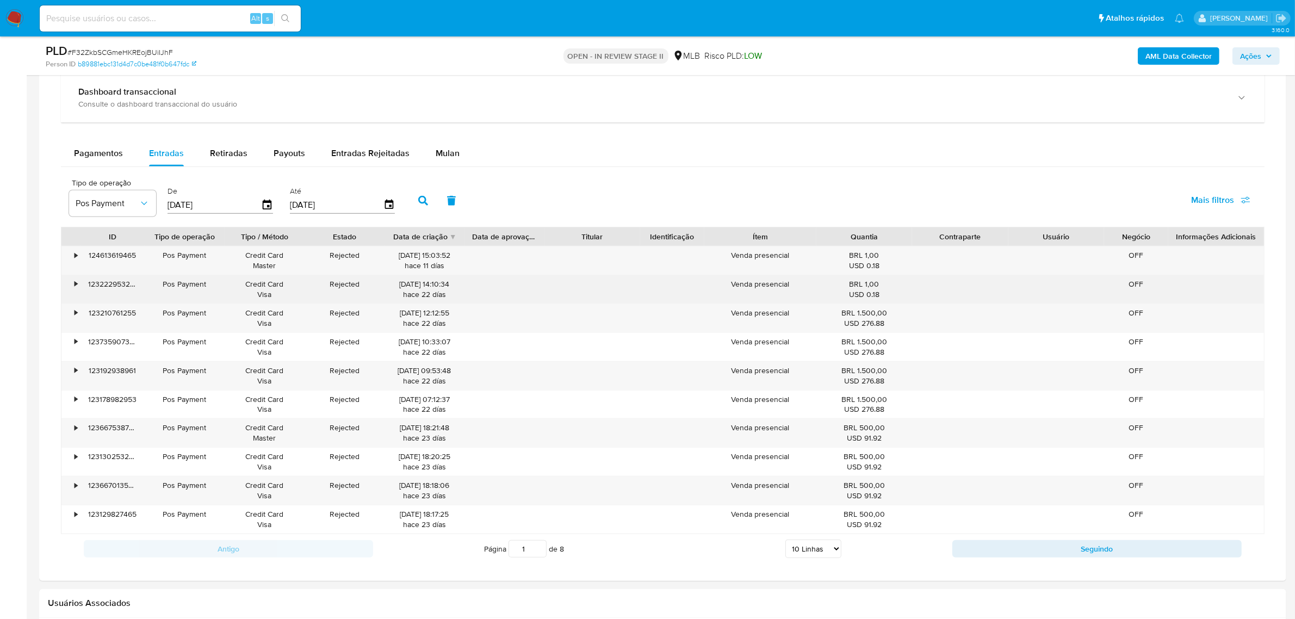
click at [75, 284] on div "•" at bounding box center [76, 284] width 3 height 10
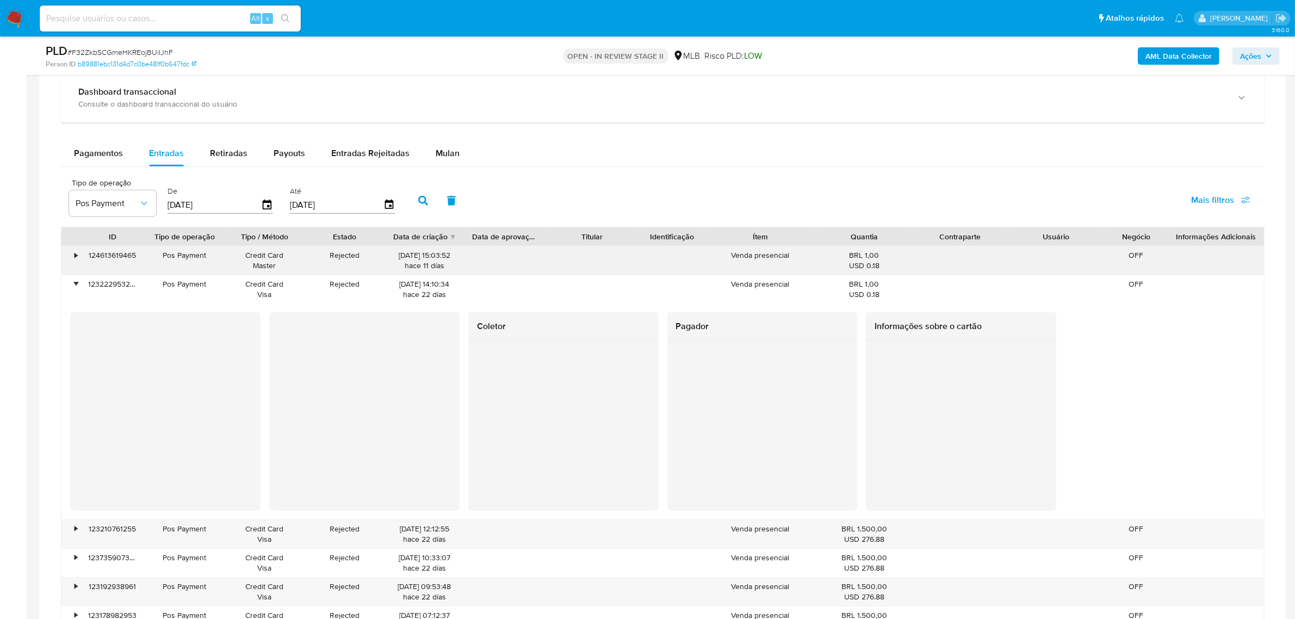
click at [77, 261] on div "•" at bounding box center [70, 260] width 19 height 28
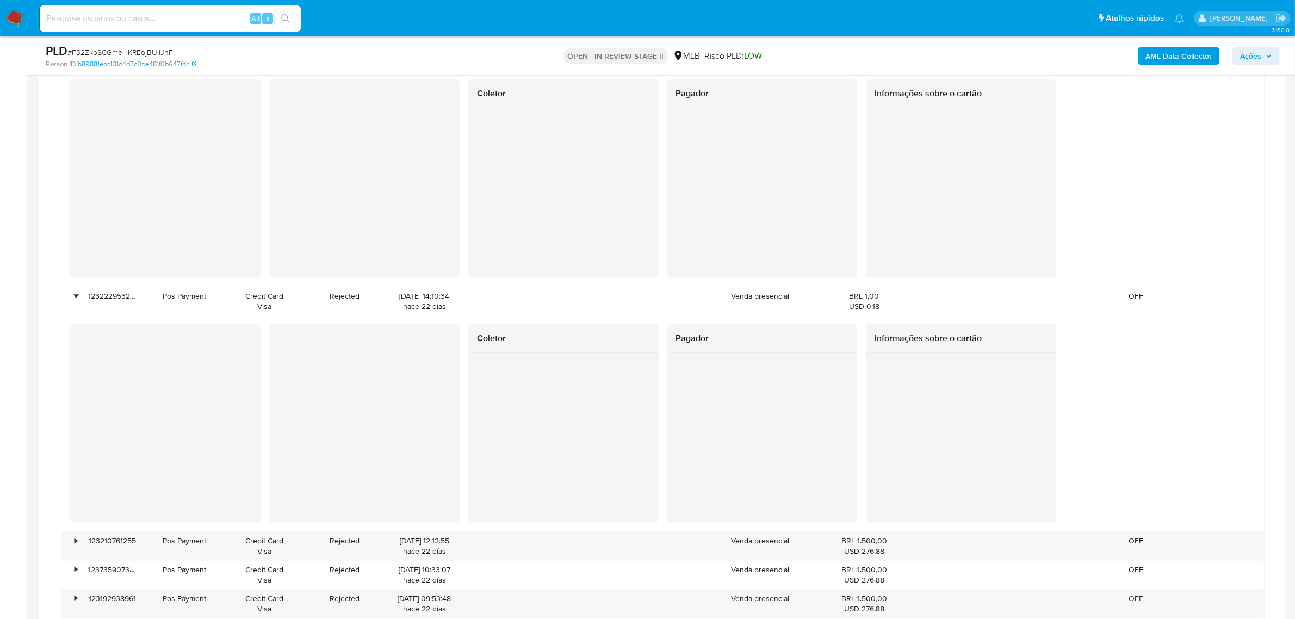
scroll to position [1904, 0]
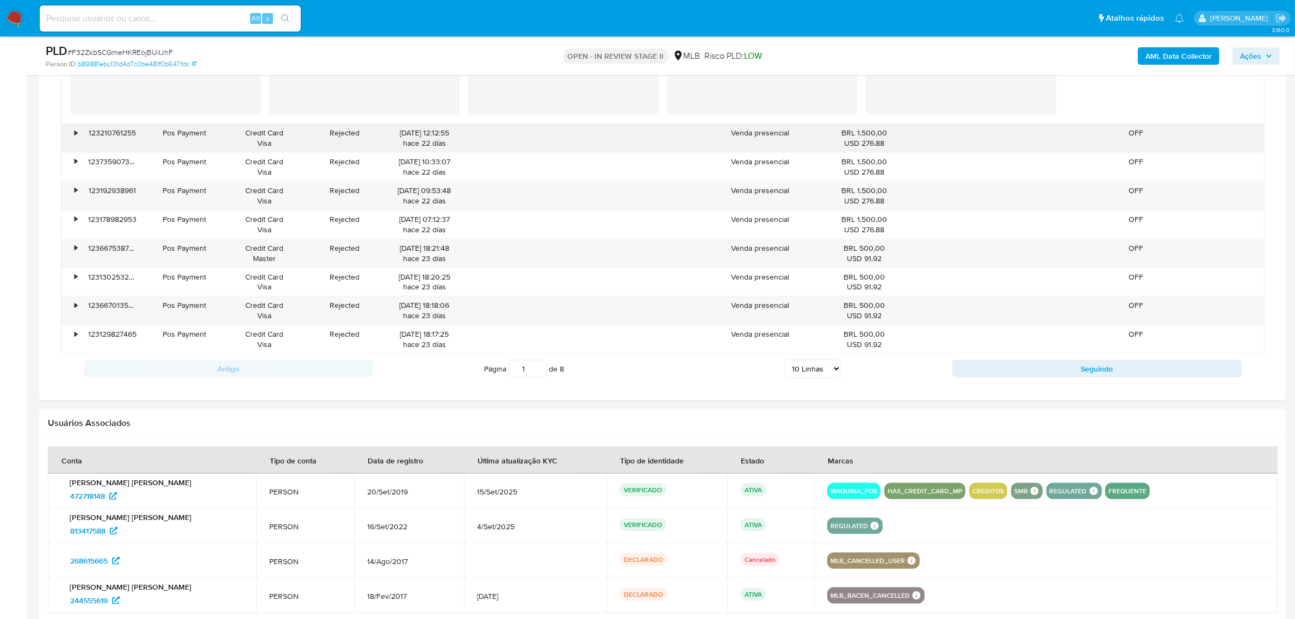
click at [72, 137] on div "•" at bounding box center [70, 138] width 19 height 28
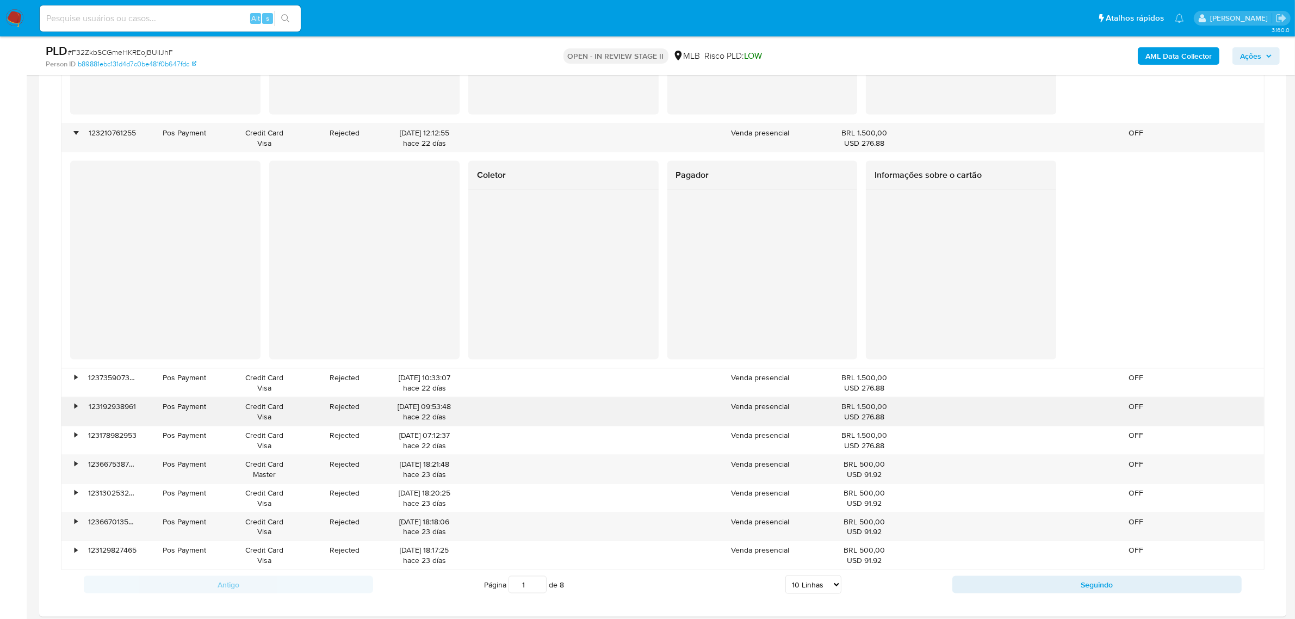
click at [77, 404] on div "•" at bounding box center [70, 412] width 19 height 28
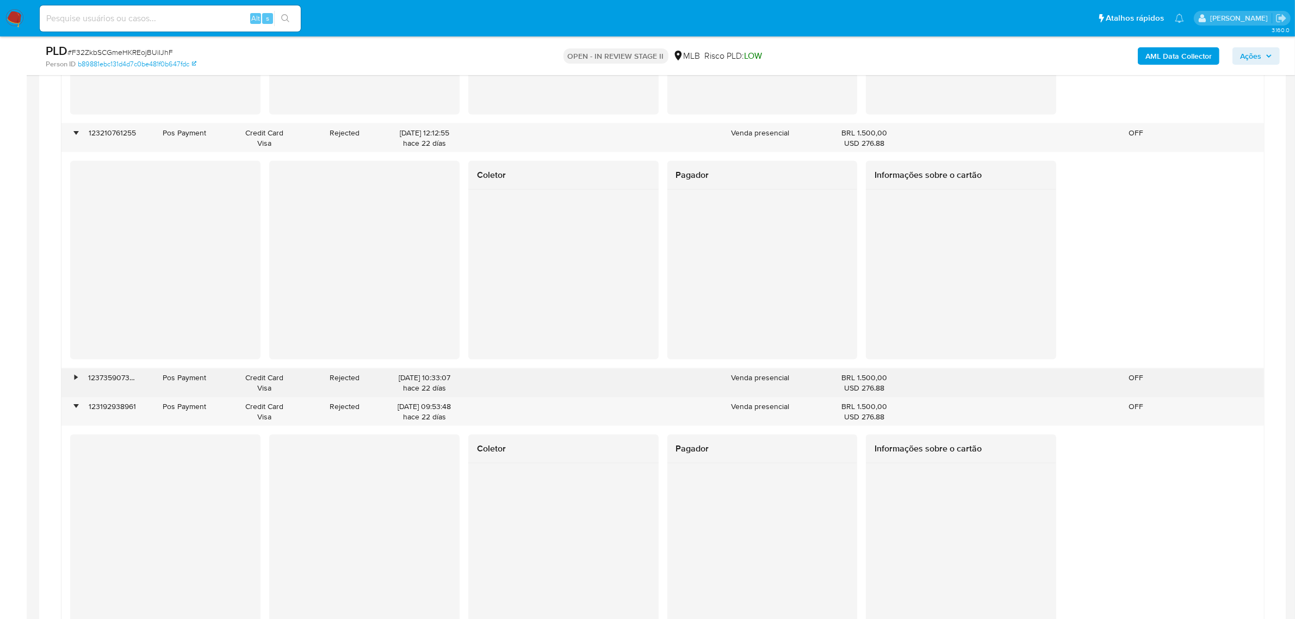
click at [77, 383] on div "•" at bounding box center [76, 378] width 3 height 10
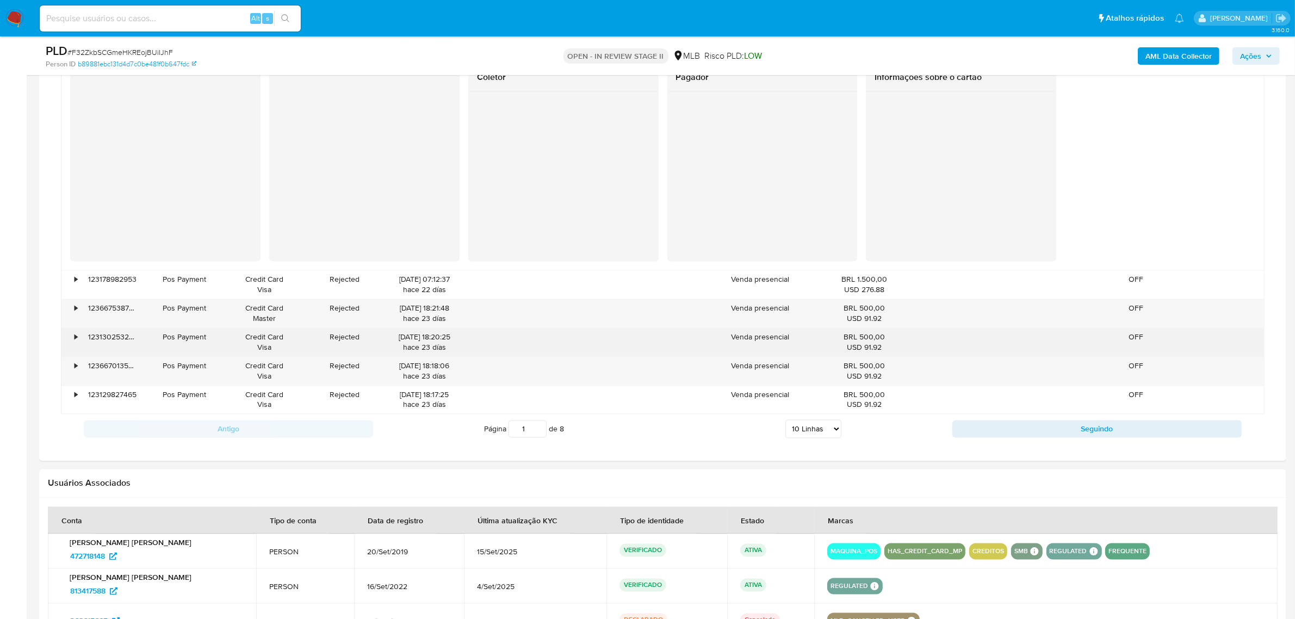
scroll to position [2515, 0]
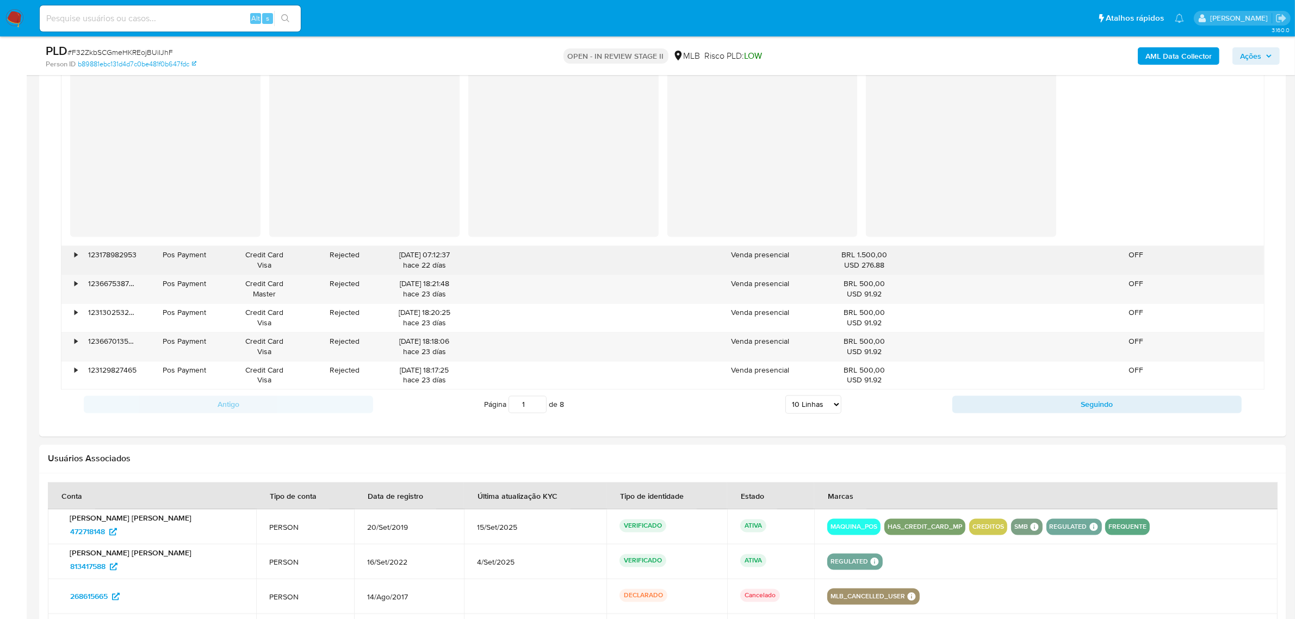
click at [73, 259] on div "•" at bounding box center [70, 260] width 19 height 28
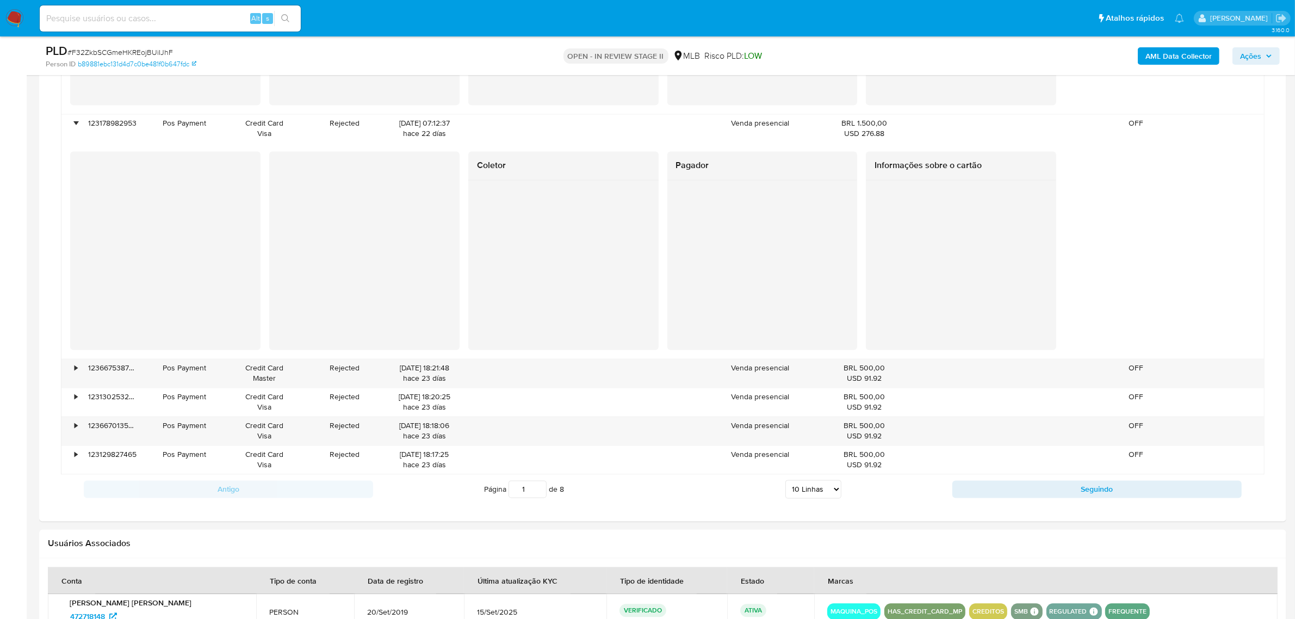
scroll to position [2651, 0]
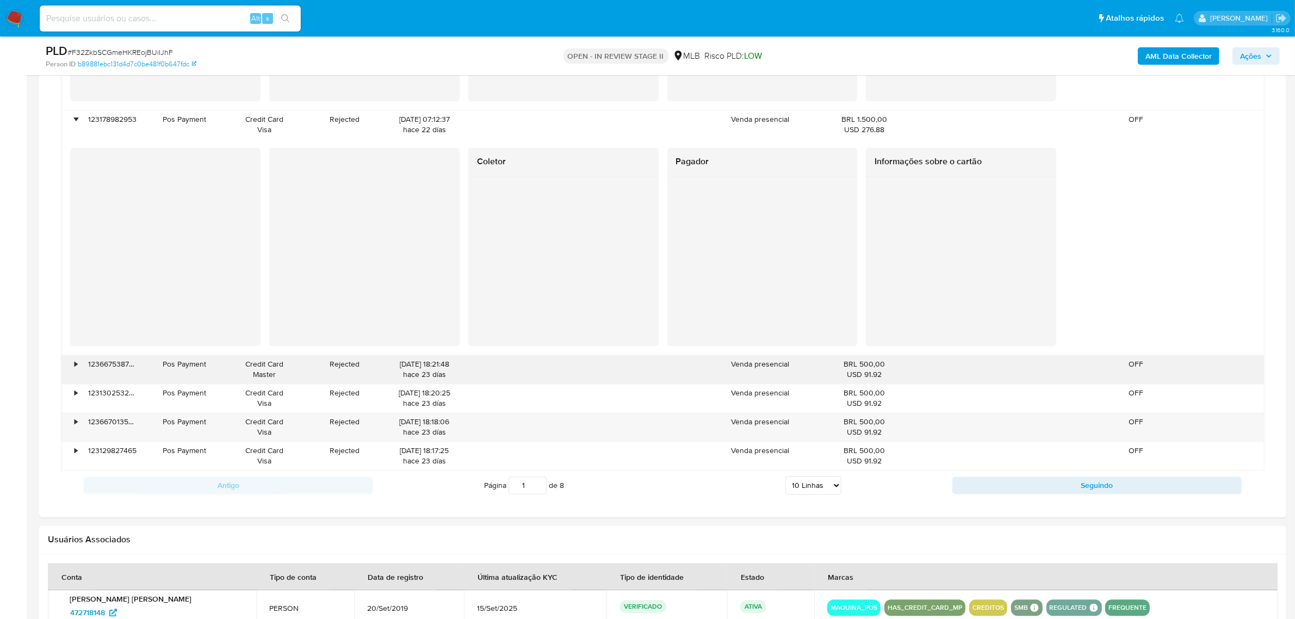
click at [79, 369] on div "•" at bounding box center [70, 369] width 19 height 28
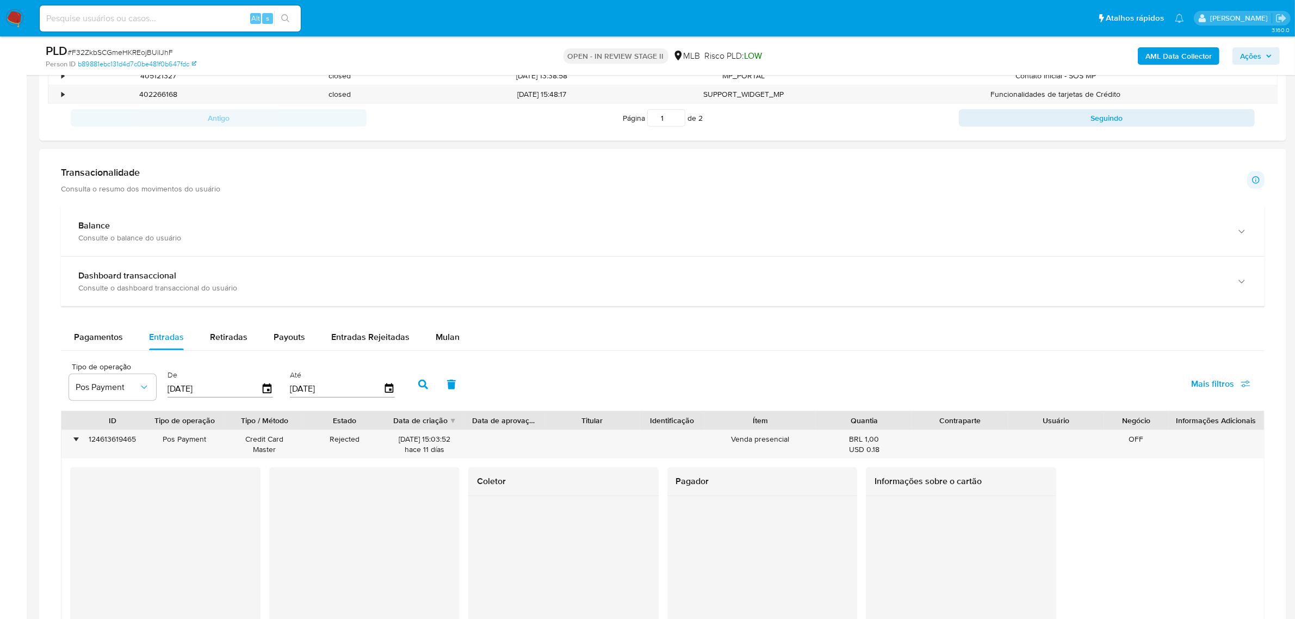
scroll to position [1224, 0]
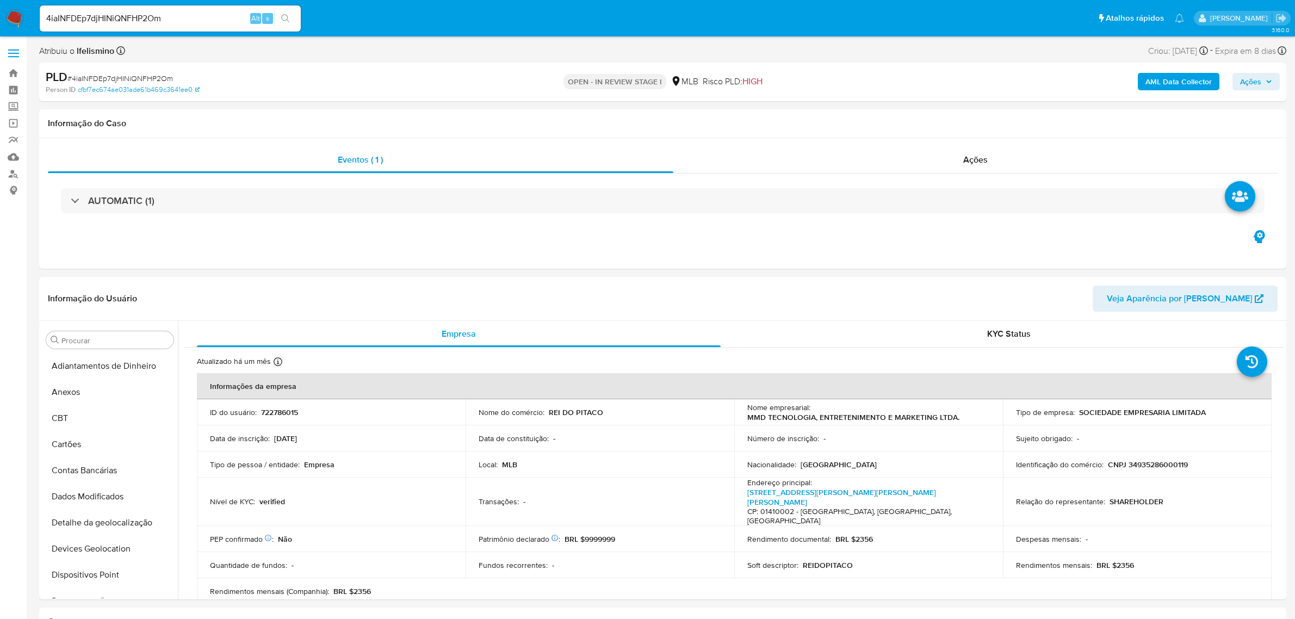
select select "10"
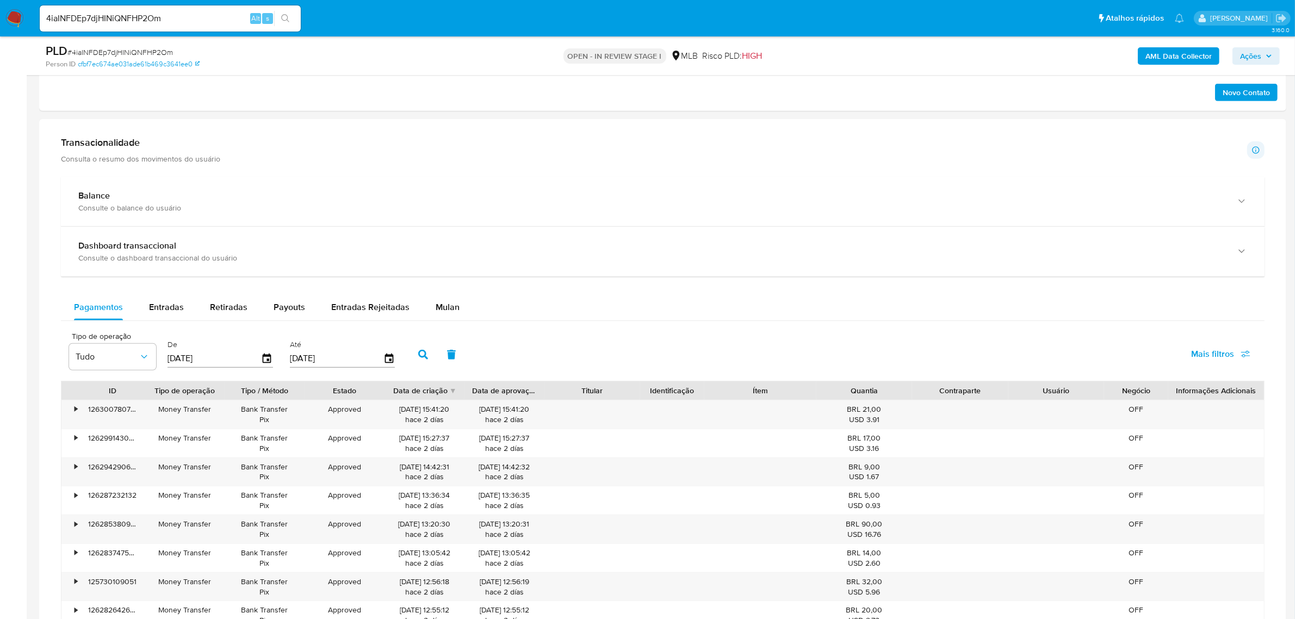
scroll to position [748, 0]
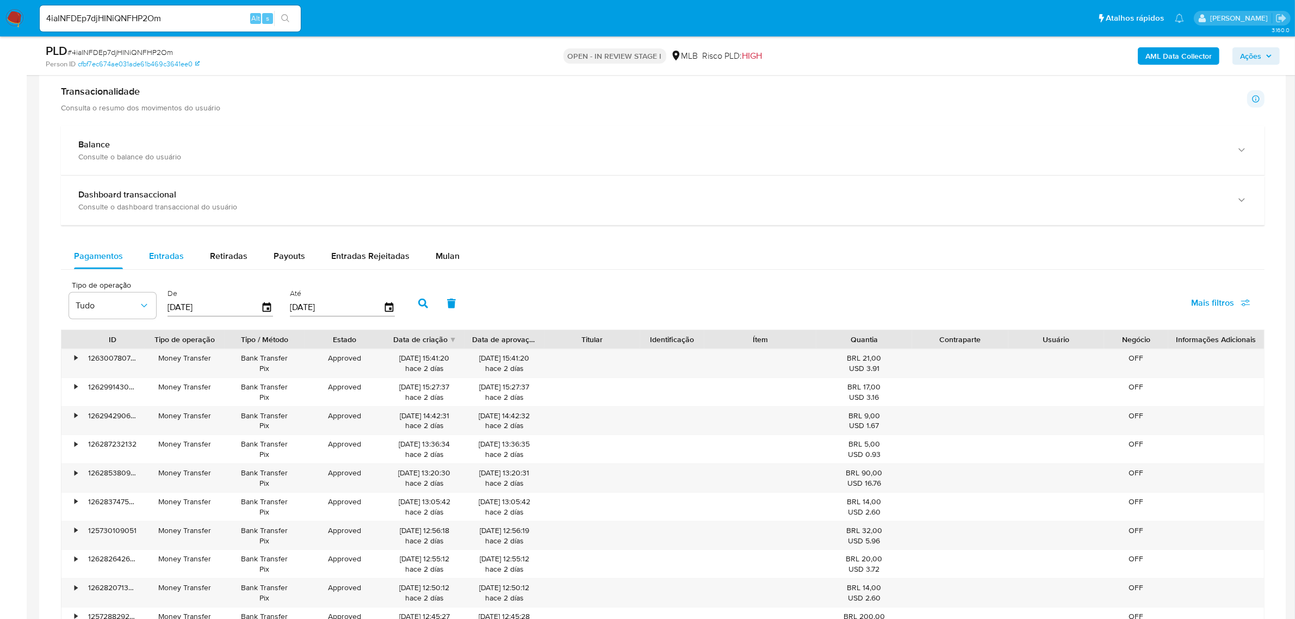
click at [176, 251] on span "Entradas" at bounding box center [166, 256] width 35 height 13
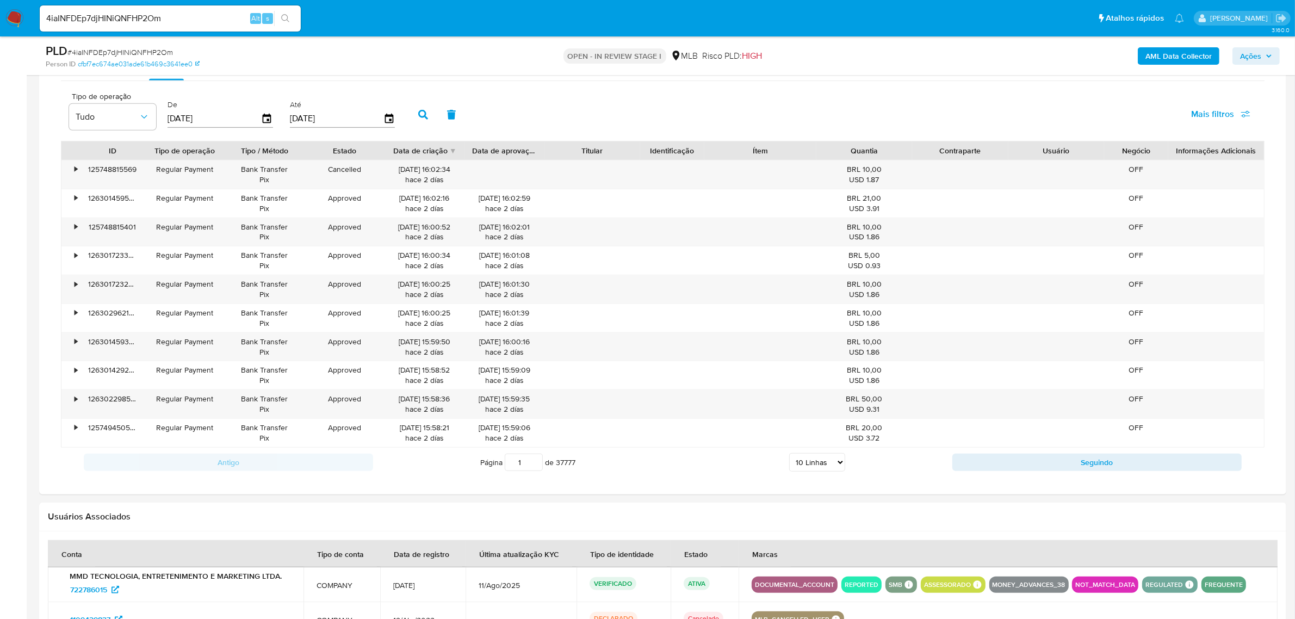
scroll to position [952, 0]
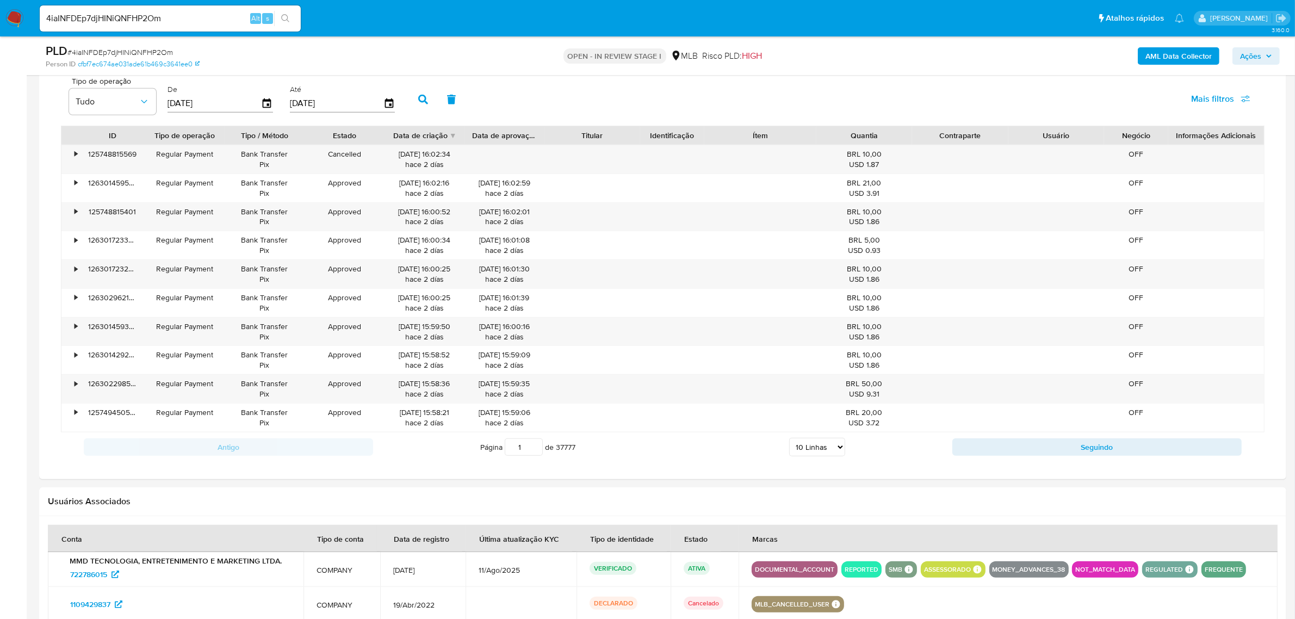
click at [828, 455] on select "5 Linhas 10 Linhas 20 Linhas 25 Linhas 50 Linhas 100 Linhas" at bounding box center [817, 447] width 56 height 18
select select "100"
click at [789, 441] on select "5 Linhas 10 Linhas 20 Linhas 25 Linhas 50 Linhas 100 Linhas" at bounding box center [817, 447] width 56 height 18
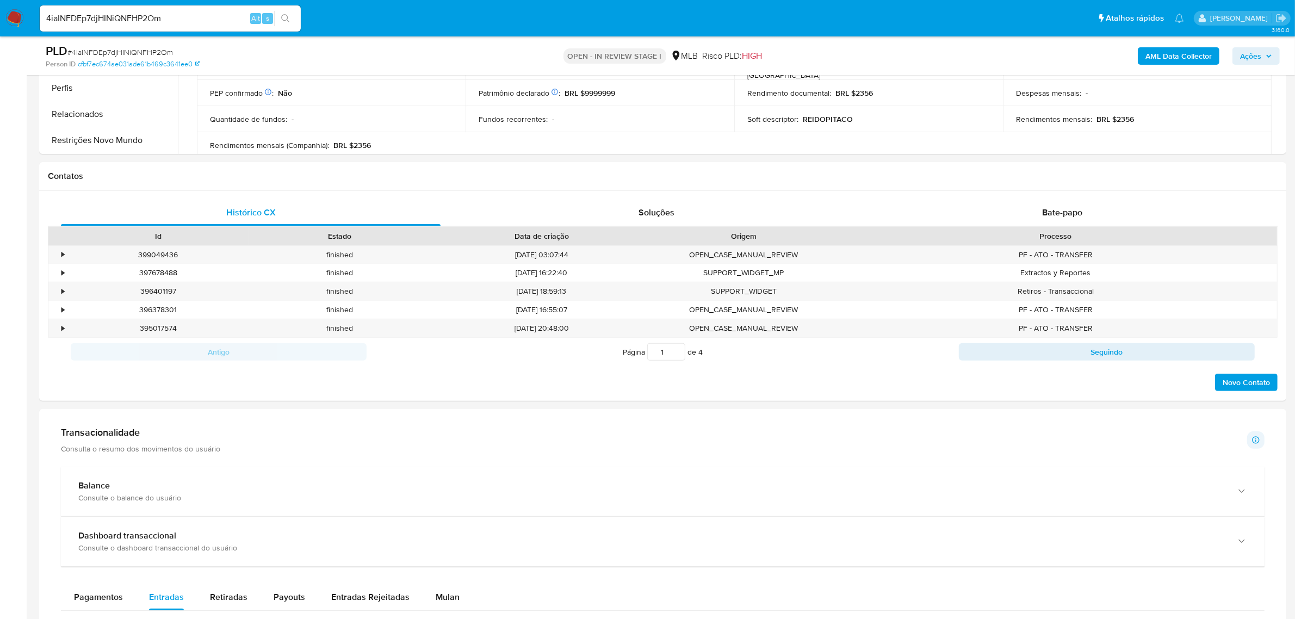
scroll to position [0, 0]
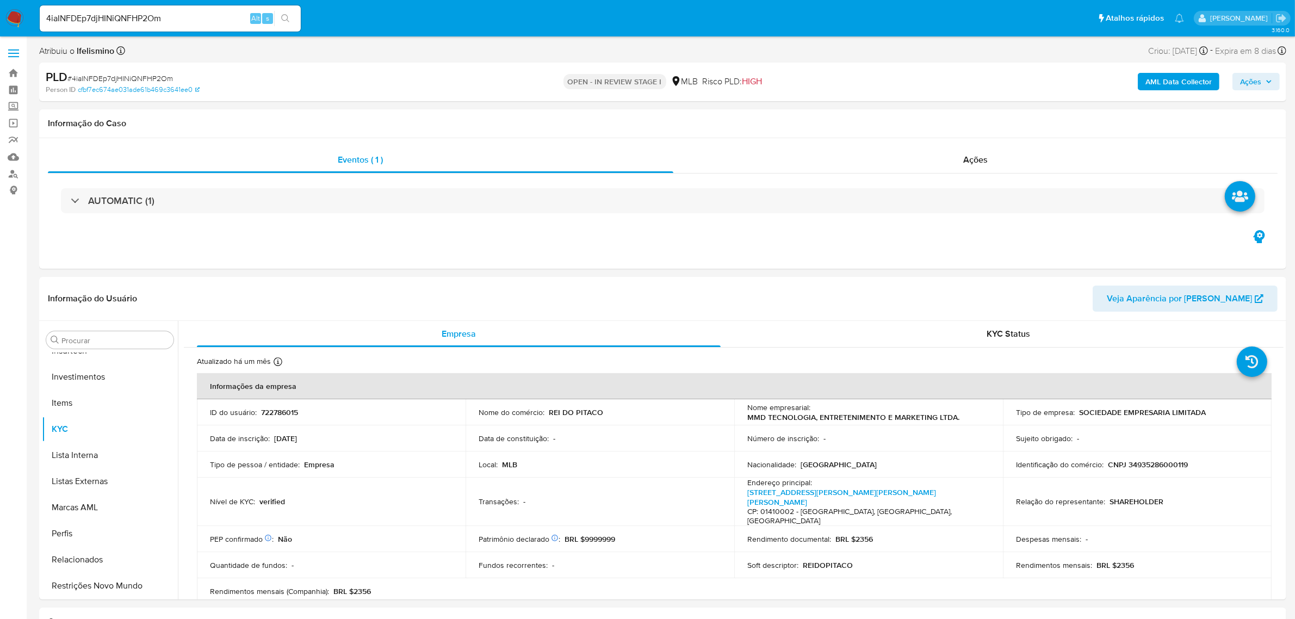
click at [1222, 79] on div "AML Data Collector Ações" at bounding box center [1075, 82] width 408 height 26
click at [1258, 82] on span "Ações" at bounding box center [1250, 81] width 21 height 17
click at [1242, 253] on span "Enviar" at bounding box center [1238, 258] width 21 height 15
click at [768, 147] on div "Enviar" at bounding box center [1018, 203] width 503 height 145
click at [1247, 262] on span "Enviar" at bounding box center [1238, 258] width 21 height 15
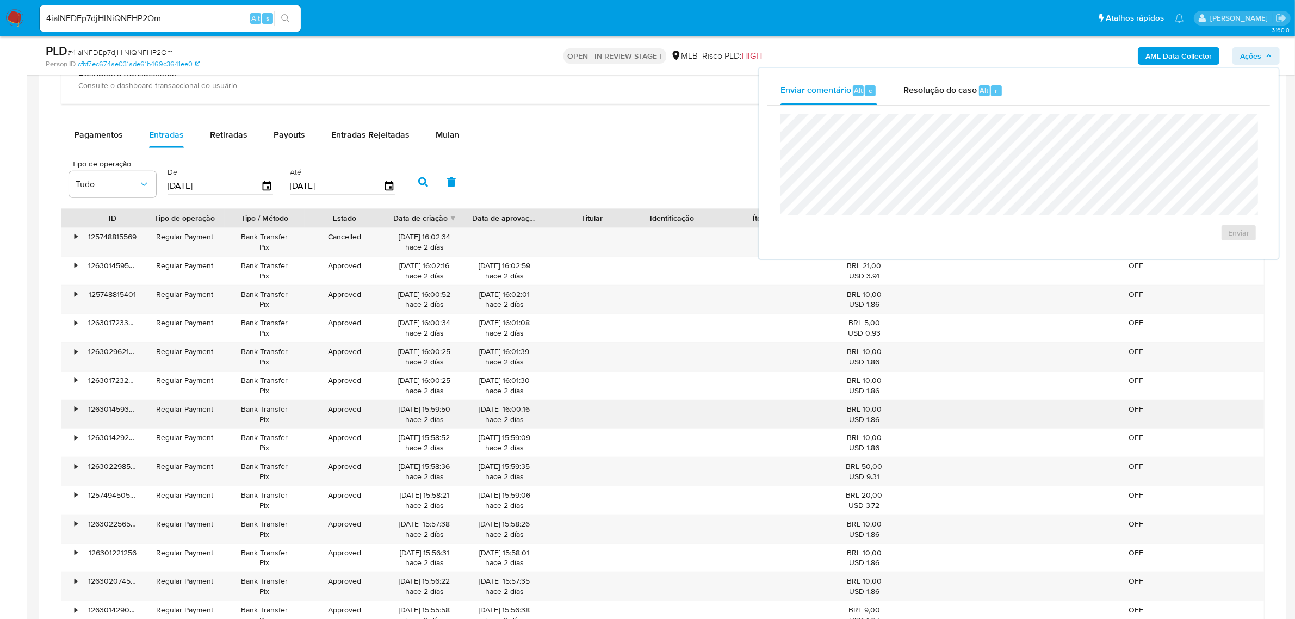
scroll to position [952, 0]
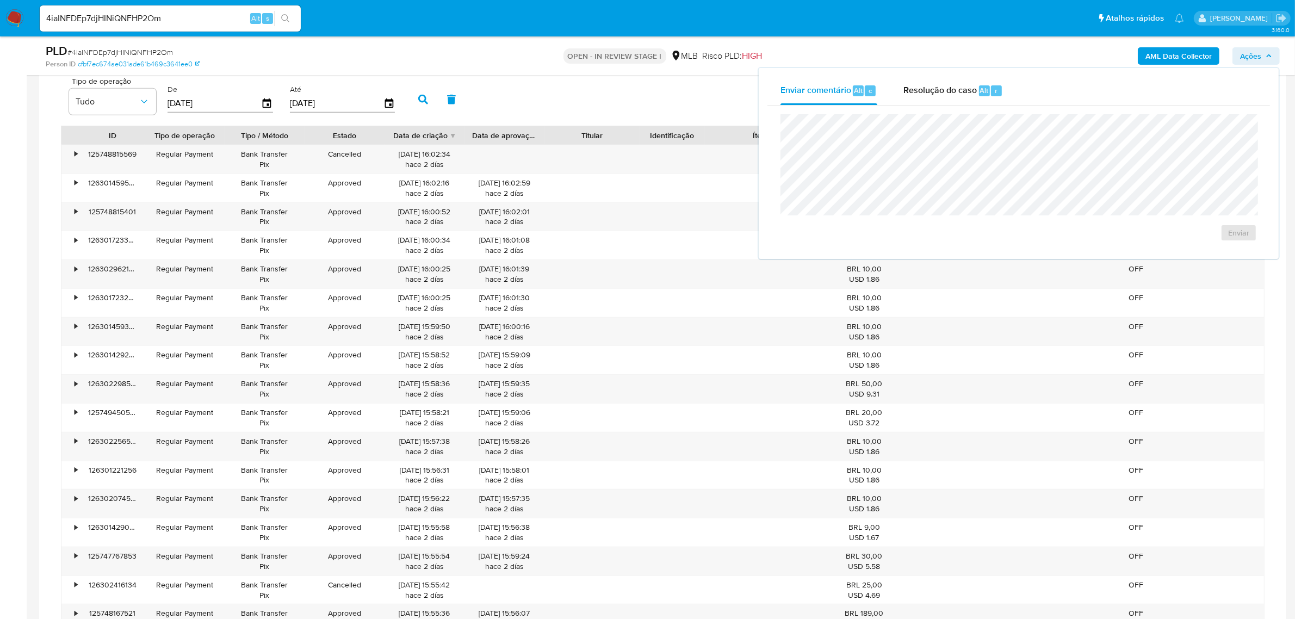
click at [676, 112] on div "Tipo de operação Tudo De [DATE] Até [DATE] Mais filtros" at bounding box center [663, 98] width 1204 height 54
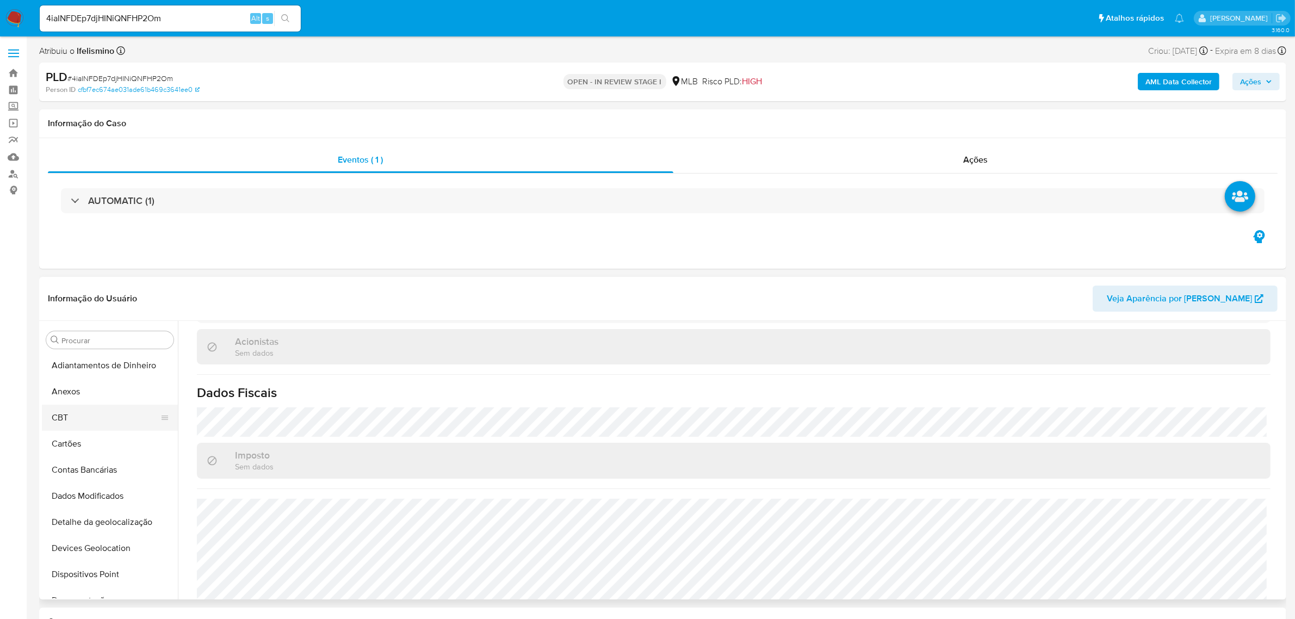
scroll to position [0, 0]
drag, startPoint x: 94, startPoint y: 396, endPoint x: 354, endPoint y: 339, distance: 266.7
click at [93, 395] on button "Anexos" at bounding box center [110, 392] width 136 height 26
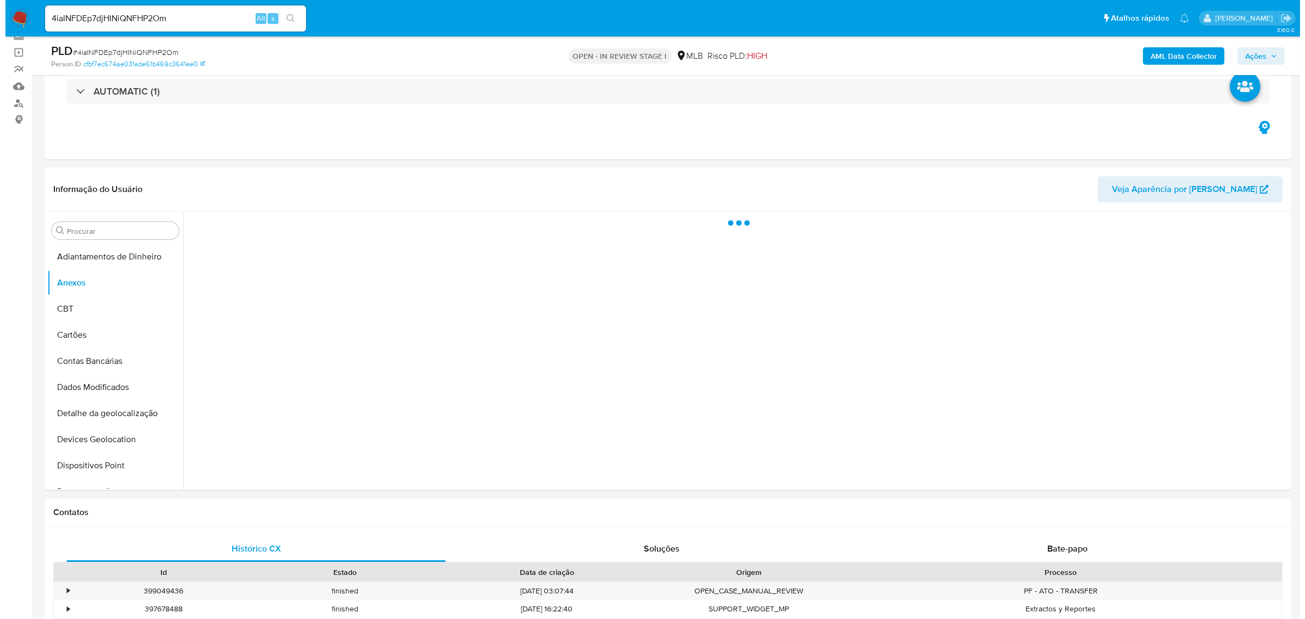
scroll to position [136, 0]
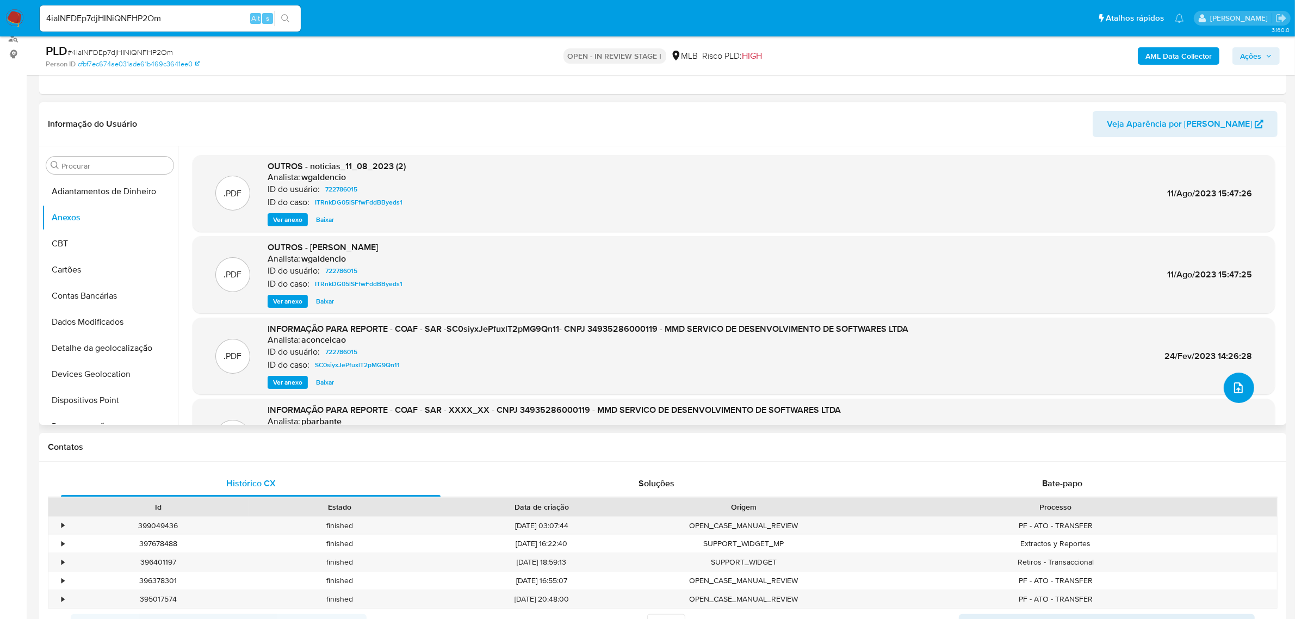
click at [1238, 389] on icon "upload-file" at bounding box center [1238, 387] width 13 height 13
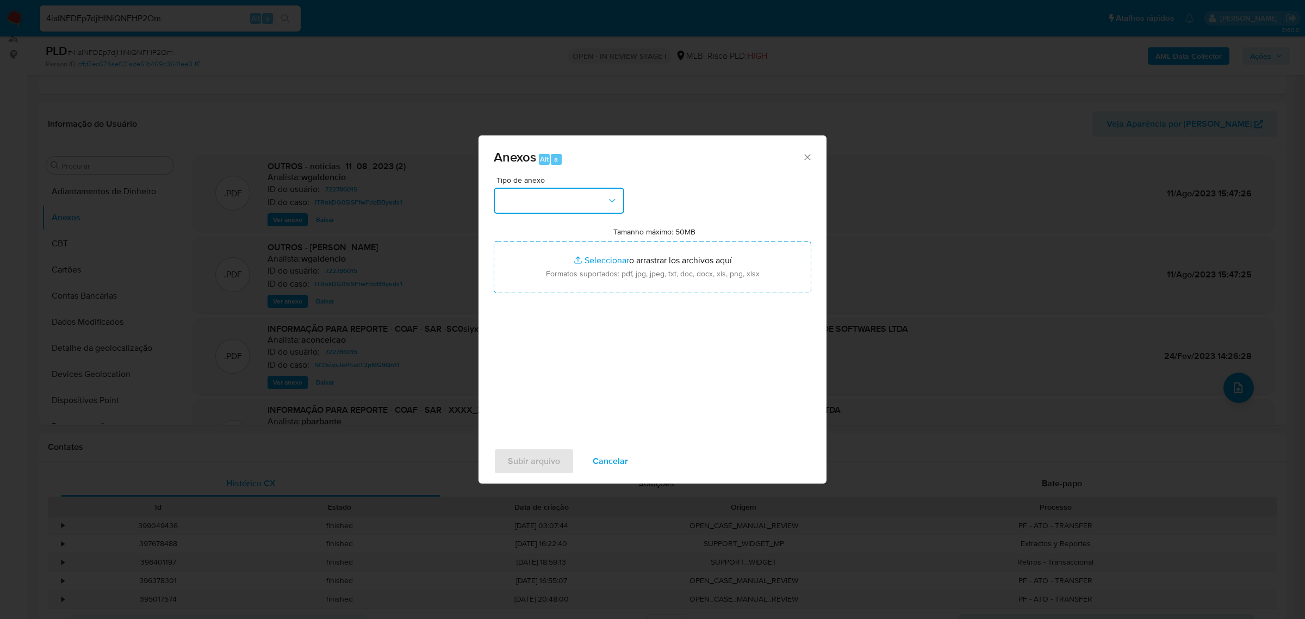
click at [544, 193] on button "button" at bounding box center [559, 201] width 131 height 26
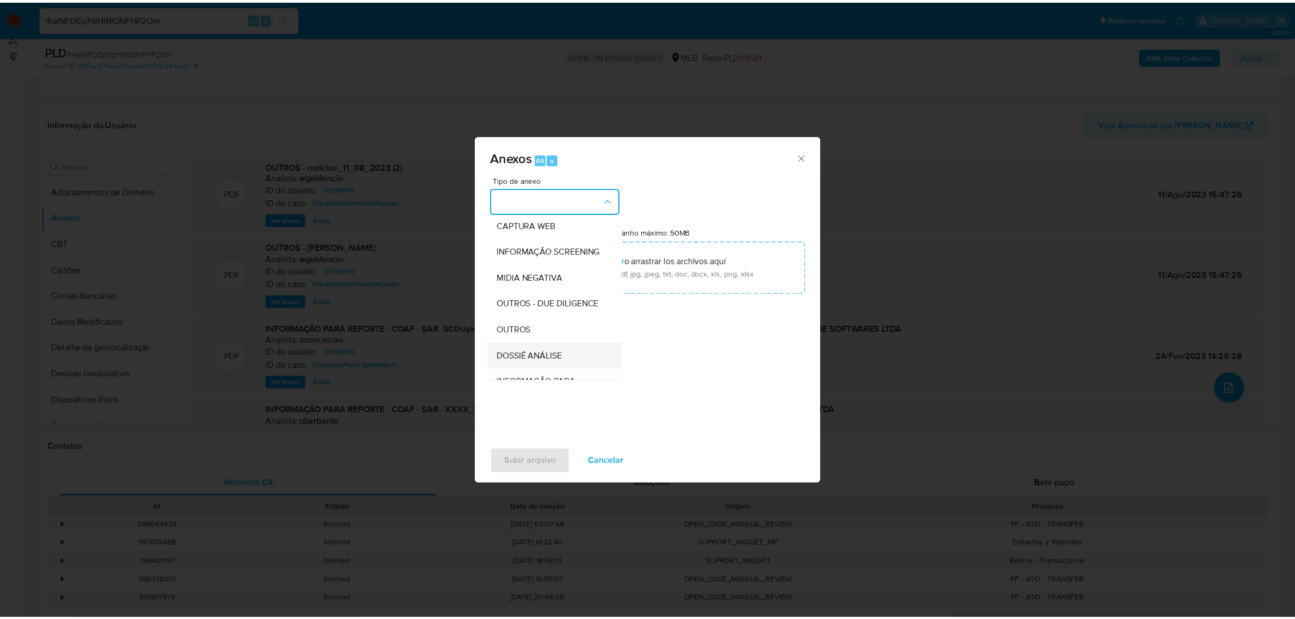
scroll to position [167, 0]
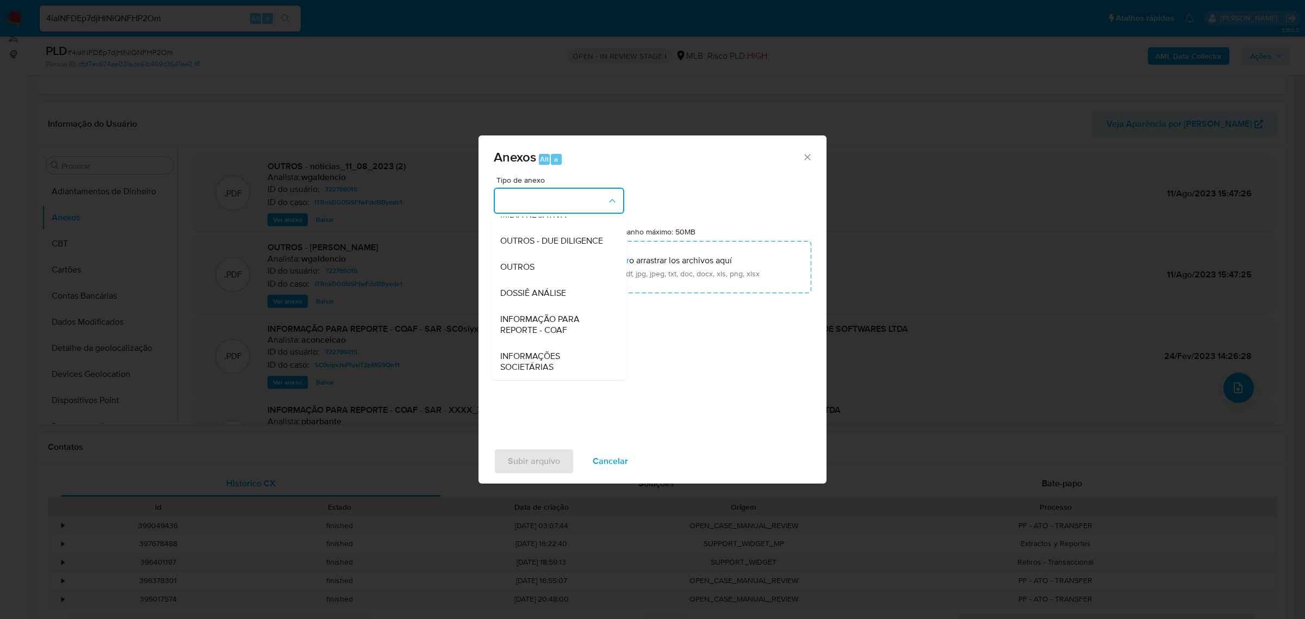
drag, startPoint x: 534, startPoint y: 266, endPoint x: 895, endPoint y: 153, distance: 378.6
click at [534, 266] on span "OUTROS" at bounding box center [517, 266] width 34 height 11
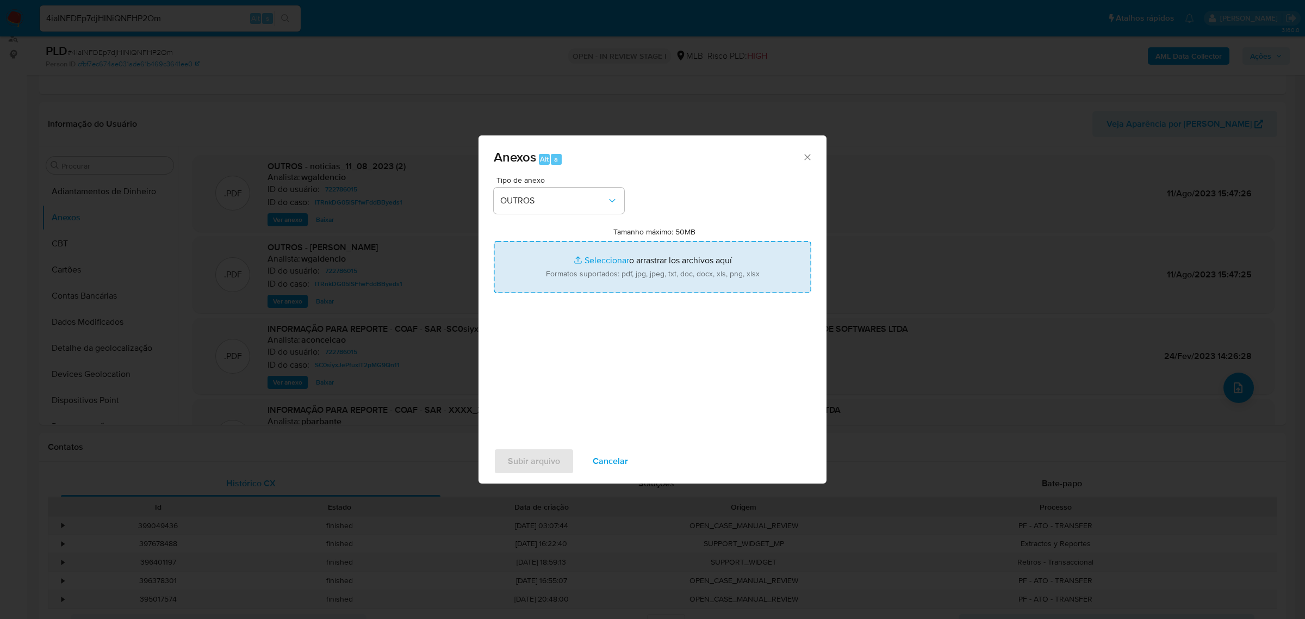
type input "C:\fakepath\2.º SAR - CNPJ 34935286000119 - MMD TECNOLOGIA, ENTRETENIMENTO E MA…"
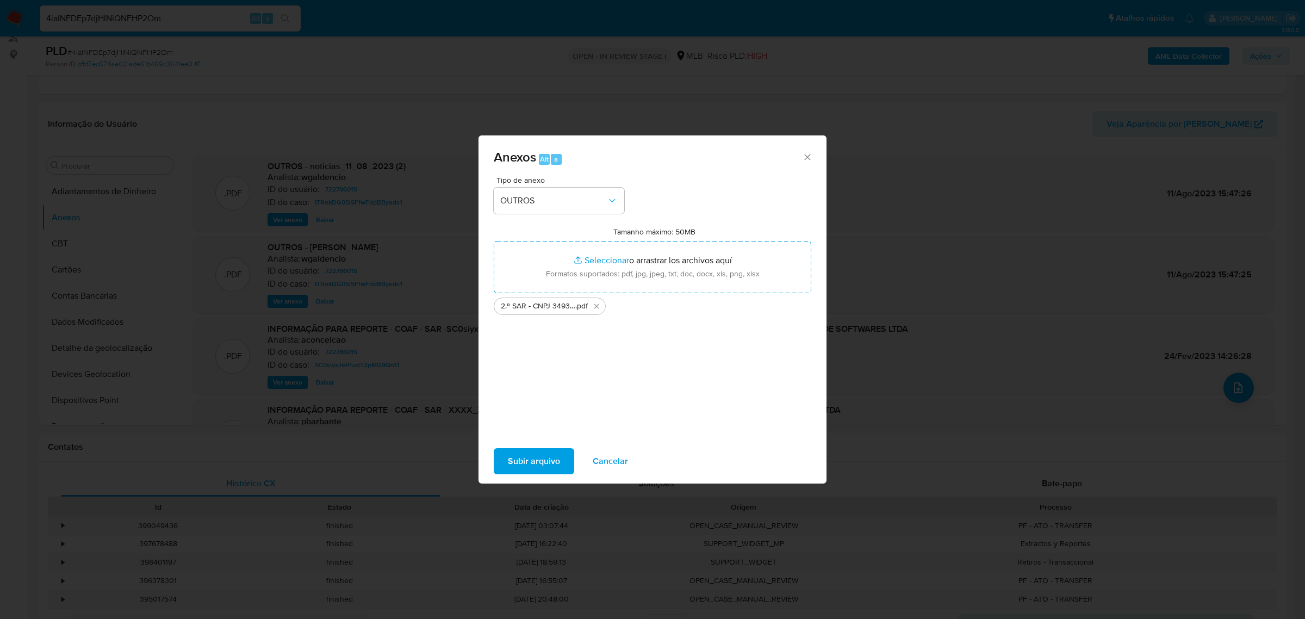
click at [525, 466] on span "Subir arquivo" at bounding box center [534, 461] width 52 height 24
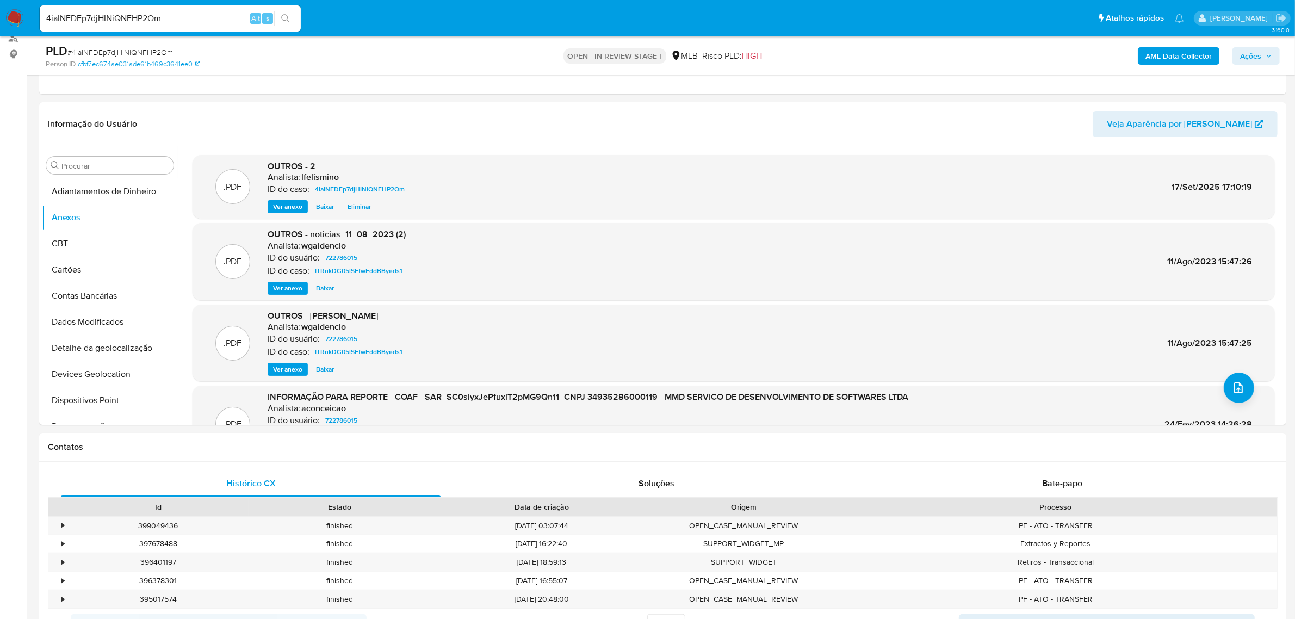
click at [1258, 59] on span "Ações" at bounding box center [1250, 55] width 21 height 17
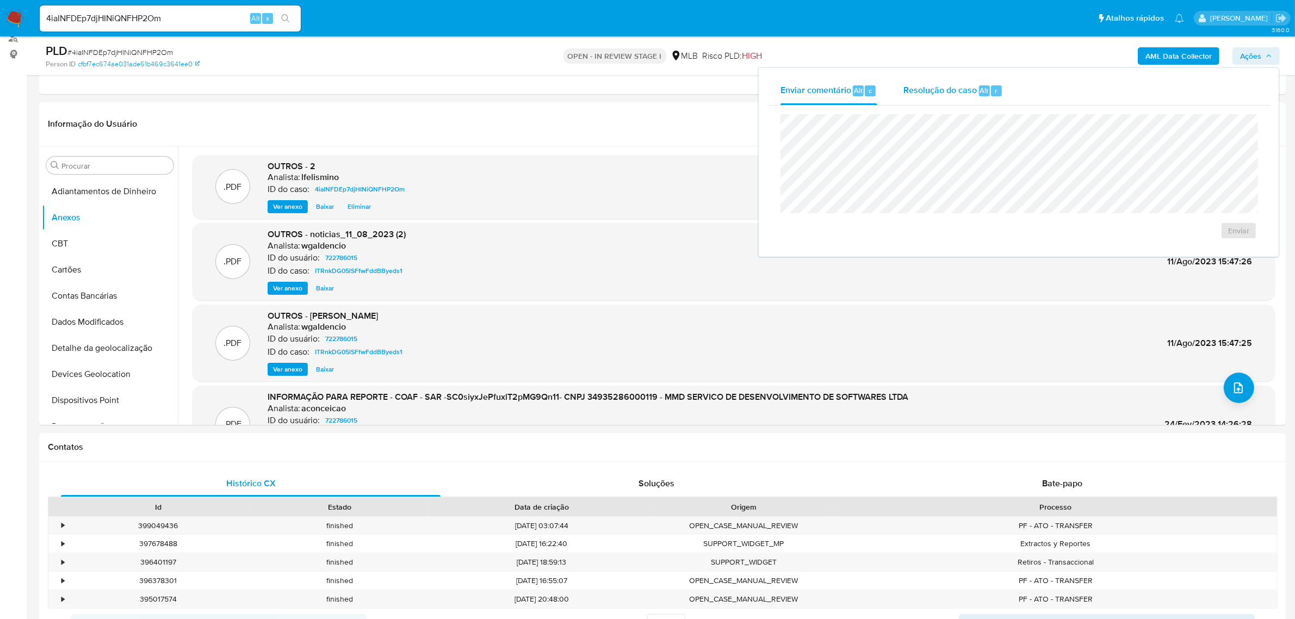
click at [941, 91] on span "Resolução do caso" at bounding box center [939, 90] width 73 height 13
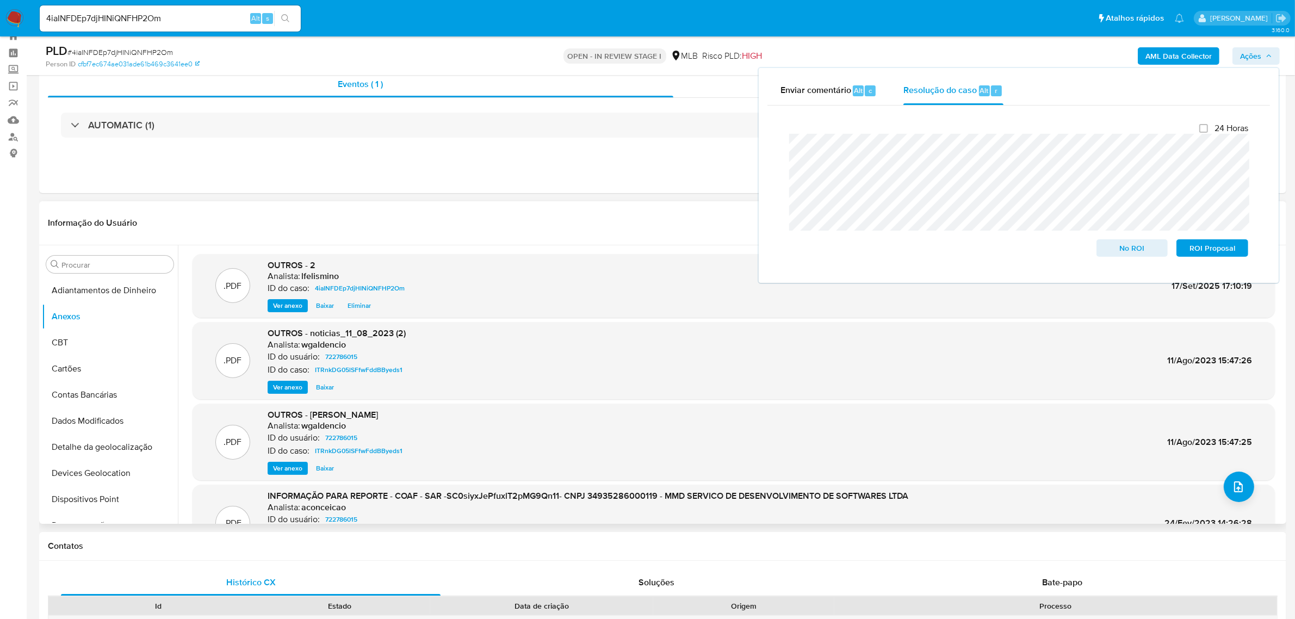
scroll to position [68, 0]
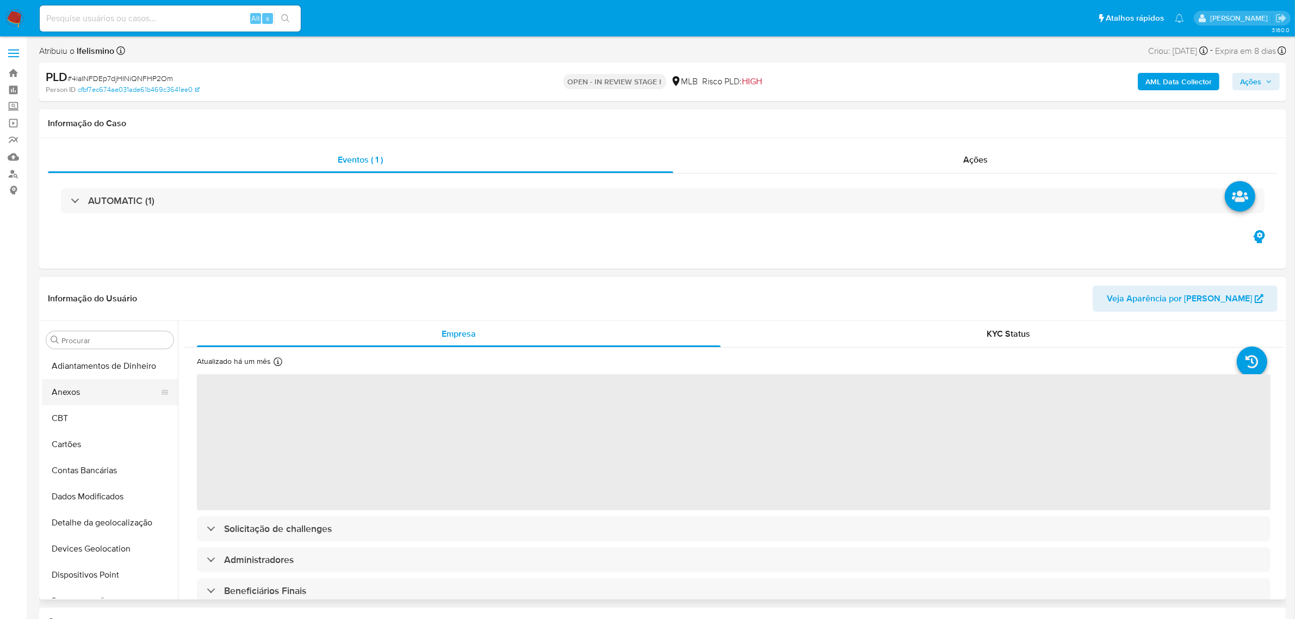
select select "10"
click at [108, 398] on button "Anexos" at bounding box center [105, 392] width 127 height 26
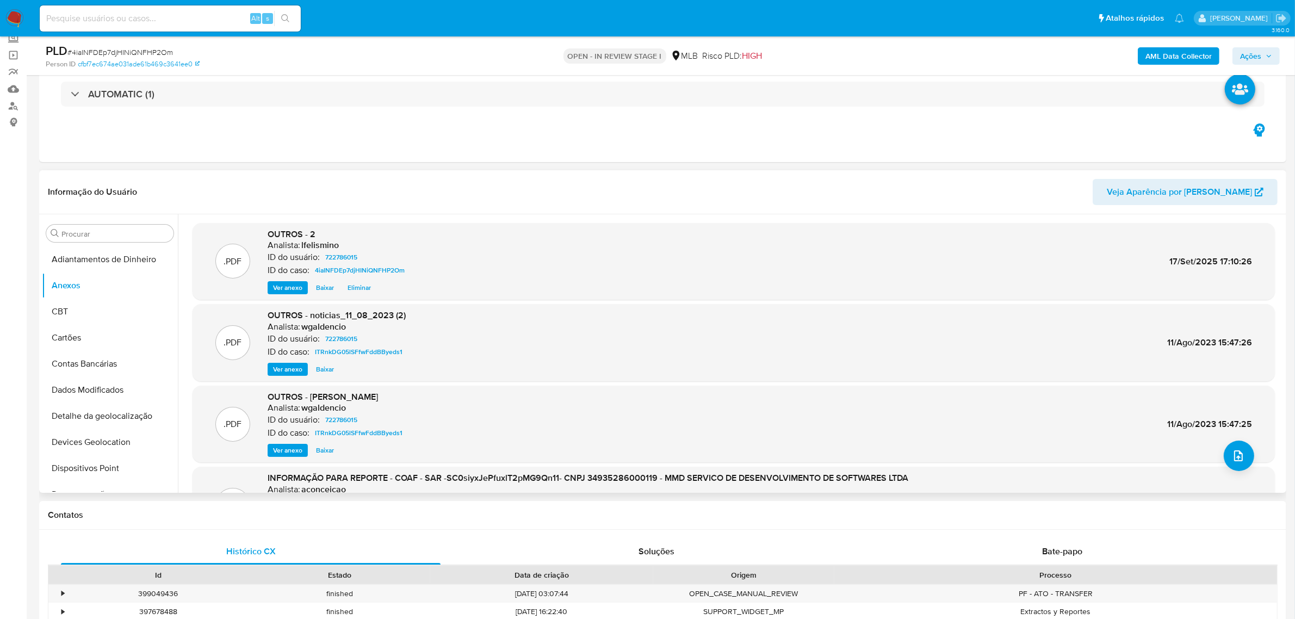
click at [278, 286] on span "Ver anexo" at bounding box center [287, 287] width 29 height 11
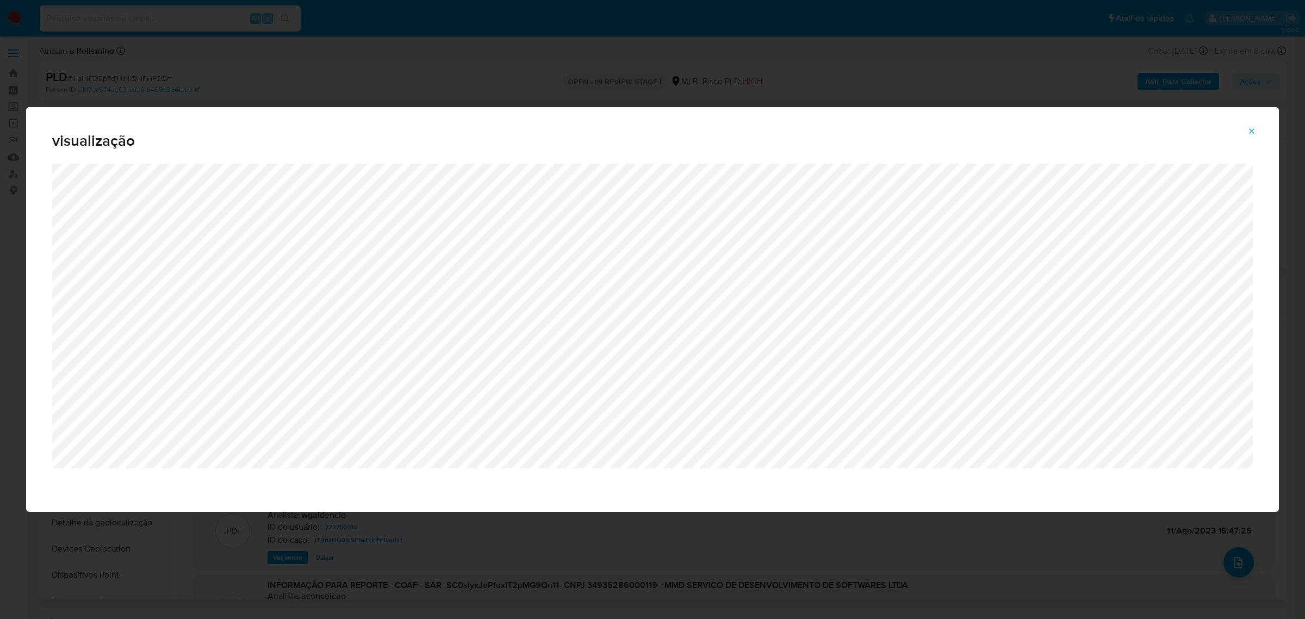
click at [1256, 133] on icon "Attachment preview" at bounding box center [1252, 131] width 9 height 9
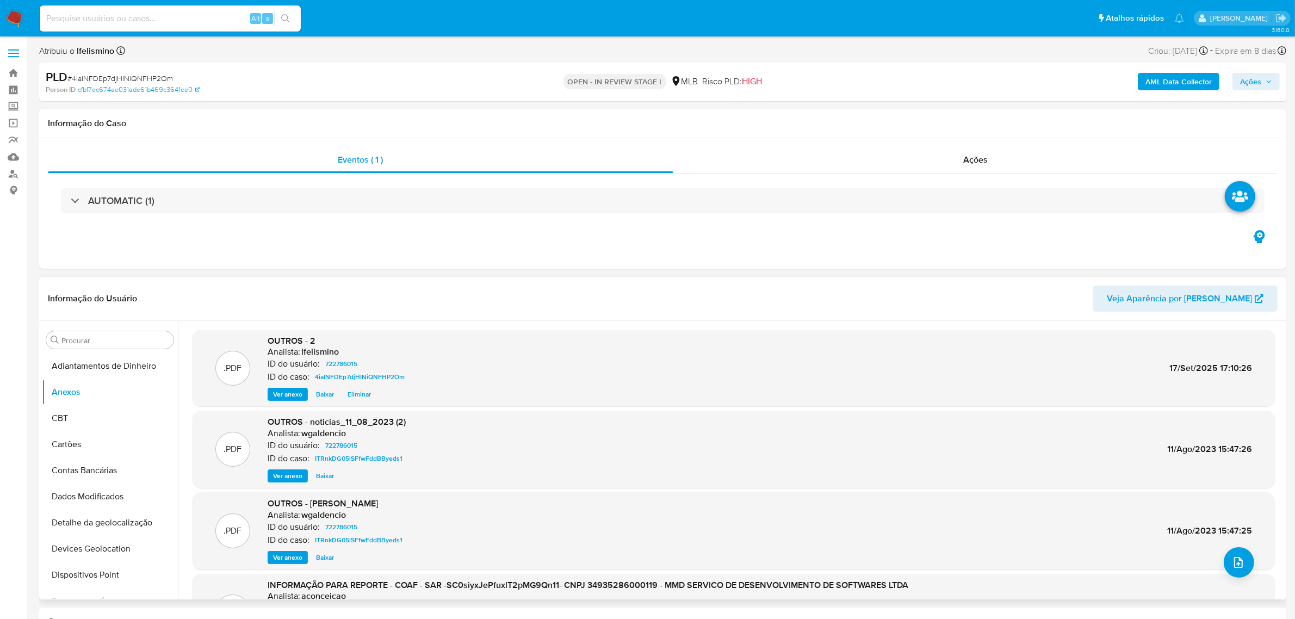
click at [352, 395] on span "Eliminar" at bounding box center [359, 394] width 23 height 11
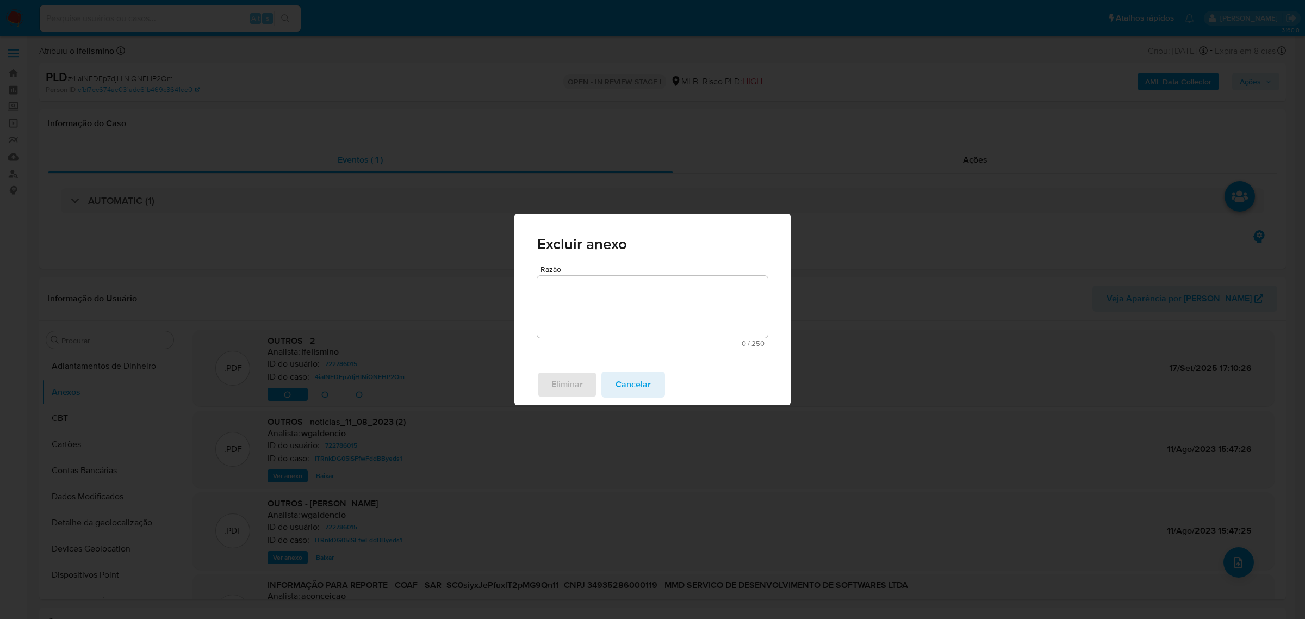
click at [630, 318] on textarea "Razão" at bounding box center [652, 307] width 231 height 62
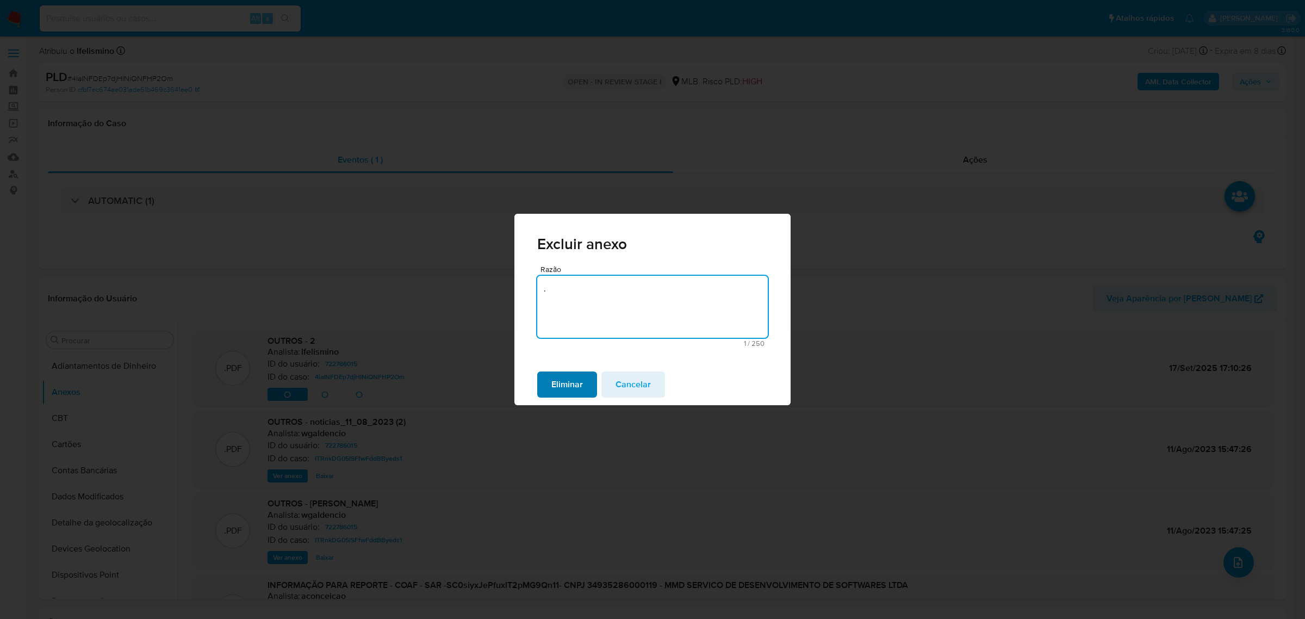
type textarea "."
click at [581, 390] on span "Eliminar" at bounding box center [567, 385] width 32 height 24
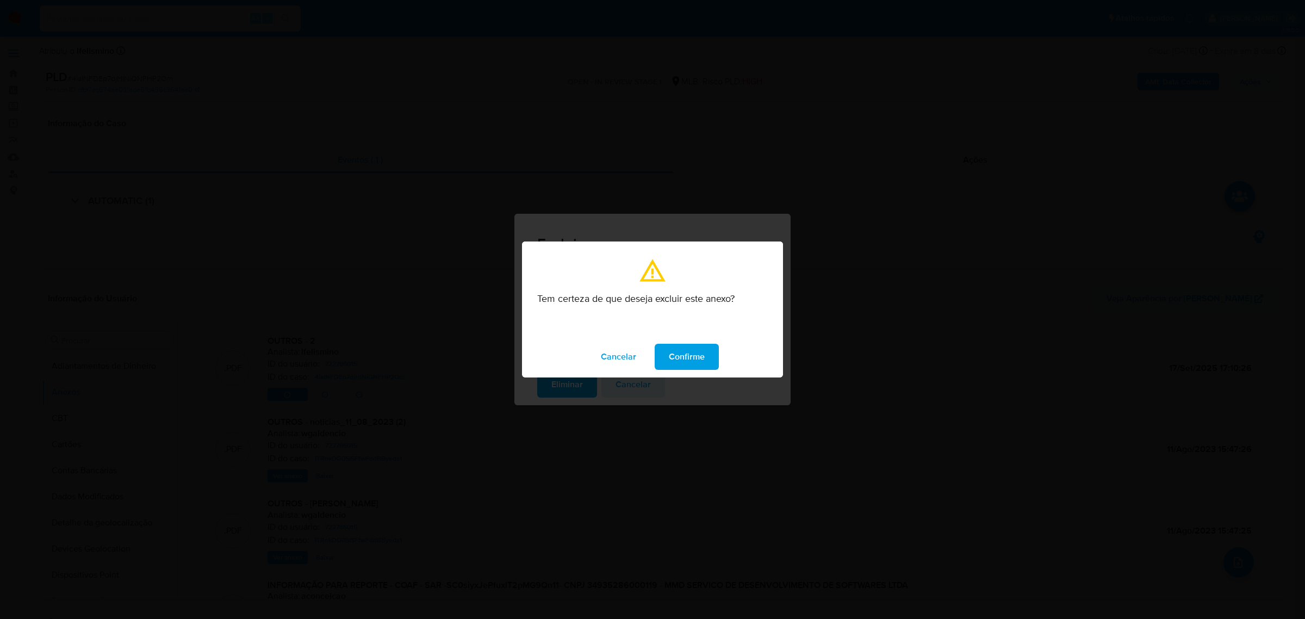
click at [693, 351] on span "Confirme" at bounding box center [687, 357] width 36 height 24
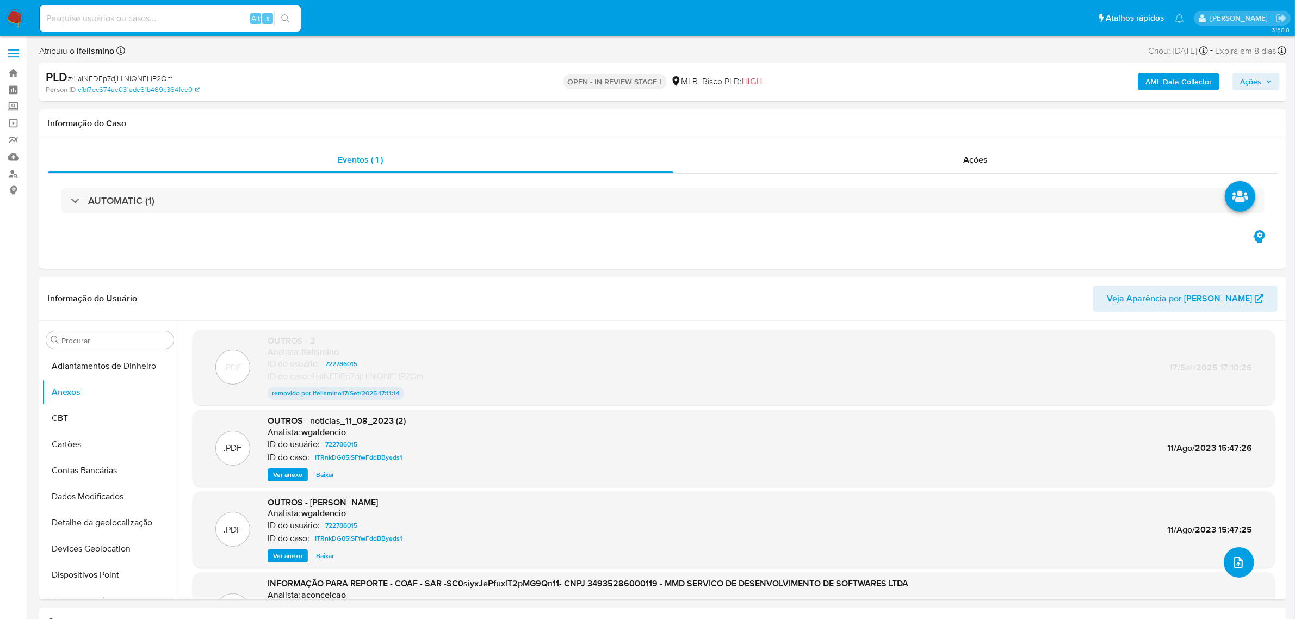
click at [1234, 559] on icon "upload-file" at bounding box center [1238, 562] width 9 height 11
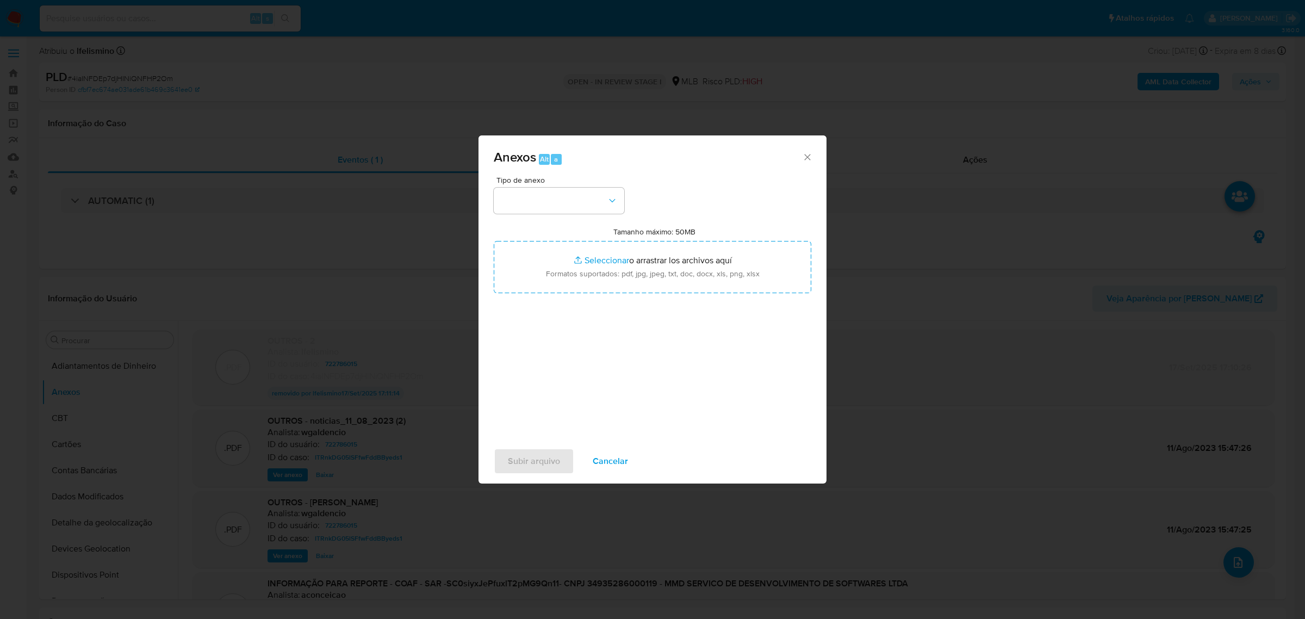
click at [561, 222] on div "Tipo de anexo Tamanho máximo: 50MB Seleccionar archivos Seleccionar o arrastrar…" at bounding box center [653, 304] width 318 height 257
click at [571, 207] on button "button" at bounding box center [559, 201] width 131 height 26
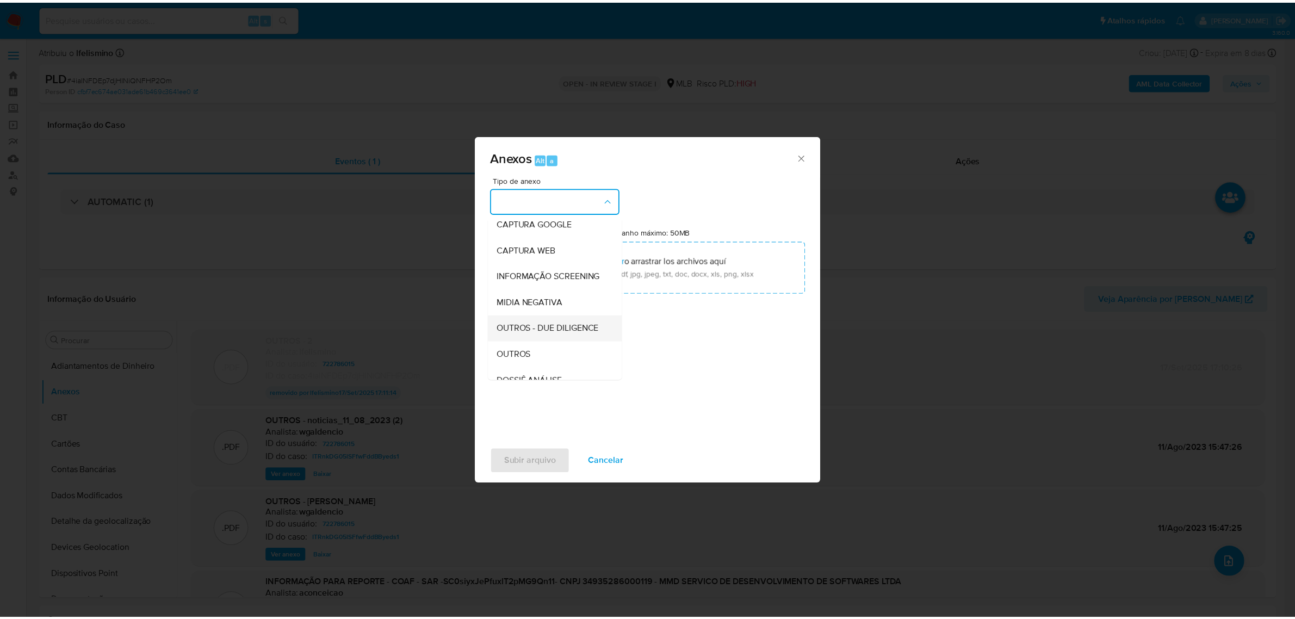
scroll to position [136, 0]
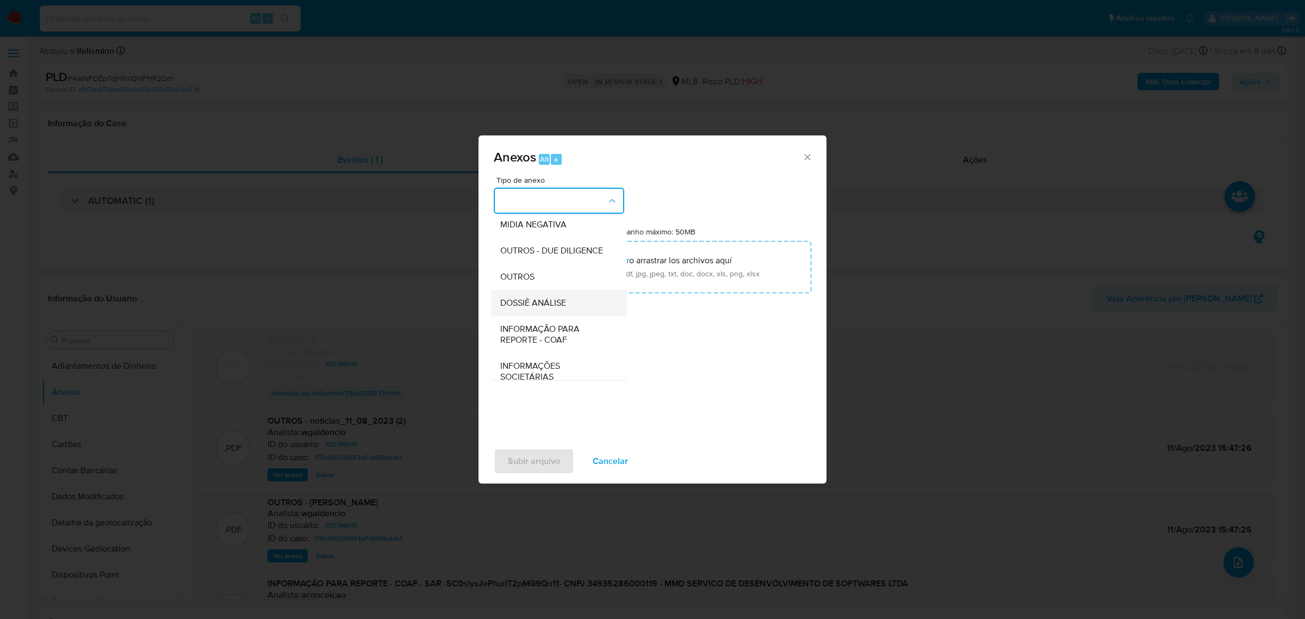
click at [536, 308] on span "DOSSIÊ ANÁLISE" at bounding box center [533, 302] width 66 height 11
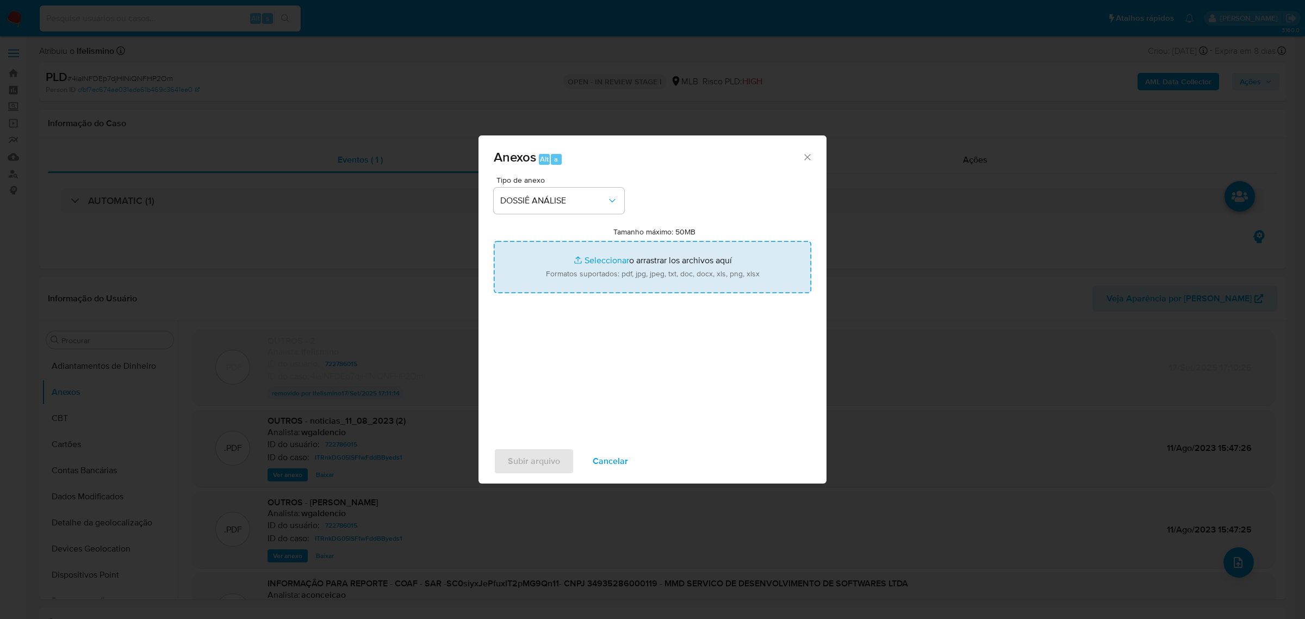
type input "C:\fakepath\2.º SAR - CNPJ 34935286000119 - MMD TECNOLOGIA, ENTRETENIMENTO E MA…"
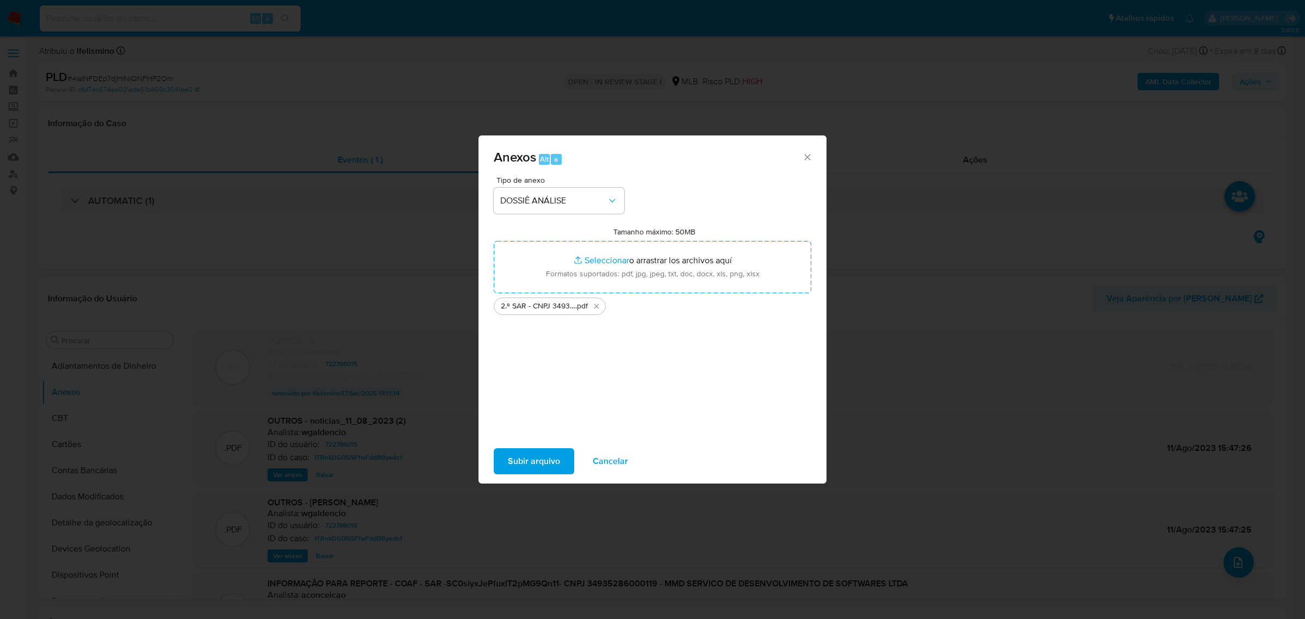
click at [516, 470] on span "Subir arquivo" at bounding box center [534, 461] width 52 height 24
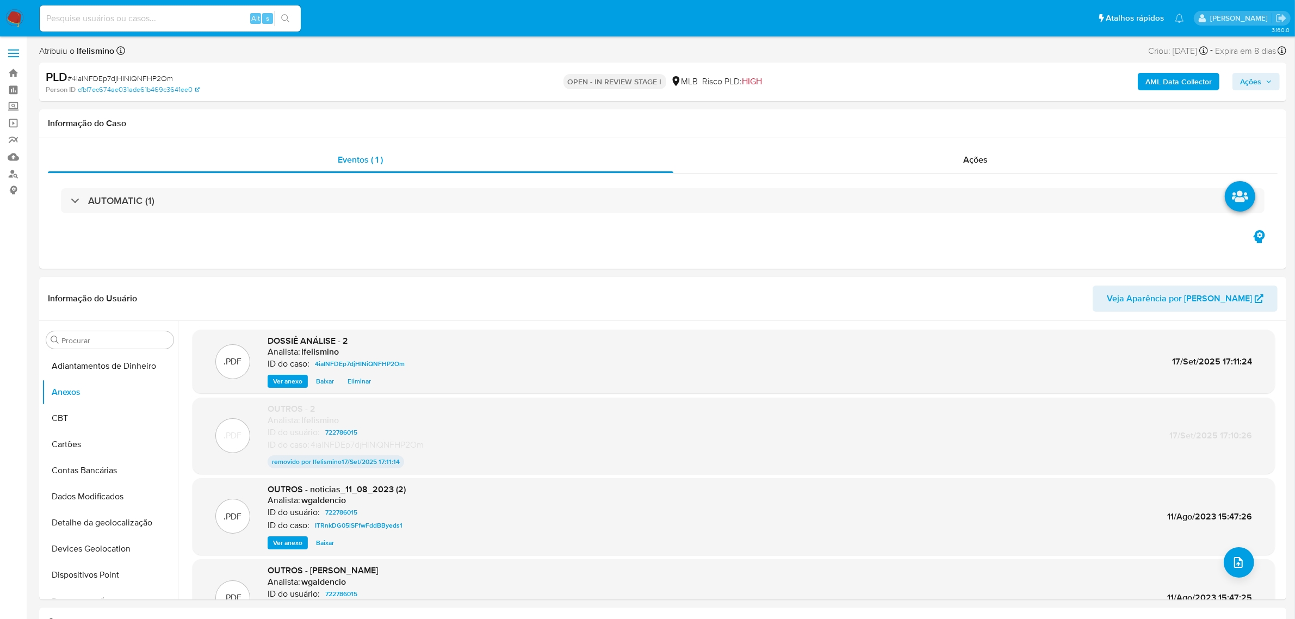
click at [1251, 82] on span "Ações" at bounding box center [1250, 81] width 21 height 17
drag, startPoint x: 955, startPoint y: 117, endPoint x: 961, endPoint y: 134, distance: 17.6
click at [955, 120] on span "Resolução do caso" at bounding box center [939, 116] width 73 height 13
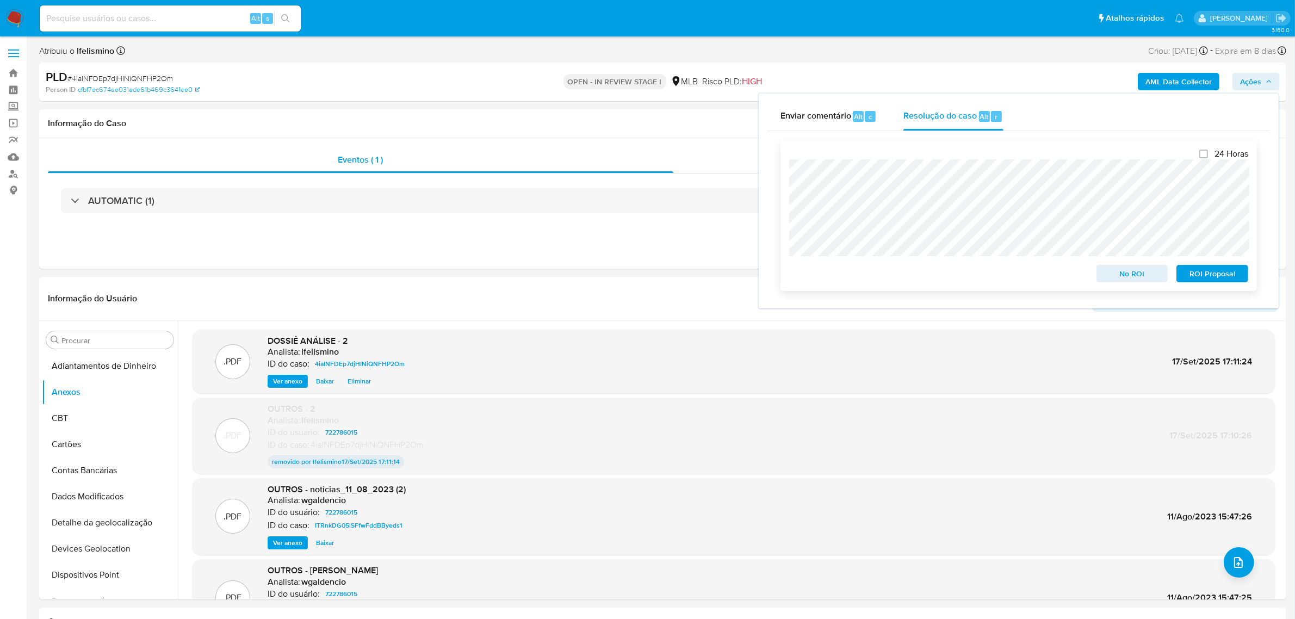
click at [1186, 277] on span "ROI Proposal" at bounding box center [1212, 273] width 57 height 15
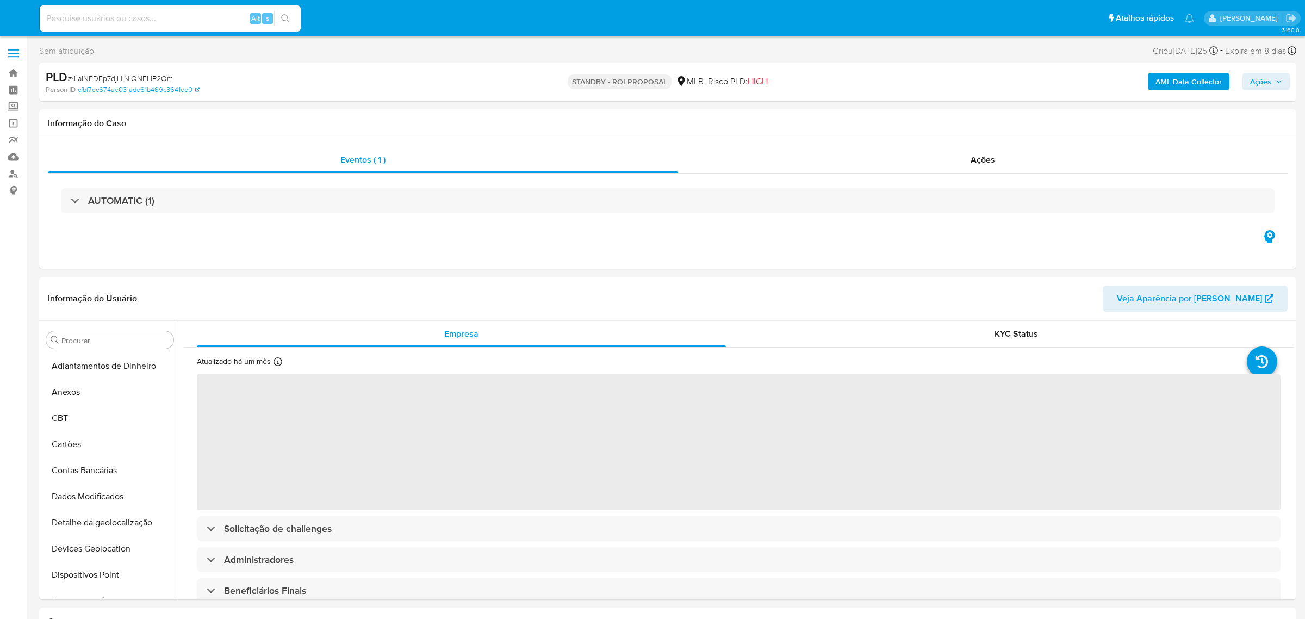
select select "10"
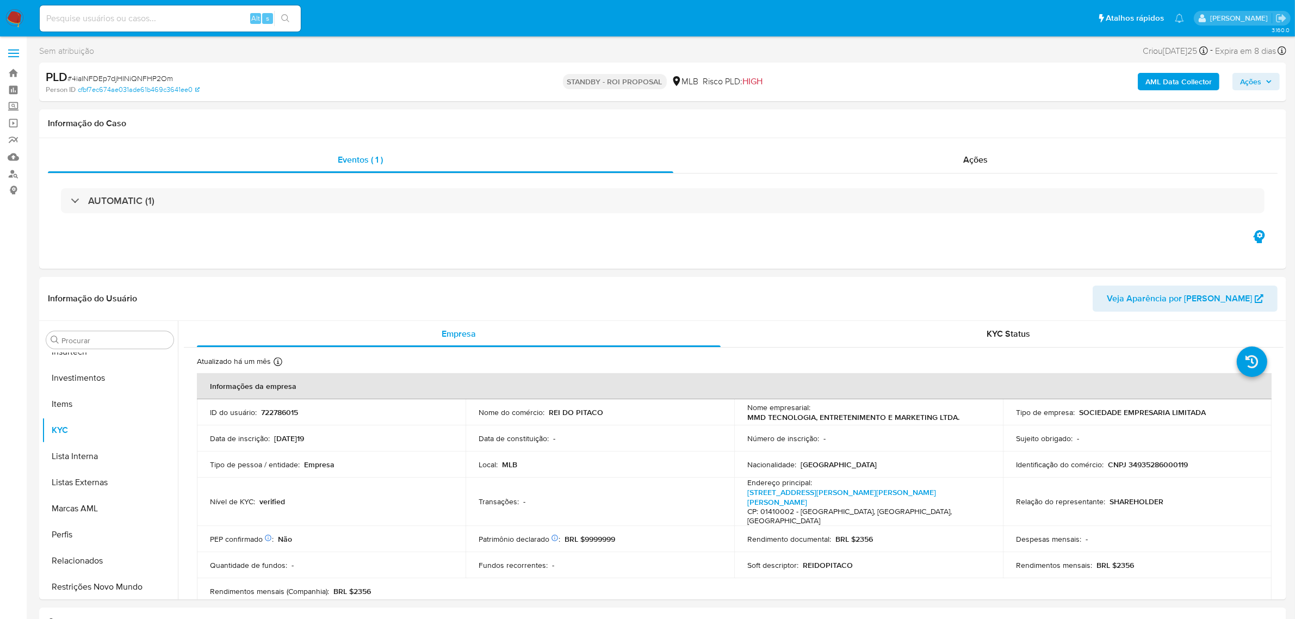
scroll to position [511, 0]
click at [141, 73] on span "# 4iaINFDEp7djHINiQNFHP2Om" at bounding box center [120, 78] width 106 height 11
copy span "4iaINFDEp7djHINiQNFHP2Om"
paste input "HmyB2HLwgJ0Wso2dXMqvn2kU"
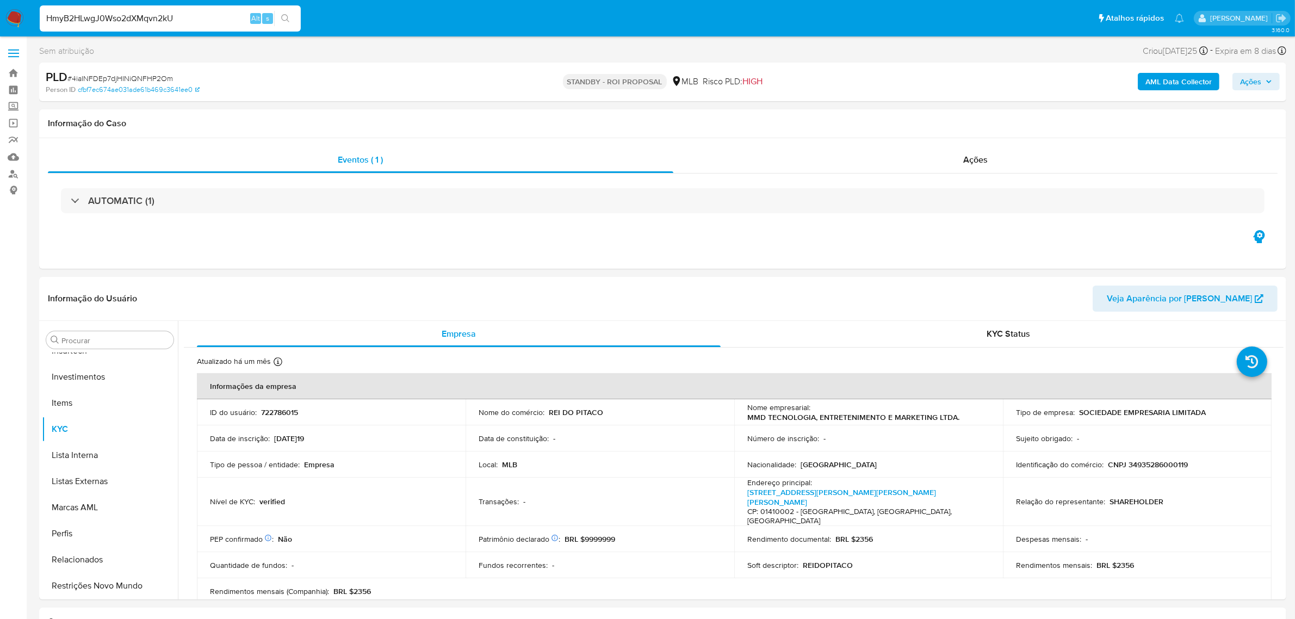
type input "HmyB2HLwgJ0Wso2dXMqvn2kU"
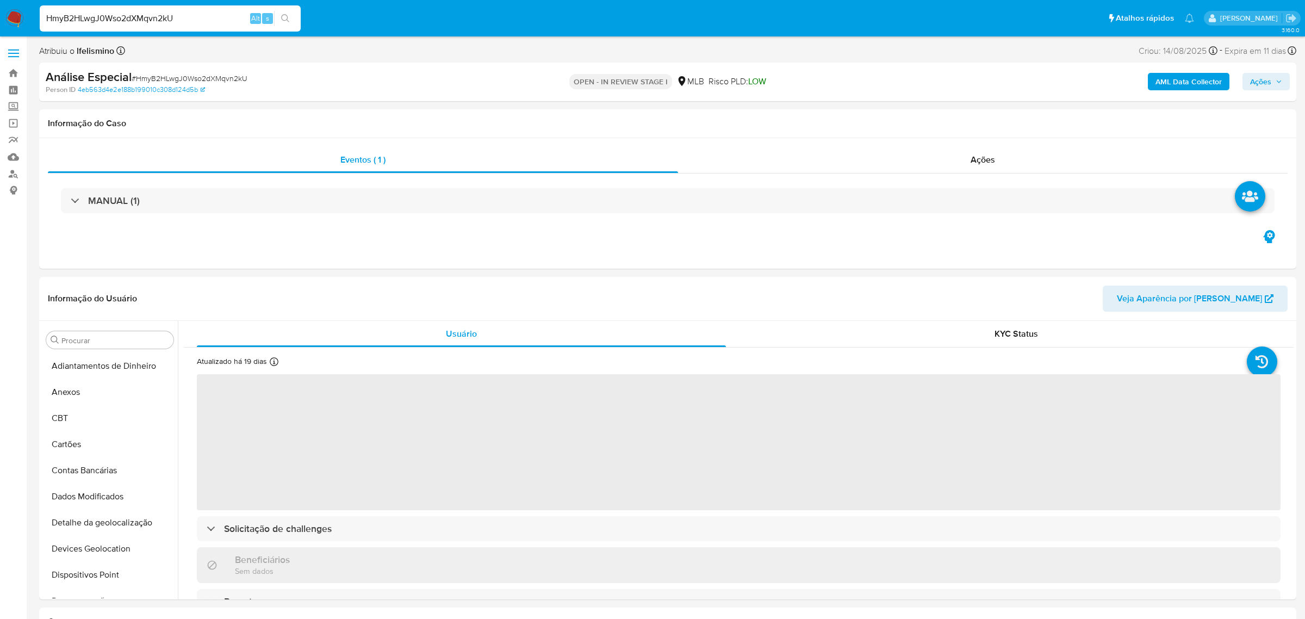
select select "10"
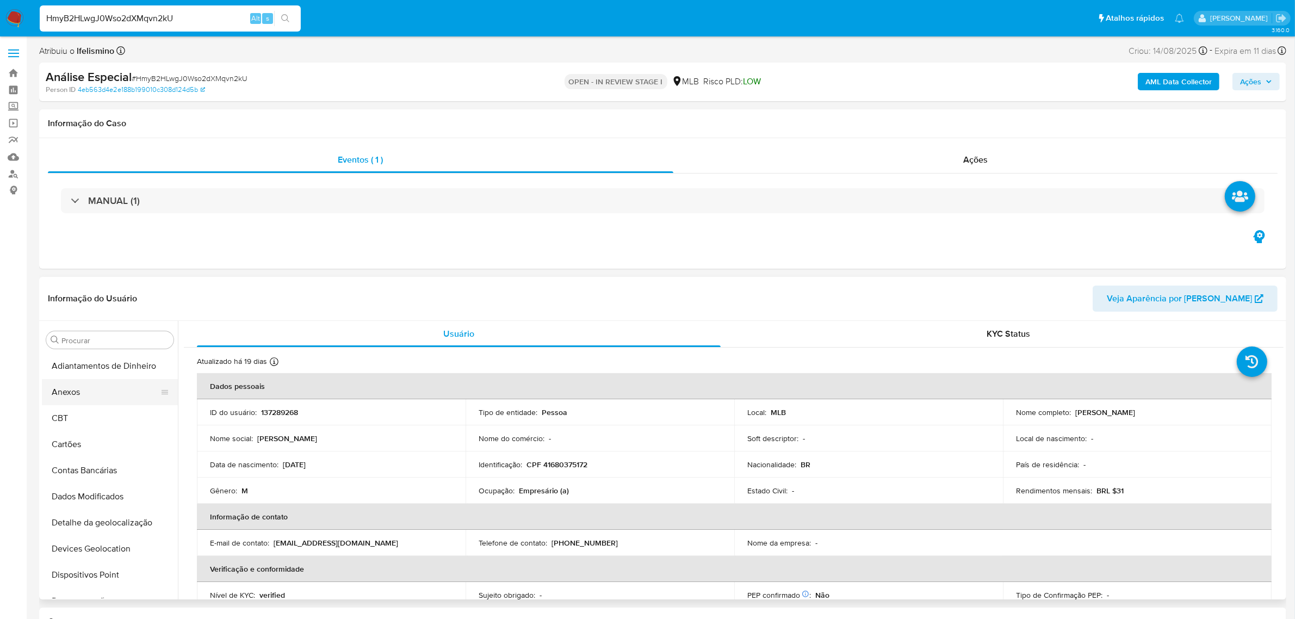
drag, startPoint x: 106, startPoint y: 392, endPoint x: 111, endPoint y: 392, distance: 5.5
click at [106, 392] on button "Anexos" at bounding box center [105, 392] width 127 height 26
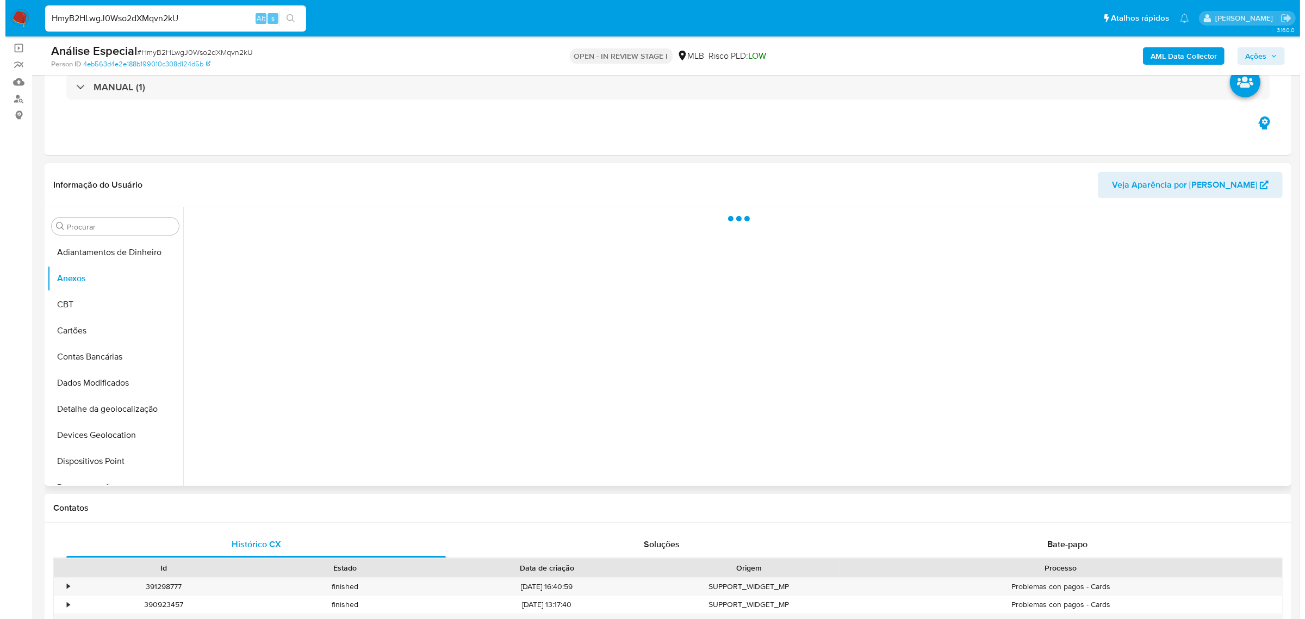
scroll to position [136, 0]
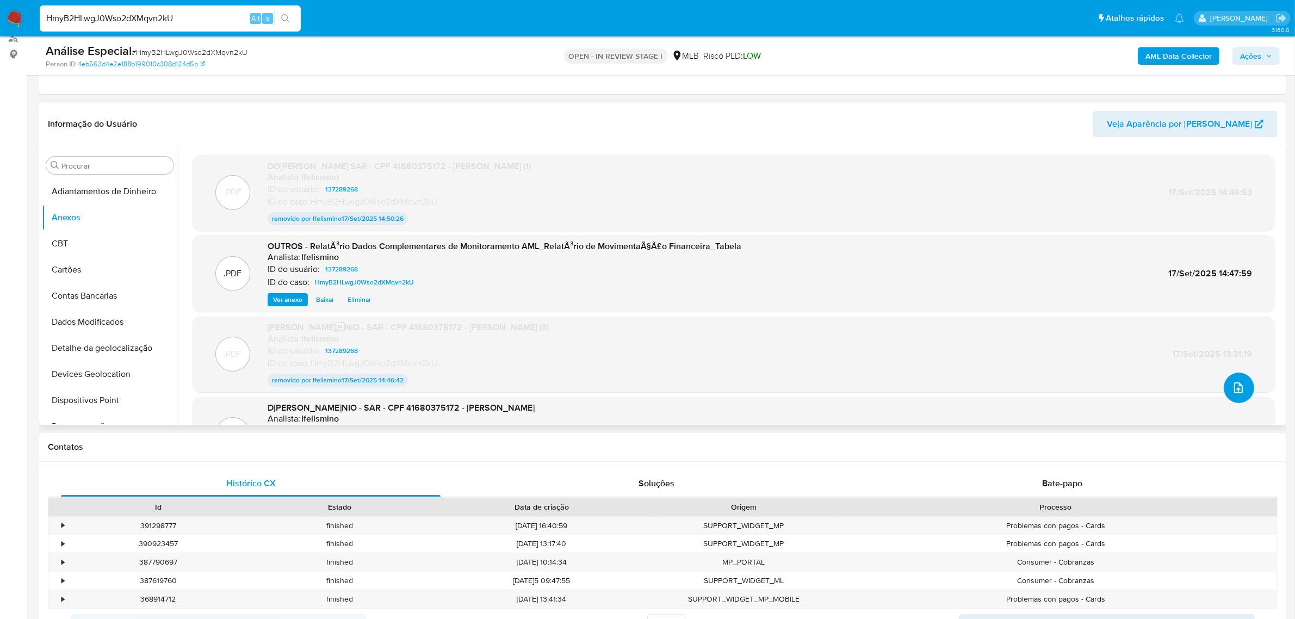
click at [1241, 395] on button "upload-file" at bounding box center [1239, 388] width 30 height 30
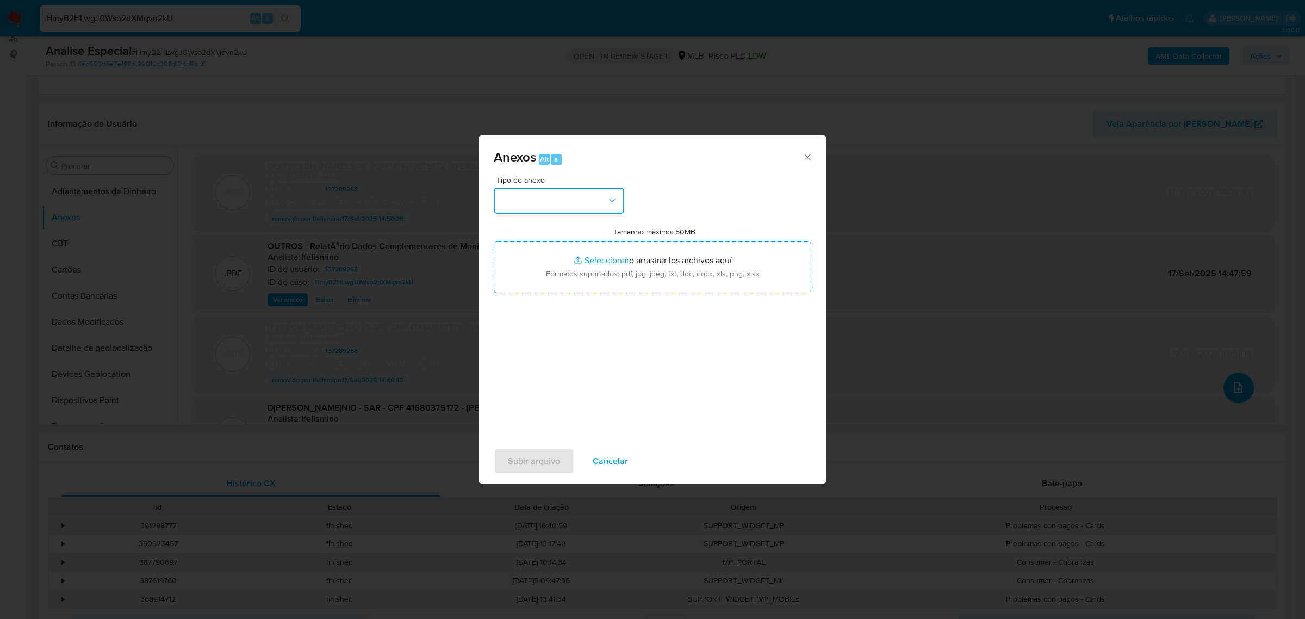
click at [578, 209] on button "button" at bounding box center [559, 201] width 131 height 26
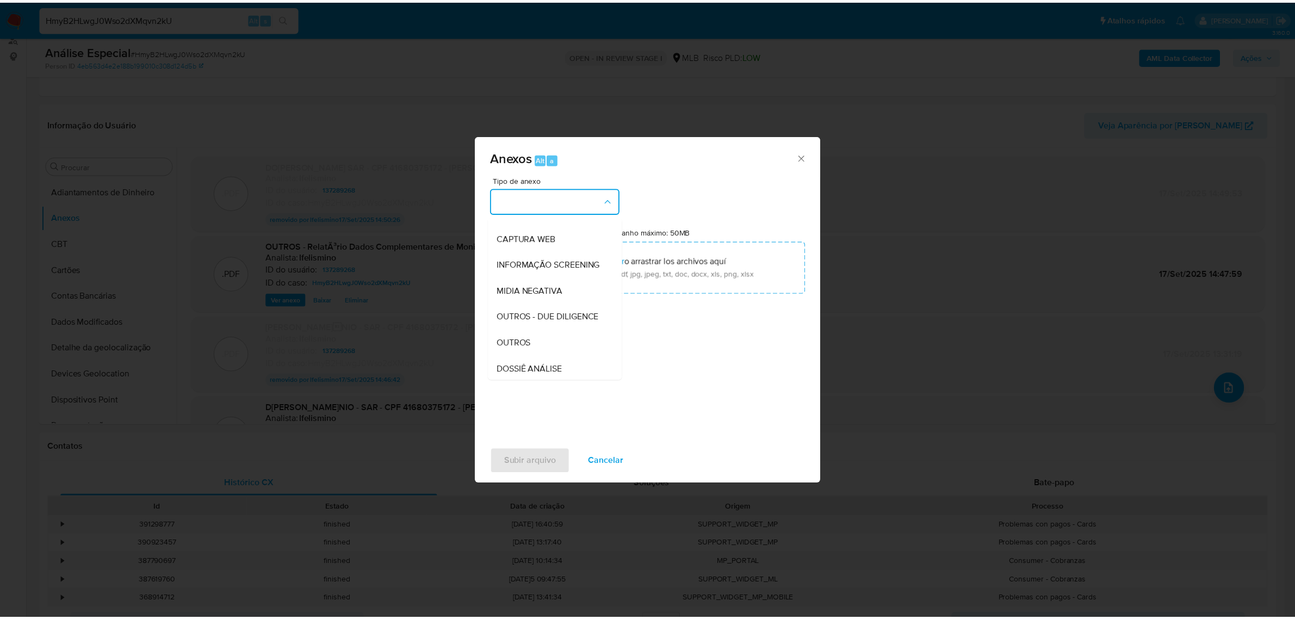
scroll to position [167, 0]
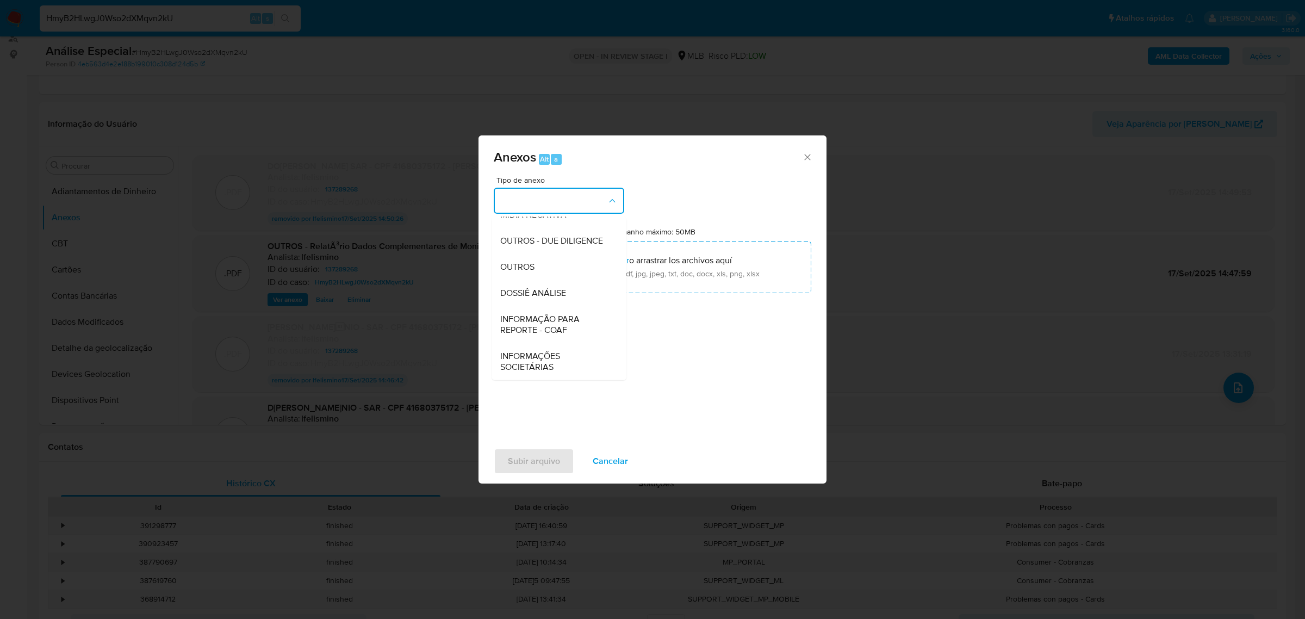
drag, startPoint x: 556, startPoint y: 282, endPoint x: 727, endPoint y: 228, distance: 179.4
click at [556, 282] on div "DOSSIÊ ANÁLISE" at bounding box center [555, 293] width 111 height 26
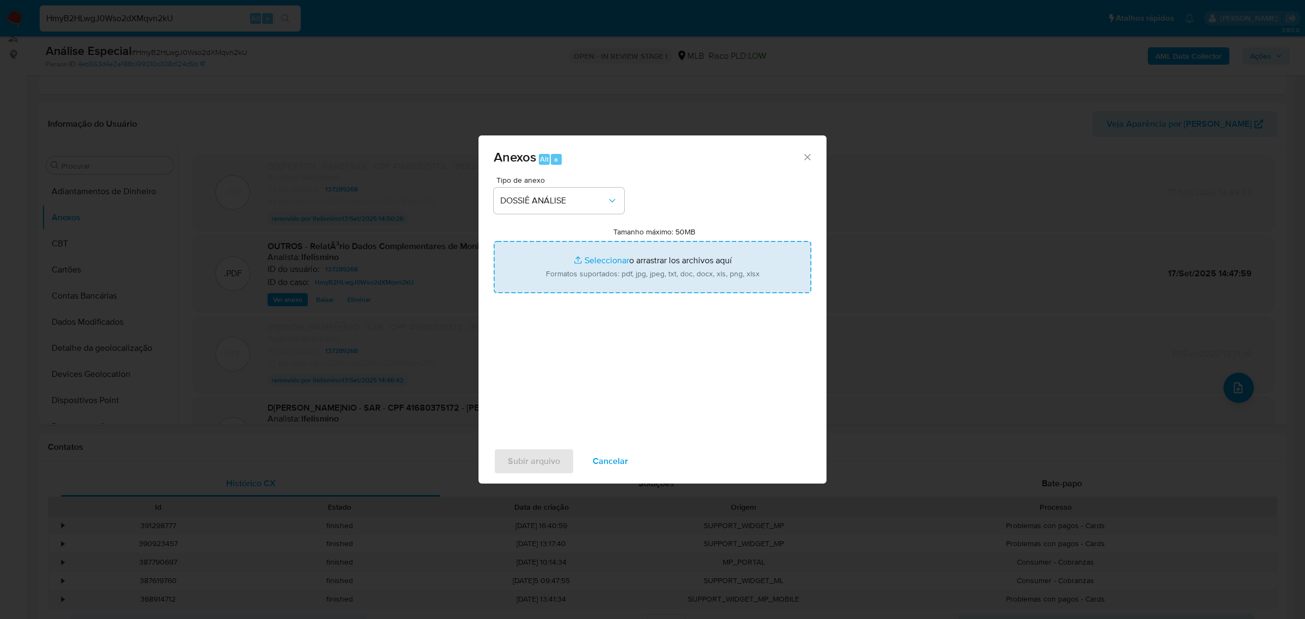
type input "C:\fakepath\SAR - CPF 41680375172 - [PERSON_NAME] (2).pdf"
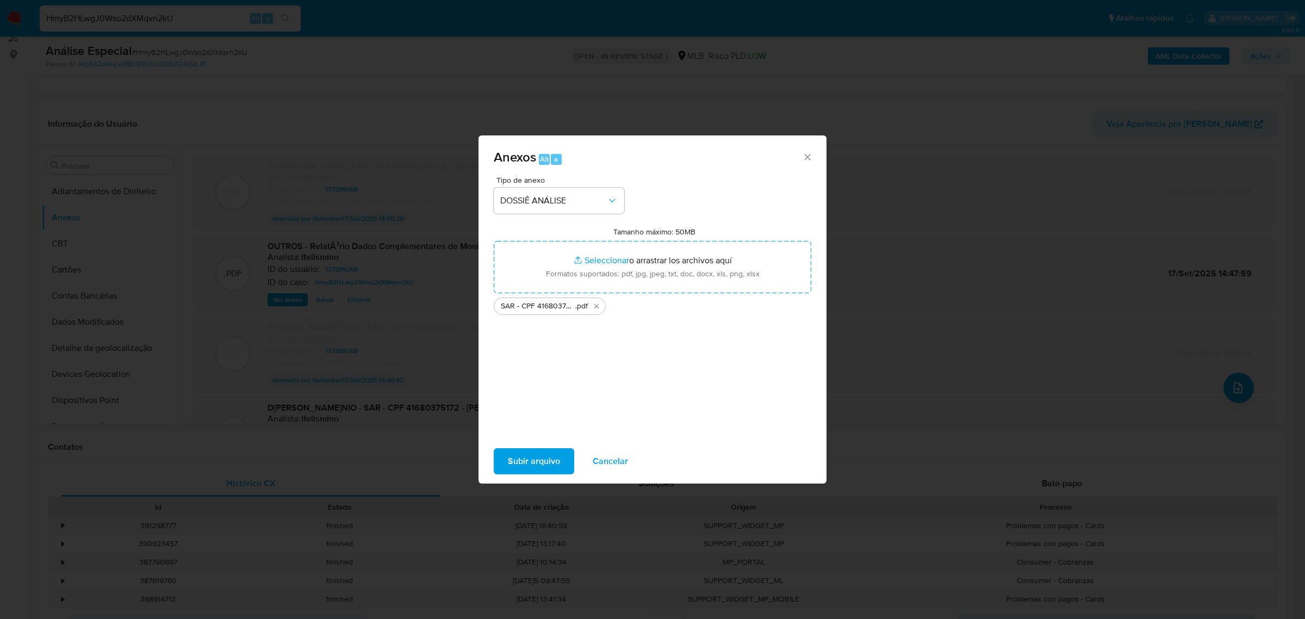
click at [545, 451] on span "Subir arquivo" at bounding box center [534, 461] width 52 height 24
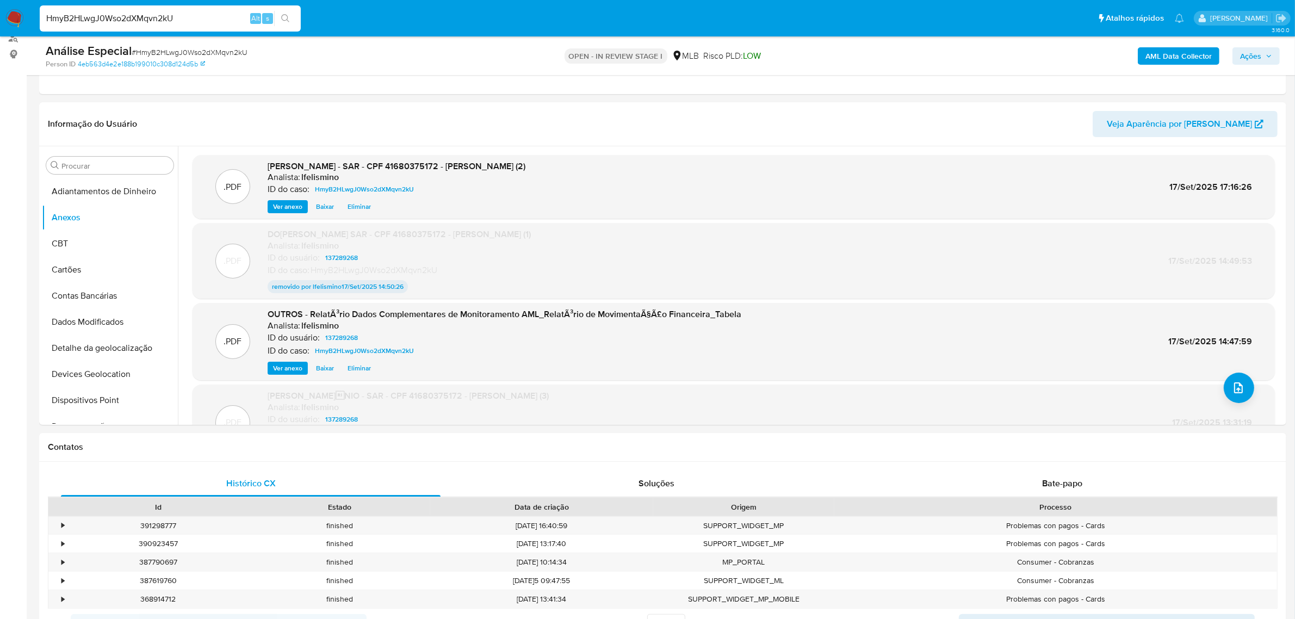
click at [1261, 55] on span "Ações" at bounding box center [1250, 55] width 21 height 17
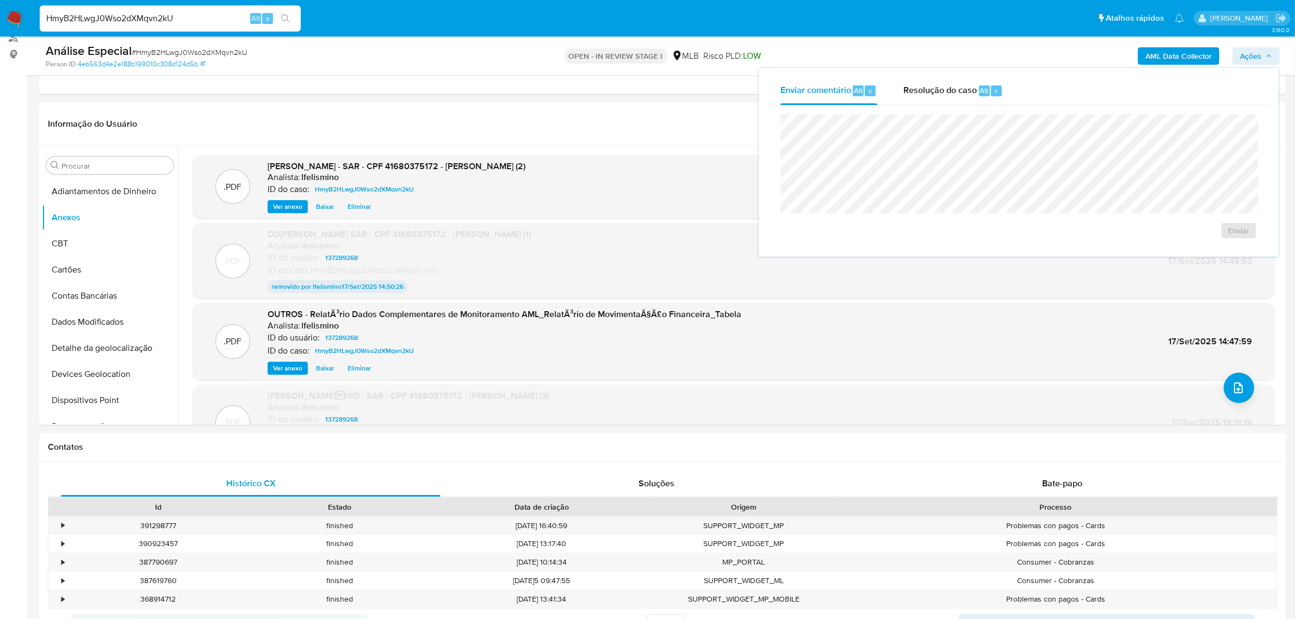
drag, startPoint x: 937, startPoint y: 82, endPoint x: 930, endPoint y: 107, distance: 25.9
click at [936, 82] on div "Resolução do caso Alt r" at bounding box center [953, 91] width 100 height 28
click at [1216, 251] on span "ROI Proposal" at bounding box center [1212, 247] width 57 height 15
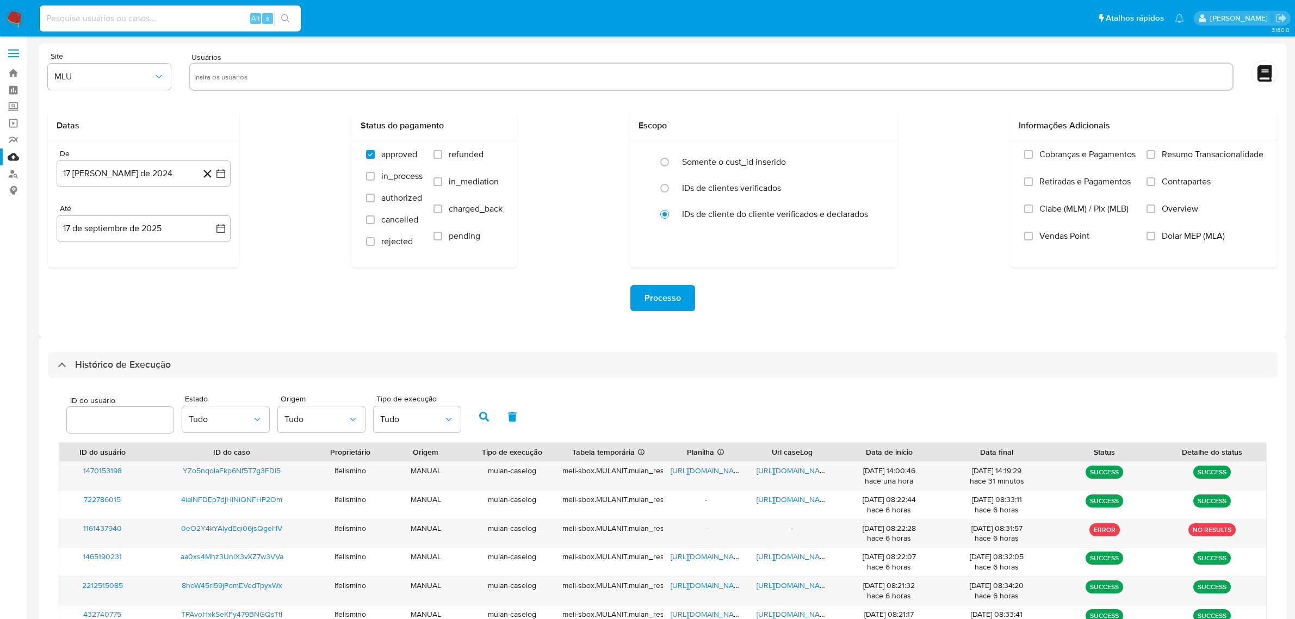
select select "10"
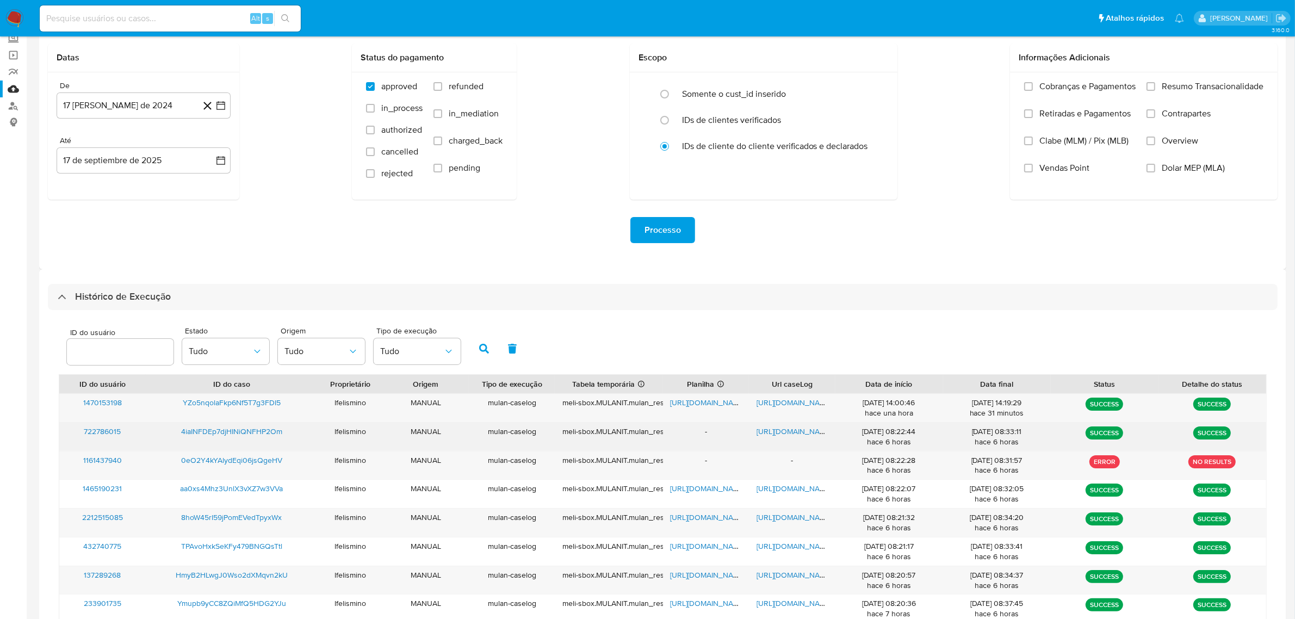
click at [801, 433] on span "[URL][DOMAIN_NAME]" at bounding box center [794, 431] width 75 height 11
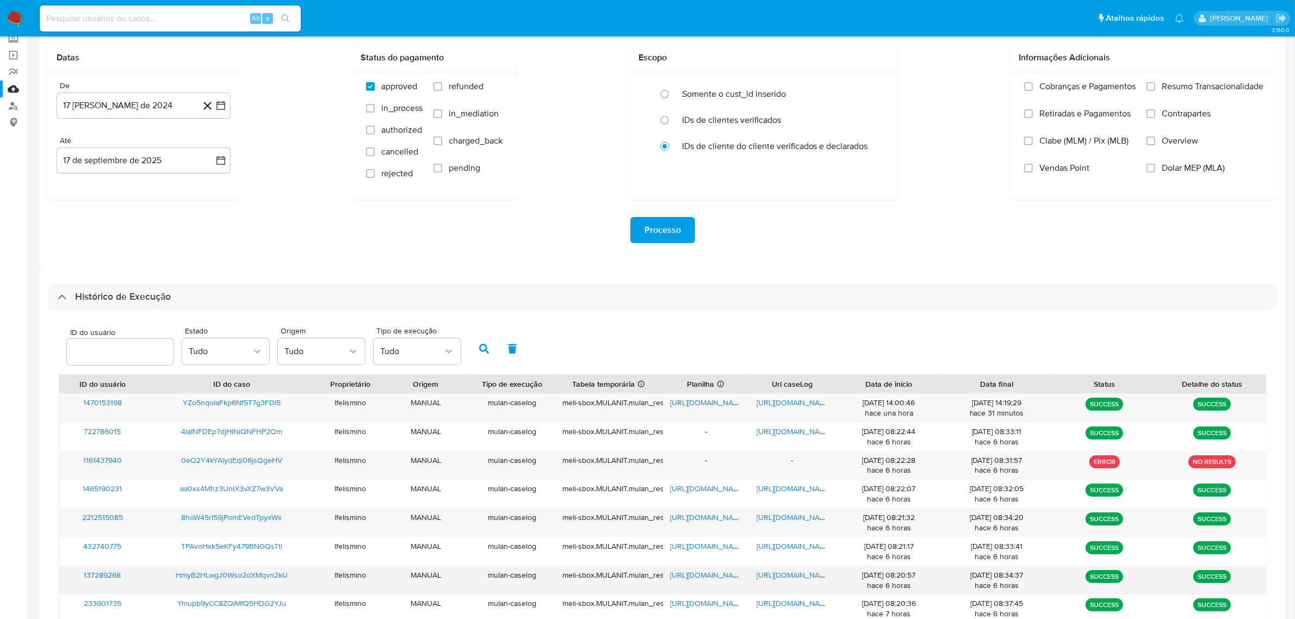
click at [778, 575] on span "[URL][DOMAIN_NAME]" at bounding box center [794, 574] width 75 height 11
click at [763, 402] on span "[URL][DOMAIN_NAME]" at bounding box center [794, 402] width 75 height 11
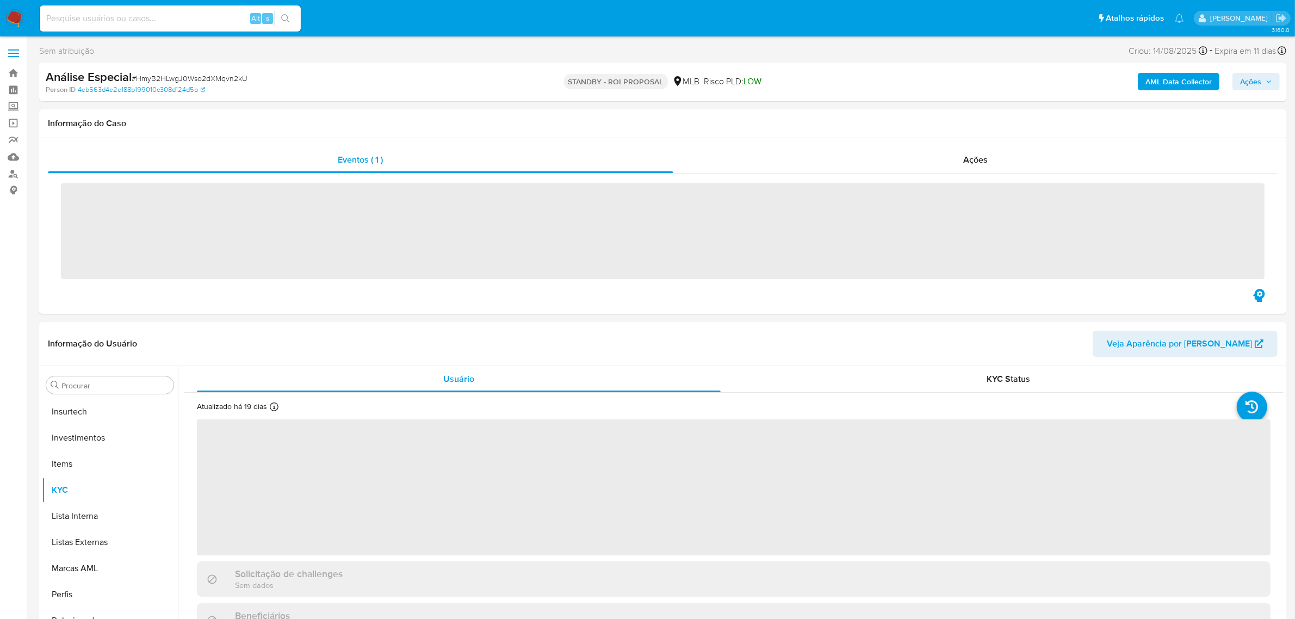
scroll to position [511, 0]
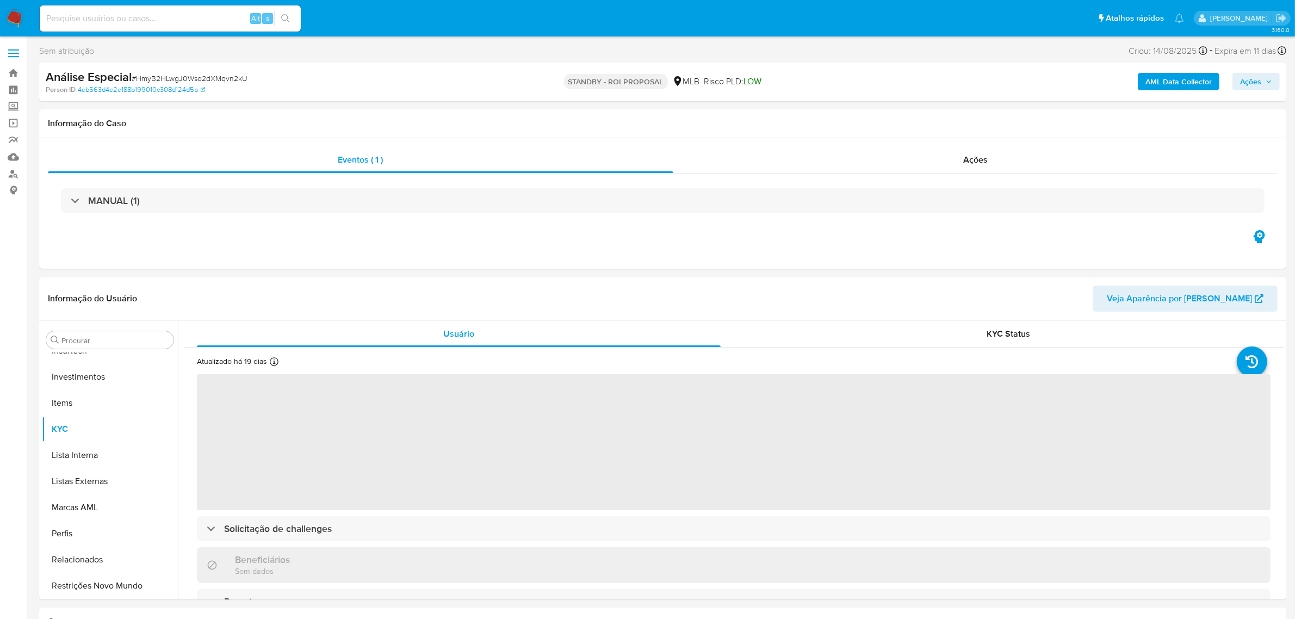
select select "10"
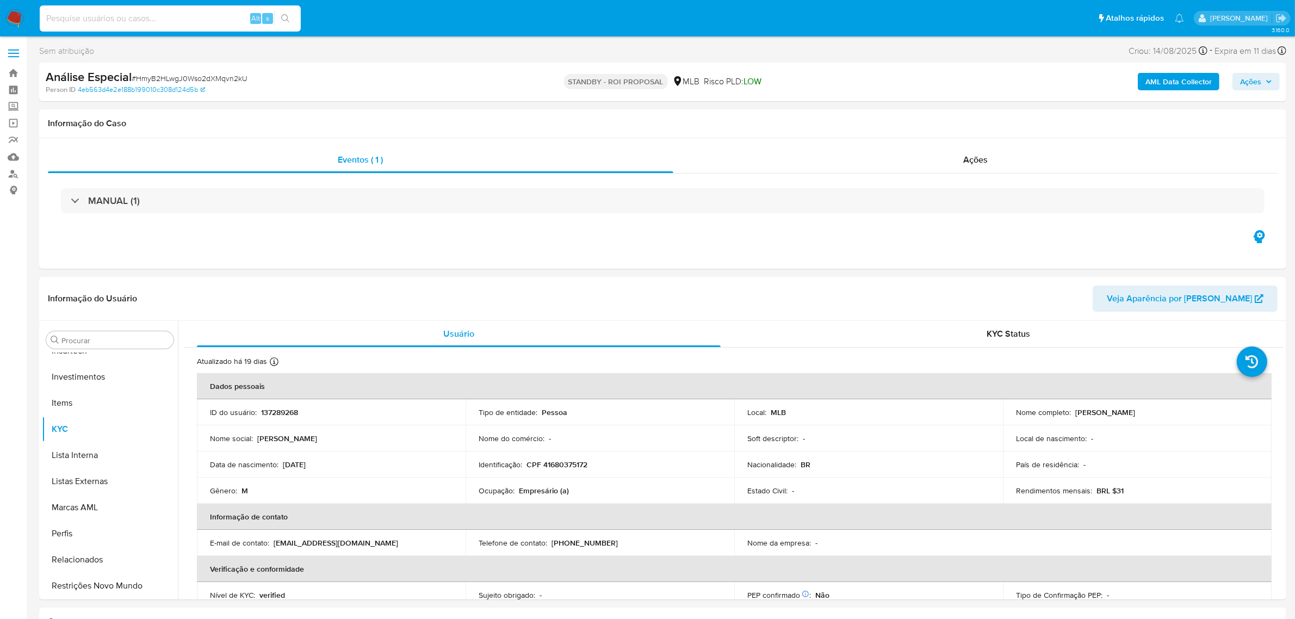
paste input "YZo5nqolaFkp6Nf5T7g3FDI5"
type input "YZo5nqolaFkp6Nf5T7g3FDI5"
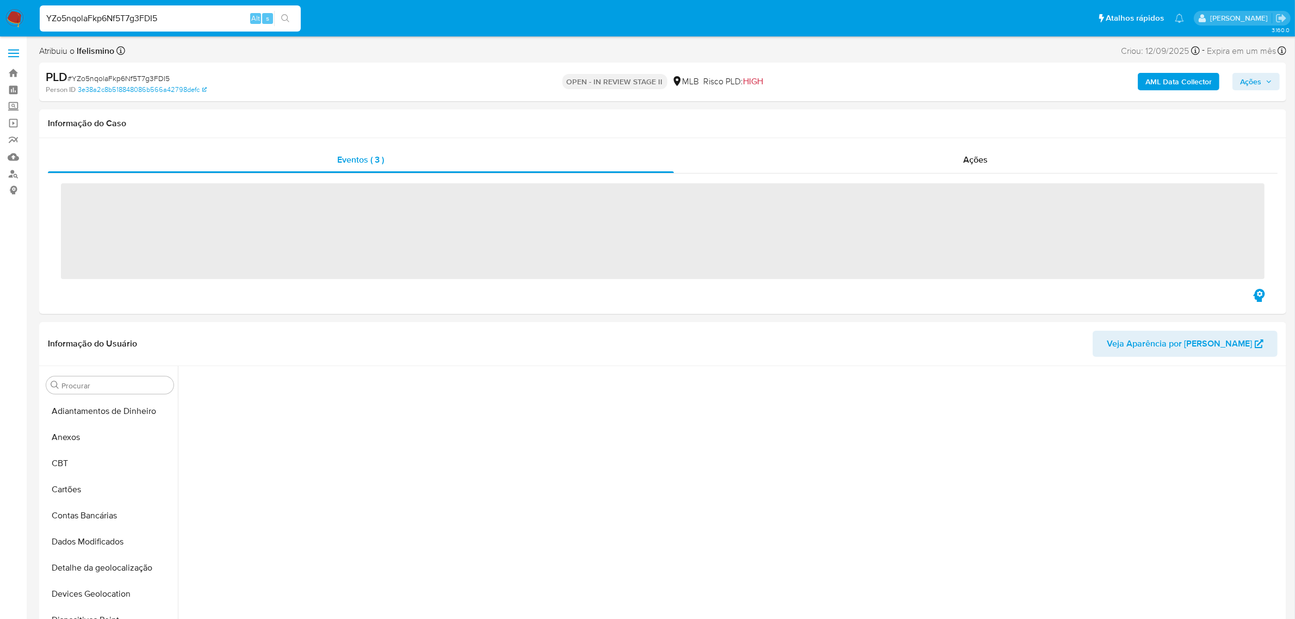
scroll to position [468, 0]
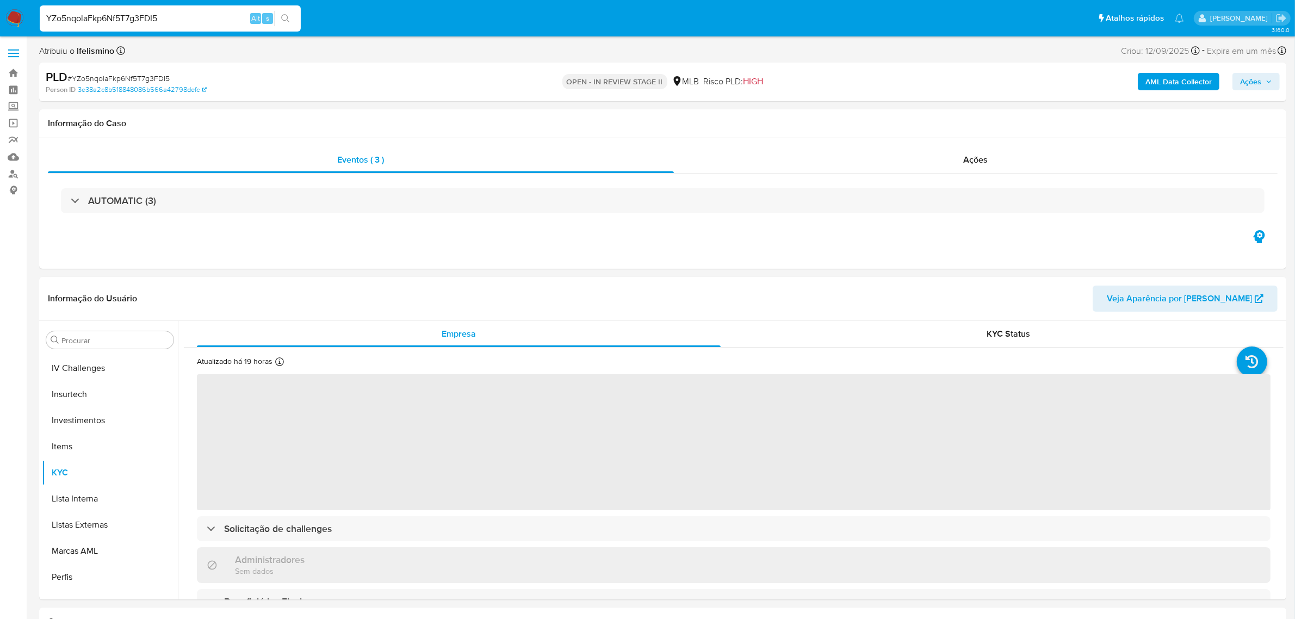
select select "10"
